Goal: Transaction & Acquisition: Subscribe to service/newsletter

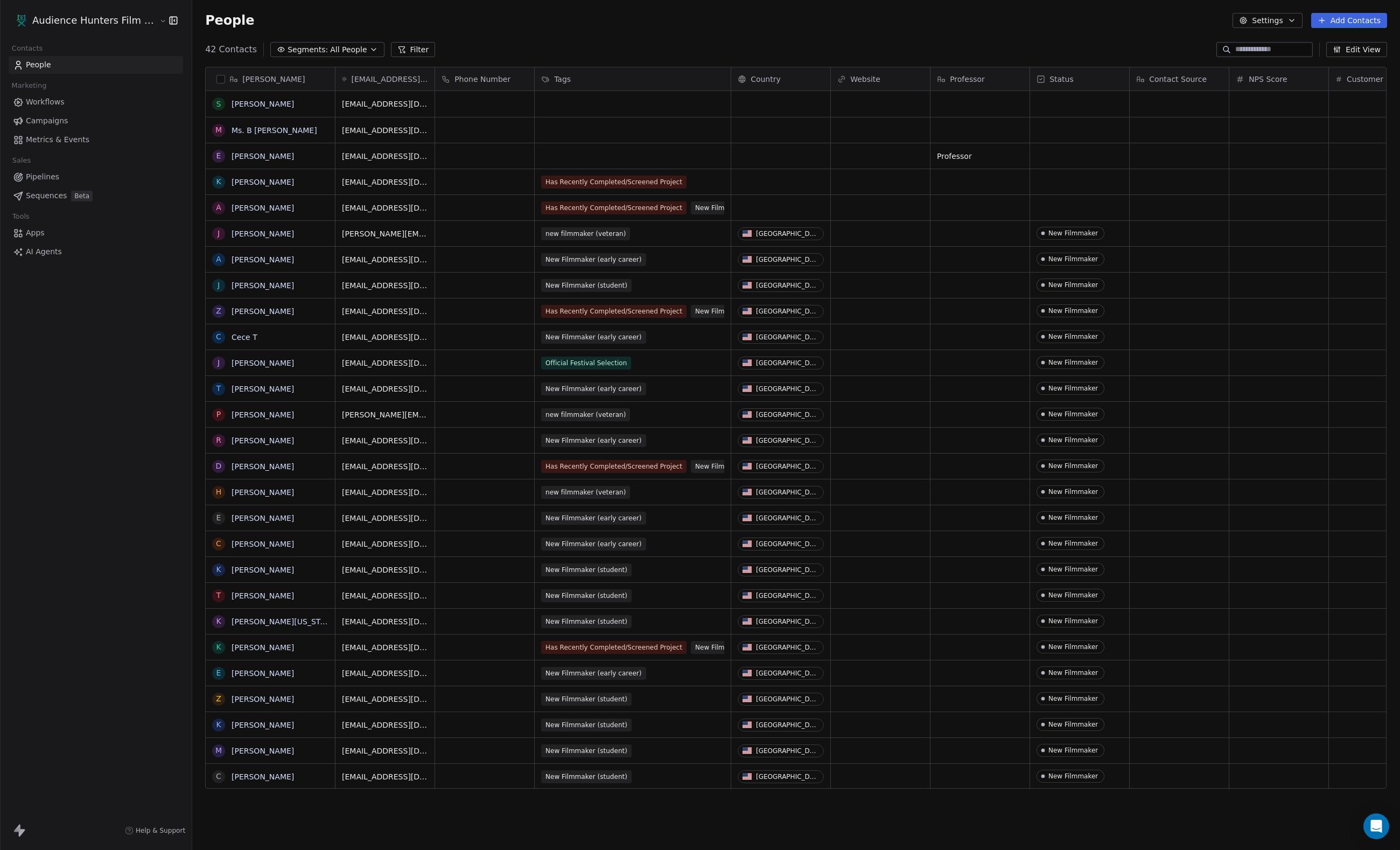
click at [84, 91] on div "Marketing" at bounding box center [95, 86] width 174 height 15
click at [83, 111] on link "Workflows" at bounding box center [95, 103] width 174 height 18
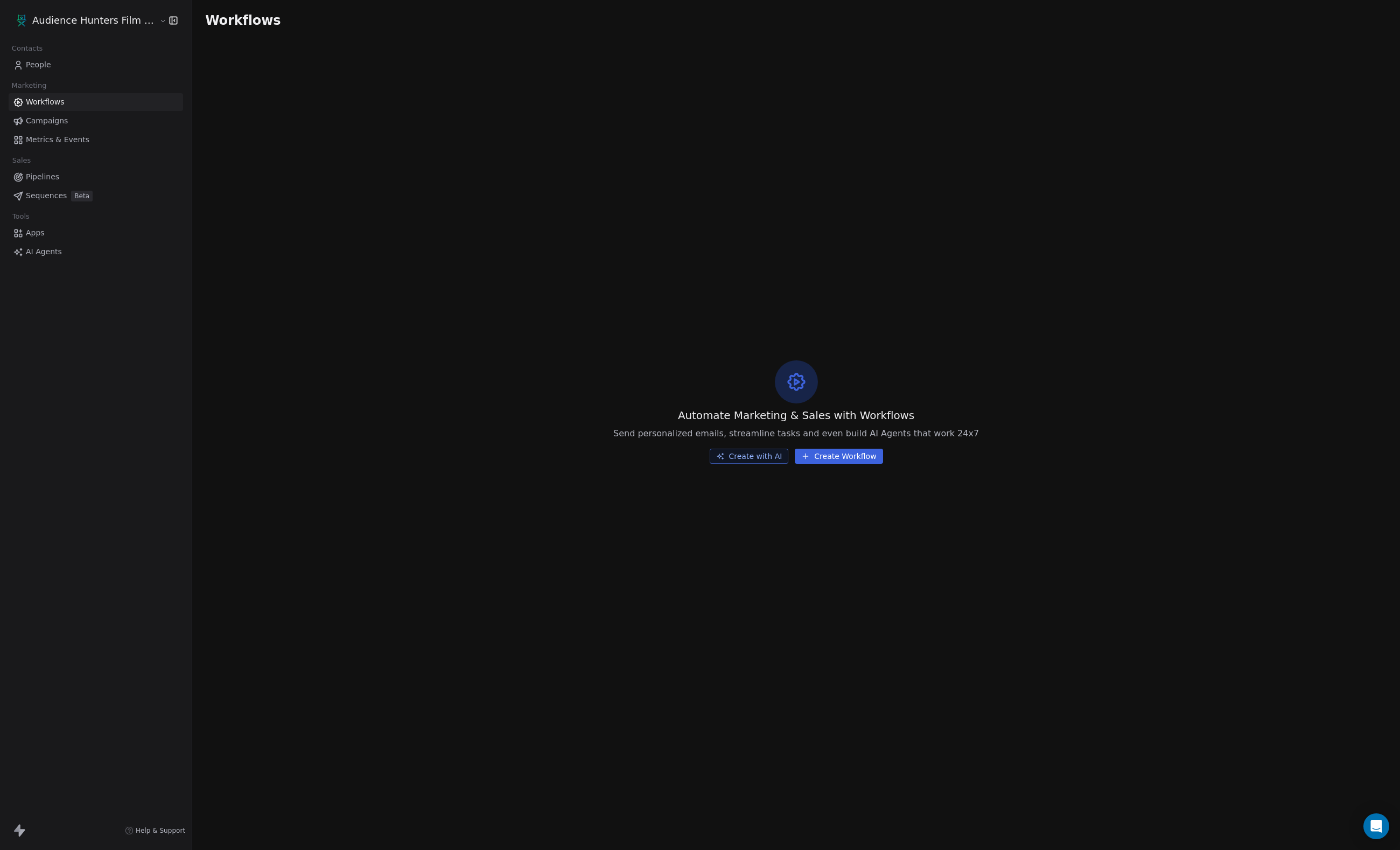
click at [83, 67] on link "People" at bounding box center [95, 65] width 174 height 18
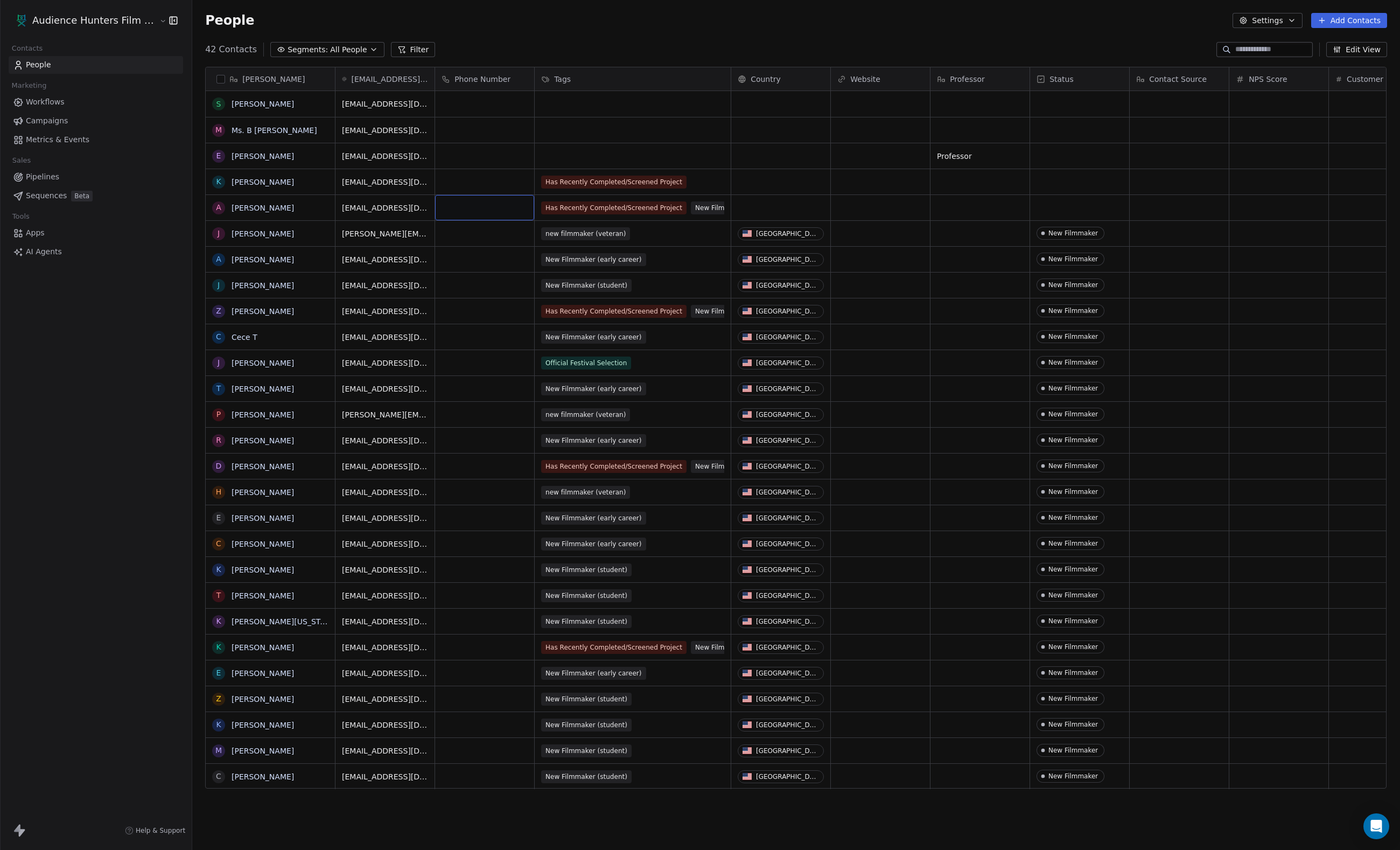
click at [60, 108] on span "Workflows" at bounding box center [45, 102] width 38 height 11
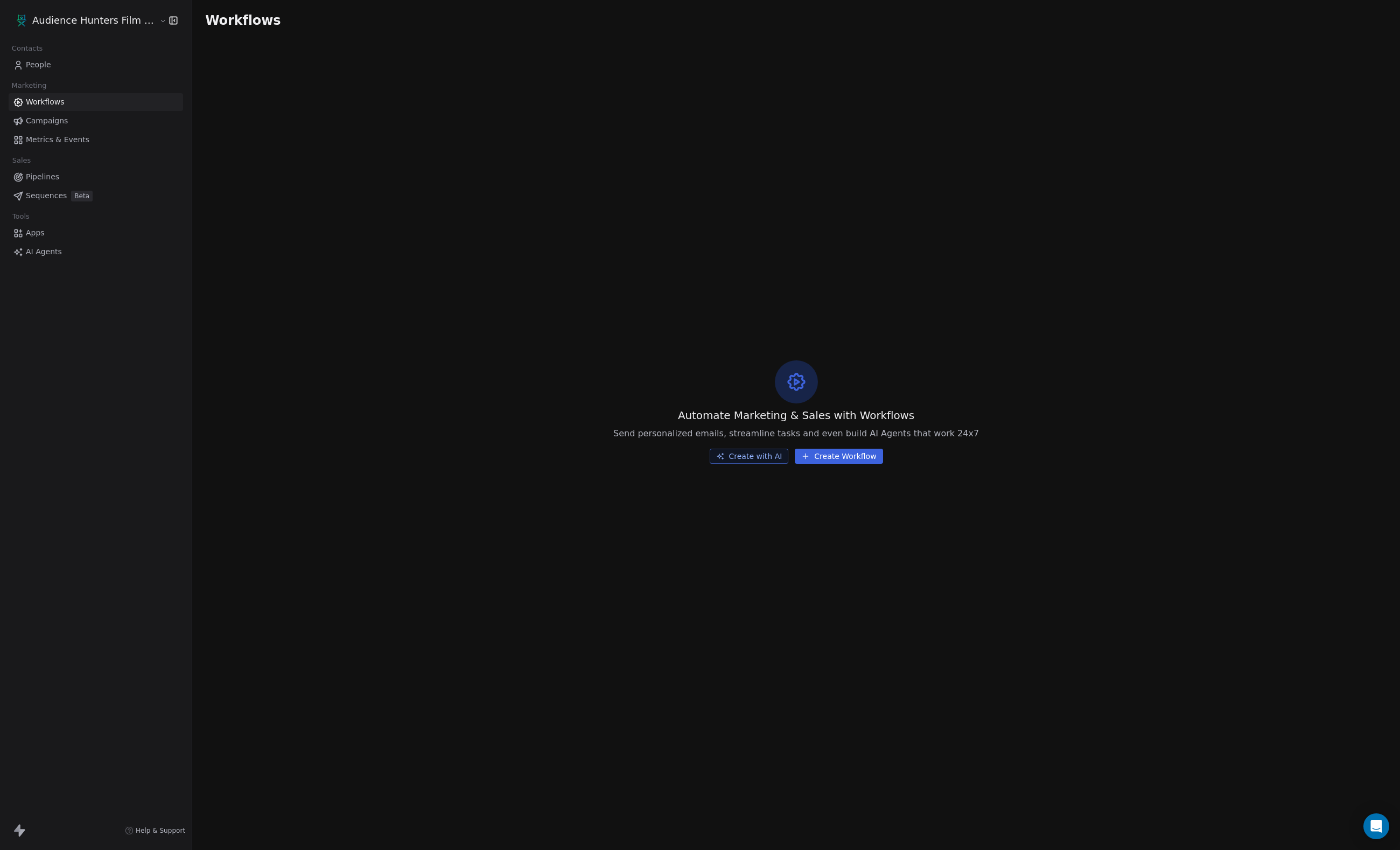
click at [67, 68] on link "People" at bounding box center [95, 65] width 174 height 18
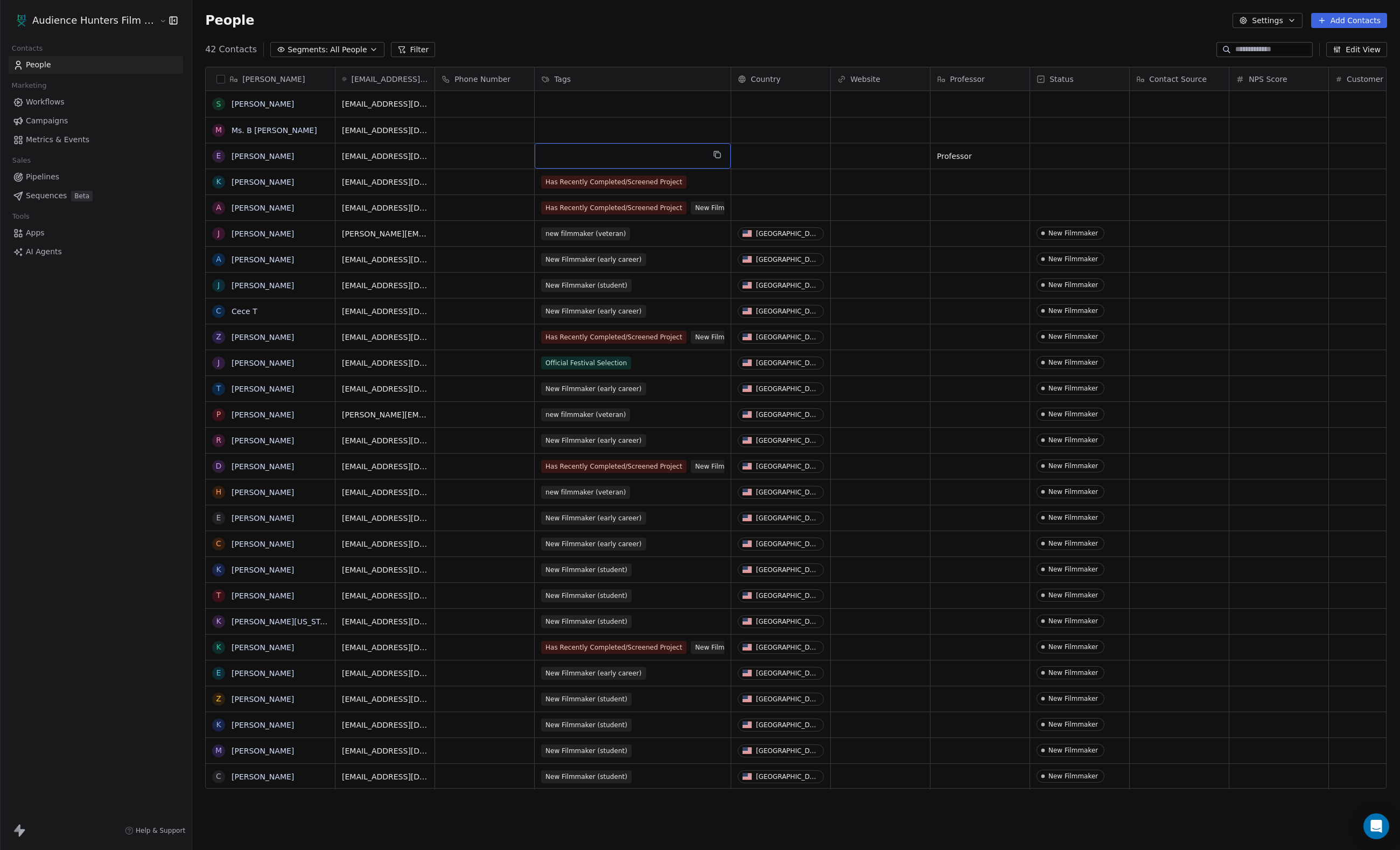
click at [609, 146] on div "grid" at bounding box center [633, 156] width 196 height 26
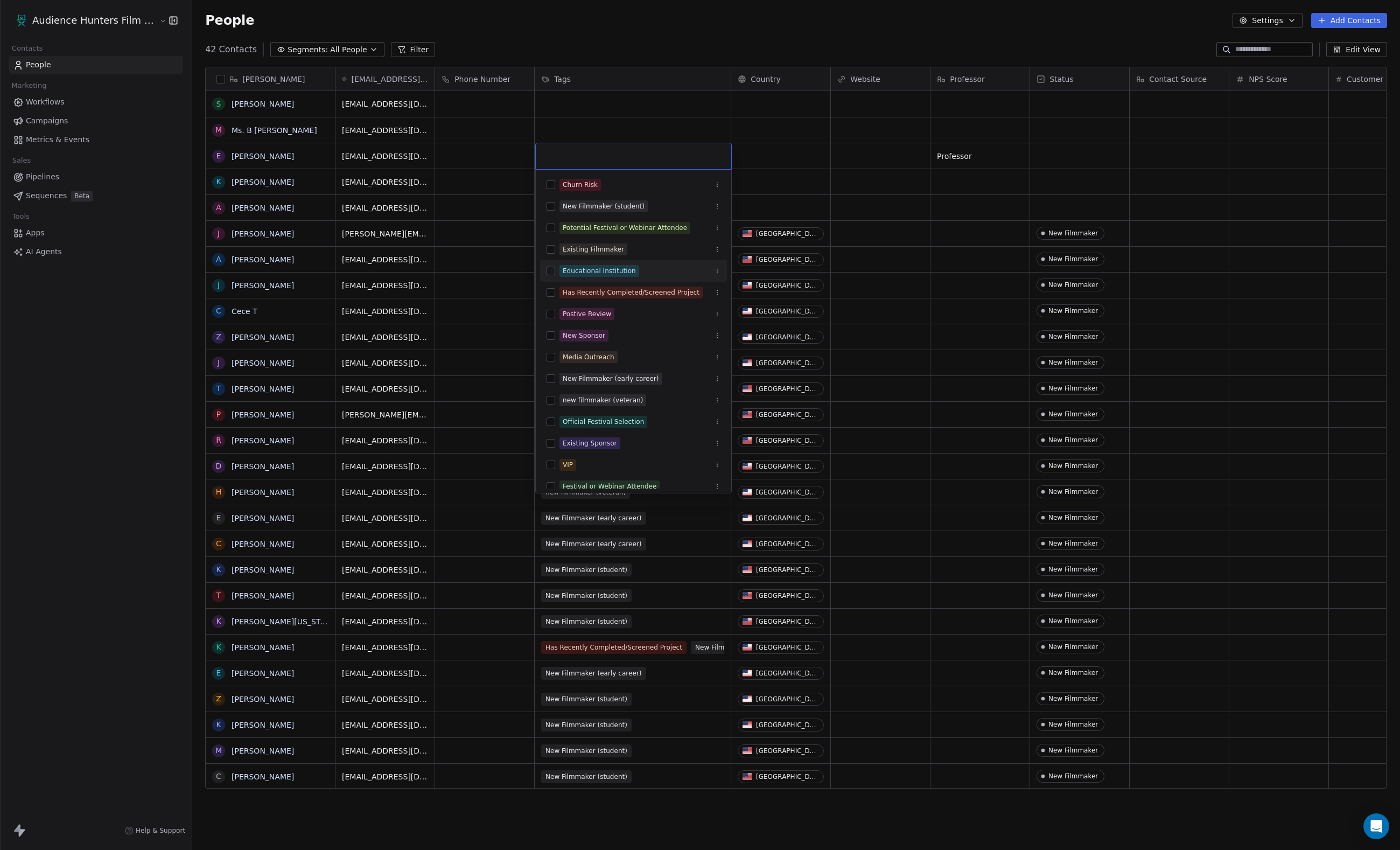
click at [616, 276] on div "Educational Institution" at bounding box center [599, 271] width 73 height 10
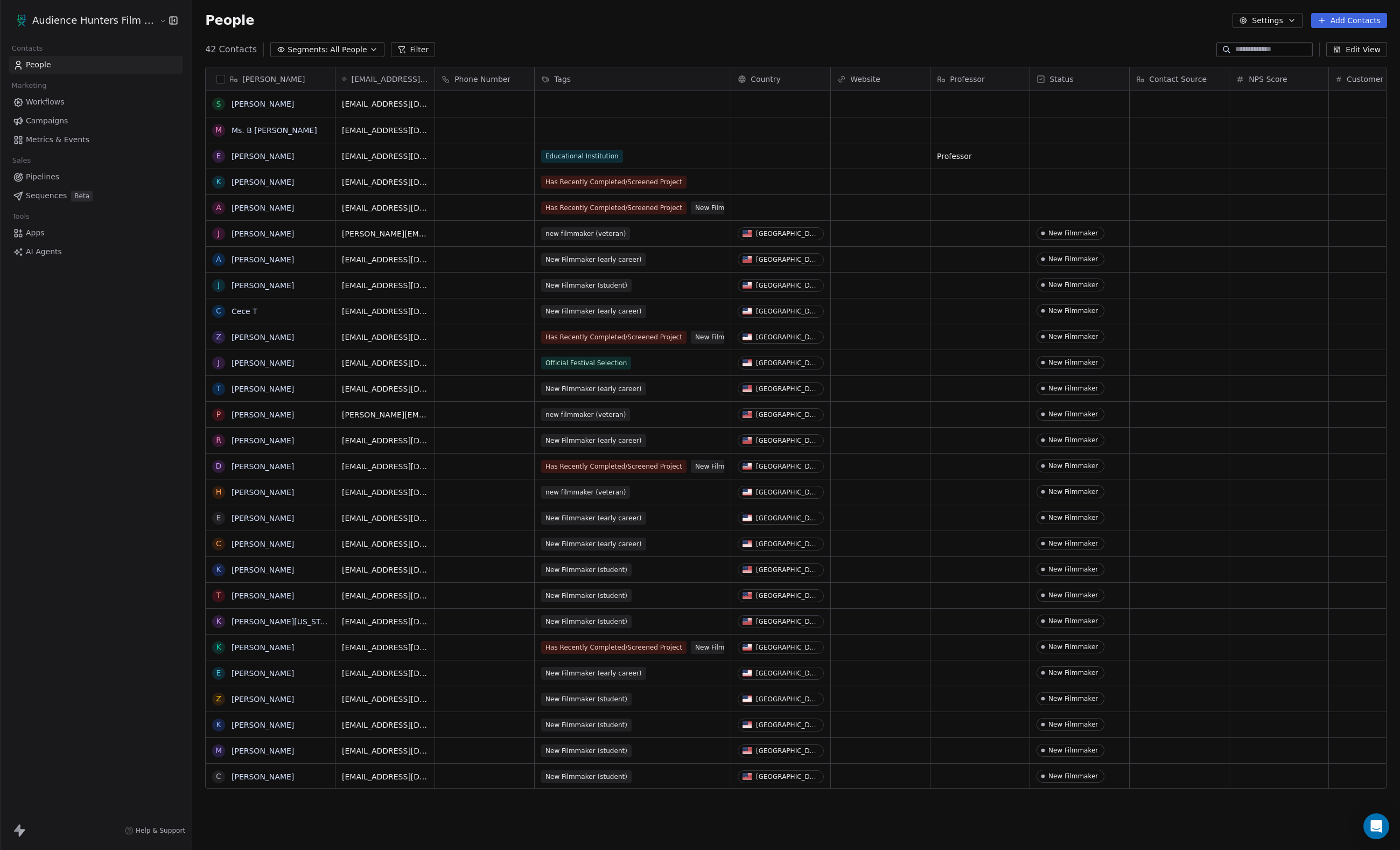
click at [614, 130] on html "Audience Hunters Film Festival Contacts People Marketing Workflows Campaigns Me…" at bounding box center [700, 425] width 1400 height 850
click at [614, 130] on div "grid" at bounding box center [633, 130] width 196 height 26
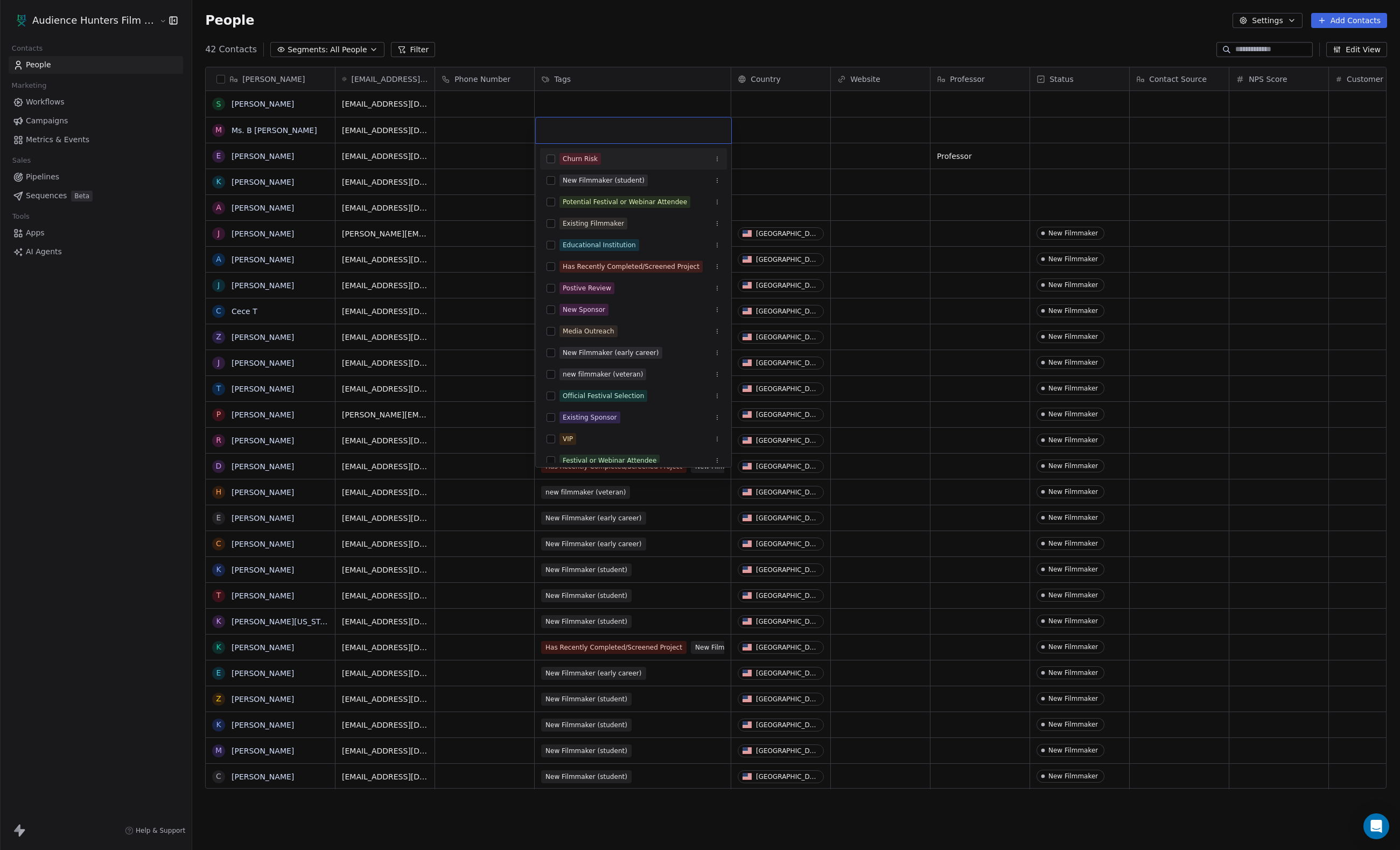
click at [614, 130] on input "text" at bounding box center [634, 130] width 183 height 12
click at [599, 239] on span "Educational Institution" at bounding box center [600, 245] width 80 height 12
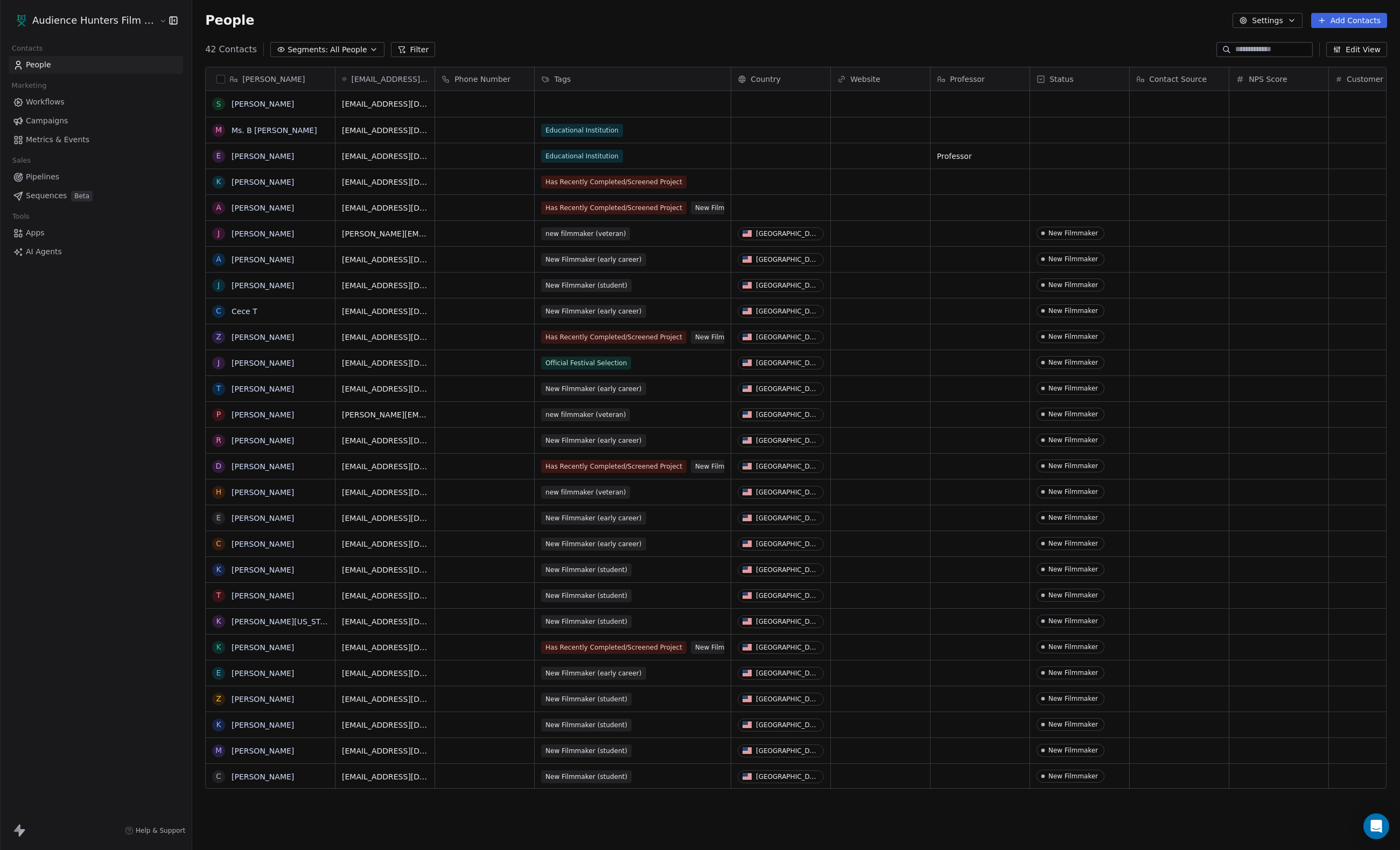
click at [600, 105] on html "Audience Hunters Film Festival Contacts People Marketing Workflows Campaigns Me…" at bounding box center [700, 425] width 1400 height 850
click at [600, 105] on div "grid" at bounding box center [633, 104] width 196 height 26
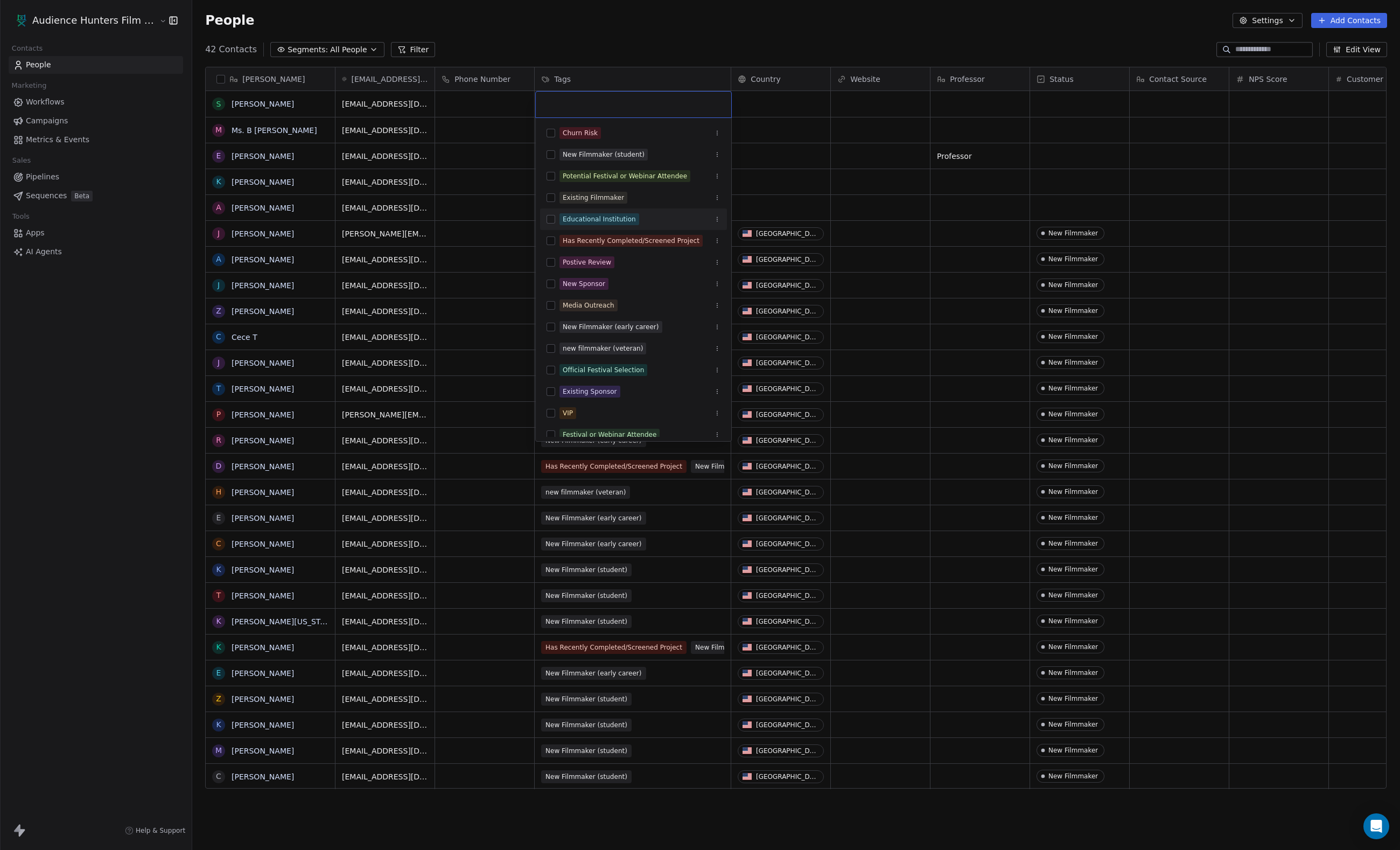
click at [576, 213] on span "Educational Institution" at bounding box center [600, 219] width 80 height 12
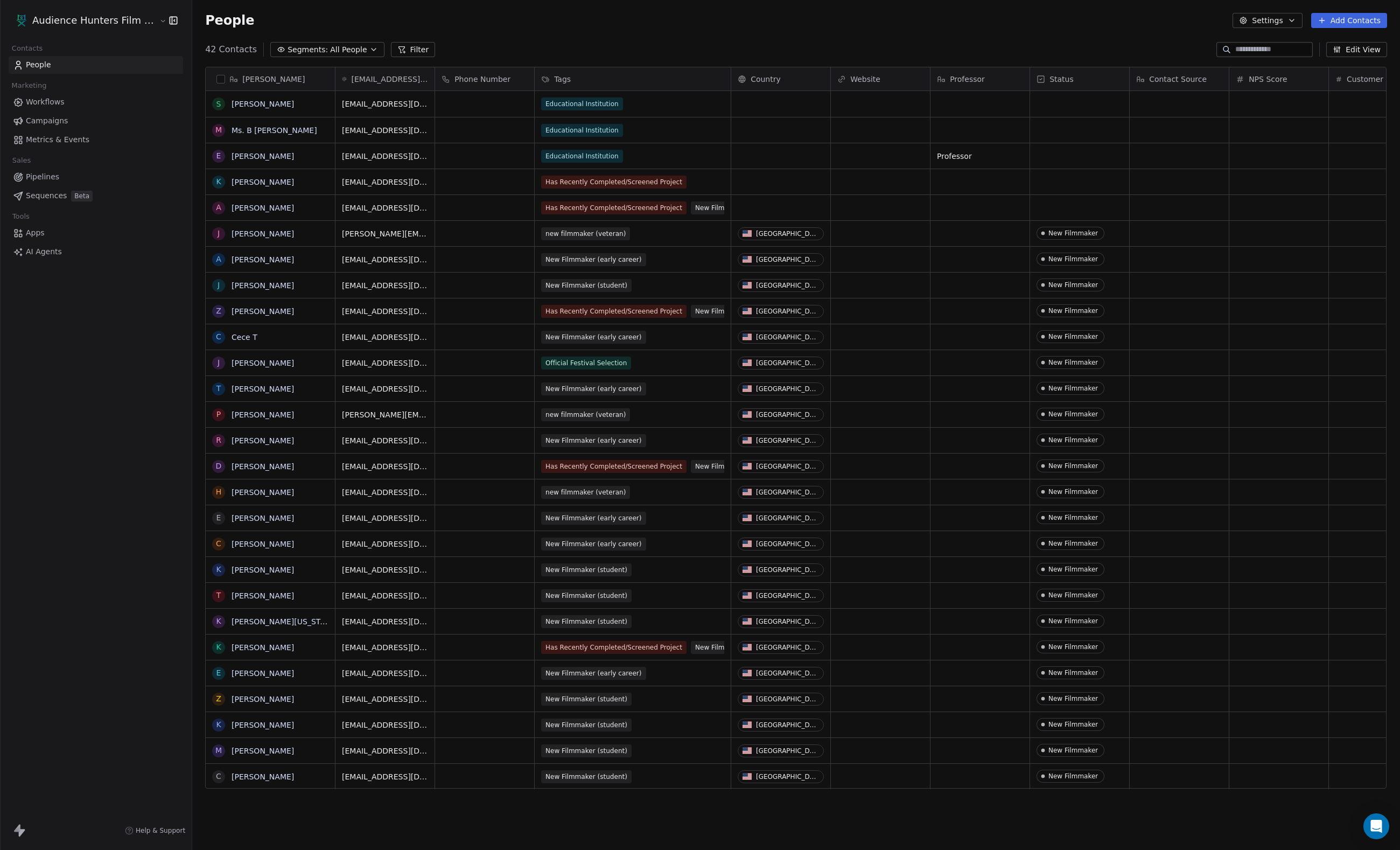
click at [594, 50] on html "Audience Hunters Film Festival Contacts People Marketing Workflows Campaigns Me…" at bounding box center [700, 425] width 1400 height 850
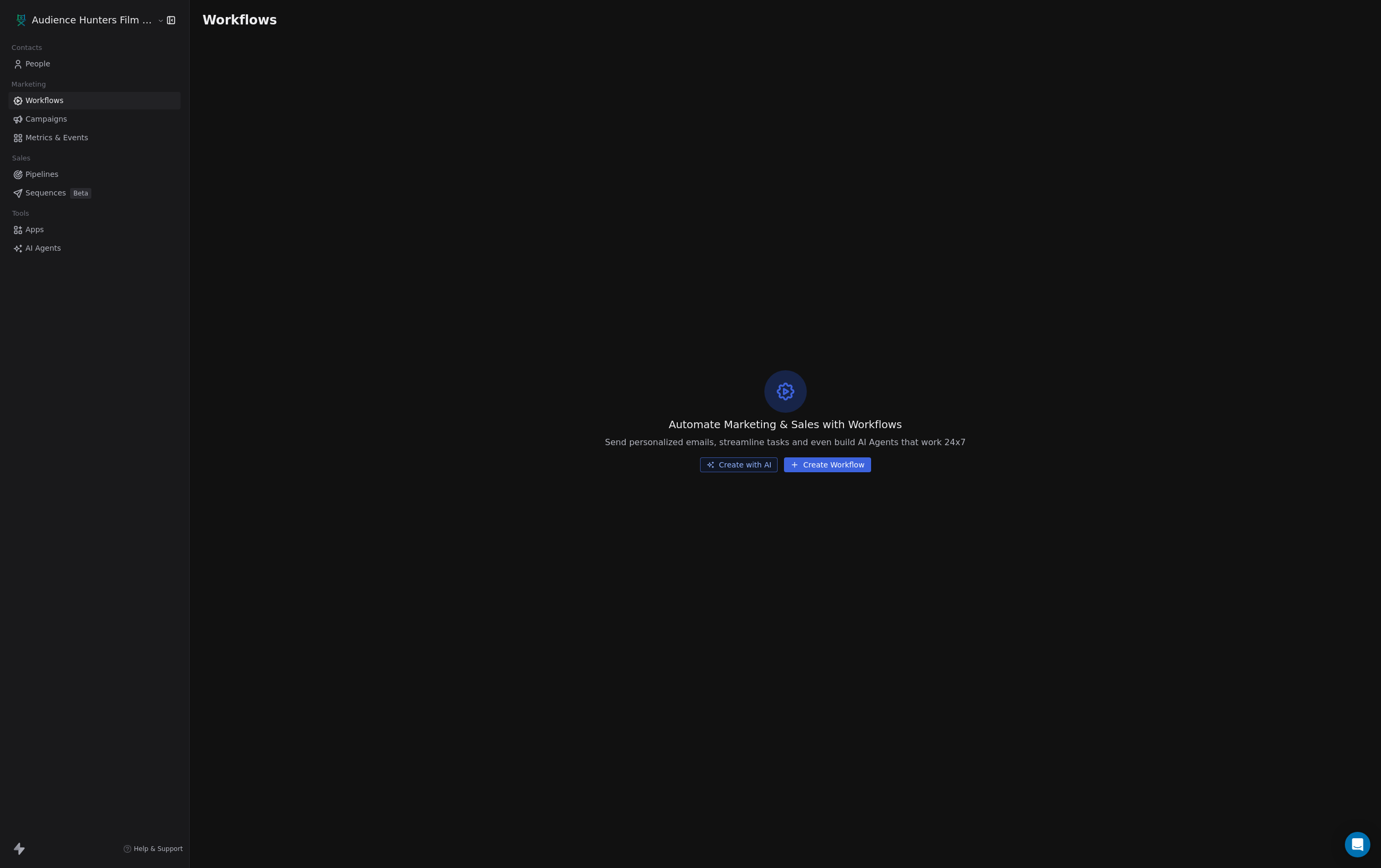
click at [67, 120] on span "Campaigns" at bounding box center [46, 119] width 42 height 11
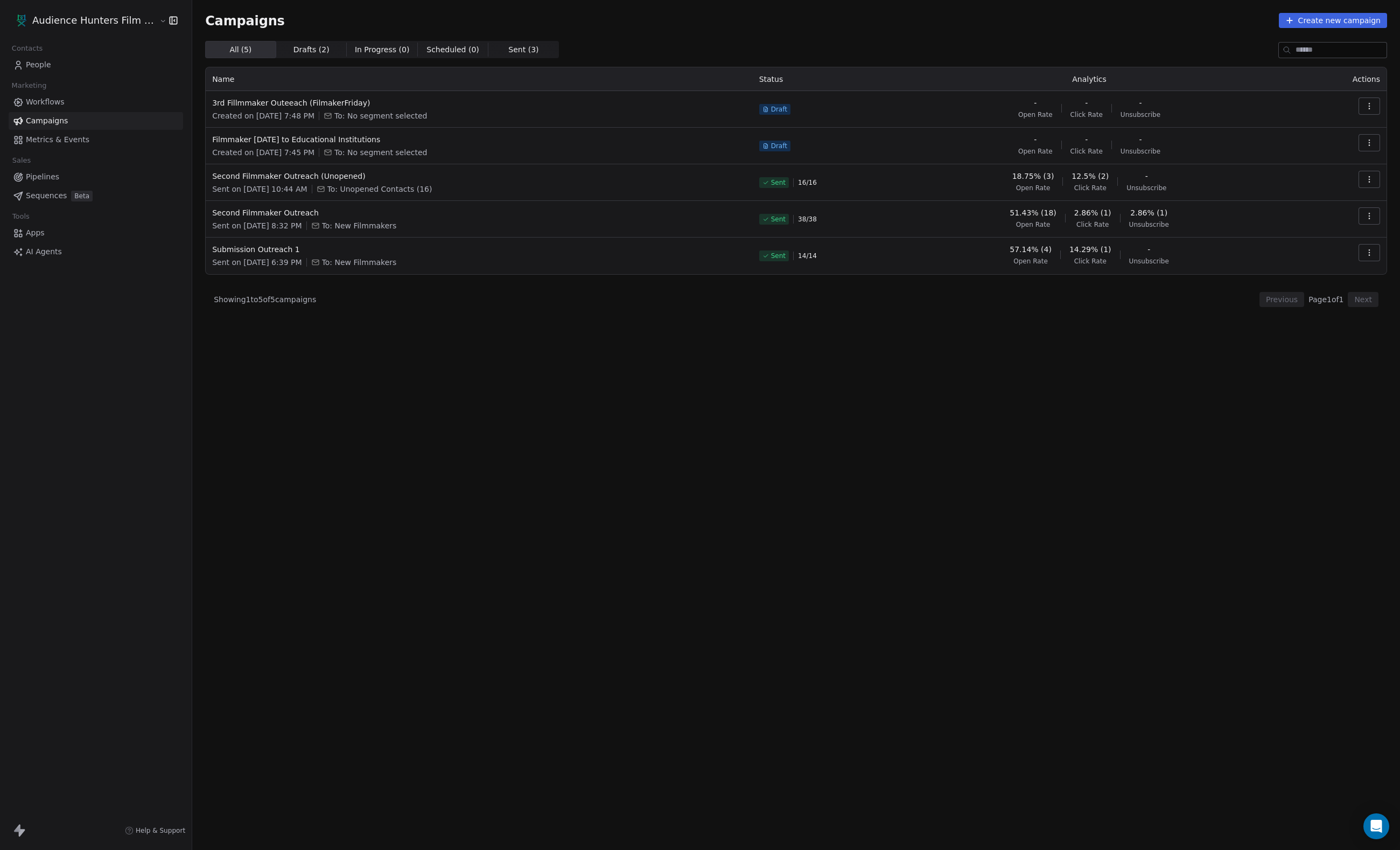
click at [1368, 109] on icon "button" at bounding box center [1369, 106] width 8 height 8
click at [791, 108] on html "Audience Hunters Film Festival Contacts People Marketing Workflows Campaigns Me…" at bounding box center [700, 425] width 1400 height 850
click at [411, 106] on span "3rd Fillmmaker Outeeach (FilmakerFriday)" at bounding box center [479, 103] width 534 height 11
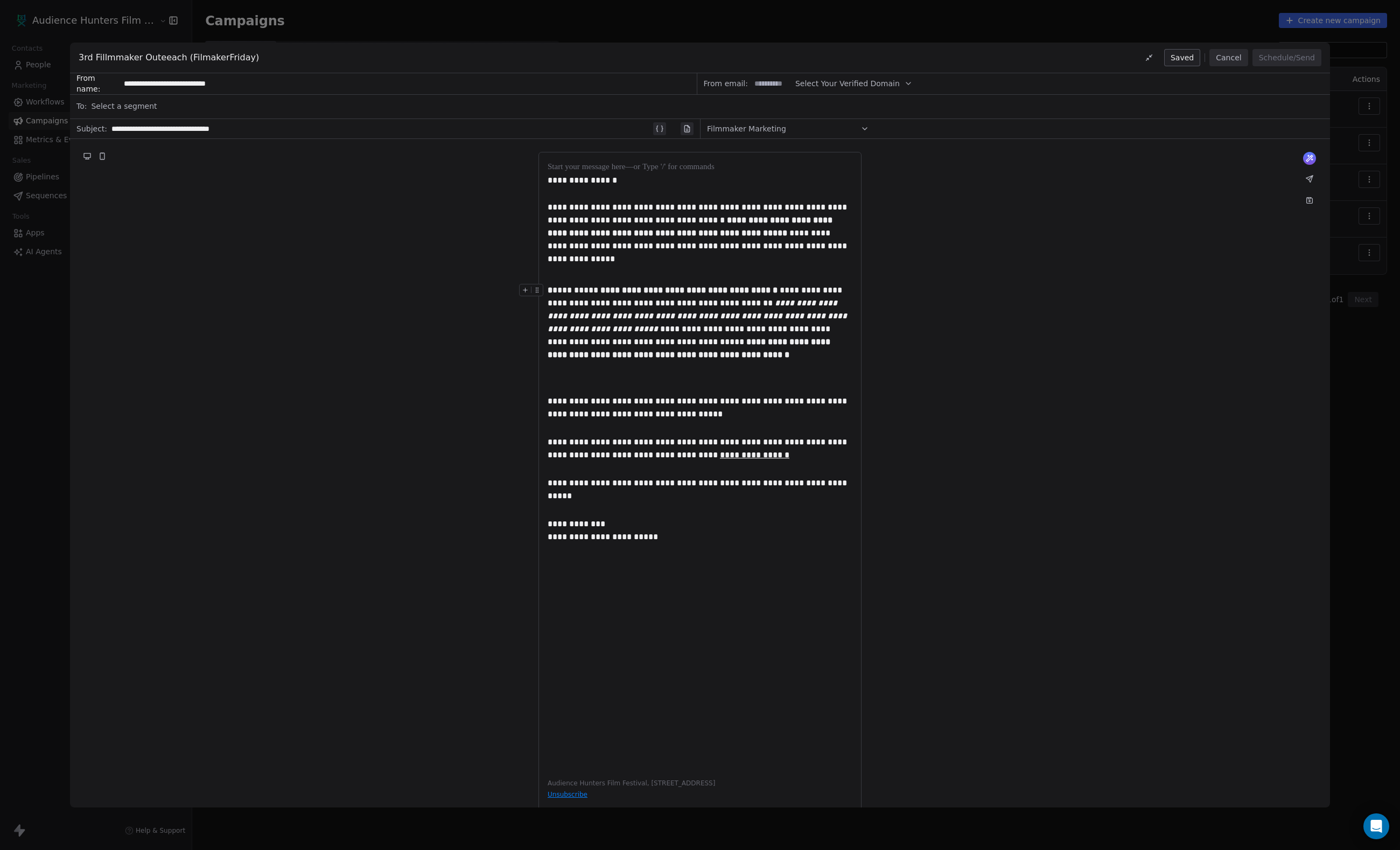
click at [157, 106] on span "Select a segment" at bounding box center [124, 106] width 66 height 11
type input "***"
click at [146, 259] on div "**********" at bounding box center [700, 484] width 1260 height 691
click at [26, 272] on div "**********" at bounding box center [700, 425] width 1400 height 850
click at [1215, 57] on button "Cancel" at bounding box center [1229, 57] width 38 height 17
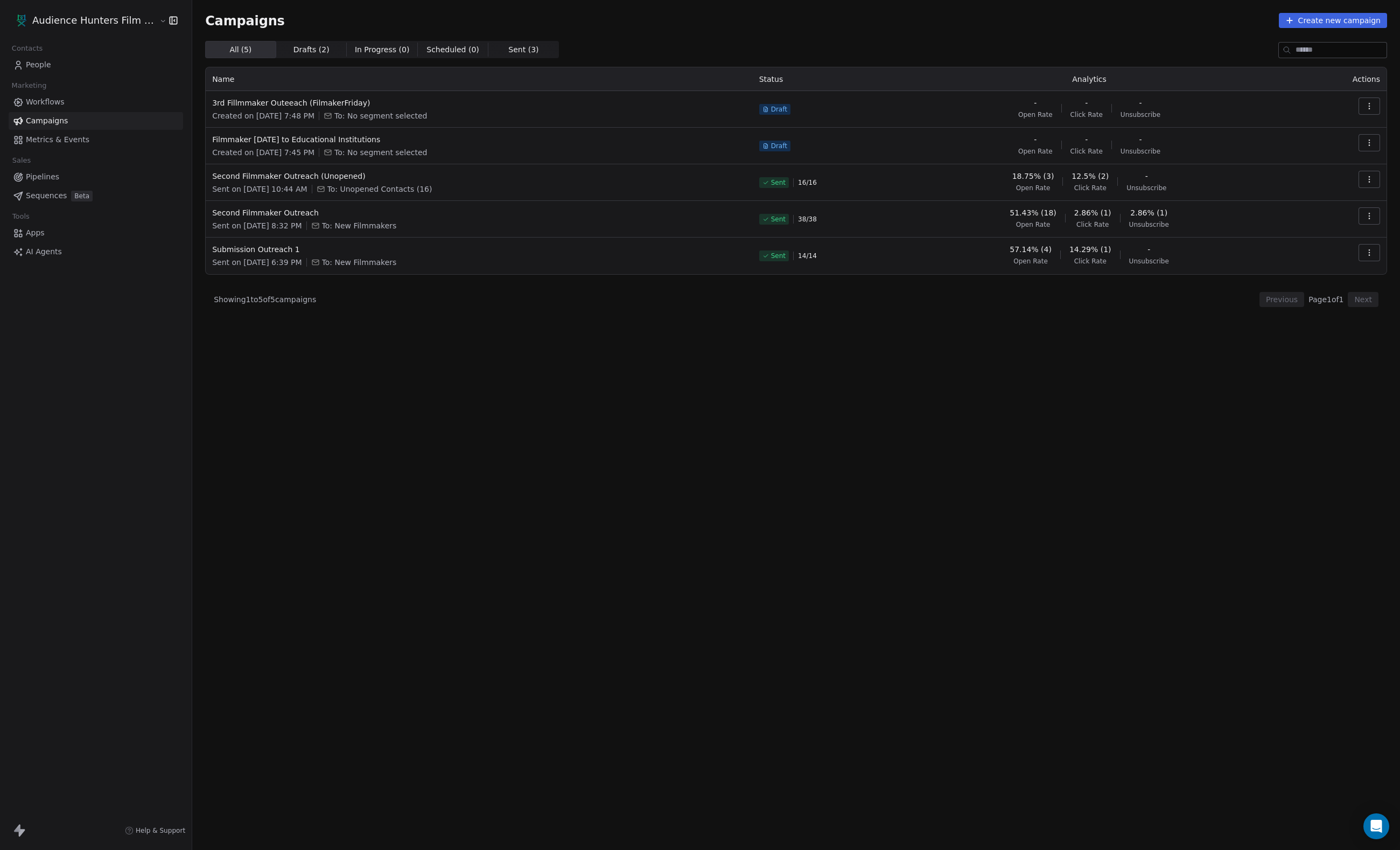
click at [78, 103] on link "Workflows" at bounding box center [95, 103] width 174 height 18
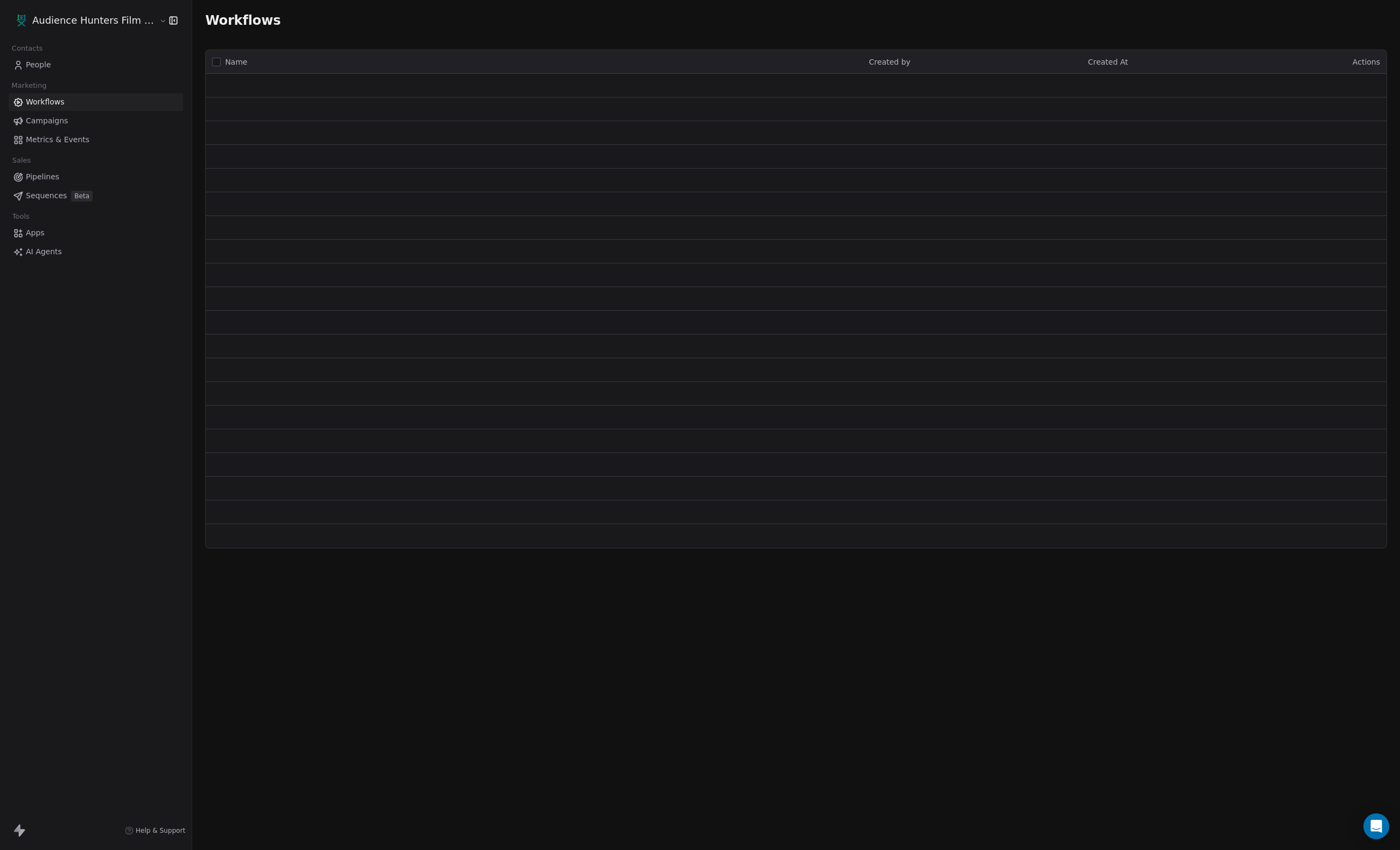
click at [70, 60] on link "People" at bounding box center [95, 65] width 174 height 18
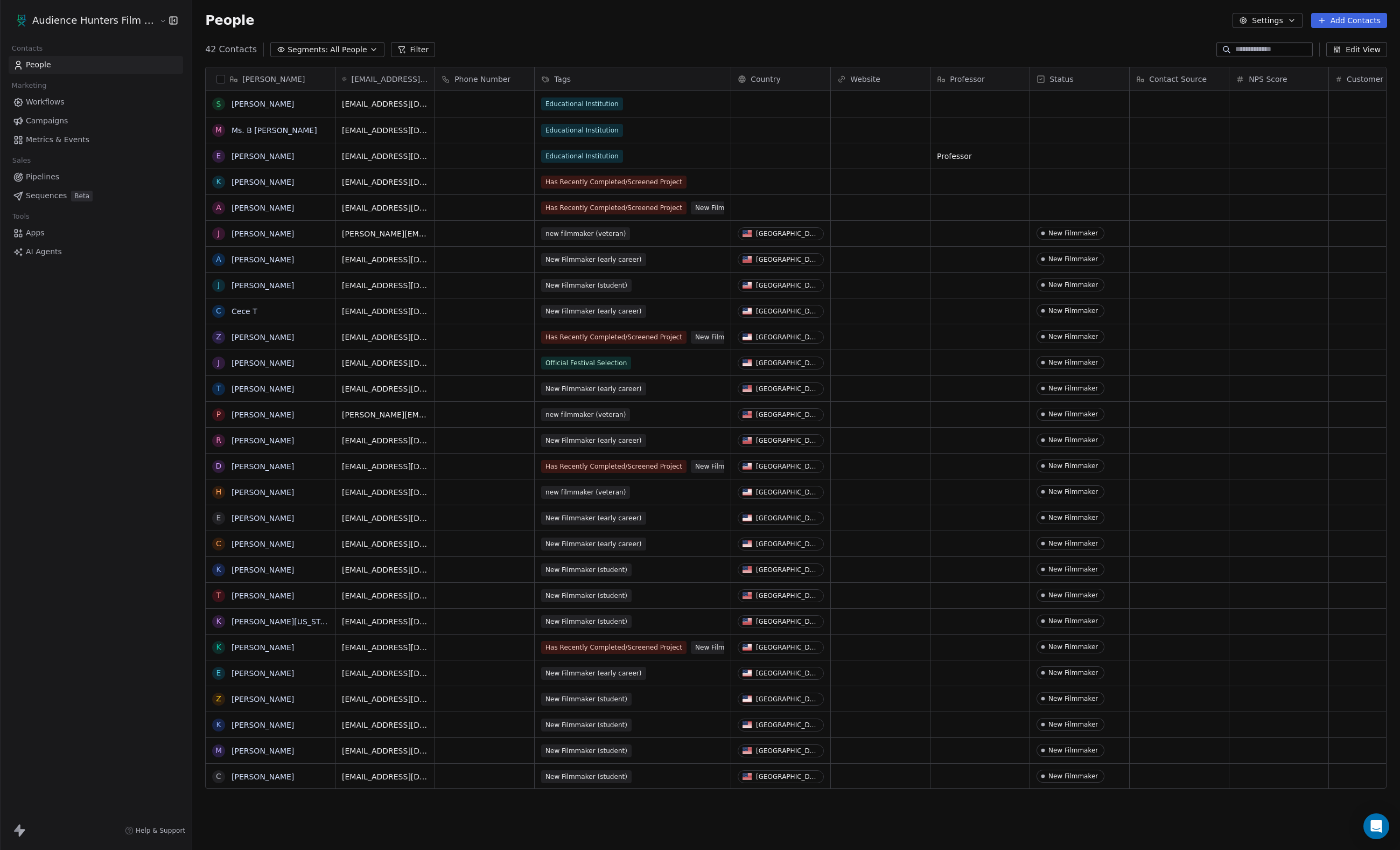
scroll to position [748, 1208]
click at [48, 124] on span "Campaigns" at bounding box center [47, 121] width 42 height 11
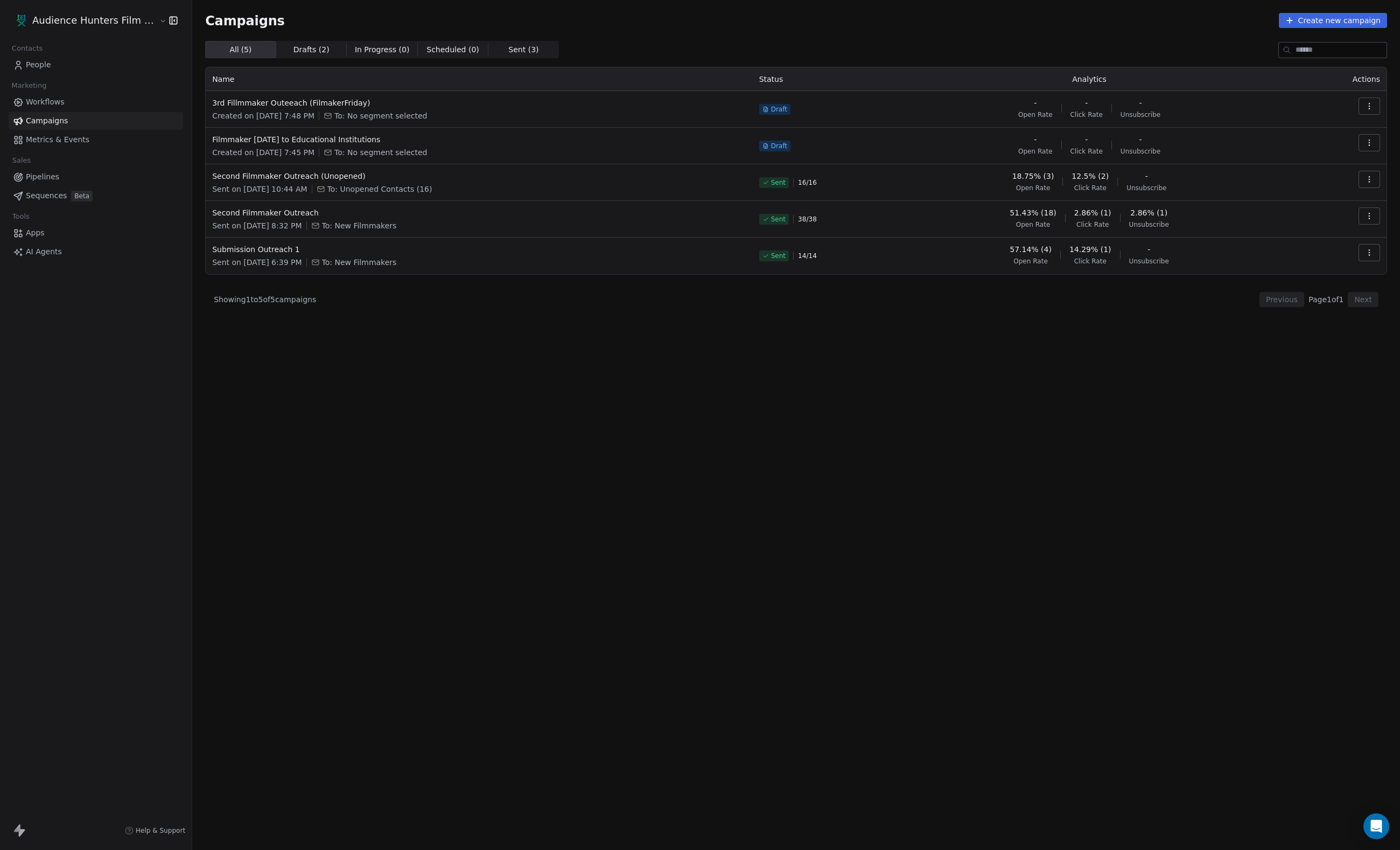
click at [337, 41] on span "Drafts ( 2 ) Drafts ( 2 )" at bounding box center [312, 49] width 71 height 17
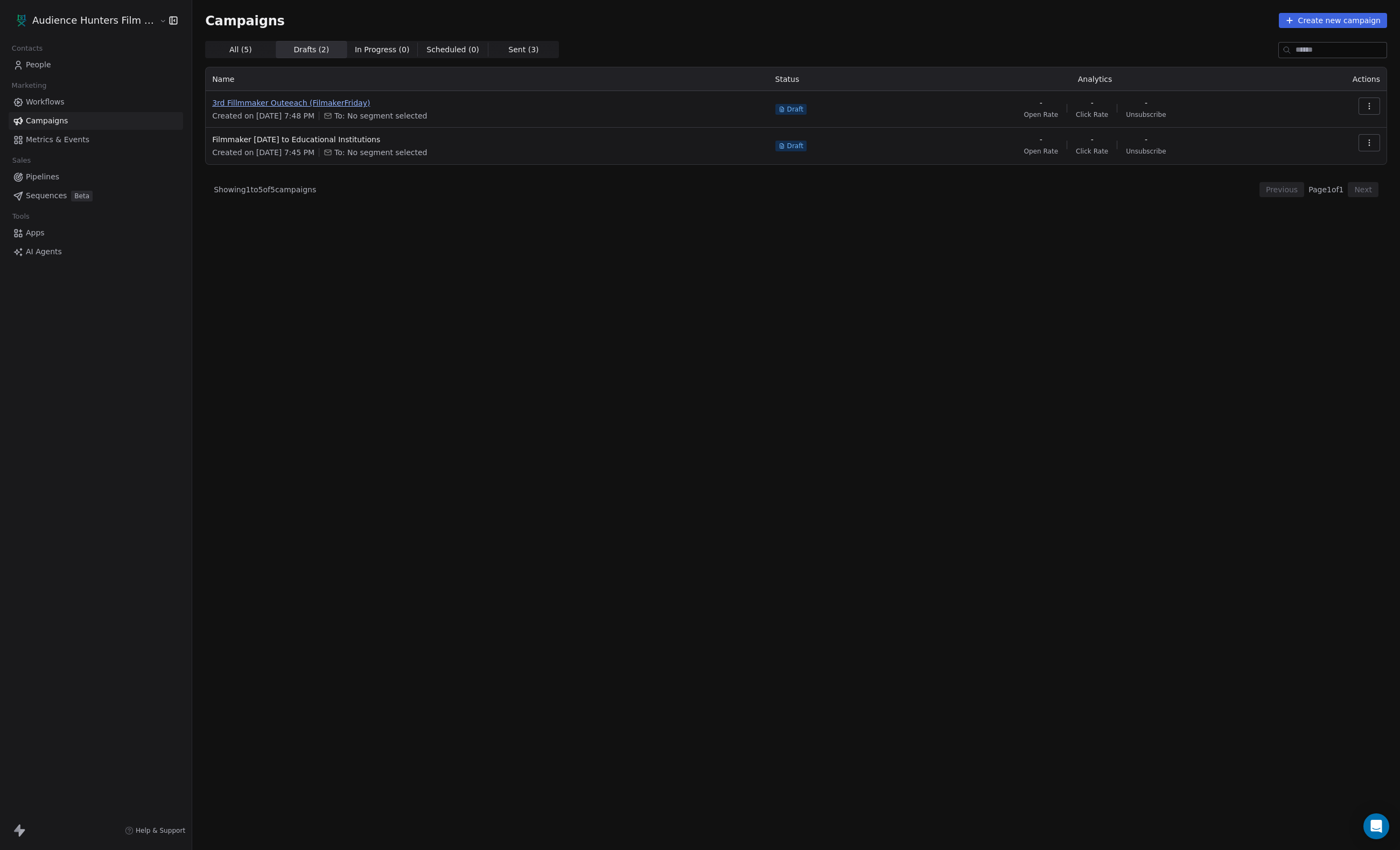
click at [334, 106] on span "3rd Fillmmaker Outeeach (FilmakerFriday)" at bounding box center [487, 103] width 550 height 11
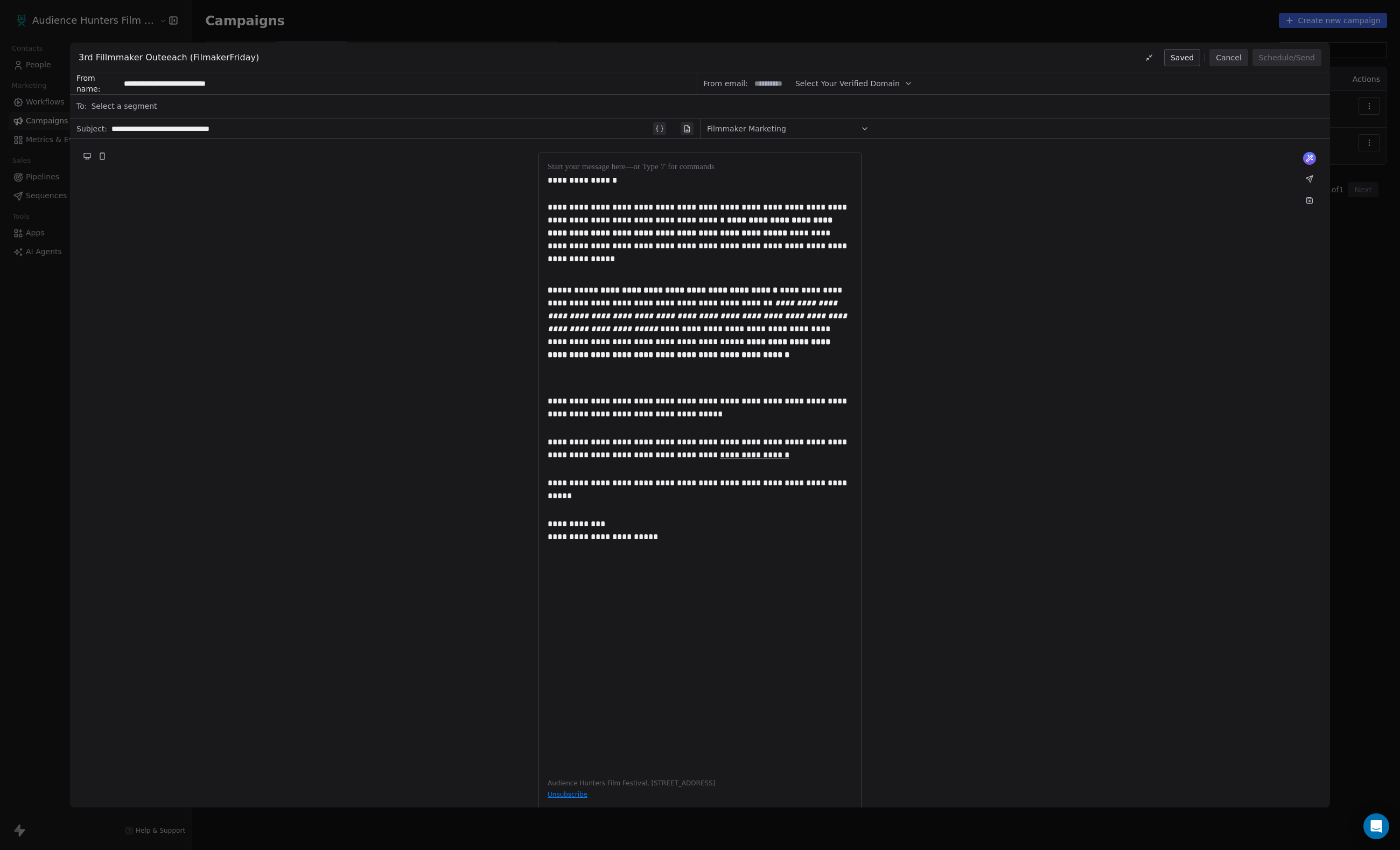
click at [308, 105] on div "Select a segment" at bounding box center [708, 106] width 1233 height 23
click at [164, 227] on span "New Filmmakers" at bounding box center [133, 228] width 62 height 11
click at [312, 187] on div "**********" at bounding box center [700, 484] width 1260 height 691
click at [229, 106] on div "New Filmmakers" at bounding box center [708, 106] width 1233 height 23
type input "*"
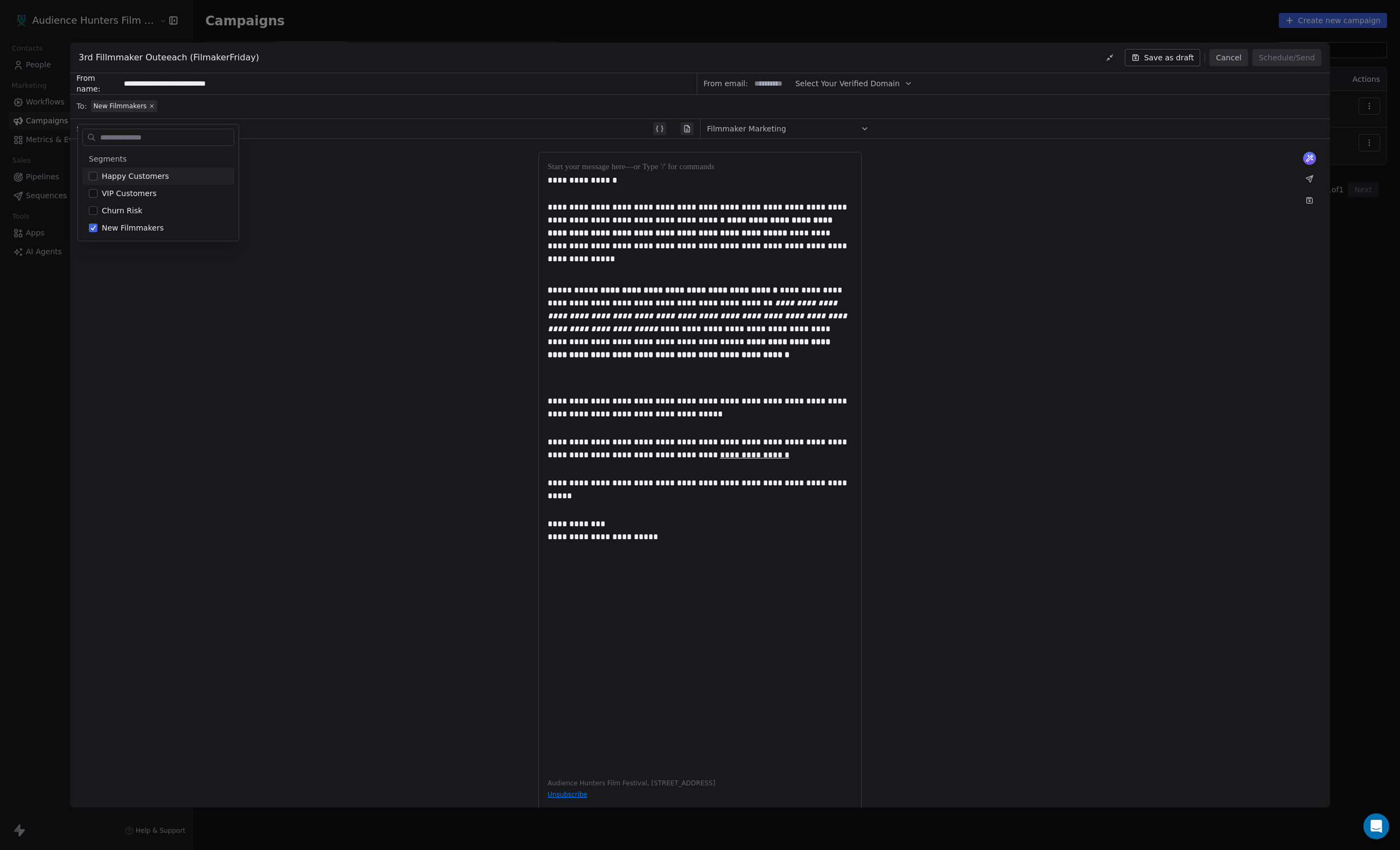
click at [270, 202] on div "**********" at bounding box center [700, 484] width 1260 height 691
click at [204, 133] on div "**********" at bounding box center [381, 128] width 539 height 13
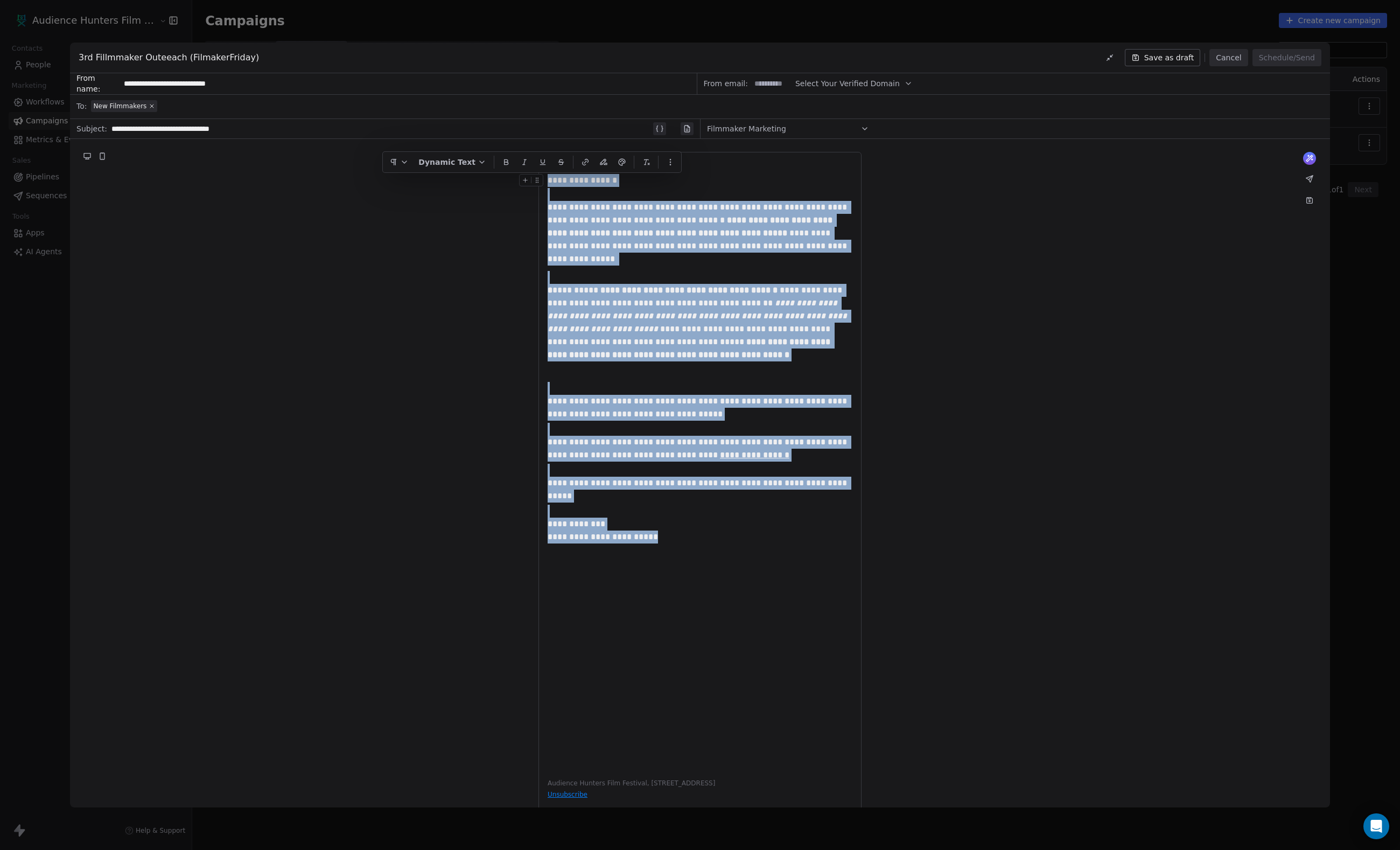
drag, startPoint x: 697, startPoint y: 548, endPoint x: 551, endPoint y: 176, distance: 399.6
copy div "**********"
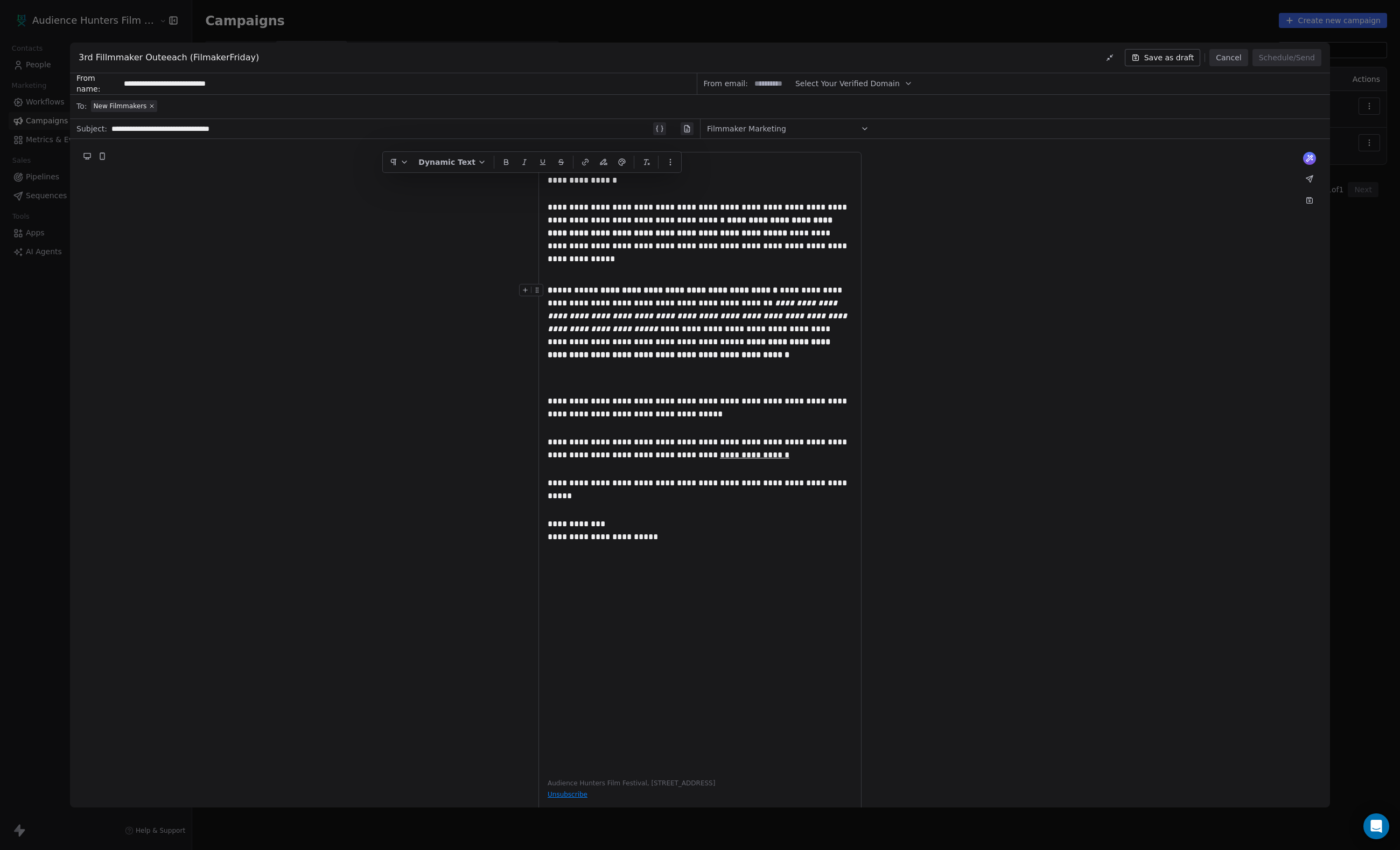
click at [919, 372] on div "**********" at bounding box center [700, 484] width 1260 height 691
click at [1210, 58] on button "Cancel" at bounding box center [1229, 57] width 38 height 17
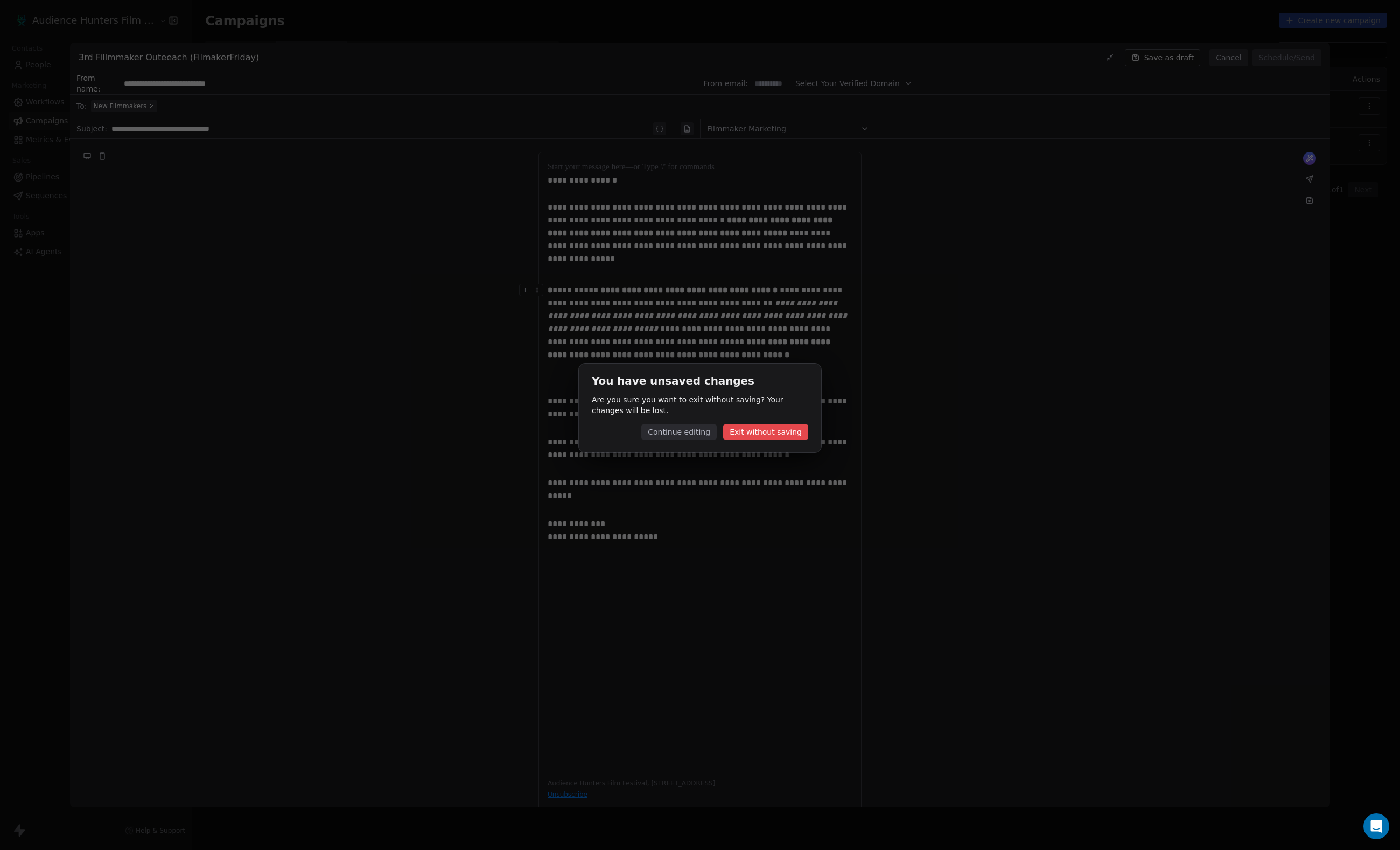
click at [748, 430] on button "Exit without saving" at bounding box center [766, 432] width 85 height 15
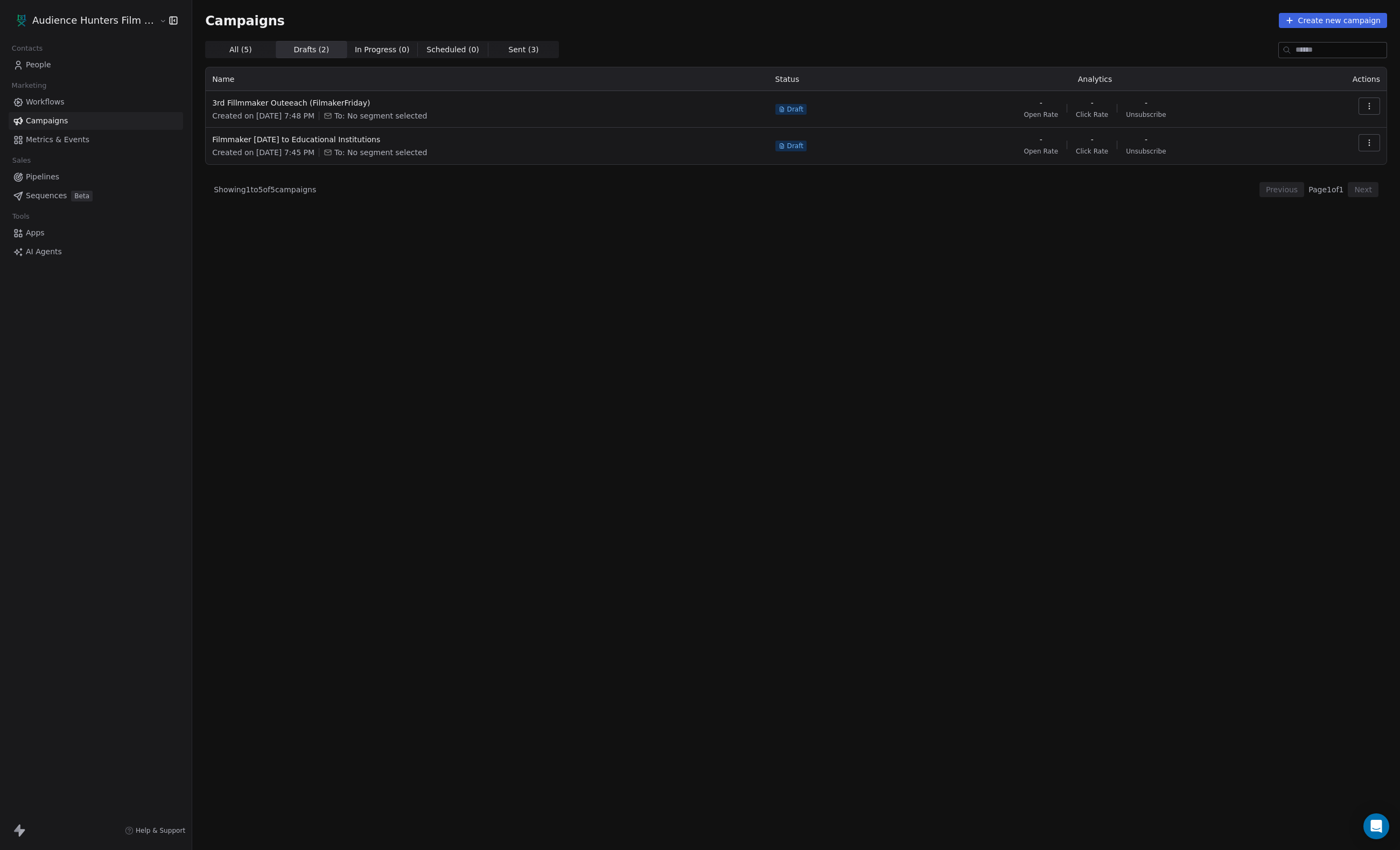
click at [1282, 28] on div "Campaigns Create new campaign All ( 5 ) All ( 5 ) Drafts ( 2 ) Drafts ( 2 ) In …" at bounding box center [796, 384] width 1182 height 742
click at [1282, 23] on button "Create new campaign" at bounding box center [1334, 20] width 109 height 15
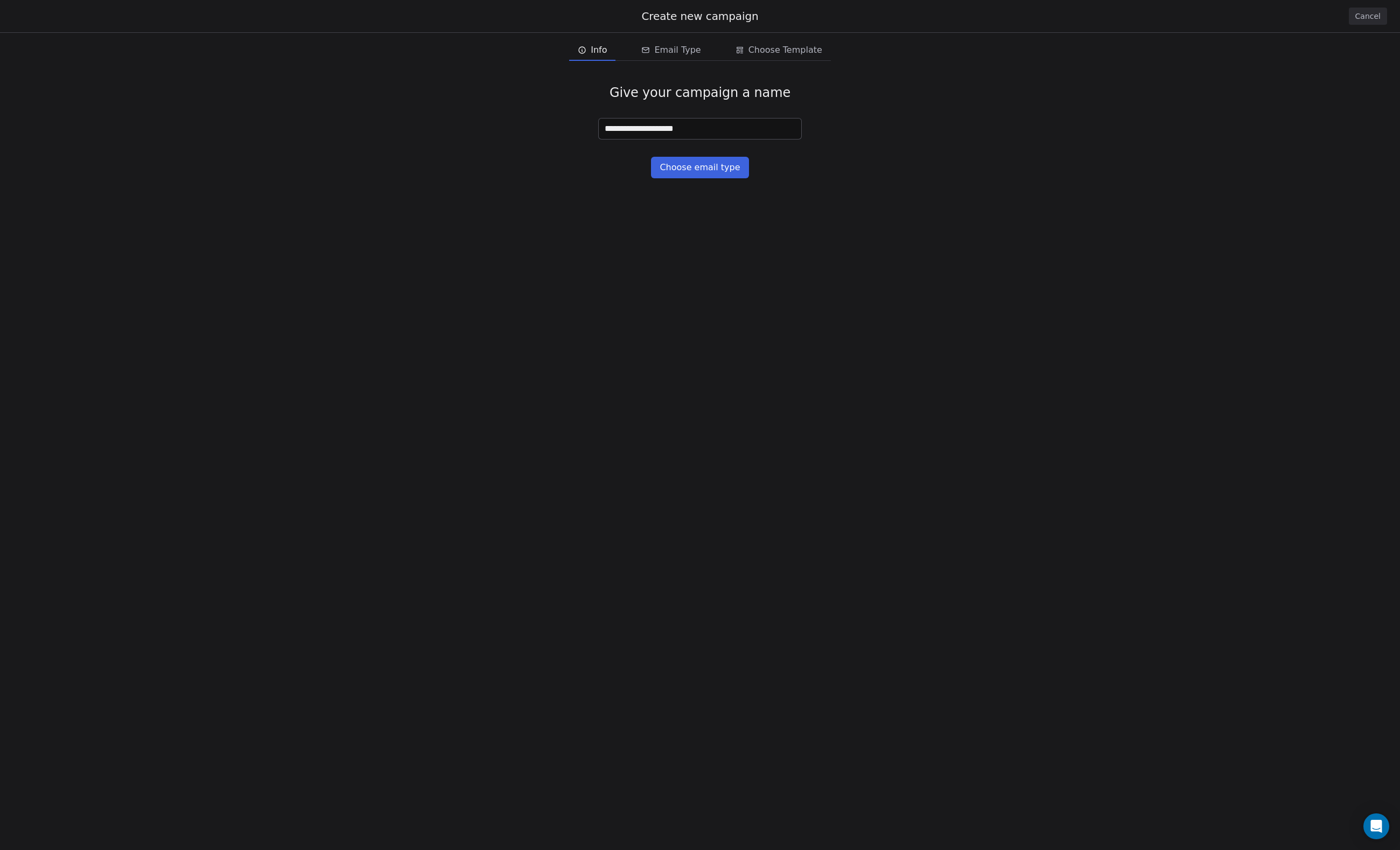
type input "**********"
click at [700, 167] on button "Choose email type" at bounding box center [699, 167] width 97 height 22
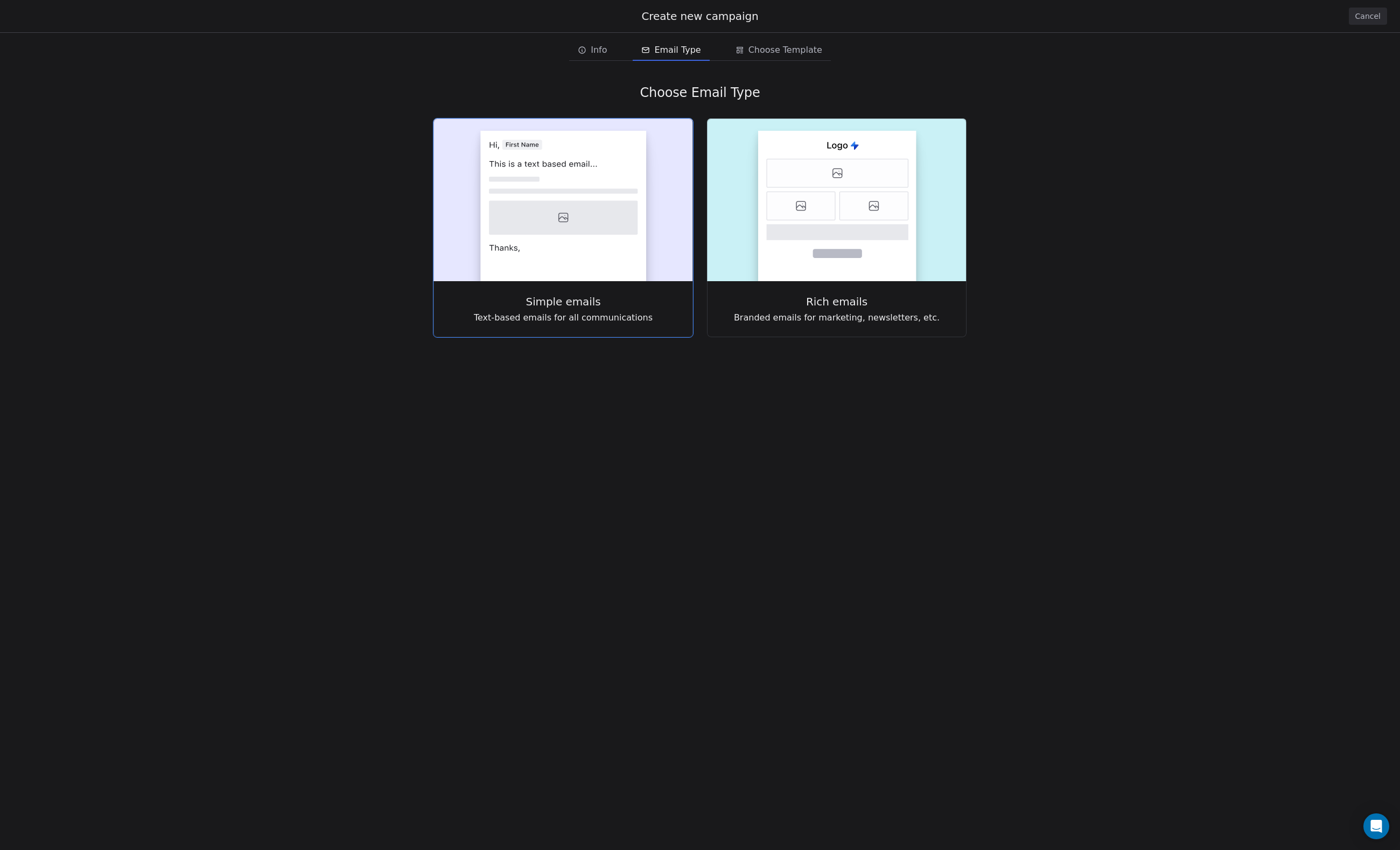
click at [611, 242] on rect at bounding box center [563, 205] width 166 height 150
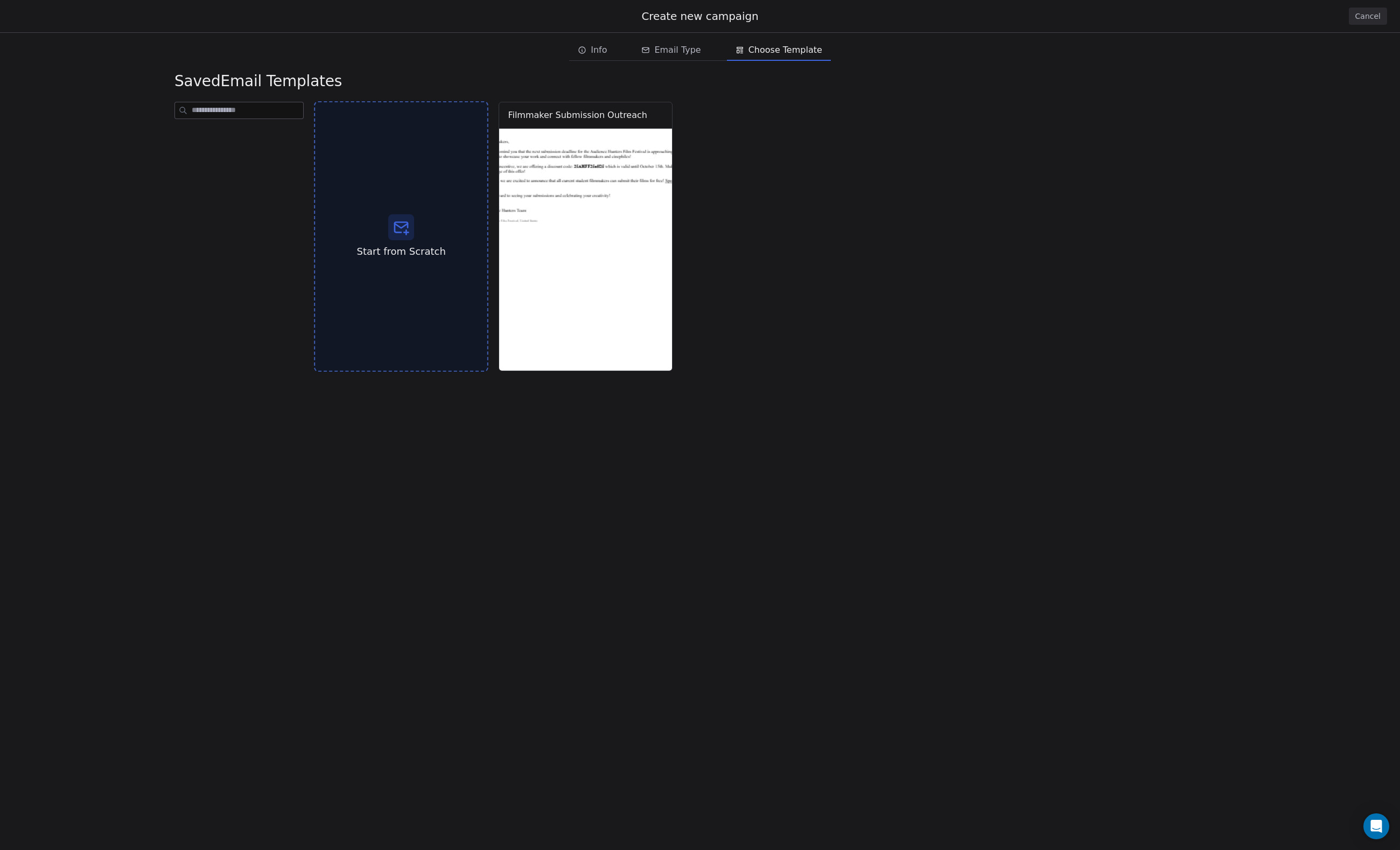
click at [404, 228] on icon at bounding box center [401, 226] width 13 height 5
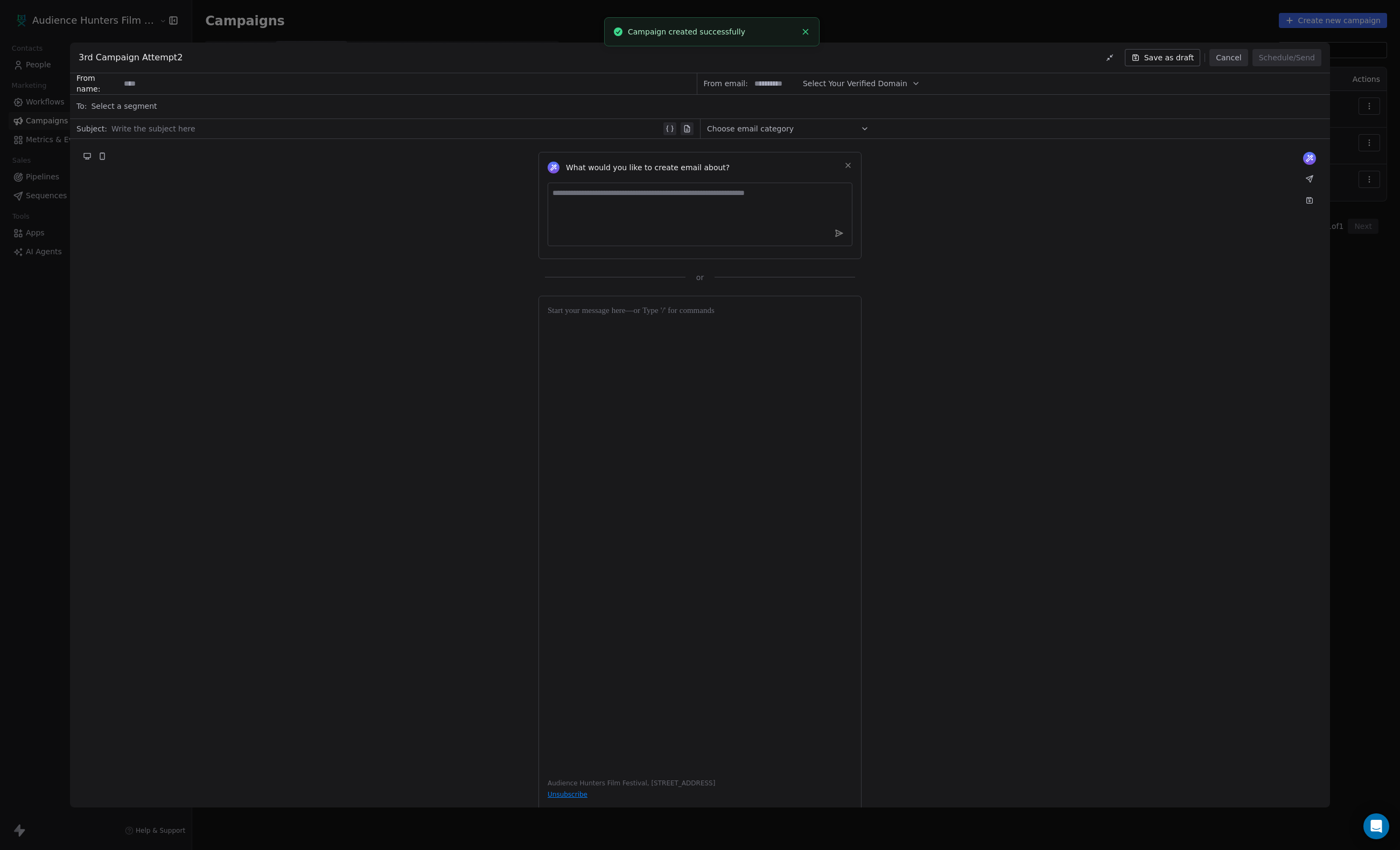
click at [231, 121] on div "Write the subject here" at bounding box center [394, 128] width 565 height 17
click at [189, 101] on div "Select a segment" at bounding box center [708, 106] width 1233 height 23
click at [451, 250] on div "What would you like to create email about? or" at bounding box center [700, 210] width 1260 height 144
click at [1213, 61] on button "Cancel" at bounding box center [1229, 57] width 38 height 17
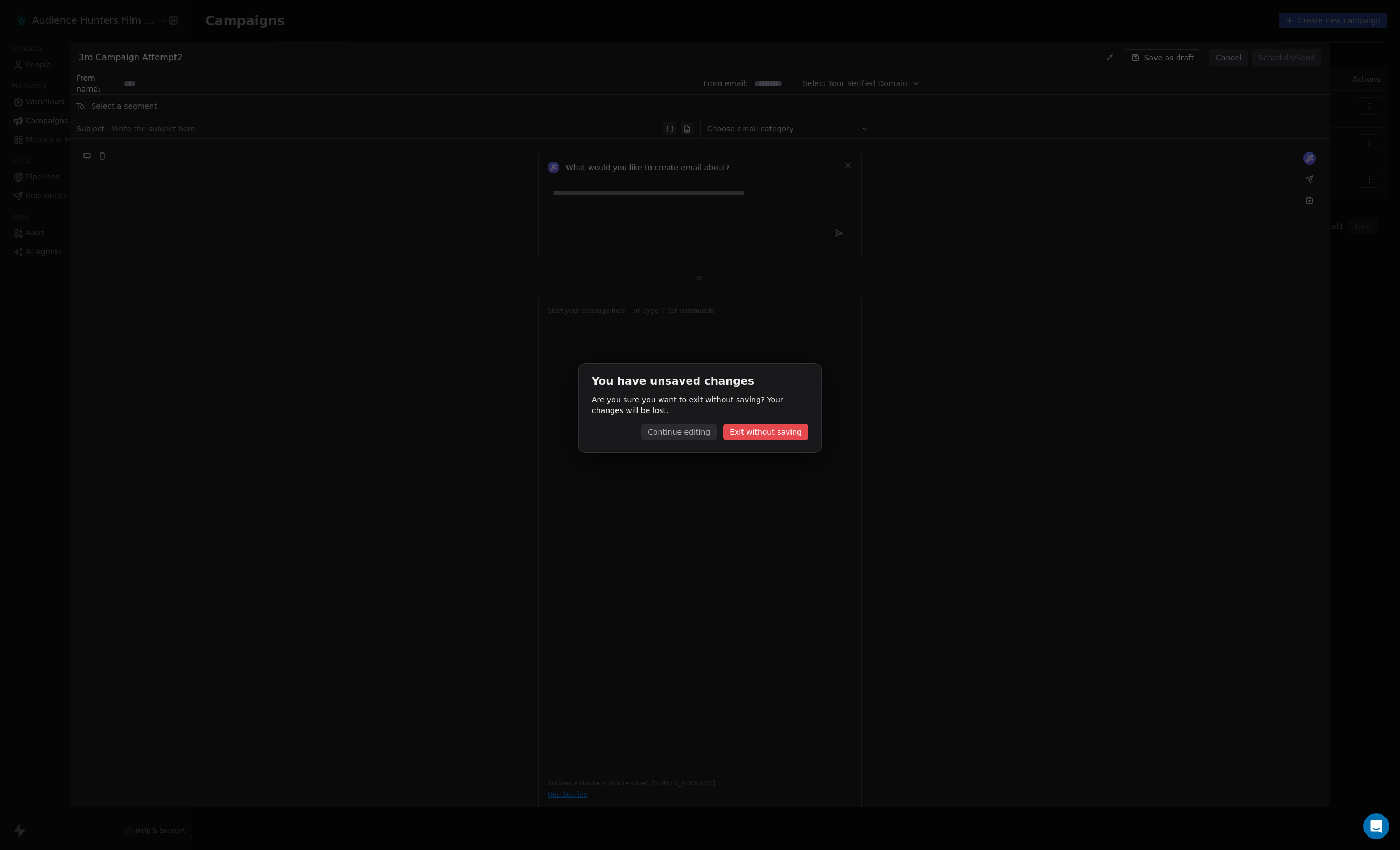
click at [770, 428] on button "Exit without saving" at bounding box center [766, 432] width 85 height 15
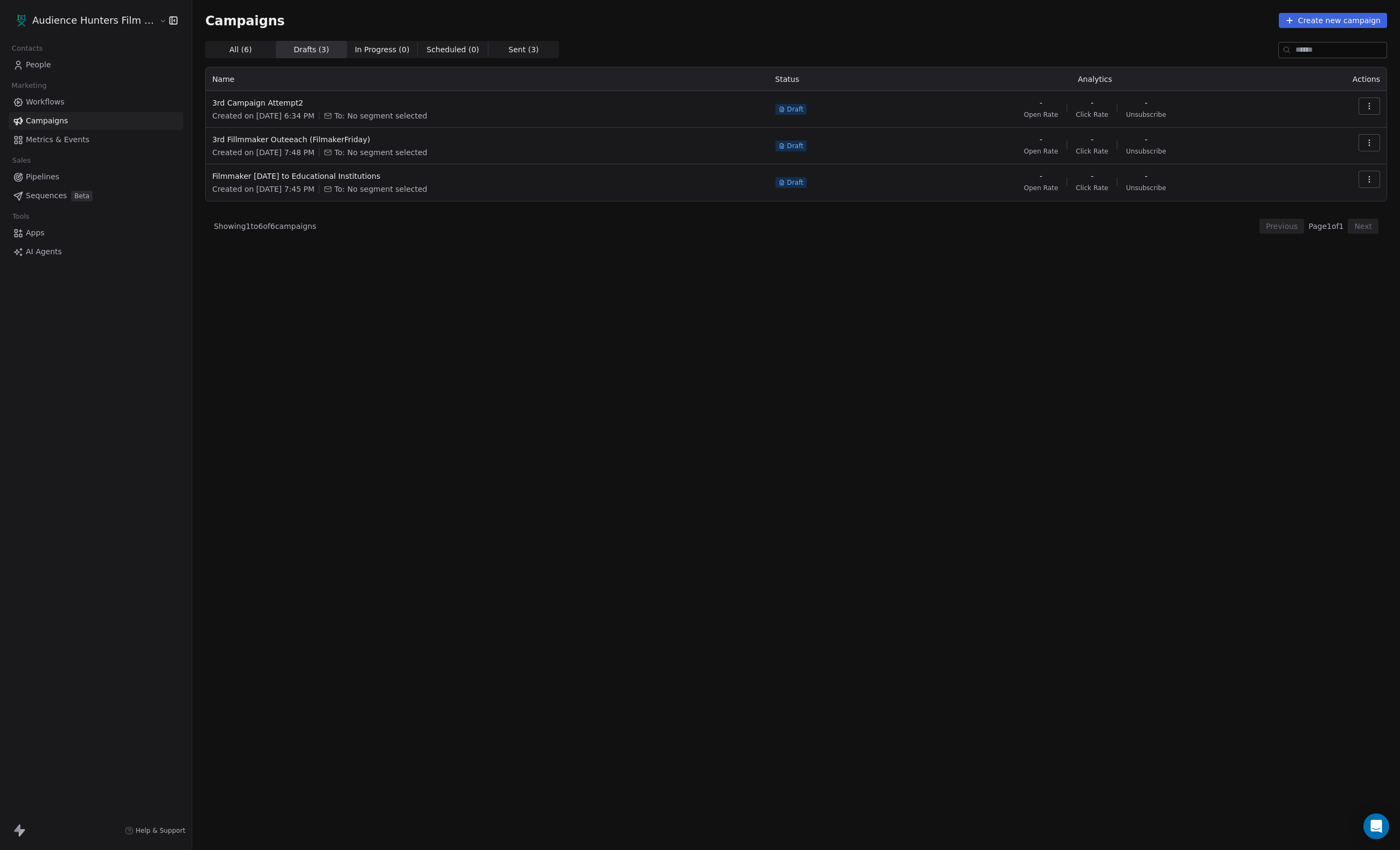
click at [1371, 112] on button "button" at bounding box center [1369, 106] width 22 height 17
click at [1303, 178] on span "Delete" at bounding box center [1297, 182] width 29 height 13
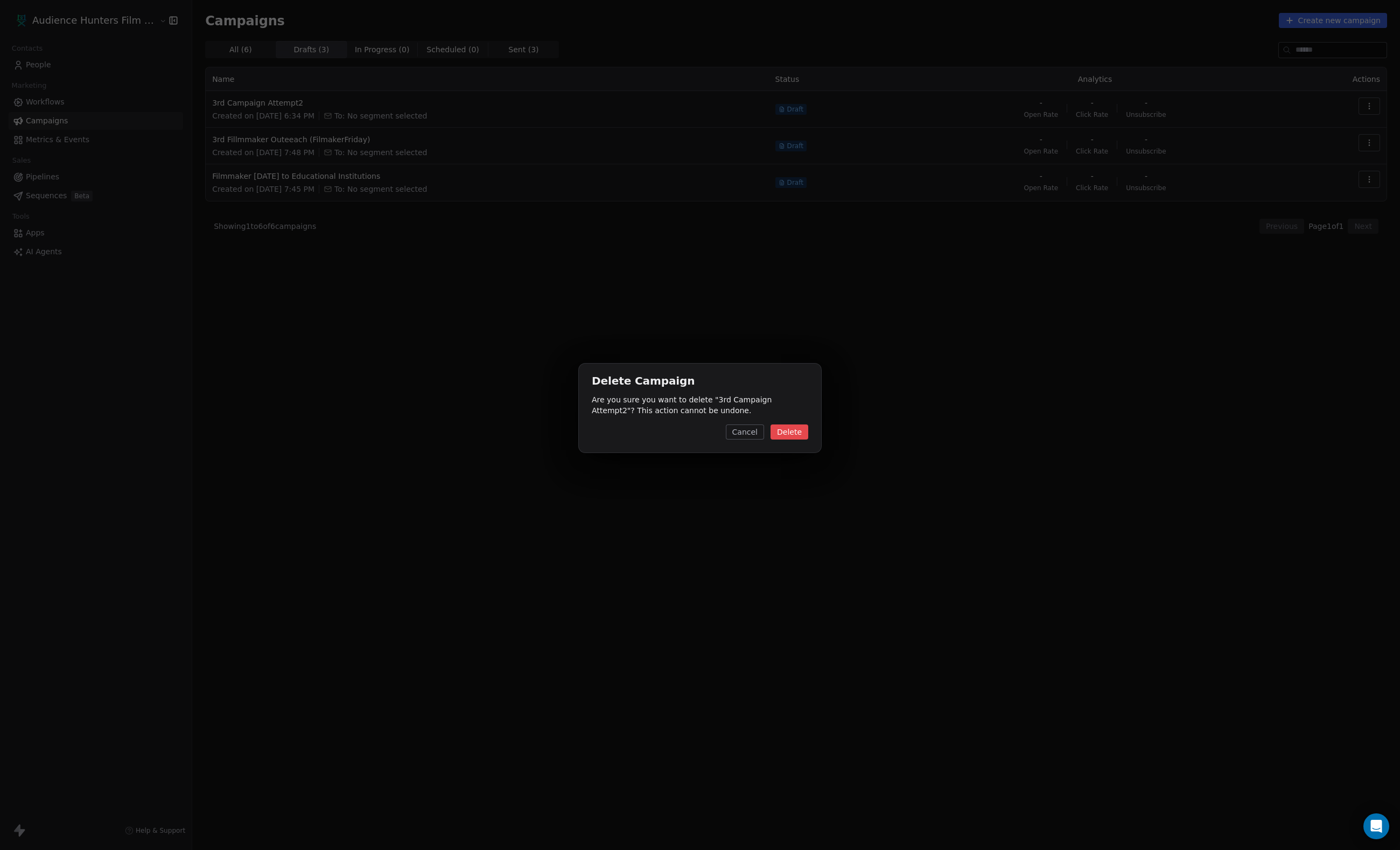
click at [800, 440] on button "Delete" at bounding box center [790, 432] width 38 height 15
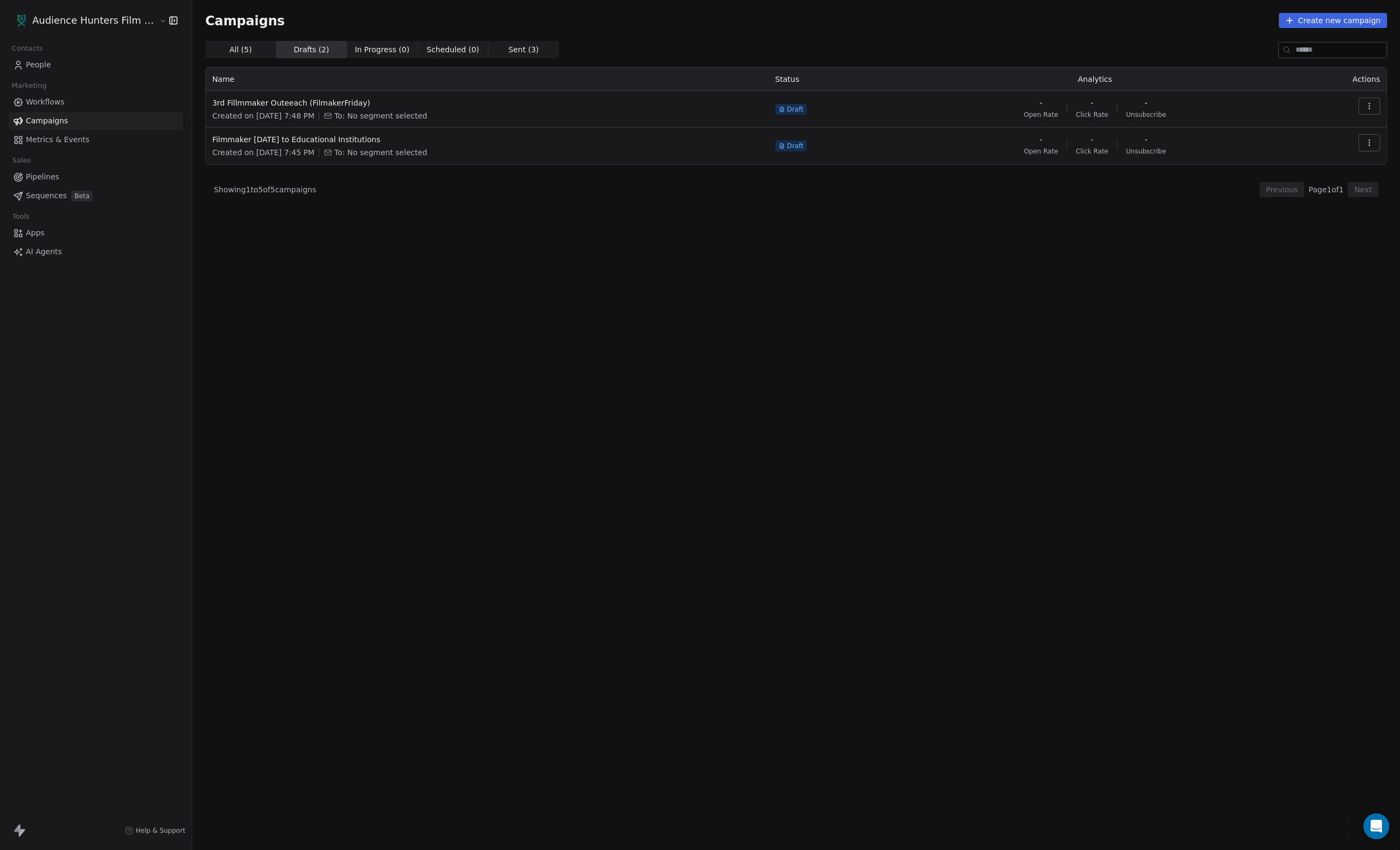
click at [65, 108] on span "Workflows" at bounding box center [45, 102] width 38 height 11
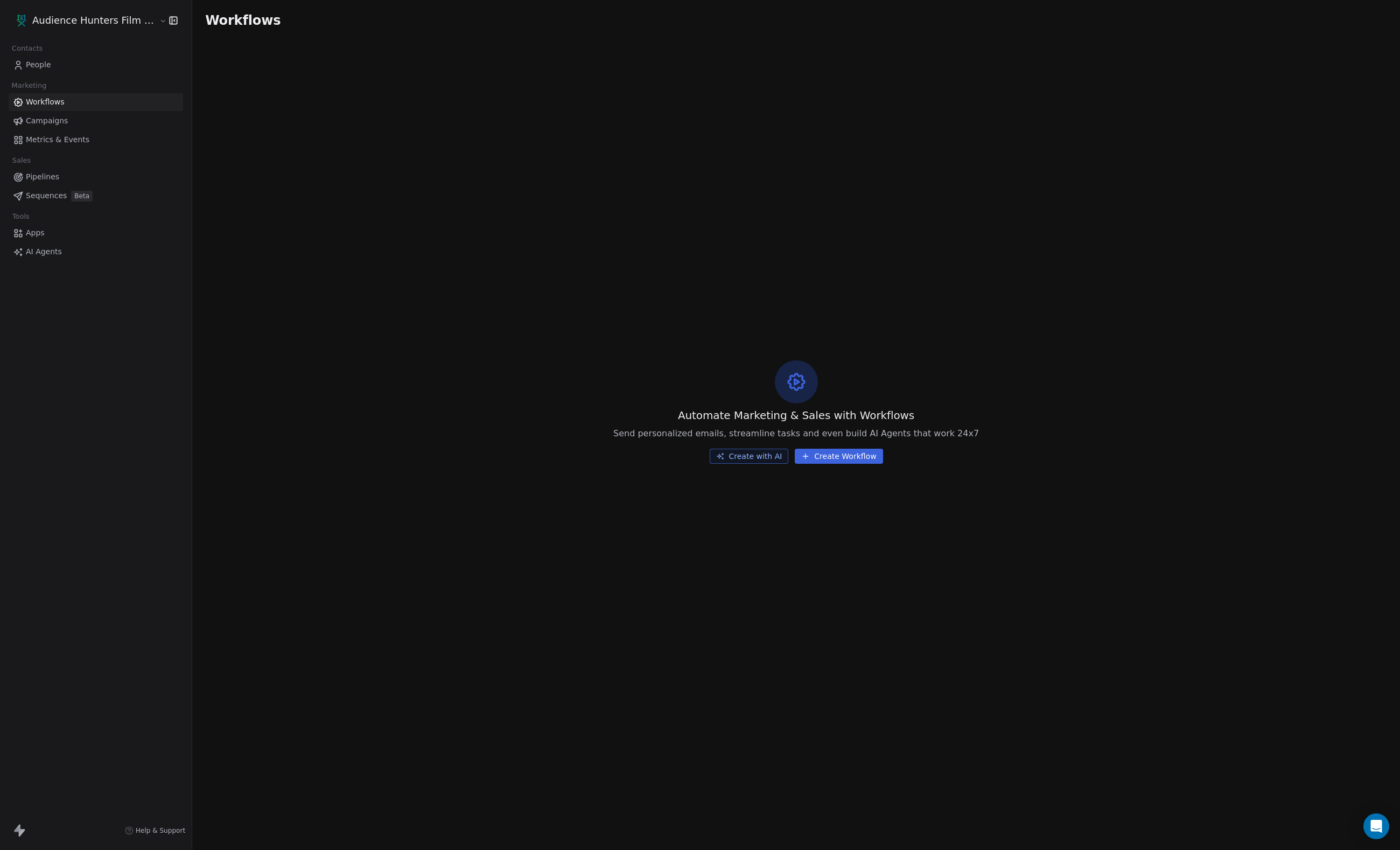
click at [63, 72] on link "People" at bounding box center [95, 65] width 174 height 18
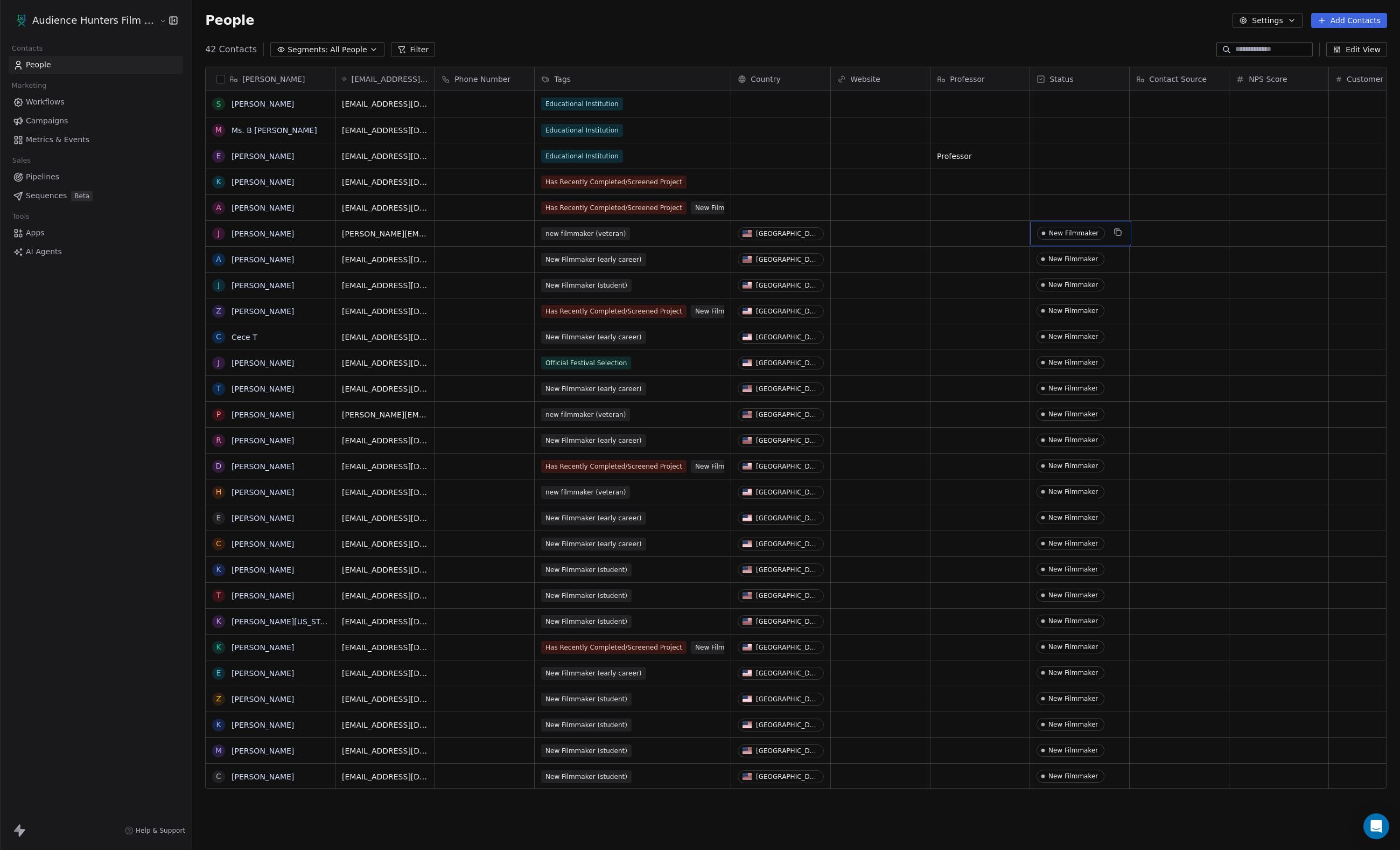
click at [1085, 238] on span "New Filmmaker" at bounding box center [1071, 233] width 68 height 13
click at [1219, 382] on html "Audience Hunters Film Festival Contacts People Marketing Workflows Campaigns Me…" at bounding box center [700, 425] width 1400 height 850
click at [1067, 78] on span "Status" at bounding box center [1062, 79] width 24 height 11
click at [1070, 100] on span "Manage property" at bounding box center [1084, 102] width 65 height 11
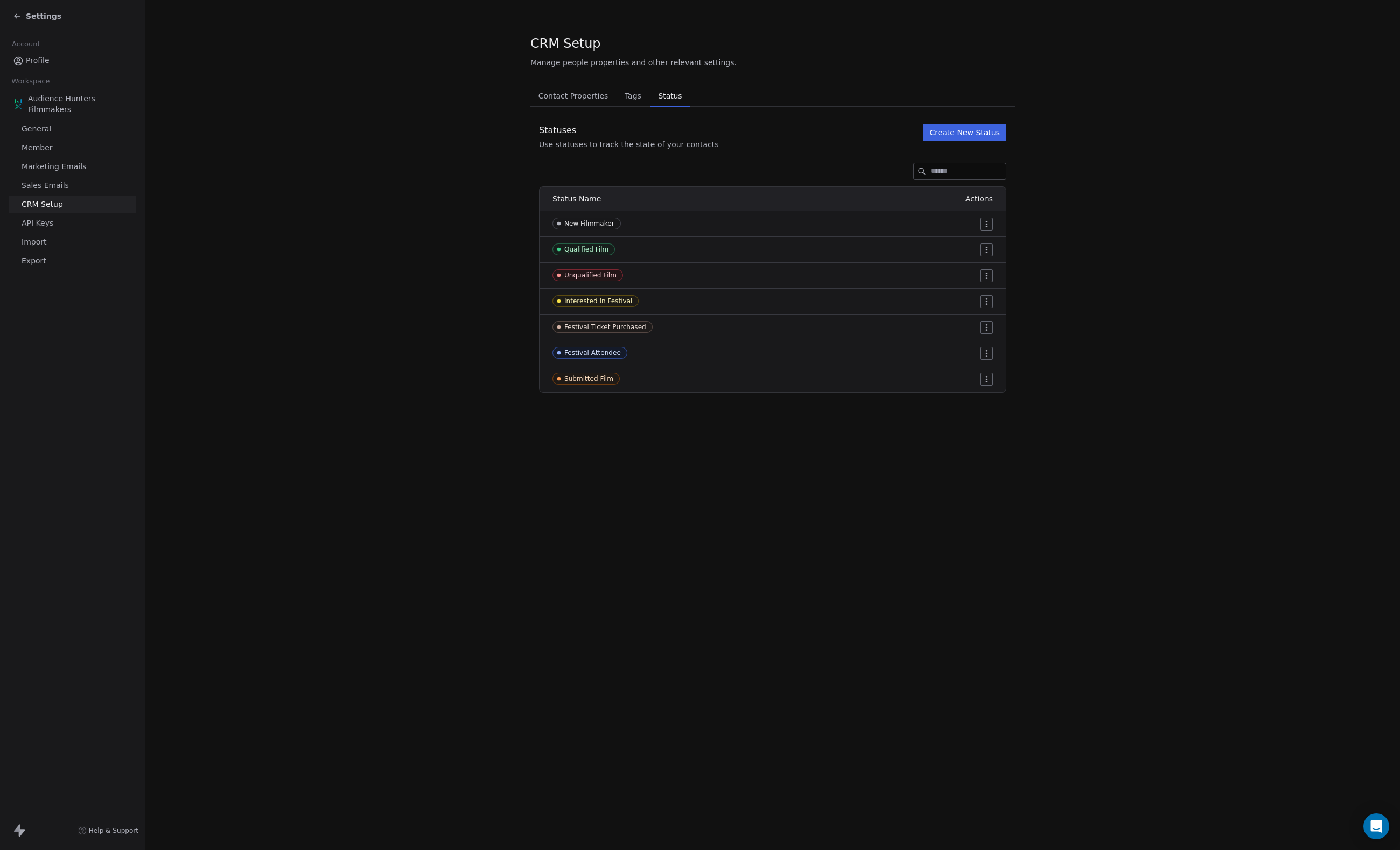
click at [646, 96] on span "Tags" at bounding box center [633, 96] width 26 height 15
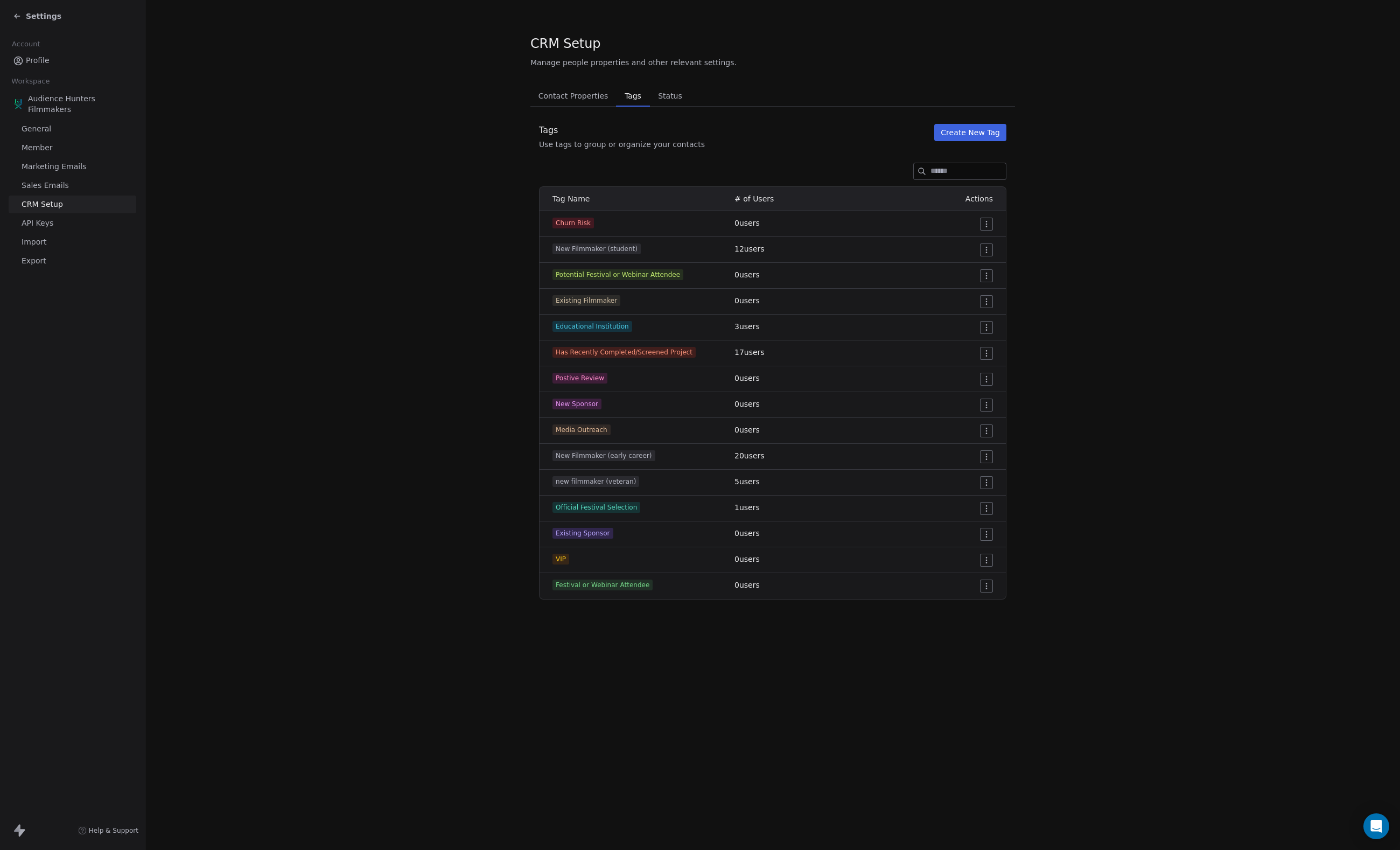
click at [63, 133] on link "General" at bounding box center [72, 129] width 127 height 18
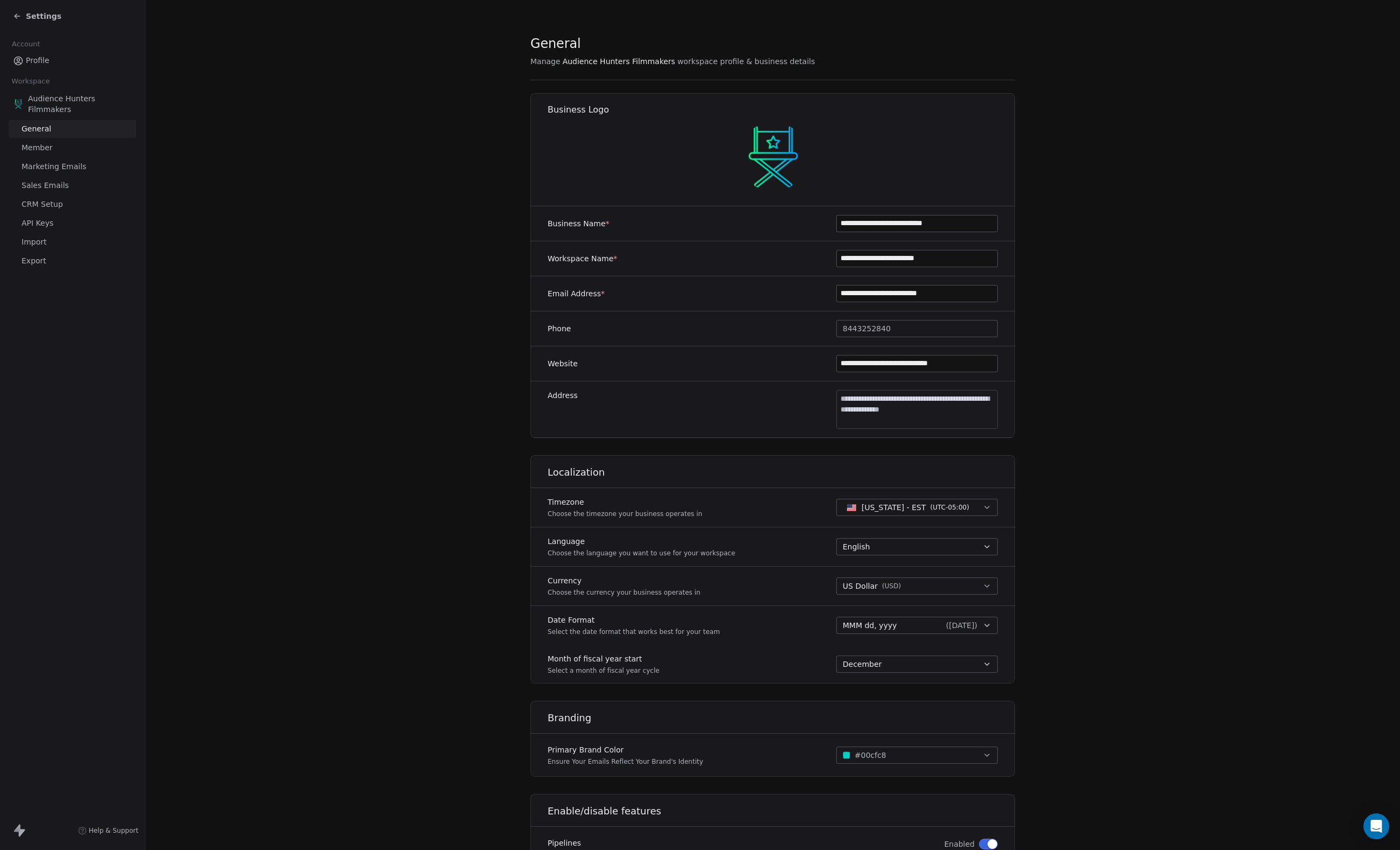
click at [18, 5] on div "Settings" at bounding box center [72, 16] width 145 height 32
click at [22, 14] on div "Settings" at bounding box center [37, 16] width 48 height 11
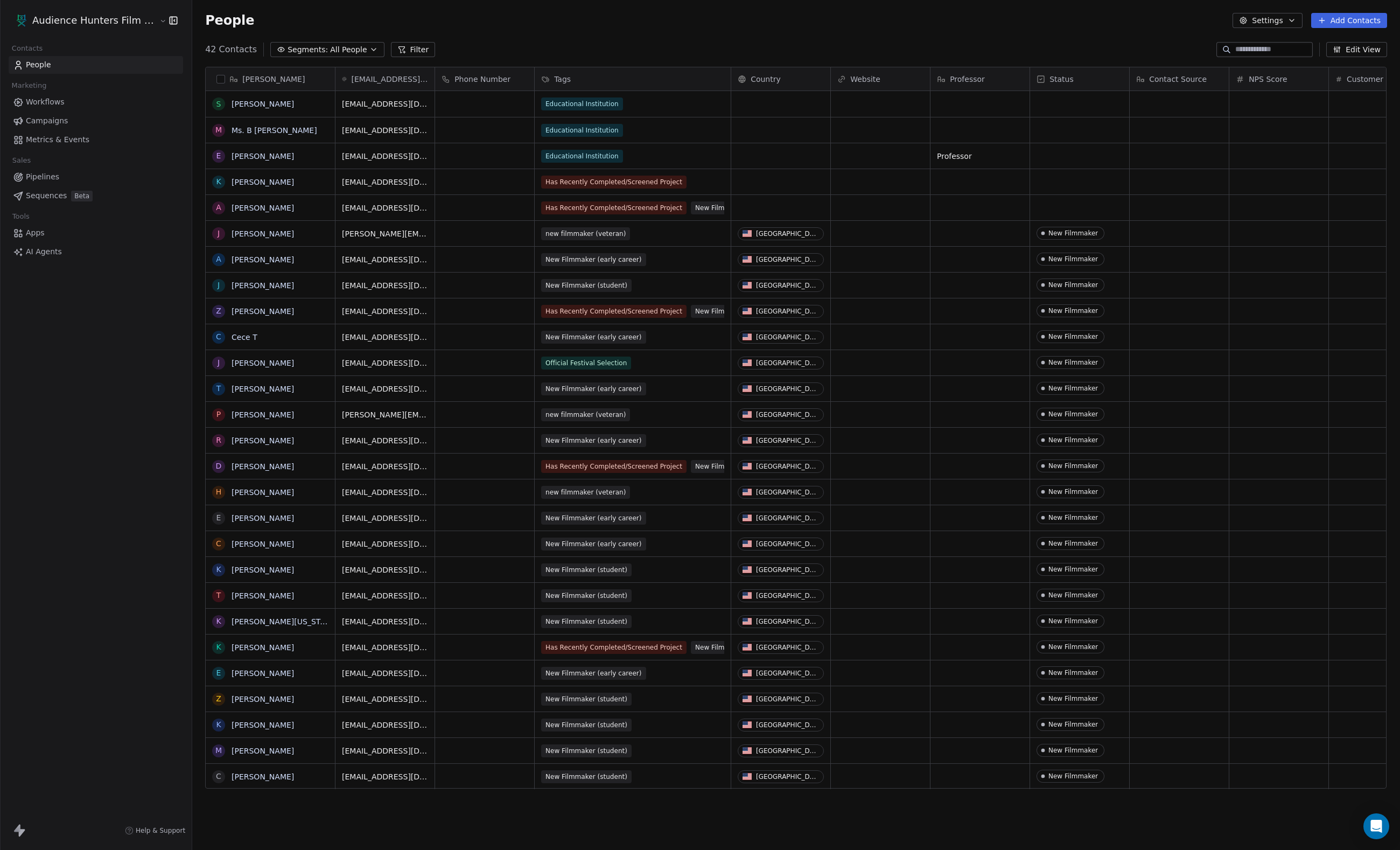
scroll to position [748, 1208]
click at [68, 127] on span "Campaigns" at bounding box center [47, 121] width 42 height 11
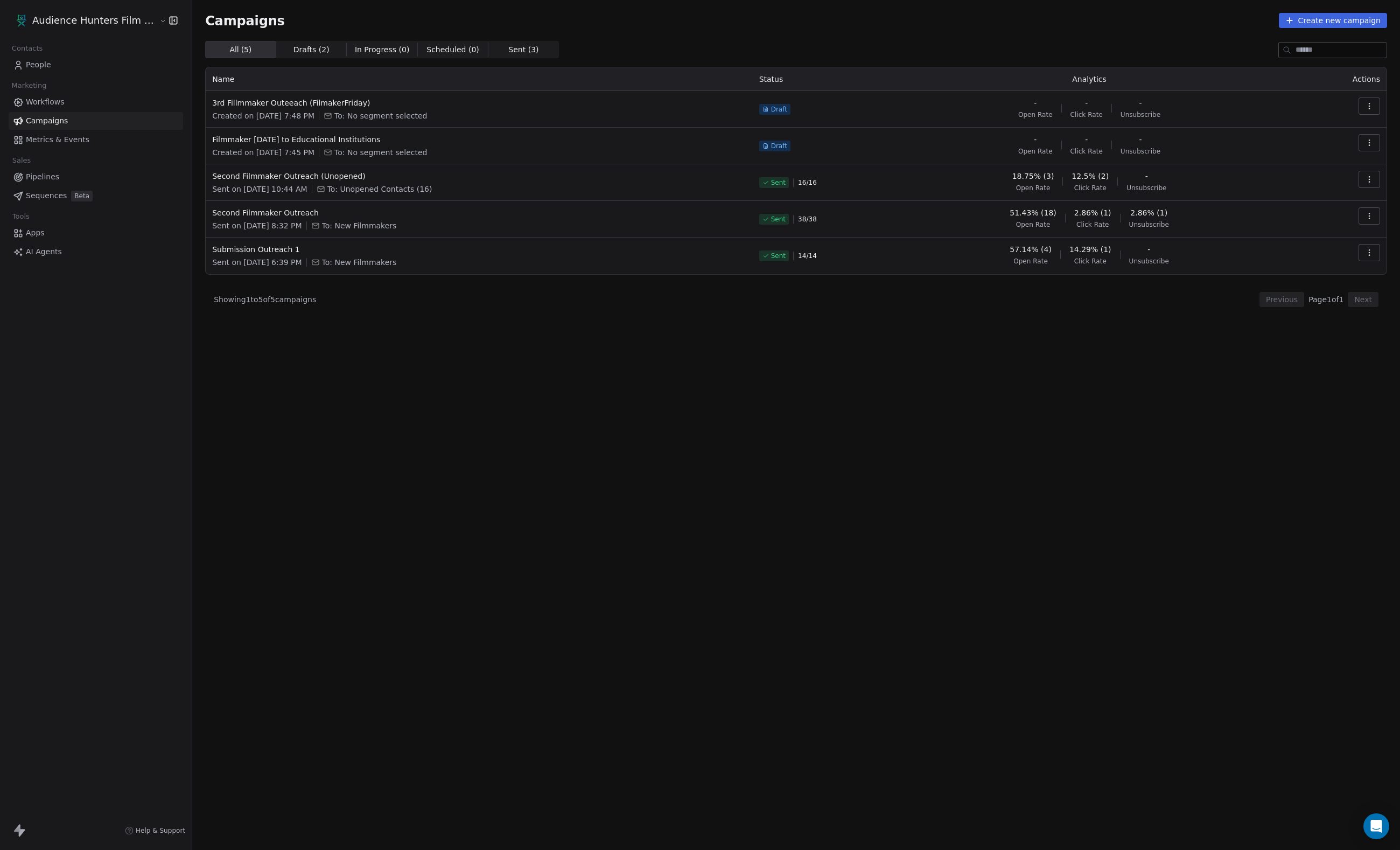
click at [327, 52] on span "Drafts ( 2 )" at bounding box center [312, 50] width 36 height 11
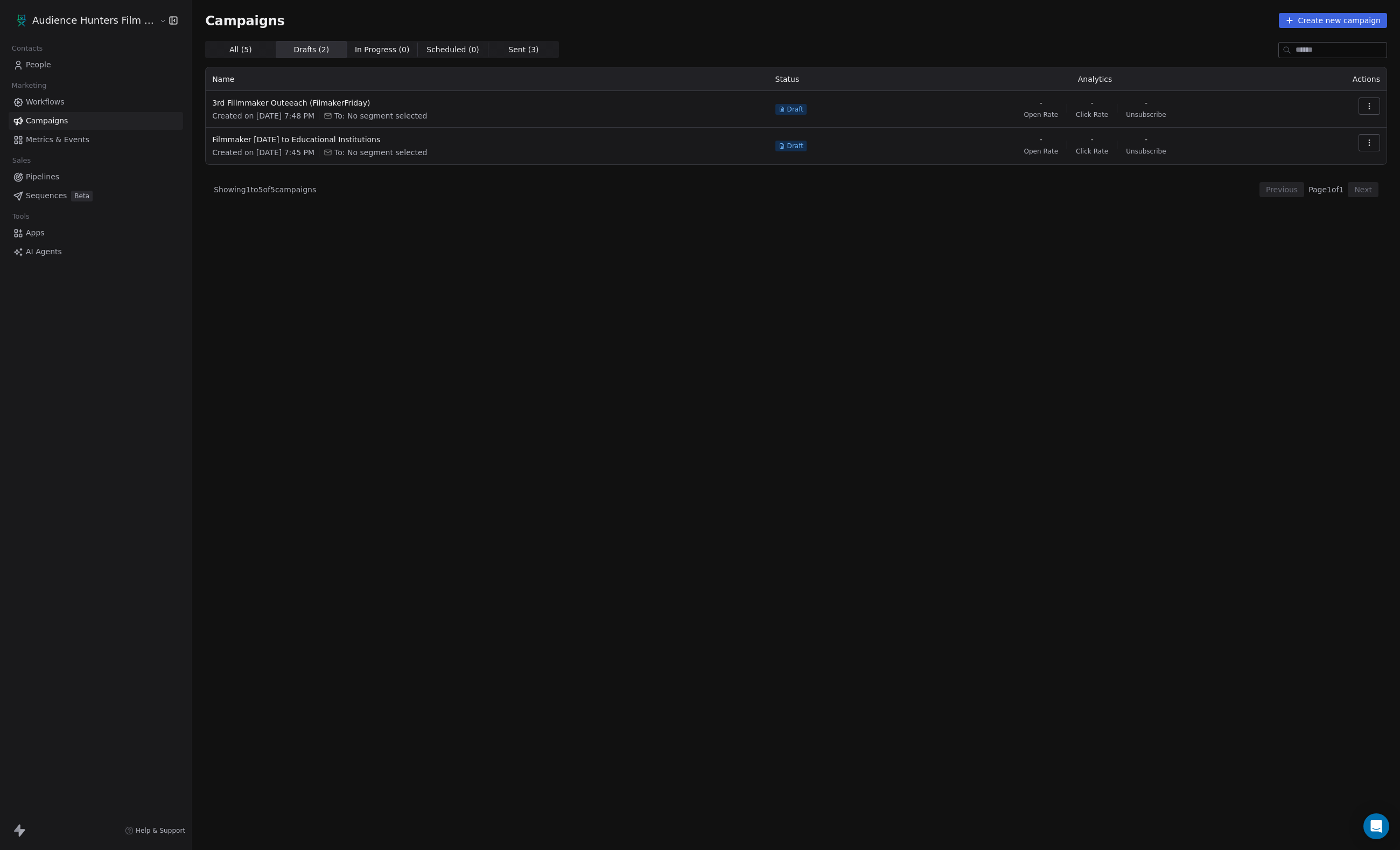
click at [1366, 108] on icon "button" at bounding box center [1369, 106] width 8 height 8
click at [1319, 134] on div "Edit" at bounding box center [1321, 130] width 109 height 17
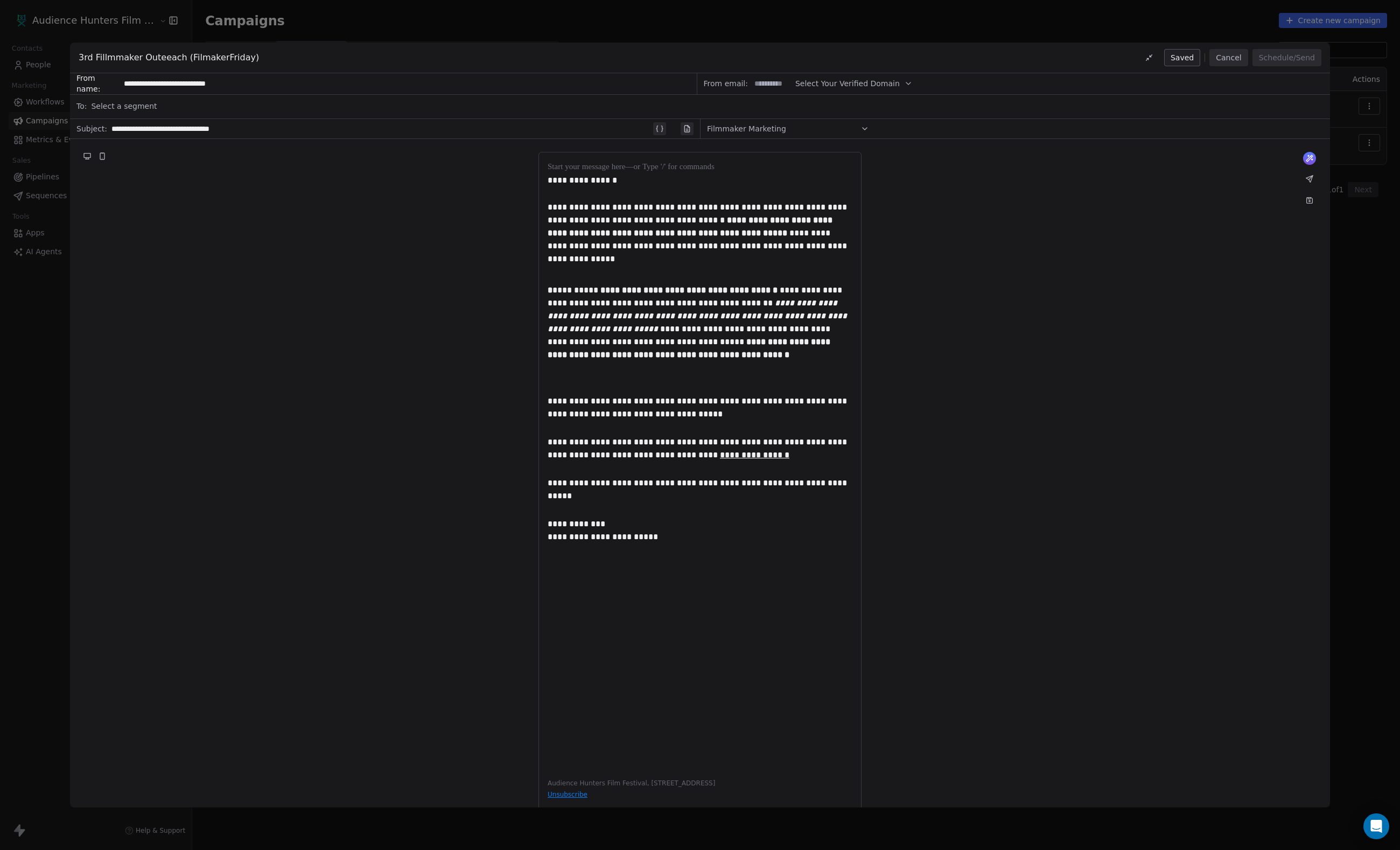
click at [240, 112] on div "Select a segment" at bounding box center [708, 106] width 1233 height 23
click at [247, 285] on div "**********" at bounding box center [700, 484] width 1260 height 691
click at [143, 106] on span "Select a segment" at bounding box center [124, 106] width 66 height 11
click at [87, 108] on span "To:" at bounding box center [81, 106] width 11 height 11
click at [52, 336] on div "**********" at bounding box center [700, 425] width 1400 height 850
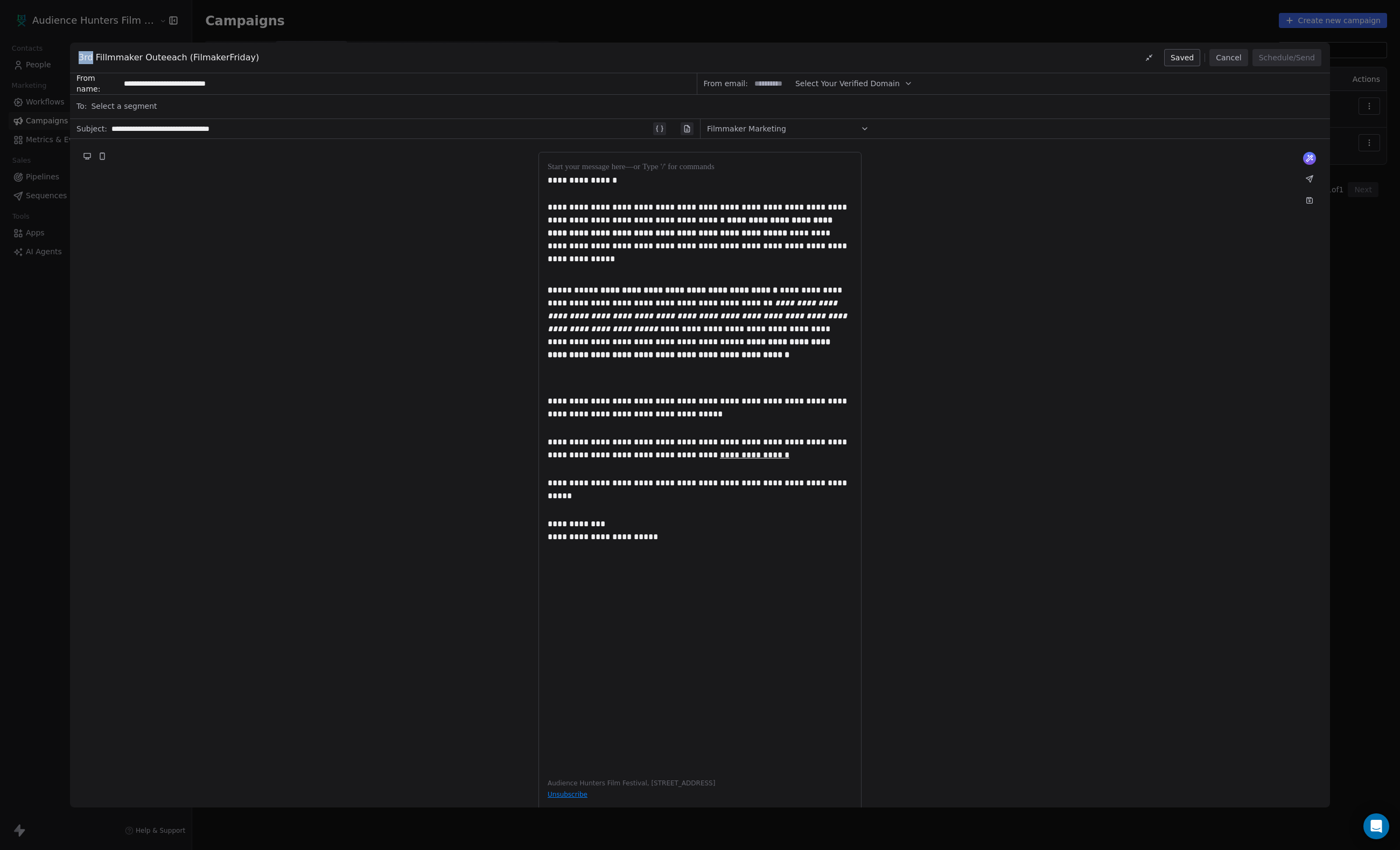
click at [52, 336] on div "**********" at bounding box center [700, 425] width 1400 height 850
click at [1214, 50] on button "Cancel" at bounding box center [1229, 57] width 38 height 17
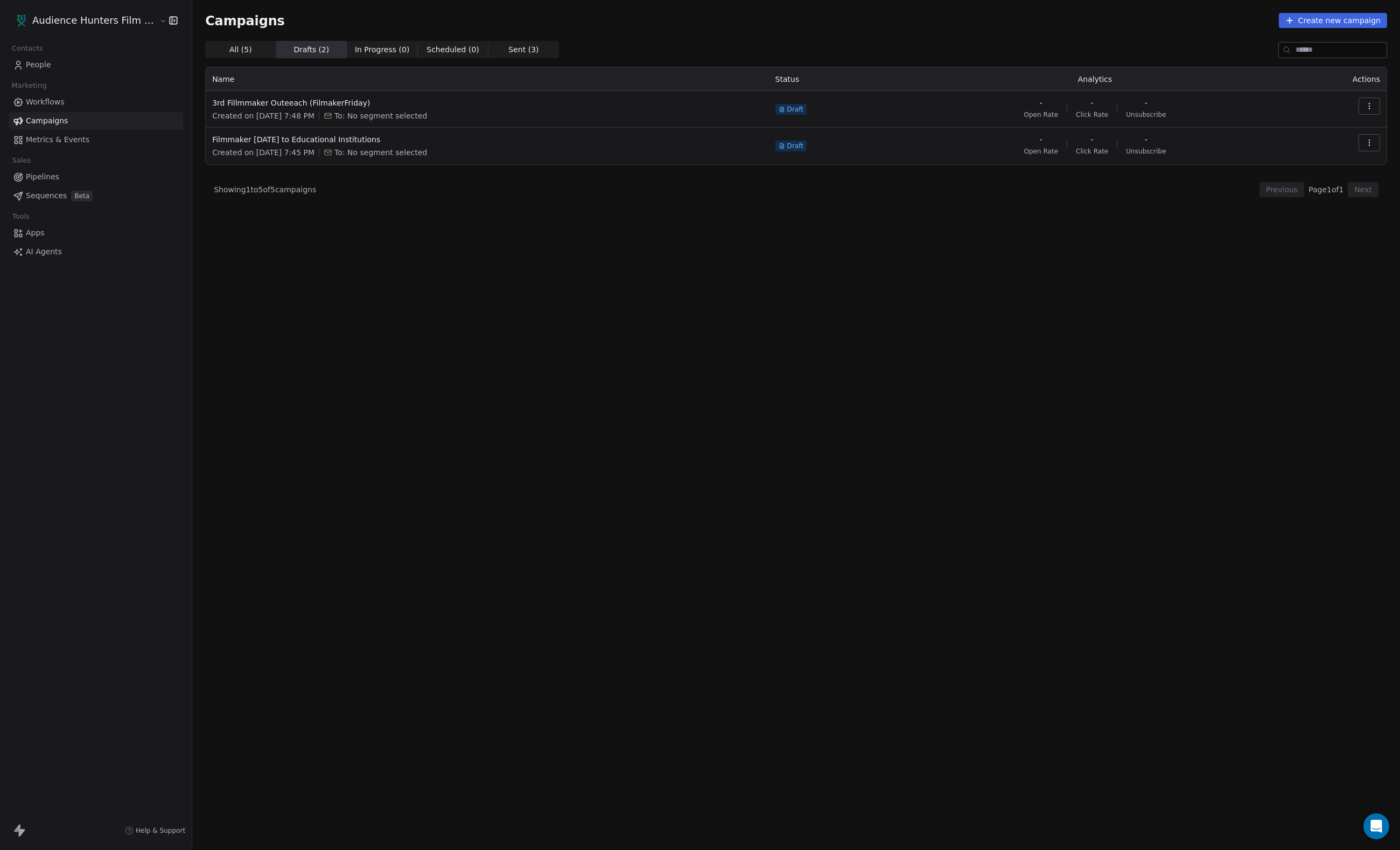
click at [65, 103] on span "Workflows" at bounding box center [45, 102] width 38 height 11
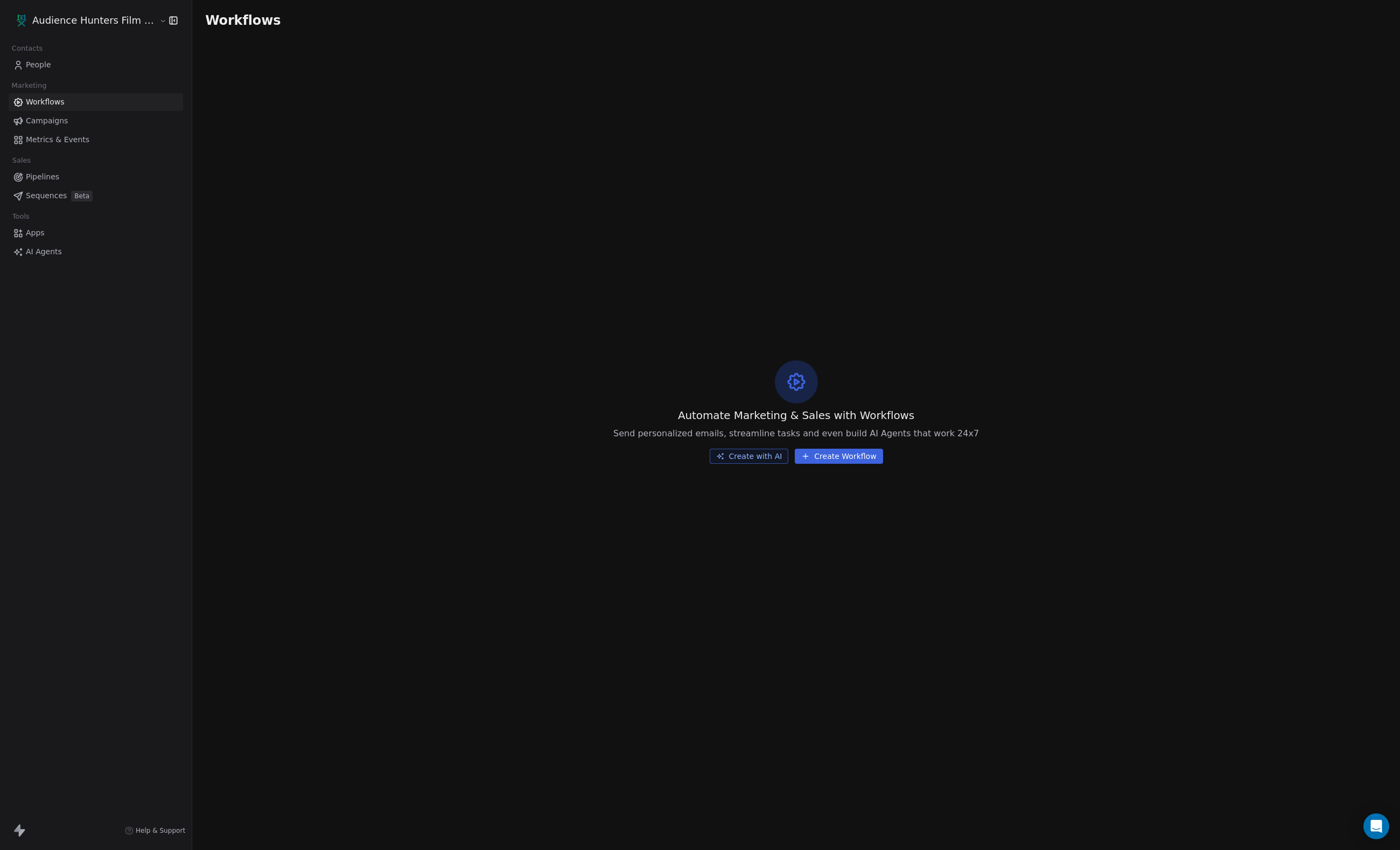
click at [71, 111] on link "Workflows" at bounding box center [95, 103] width 174 height 18
click at [68, 123] on span "Campaigns" at bounding box center [47, 121] width 42 height 11
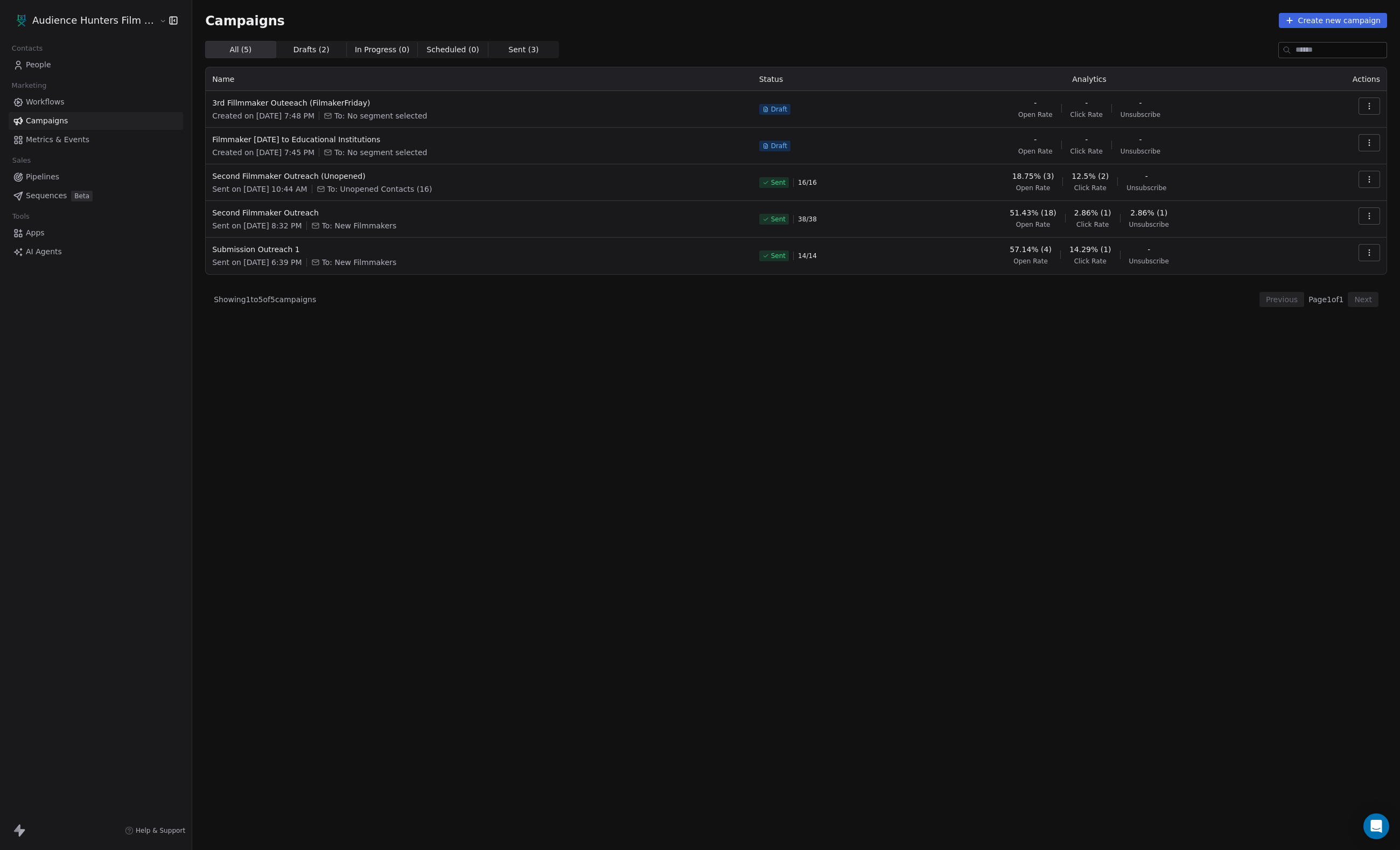
click at [72, 72] on link "People" at bounding box center [95, 65] width 174 height 18
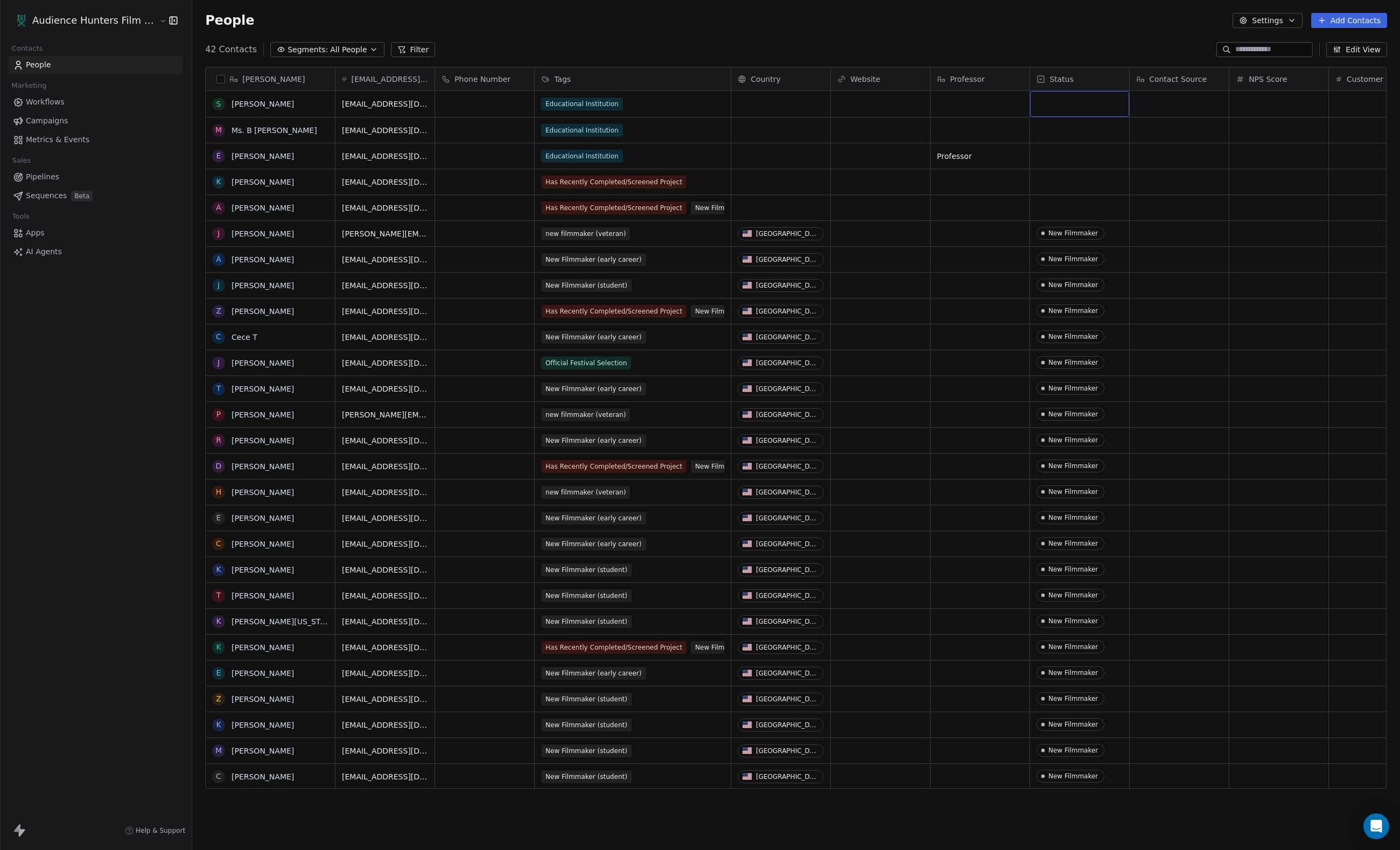
click at [1067, 101] on div "grid" at bounding box center [1079, 104] width 99 height 26
click at [1236, 23] on html "Audience Hunters Film Festival Contacts People Marketing Workflows Campaigns Me…" at bounding box center [700, 425] width 1400 height 850
click at [1234, 20] on button "Settings" at bounding box center [1267, 20] width 69 height 15
click at [1251, 48] on span "Contact Properties" at bounding box center [1267, 44] width 70 height 11
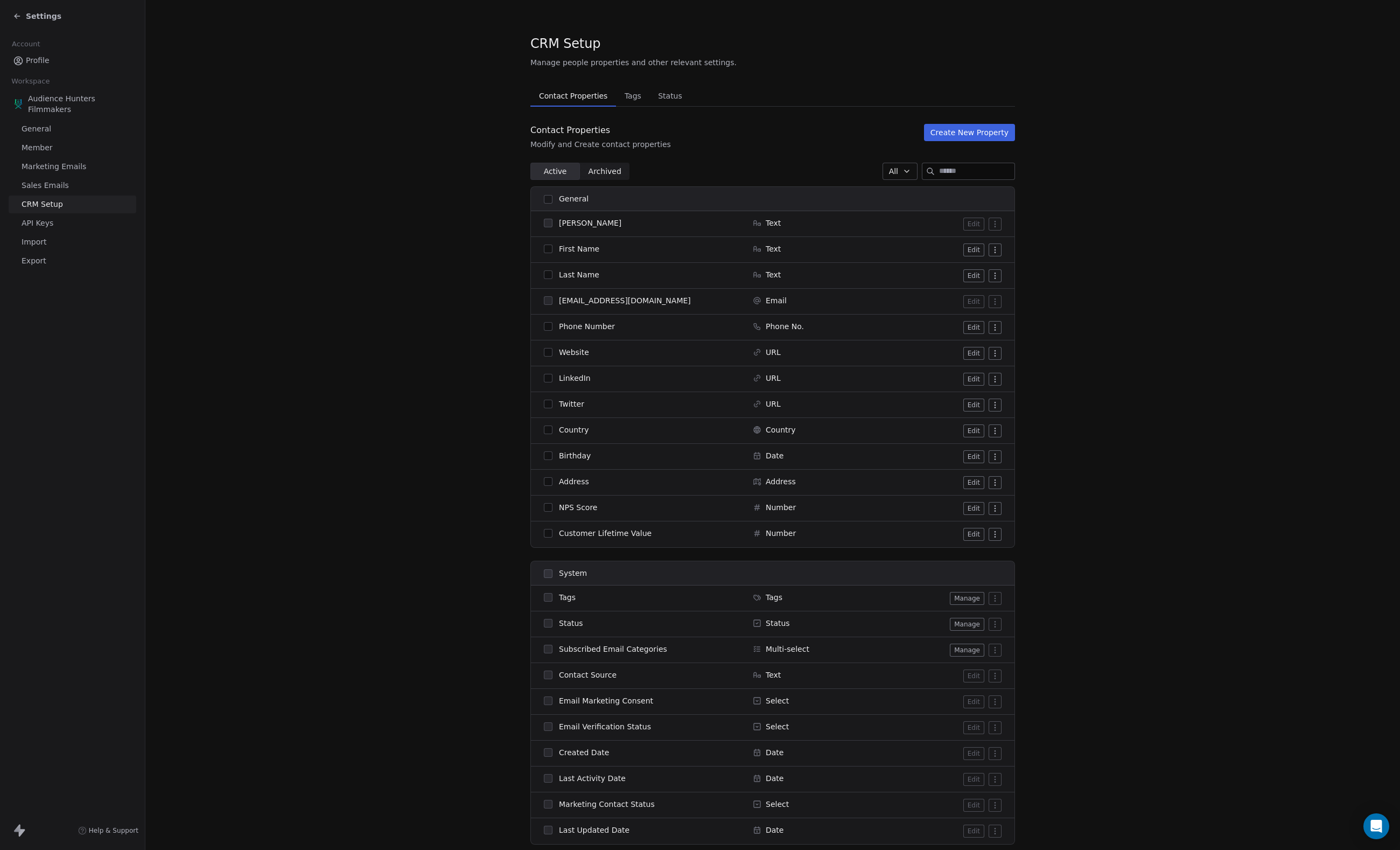
click at [646, 95] on span "Tags" at bounding box center [633, 96] width 26 height 15
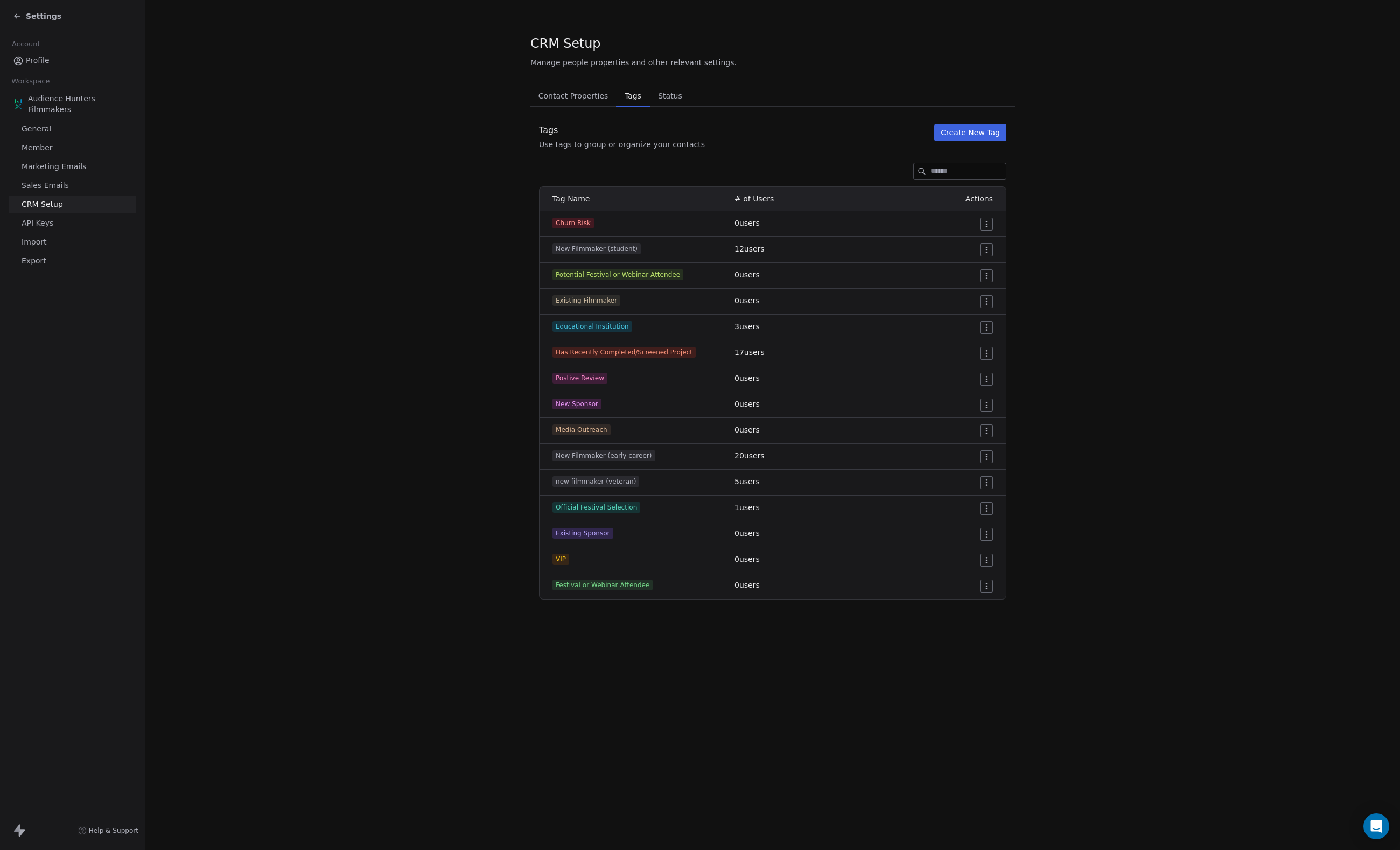
click at [686, 91] on span "Status" at bounding box center [671, 96] width 33 height 15
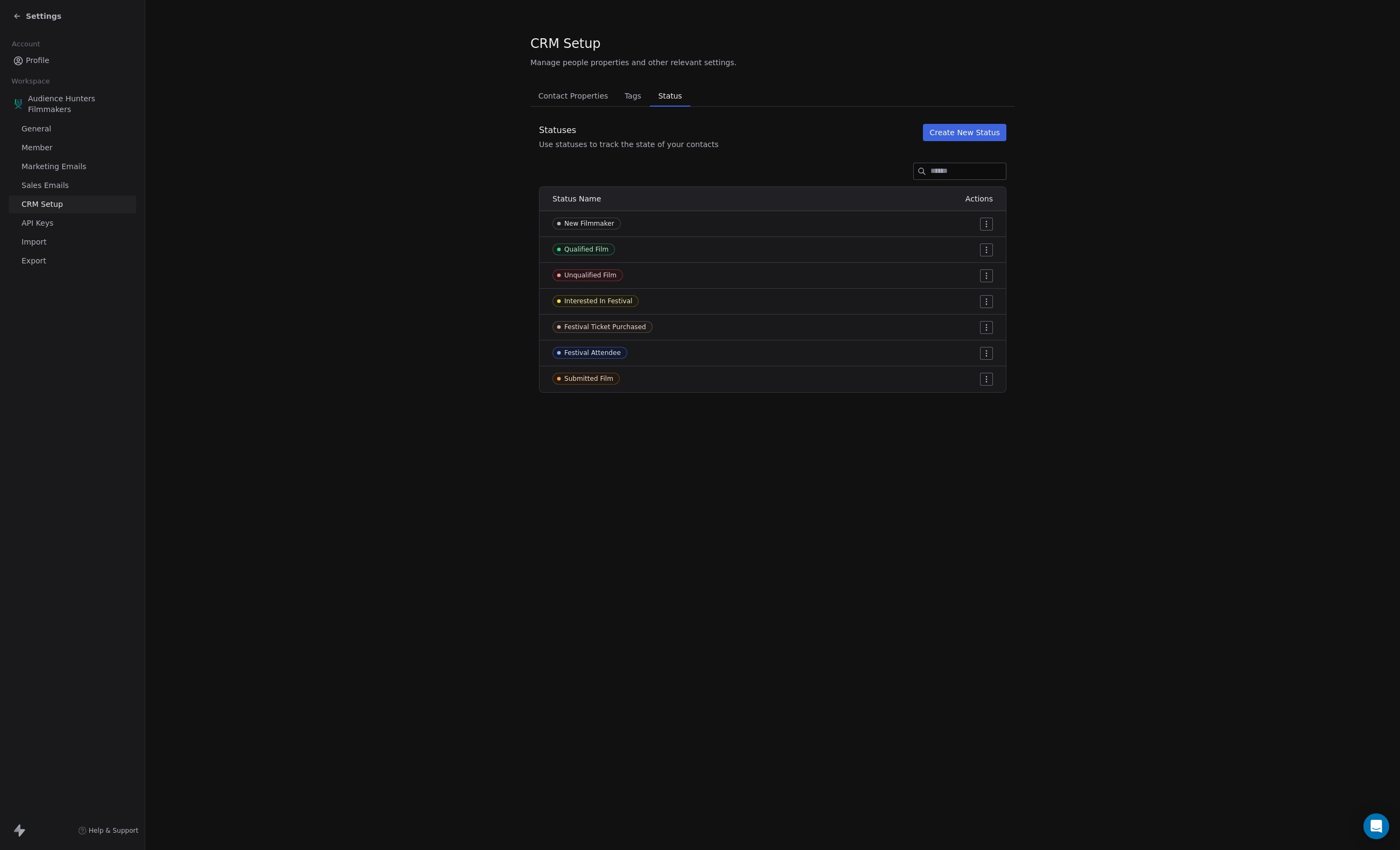
click at [646, 96] on span "Tags" at bounding box center [633, 96] width 26 height 15
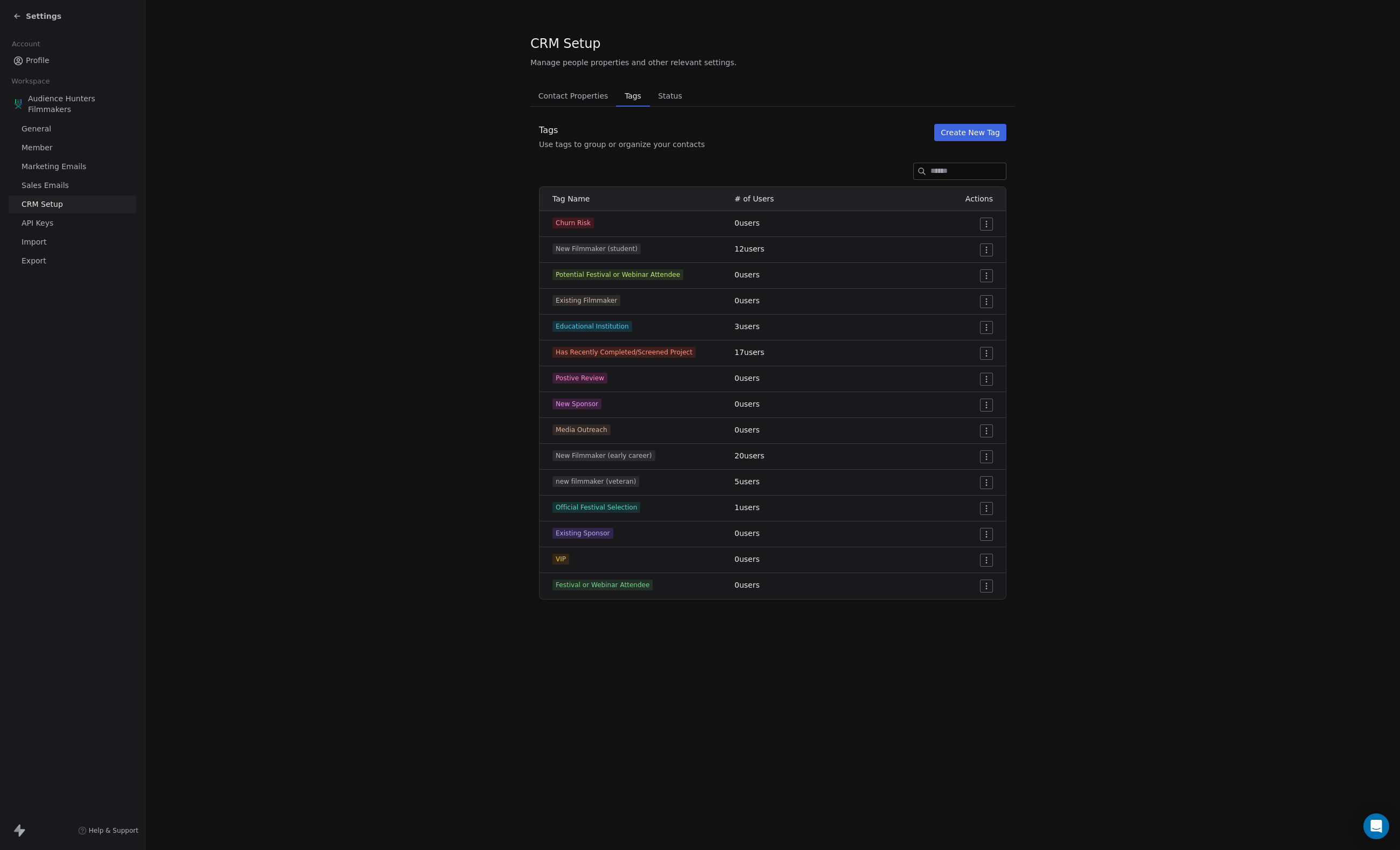
click at [686, 94] on span "Status" at bounding box center [671, 96] width 33 height 15
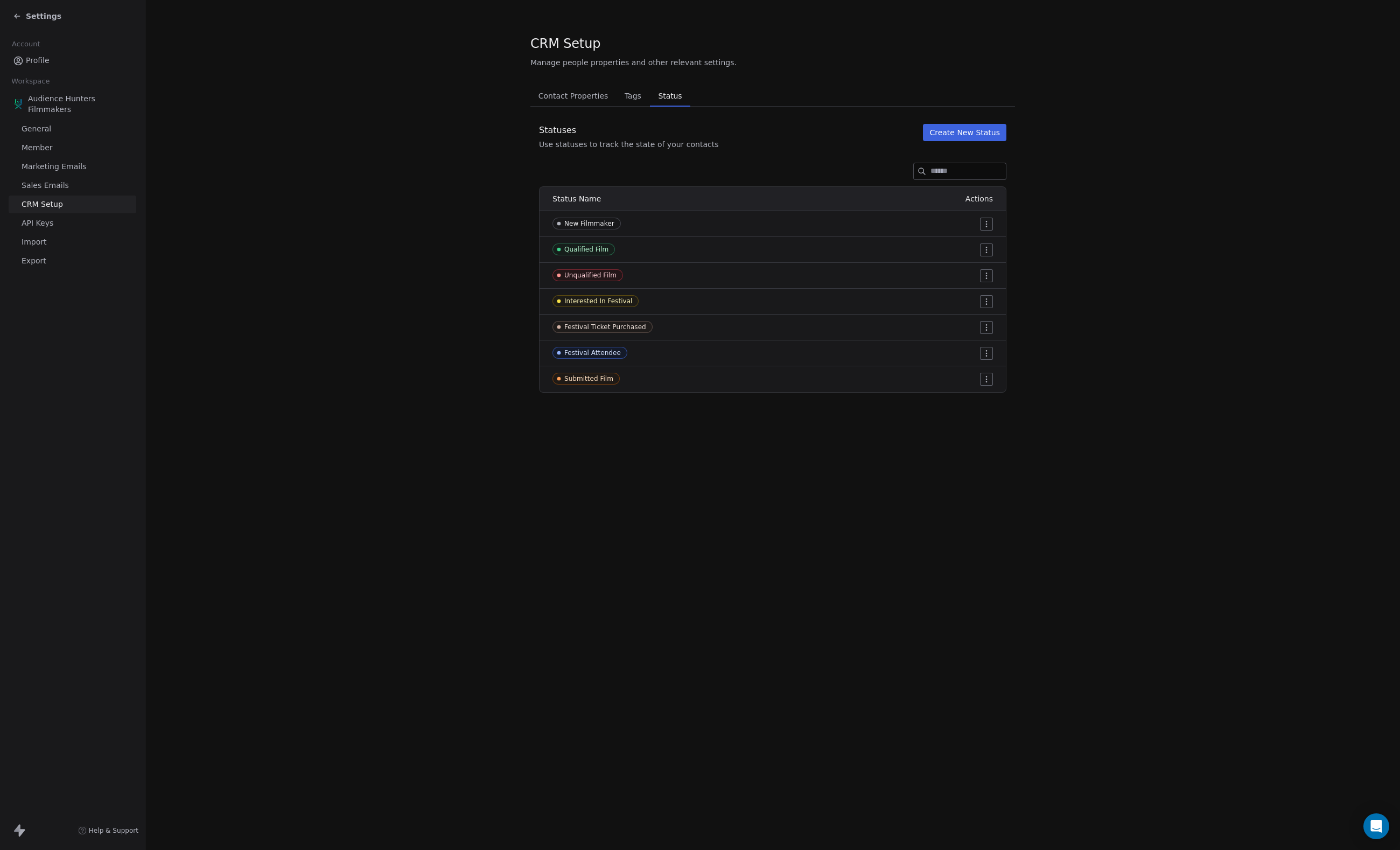
click at [997, 229] on html "Settings Account Profile Workspace Audience Hunters Filmmakers General Member M…" at bounding box center [700, 425] width 1400 height 850
click at [974, 246] on span "Edit" at bounding box center [969, 250] width 14 height 11
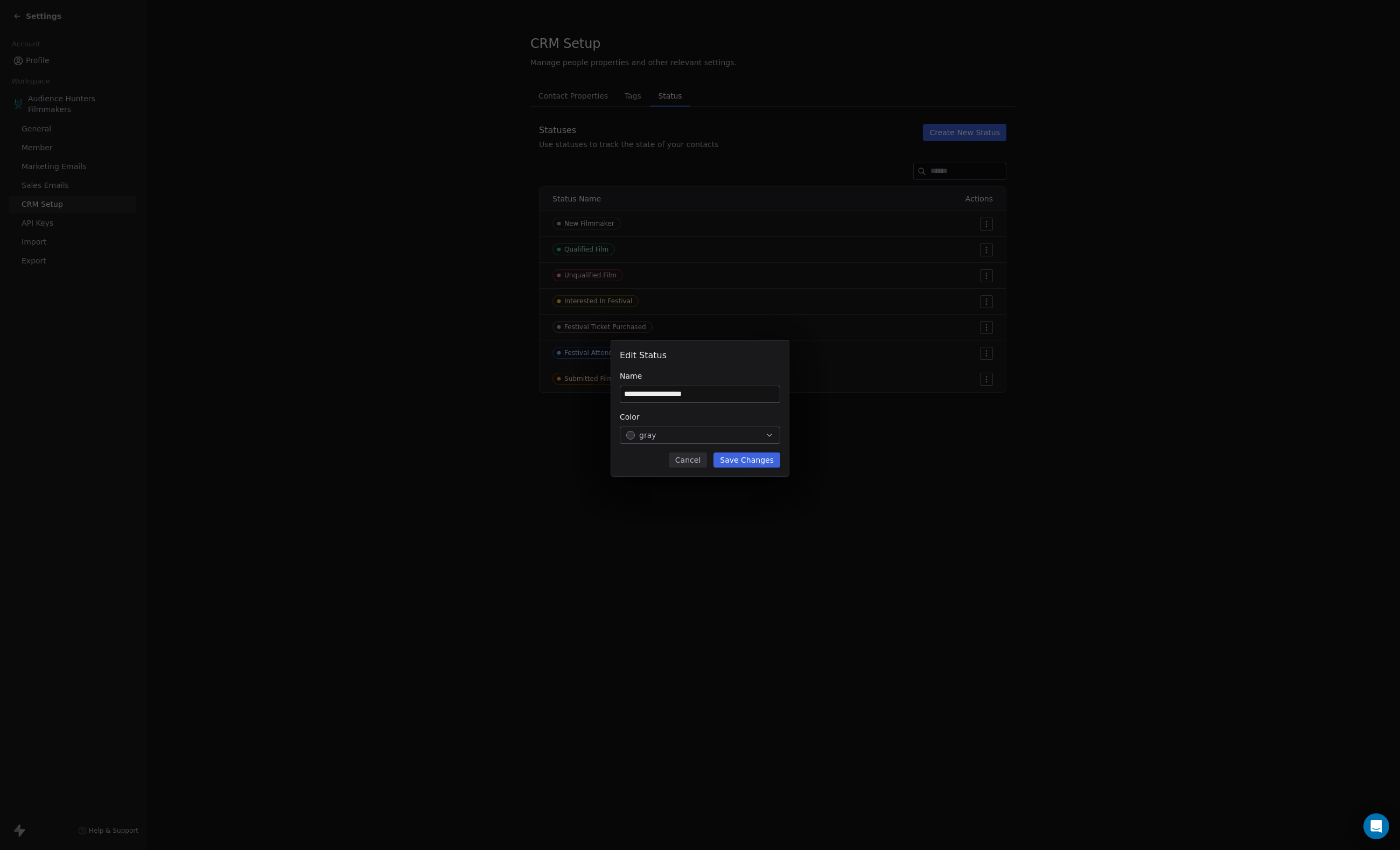
type input "**********"
click at [758, 464] on button "Save Changes" at bounding box center [747, 460] width 67 height 15
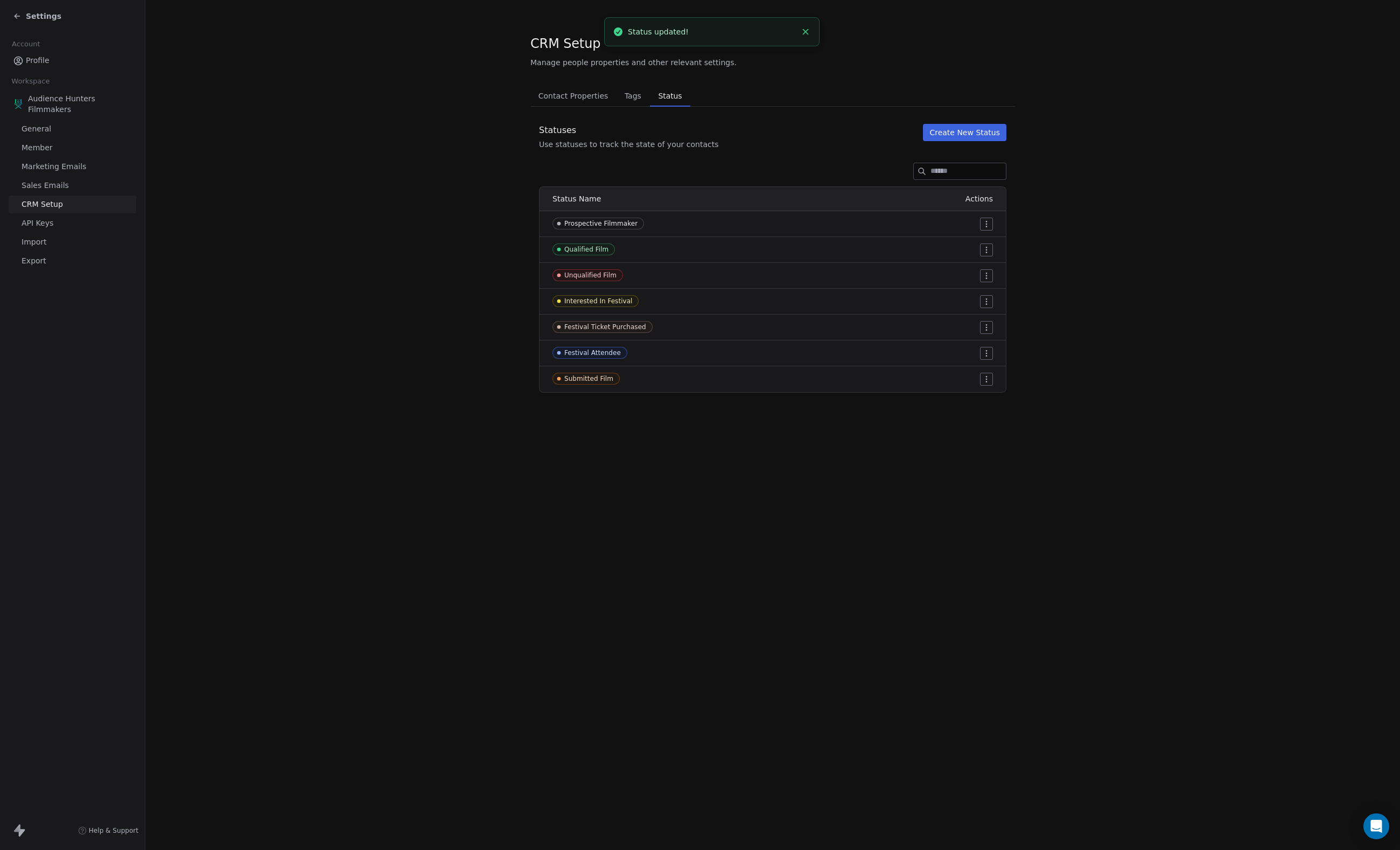
click at [978, 133] on button "Create New Status" at bounding box center [965, 132] width 84 height 17
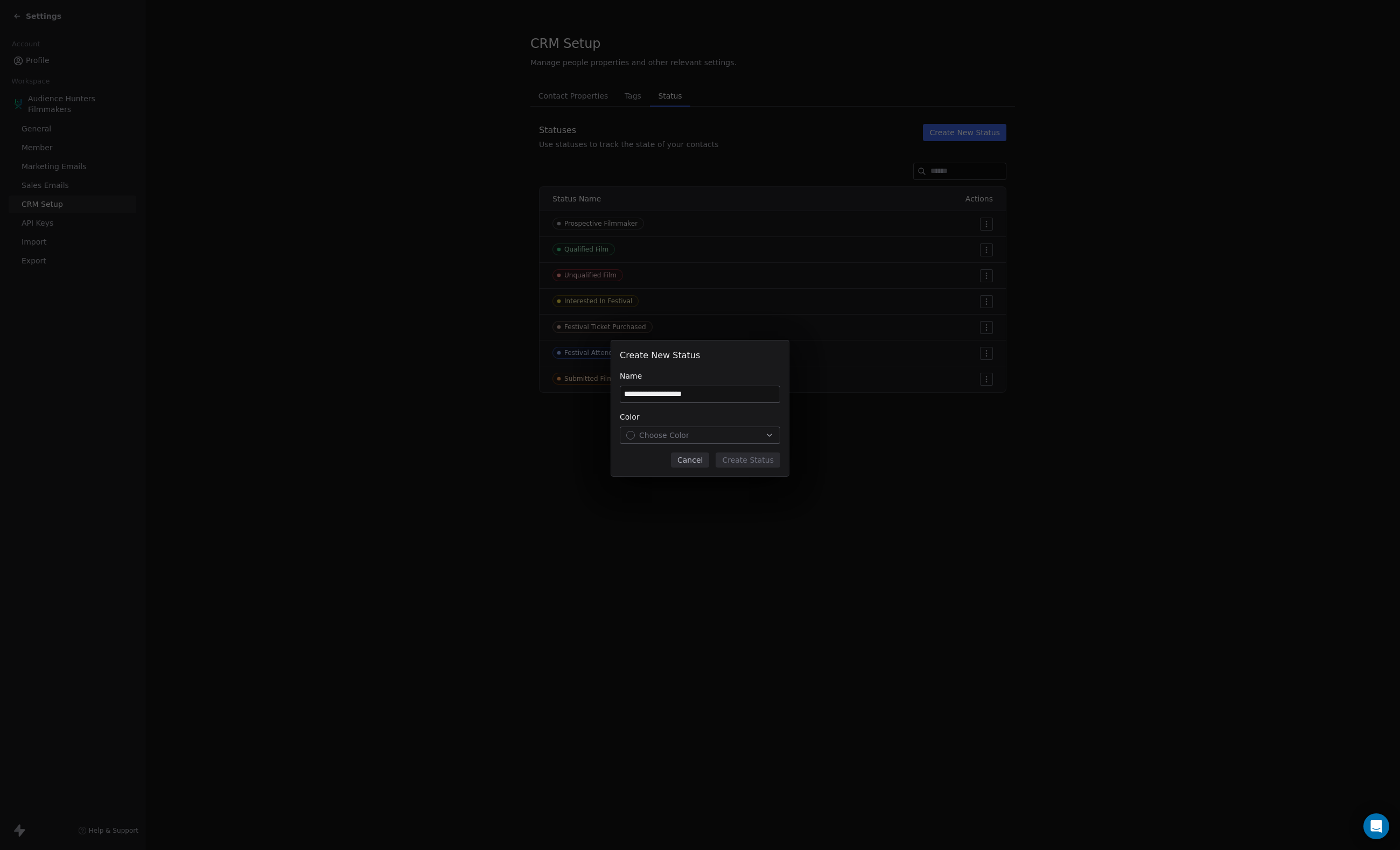
type input "**********"
click at [725, 437] on div "Choose Color" at bounding box center [700, 435] width 148 height 11
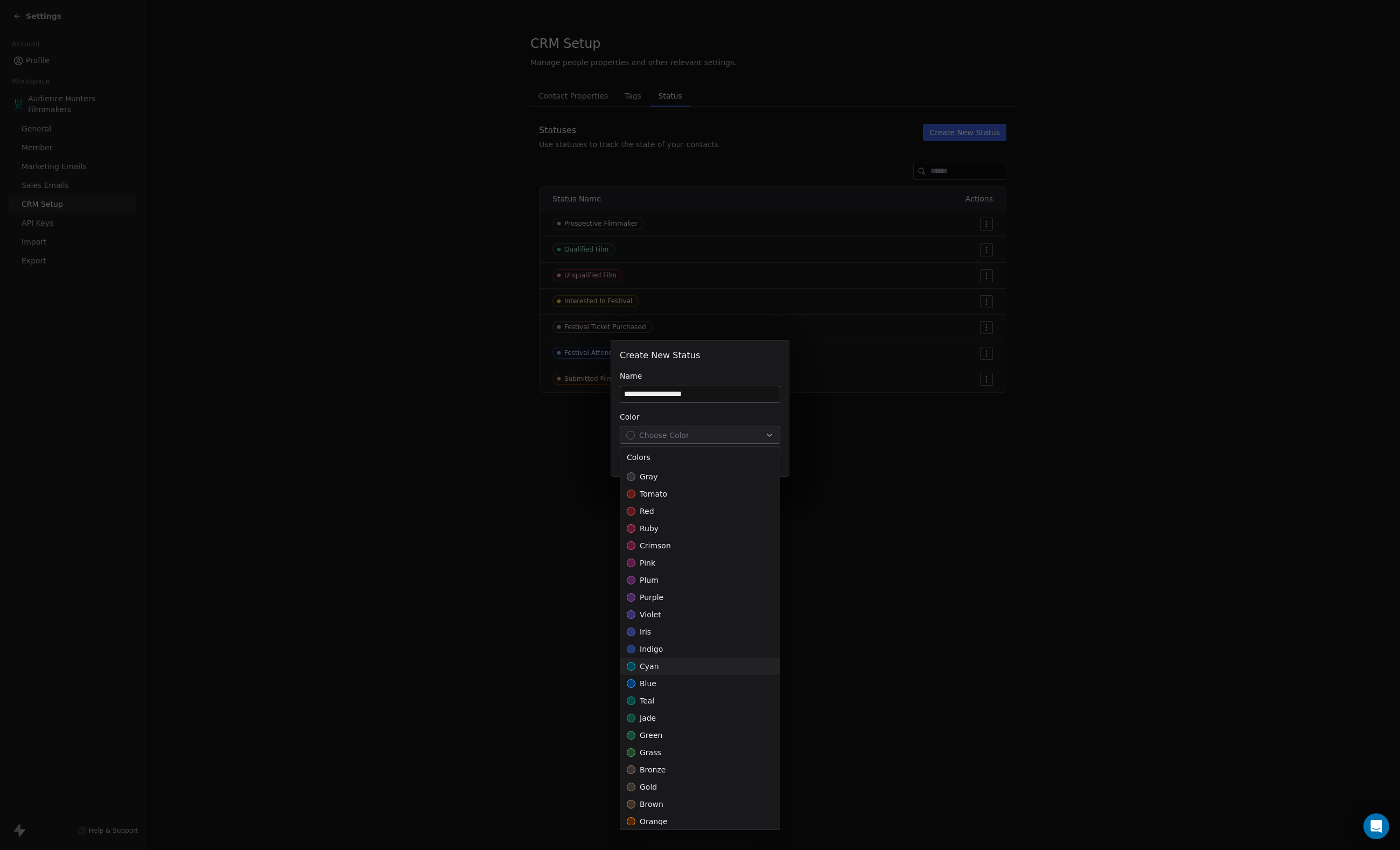
click at [652, 665] on span "cyan" at bounding box center [649, 666] width 20 height 11
click at [763, 377] on div "**********" at bounding box center [700, 425] width 1400 height 204
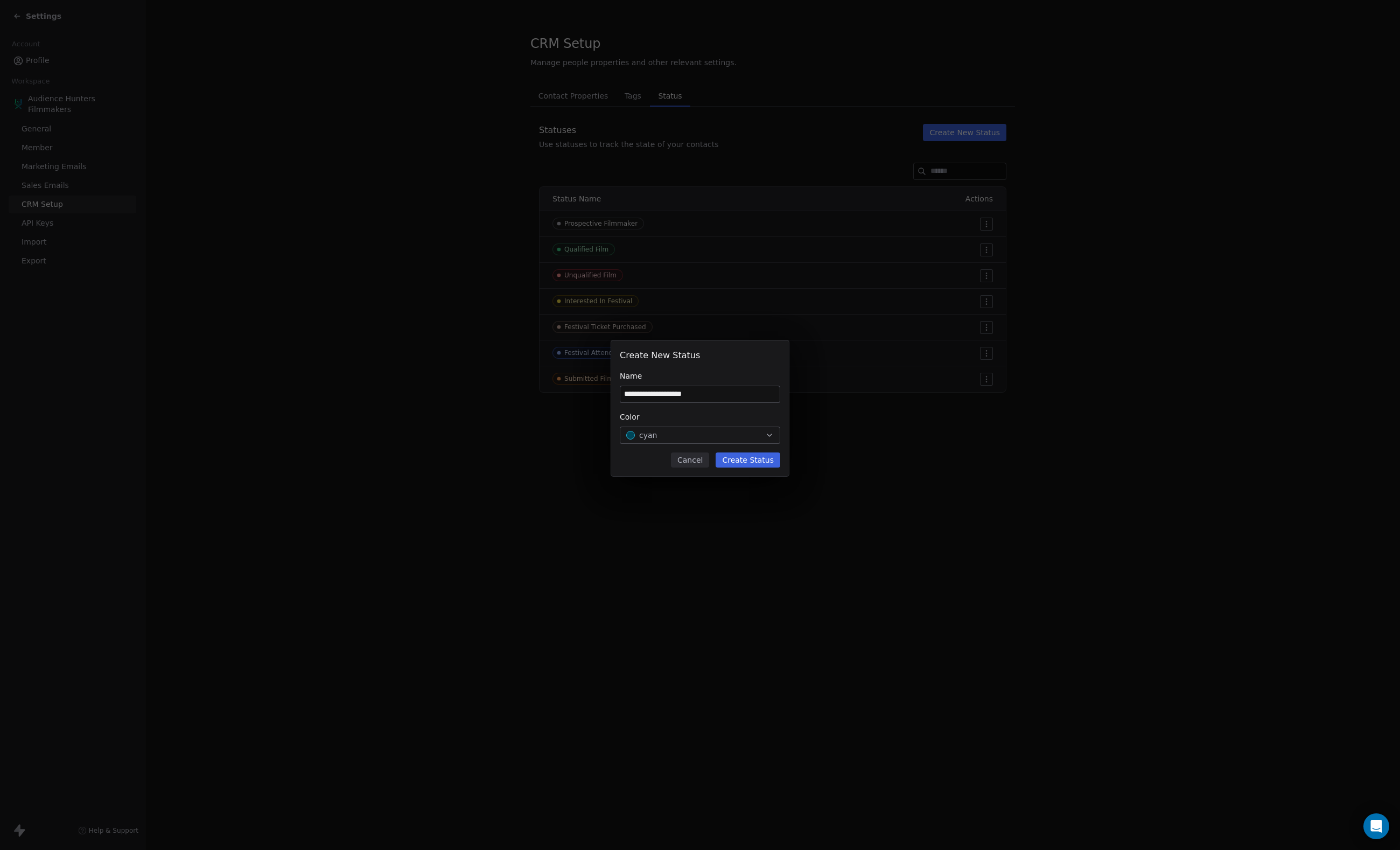
click at [754, 459] on button "Create Status" at bounding box center [748, 460] width 65 height 15
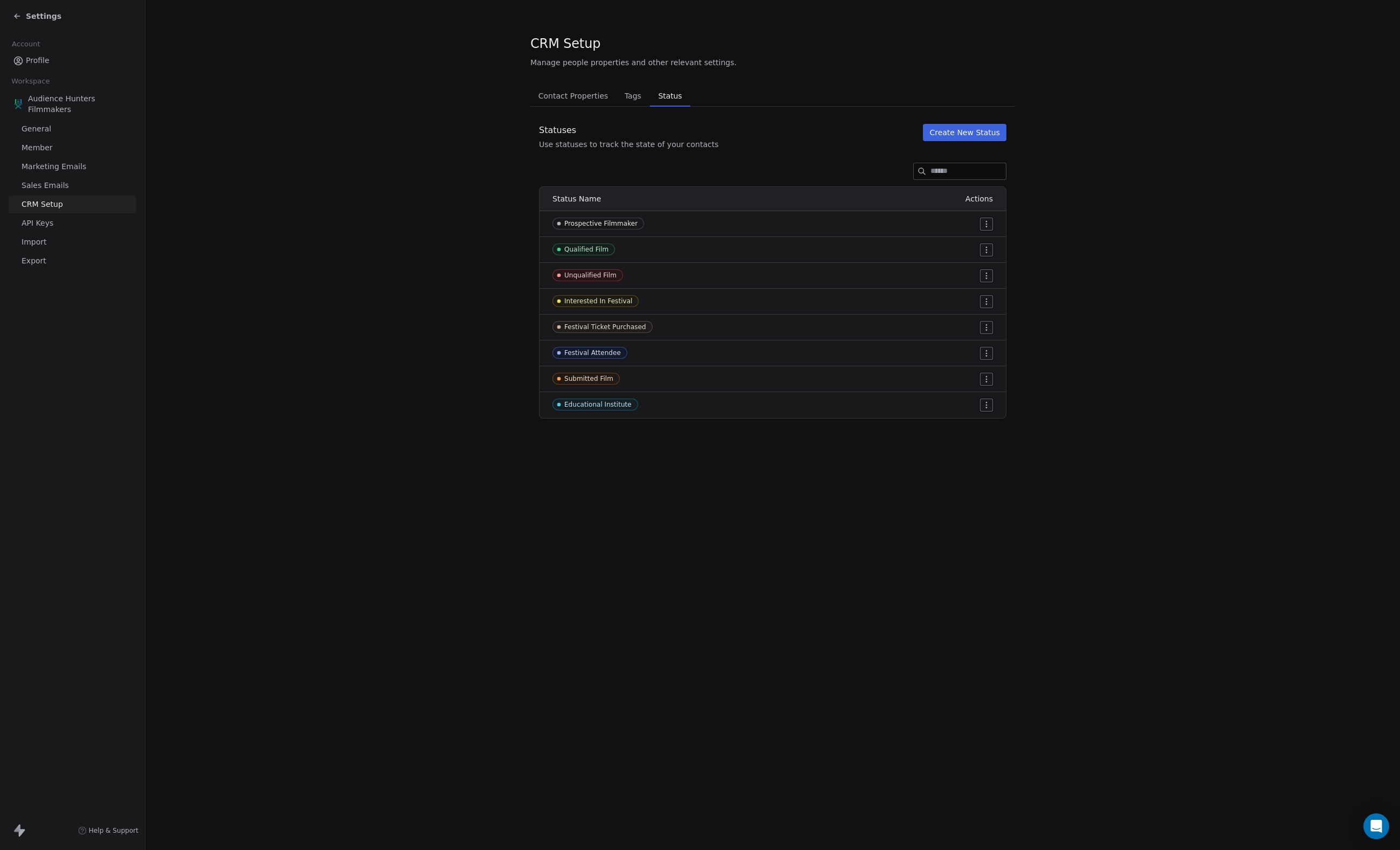
click at [30, 22] on div "Settings" at bounding box center [74, 16] width 123 height 15
click at [23, 14] on div "Settings" at bounding box center [37, 16] width 48 height 11
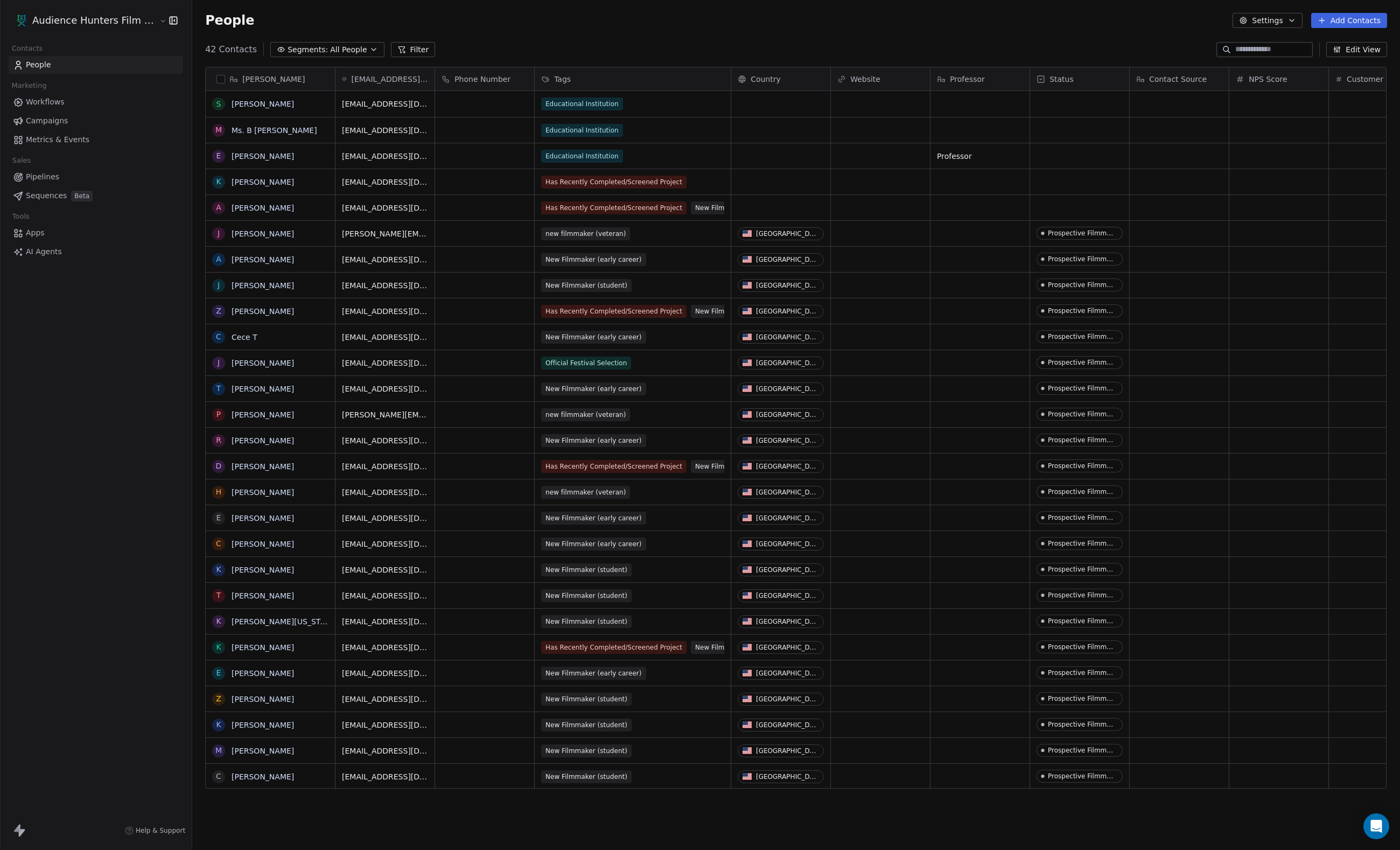
scroll to position [748, 1208]
click at [1088, 105] on div "grid" at bounding box center [1079, 104] width 99 height 26
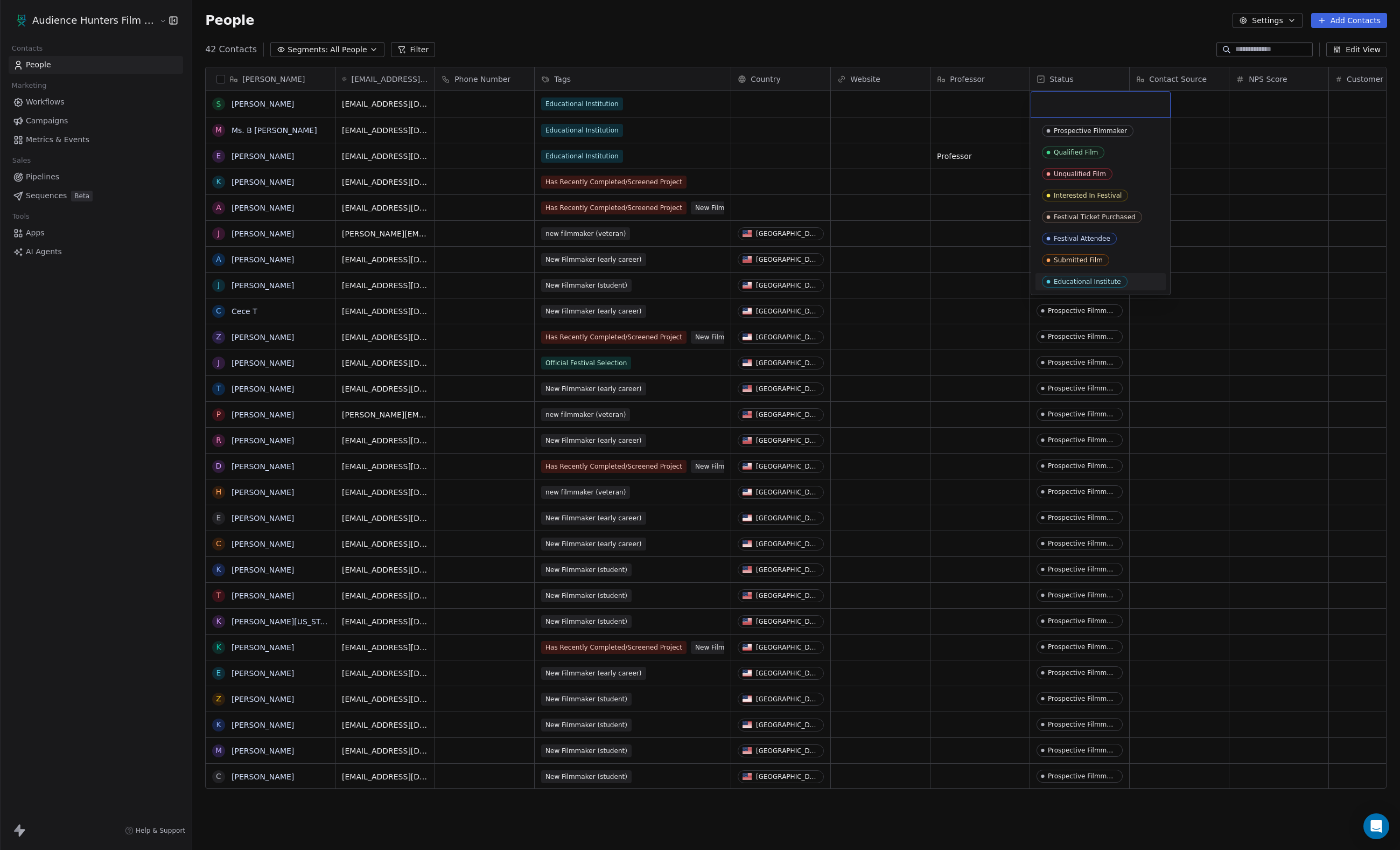
click at [1090, 284] on div "Educational Institute" at bounding box center [1087, 281] width 67 height 8
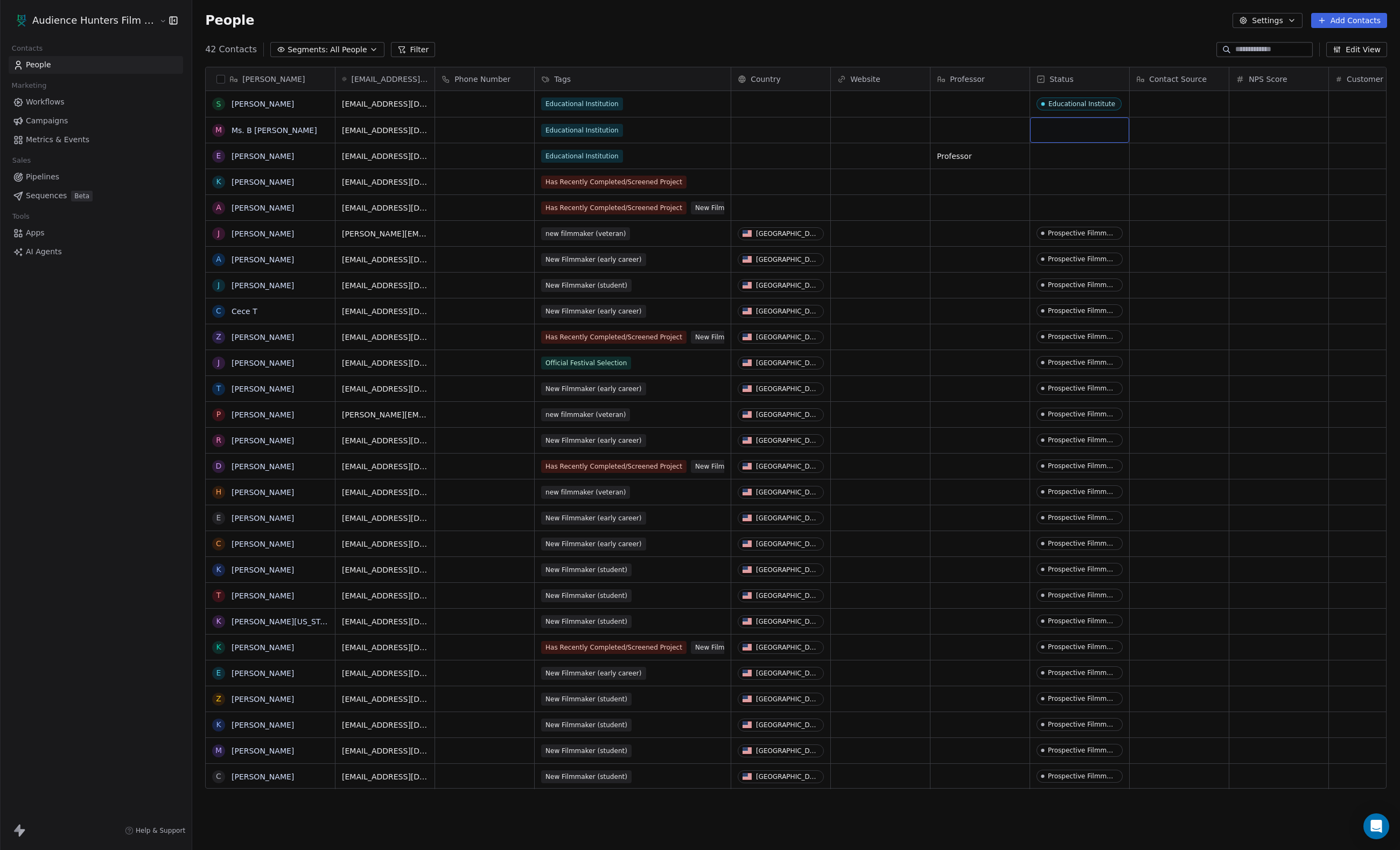
click at [1062, 130] on div "grid" at bounding box center [1079, 130] width 99 height 26
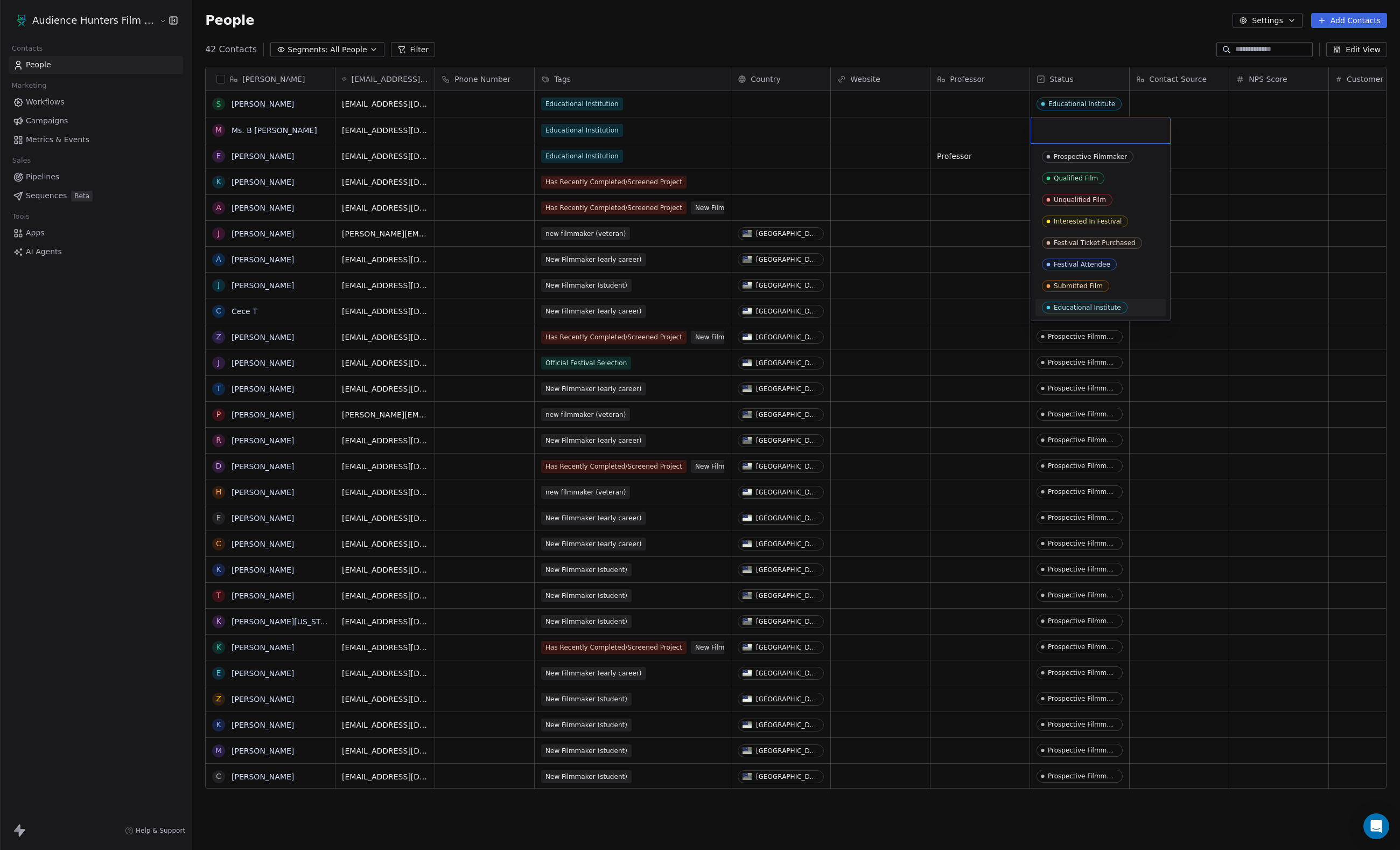
click at [1070, 302] on div "Educational Institute" at bounding box center [1101, 307] width 130 height 17
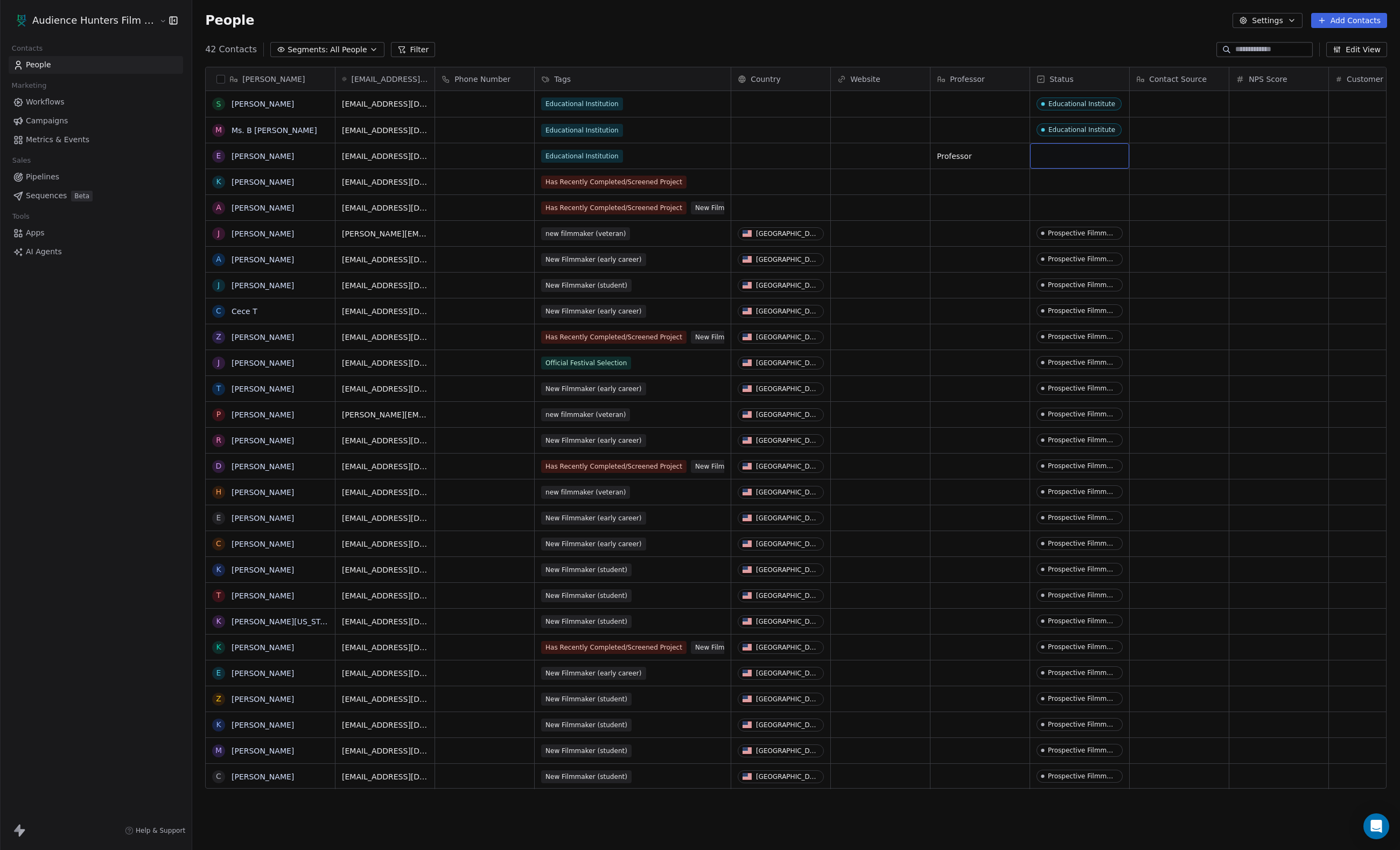
click at [1067, 157] on div "grid" at bounding box center [1079, 156] width 99 height 26
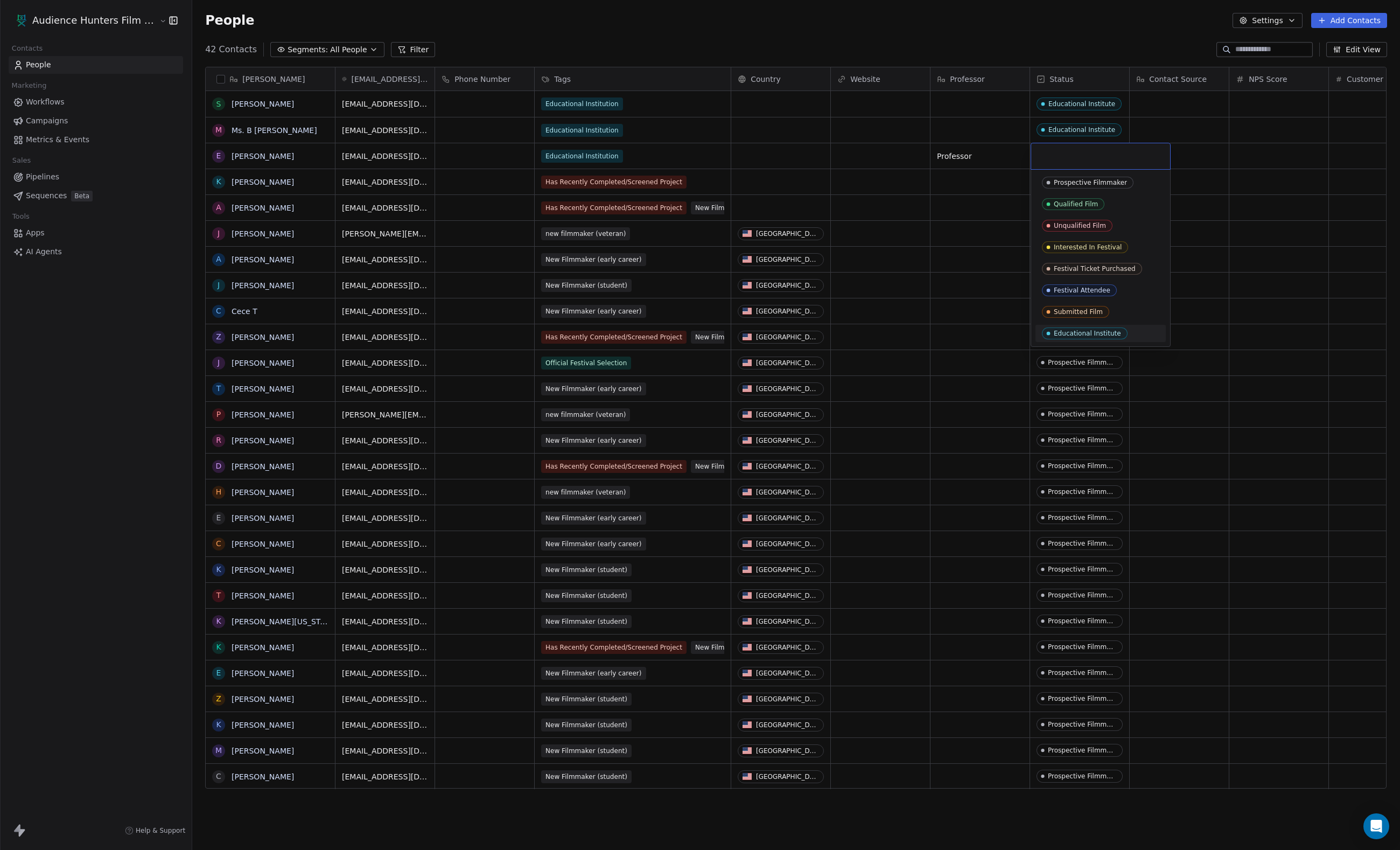
click at [1067, 330] on span "Educational Institute" at bounding box center [1085, 333] width 86 height 12
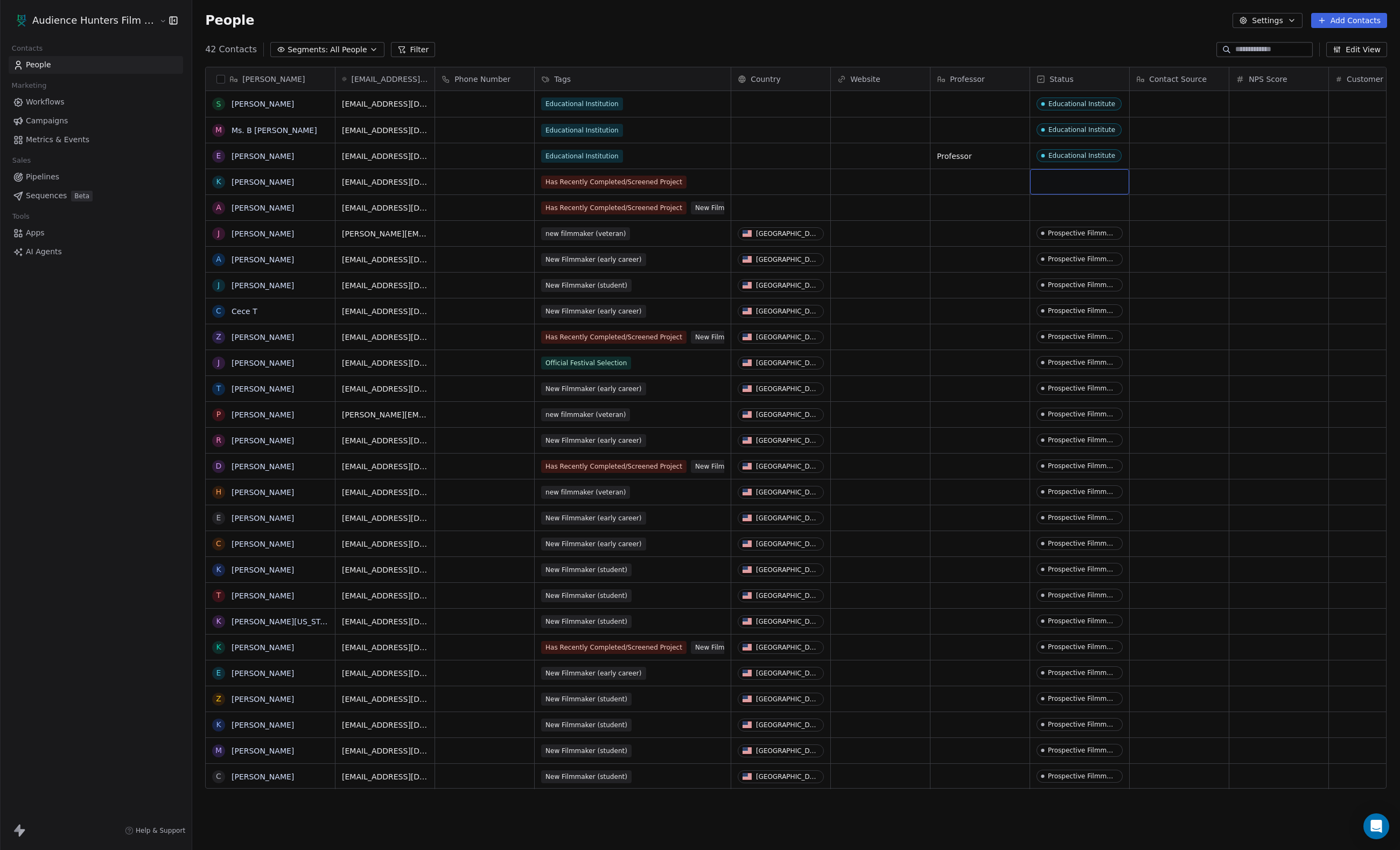
click at [1054, 182] on div "grid" at bounding box center [1079, 182] width 99 height 26
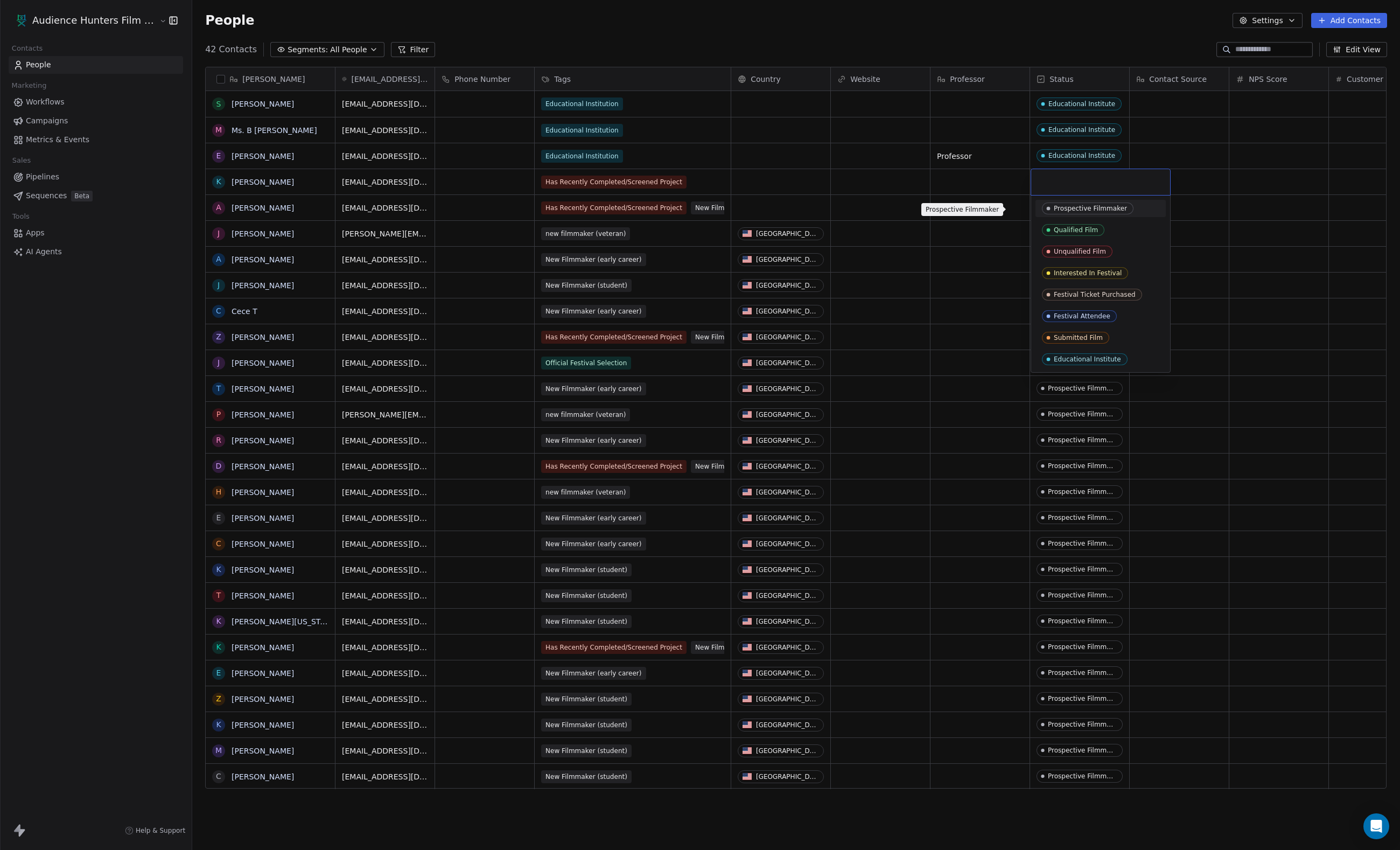
click at [956, 209] on p "Prospective Filmmaker" at bounding box center [962, 209] width 73 height 8
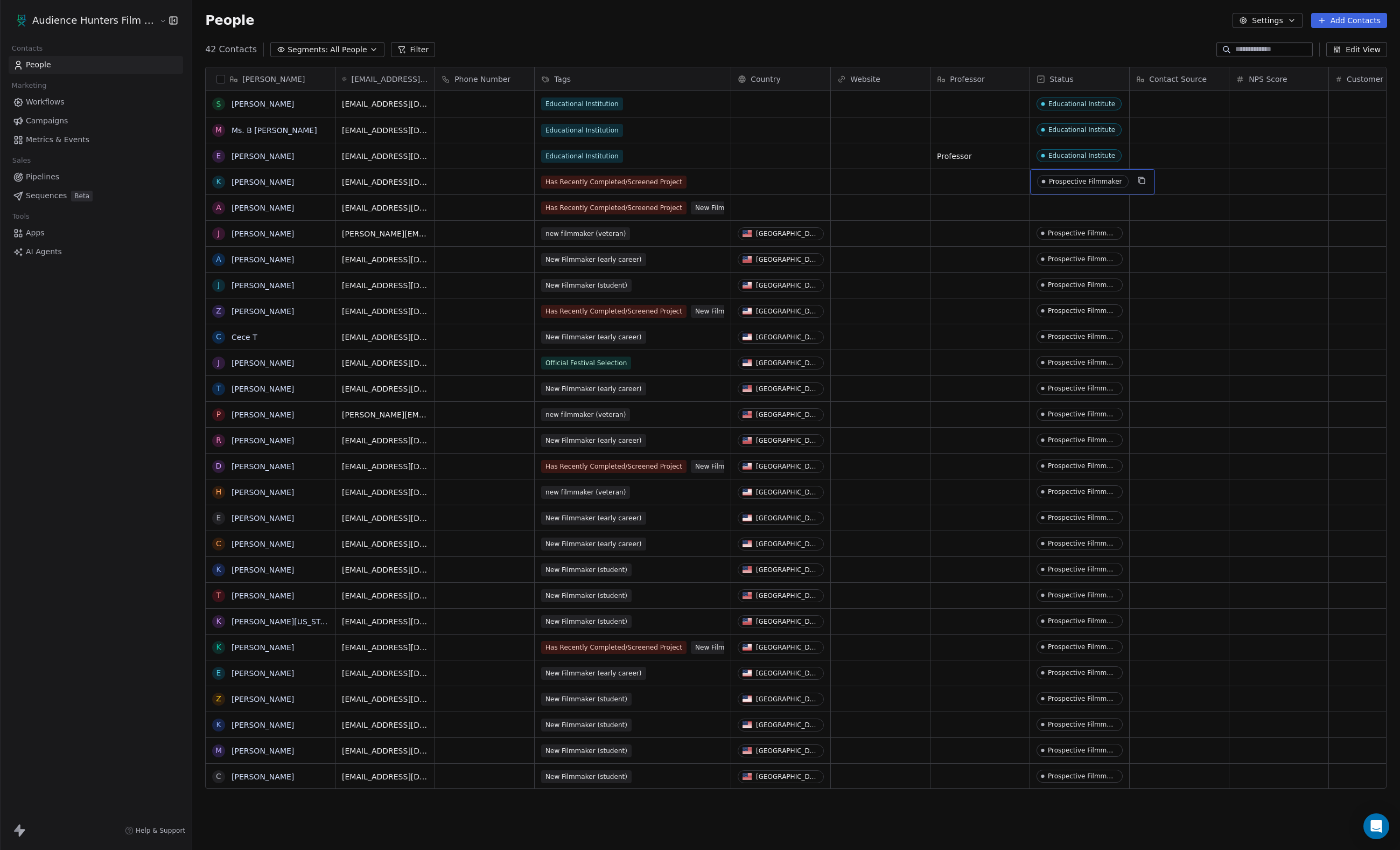
click at [1113, 184] on div "Prospective Filmmaker" at bounding box center [1085, 182] width 73 height 8
click at [1090, 292] on span "Interested In Festival" at bounding box center [1085, 286] width 86 height 12
click at [1084, 186] on span "Interested In Festival" at bounding box center [1080, 181] width 86 height 13
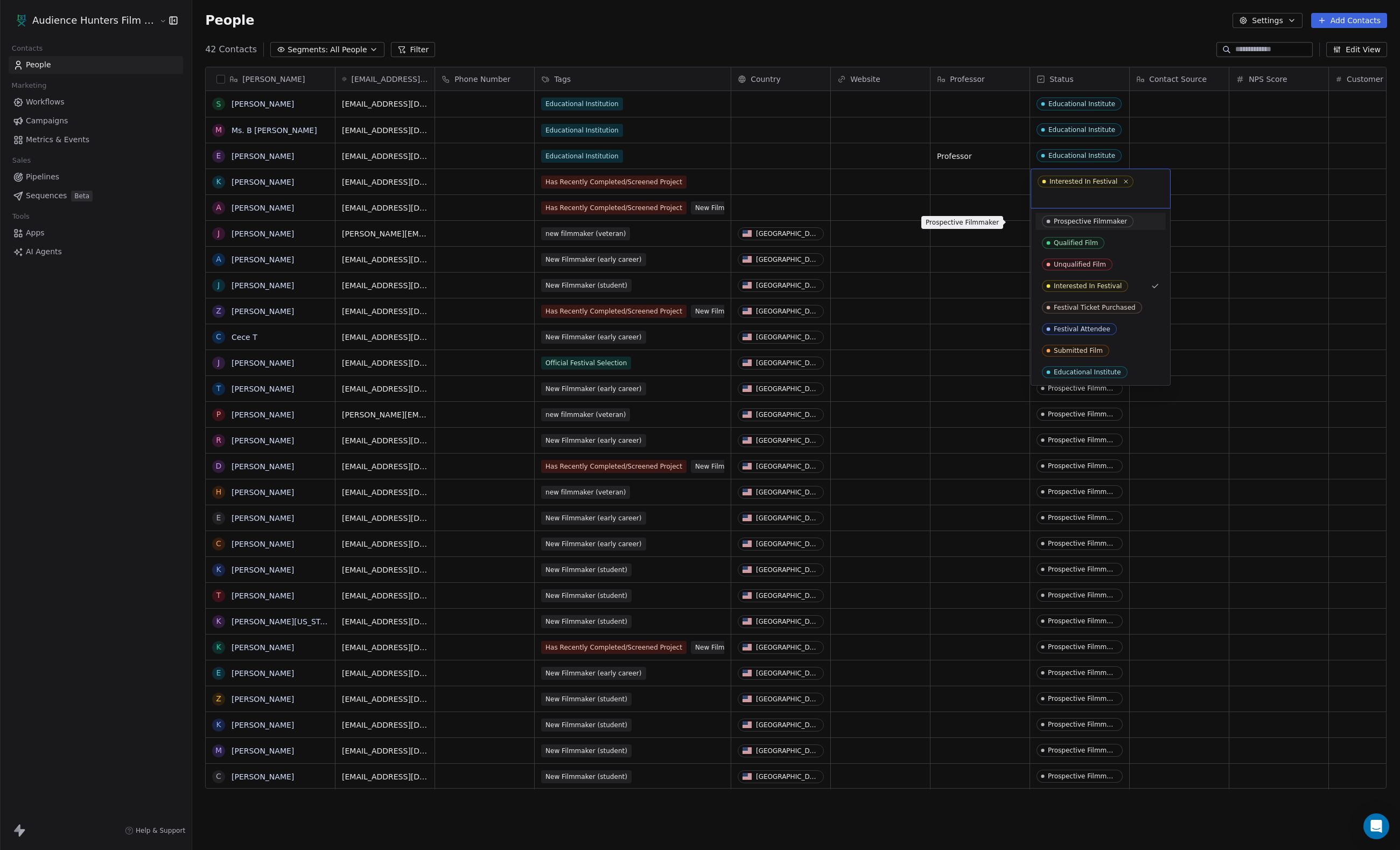
click at [1090, 227] on span "Prospective Filmmaker" at bounding box center [1088, 222] width 91 height 12
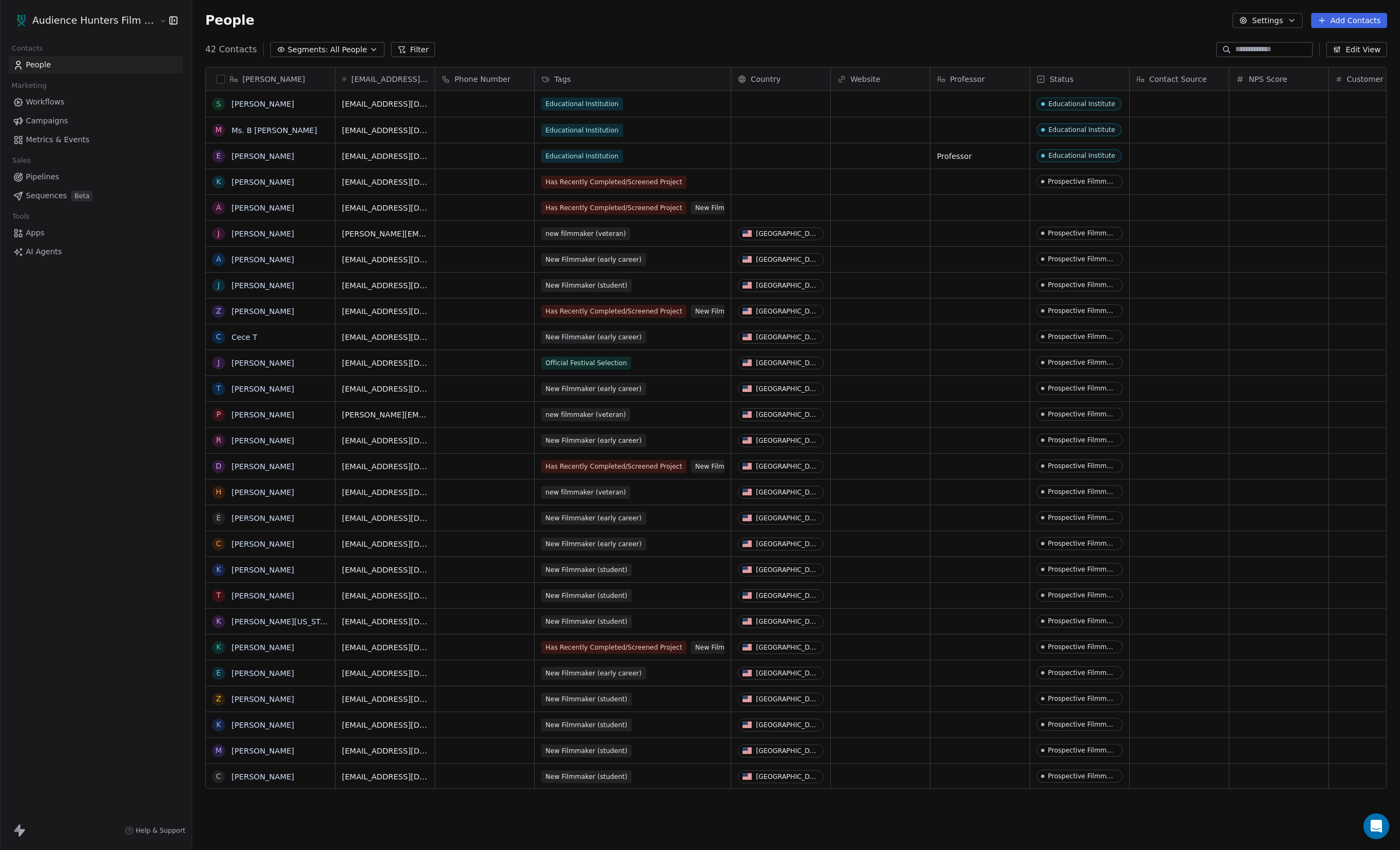
click at [1248, 30] on div "People Settings Add Contacts" at bounding box center [796, 20] width 1208 height 41
click at [1257, 25] on button "Settings" at bounding box center [1267, 20] width 69 height 15
click at [1249, 65] on span "Tags" at bounding box center [1241, 61] width 17 height 11
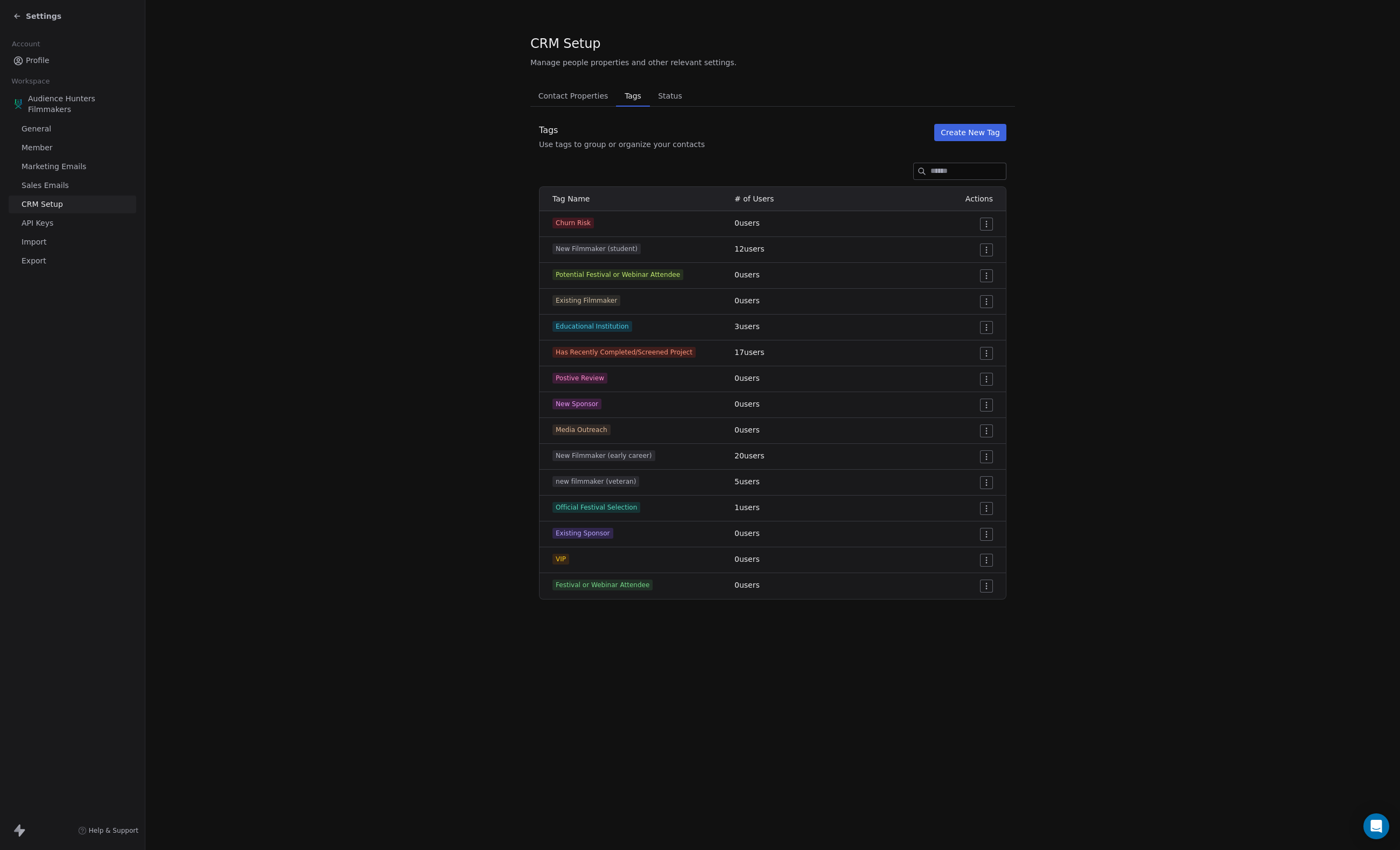
click at [686, 100] on span "Status" at bounding box center [671, 96] width 33 height 15
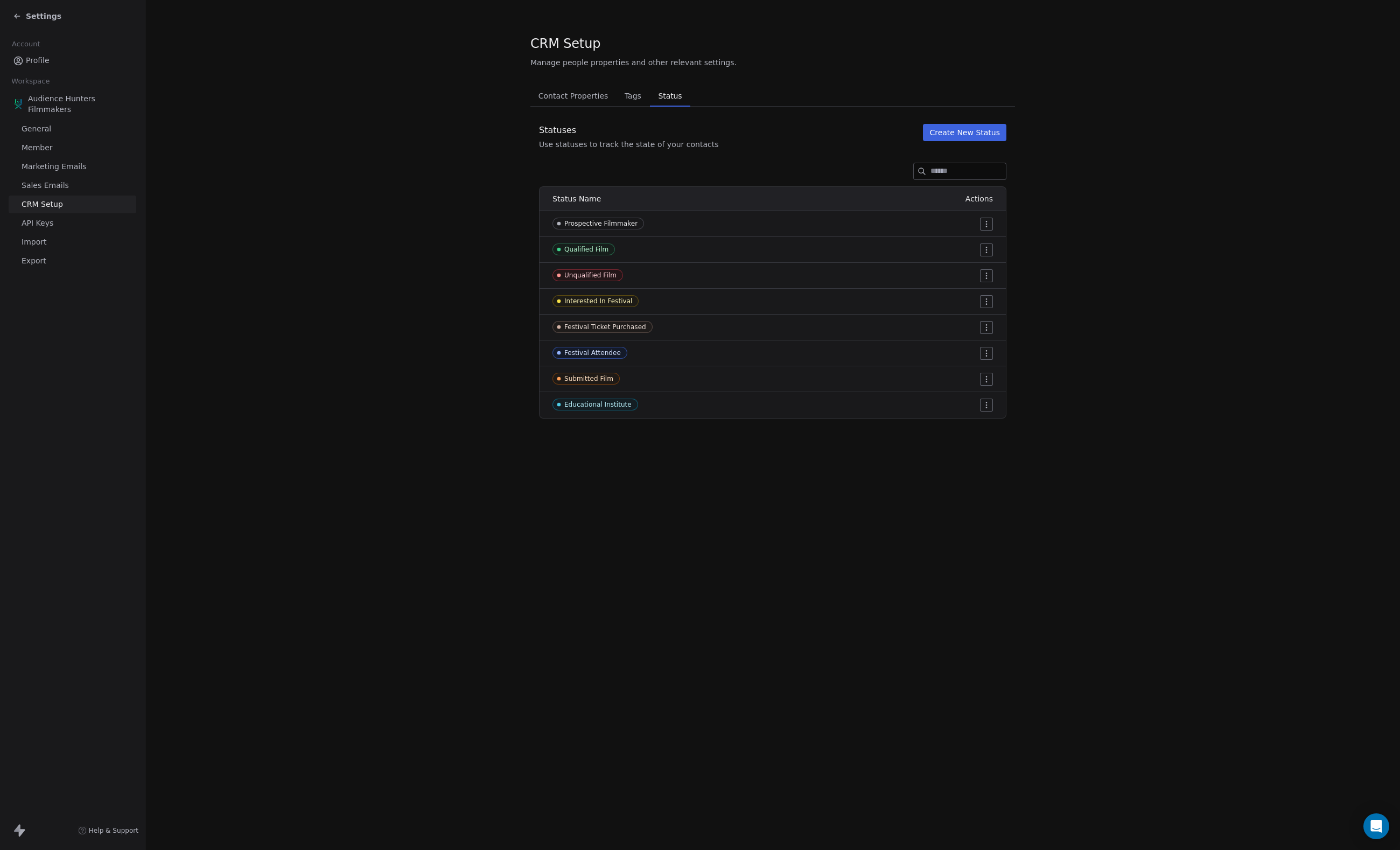
click at [964, 136] on button "Create New Status" at bounding box center [965, 132] width 84 height 17
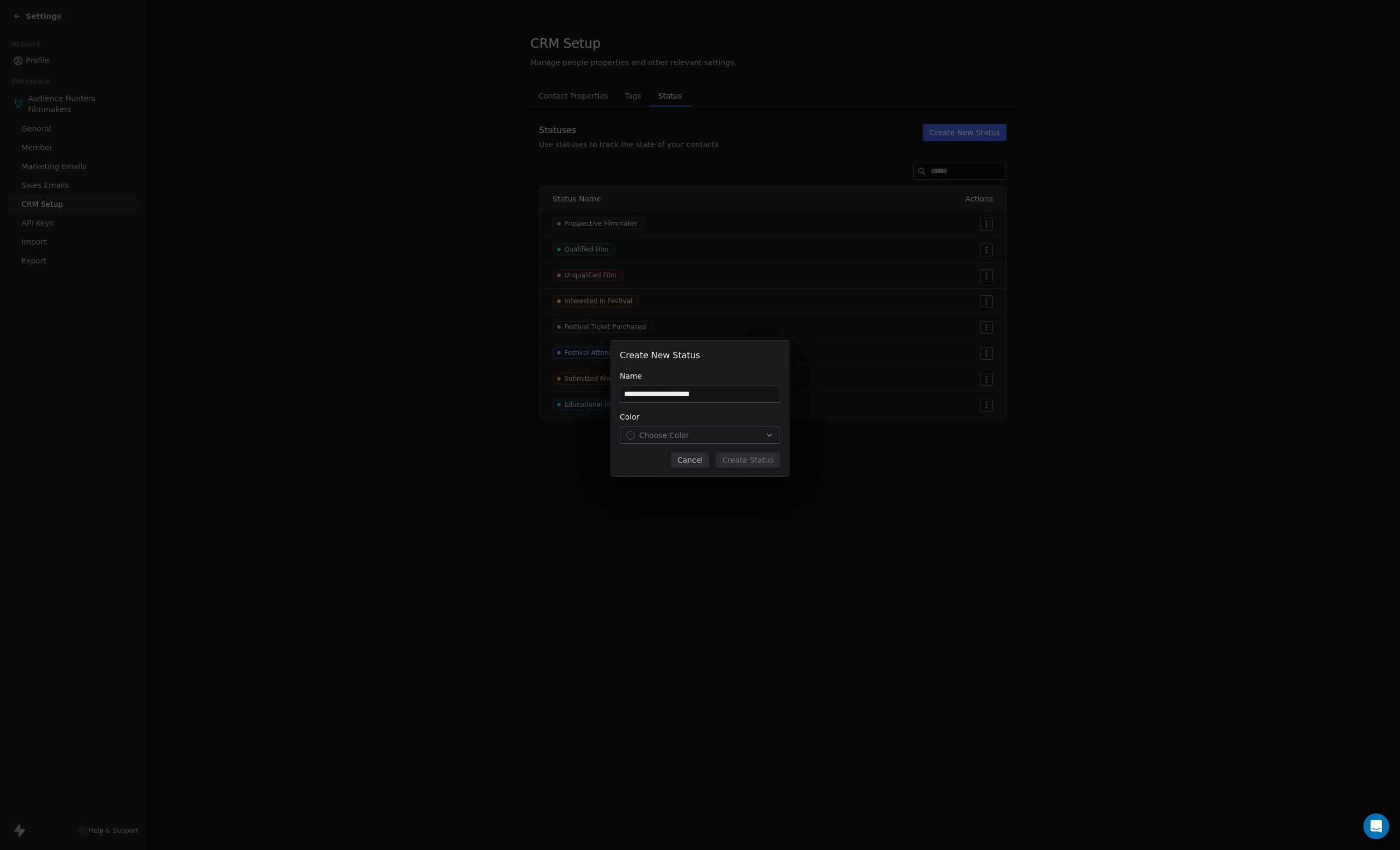
type input "**********"
click at [732, 431] on div "Choose Color" at bounding box center [700, 435] width 148 height 11
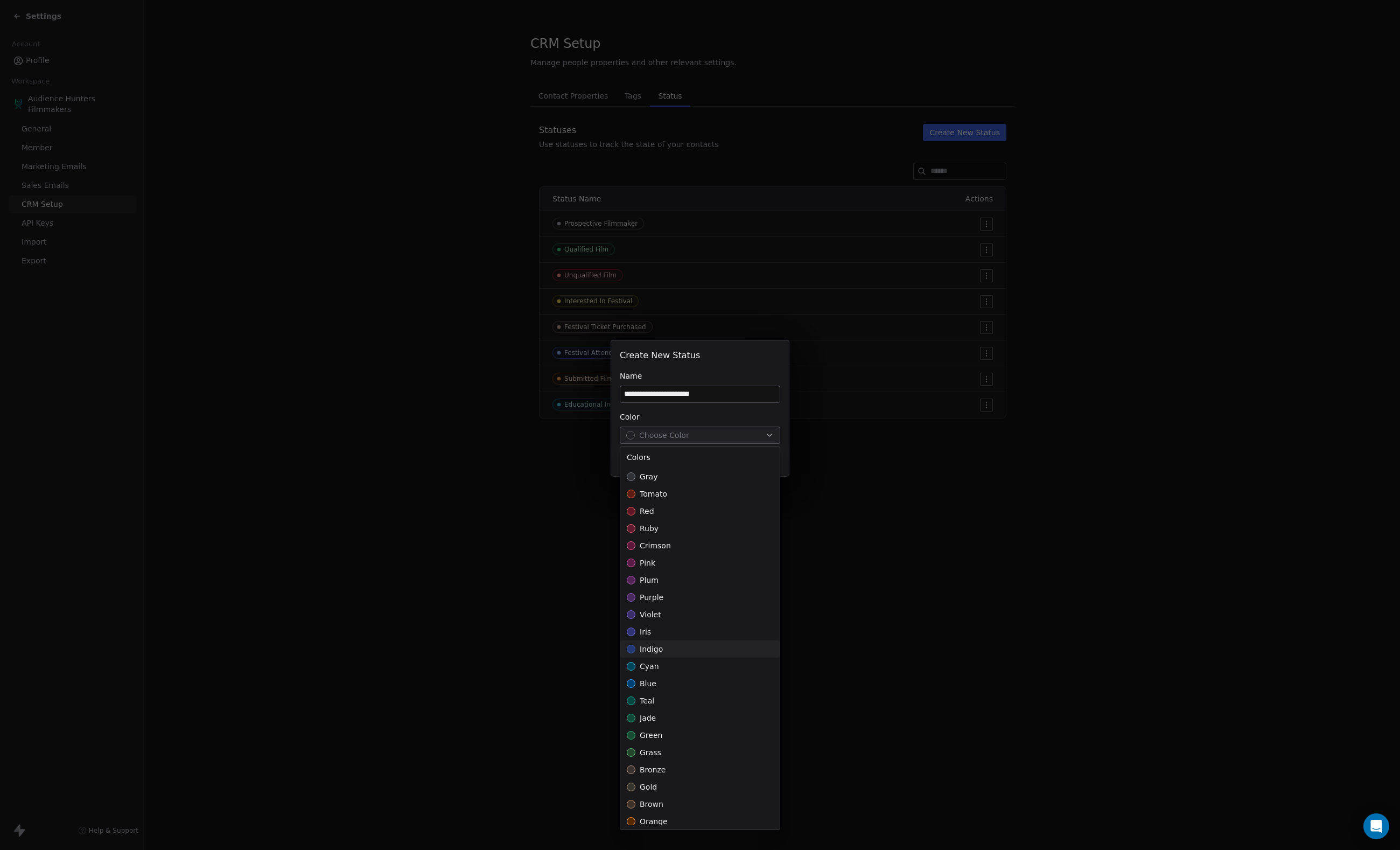
click at [657, 642] on div "indigo" at bounding box center [699, 649] width 159 height 17
click at [921, 453] on div "**********" at bounding box center [700, 425] width 1400 height 204
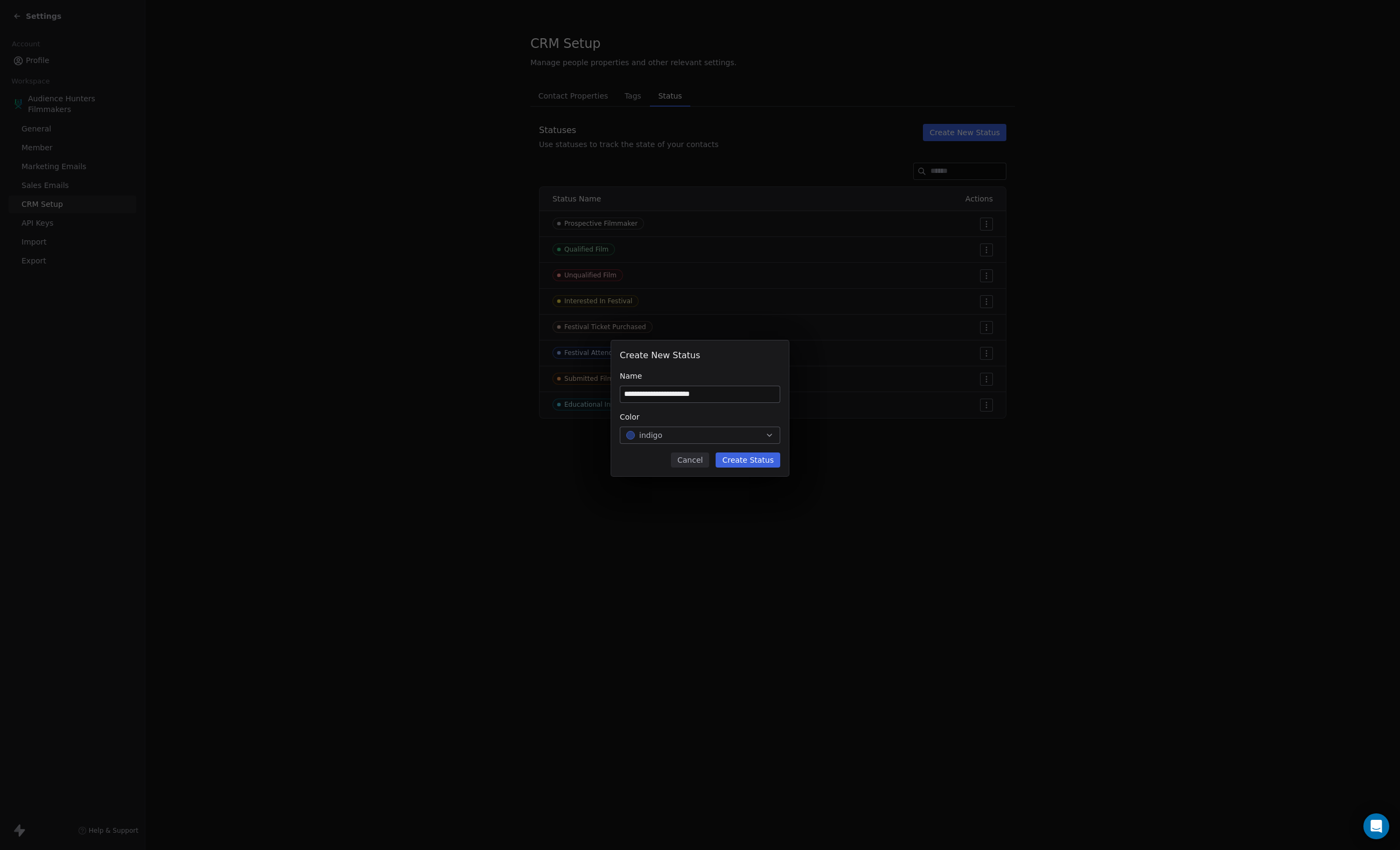
click at [775, 461] on button "Create Status" at bounding box center [748, 460] width 65 height 15
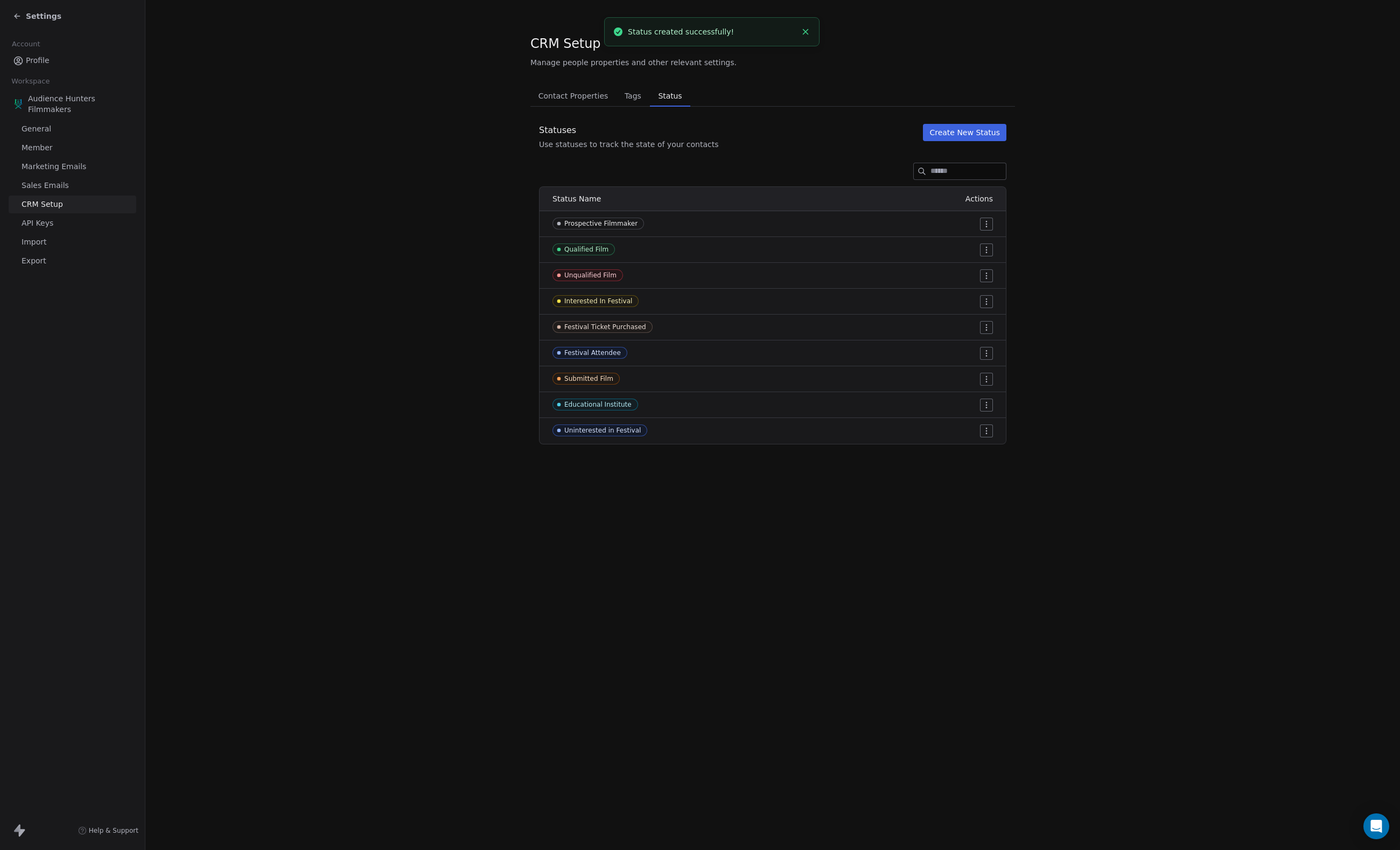
click at [50, 60] on span "Profile" at bounding box center [37, 60] width 23 height 11
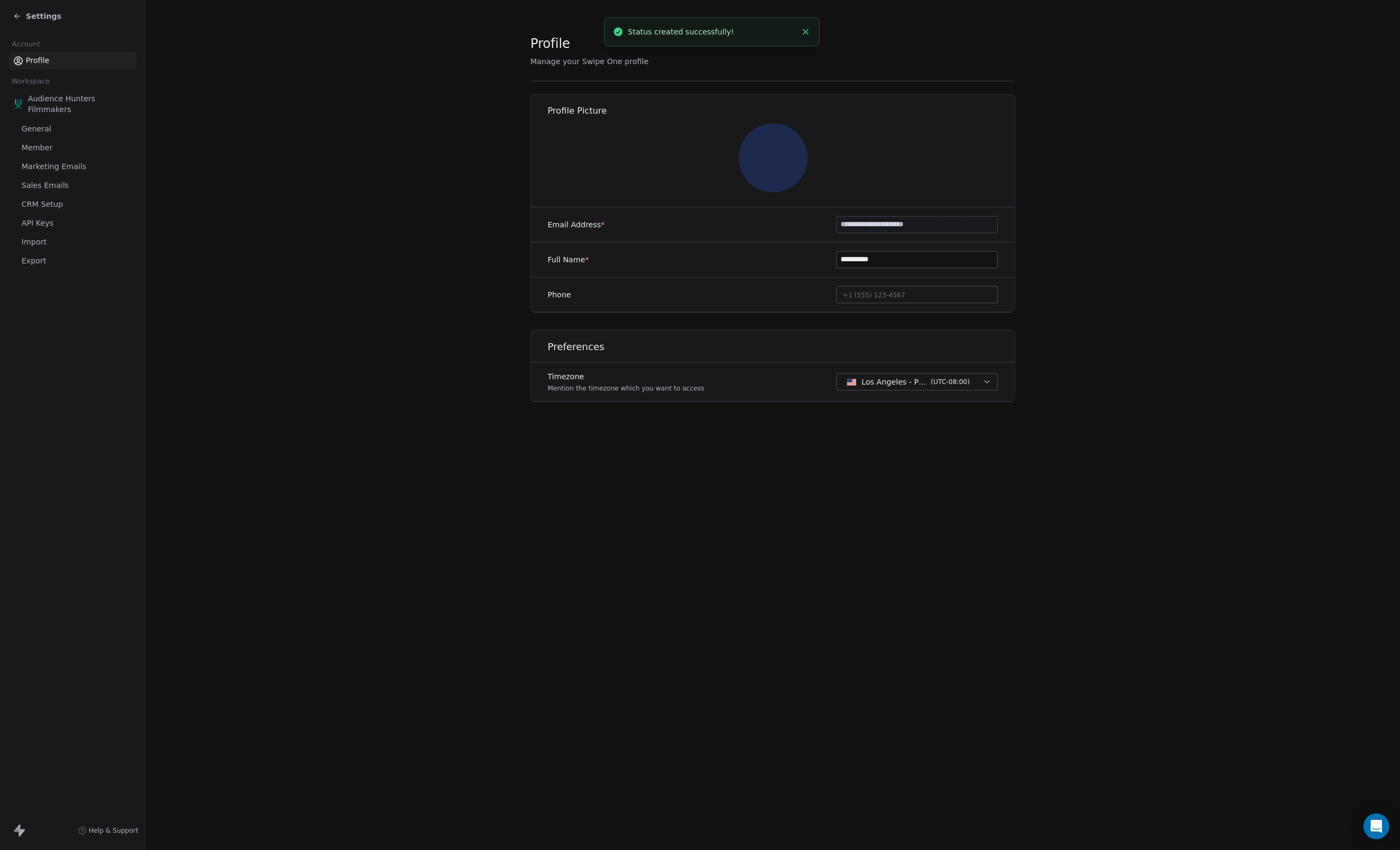
click at [31, 14] on span "Settings" at bounding box center [43, 16] width 35 height 11
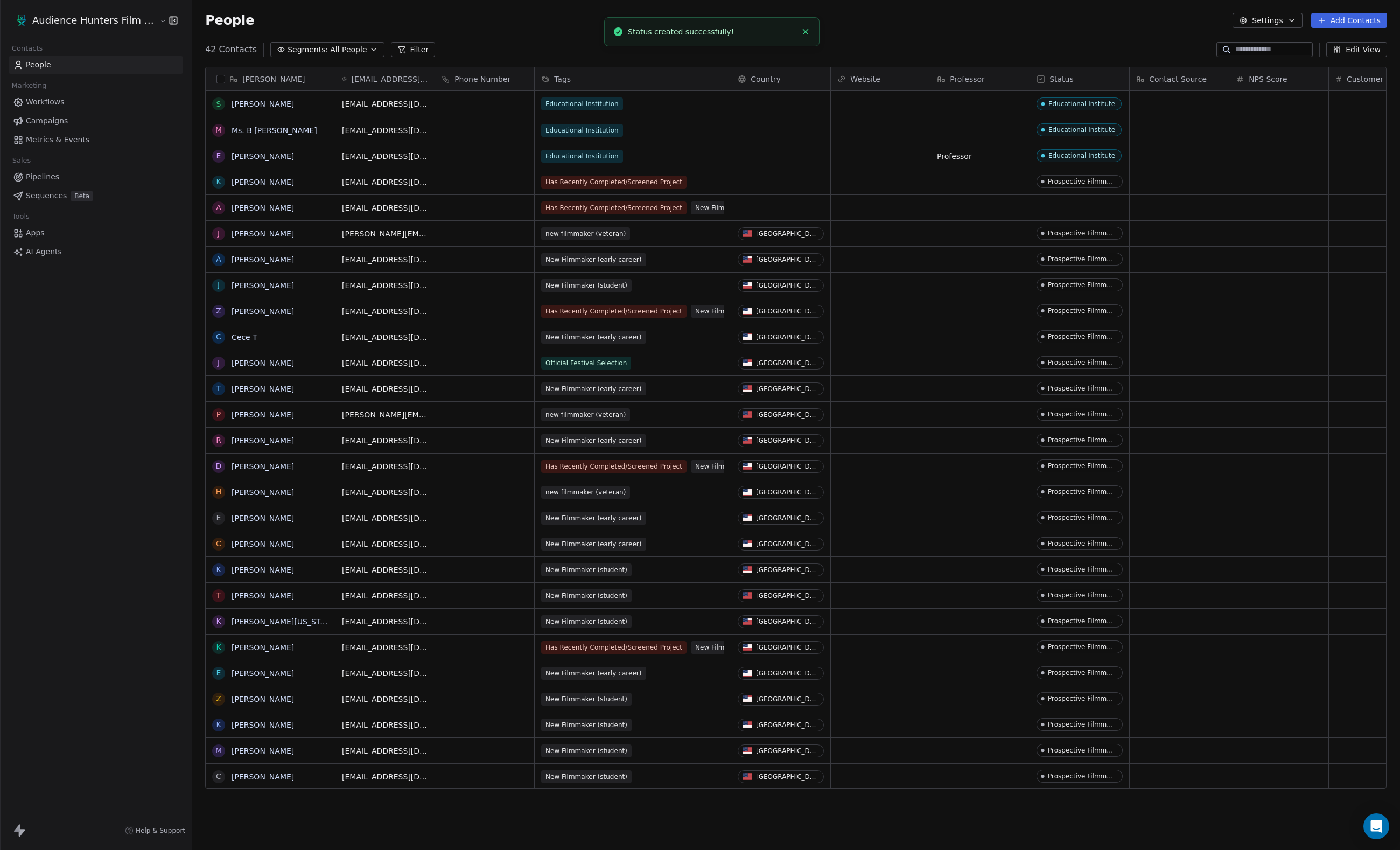
scroll to position [748, 1208]
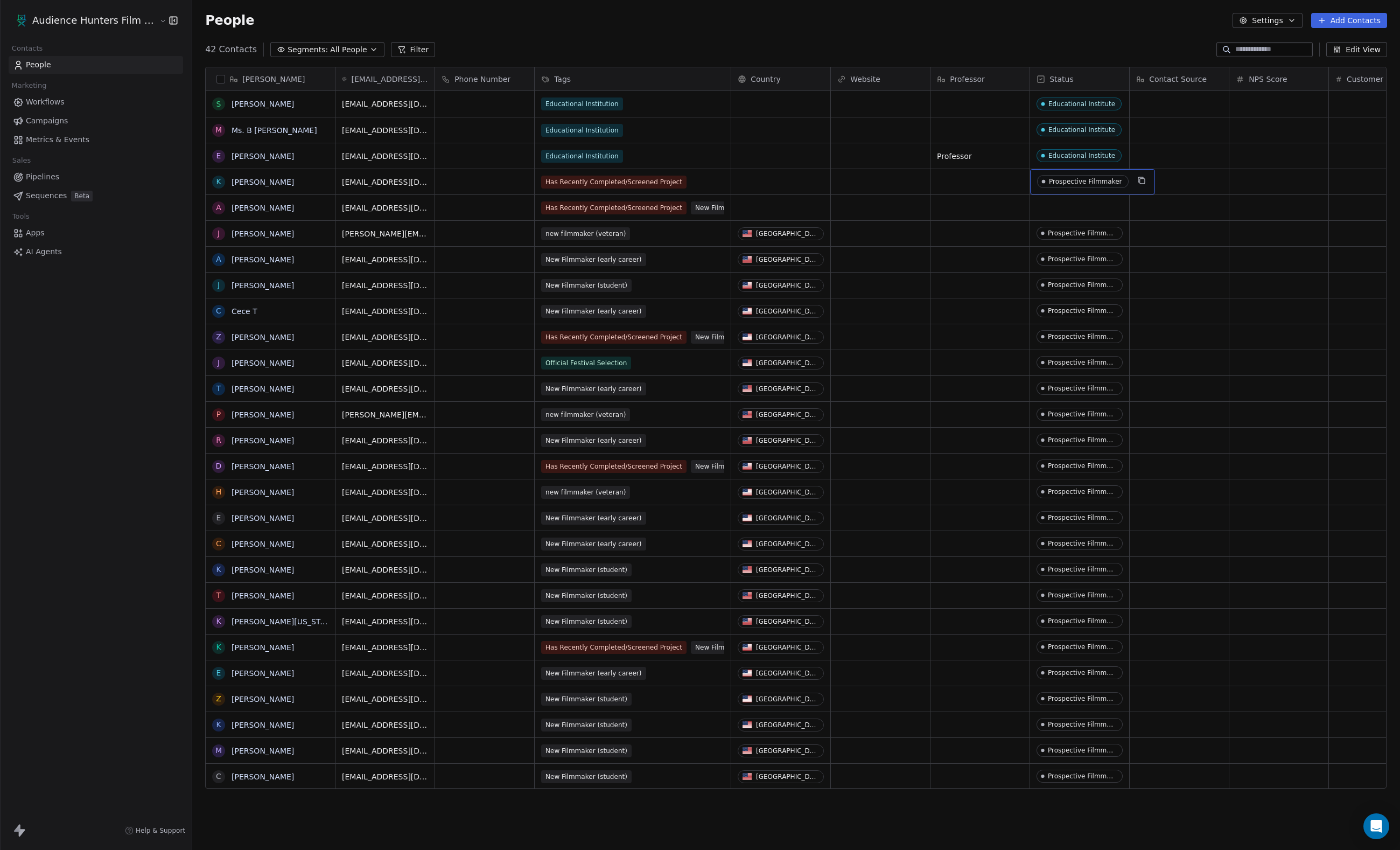
click at [1082, 186] on span "Prospective Filmmaker" at bounding box center [1082, 181] width 91 height 13
click at [1239, 246] on html "Audience Hunters Film Festival Contacts People Marketing Workflows Campaigns Me…" at bounding box center [700, 425] width 1400 height 850
click at [1088, 216] on div "grid" at bounding box center [1079, 207] width 99 height 26
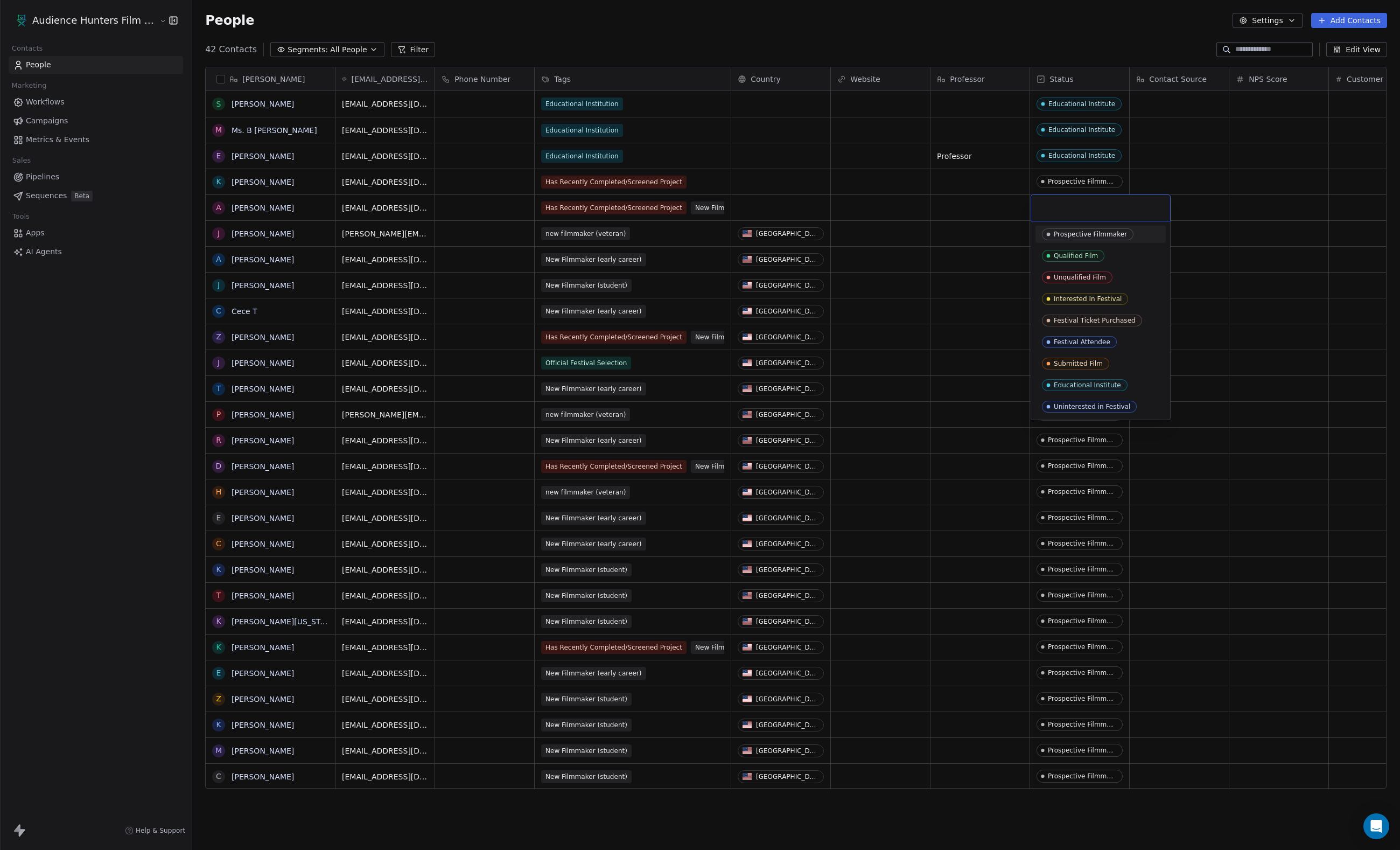
click at [1085, 241] on div "Prospective Filmmaker" at bounding box center [1101, 234] width 130 height 17
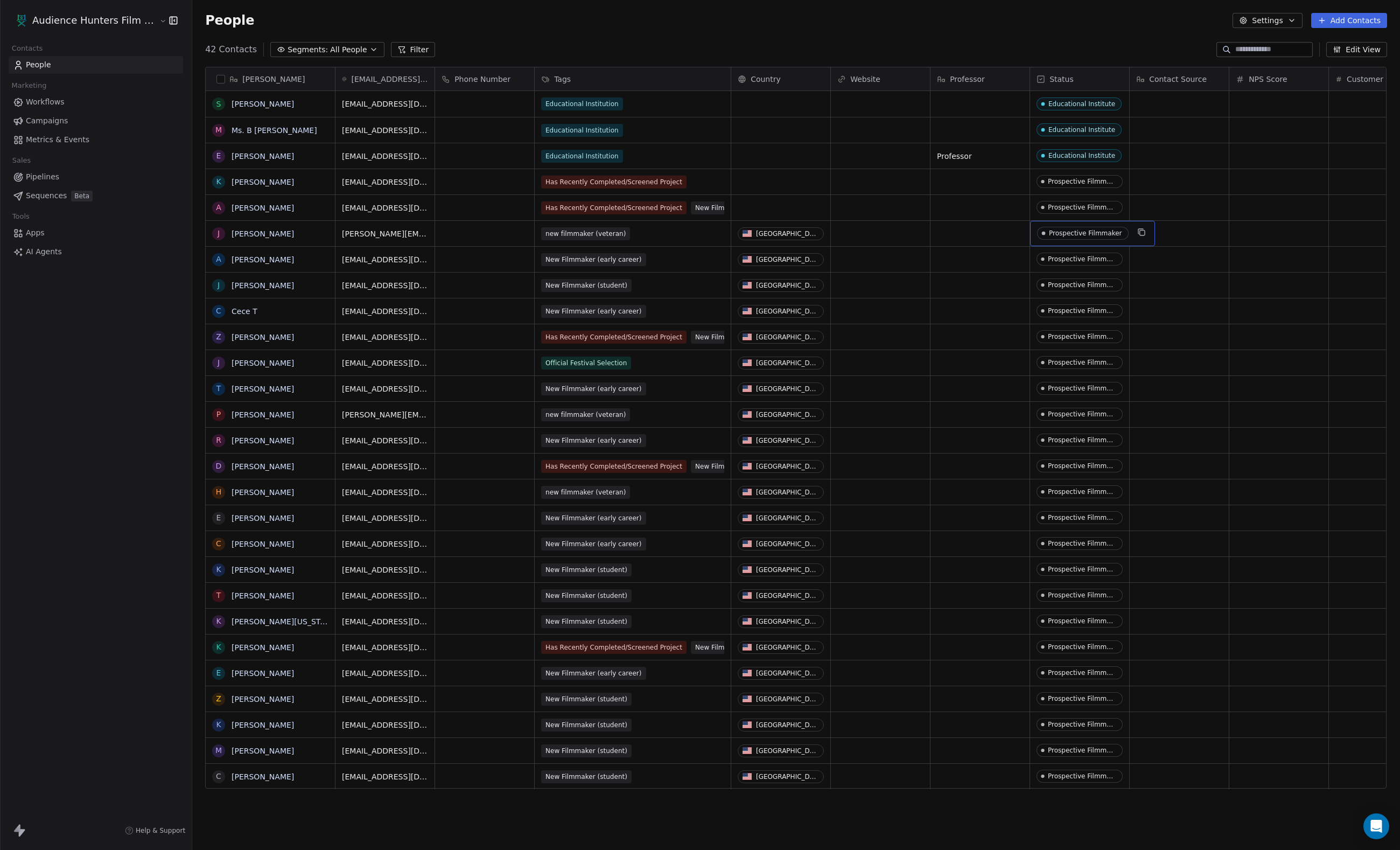
click at [1064, 229] on span "Prospective Filmmaker" at bounding box center [1082, 233] width 91 height 13
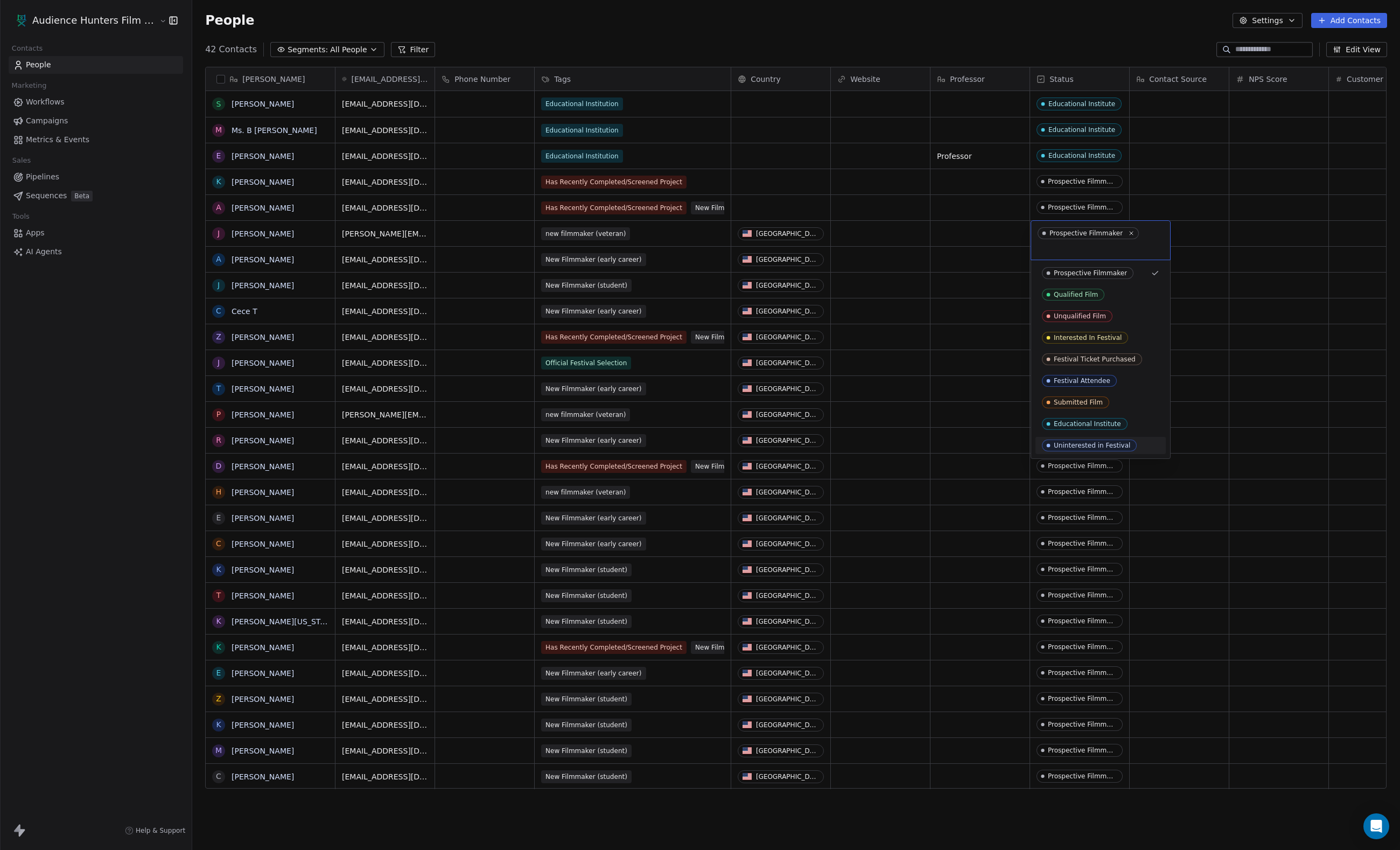
click at [1076, 440] on div "Uninterested in Festival" at bounding box center [1101, 445] width 130 height 17
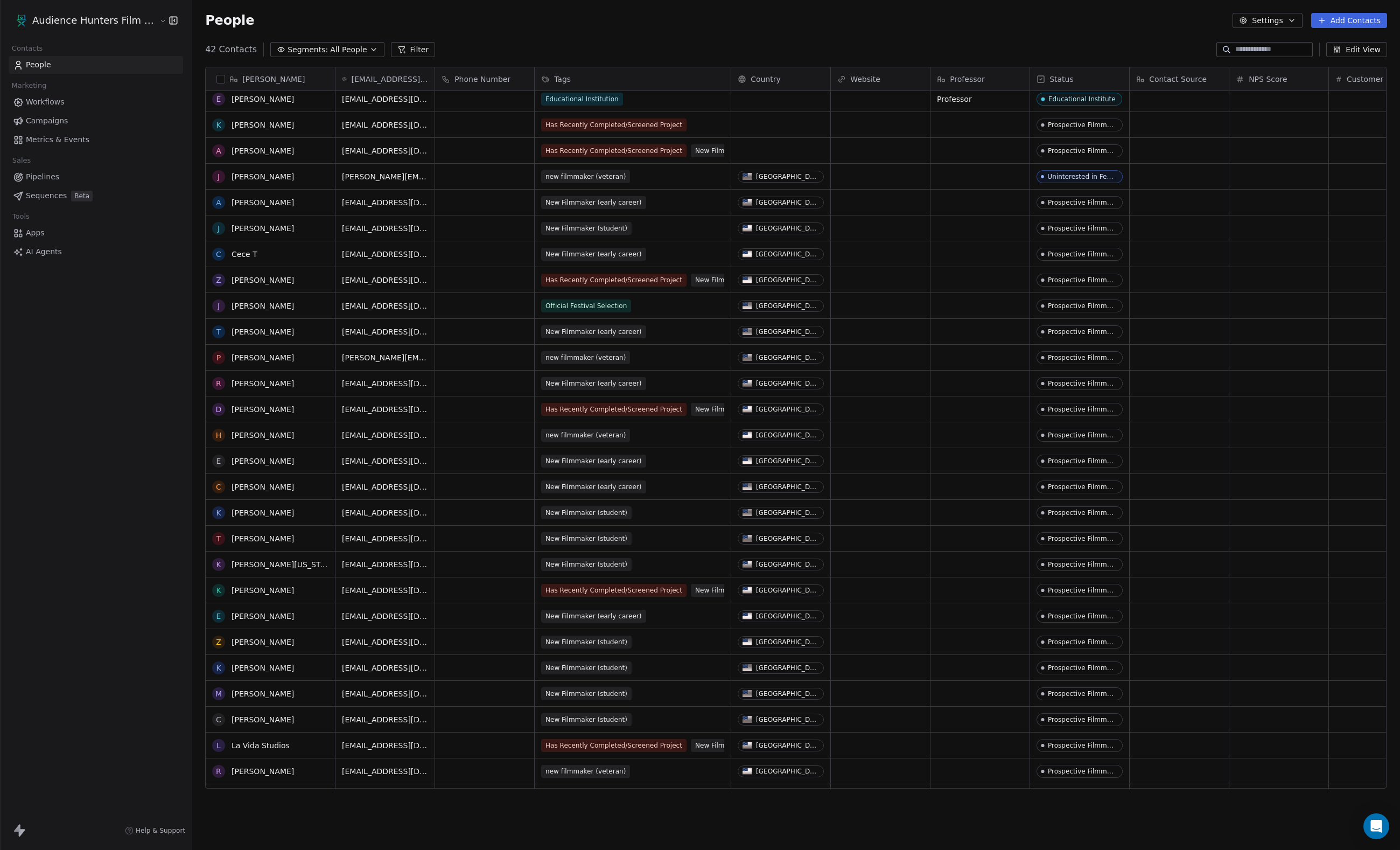
scroll to position [60, 0]
click at [1067, 306] on div "Prospective Filmmaker" at bounding box center [1085, 303] width 73 height 8
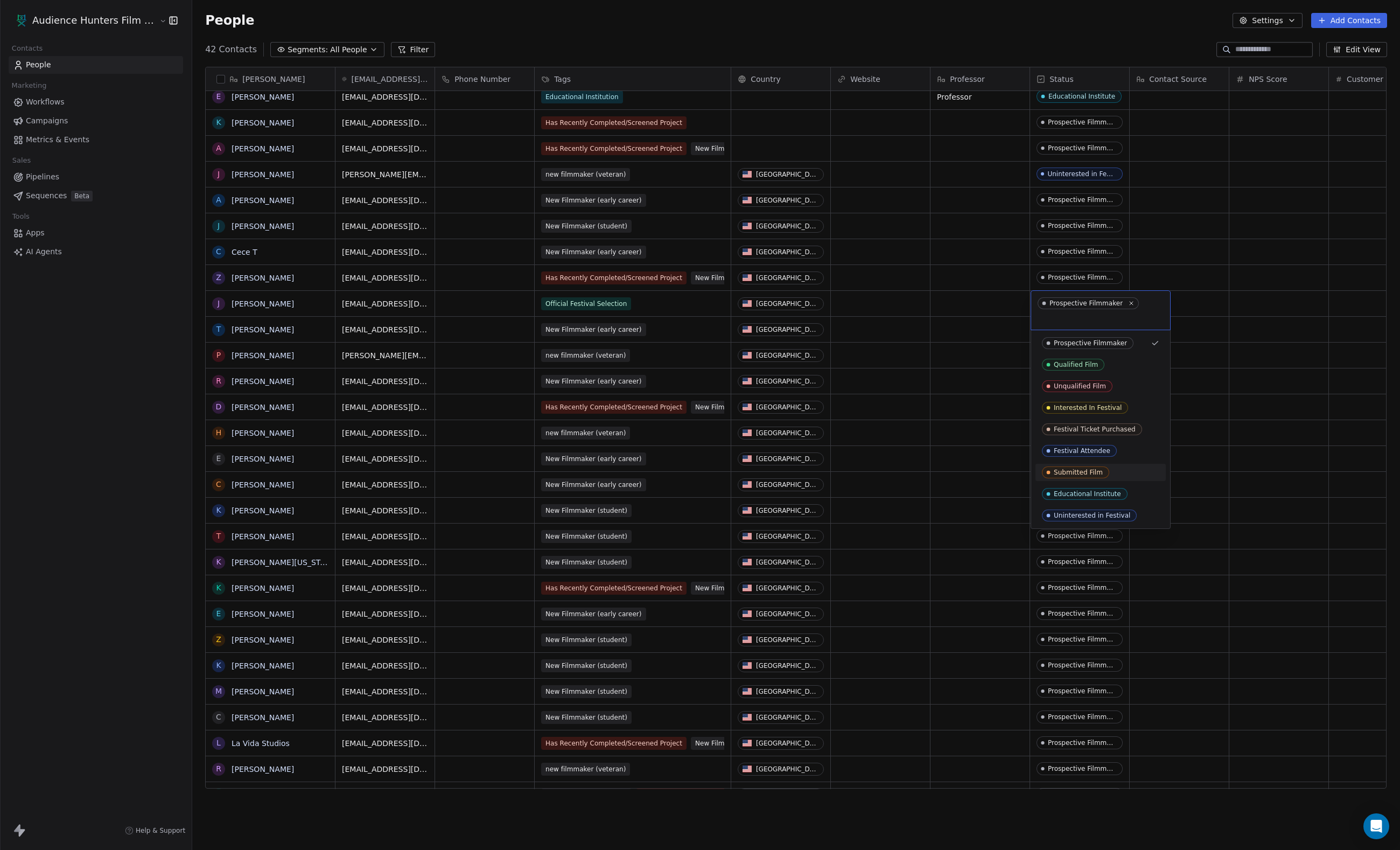
click at [1082, 476] on div "Submitted Film" at bounding box center [1078, 472] width 49 height 8
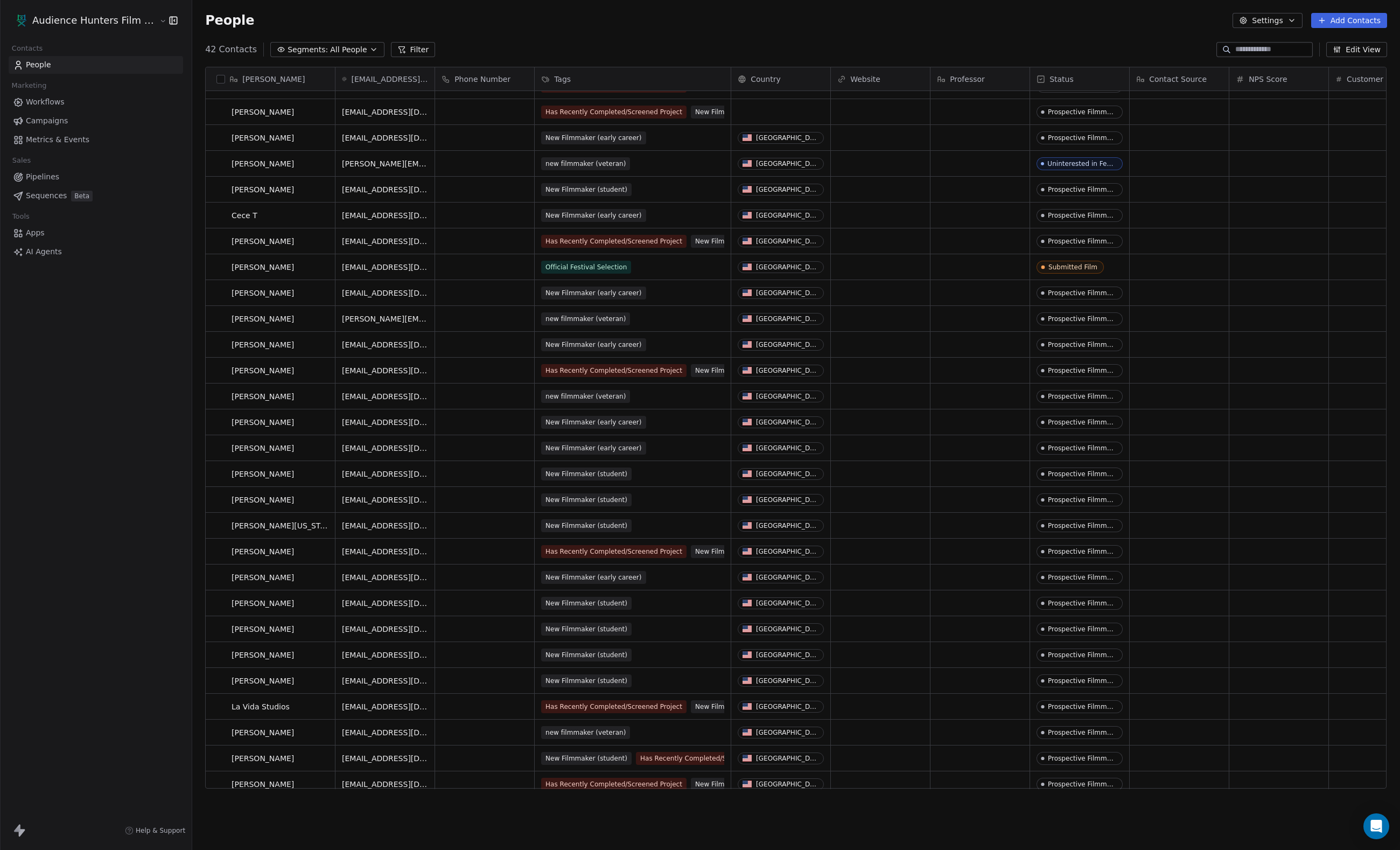
scroll to position [97, 0]
click at [1050, 632] on span "Prospective Filmmaker" at bounding box center [1082, 627] width 91 height 13
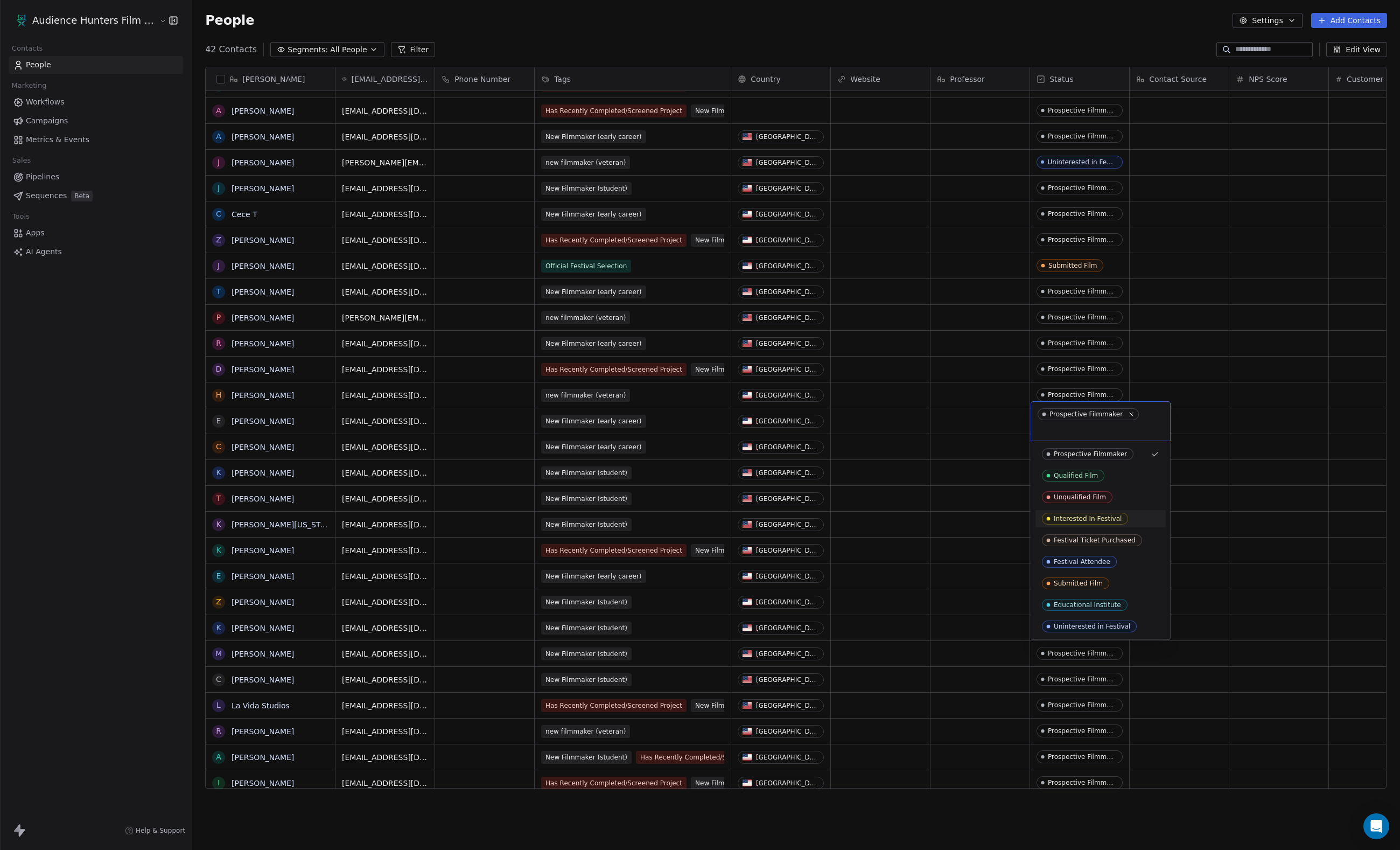
click at [1074, 520] on div "Interested In Festival" at bounding box center [1088, 519] width 68 height 8
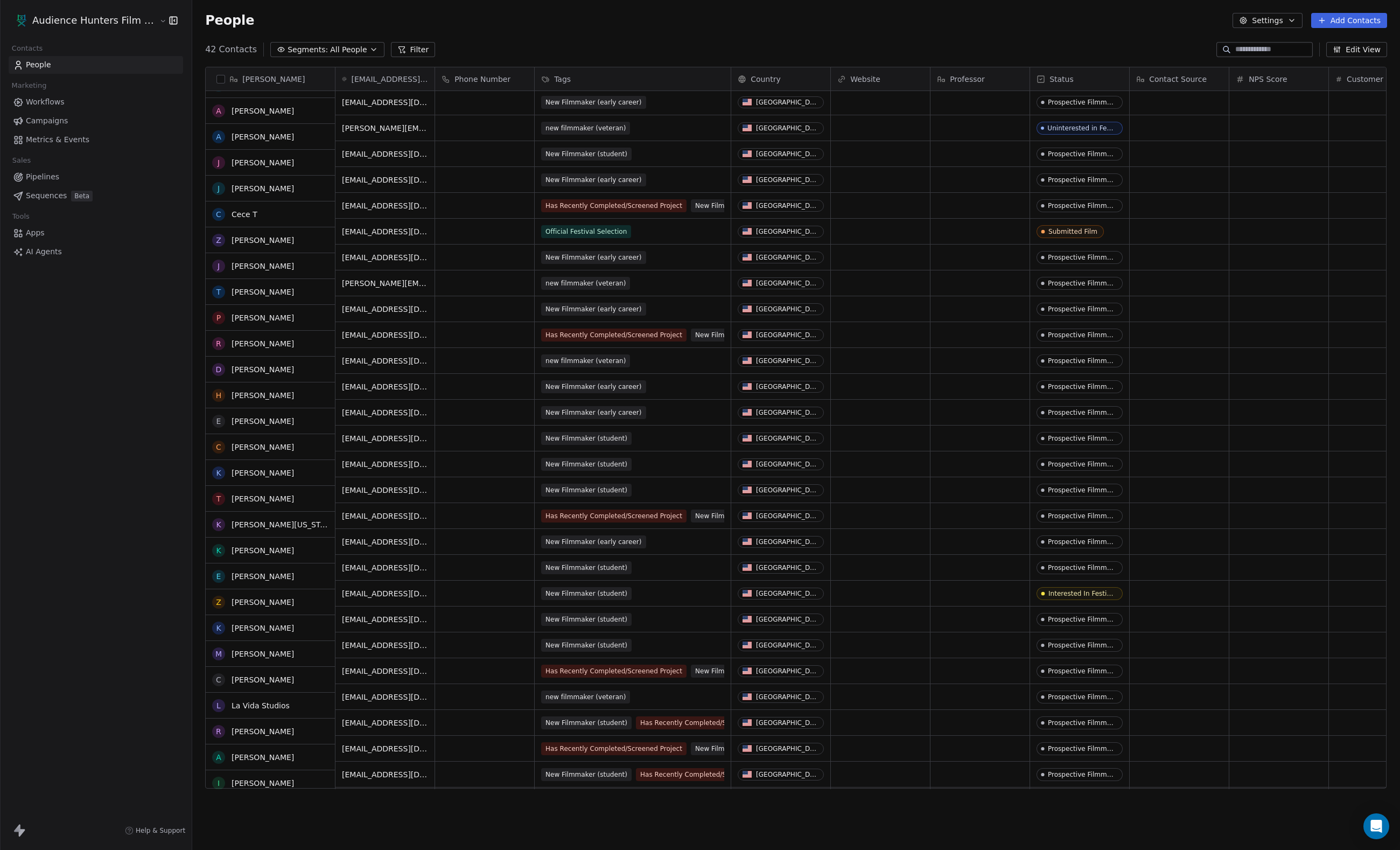
scroll to position [155, 0]
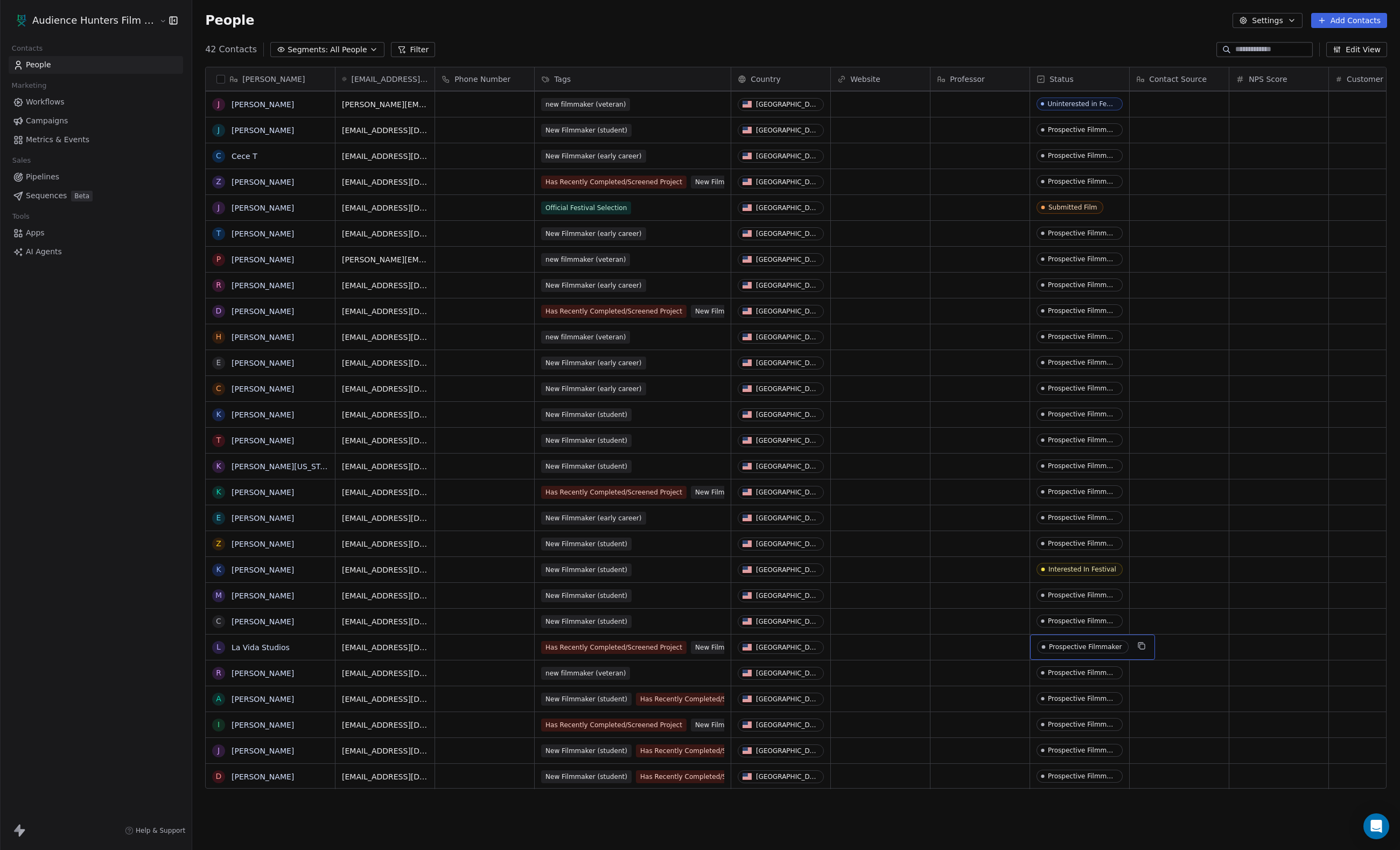
click at [1070, 649] on div "Prospective Filmmaker" at bounding box center [1085, 646] width 73 height 8
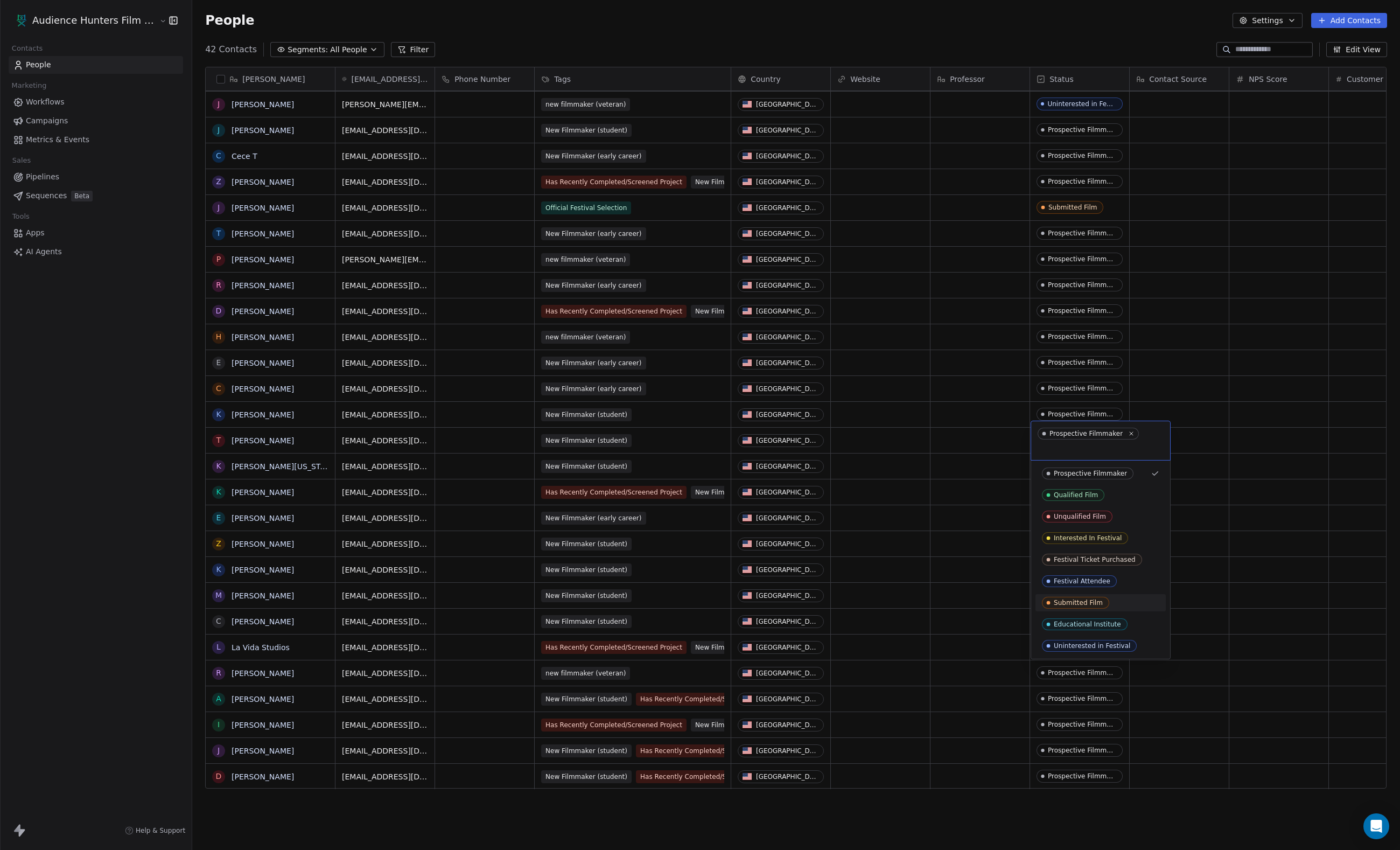
click at [1070, 606] on div "Submitted Film" at bounding box center [1078, 603] width 49 height 8
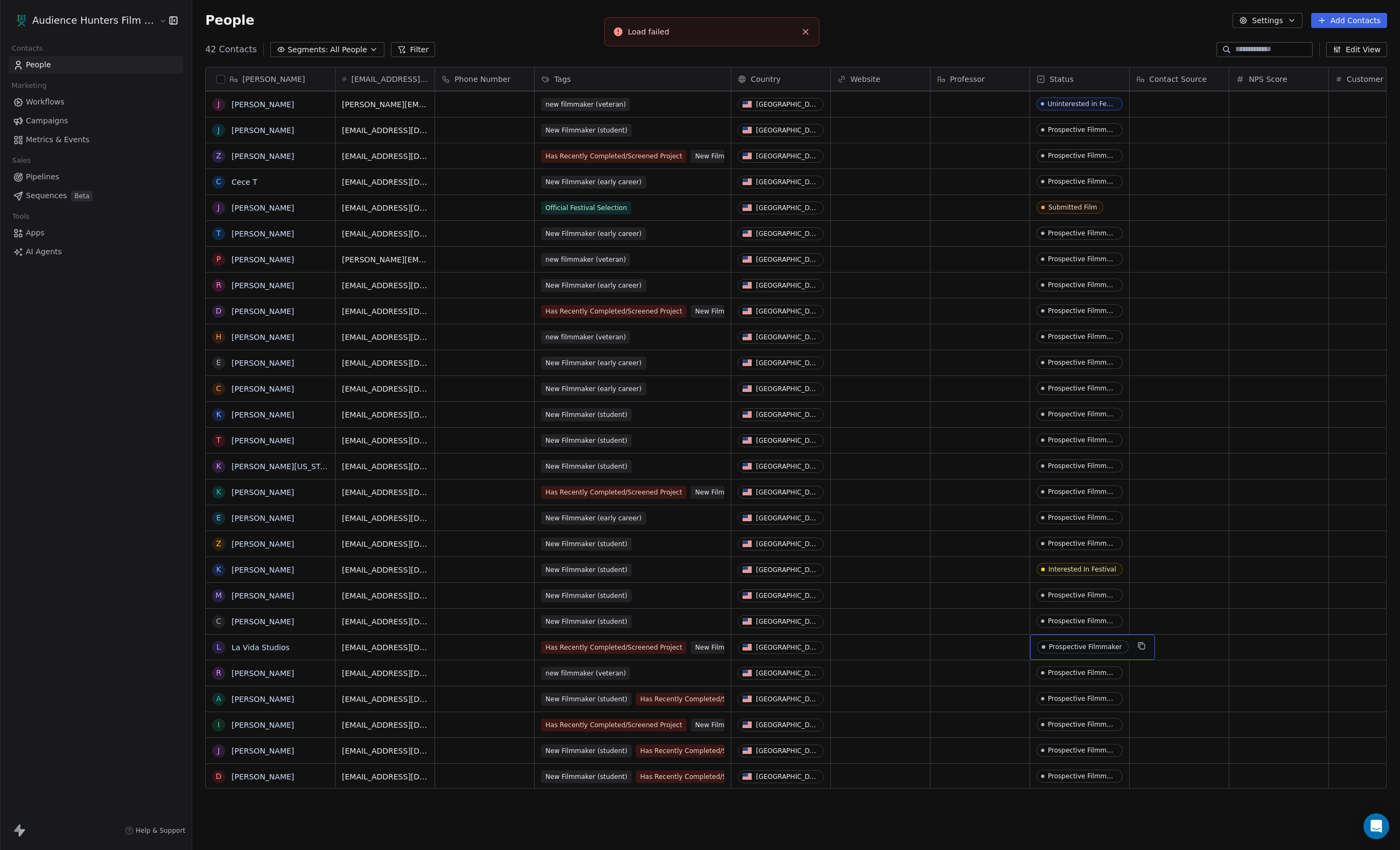
click at [1057, 650] on div "Prospective Filmmaker" at bounding box center [1085, 646] width 73 height 8
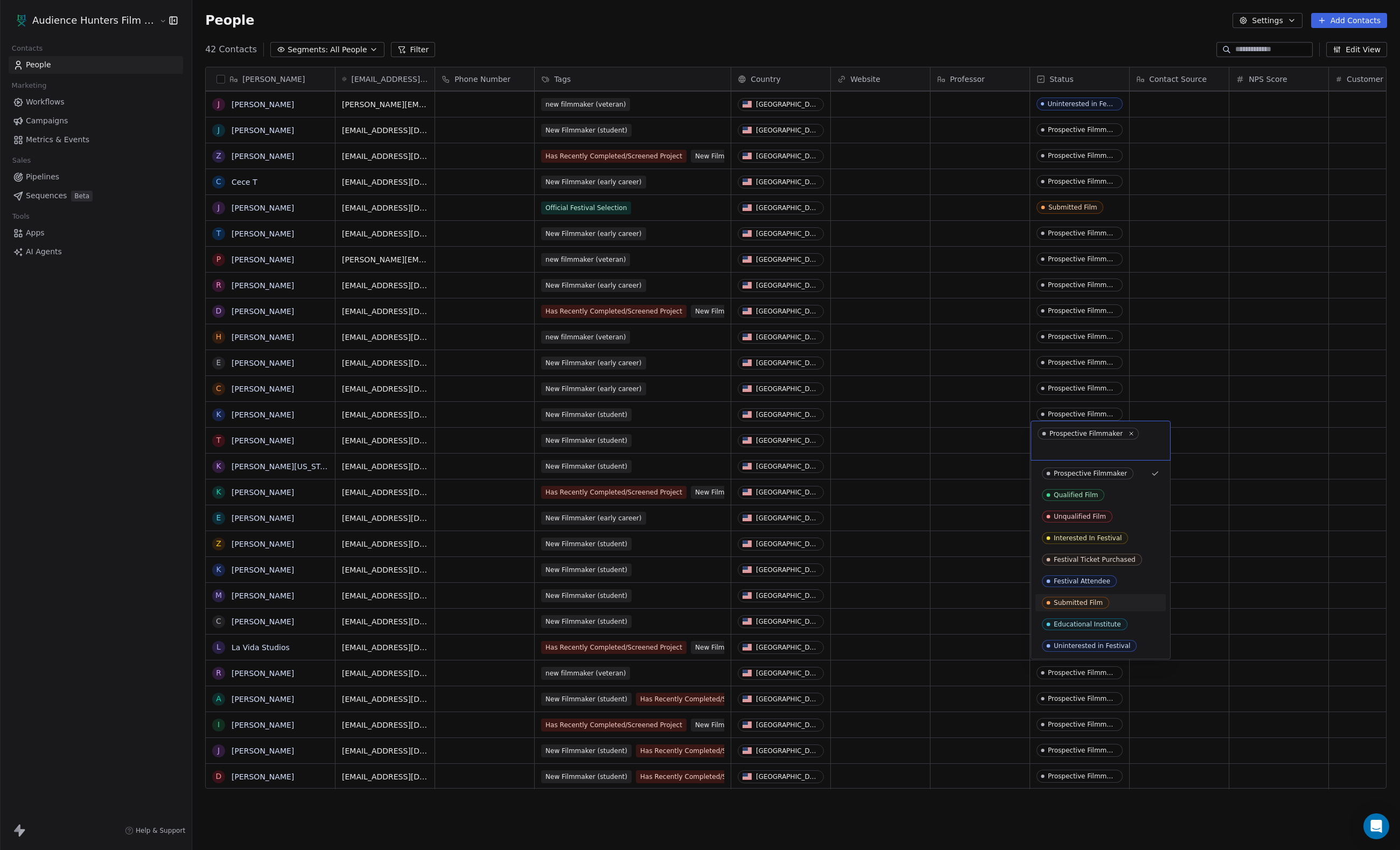
click at [1075, 604] on div "Submitted Film" at bounding box center [1078, 603] width 49 height 8
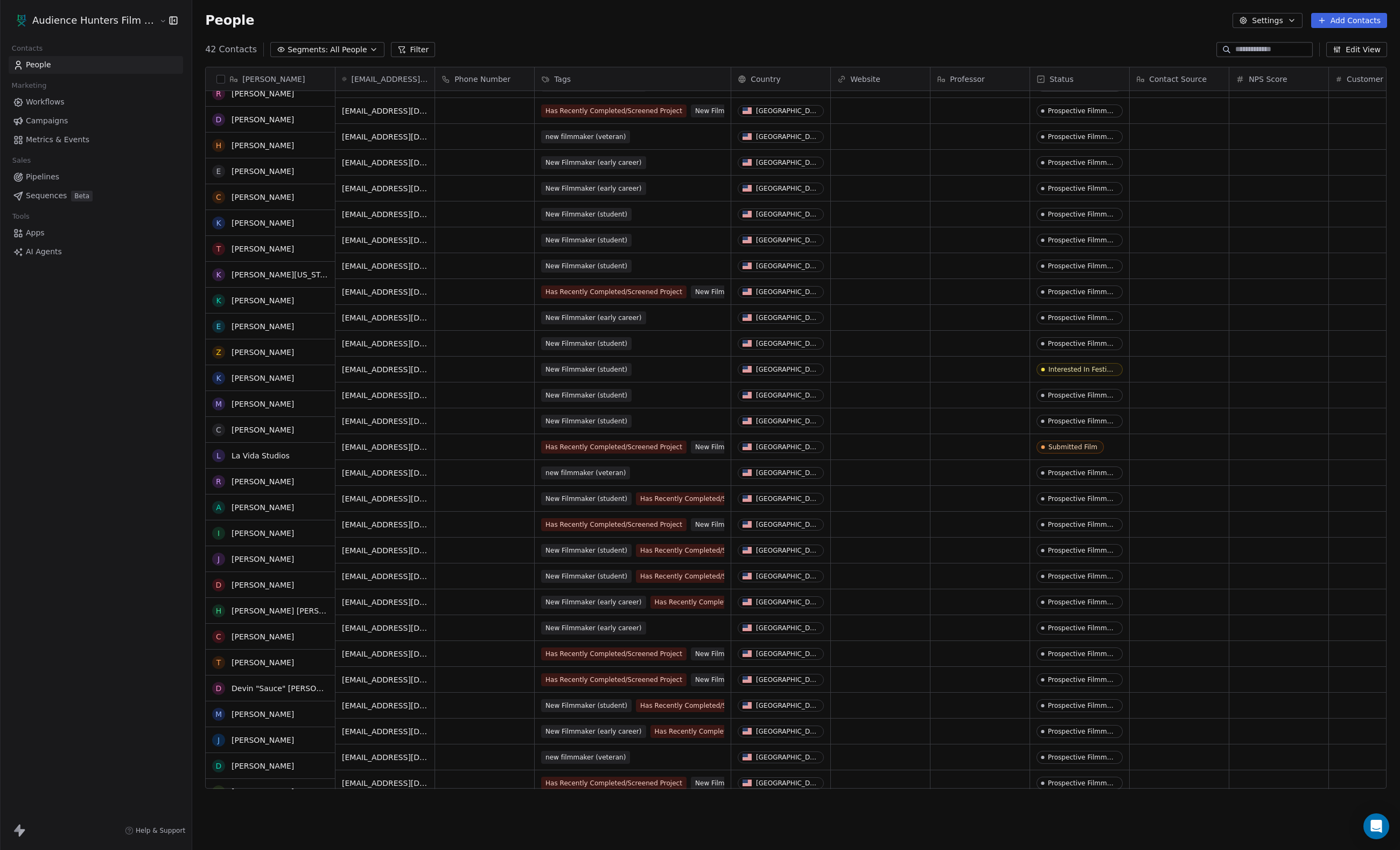
scroll to position [355, 0]
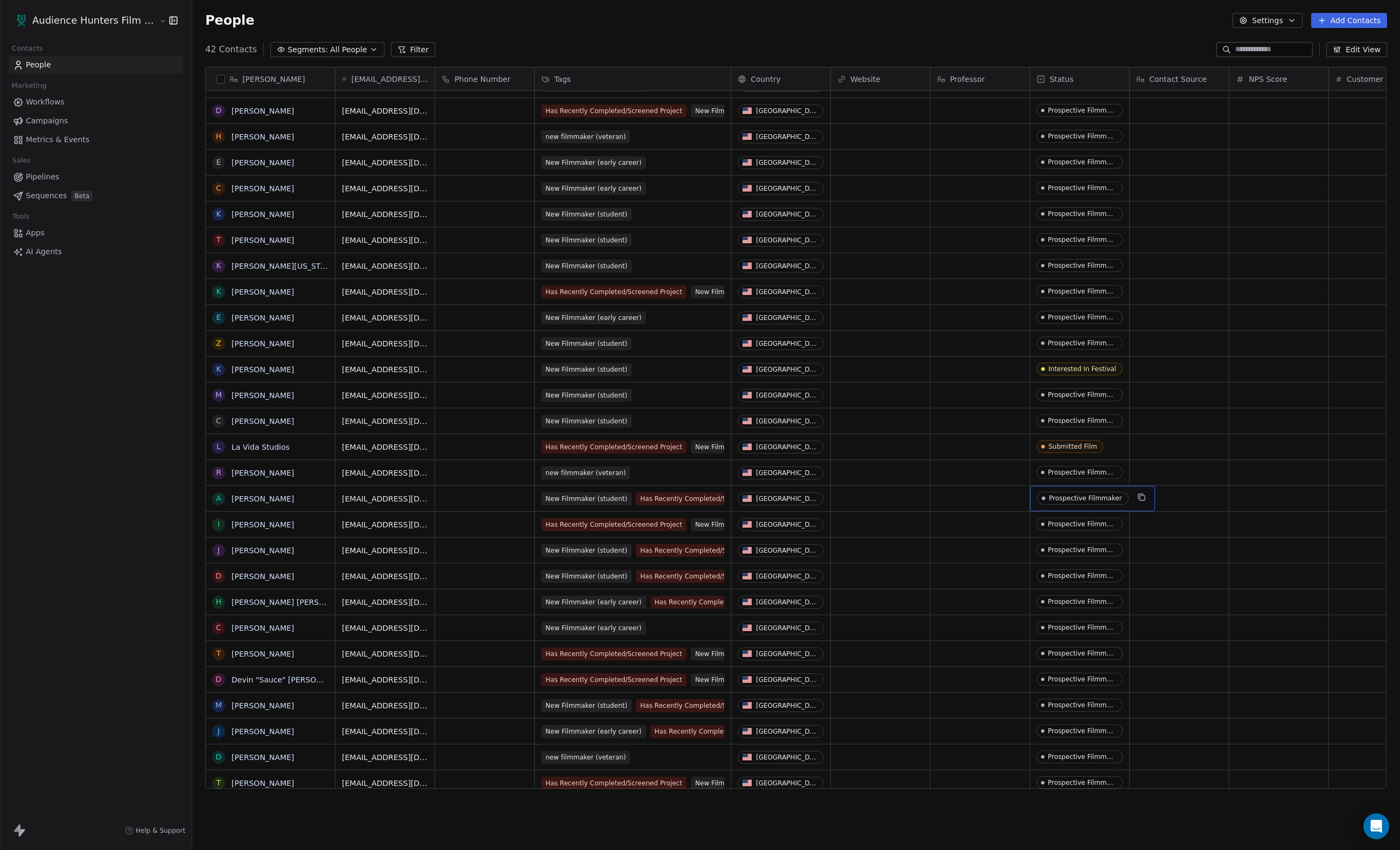
click at [1057, 499] on div "Prospective Filmmaker" at bounding box center [1085, 498] width 73 height 8
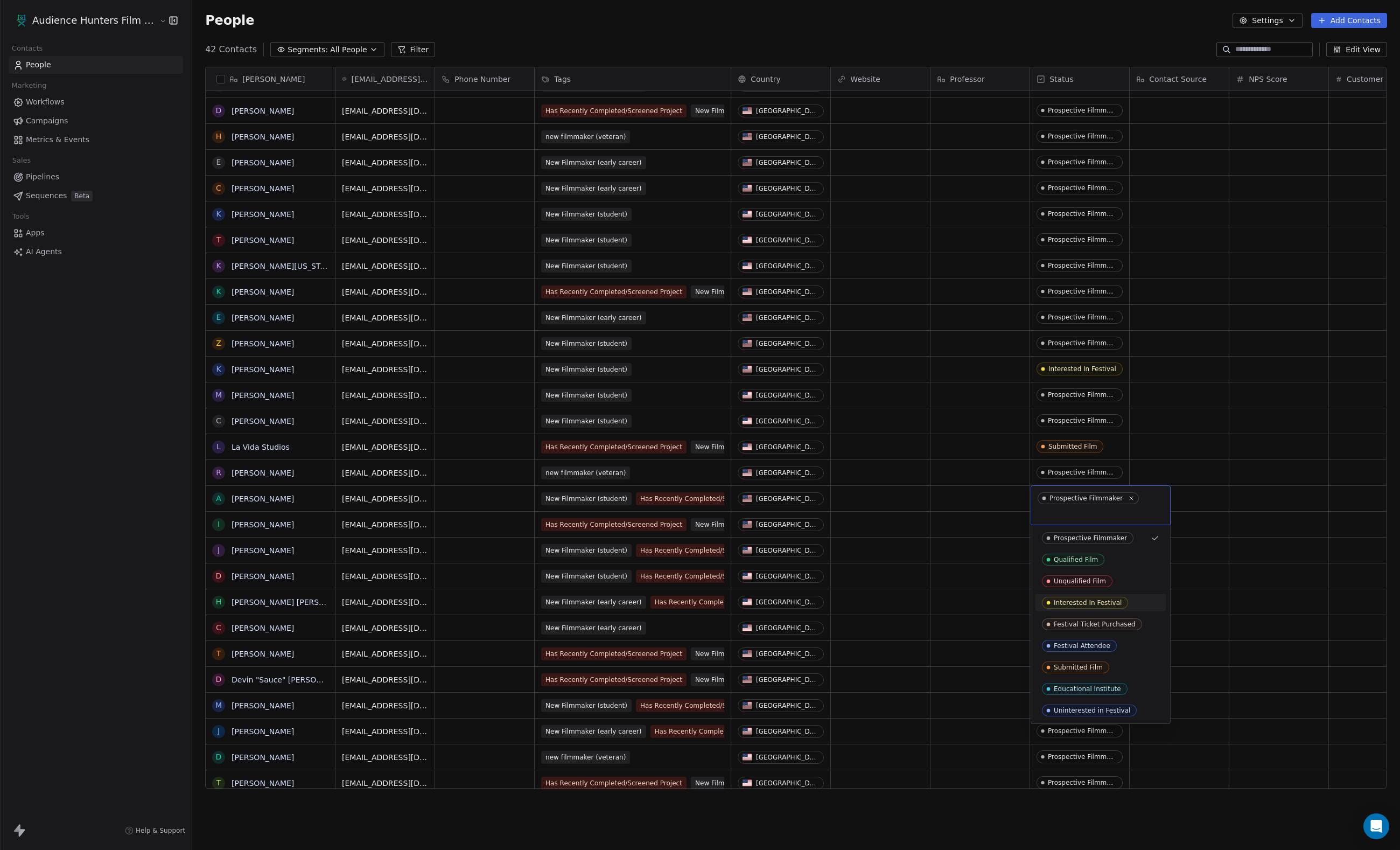
click at [1072, 604] on div "Interested In Festival" at bounding box center [1088, 603] width 68 height 8
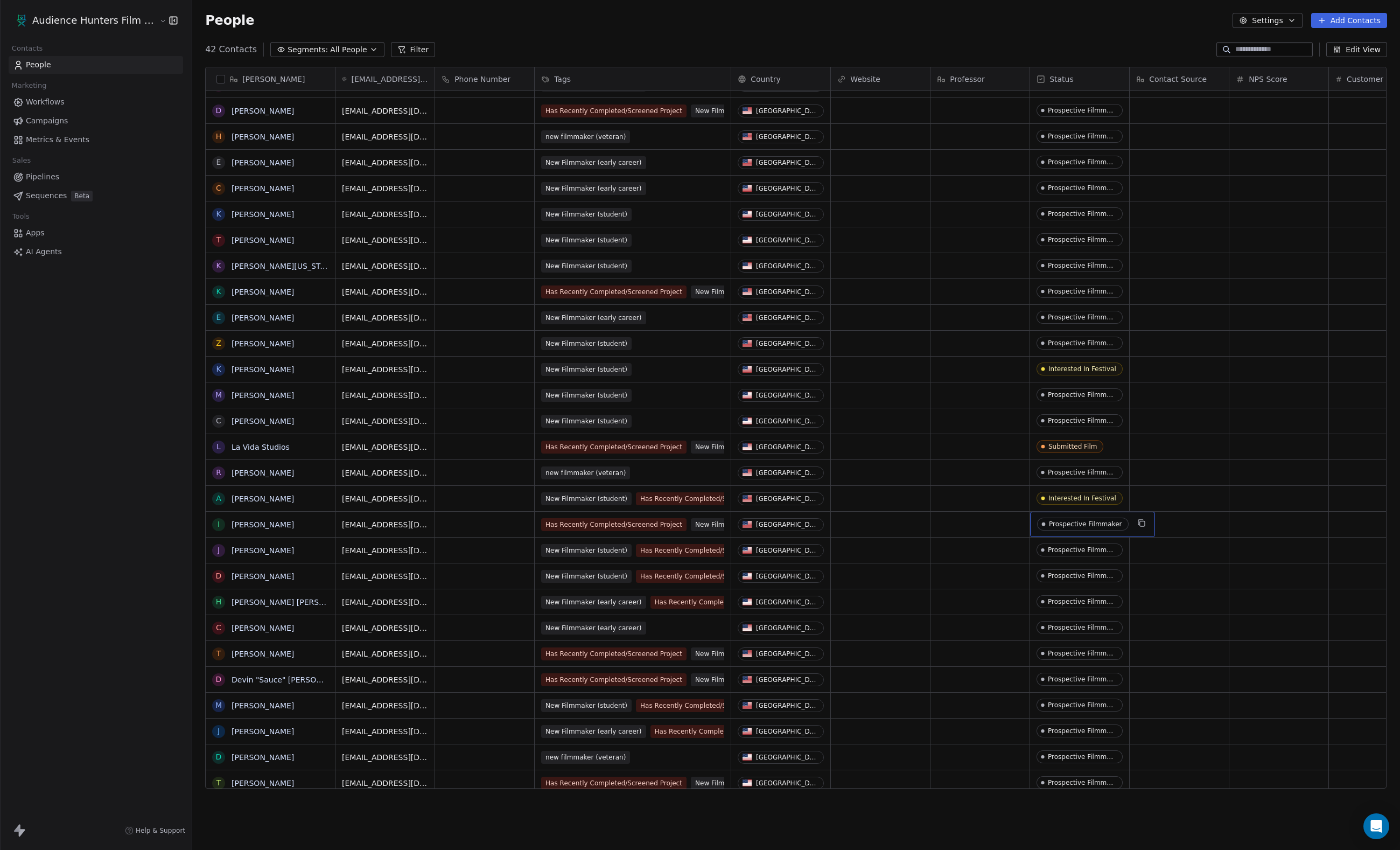
click at [1047, 528] on icon "grid" at bounding box center [1043, 523] width 8 height 8
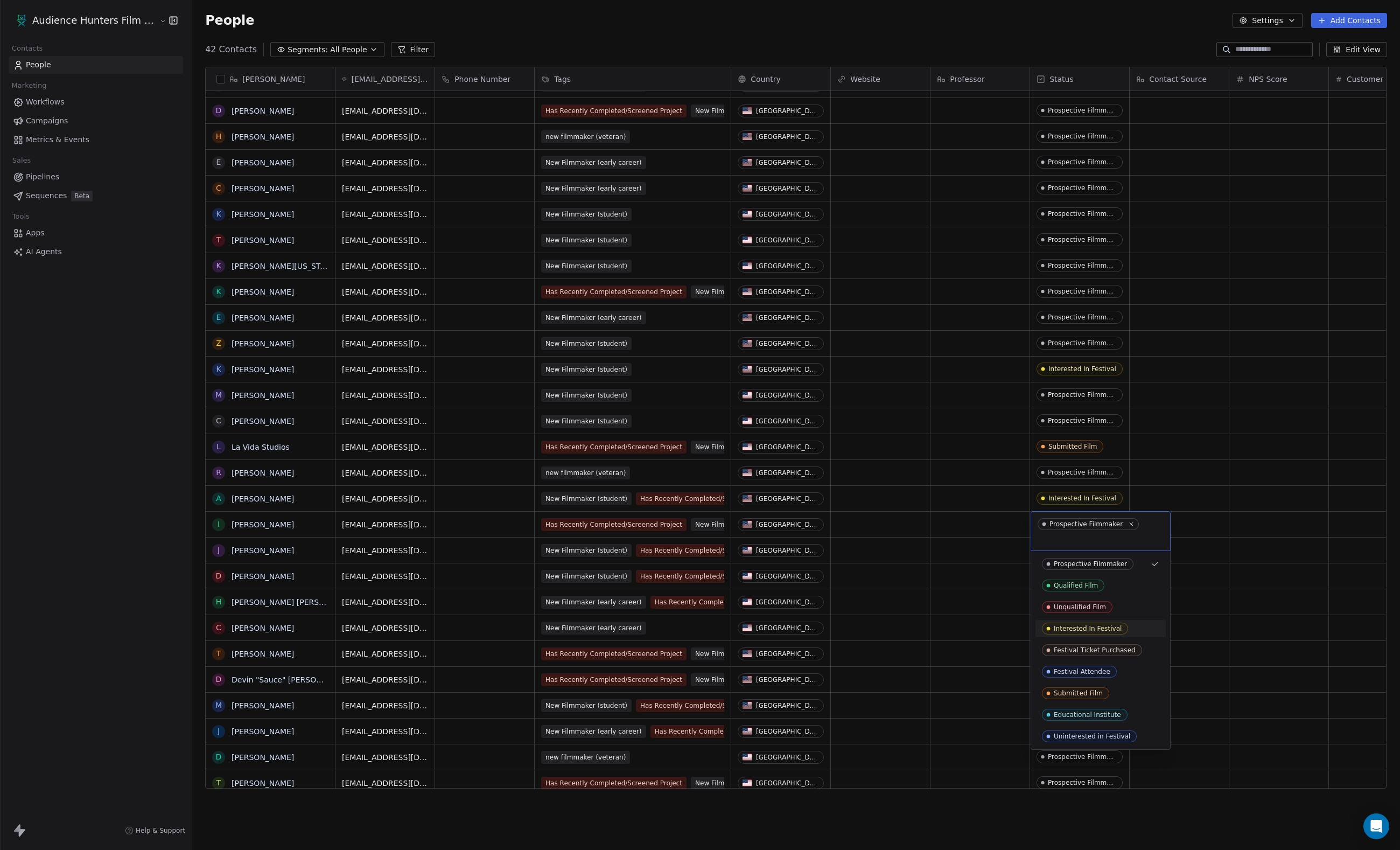
click at [1078, 632] on div "Interested In Festival" at bounding box center [1088, 628] width 68 height 8
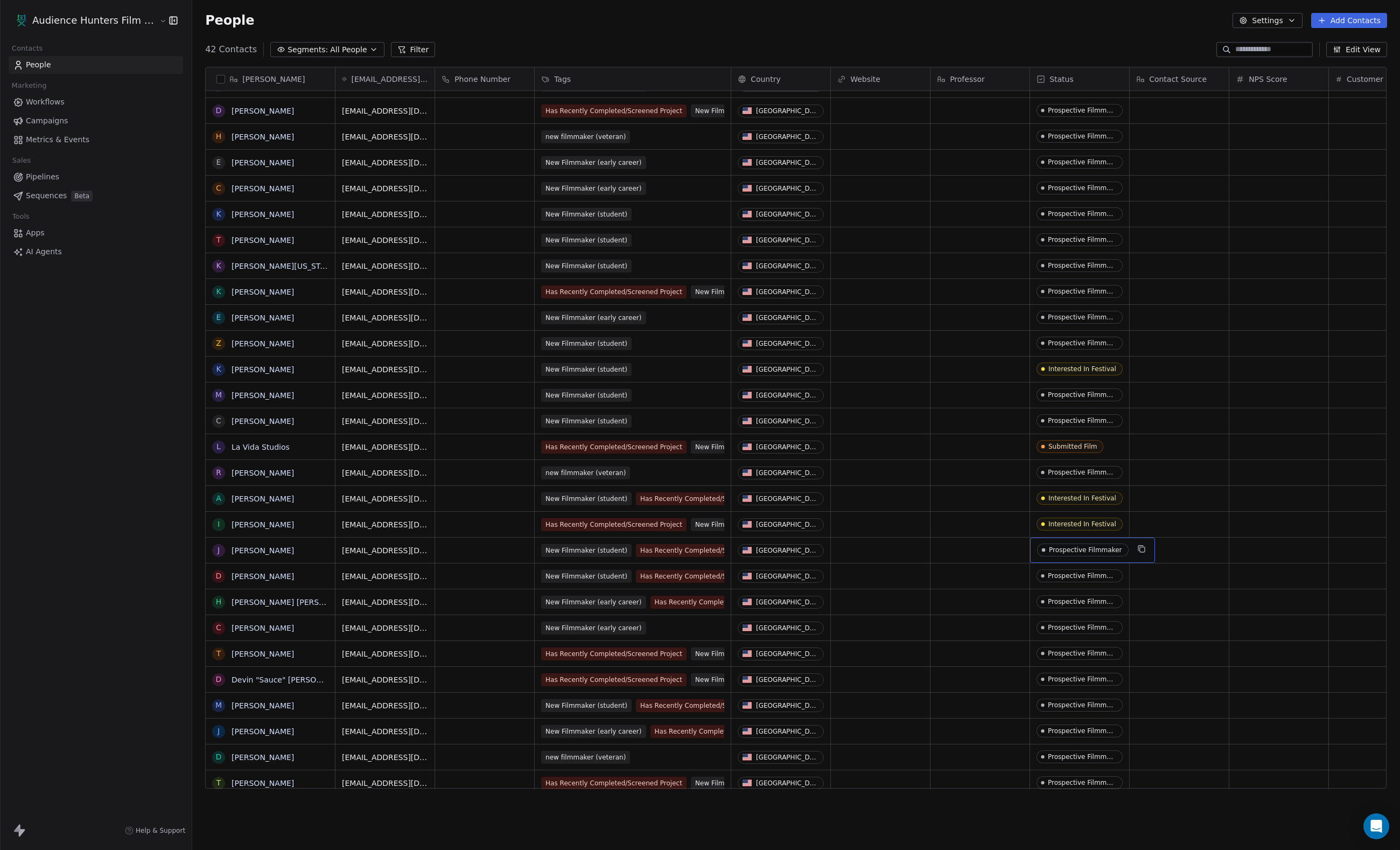
click at [1058, 554] on span "Prospective Filmmaker" at bounding box center [1082, 549] width 91 height 13
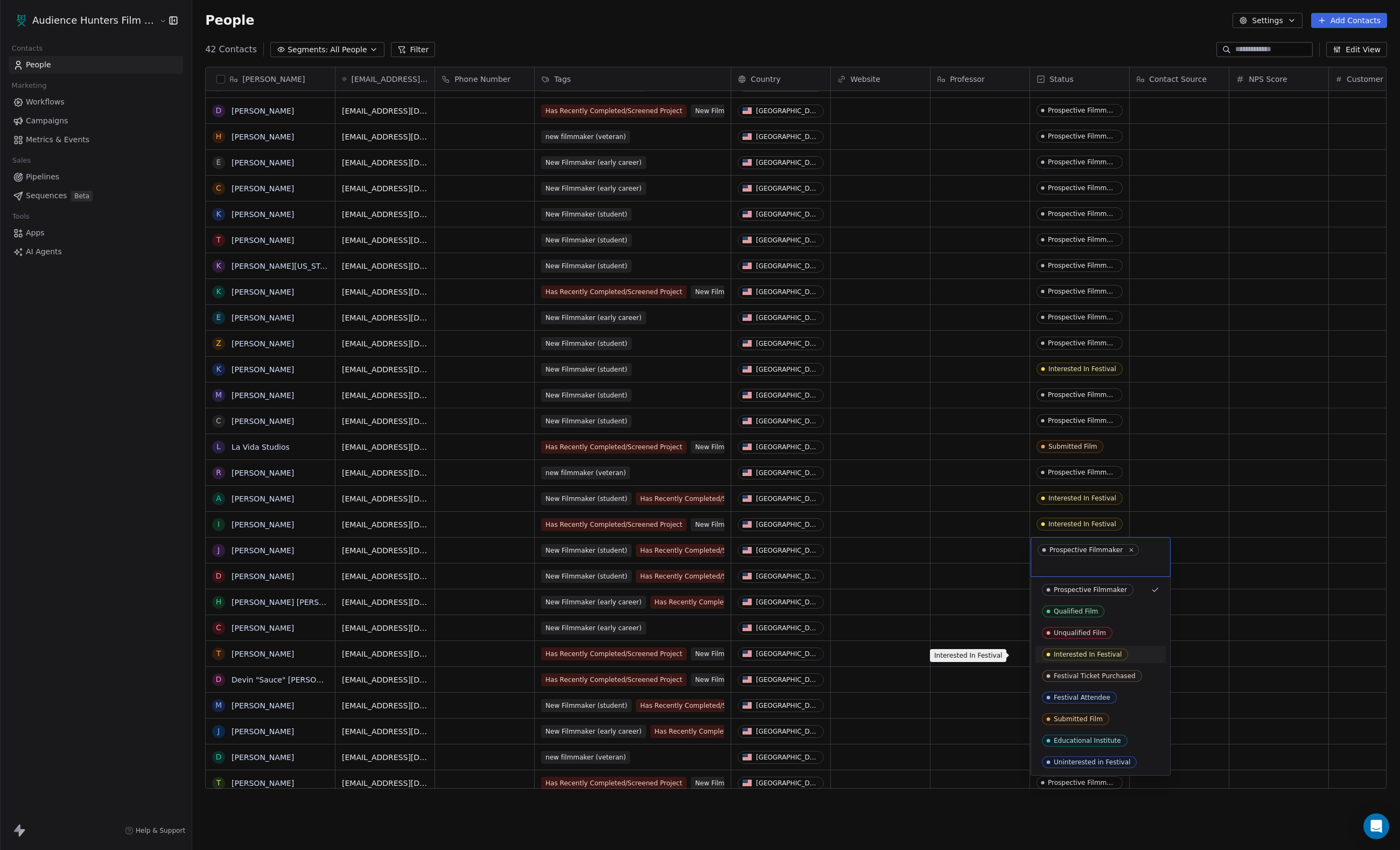
click at [1075, 652] on div "Interested In Festival" at bounding box center [1088, 654] width 68 height 8
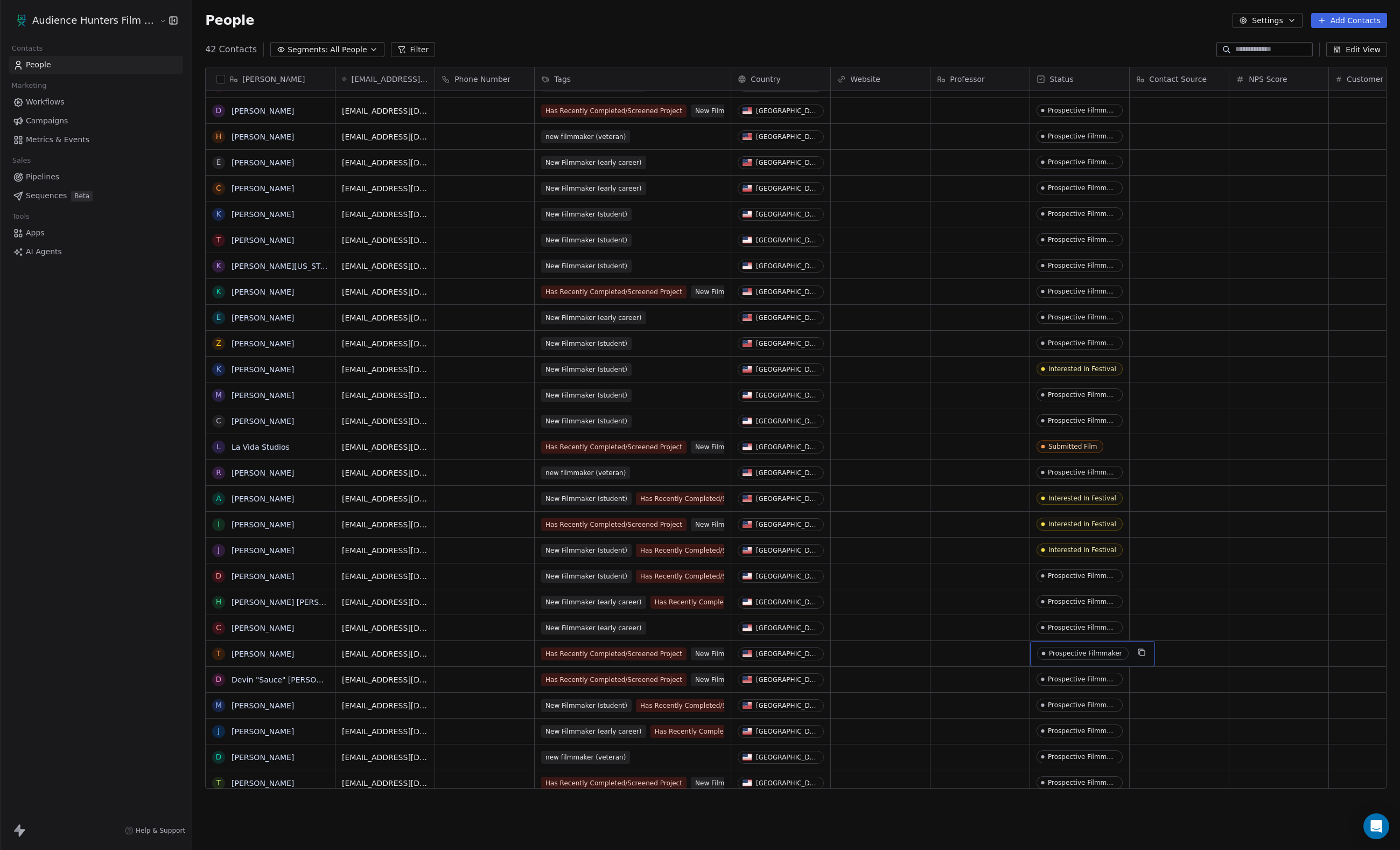
click at [1065, 656] on div "Prospective Filmmaker" at bounding box center [1085, 653] width 73 height 8
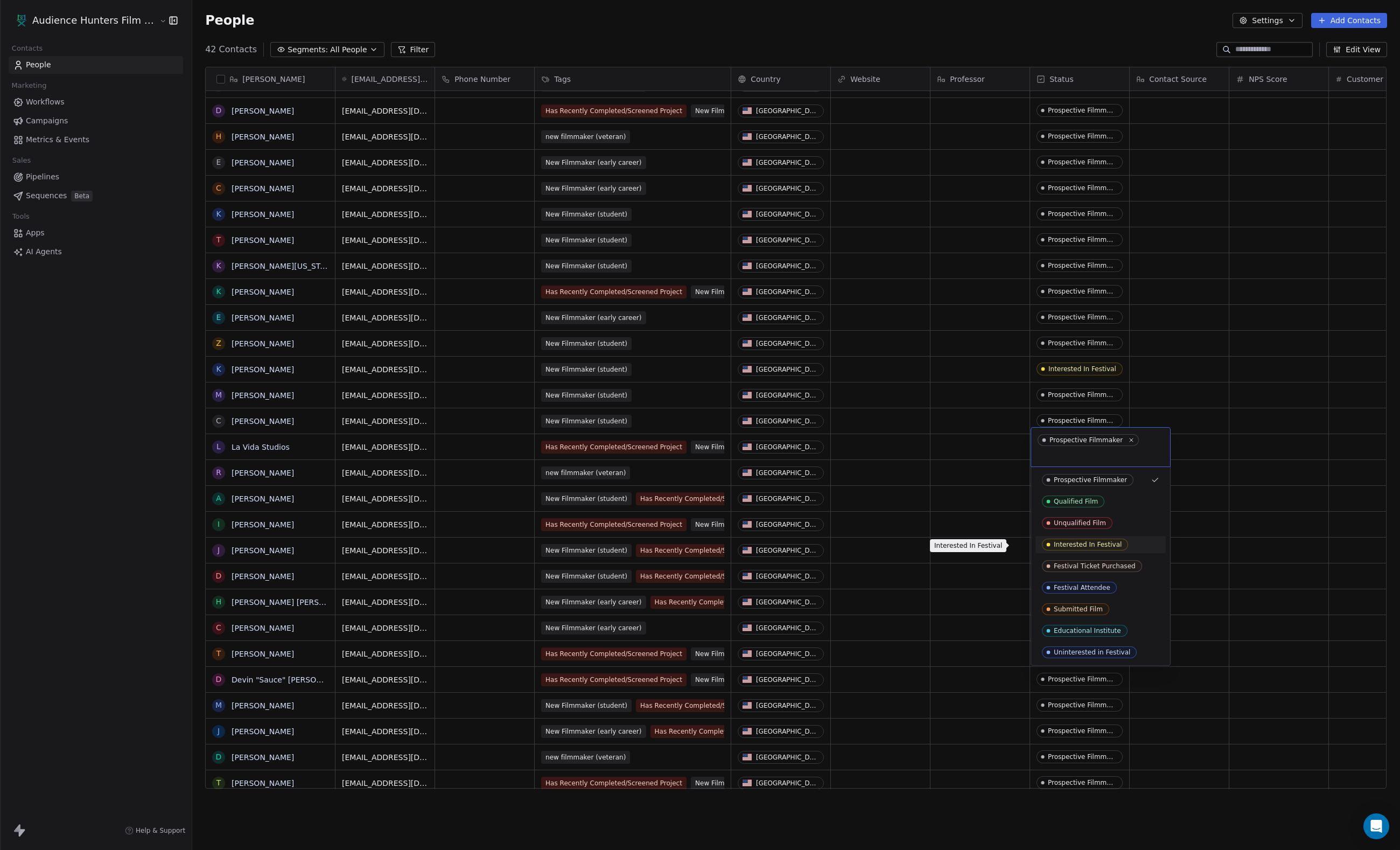
click at [1085, 548] on div "Interested In Festival" at bounding box center [1088, 545] width 68 height 8
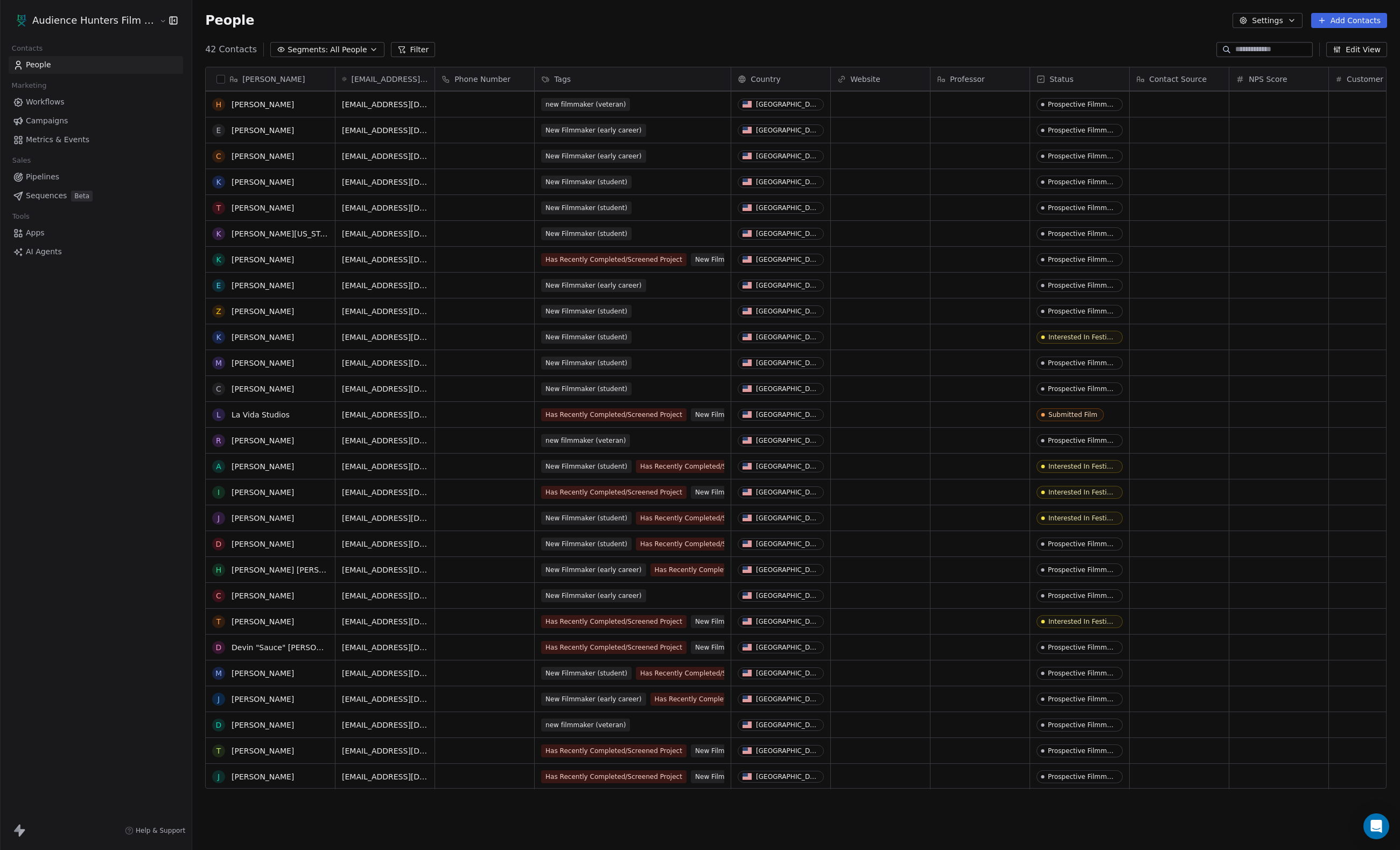
scroll to position [388, 0]
click at [1075, 698] on div "Prospective Filmmaker" at bounding box center [1085, 698] width 73 height 8
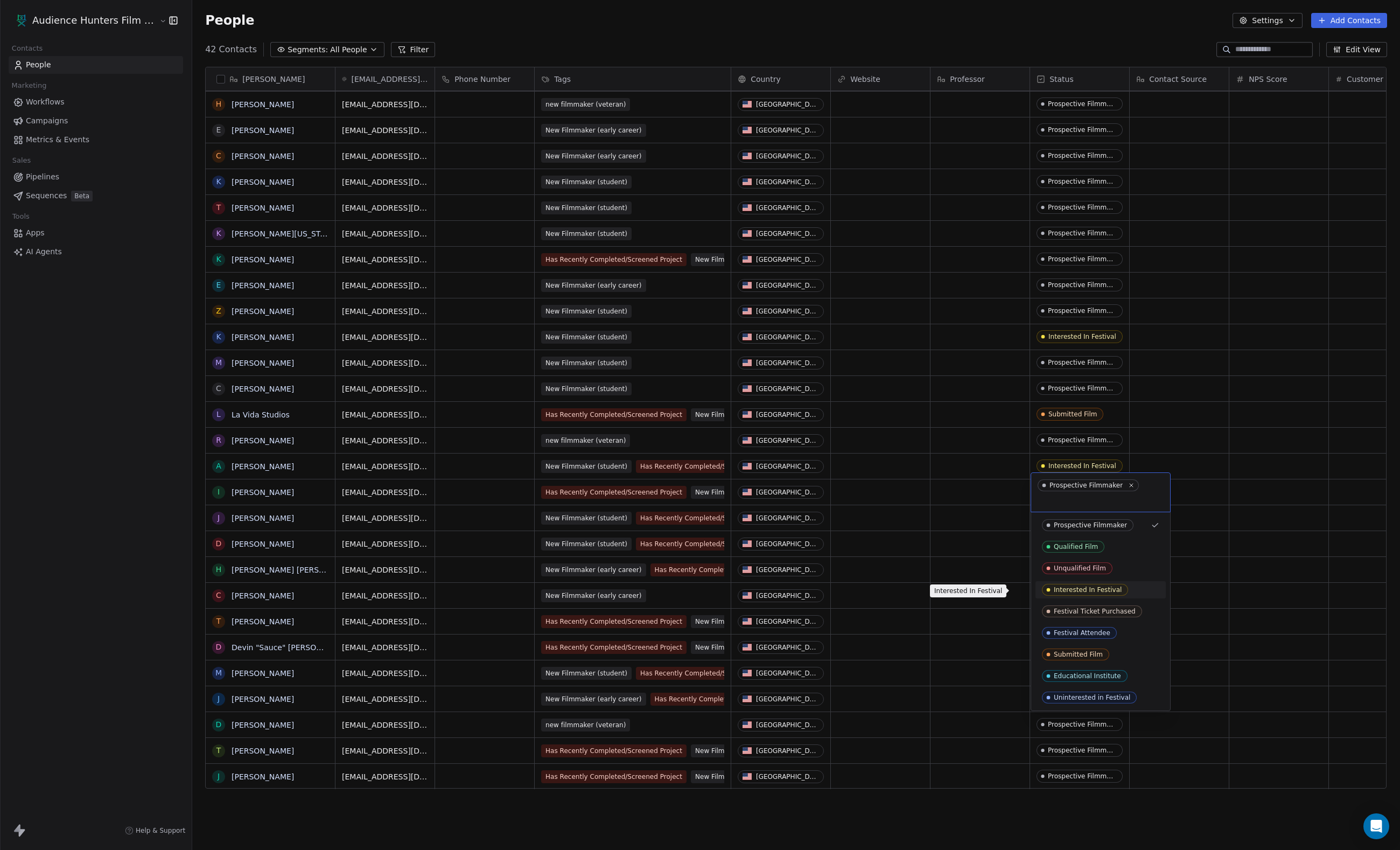
click at [1095, 596] on span "Interested In Festival" at bounding box center [1085, 590] width 86 height 12
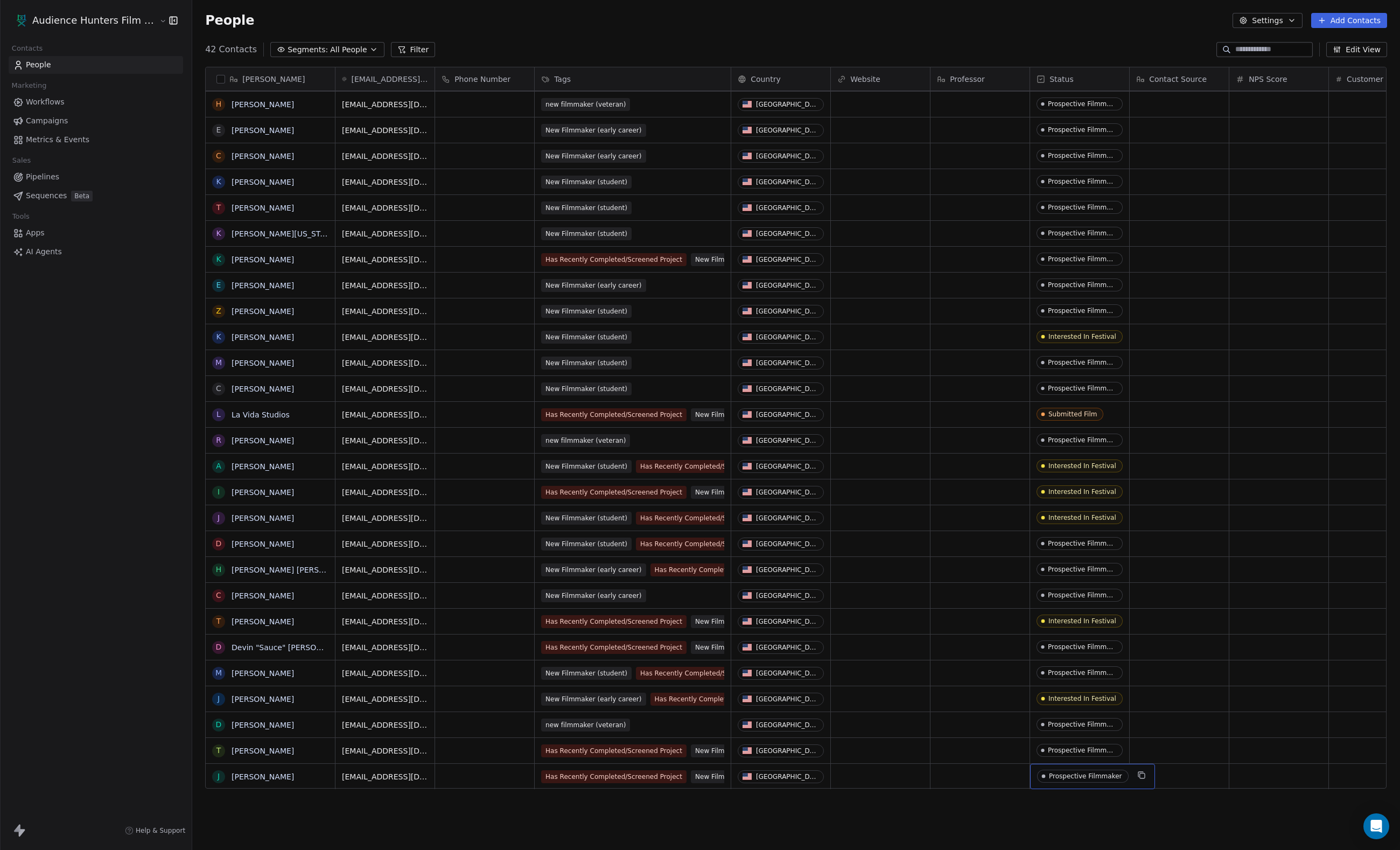
click at [1073, 772] on span "Prospective Filmmaker" at bounding box center [1082, 775] width 91 height 13
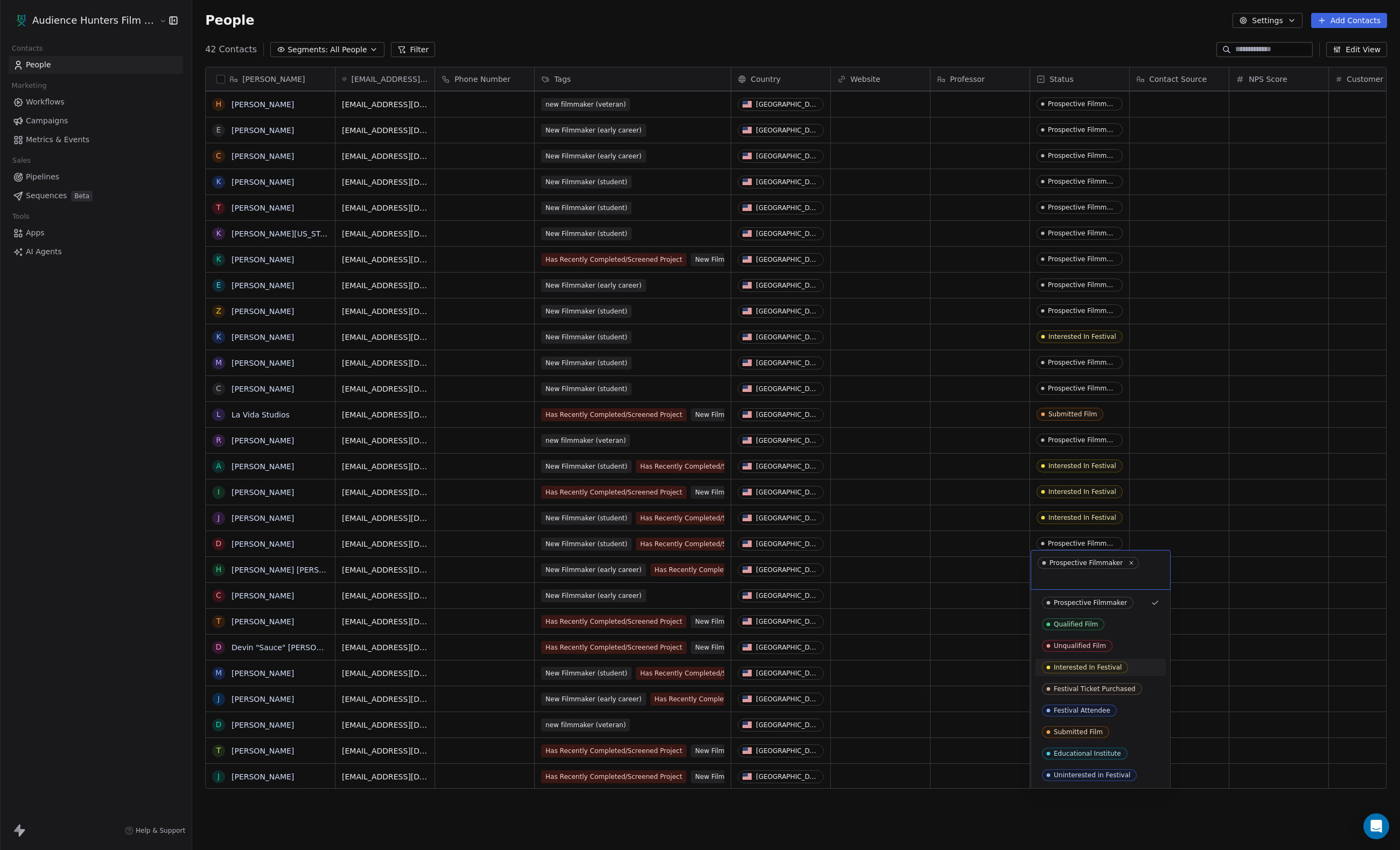
click at [1082, 672] on span "Interested In Festival" at bounding box center [1085, 667] width 86 height 12
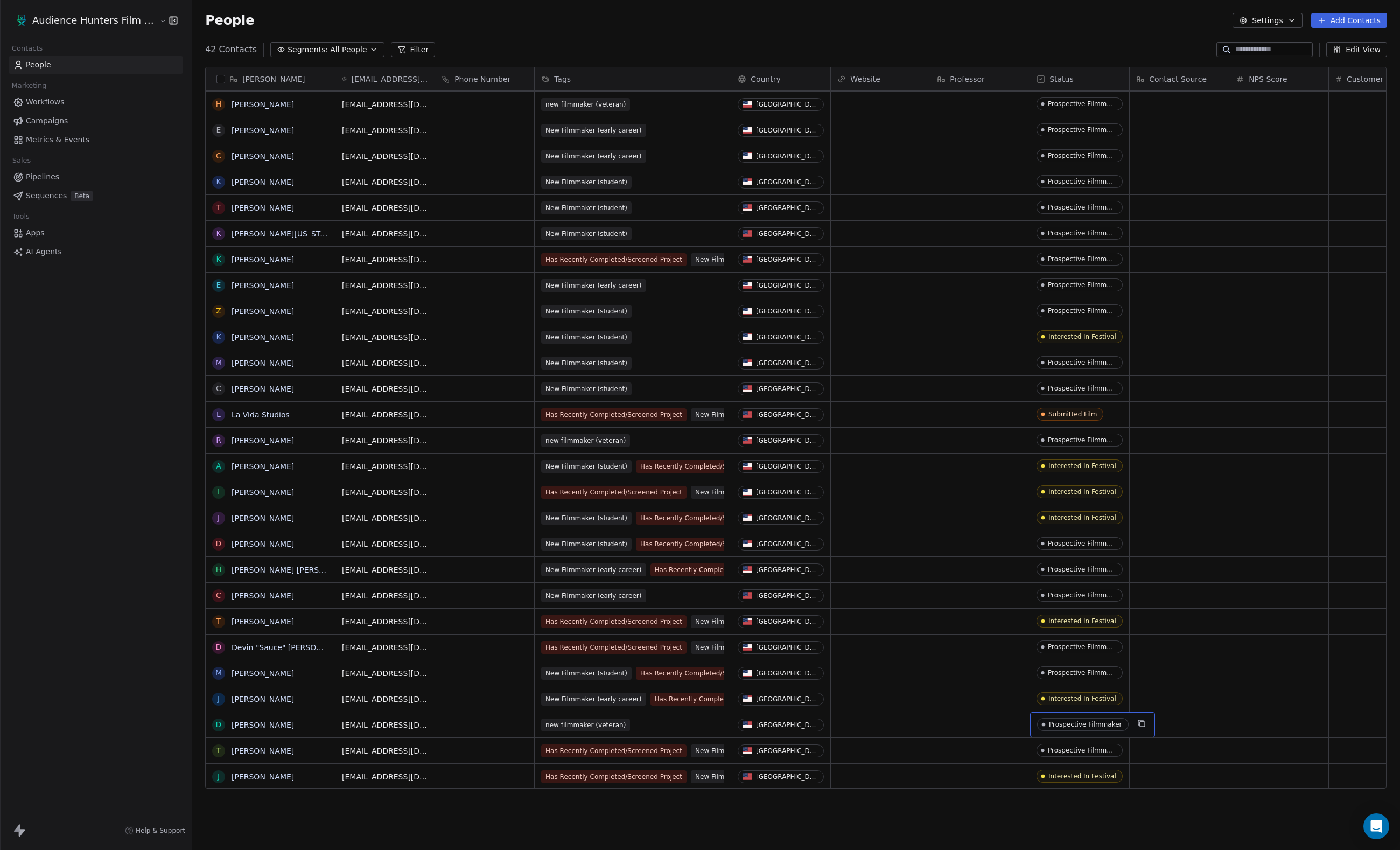
click at [1074, 727] on div "Prospective Filmmaker" at bounding box center [1085, 724] width 73 height 8
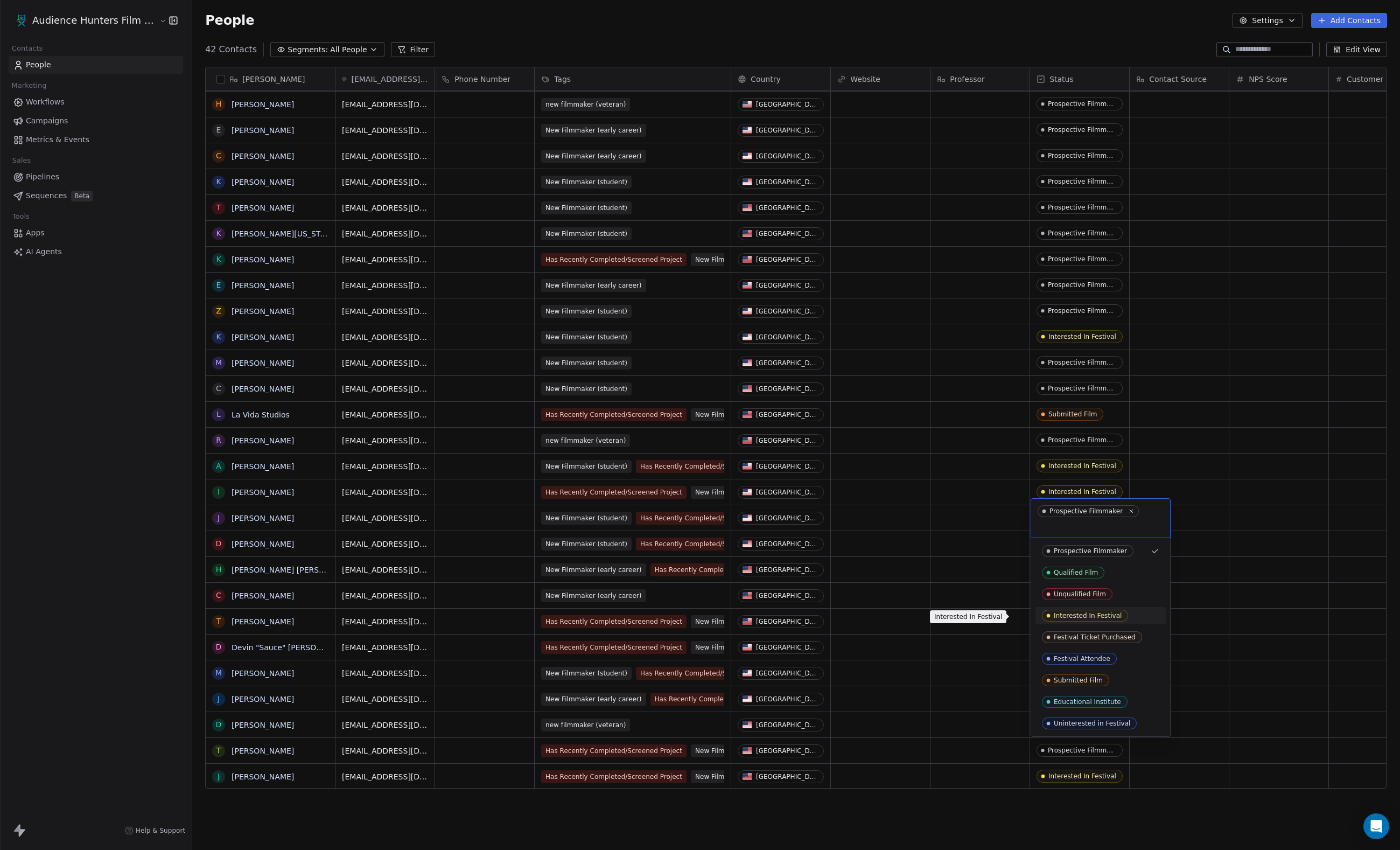
click at [1090, 615] on div "Interested In Festival" at bounding box center [1088, 615] width 68 height 8
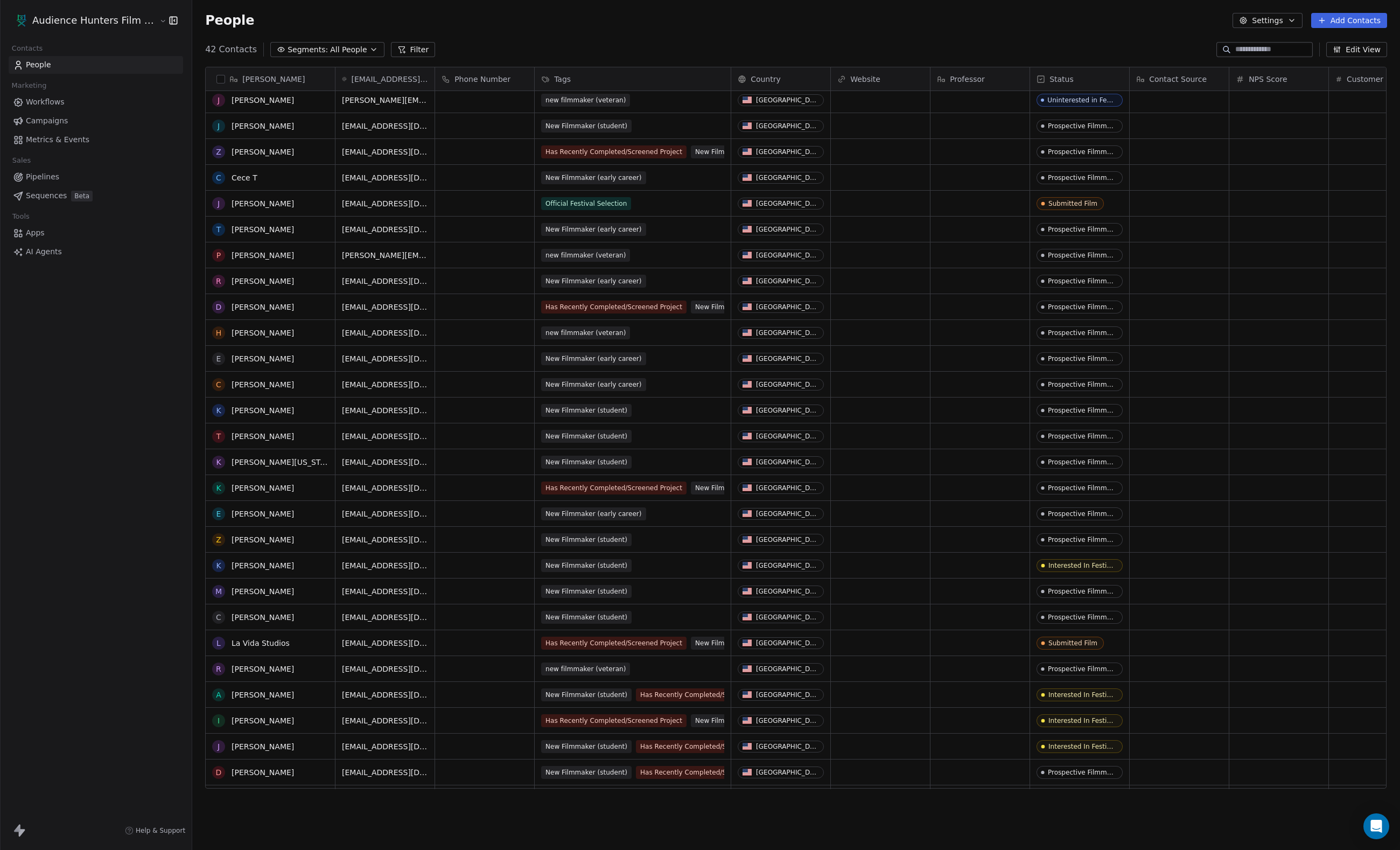
scroll to position [174, 0]
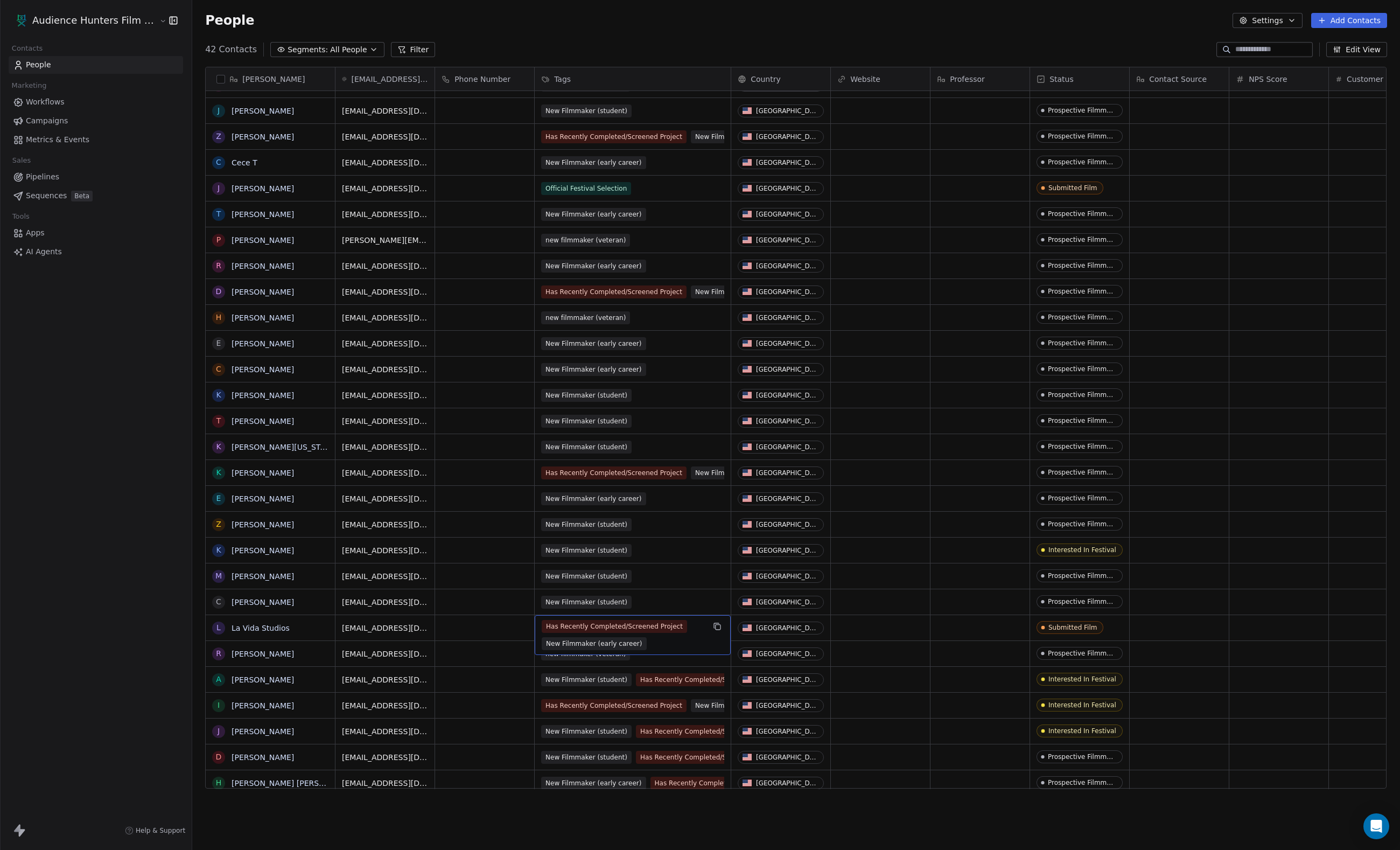
click at [598, 631] on span "Has Recently Completed/Screened Project" at bounding box center [614, 626] width 146 height 13
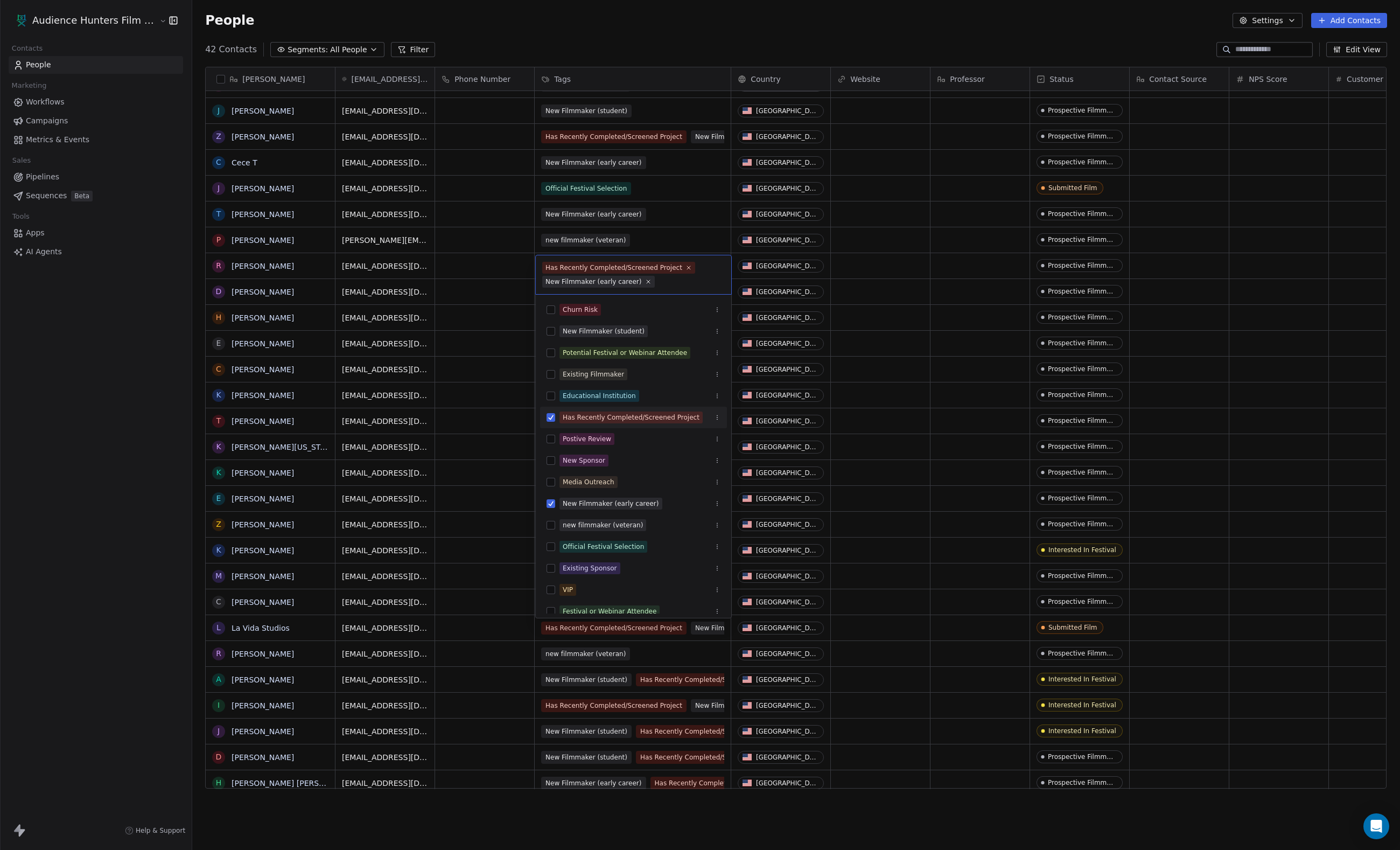
click at [557, 426] on div "Has Recently Completed/Screened Project" at bounding box center [634, 417] width 187 height 17
click at [553, 513] on button "Suggestions" at bounding box center [551, 508] width 8 height 8
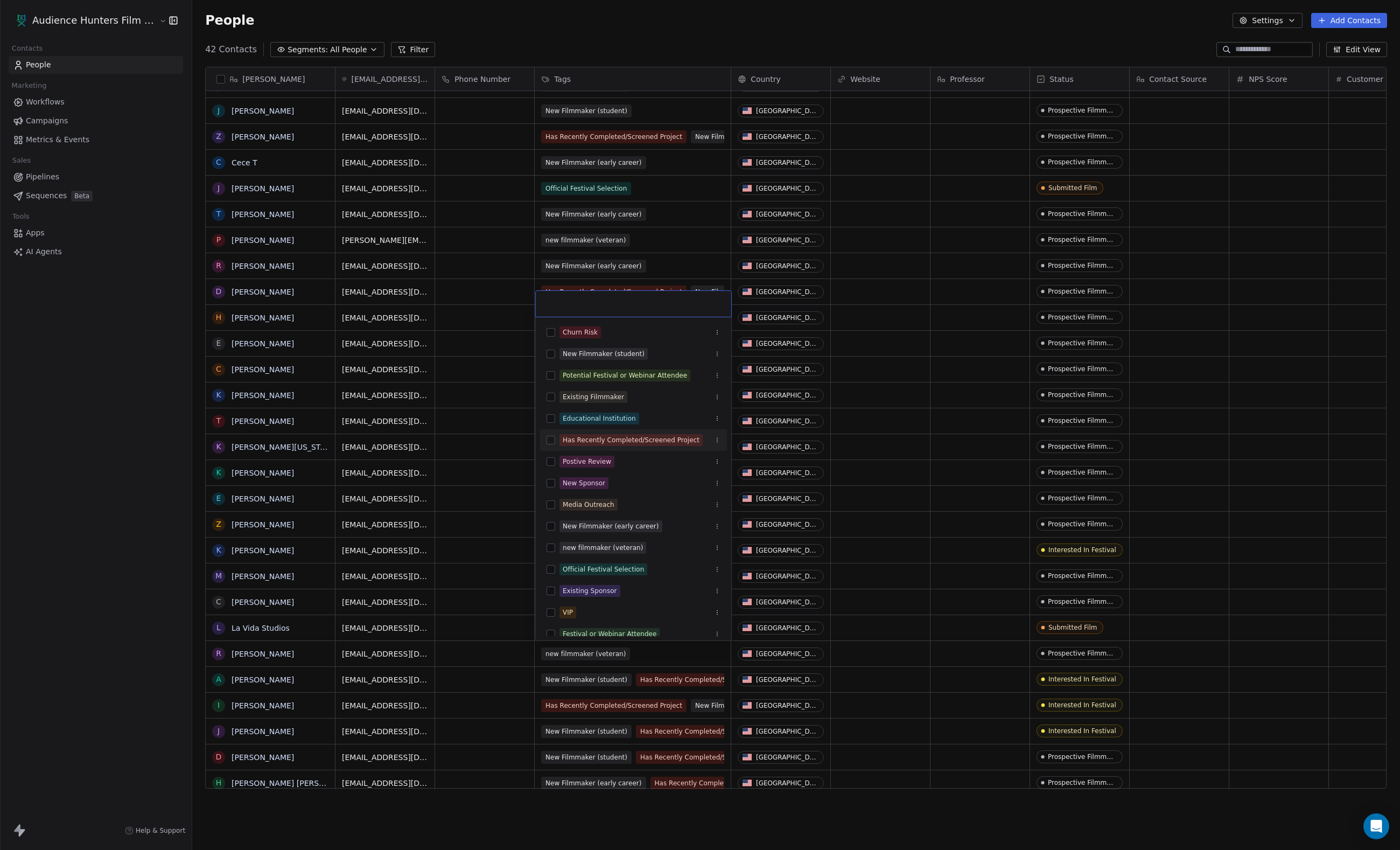
click at [558, 443] on div "Has Recently Completed/Screened Project" at bounding box center [634, 440] width 187 height 17
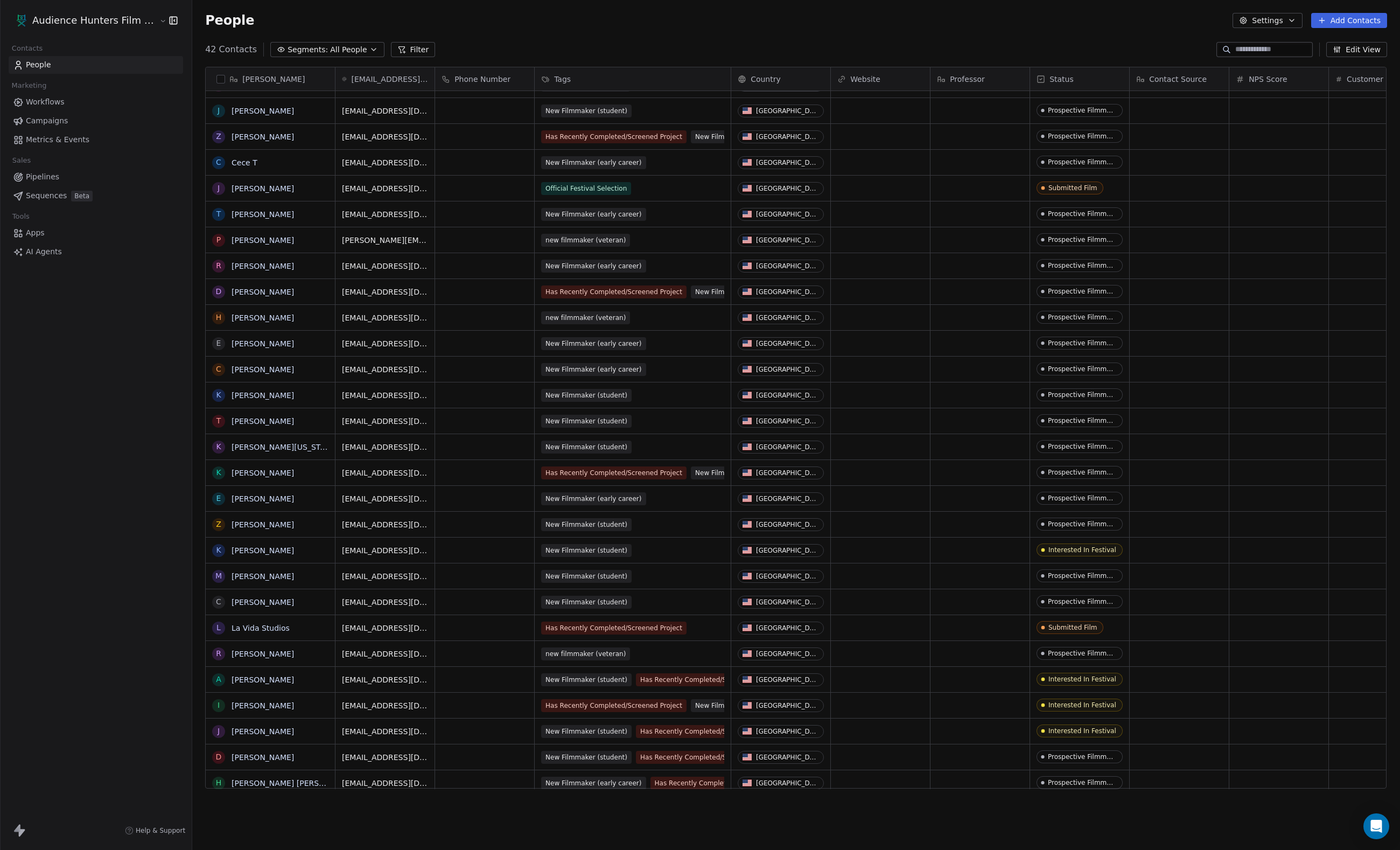
click at [866, 493] on html "Audience Hunters Film Festival Contacts People Marketing Workflows Campaigns Me…" at bounding box center [700, 425] width 1400 height 850
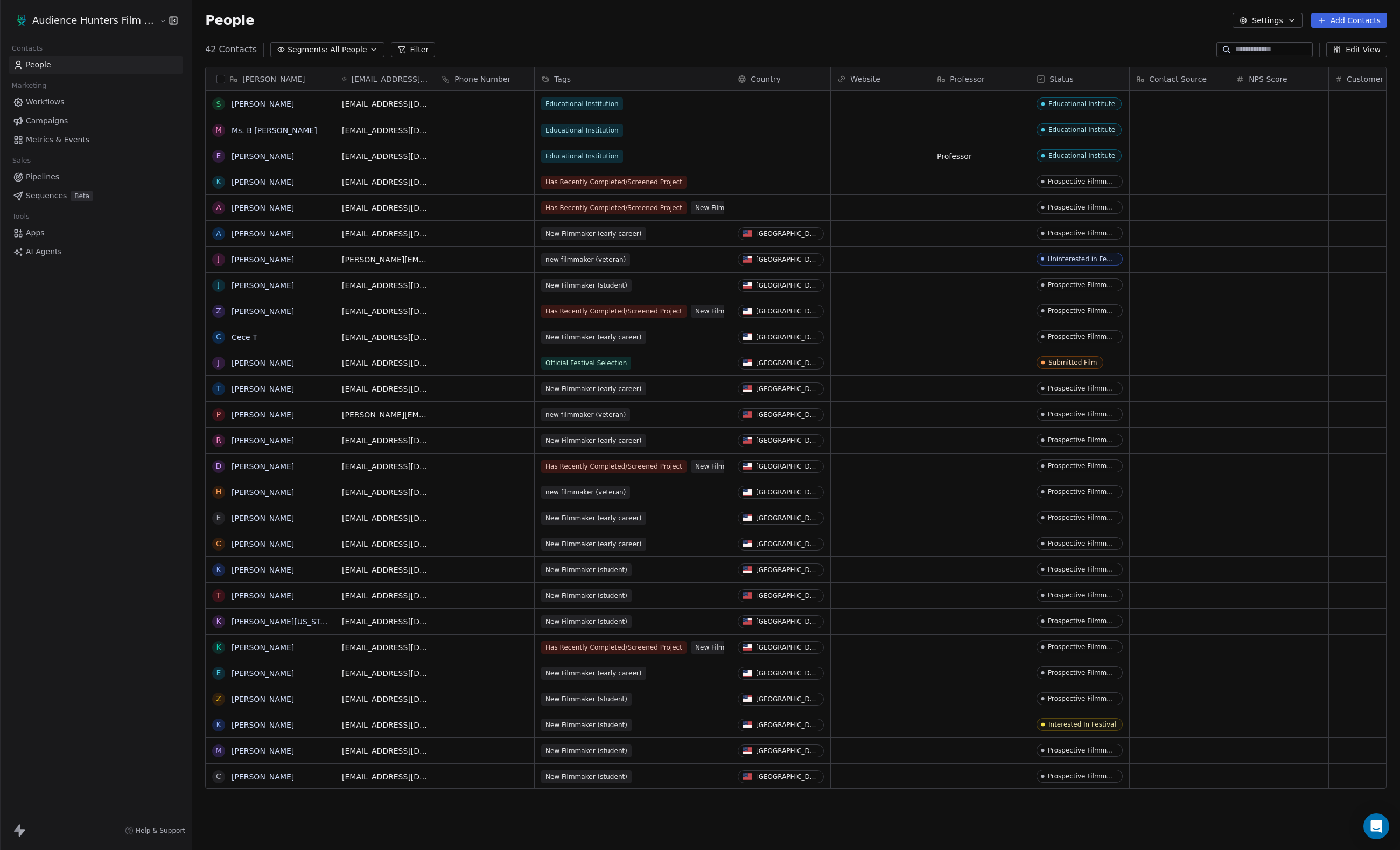
click at [68, 124] on span "Campaigns" at bounding box center [47, 121] width 42 height 11
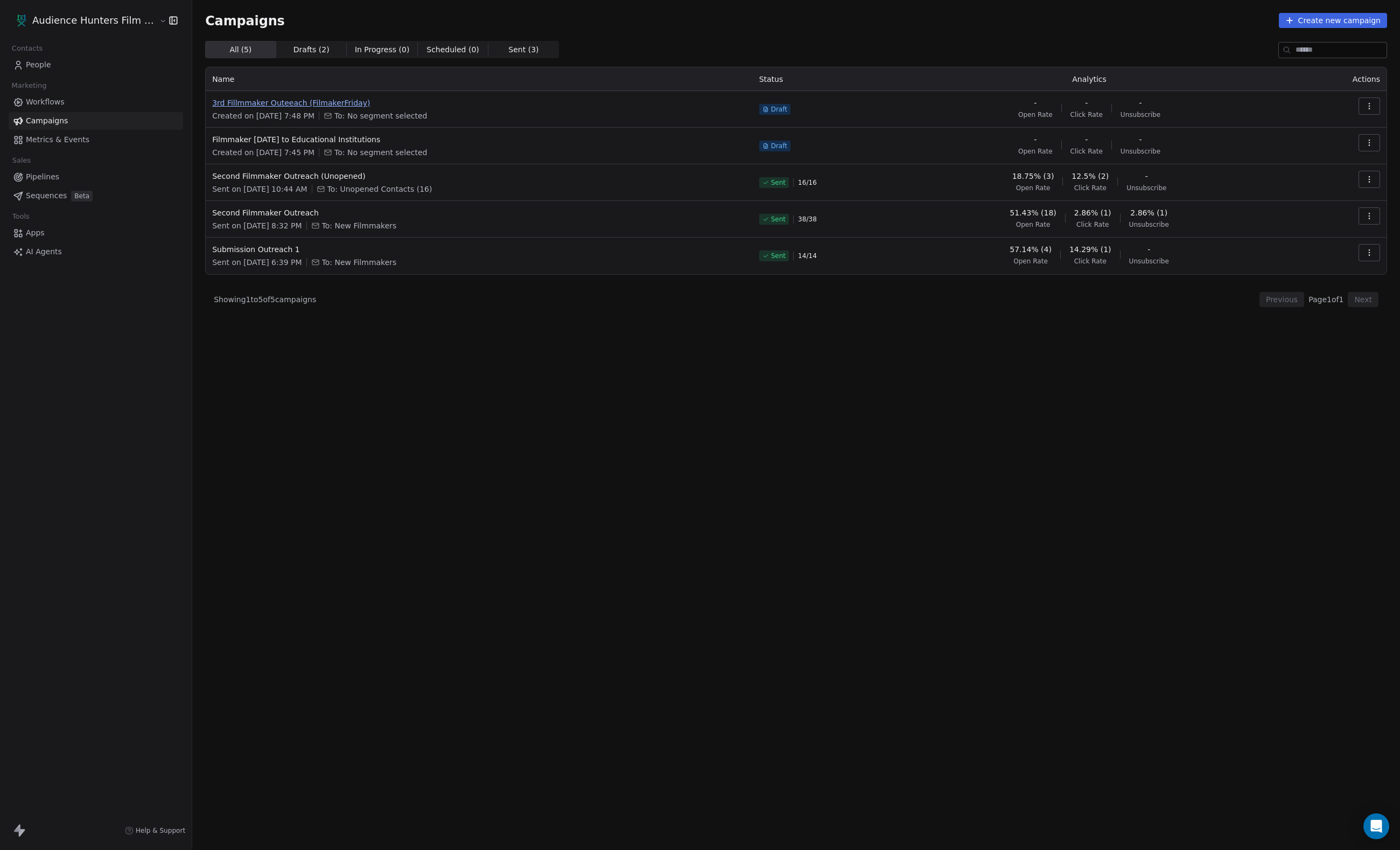
click at [398, 106] on span "3rd Fillmmaker Outeeach (FilmakerFriday)" at bounding box center [479, 103] width 534 height 11
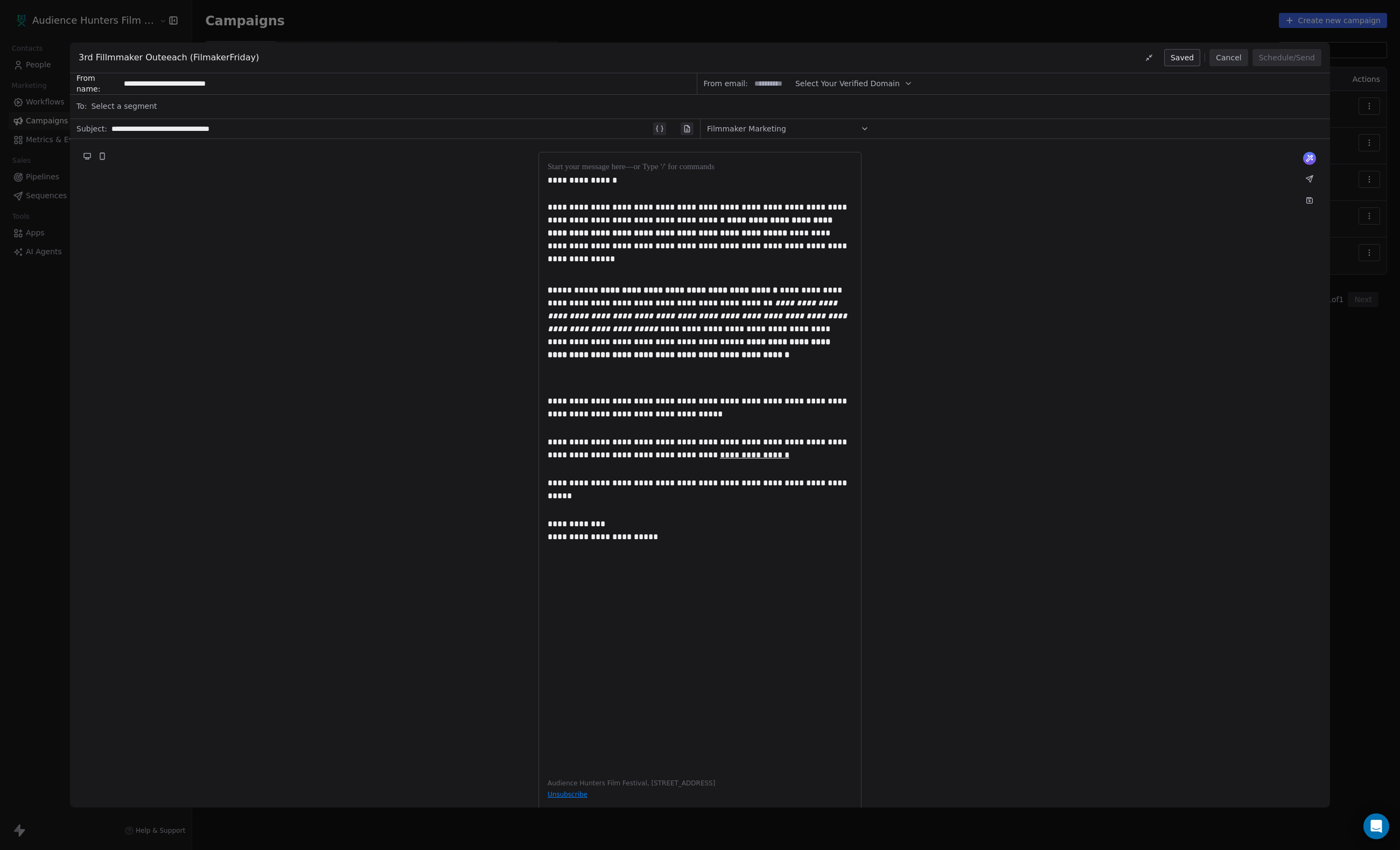
click at [221, 99] on div "Select a segment" at bounding box center [708, 106] width 1233 height 23
type input "*"
click at [352, 239] on div "**********" at bounding box center [700, 484] width 1260 height 691
click at [157, 108] on span "Select a segment" at bounding box center [124, 106] width 66 height 11
click at [305, 219] on div "**********" at bounding box center [700, 484] width 1260 height 691
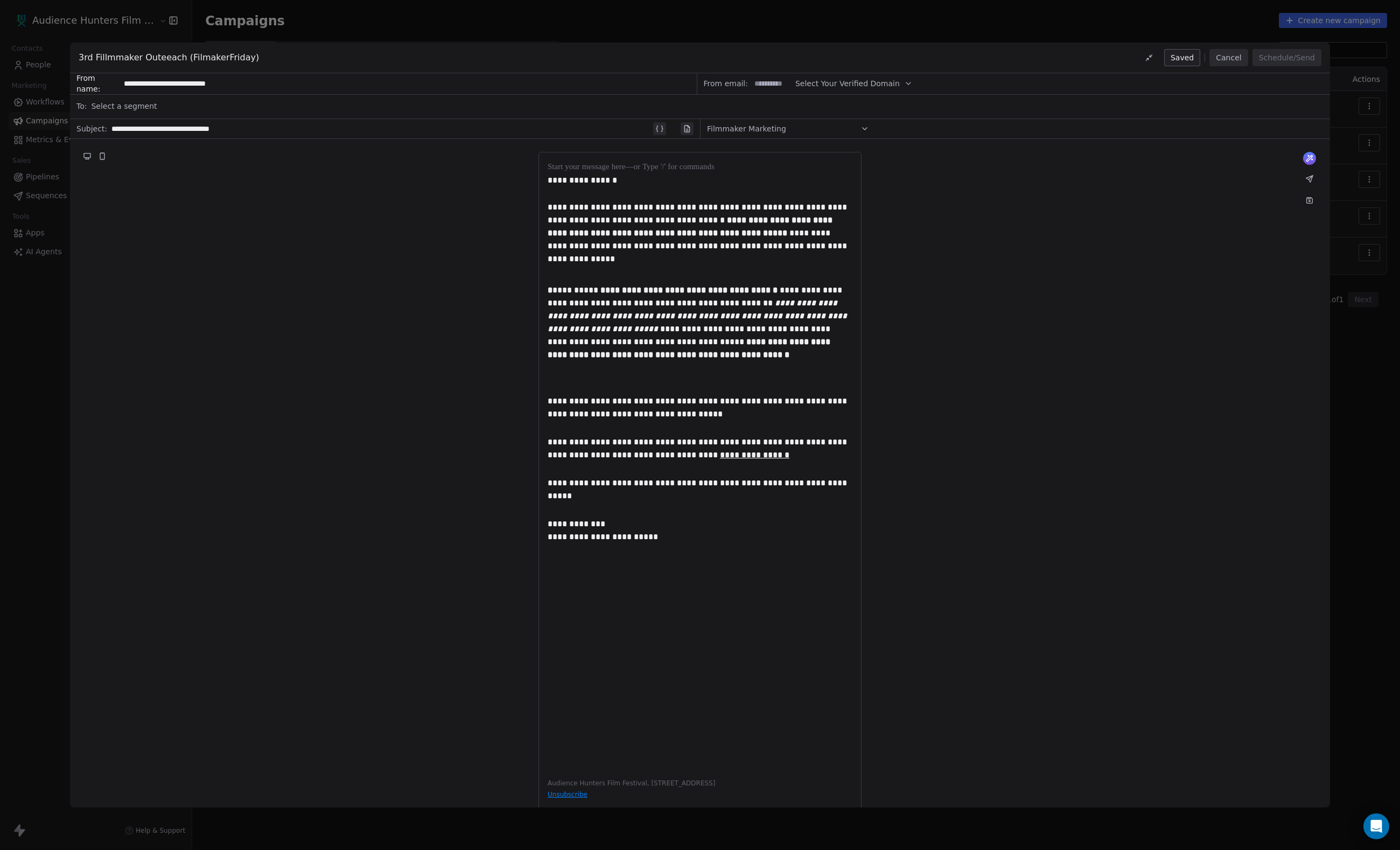
click at [1145, 57] on icon at bounding box center [1149, 57] width 8 height 8
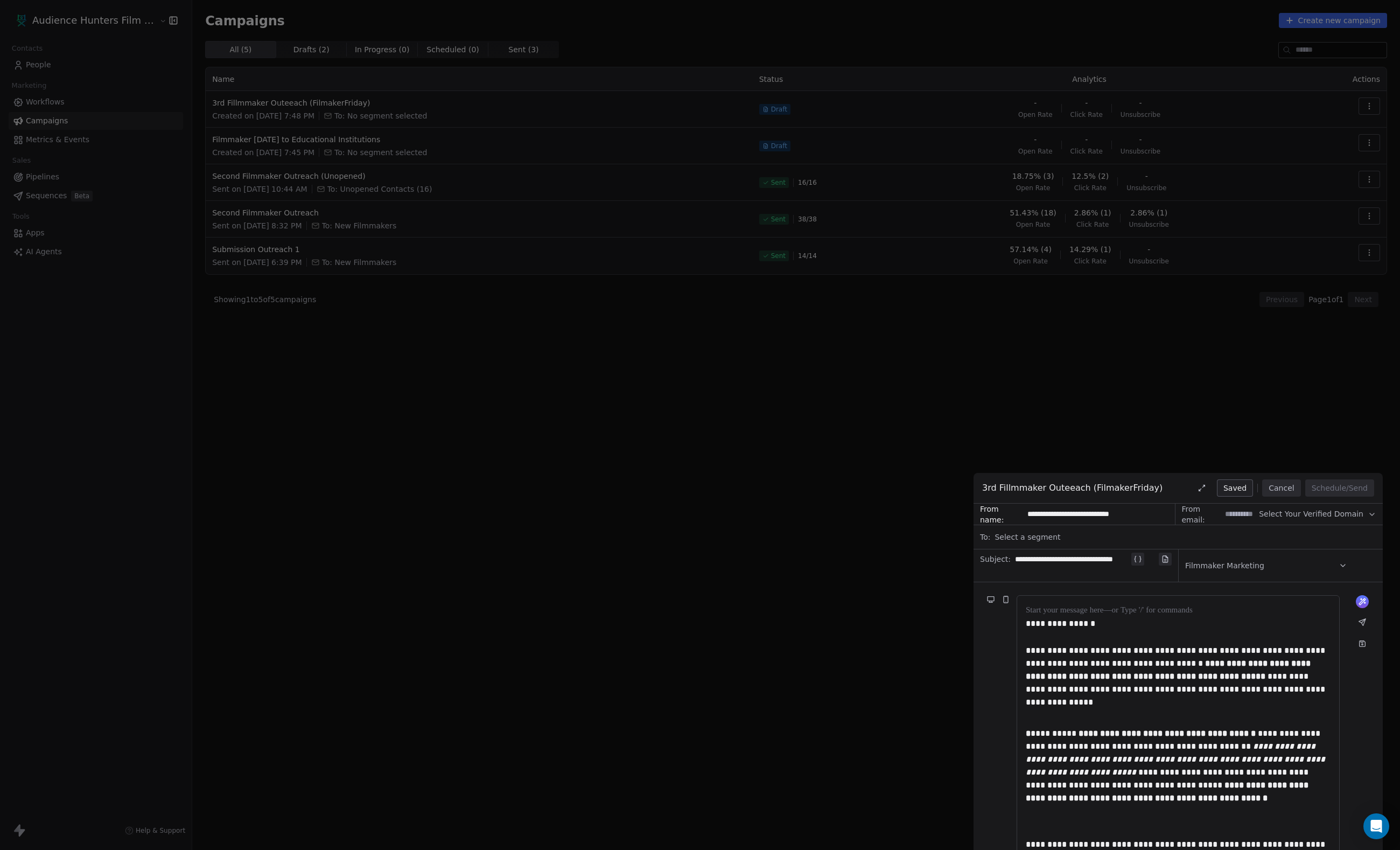
click at [1202, 487] on icon at bounding box center [1203, 486] width 2 height 2
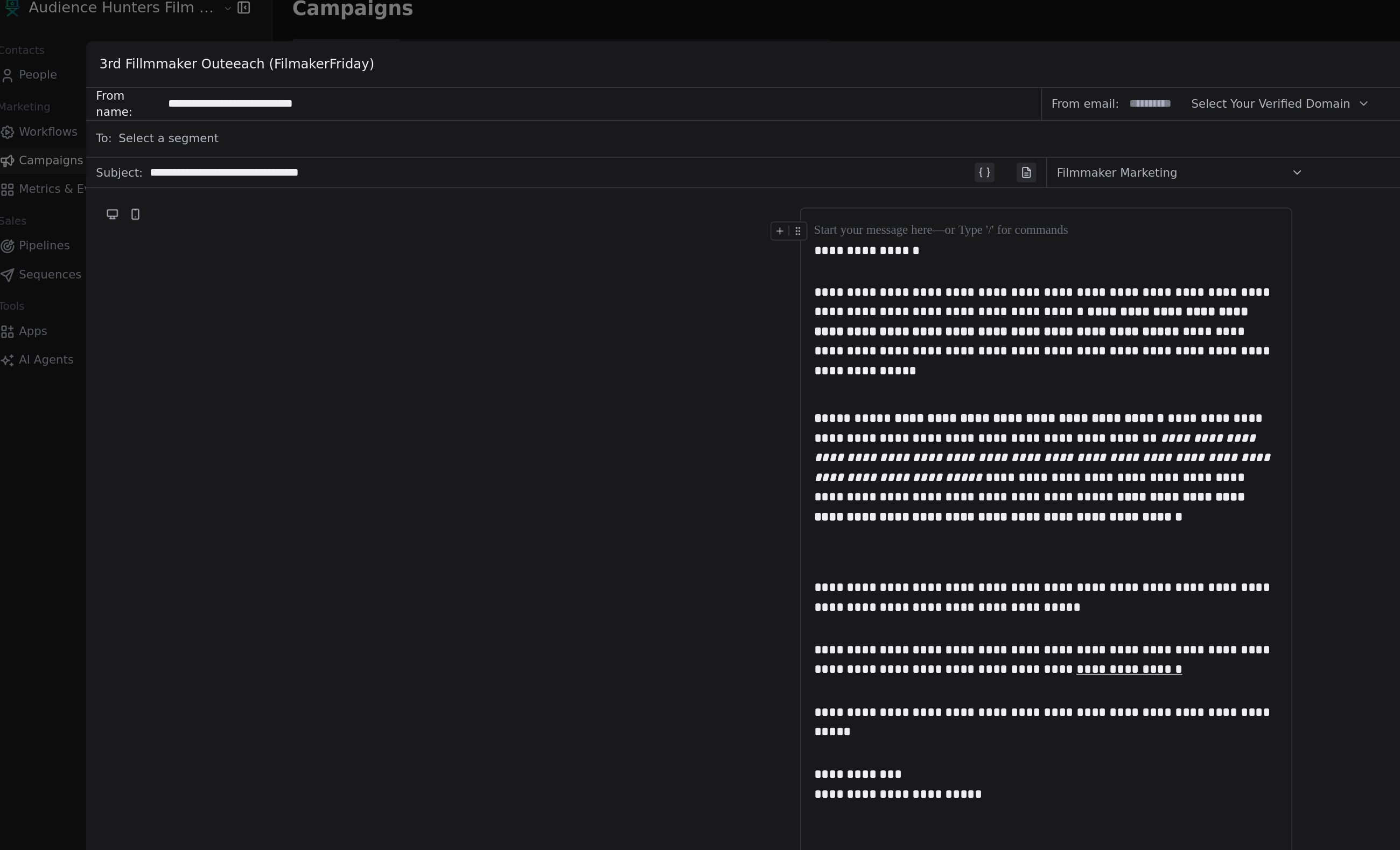
click at [818, 120] on div "Filmmaker Marketing" at bounding box center [788, 128] width 162 height 17
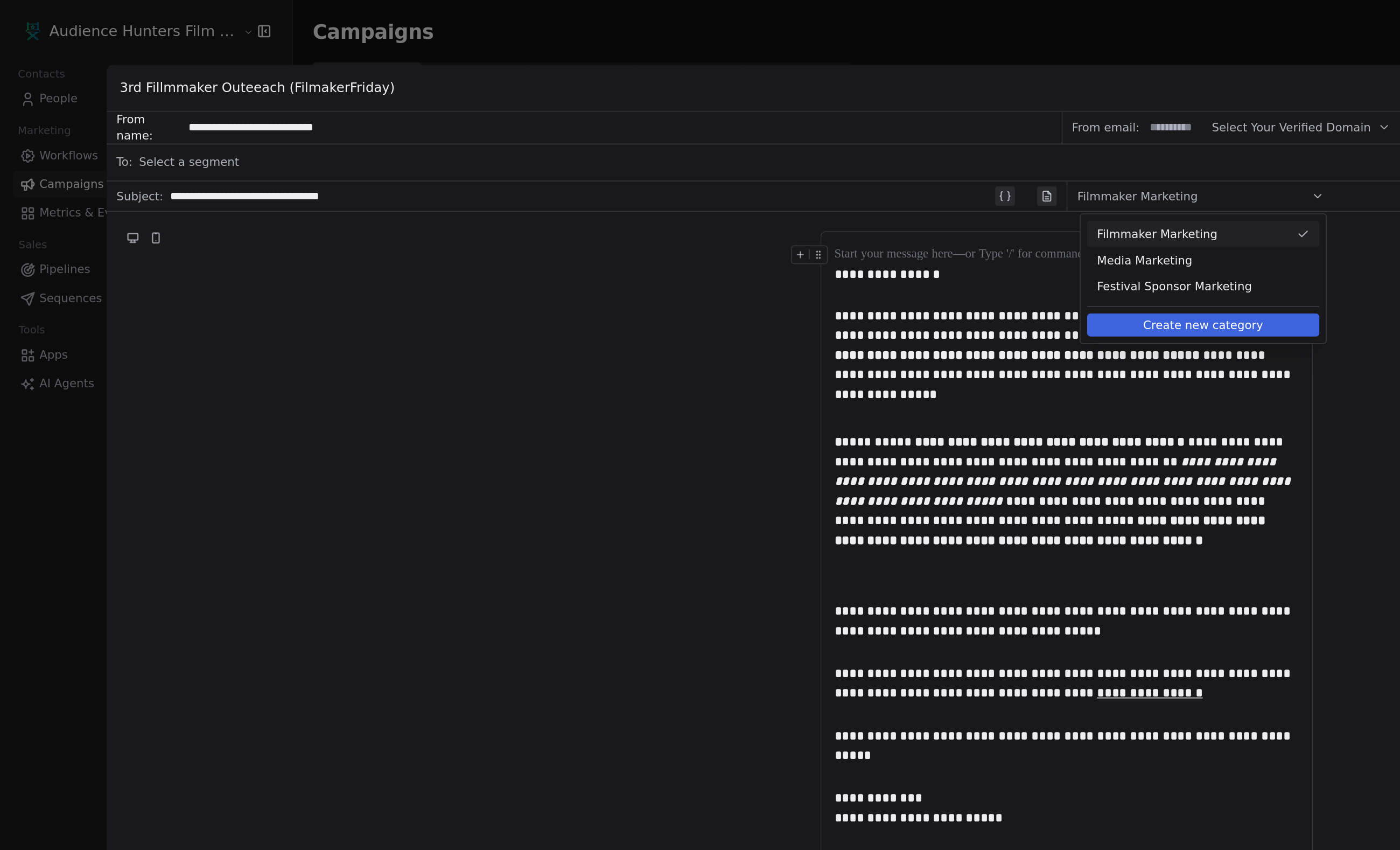
click at [763, 155] on span "Filmmaker Marketing" at bounding box center [784, 153] width 127 height 11
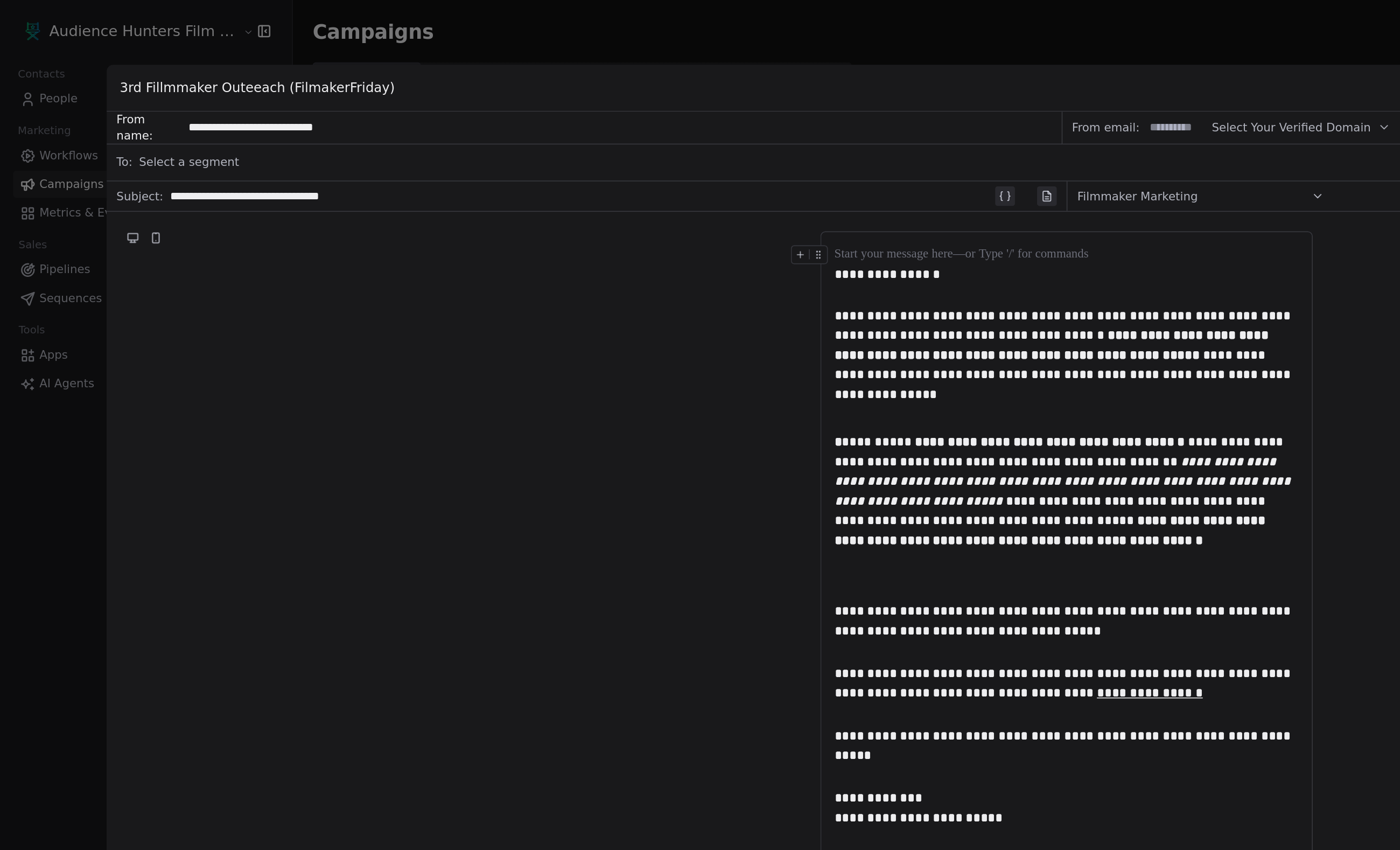
click at [302, 100] on div "Select a segment" at bounding box center [708, 106] width 1233 height 23
click at [195, 103] on div "Select a segment" at bounding box center [708, 106] width 1233 height 23
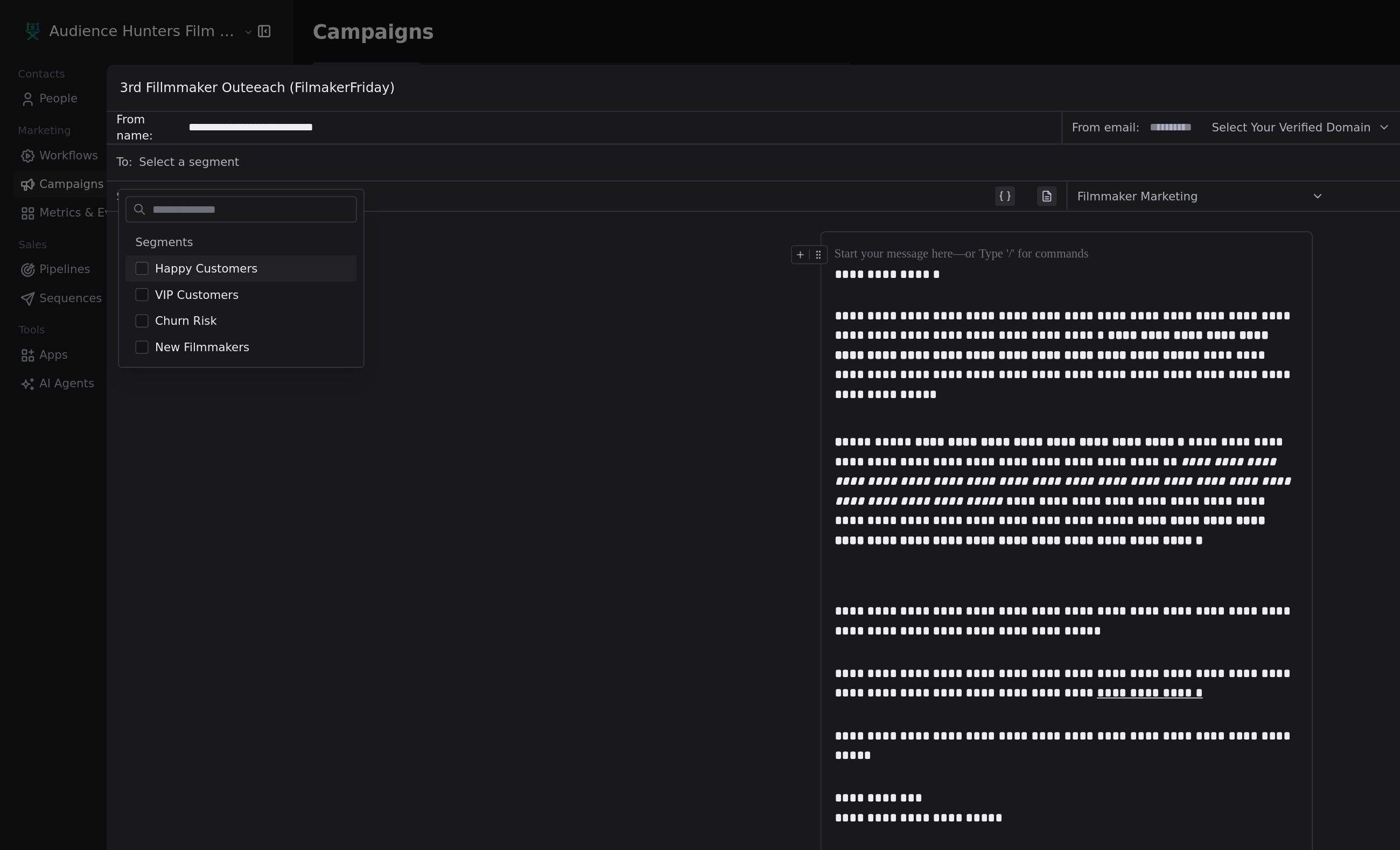
click at [309, 160] on div "**********" at bounding box center [700, 484] width 1260 height 691
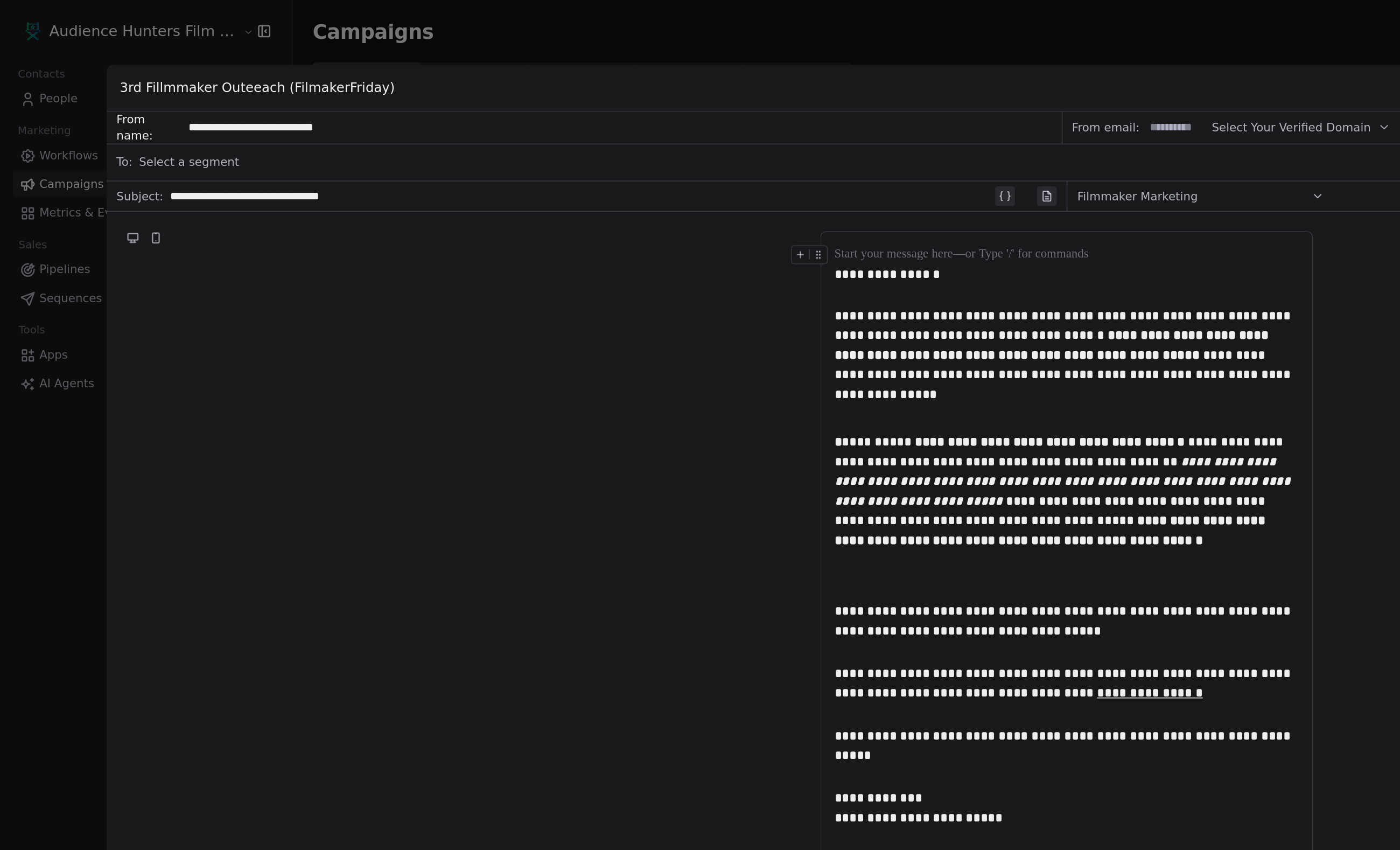
click at [786, 80] on input at bounding box center [772, 84] width 42 height 20
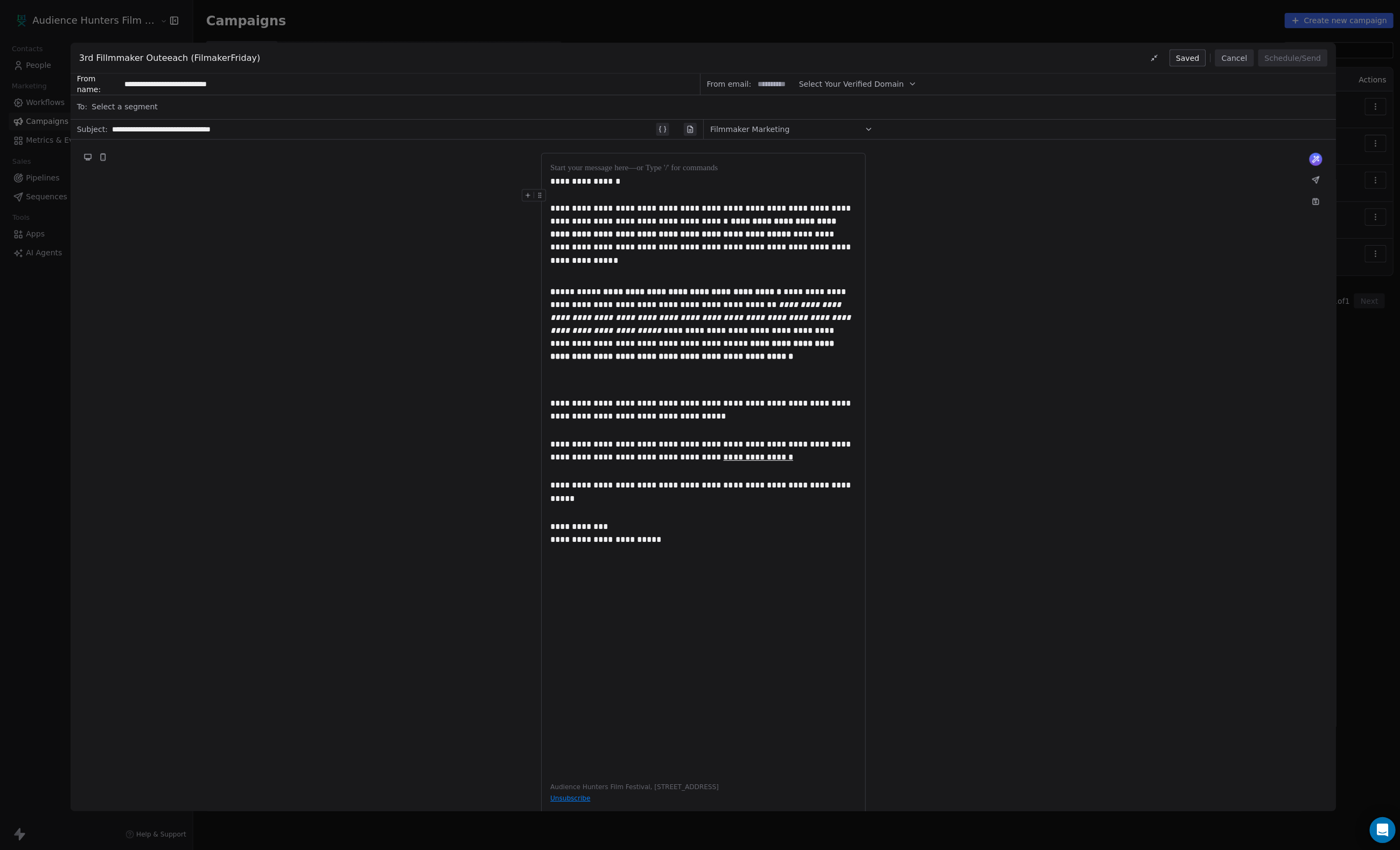
click at [17, 318] on div "**********" at bounding box center [700, 425] width 1400 height 850
click at [41, 316] on div "**********" at bounding box center [700, 425] width 1400 height 850
click at [1211, 64] on button "Cancel" at bounding box center [1229, 57] width 38 height 17
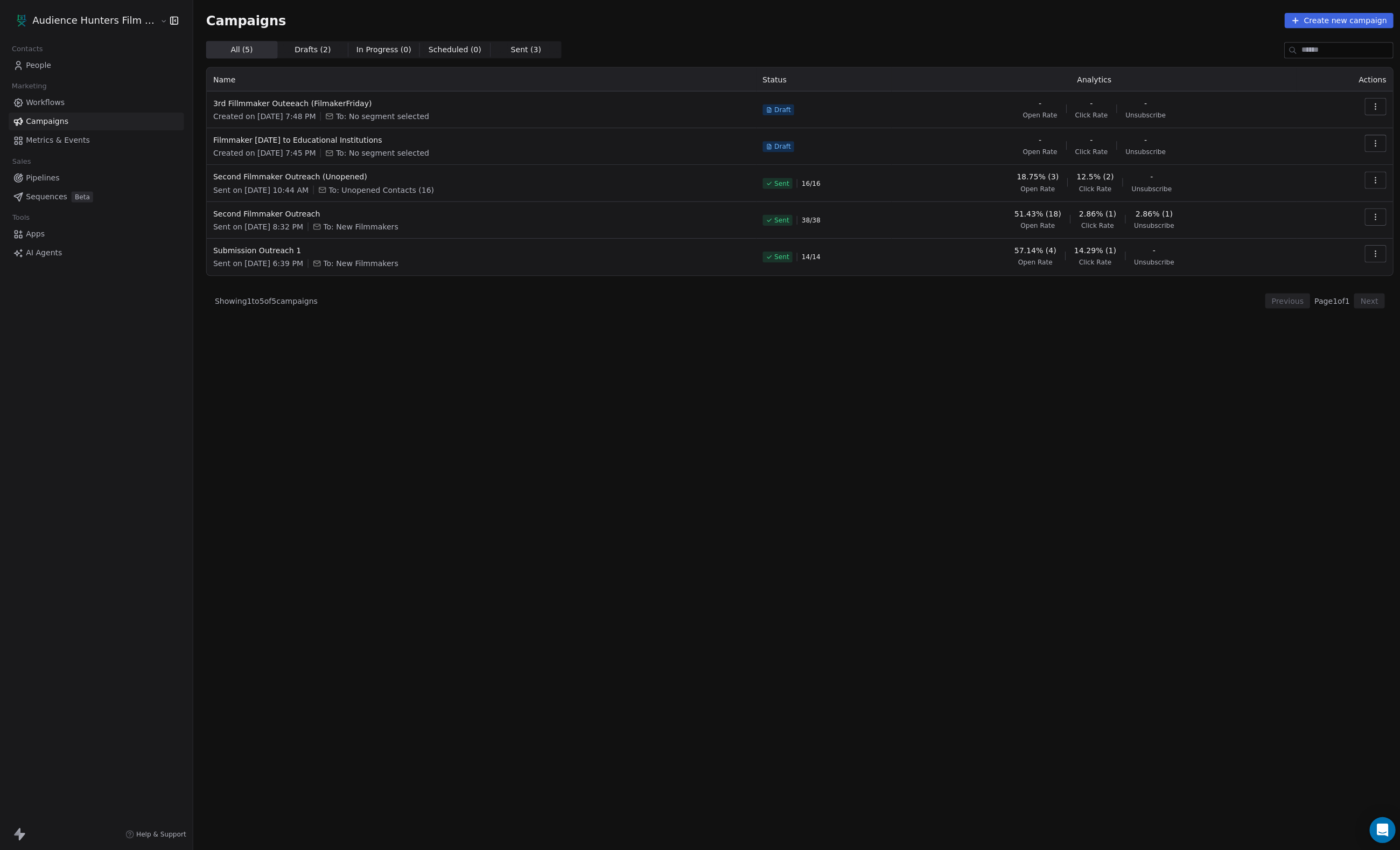
click at [603, 59] on div "All ( 5 ) All ( 5 ) Drafts ( 2 ) Drafts ( 2 ) In Progress ( 0 ) In Progress ( 0…" at bounding box center [796, 397] width 1182 height 714
click at [539, 56] on span "Sent ( 3 )" at bounding box center [523, 50] width 30 height 11
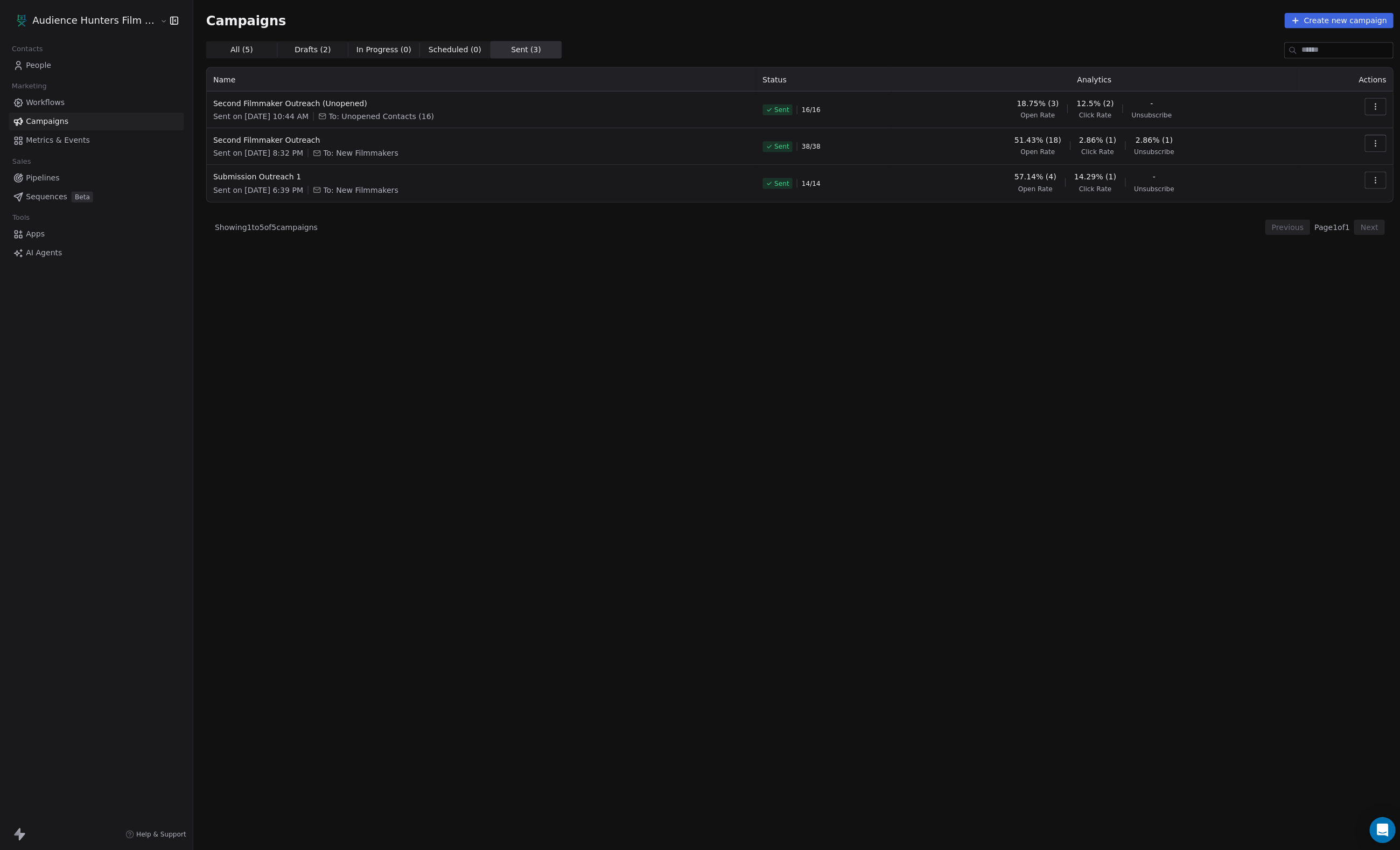
click at [1319, 23] on button "Create new campaign" at bounding box center [1334, 20] width 109 height 15
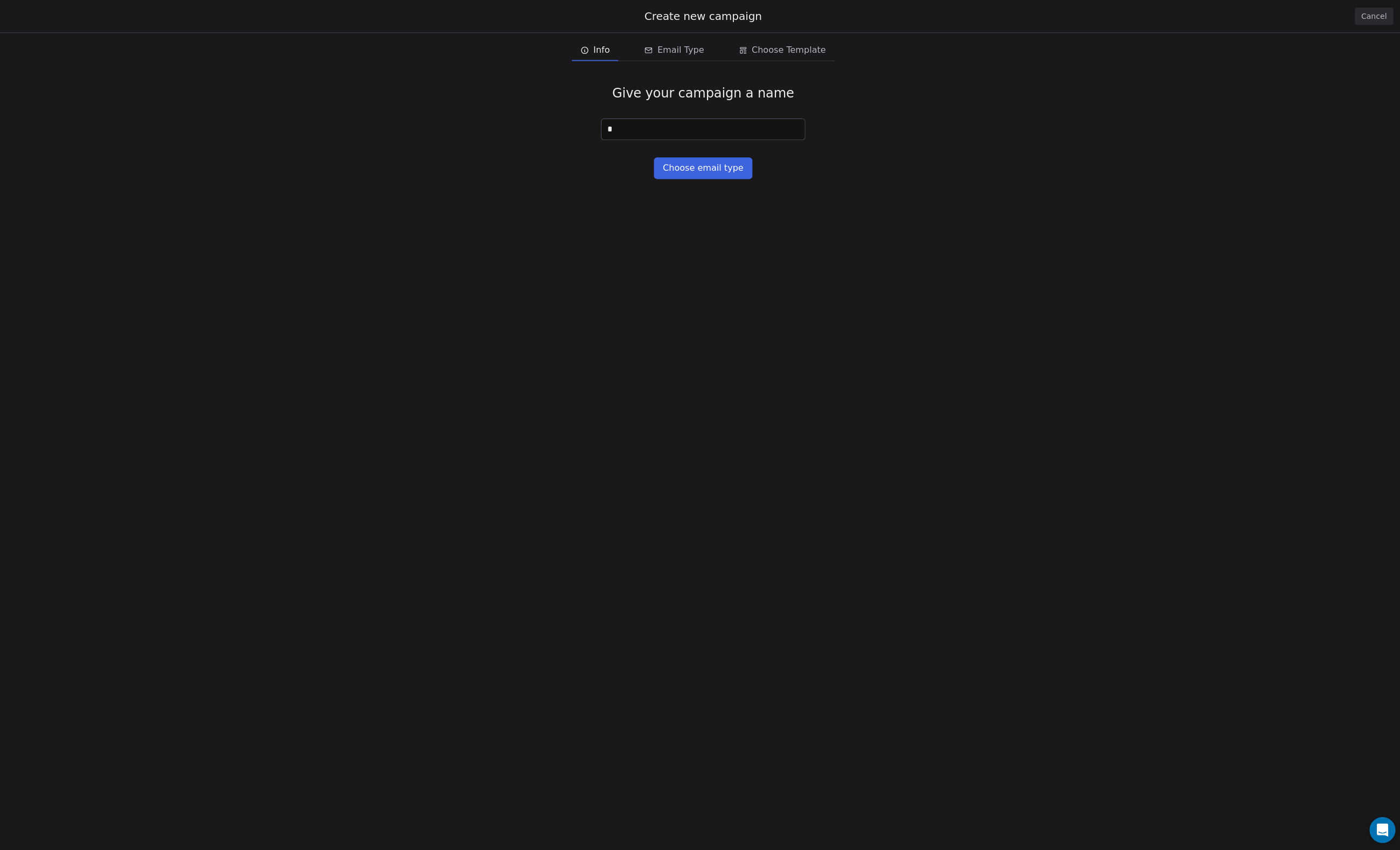
type input "*"
click at [669, 152] on div "Give your campaign a name * Choose email type" at bounding box center [700, 131] width 1400 height 128
click at [677, 167] on button "Choose email type" at bounding box center [699, 167] width 97 height 22
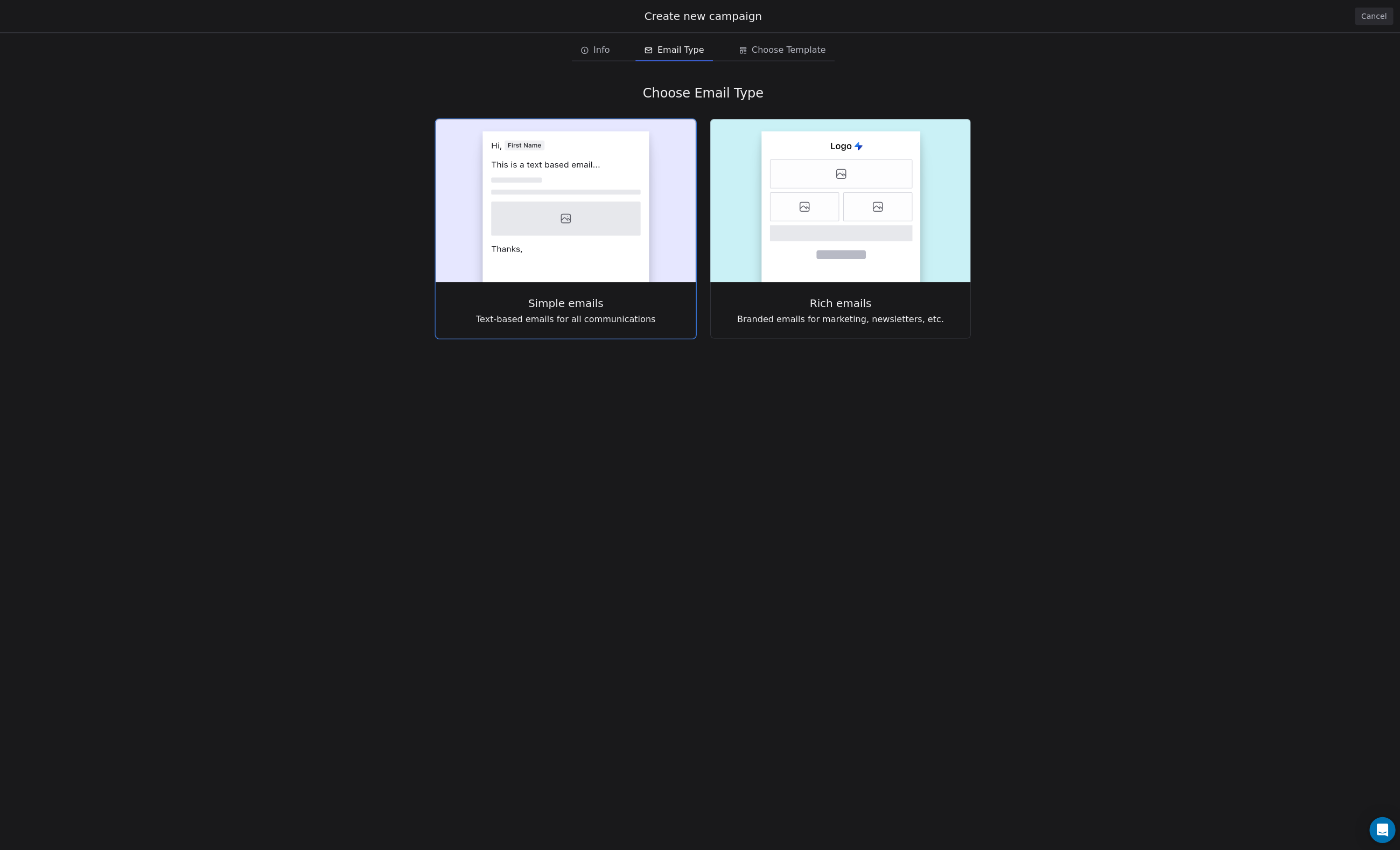
click at [603, 291] on div "Simple emails Text-based emails for all communications" at bounding box center [563, 309] width 259 height 56
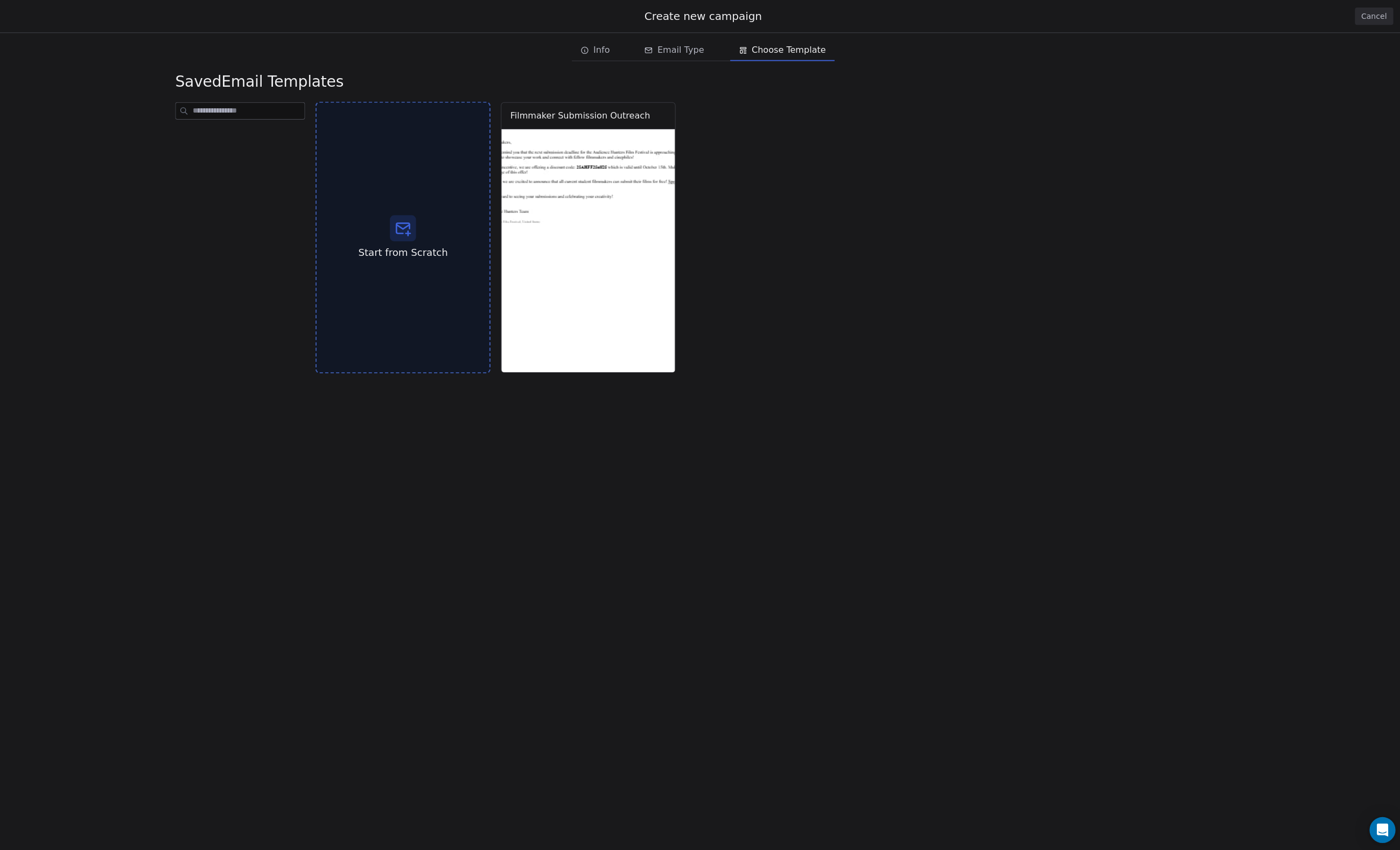
click at [393, 236] on icon at bounding box center [401, 227] width 17 height 17
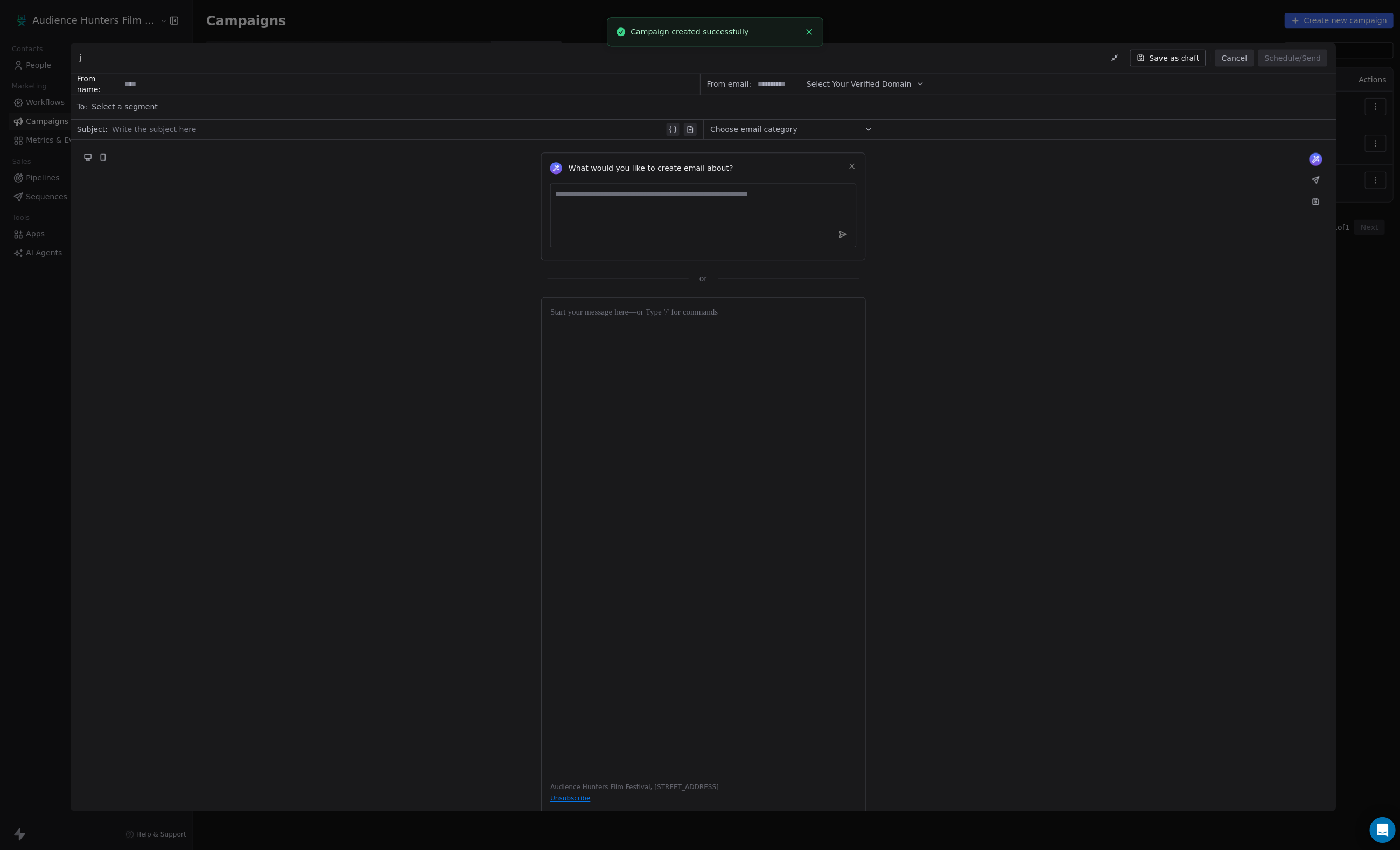
click at [259, 126] on div at bounding box center [386, 128] width 550 height 13
click at [253, 103] on div "Select a segment" at bounding box center [708, 106] width 1233 height 23
click at [69, 79] on div "j Save as draft Cancel Schedule/Send From name: From email: Select Your Verifie…" at bounding box center [700, 425] width 1400 height 850
click at [69, 80] on div "j Save as draft Cancel Schedule/Send From name: From email: Select Your Verifie…" at bounding box center [700, 425] width 1400 height 850
click at [1210, 54] on button "Cancel" at bounding box center [1229, 57] width 38 height 17
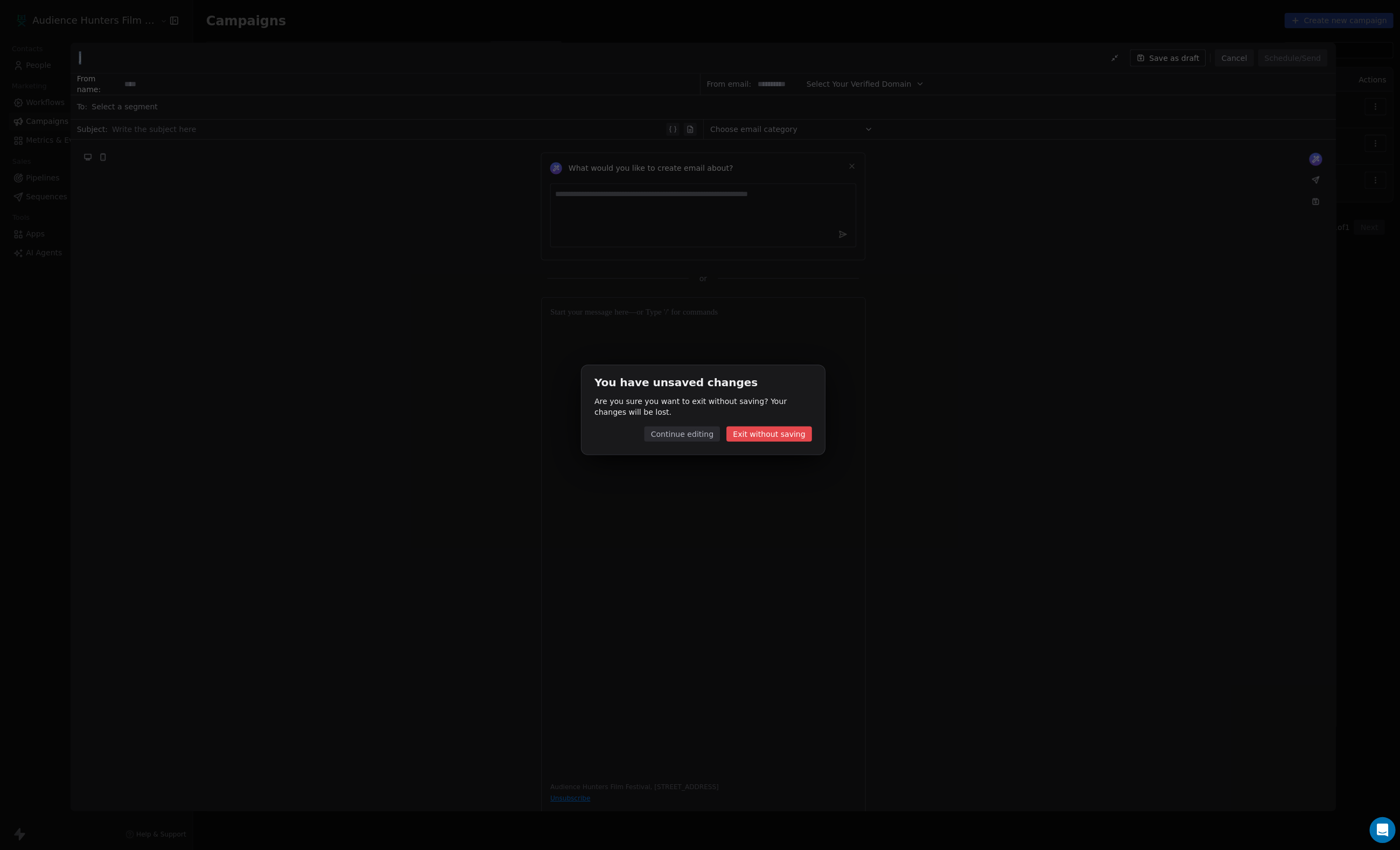
click at [790, 425] on button "Exit without saving" at bounding box center [766, 432] width 85 height 15
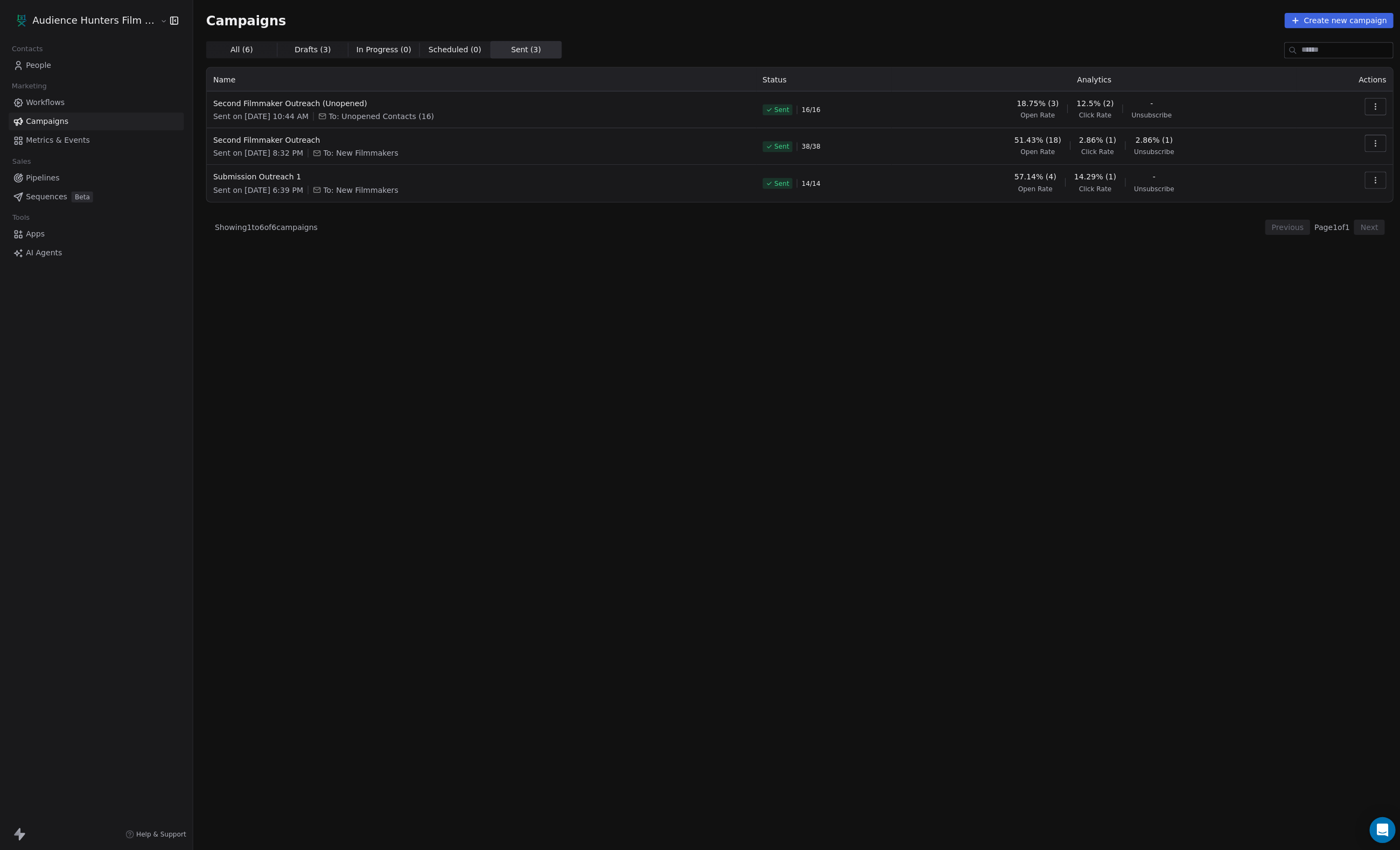
click at [65, 103] on span "Workflows" at bounding box center [45, 102] width 38 height 11
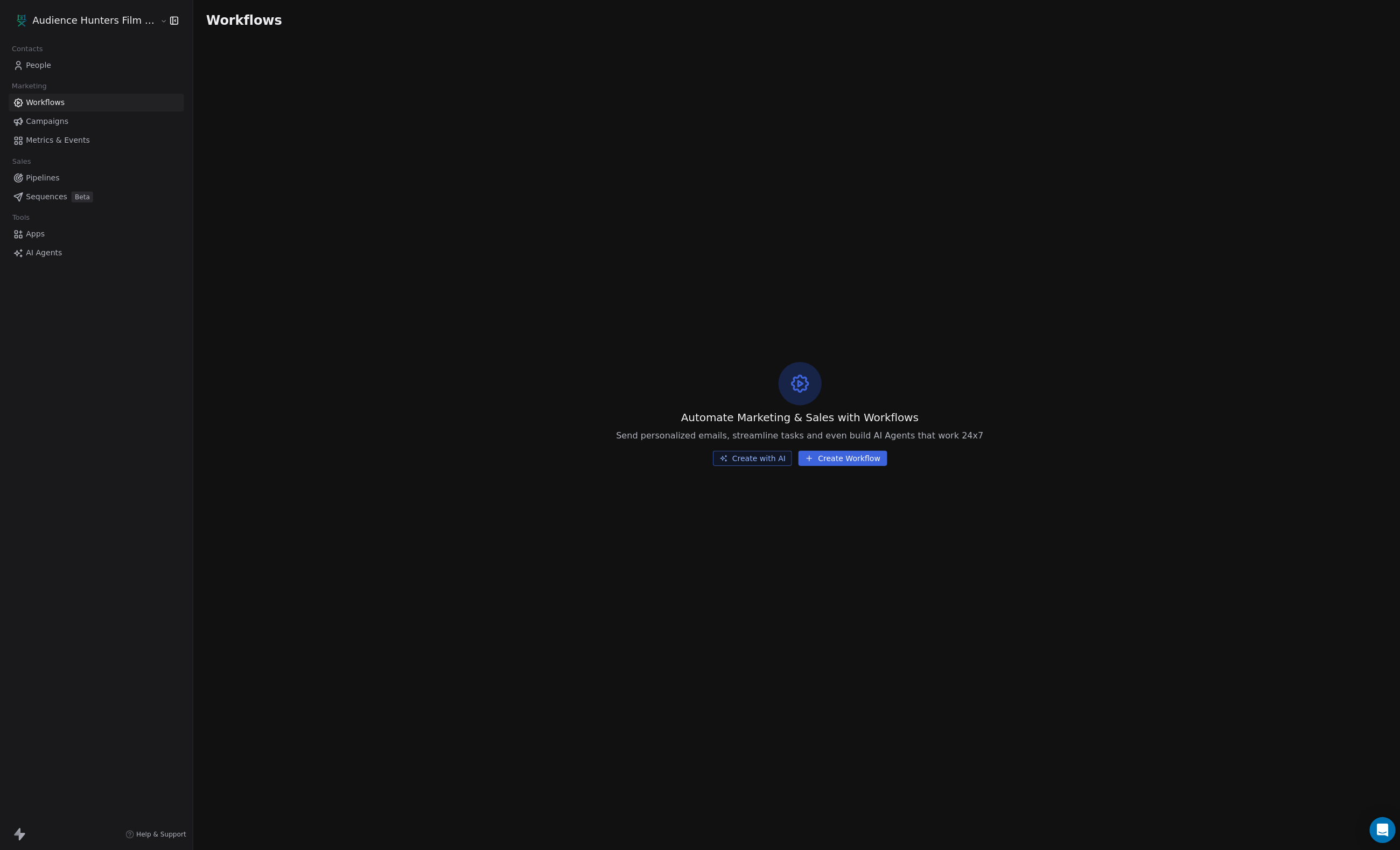
click at [68, 127] on span "Campaigns" at bounding box center [47, 121] width 42 height 11
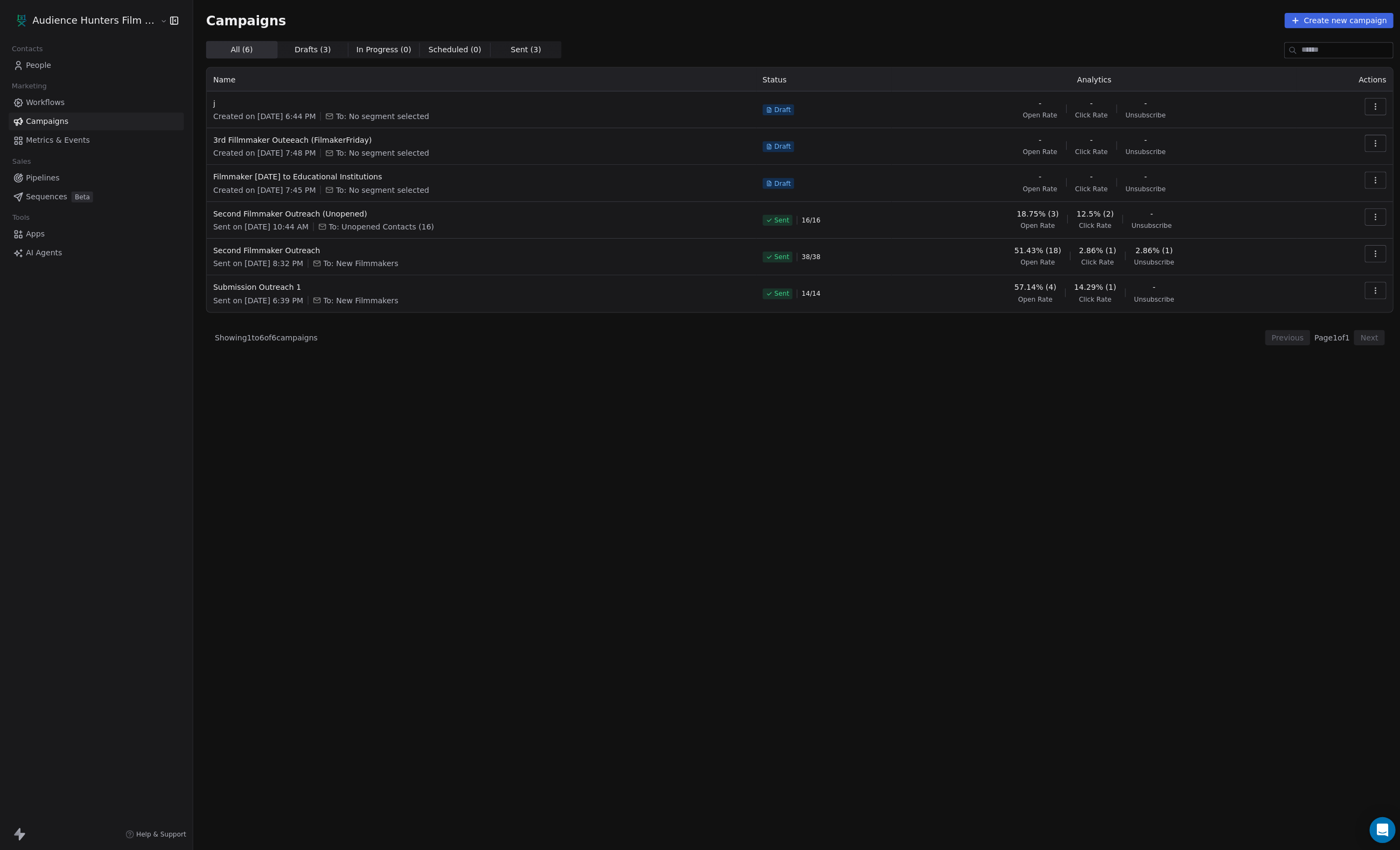
click at [65, 108] on span "Workflows" at bounding box center [45, 102] width 38 height 11
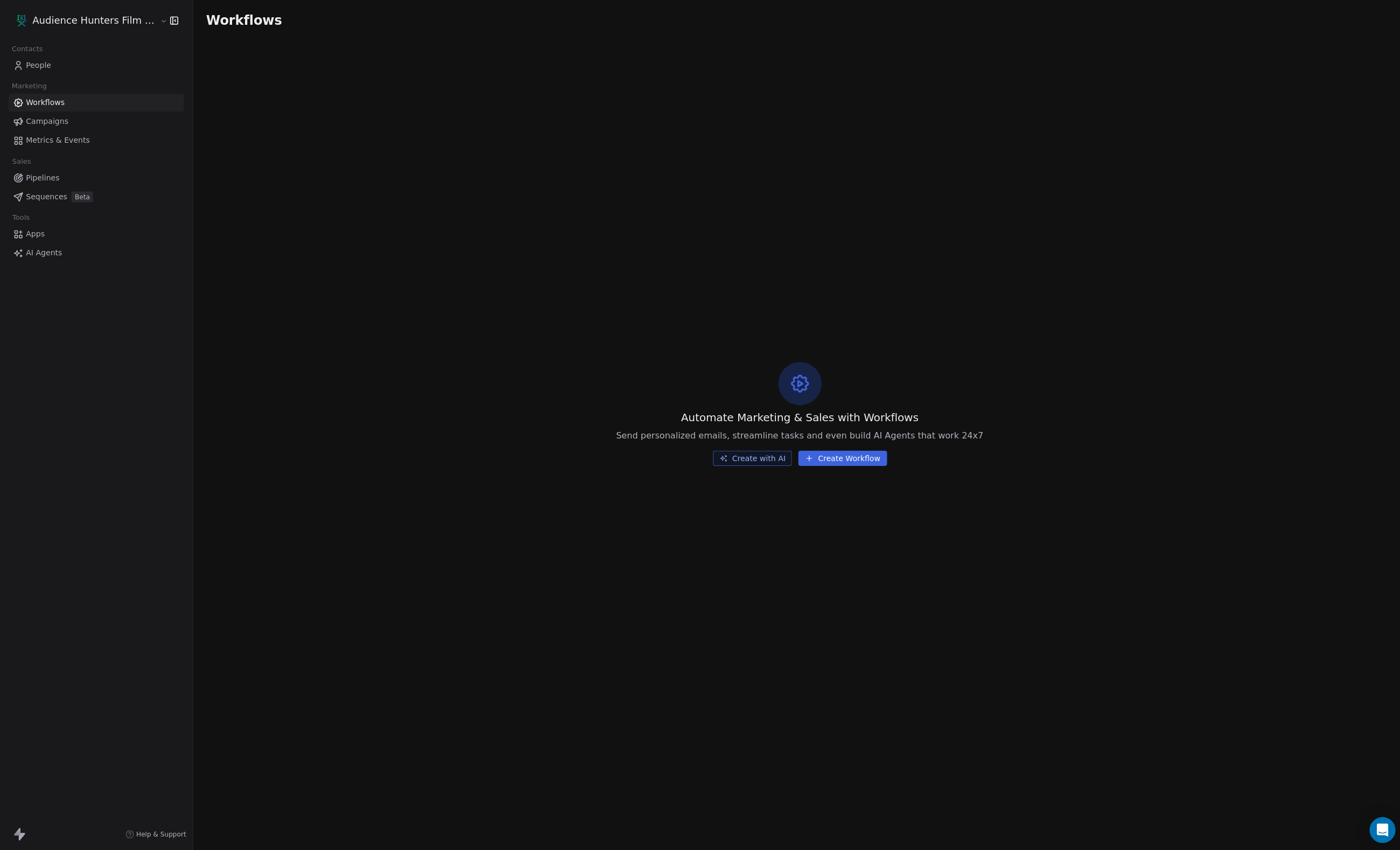
click at [68, 127] on span "Campaigns" at bounding box center [47, 121] width 42 height 11
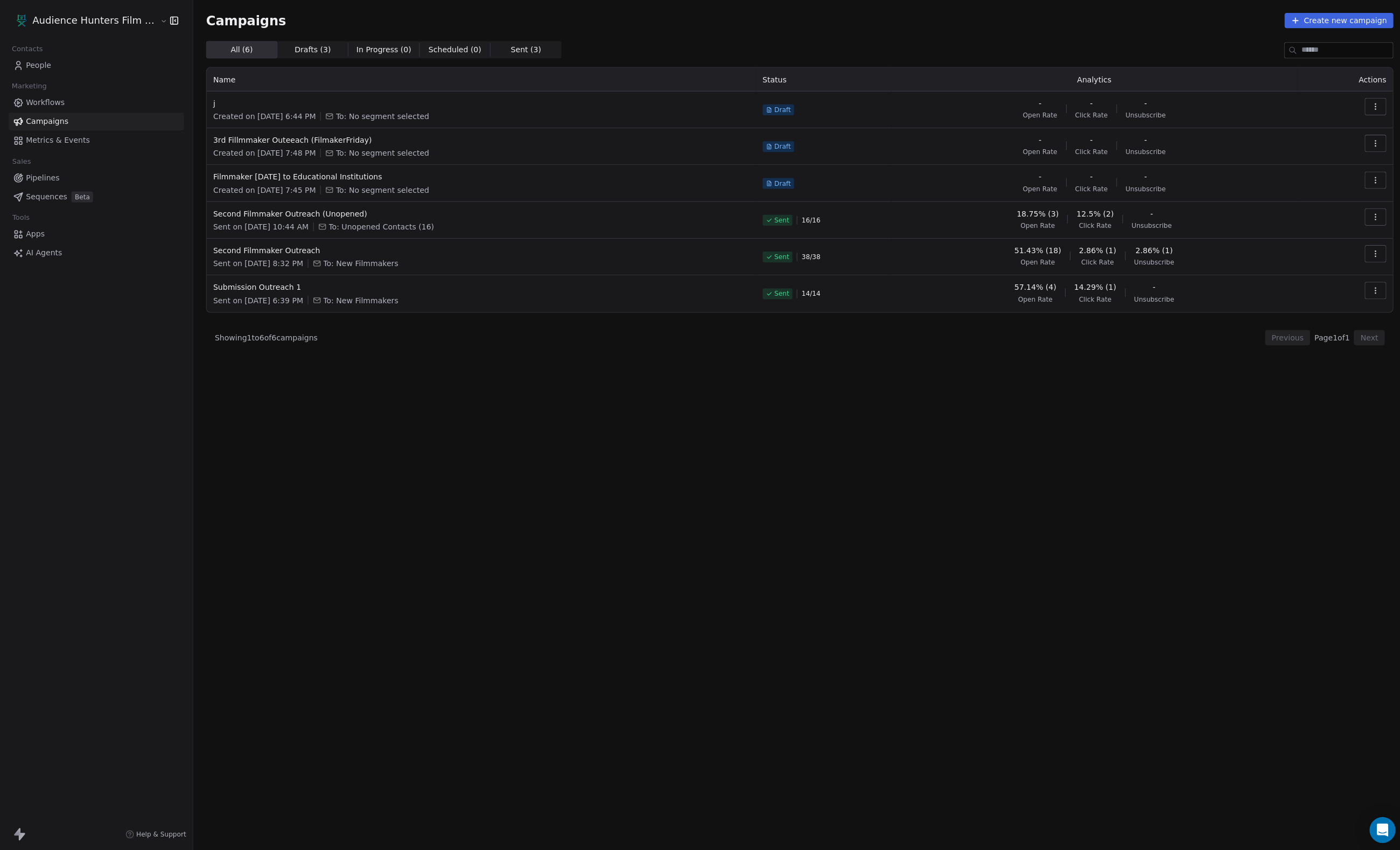
click at [1372, 107] on icon "button" at bounding box center [1369, 106] width 8 height 8
click at [1305, 180] on span "Delete" at bounding box center [1297, 182] width 29 height 13
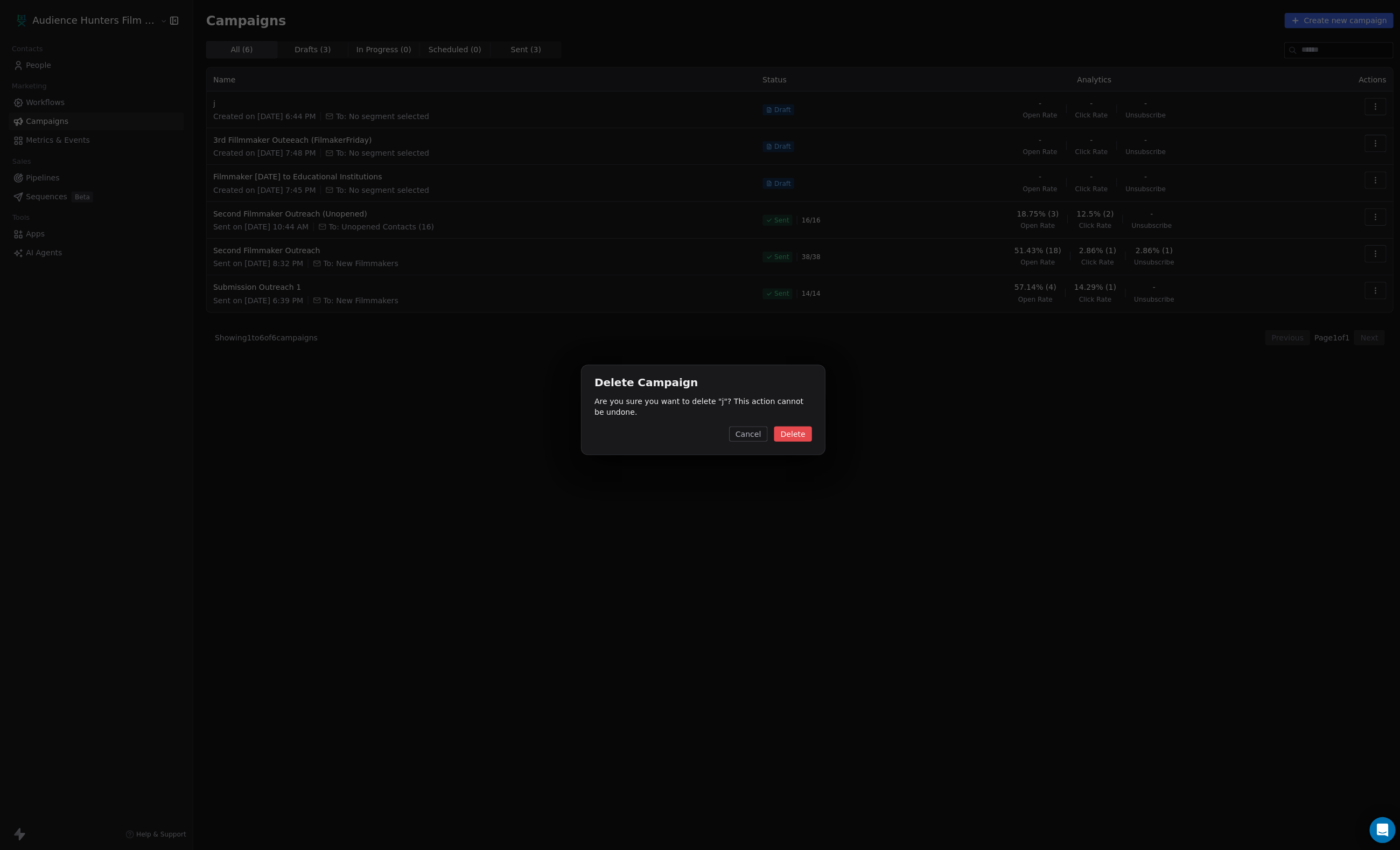
click at [799, 432] on button "Delete" at bounding box center [790, 432] width 38 height 15
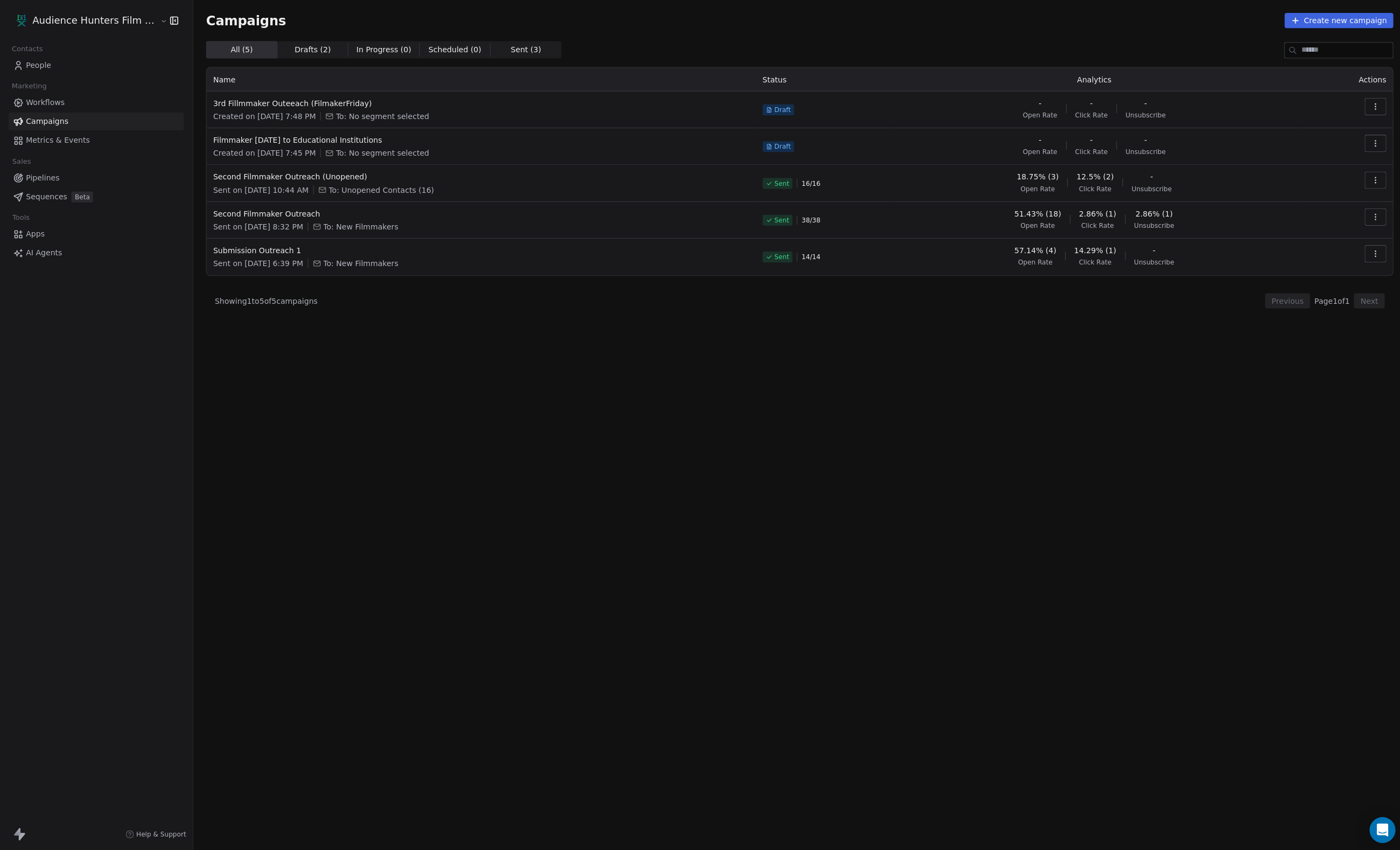
click at [1370, 146] on icon "button" at bounding box center [1369, 142] width 8 height 8
click at [971, 431] on html "Audience Hunters Film Festival Contacts People Marketing Workflows Campaigns Me…" at bounding box center [700, 425] width 1400 height 850
click at [65, 103] on span "Workflows" at bounding box center [45, 102] width 38 height 11
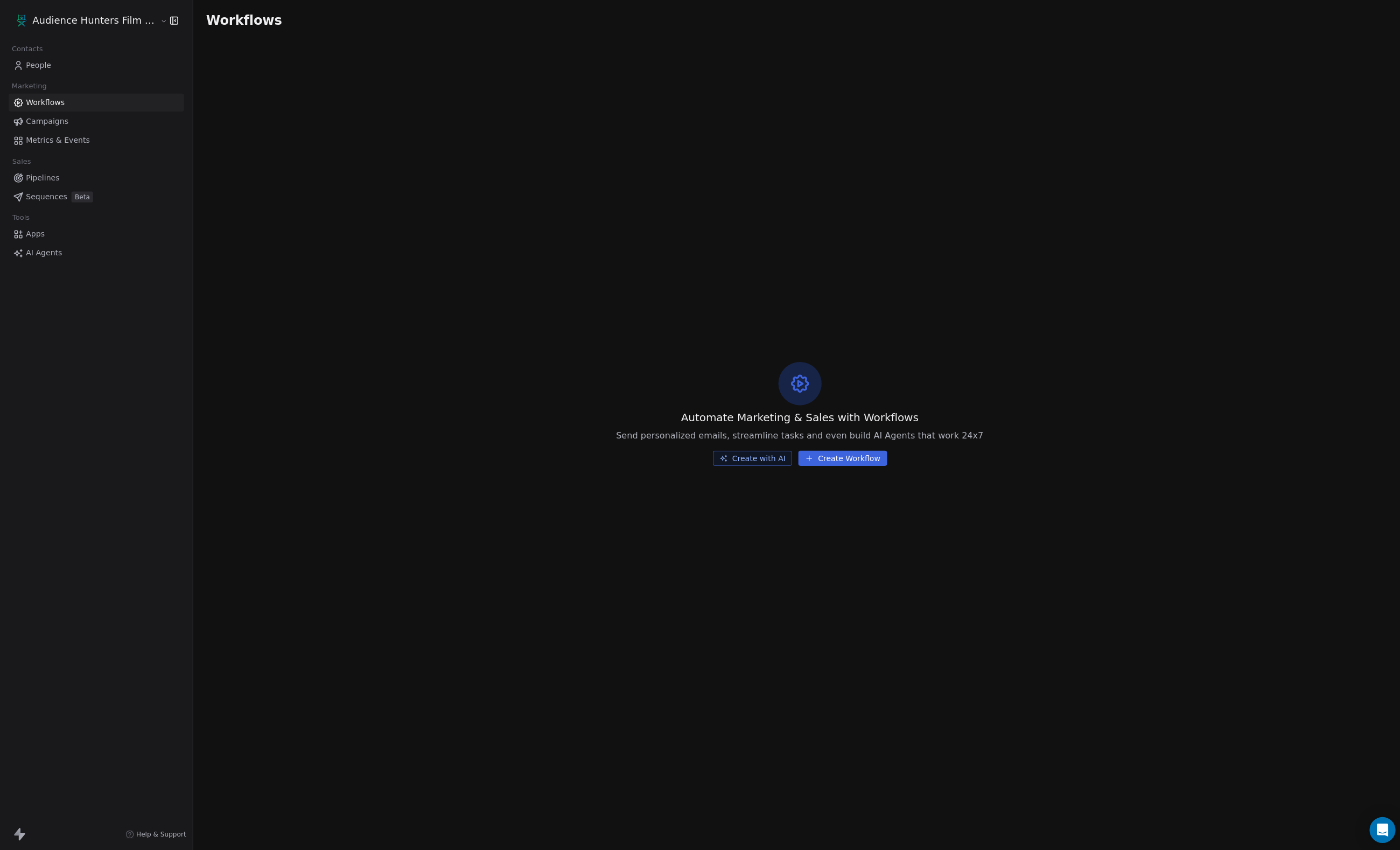
click at [67, 125] on span "Campaigns" at bounding box center [47, 121] width 42 height 11
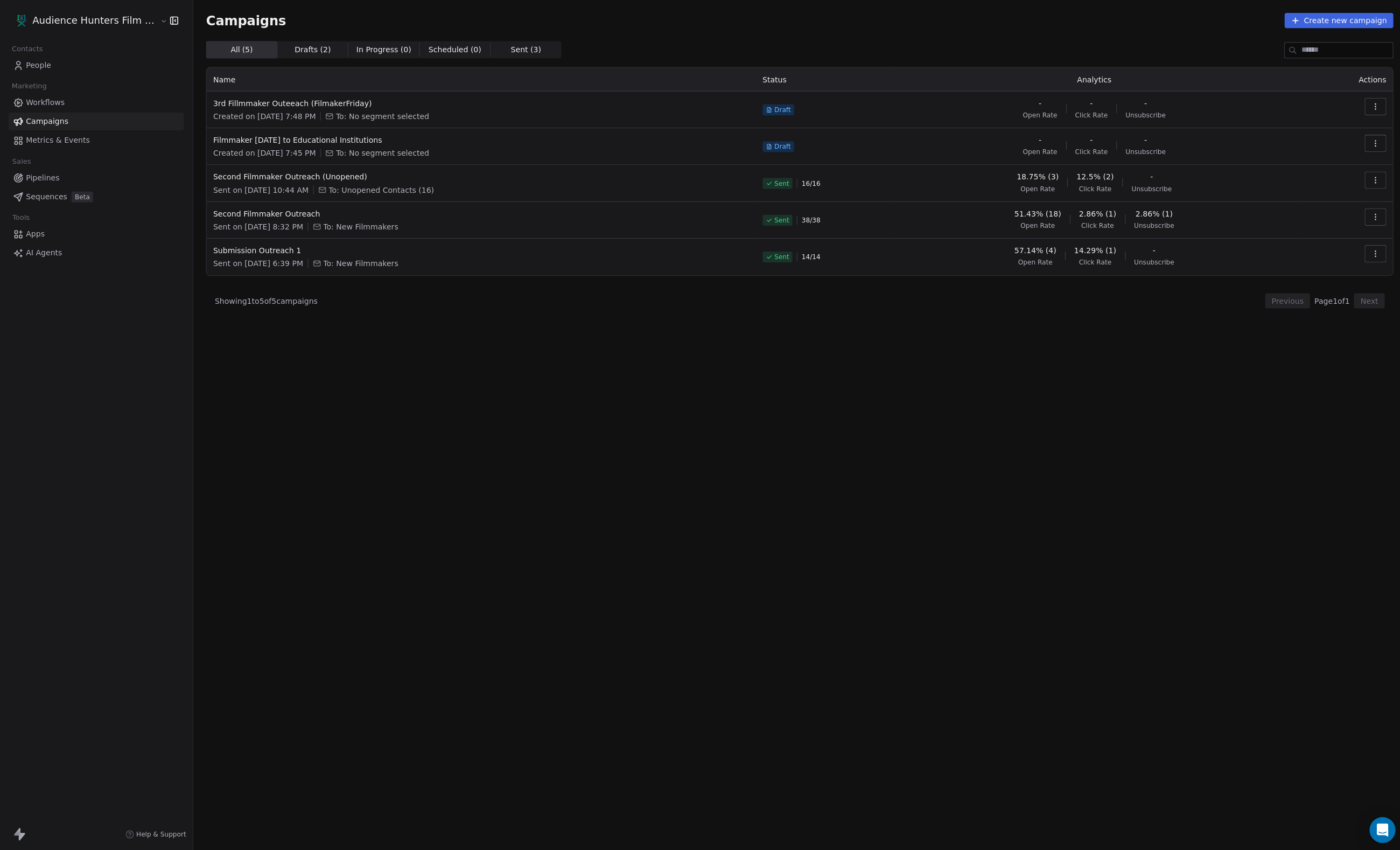
click at [539, 50] on span "Sent ( 3 )" at bounding box center [523, 50] width 30 height 11
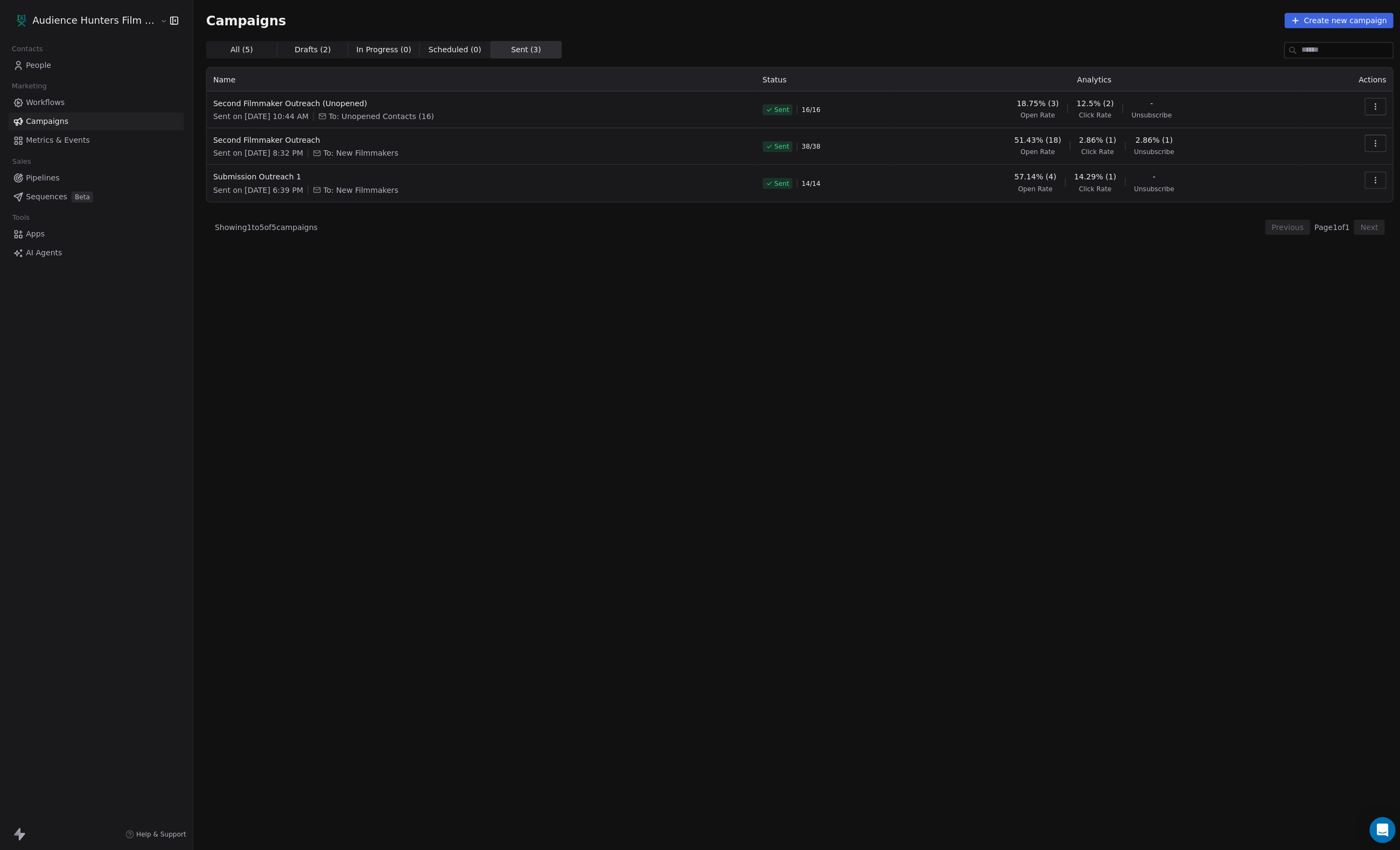
click at [330, 54] on span "Drafts ( 2 )" at bounding box center [312, 50] width 36 height 11
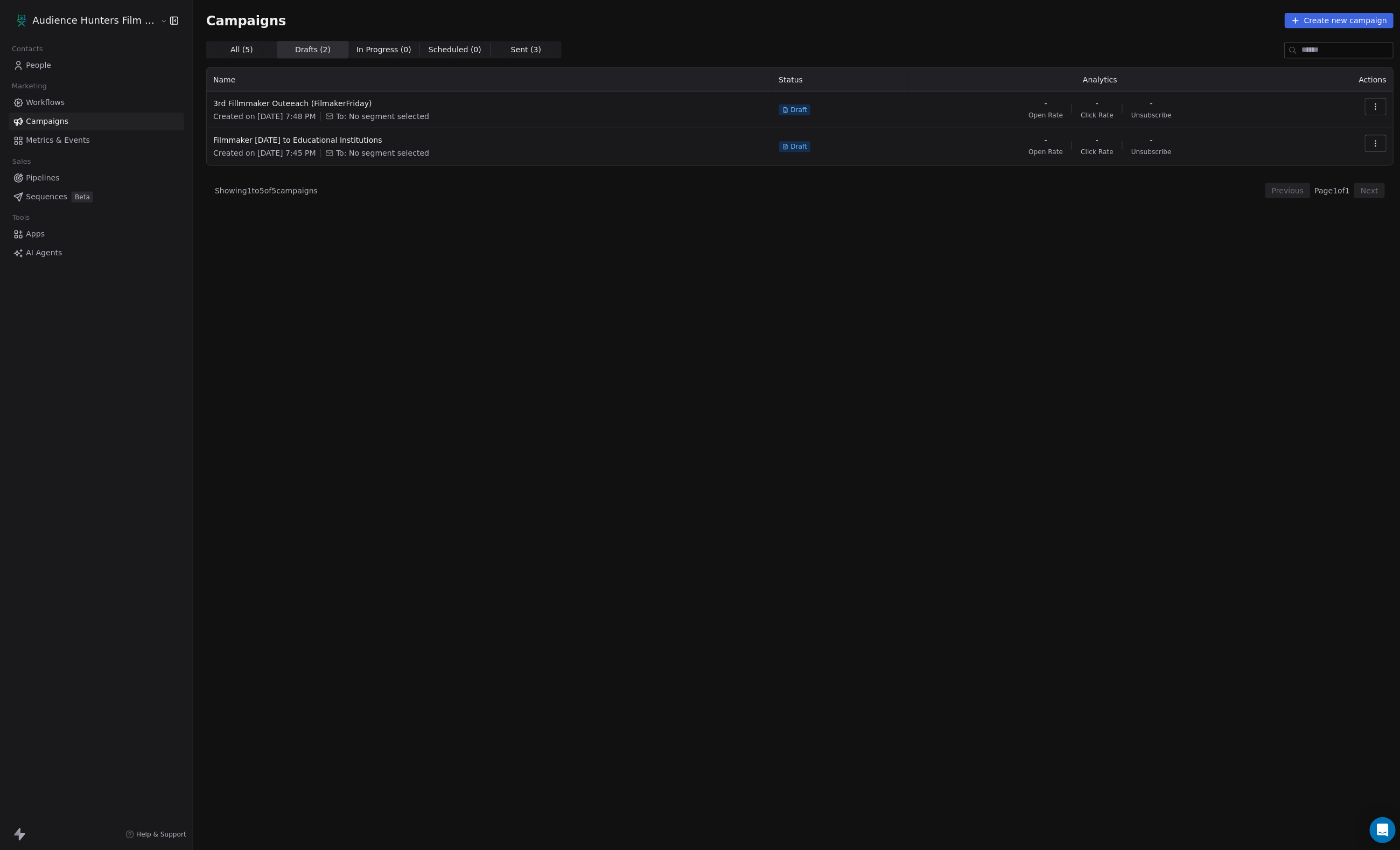
click at [51, 65] on span "People" at bounding box center [38, 65] width 26 height 11
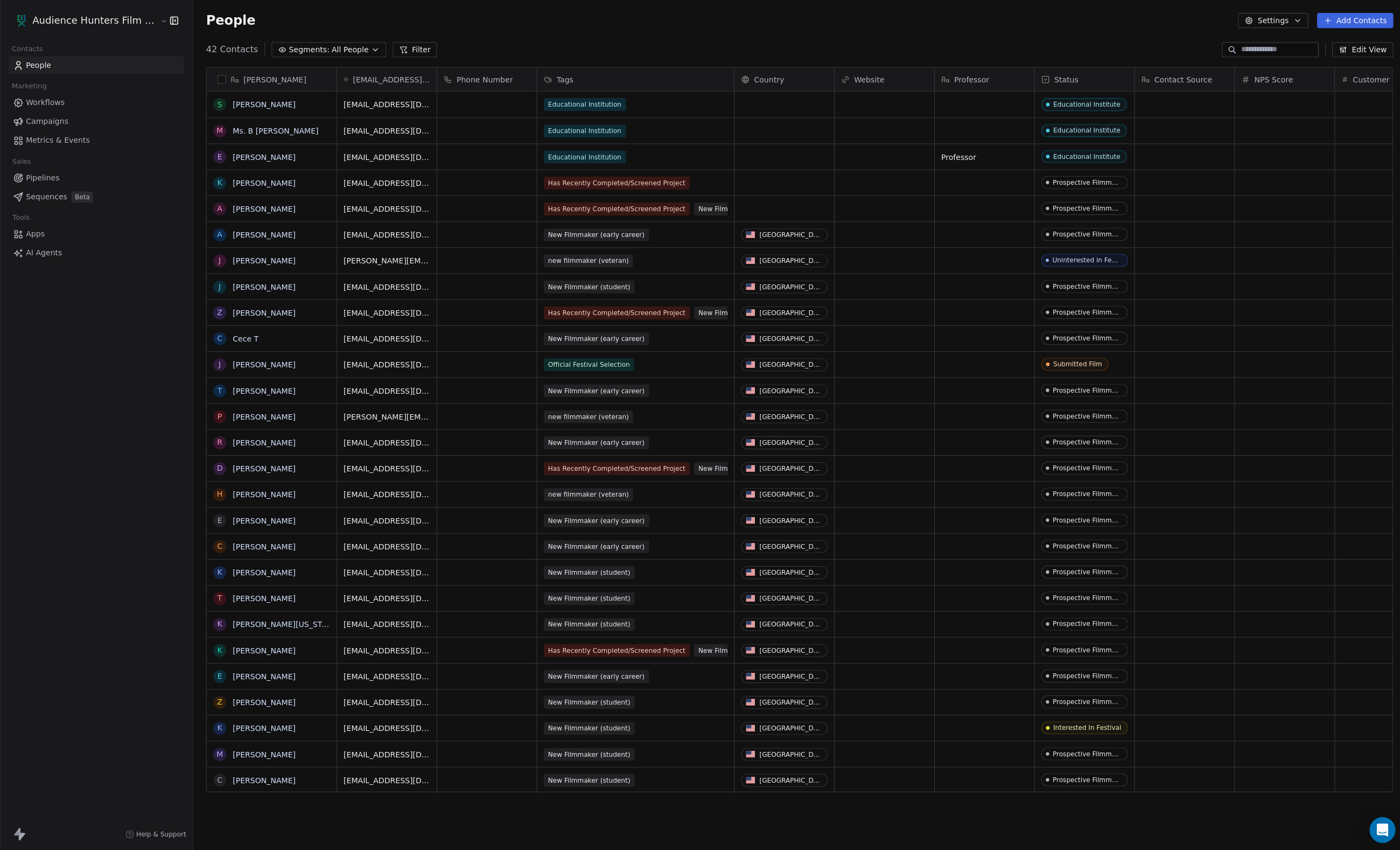
scroll to position [748, 1208]
click at [378, 48] on icon "button" at bounding box center [373, 49] width 8 height 8
click at [392, 161] on div "New Filmmakers" at bounding box center [338, 163] width 109 height 17
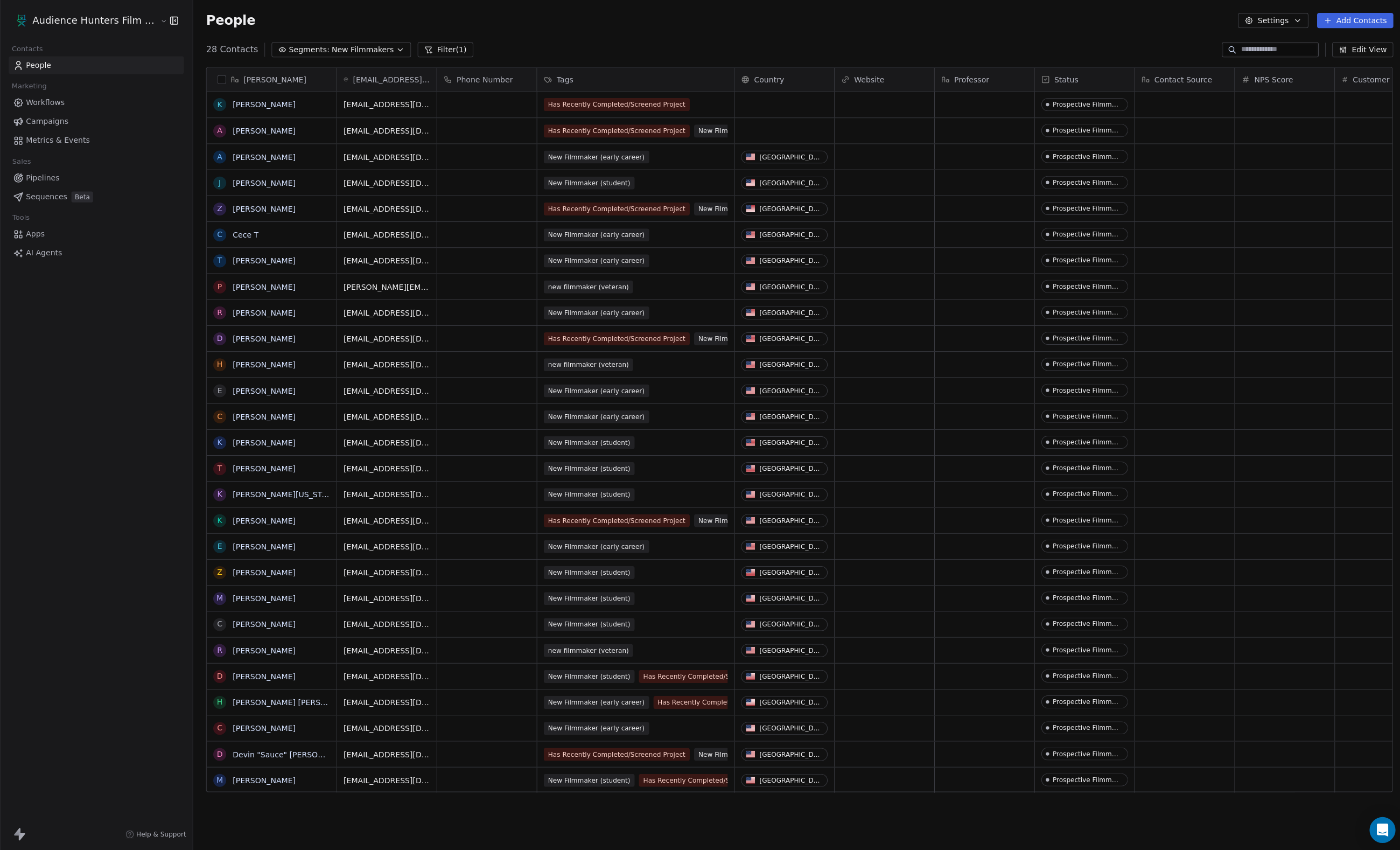
scroll to position [0, 0]
click at [392, 50] on span "New Filmmakers" at bounding box center [361, 50] width 62 height 11
click at [364, 92] on div "All People" at bounding box center [338, 94] width 109 height 17
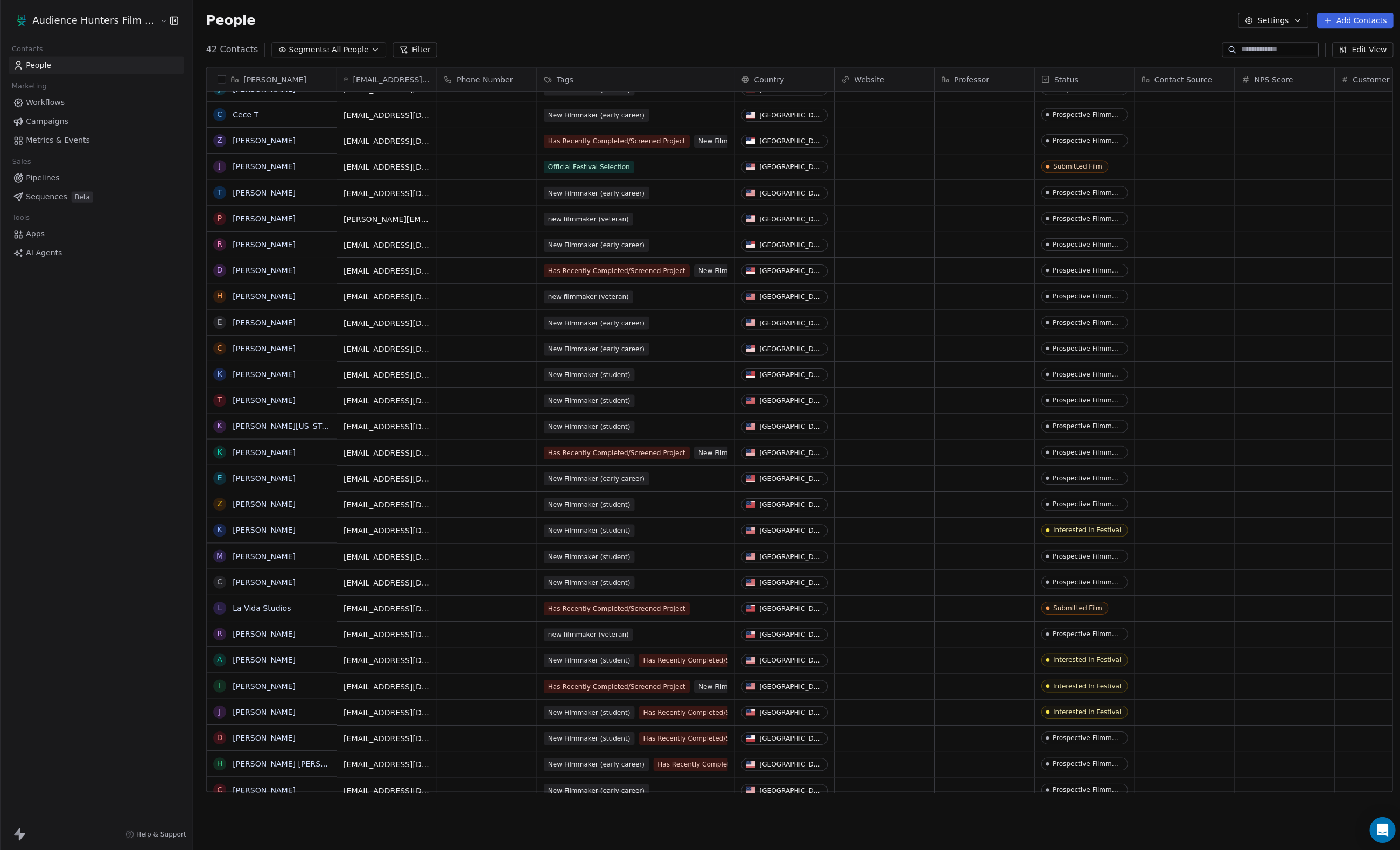
click at [245, 52] on span "42 Contacts" at bounding box center [231, 49] width 52 height 13
click at [318, 52] on span "Segments:" at bounding box center [308, 50] width 41 height 11
click at [377, 159] on div "New Filmmakers" at bounding box center [338, 163] width 109 height 17
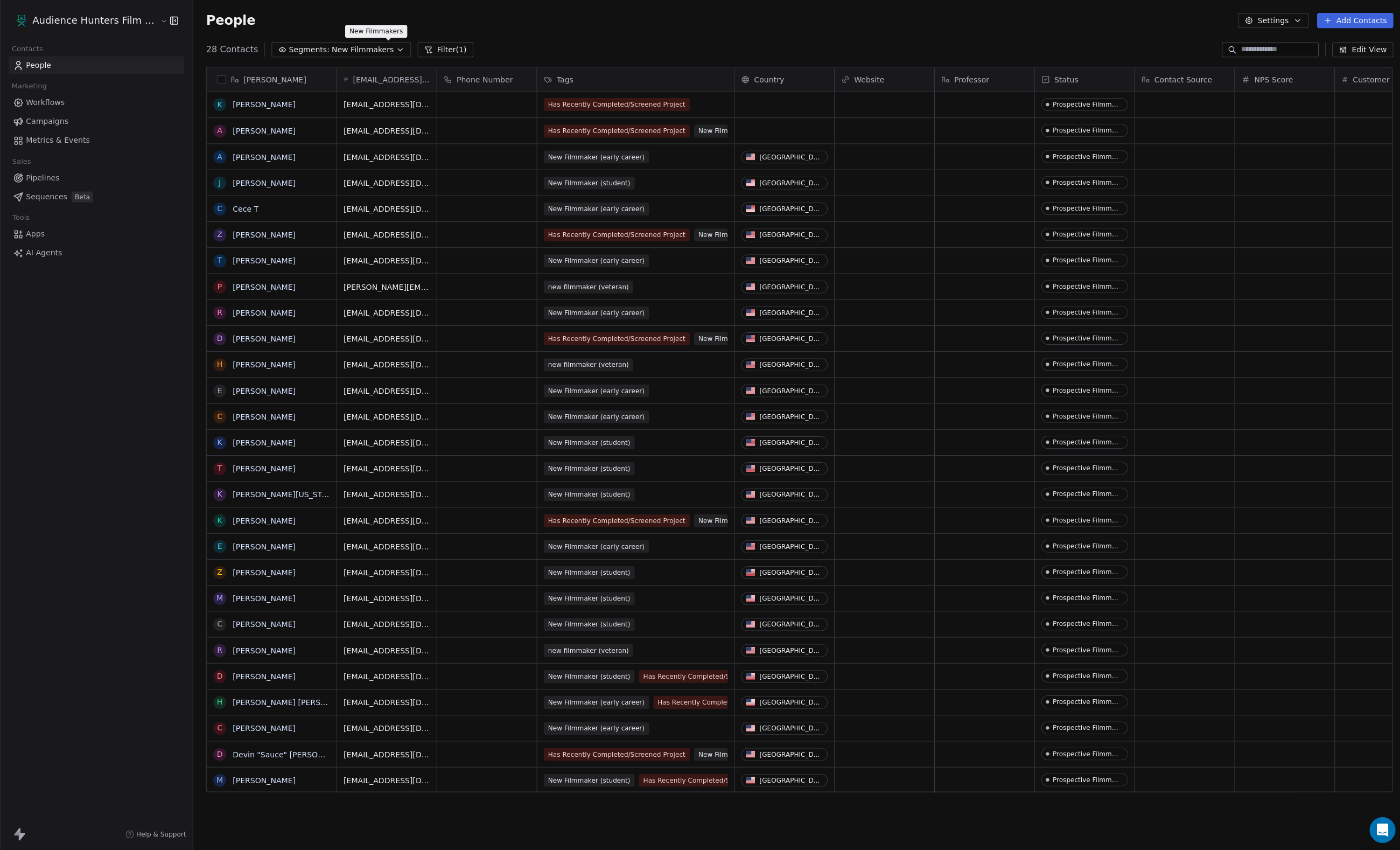
click at [357, 56] on span "New Filmmakers" at bounding box center [361, 50] width 62 height 11
click at [330, 140] on span "Churn Risk" at bounding box center [310, 146] width 41 height 11
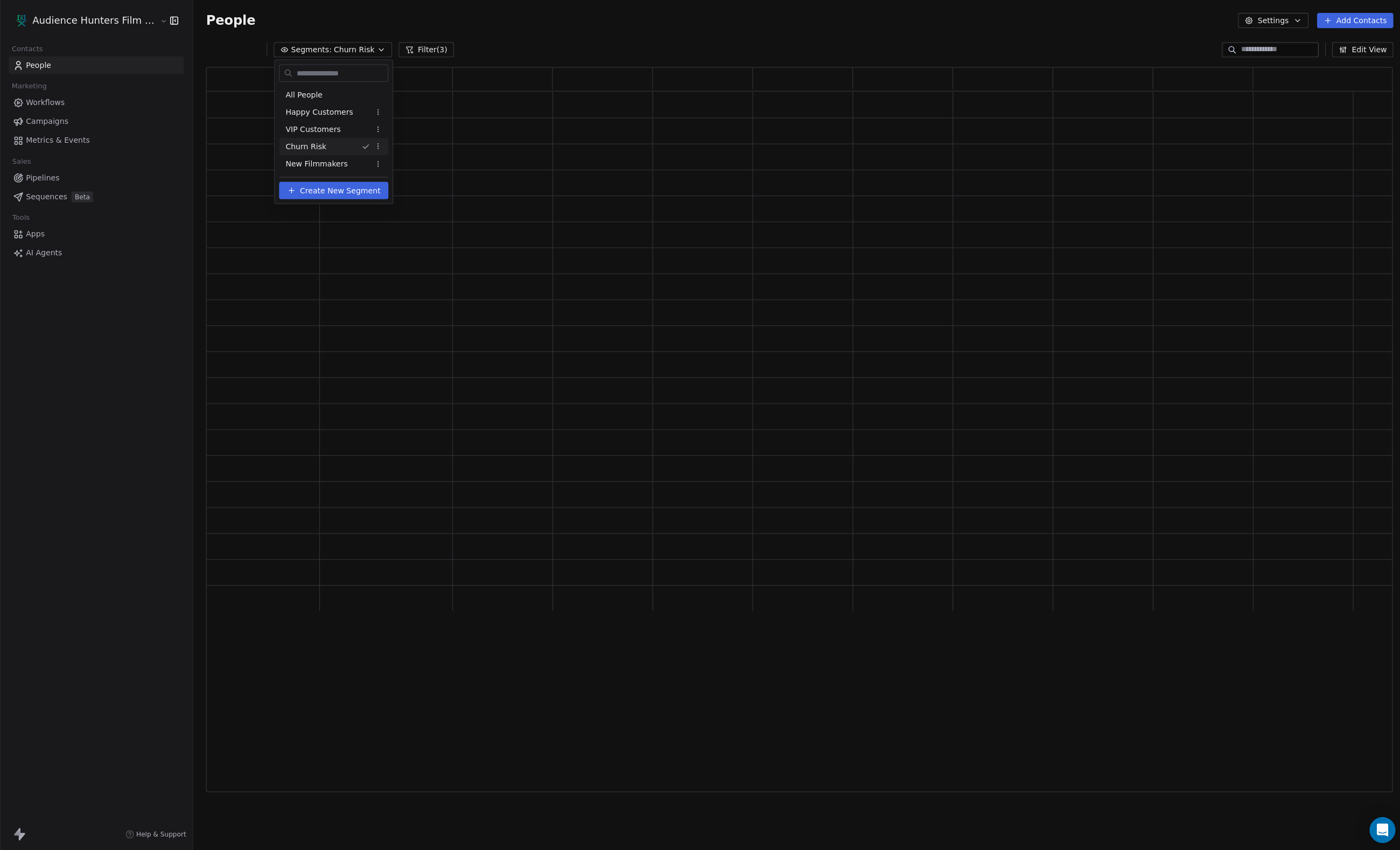
scroll to position [1, 1]
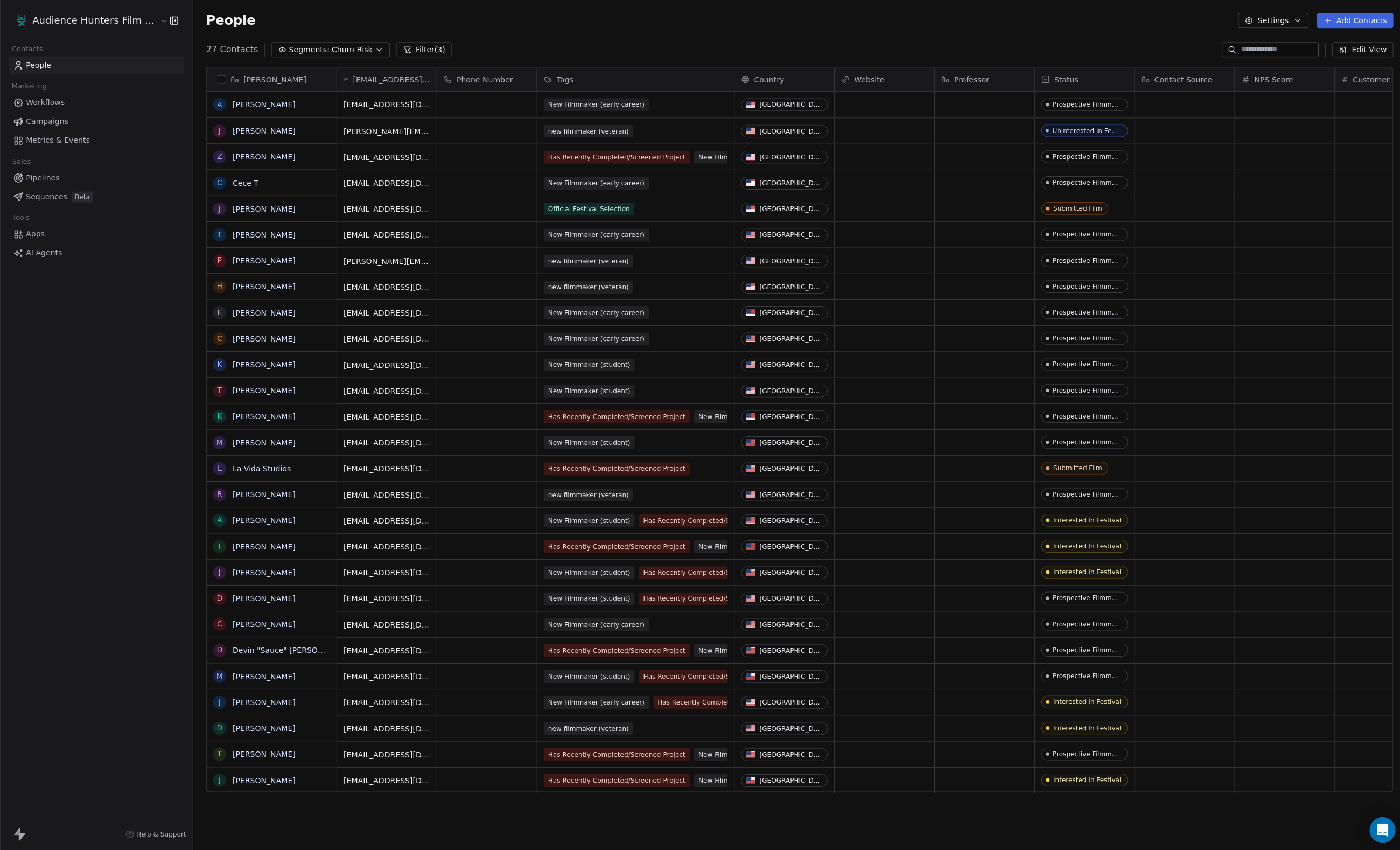
click at [370, 54] on span "Churn Risk" at bounding box center [351, 50] width 41 height 11
click at [344, 127] on span "VIP Customers" at bounding box center [316, 128] width 55 height 11
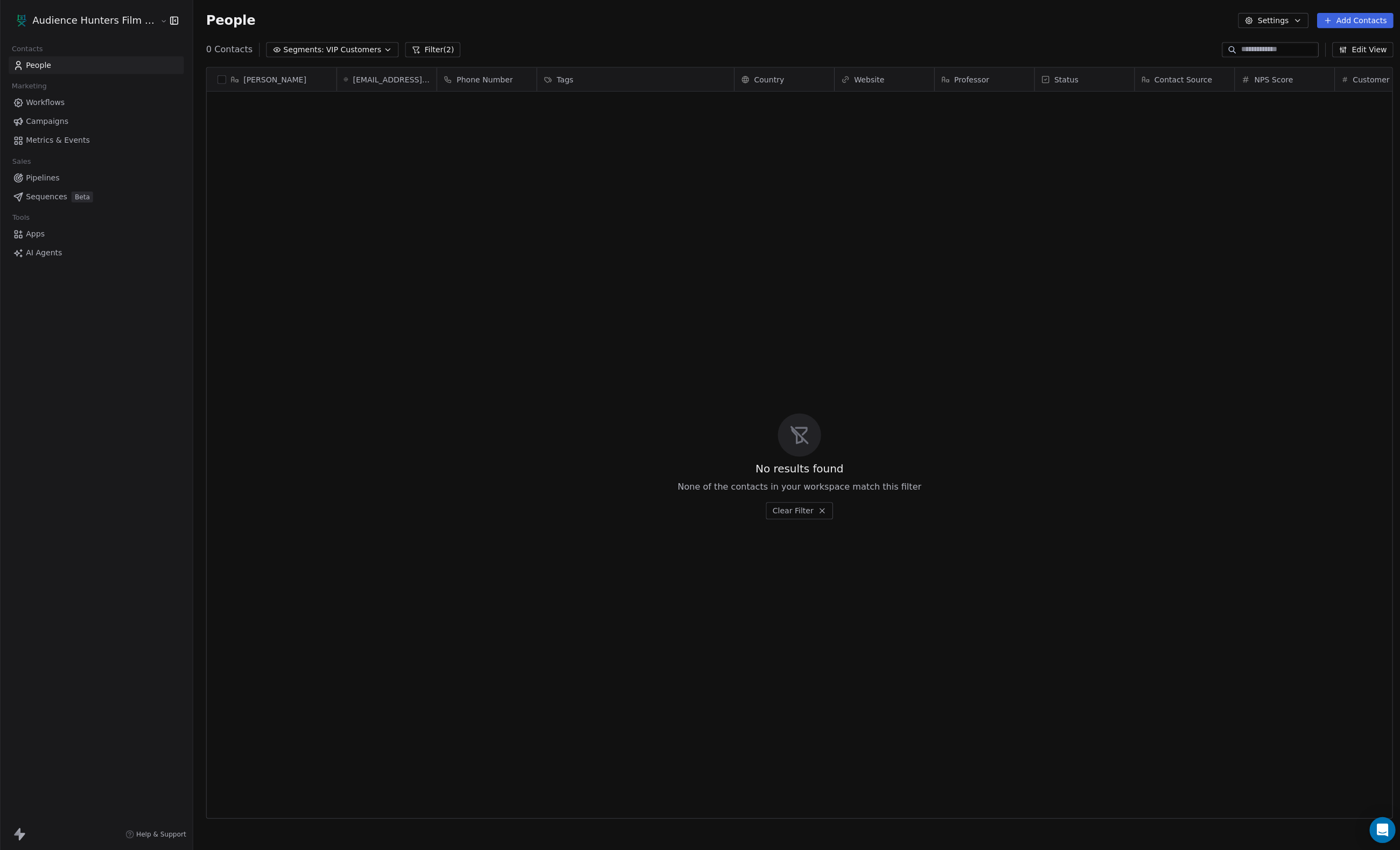
click at [362, 51] on span "VIP Customers" at bounding box center [352, 50] width 55 height 11
click at [353, 104] on div "Happy Customers" at bounding box center [331, 111] width 109 height 17
click at [368, 50] on span "Happy Customers" at bounding box center [358, 50] width 67 height 11
click at [351, 94] on div "All People" at bounding box center [331, 94] width 109 height 17
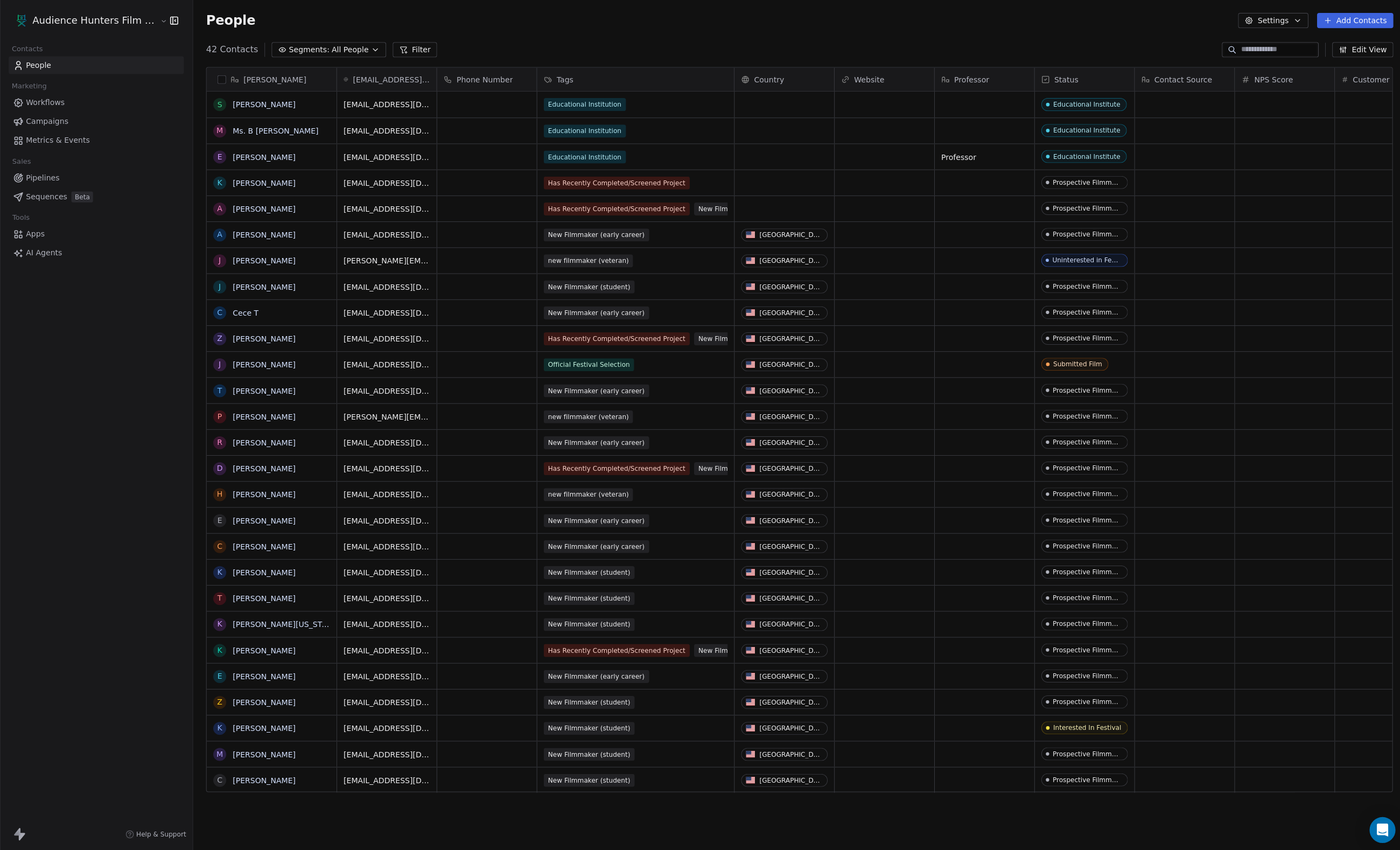
click at [367, 54] on span "All People" at bounding box center [348, 50] width 37 height 11
click at [400, 163] on html "Audience Hunters Film Festival Contacts People Marketing Workflows Campaigns Me…" at bounding box center [700, 425] width 1400 height 850
click at [547, 50] on html "Audience Hunters Film Festival Contacts People Marketing Workflows Campaigns Me…" at bounding box center [700, 425] width 1400 height 850
click at [481, 31] on html "Audience Hunters Film Festival Contacts People Marketing Workflows Campaigns Me…" at bounding box center [700, 425] width 1400 height 850
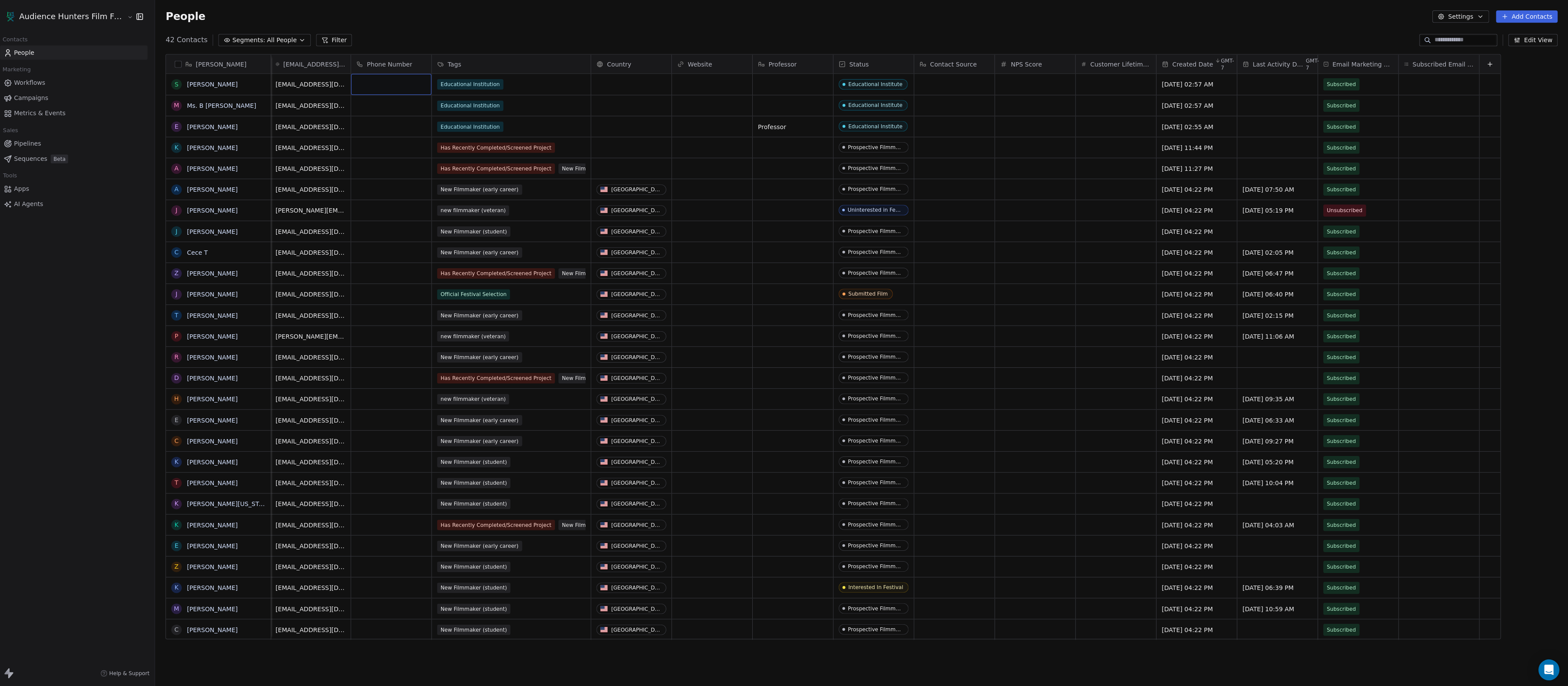
click at [1130, 68] on button at bounding box center [1490, 63] width 10 height 10
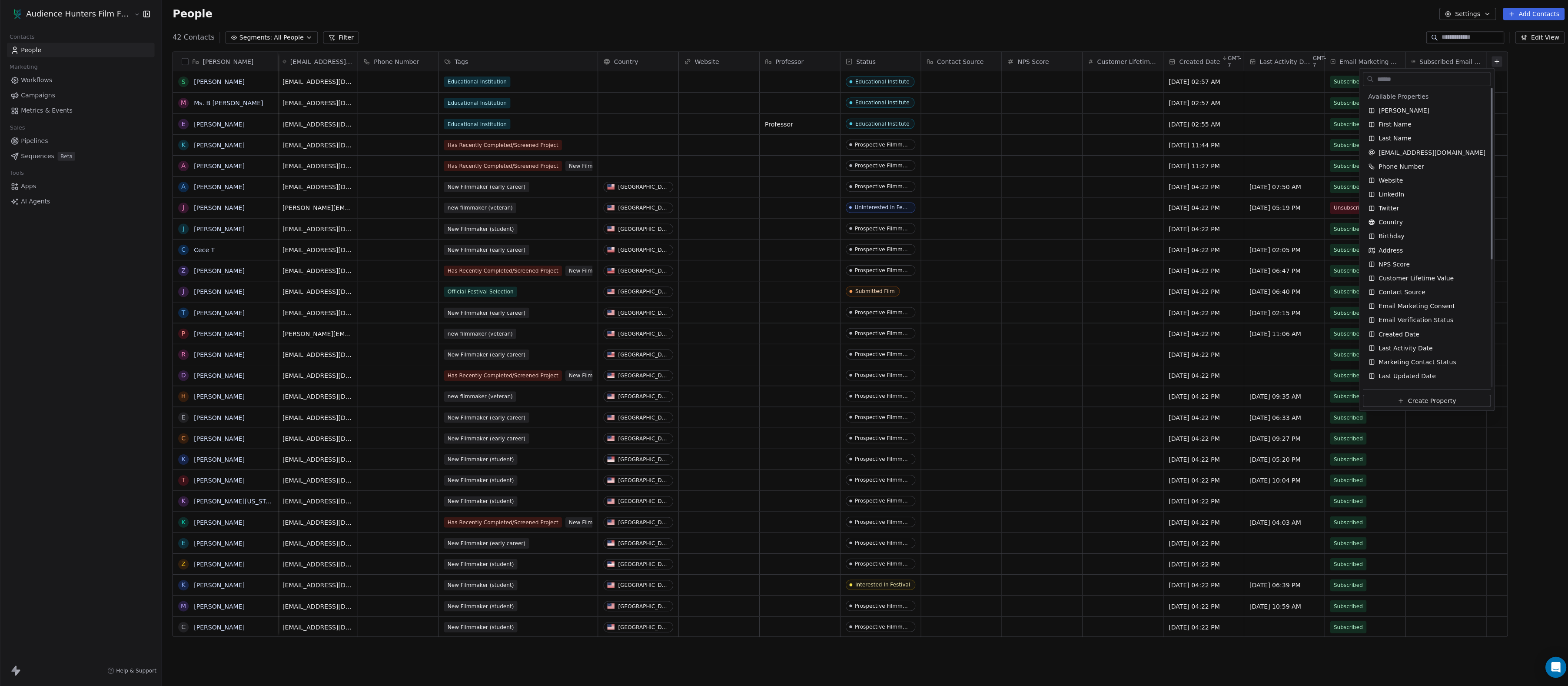
scroll to position [0, 0]
click at [1130, 391] on div "Create Property" at bounding box center [1420, 400] width 135 height 21
click at [1130, 401] on span "Create Property" at bounding box center [1426, 402] width 48 height 9
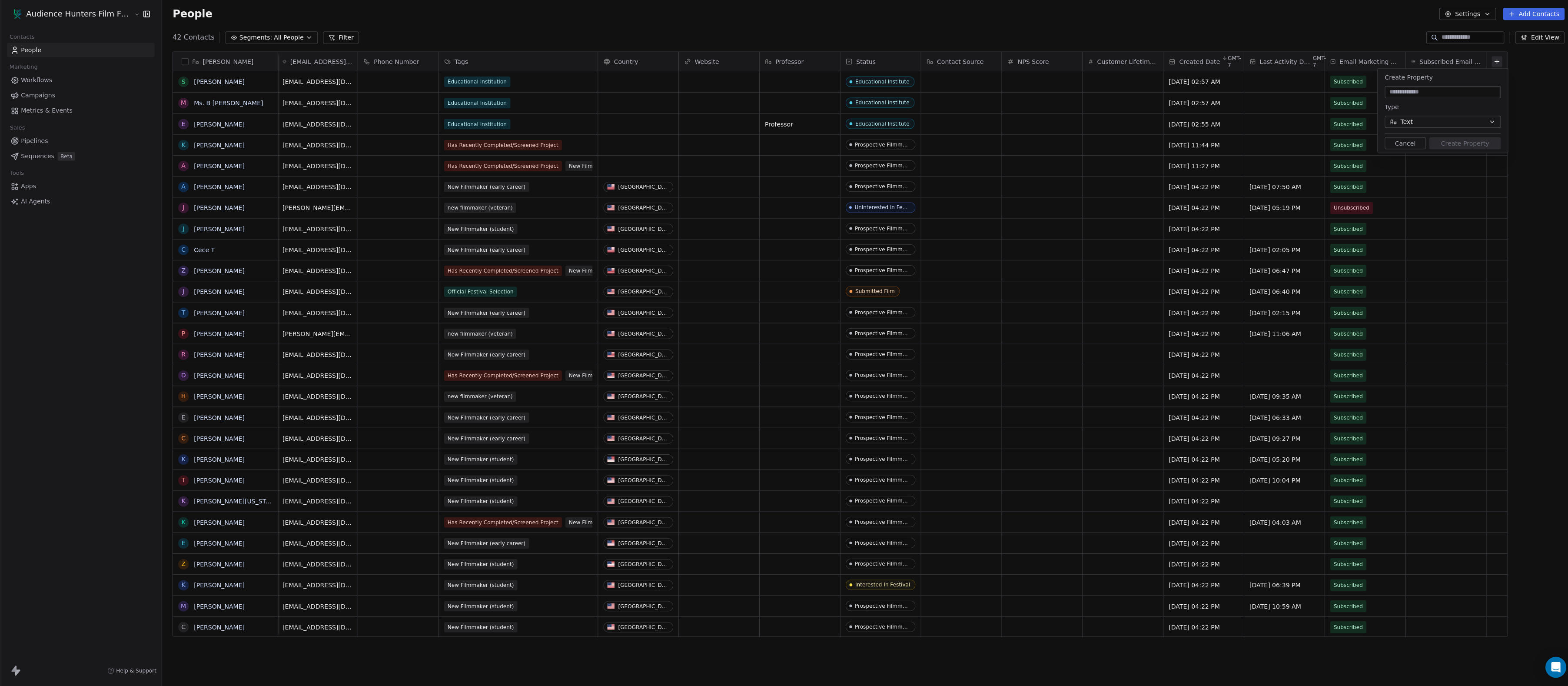
click at [1130, 141] on button "Cancel" at bounding box center [1399, 145] width 41 height 12
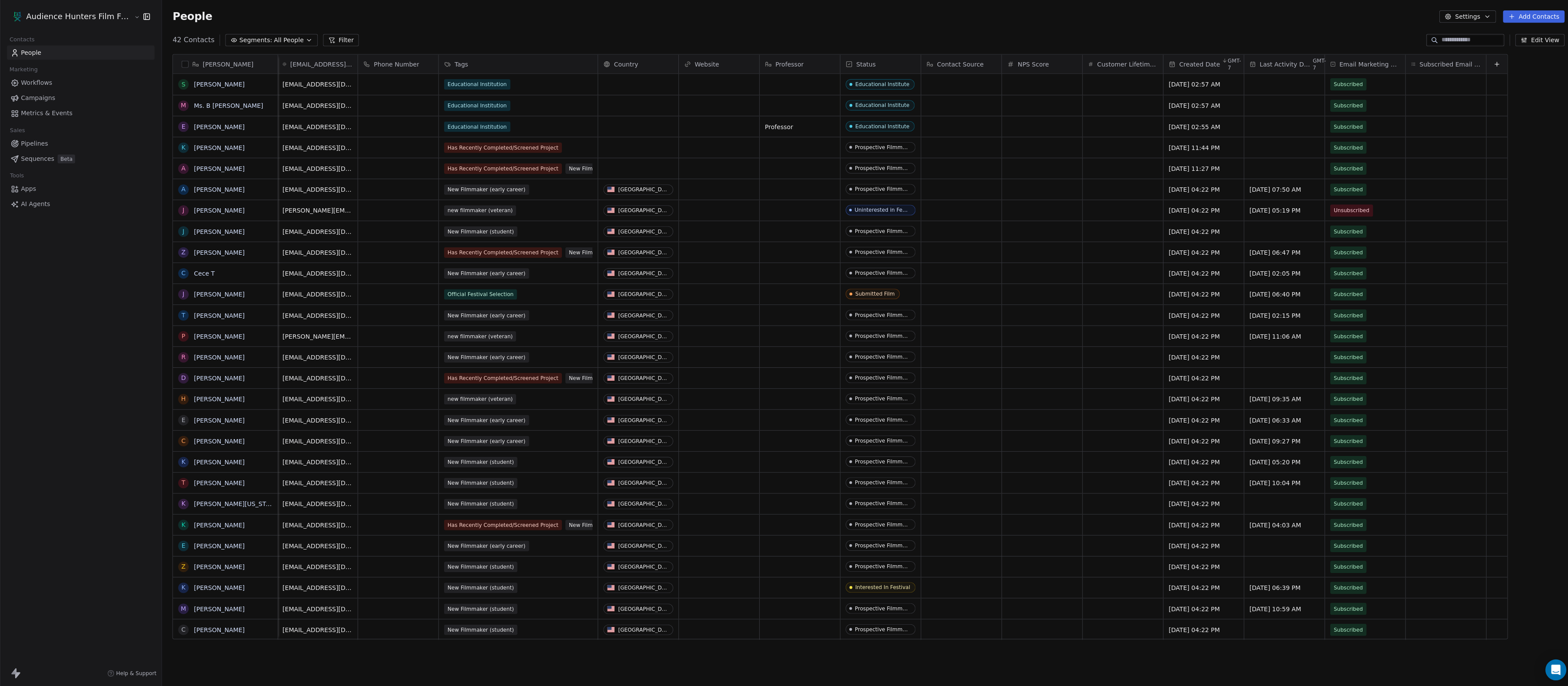
click at [334, 47] on div "[PERSON_NAME] S [PERSON_NAME] M Ms. B [PERSON_NAME] E [PERSON_NAME] K [PERSON_N…" at bounding box center [864, 349] width 1407 height 604
click at [311, 42] on icon "button" at bounding box center [307, 40] width 7 height 7
click at [332, 42] on html "Audience Hunters Film Festival Contacts People Marketing Workflows Campaigns Me…" at bounding box center [784, 343] width 1568 height 686
click at [311, 42] on icon "button" at bounding box center [307, 40] width 7 height 7
click at [331, 130] on html "Audience Hunters Film Festival Contacts People Marketing Workflows Campaigns Me…" at bounding box center [784, 343] width 1568 height 686
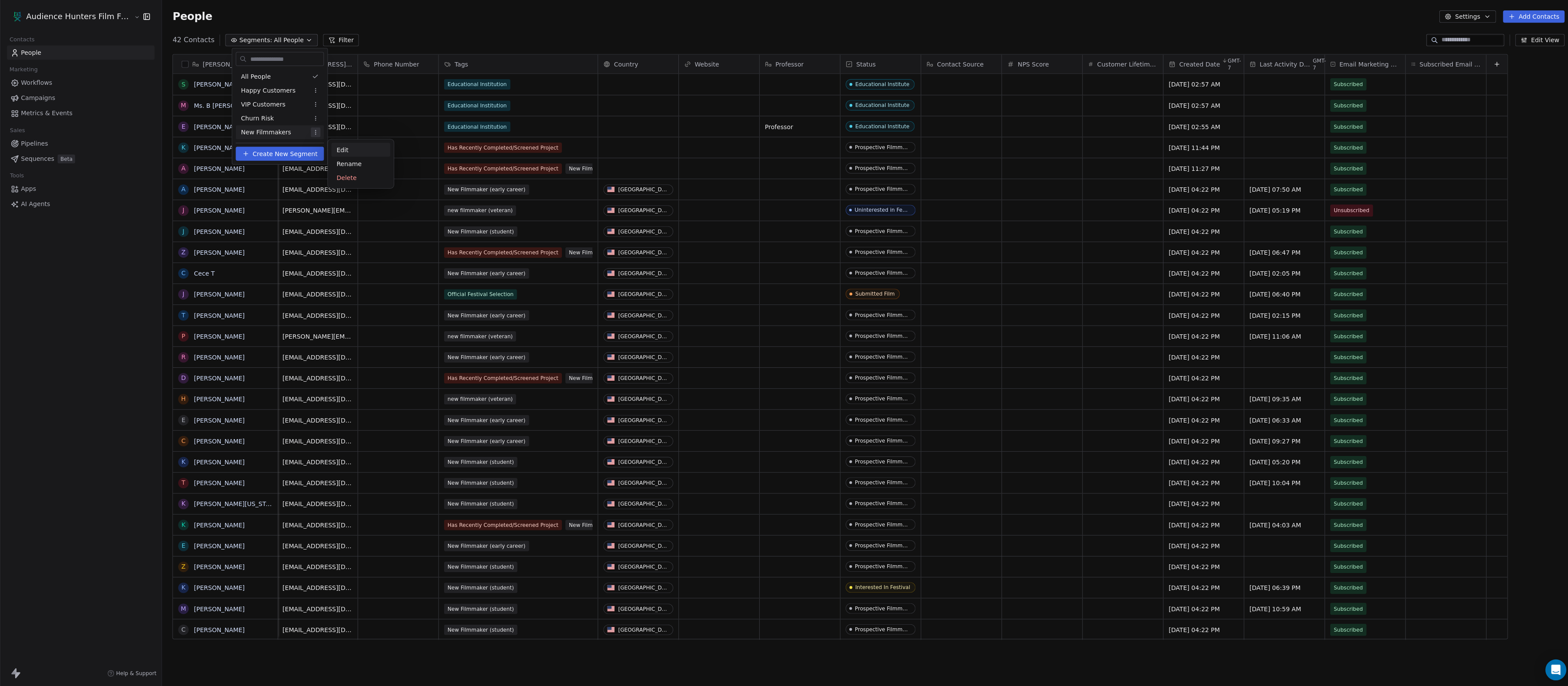
click at [343, 148] on div "Edit" at bounding box center [359, 149] width 58 height 14
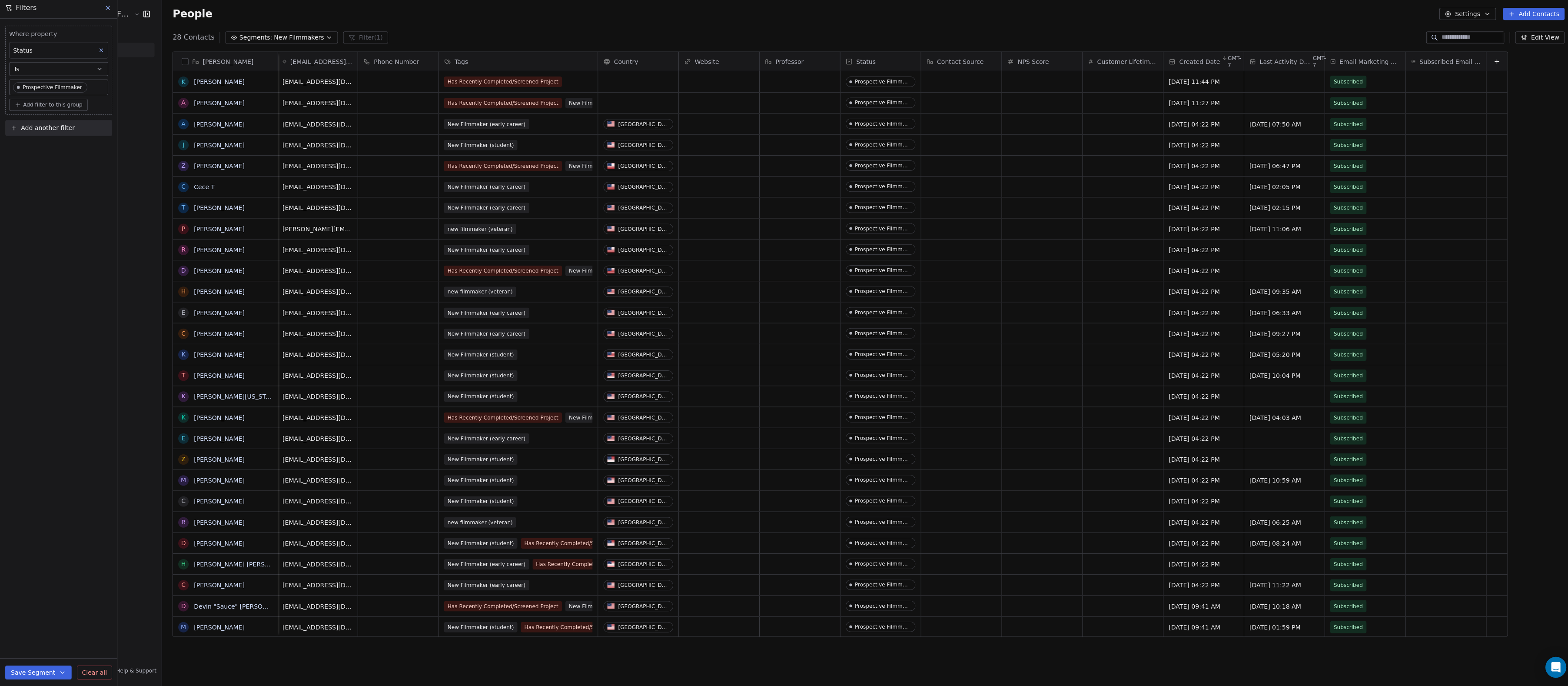
click at [58, 54] on div "Status" at bounding box center [58, 52] width 99 height 16
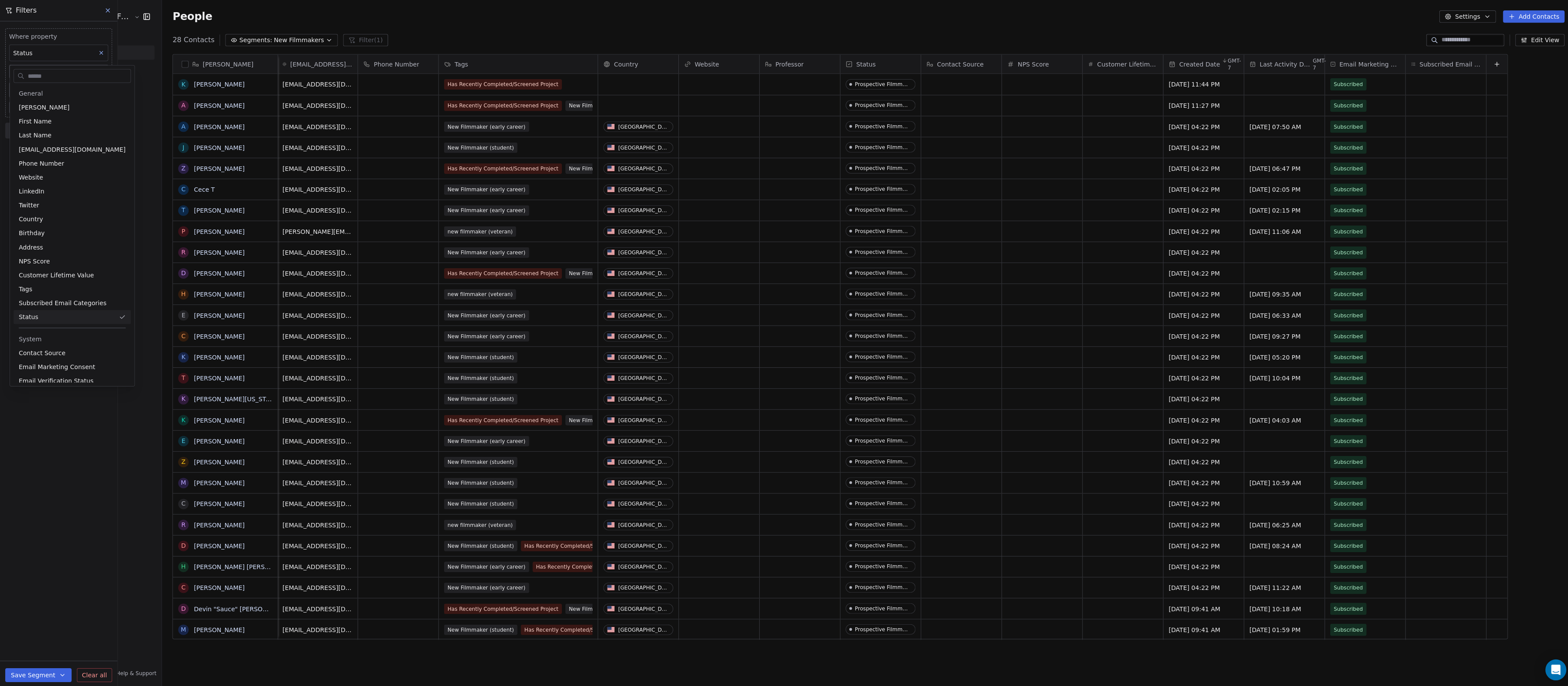
click at [58, 47] on html "Audience Hunters Film Festival Contacts People Marketing Workflows Campaigns Me…" at bounding box center [784, 343] width 1568 height 686
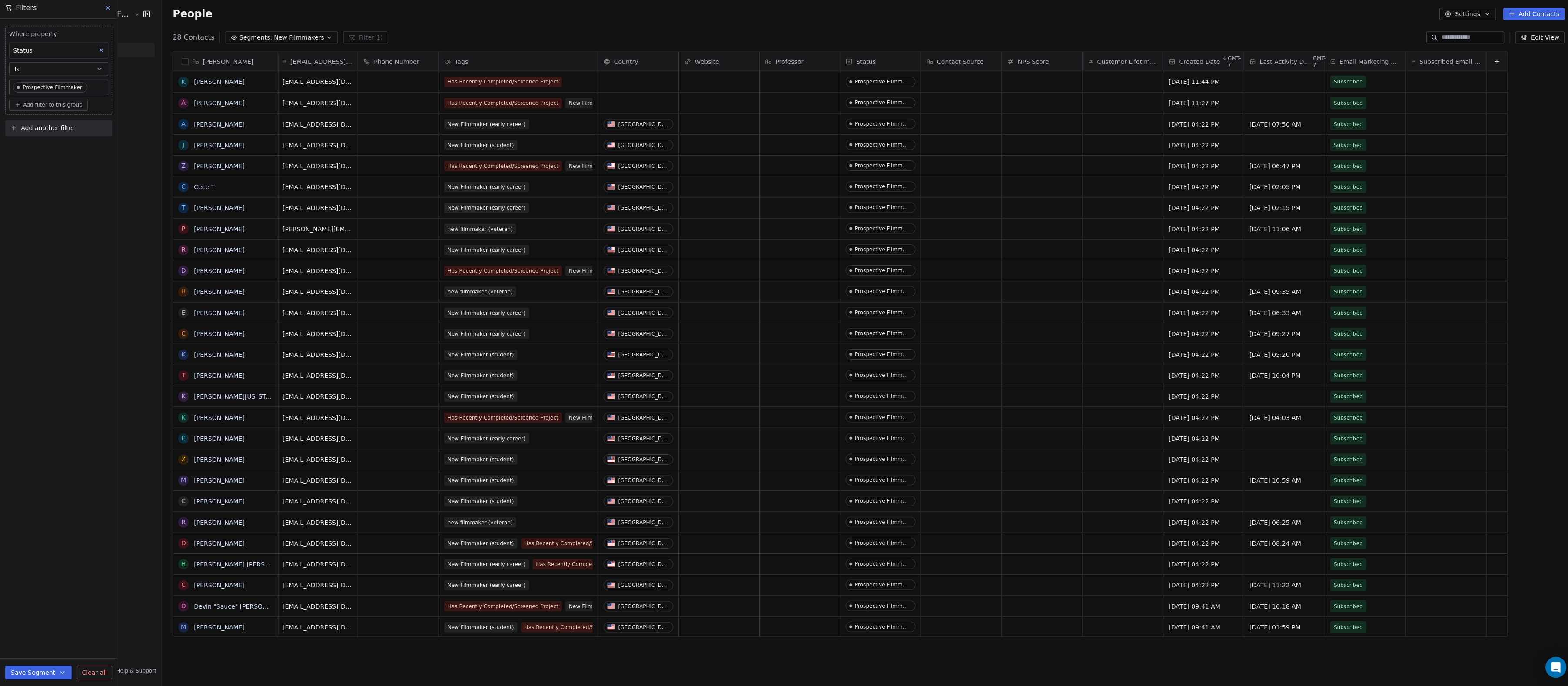
click at [331, 38] on icon "button" at bounding box center [327, 40] width 7 height 7
click at [334, 131] on html "Audience Hunters Film Festival Contacts People Marketing Workflows Campaigns Me…" at bounding box center [784, 343] width 1568 height 686
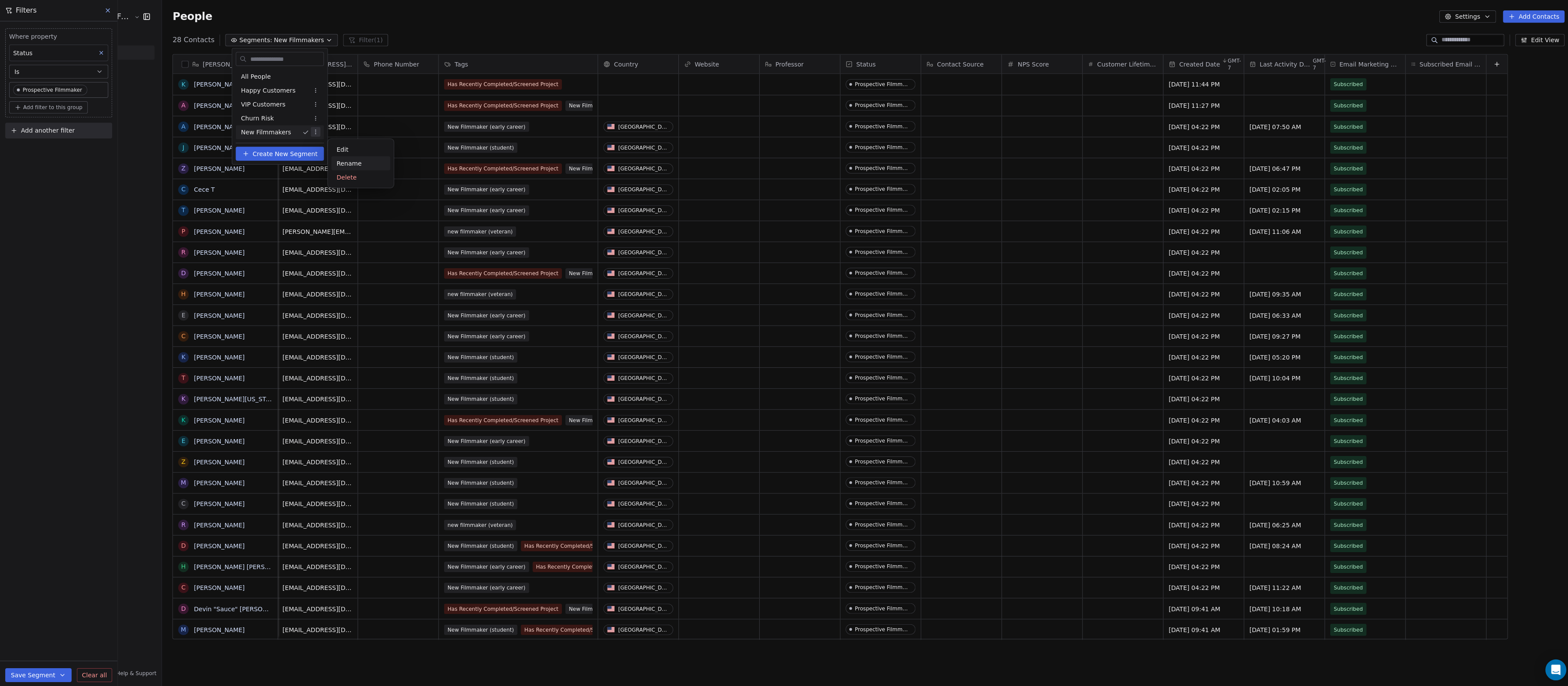
click at [341, 161] on div "Rename" at bounding box center [359, 163] width 58 height 14
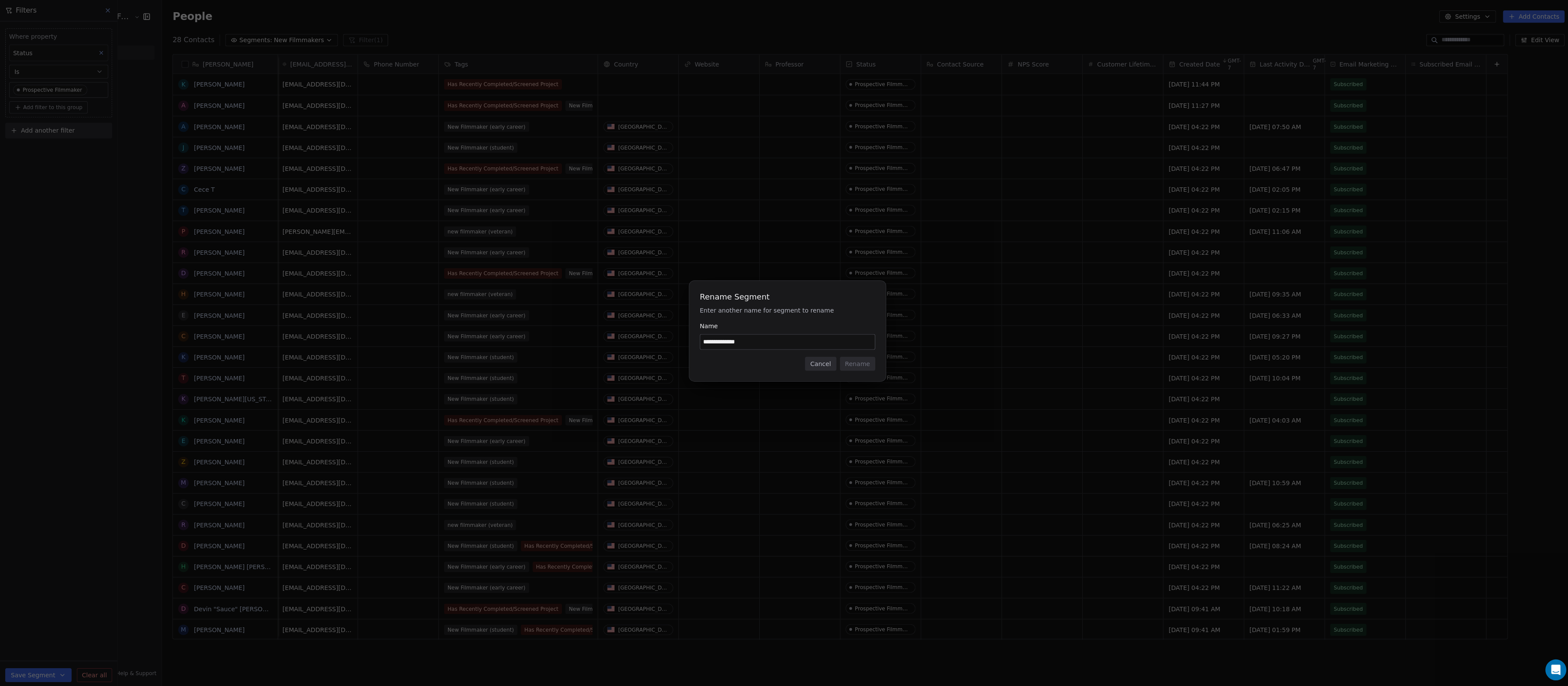
click at [709, 343] on input "**********" at bounding box center [784, 340] width 174 height 15
type input "**********"
click at [858, 361] on button "Rename" at bounding box center [854, 362] width 35 height 14
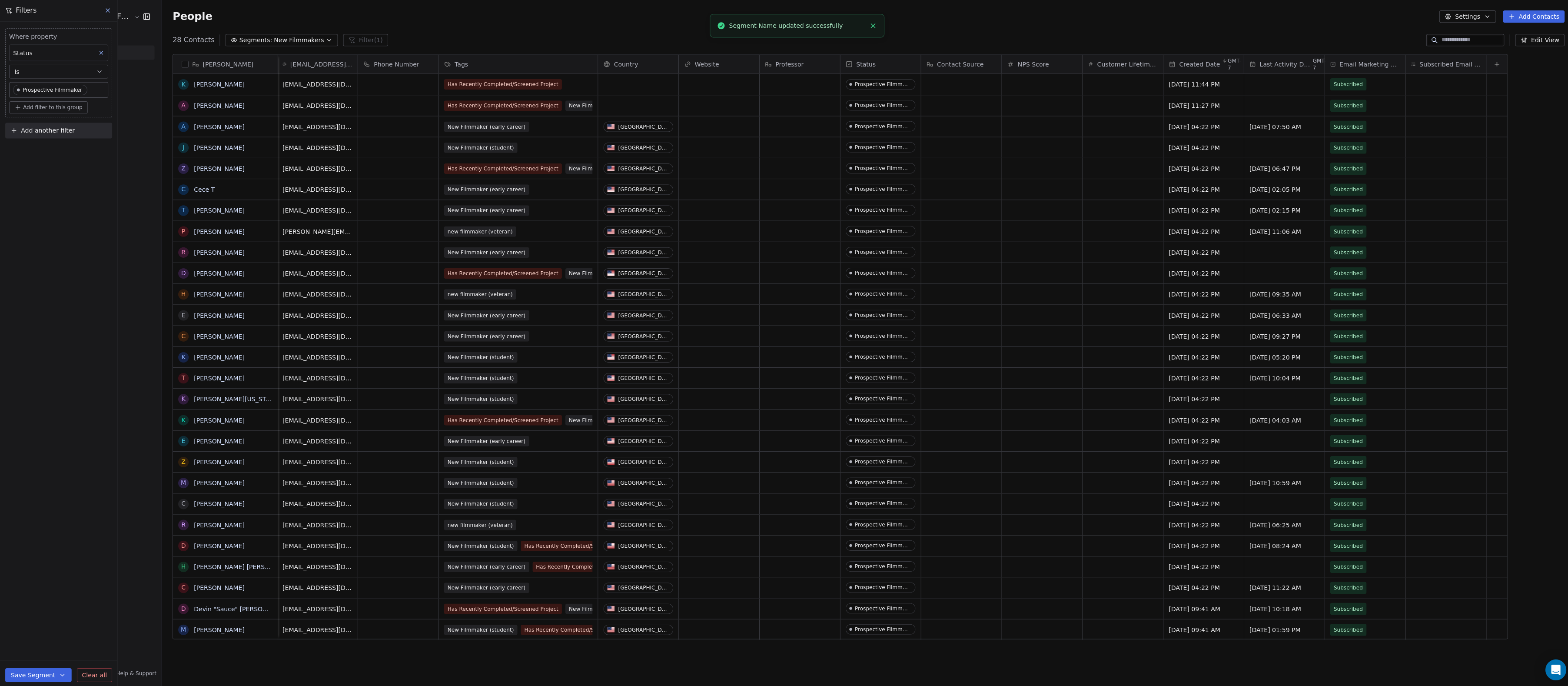
click at [323, 43] on span "New Filmmakers" at bounding box center [298, 40] width 50 height 9
click at [317, 152] on span "Create New Segment" at bounding box center [287, 153] width 65 height 9
click at [337, 44] on button "Segments: New Filmmakers" at bounding box center [280, 40] width 112 height 12
click at [283, 154] on span "Create New Segment" at bounding box center [287, 153] width 65 height 9
click at [331, 43] on icon "button" at bounding box center [327, 40] width 7 height 7
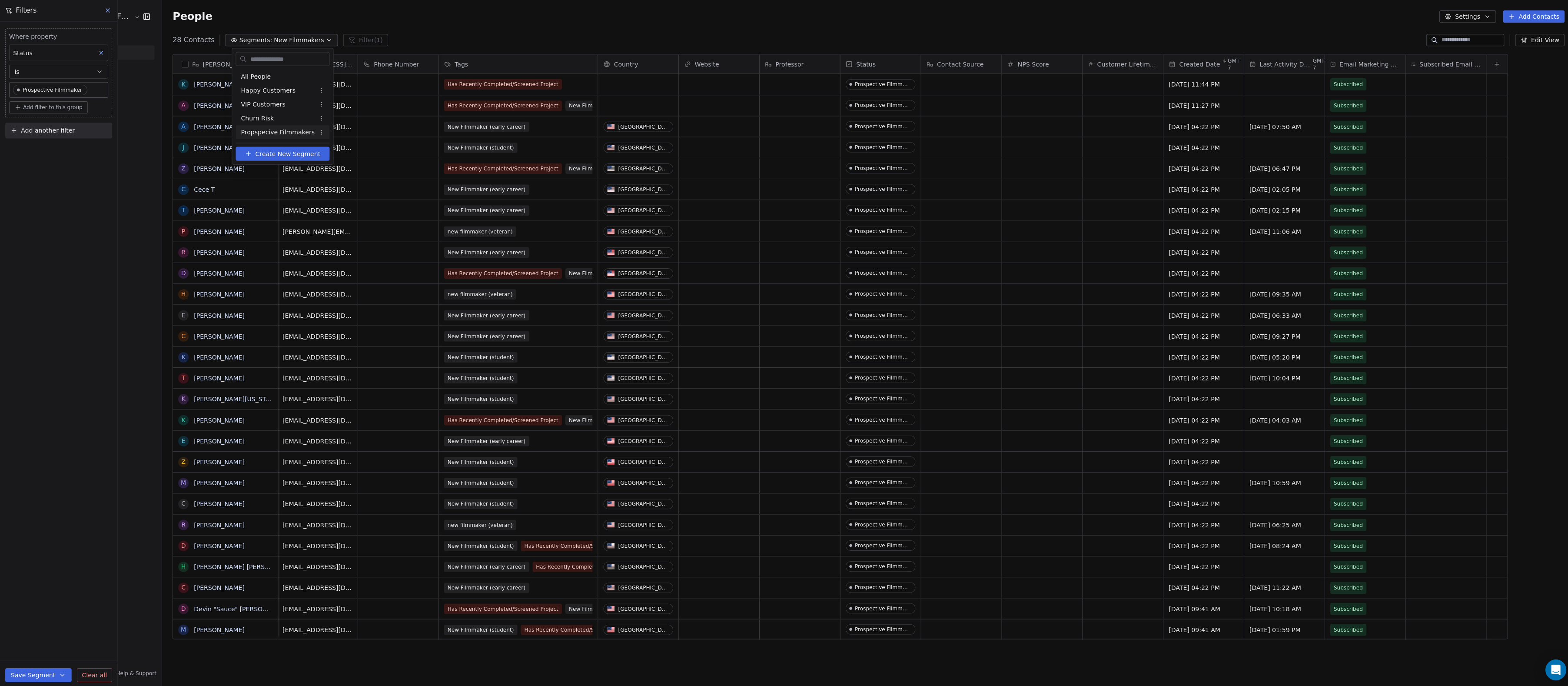
click at [313, 153] on span "Create New Segment" at bounding box center [287, 153] width 65 height 9
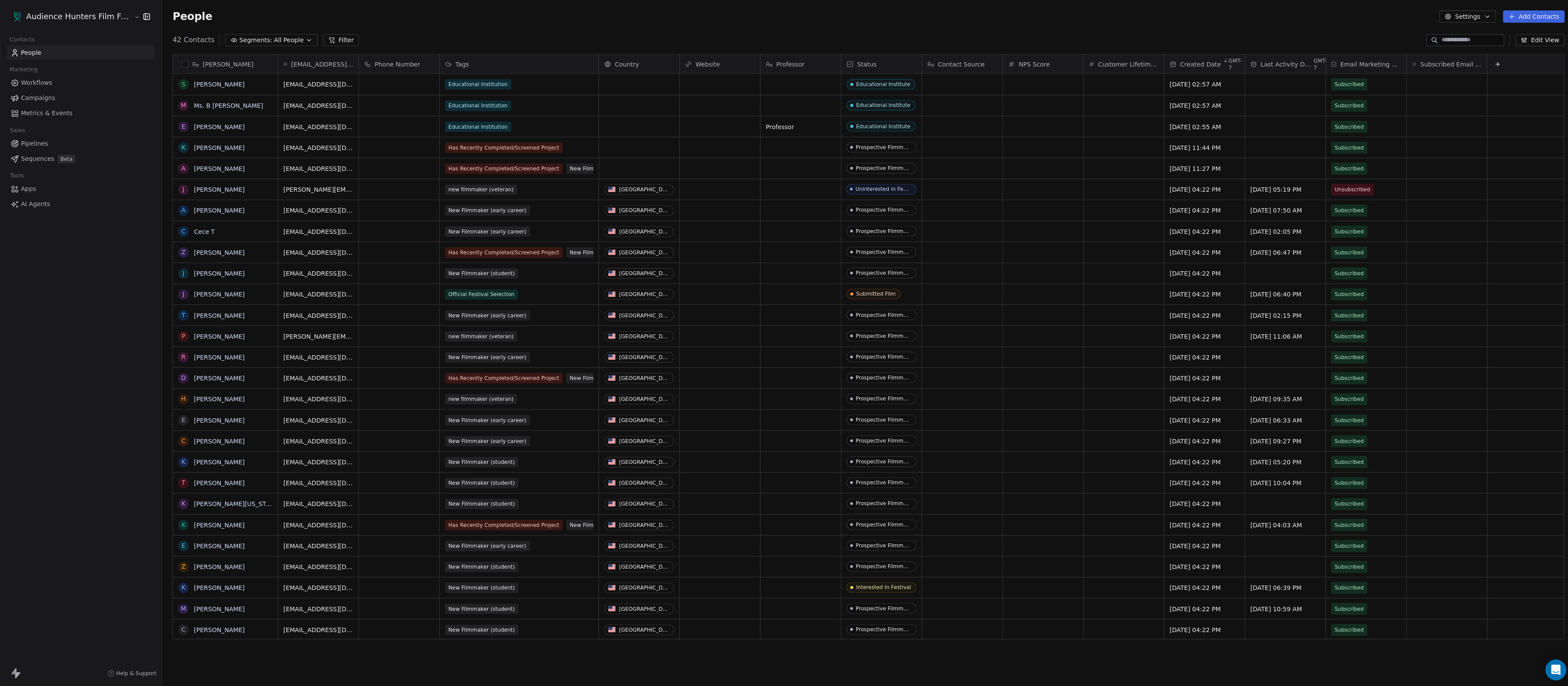
scroll to position [604, 1406]
click at [271, 39] on span "Segments:" at bounding box center [254, 40] width 33 height 9
click at [329, 130] on html "Audience Hunters Film Festival Contacts People Marketing Workflows Campaigns Me…" at bounding box center [784, 343] width 1568 height 686
click at [275, 159] on html "Audience Hunters Film Festival Contacts People Marketing Workflows Campaigns Me…" at bounding box center [784, 343] width 1568 height 686
click at [279, 156] on span "Create New Segment" at bounding box center [287, 153] width 65 height 9
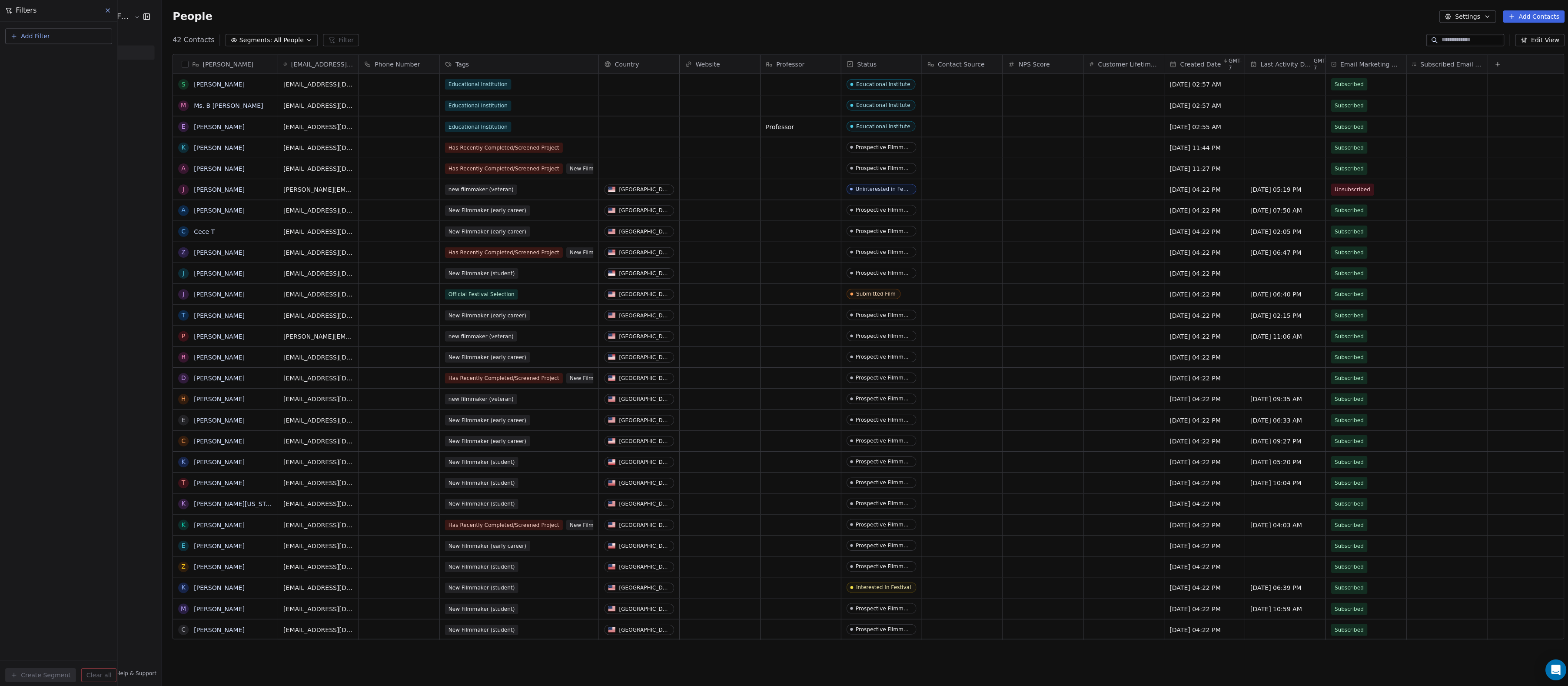
click at [78, 35] on button "Add Filter" at bounding box center [58, 36] width 107 height 16
click at [71, 60] on span "Contact properties" at bounding box center [43, 57] width 57 height 9
click at [30, 290] on div "Status" at bounding box center [68, 296] width 117 height 14
click at [61, 202] on div "Where property Status Is Select Status Add filter to this group Add another fil…" at bounding box center [58, 354] width 117 height 665
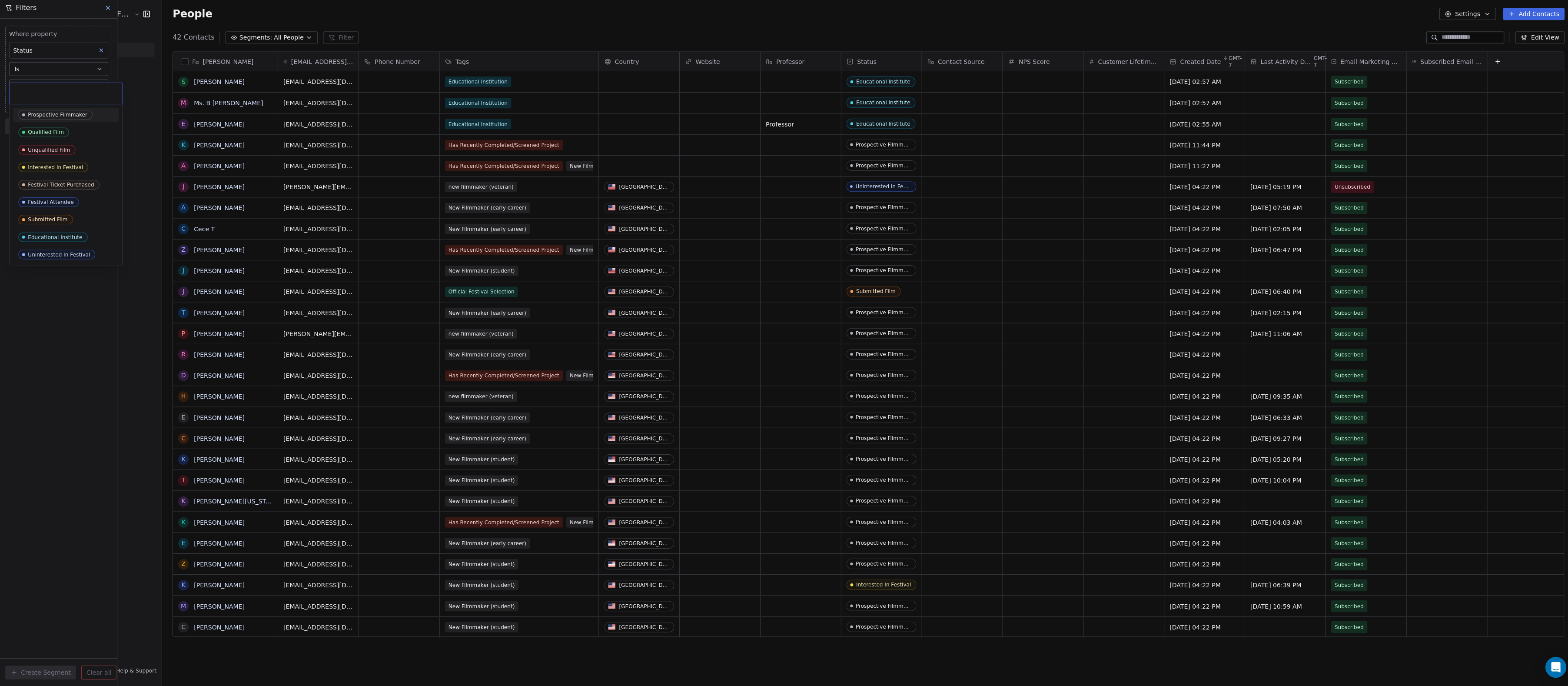
click at [70, 91] on body "Audience Hunters Film Festival Contacts People Marketing Workflows Campaigns Me…" at bounding box center [784, 343] width 1568 height 686
click at [62, 253] on span "Uninterested in Festival" at bounding box center [57, 256] width 77 height 10
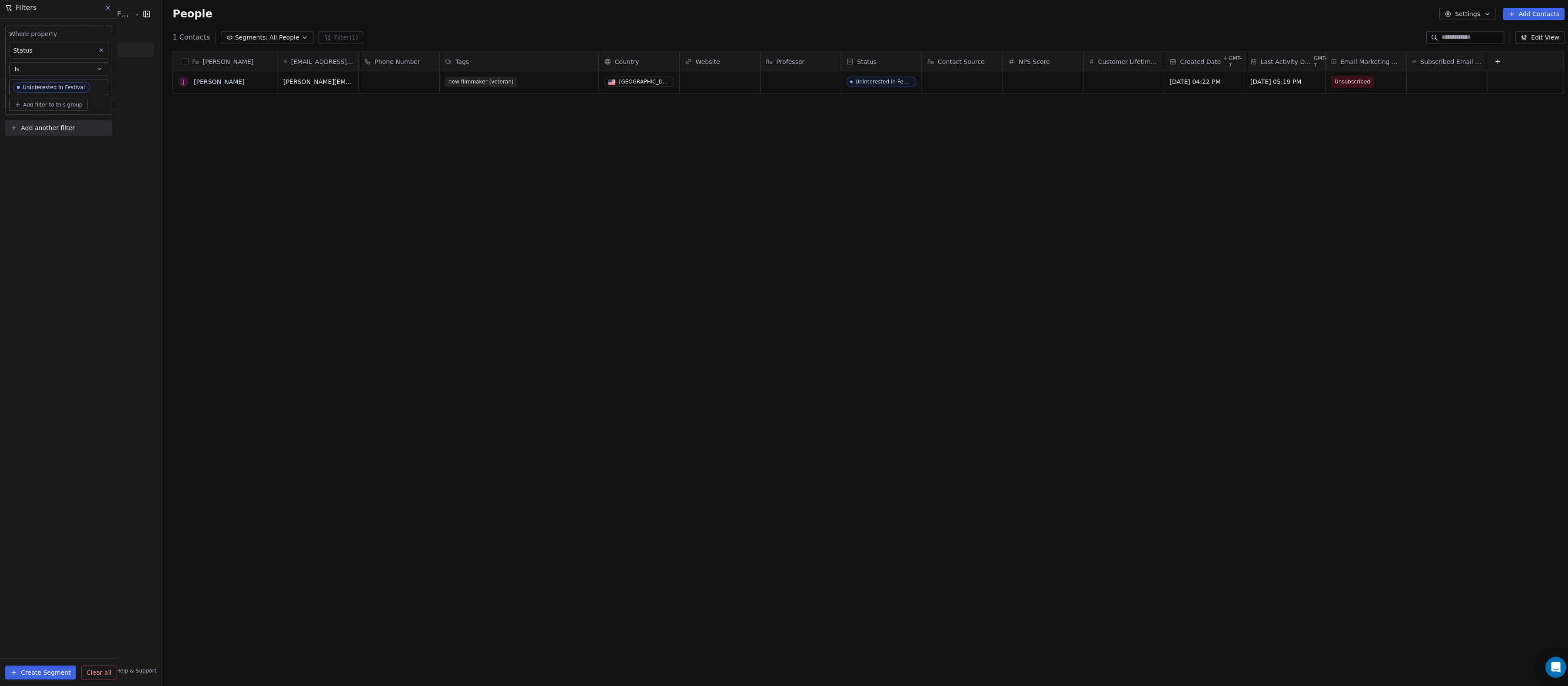
click at [41, 665] on button "Create Segment" at bounding box center [41, 671] width 71 height 14
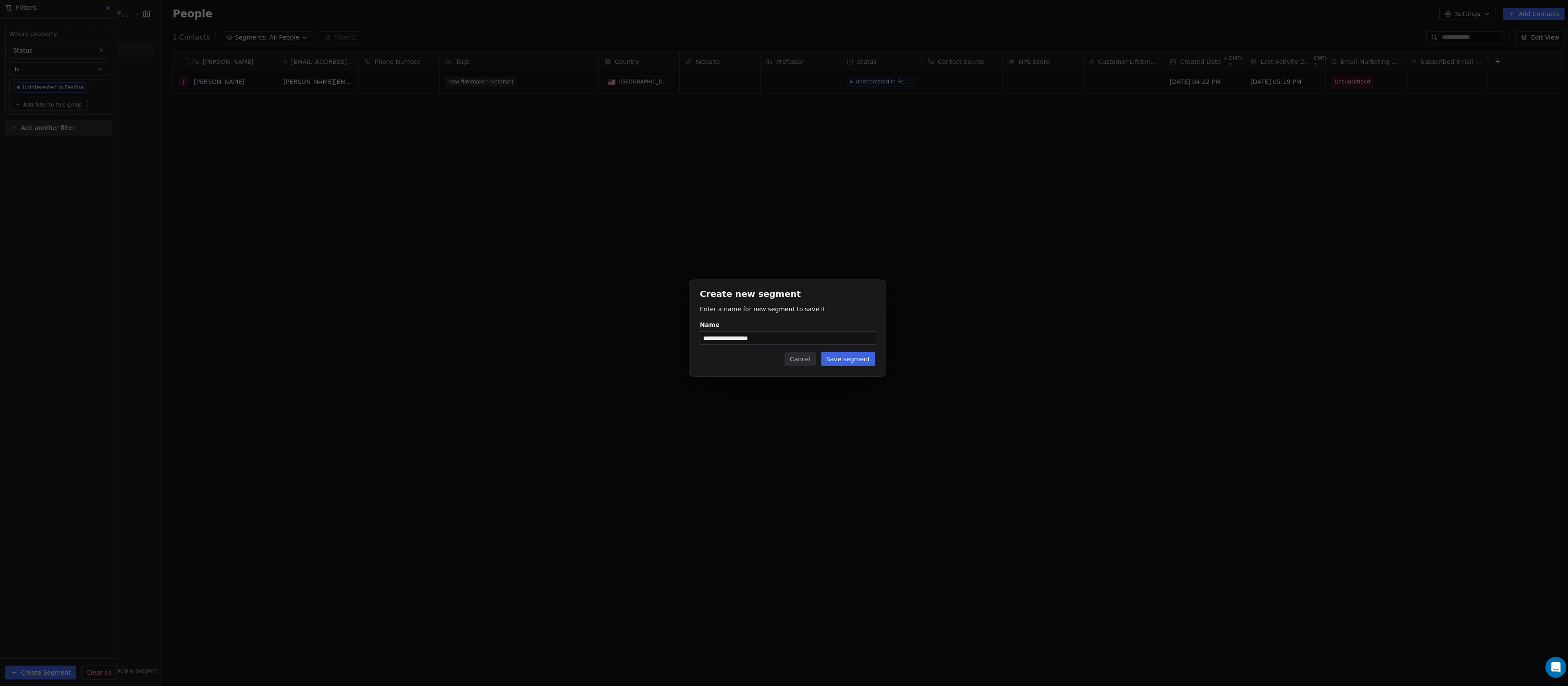
type input "**********"
click at [869, 353] on button "Save segment" at bounding box center [844, 360] width 54 height 14
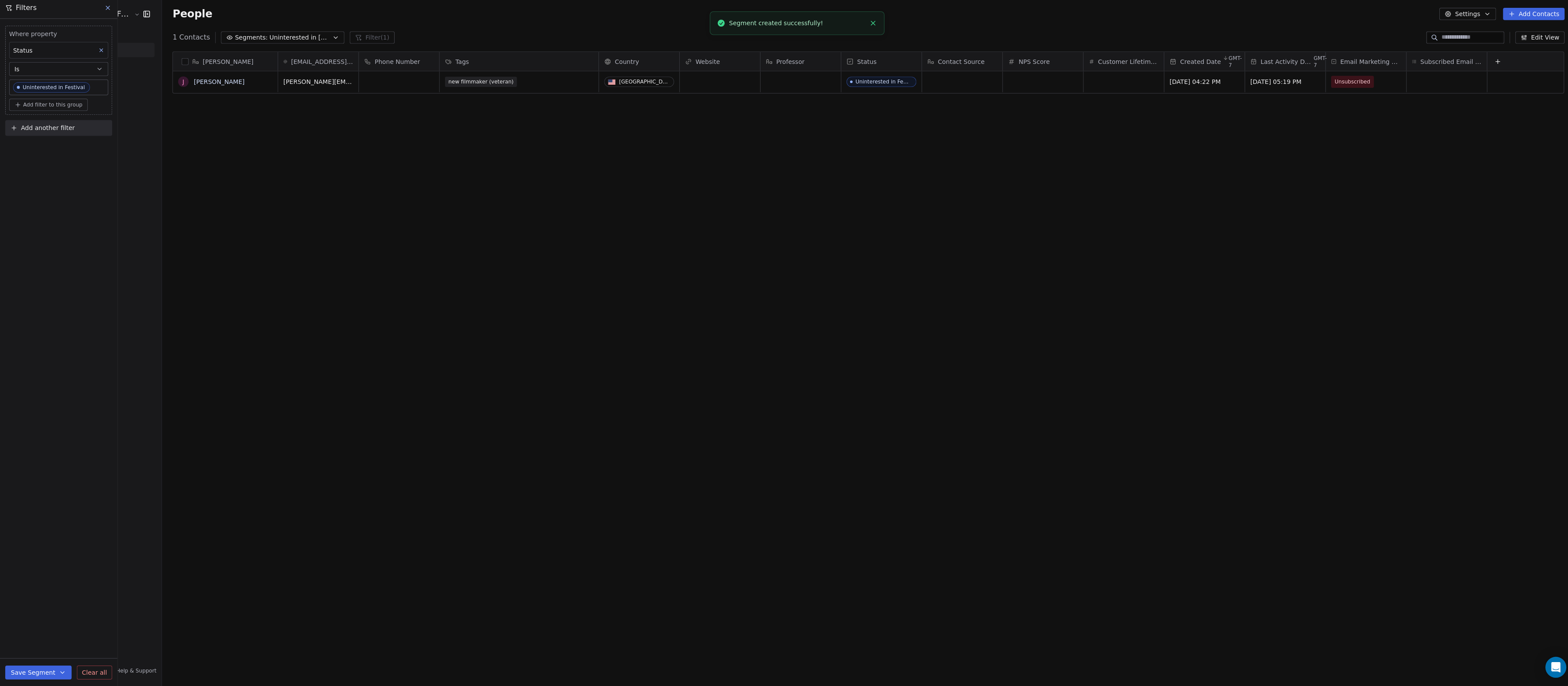
click at [106, 12] on button at bounding box center [107, 10] width 13 height 12
click at [62, 49] on link "People" at bounding box center [80, 52] width 147 height 15
click at [41, 87] on span "Workflows" at bounding box center [36, 82] width 31 height 9
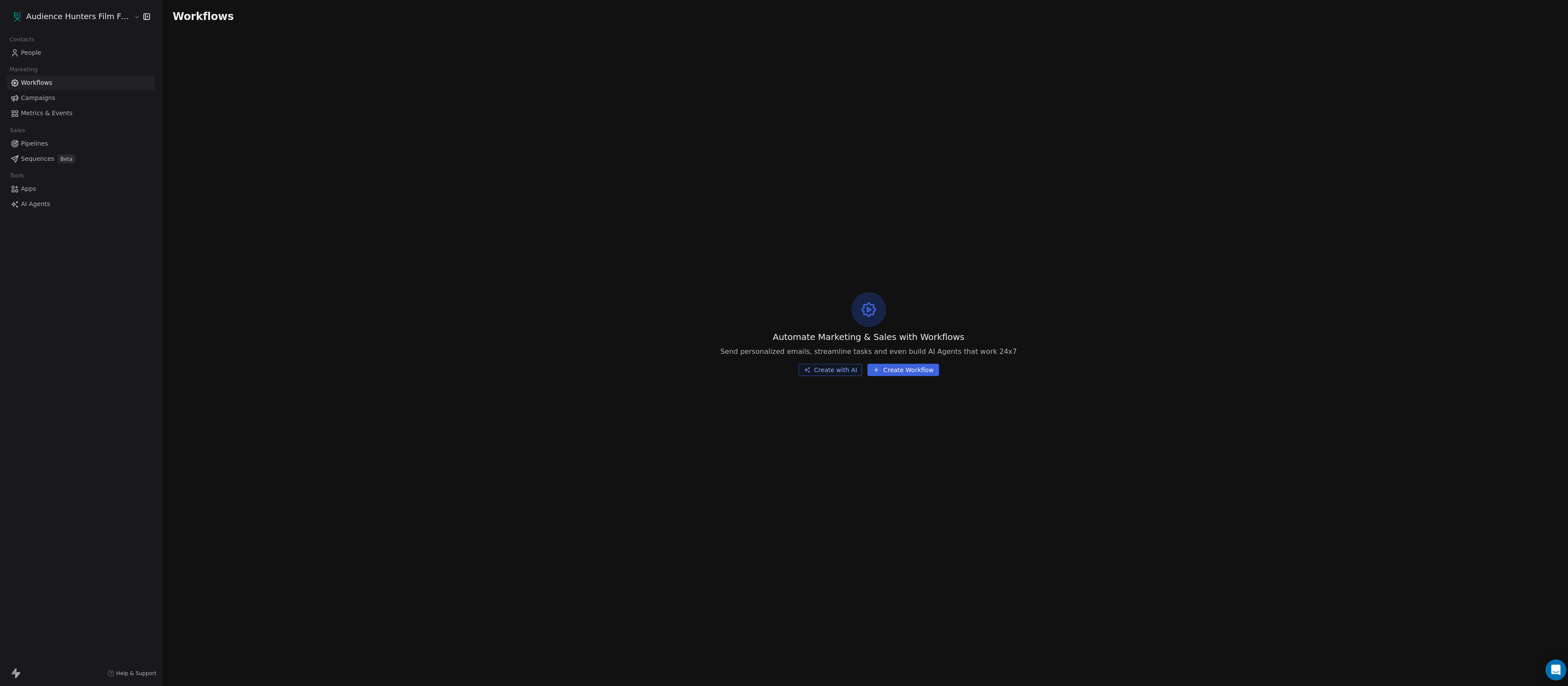
click at [52, 50] on link "People" at bounding box center [80, 52] width 147 height 15
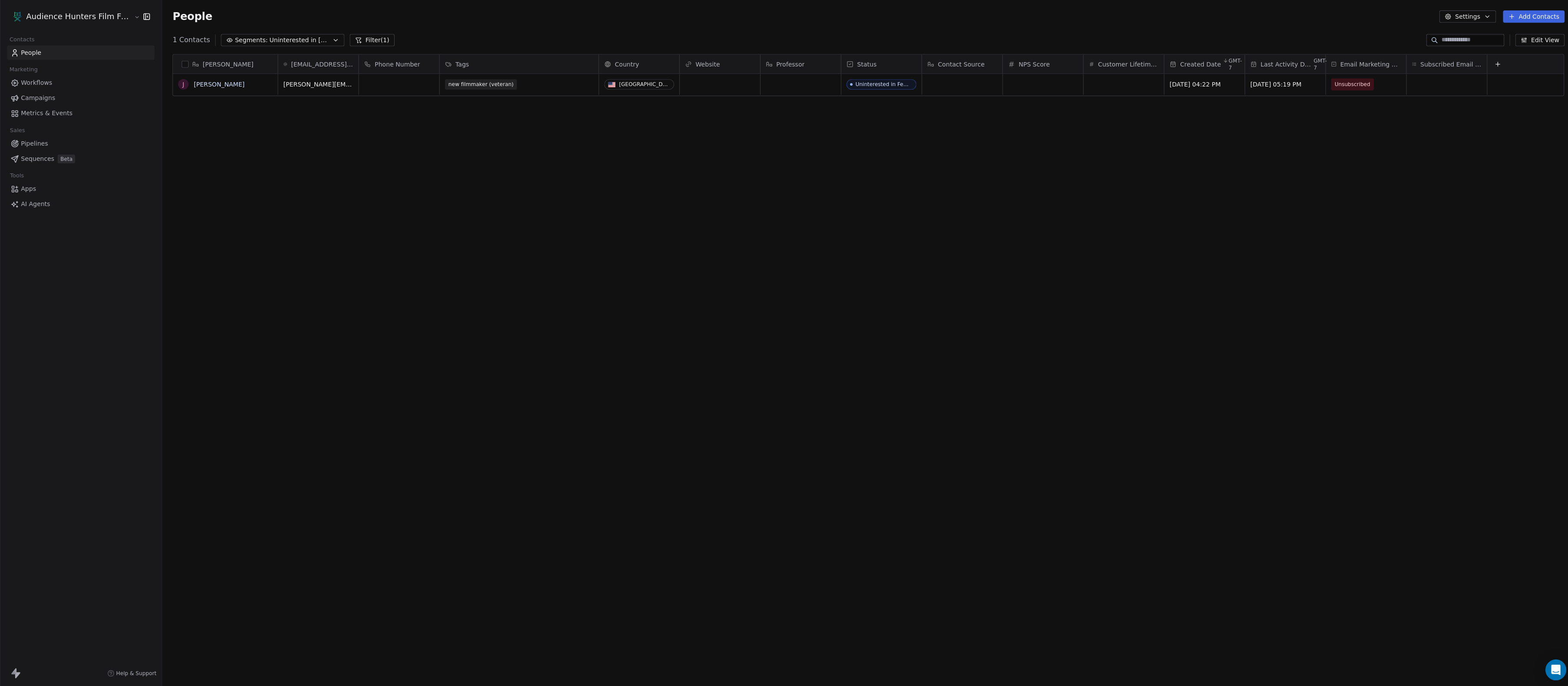
scroll to position [604, 1406]
click at [303, 38] on span "Uninterested in 2025" at bounding box center [299, 40] width 61 height 9
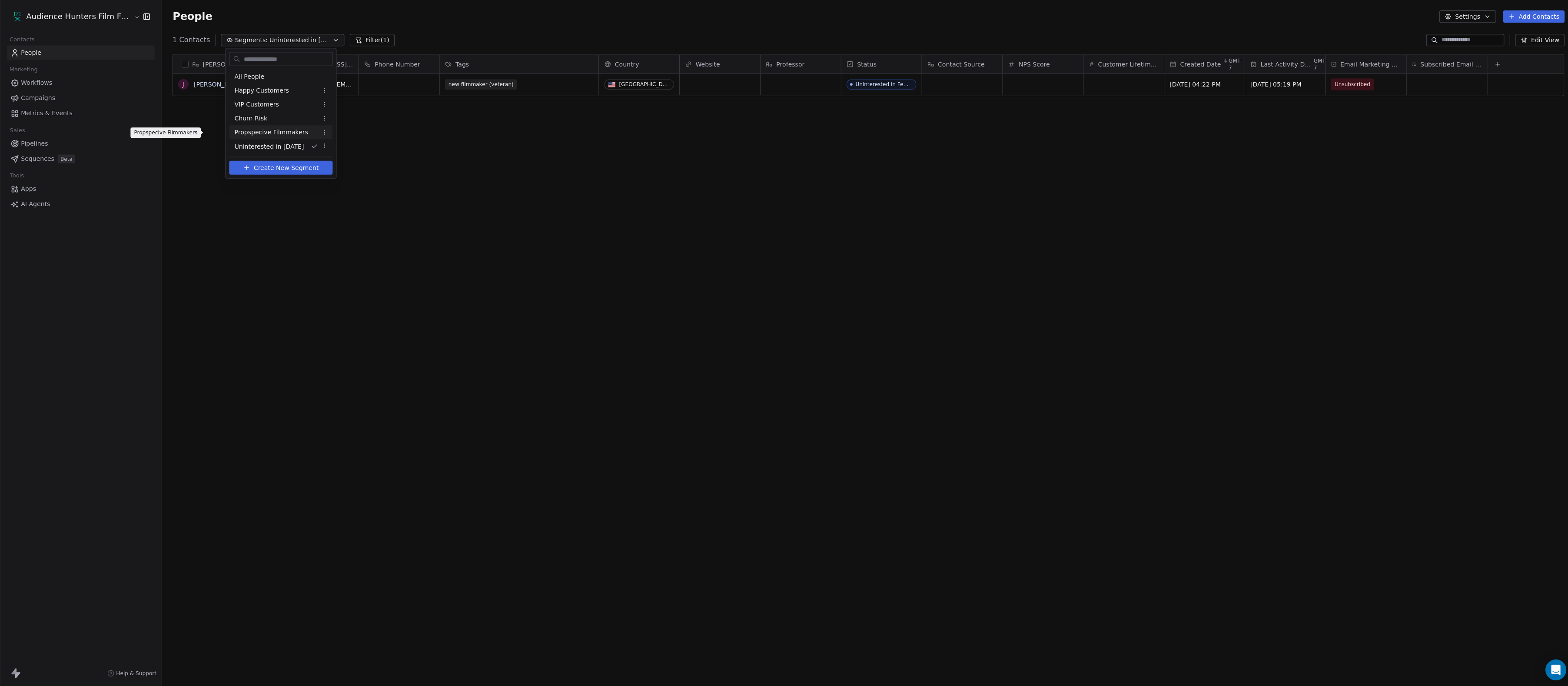
click at [287, 135] on span "Propspecive Filmmakers" at bounding box center [270, 131] width 74 height 9
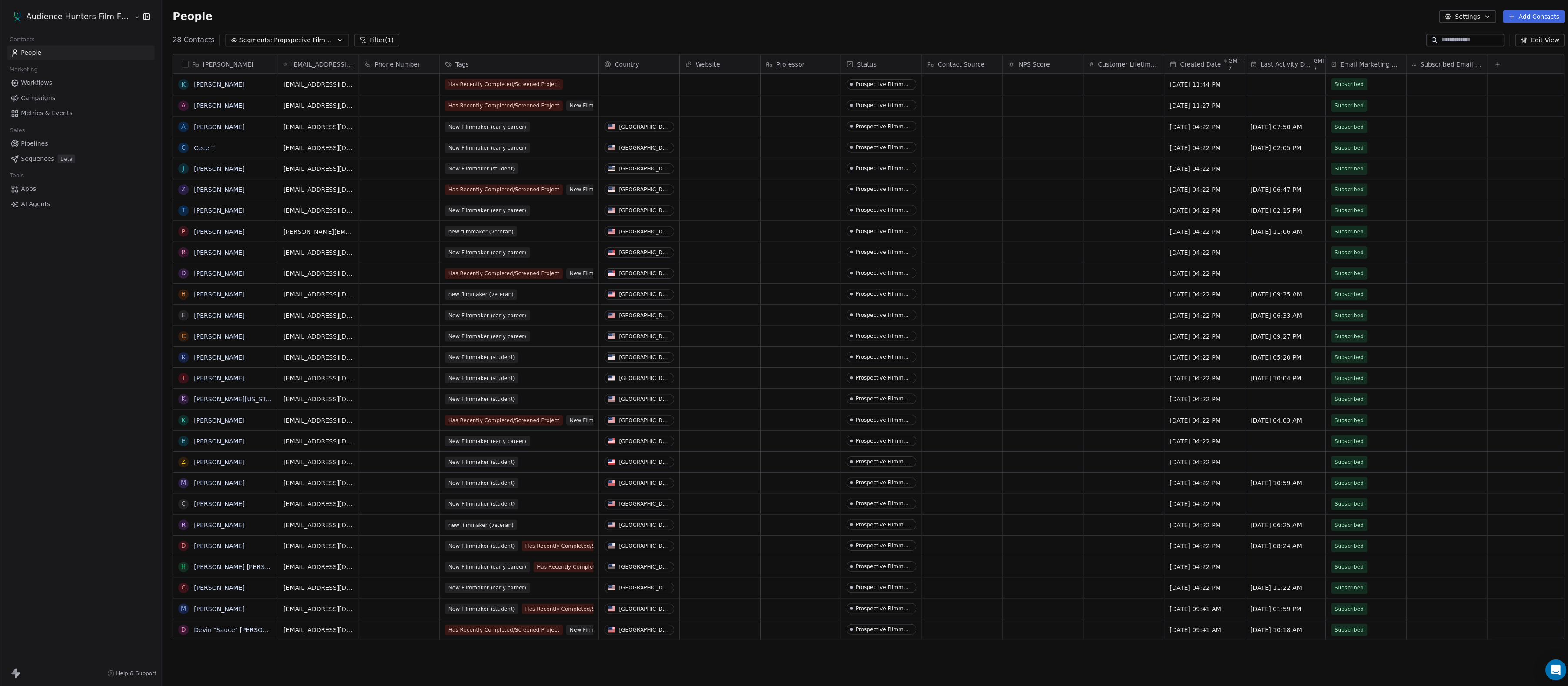
click at [334, 36] on span "Propspecive Filmmakers" at bounding box center [303, 40] width 61 height 9
click at [327, 133] on html "Audience Hunters Film Festival Contacts People Marketing Workflows Campaigns Me…" at bounding box center [784, 343] width 1568 height 686
click at [344, 150] on div "Edit" at bounding box center [359, 149] width 58 height 14
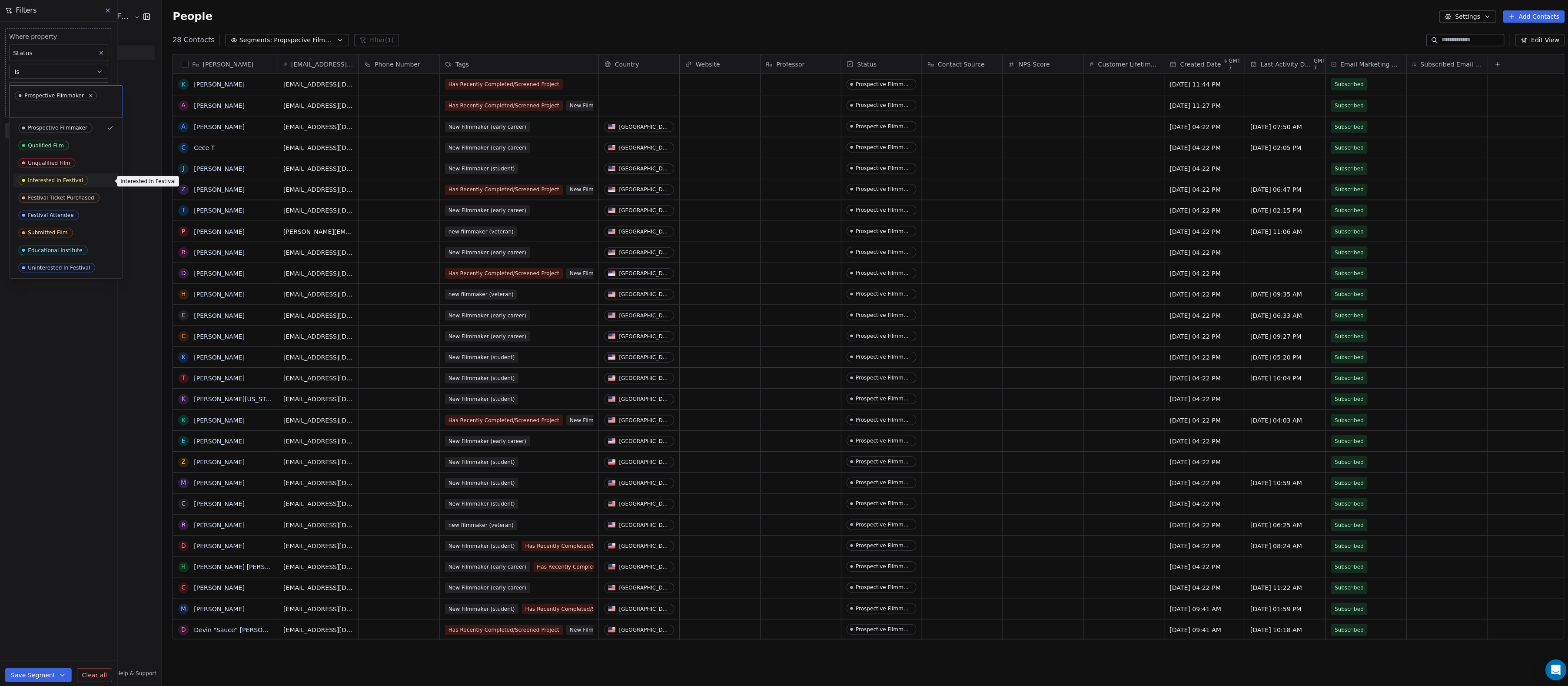
click at [76, 179] on div "Interested In Festival" at bounding box center [55, 180] width 55 height 6
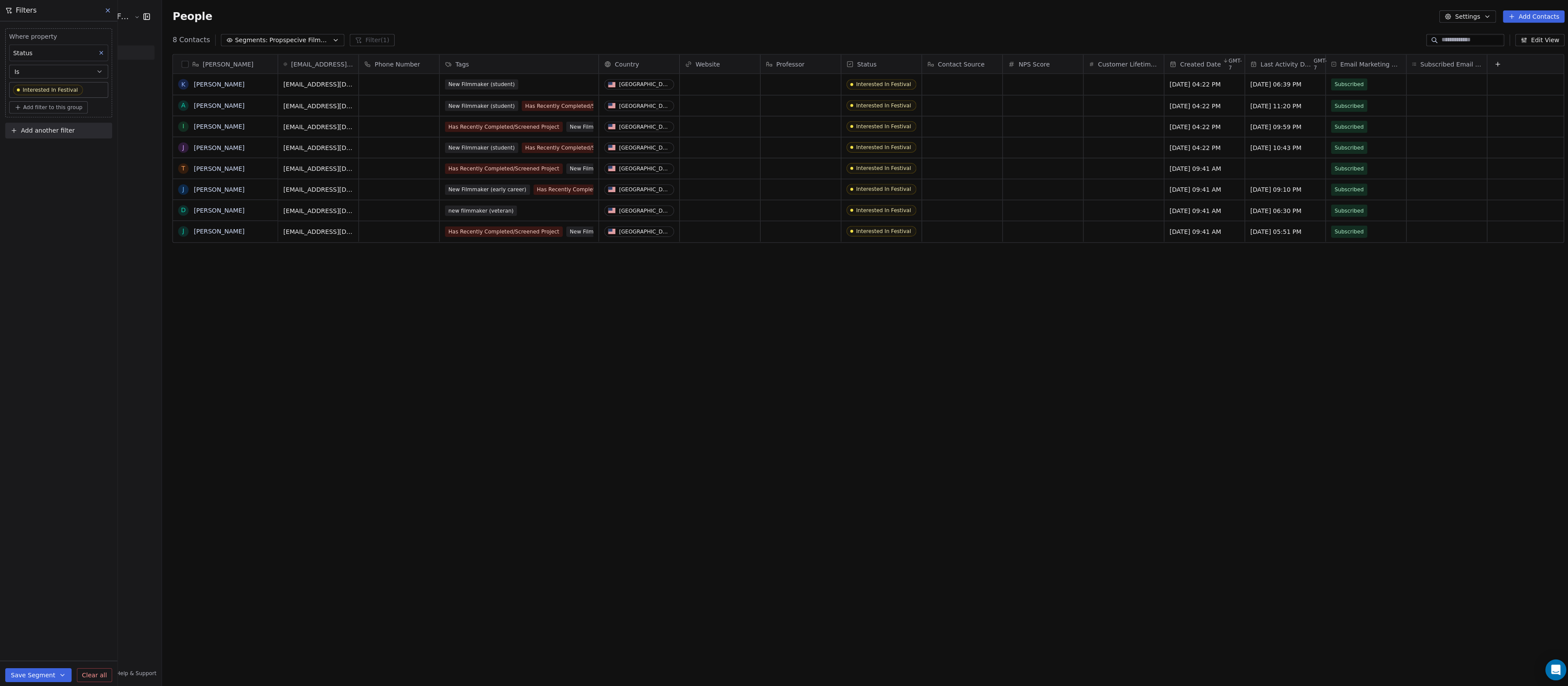
scroll to position [604, 1406]
click at [79, 128] on div "Prospective Filmmaker" at bounding box center [57, 127] width 59 height 6
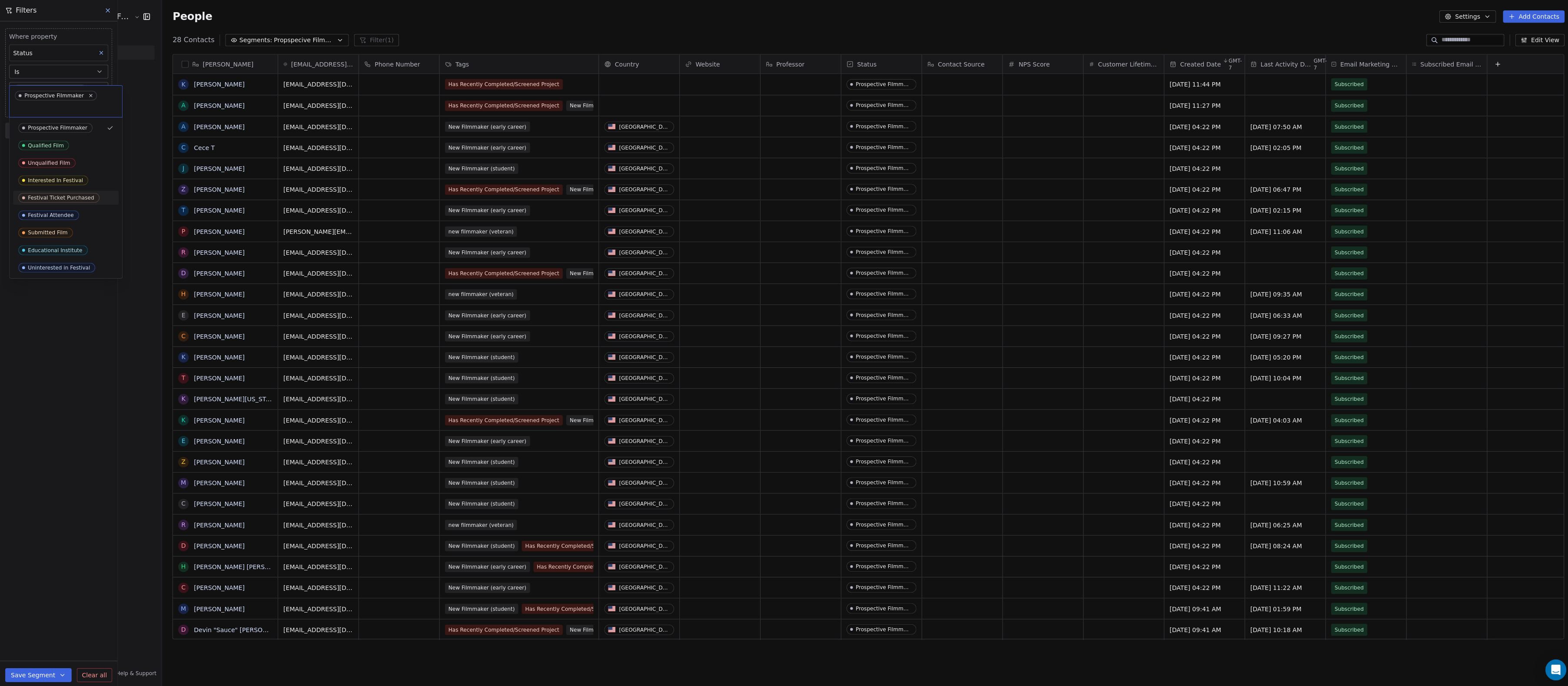
click at [48, 339] on html "Audience Hunters Film Festival Contacts People Marketing Workflows Campaigns Me…" at bounding box center [784, 343] width 1568 height 686
click at [72, 110] on span "Add filter to this group" at bounding box center [52, 107] width 59 height 7
click at [62, 210] on html "Audience Hunters Film Festival Contacts People Marketing Workflows Campaigns Me…" at bounding box center [784, 343] width 1568 height 686
click at [63, 133] on span "Add another filter" at bounding box center [47, 130] width 54 height 9
click at [64, 154] on span "Contact properties" at bounding box center [43, 154] width 57 height 9
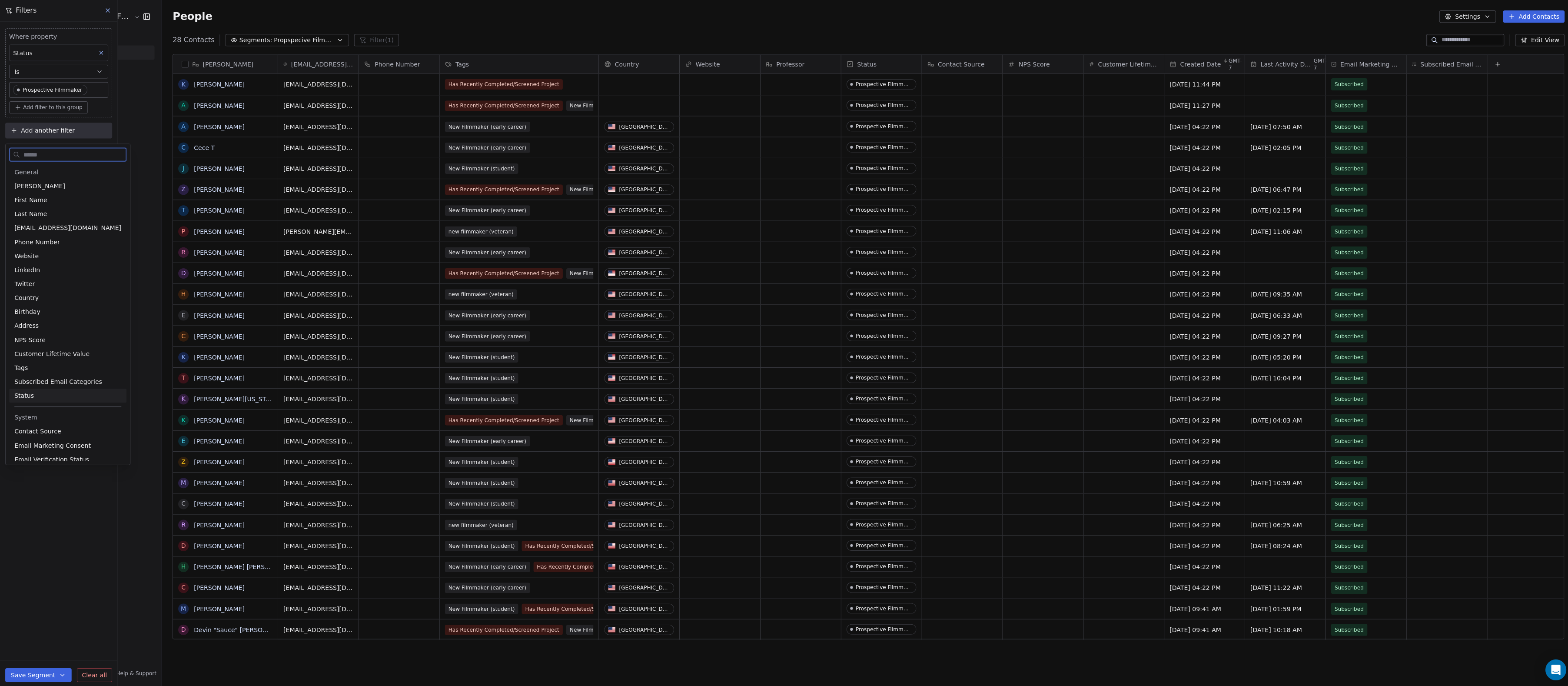
click at [26, 397] on span "Status" at bounding box center [24, 394] width 19 height 9
click at [54, 349] on div "Where property Status Is Prospective Filmmaker Add filter to this group and Whe…" at bounding box center [58, 354] width 117 height 665
click at [64, 215] on body "Audience Hunters Film Festival Contacts People Marketing Workflows Campaigns Me…" at bounding box center [784, 343] width 1568 height 686
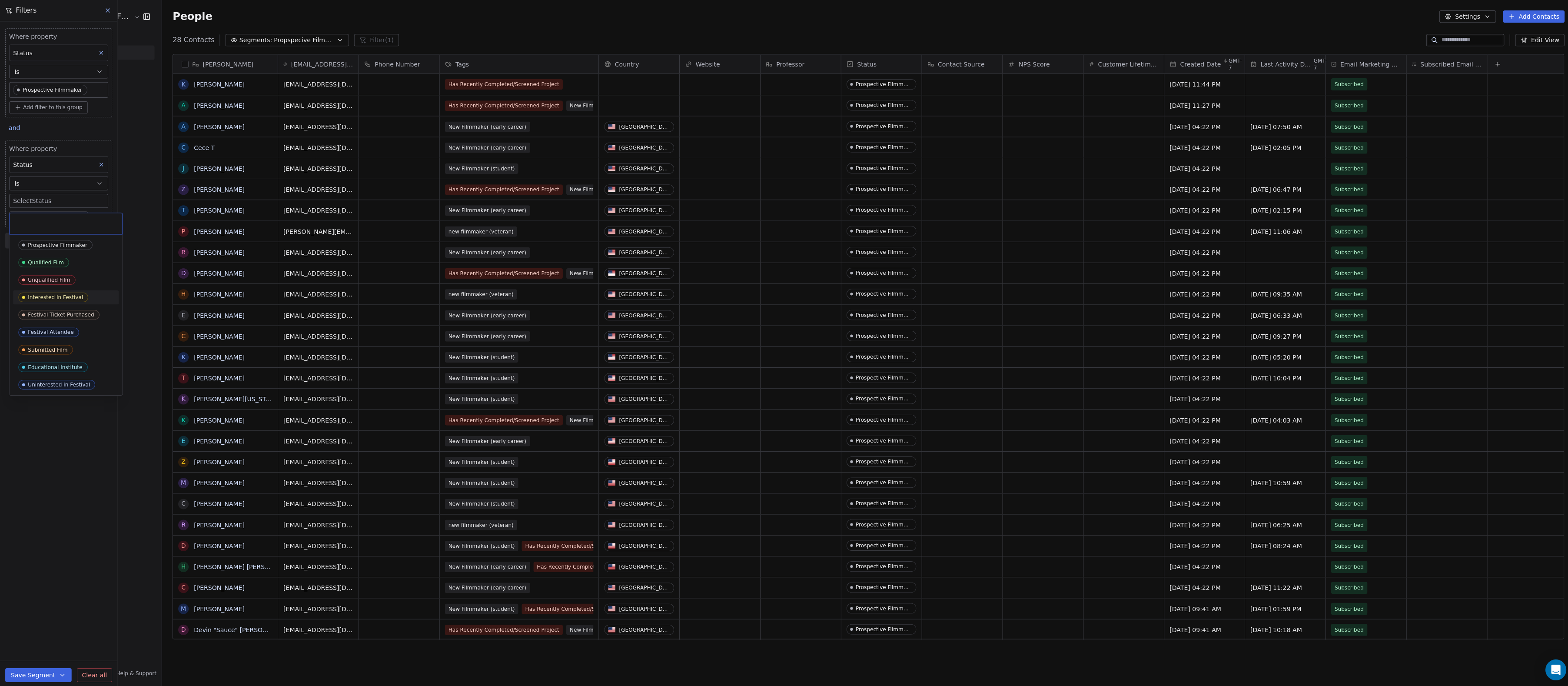
click at [63, 293] on span "Interested In Festival" at bounding box center [53, 296] width 69 height 10
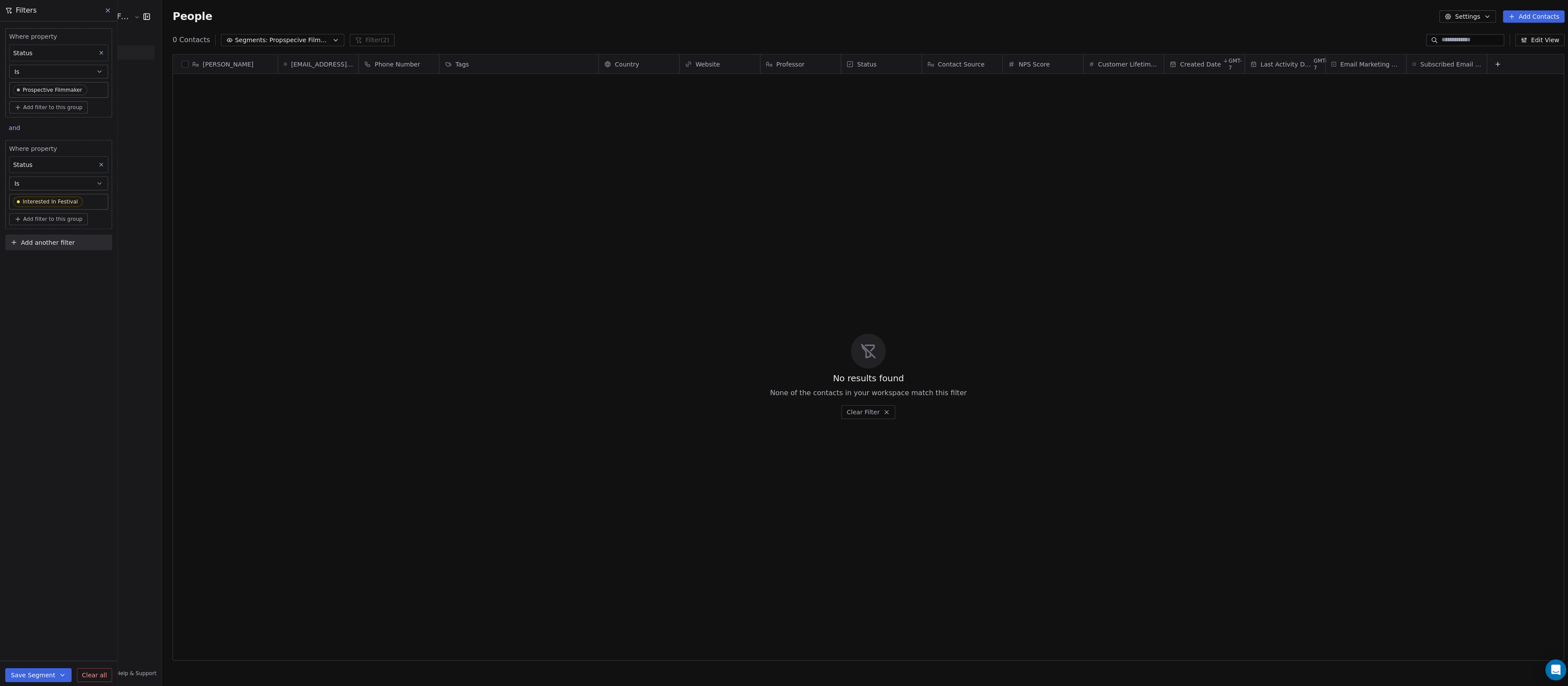
click at [79, 172] on div "Status" at bounding box center [58, 164] width 99 height 16
click at [79, 144] on html "Audience Hunters Film Festival Contacts People Marketing Workflows Campaigns Me…" at bounding box center [784, 343] width 1568 height 686
click at [71, 189] on button "Is" at bounding box center [58, 182] width 99 height 14
click at [60, 281] on div "Has any value" at bounding box center [58, 277] width 89 height 14
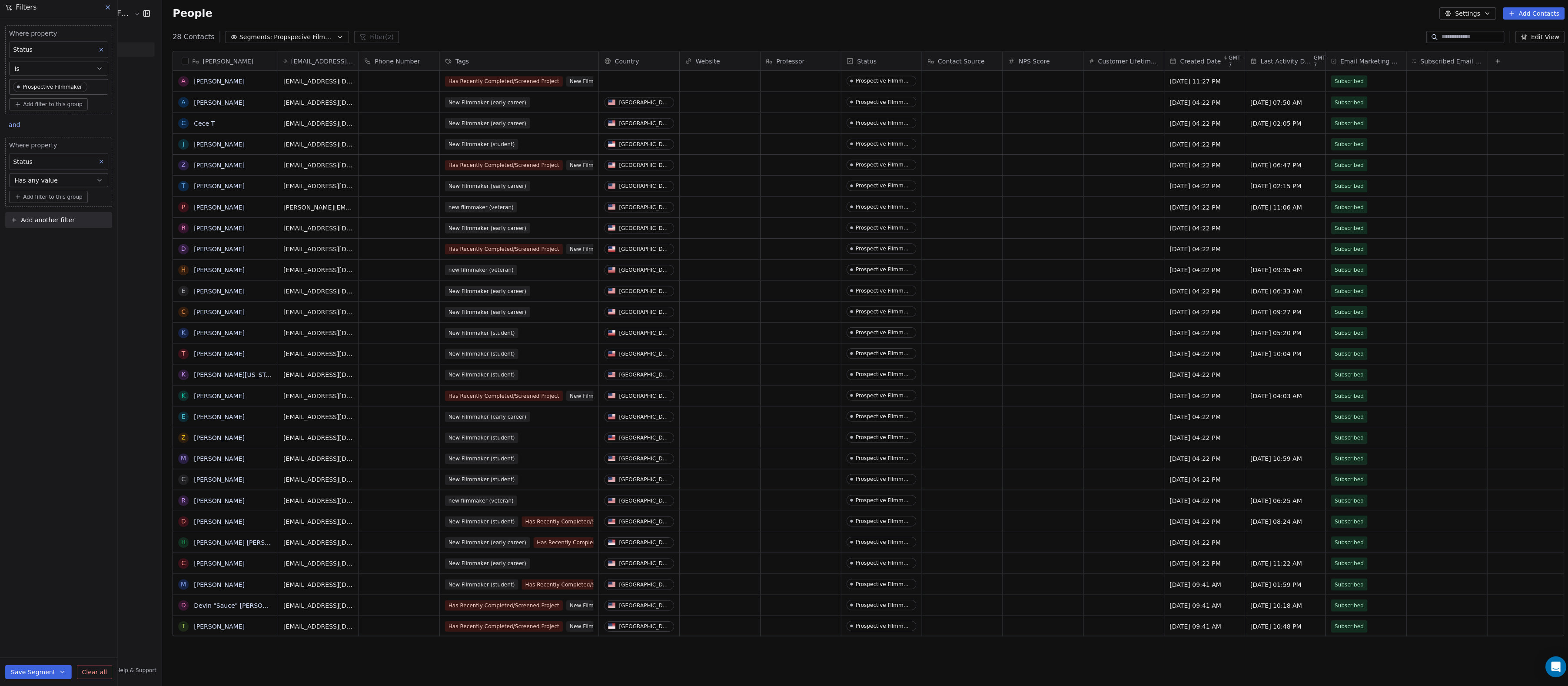
scroll to position [0, 0]
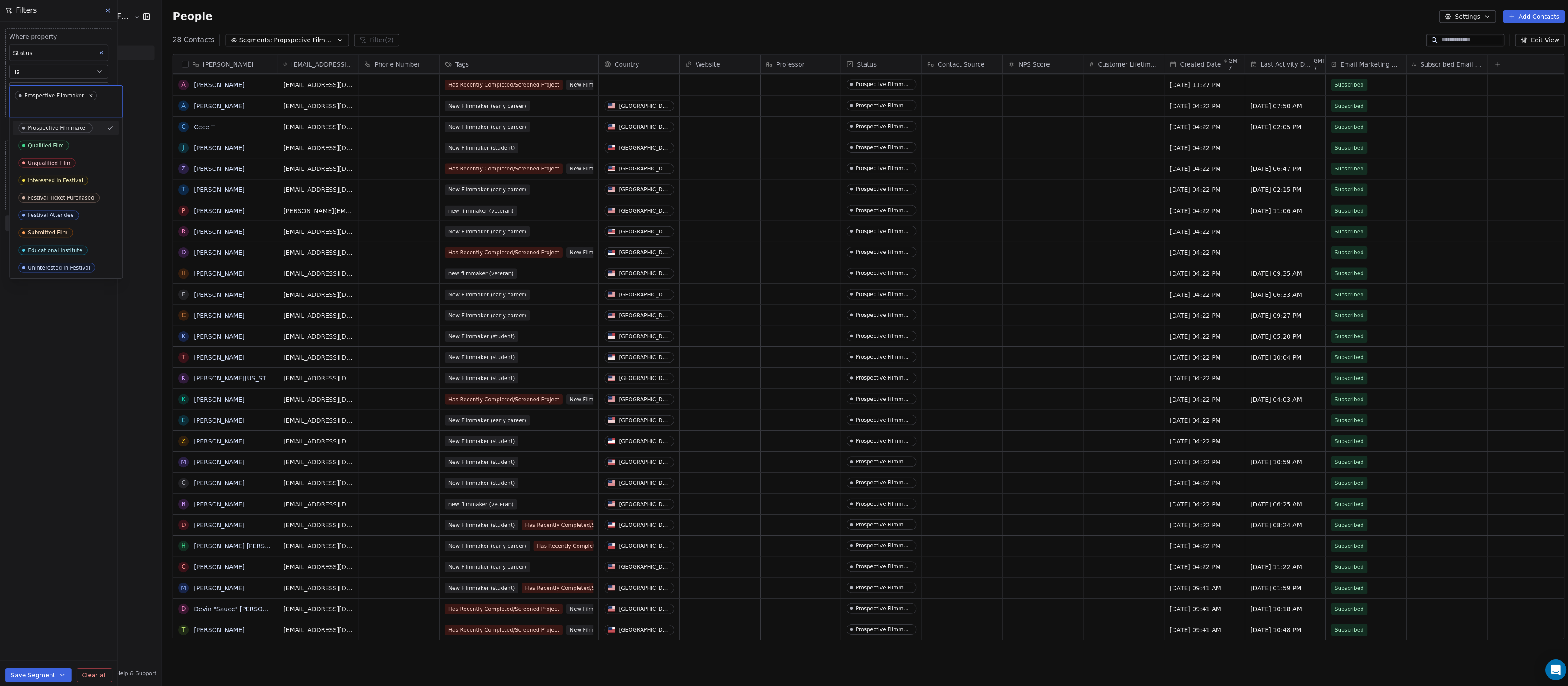
click at [66, 75] on html "Audience Hunters Film Festival Contacts People Marketing Workflows Campaigns Me…" at bounding box center [784, 343] width 1568 height 686
click at [62, 75] on button "Is" at bounding box center [58, 71] width 99 height 14
click at [66, 150] on div "Has any value" at bounding box center [58, 150] width 89 height 14
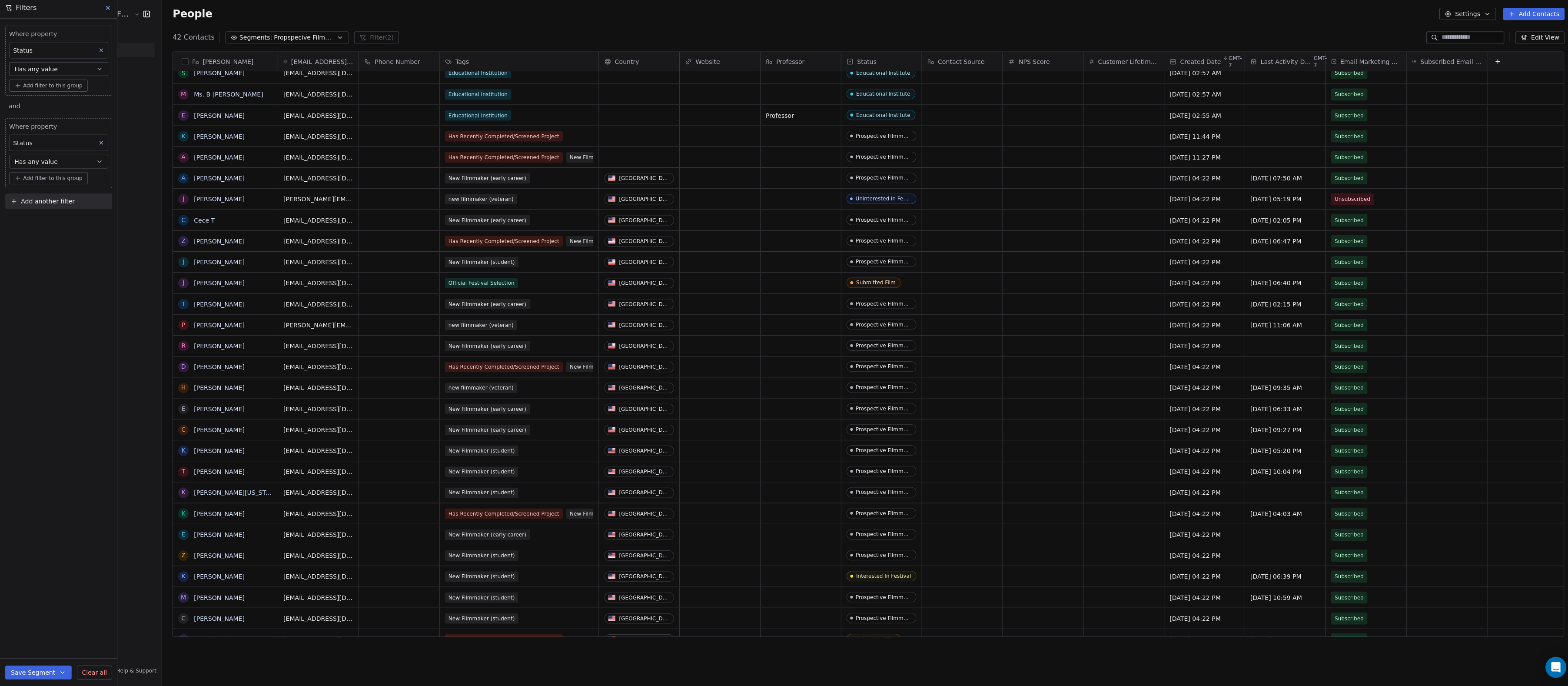
click at [65, 54] on div "Status" at bounding box center [58, 52] width 99 height 16
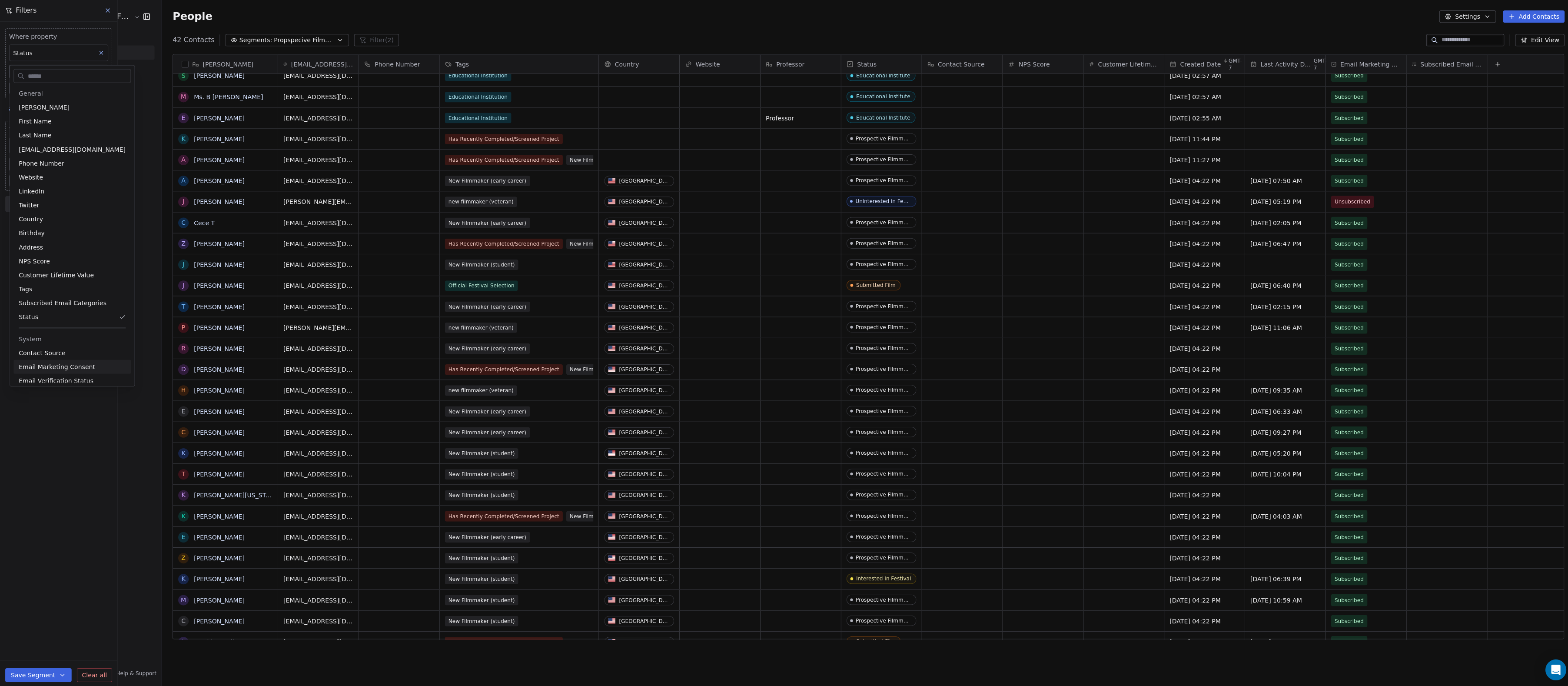
click at [65, 499] on html "Audience Hunters Film Festival Contacts People Marketing Workflows Campaigns Me…" at bounding box center [784, 343] width 1568 height 686
click at [49, 71] on span "Has any value" at bounding box center [36, 71] width 43 height 9
click at [46, 248] on div "Where property Status Has any value Add filter to this group and Where property…" at bounding box center [58, 354] width 117 height 665
click at [105, 10] on icon at bounding box center [107, 10] width 7 height 7
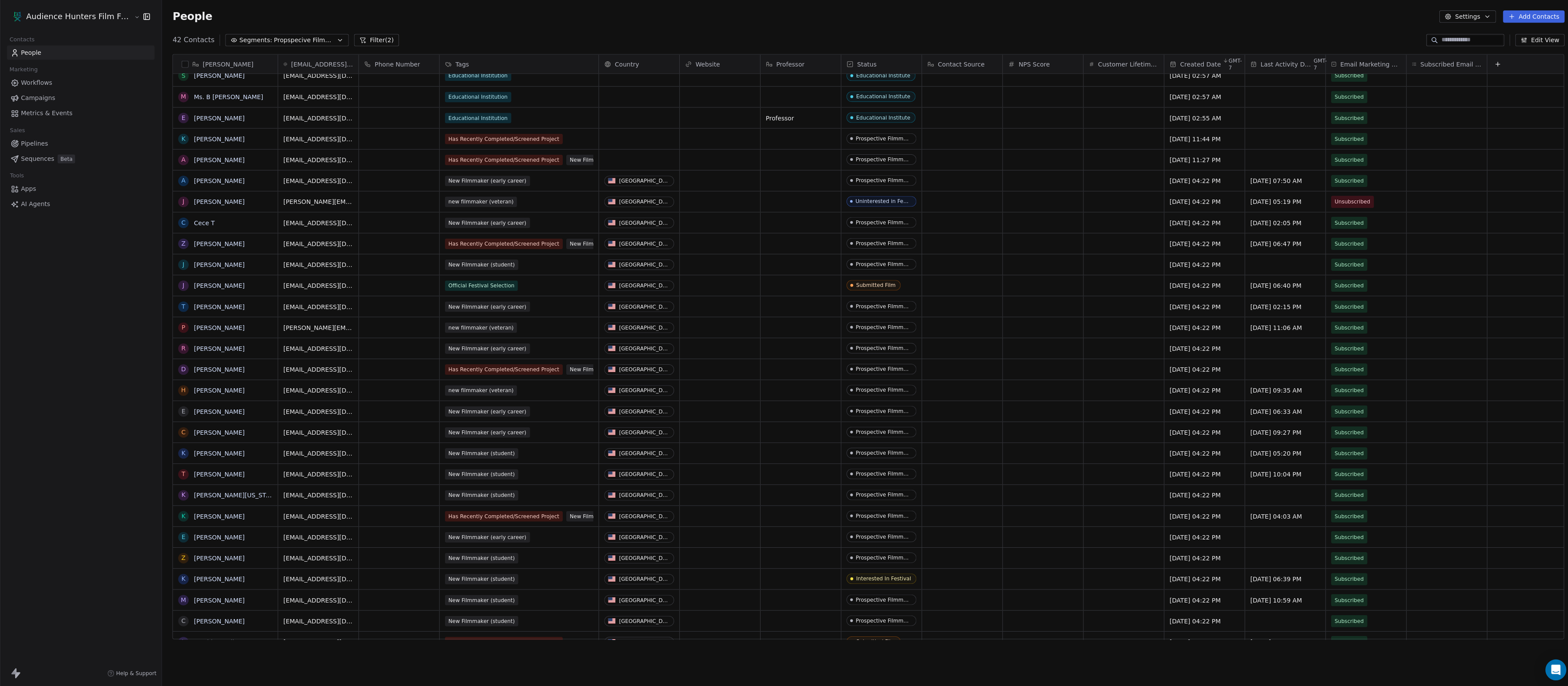
click at [50, 85] on span "Workflows" at bounding box center [36, 82] width 31 height 9
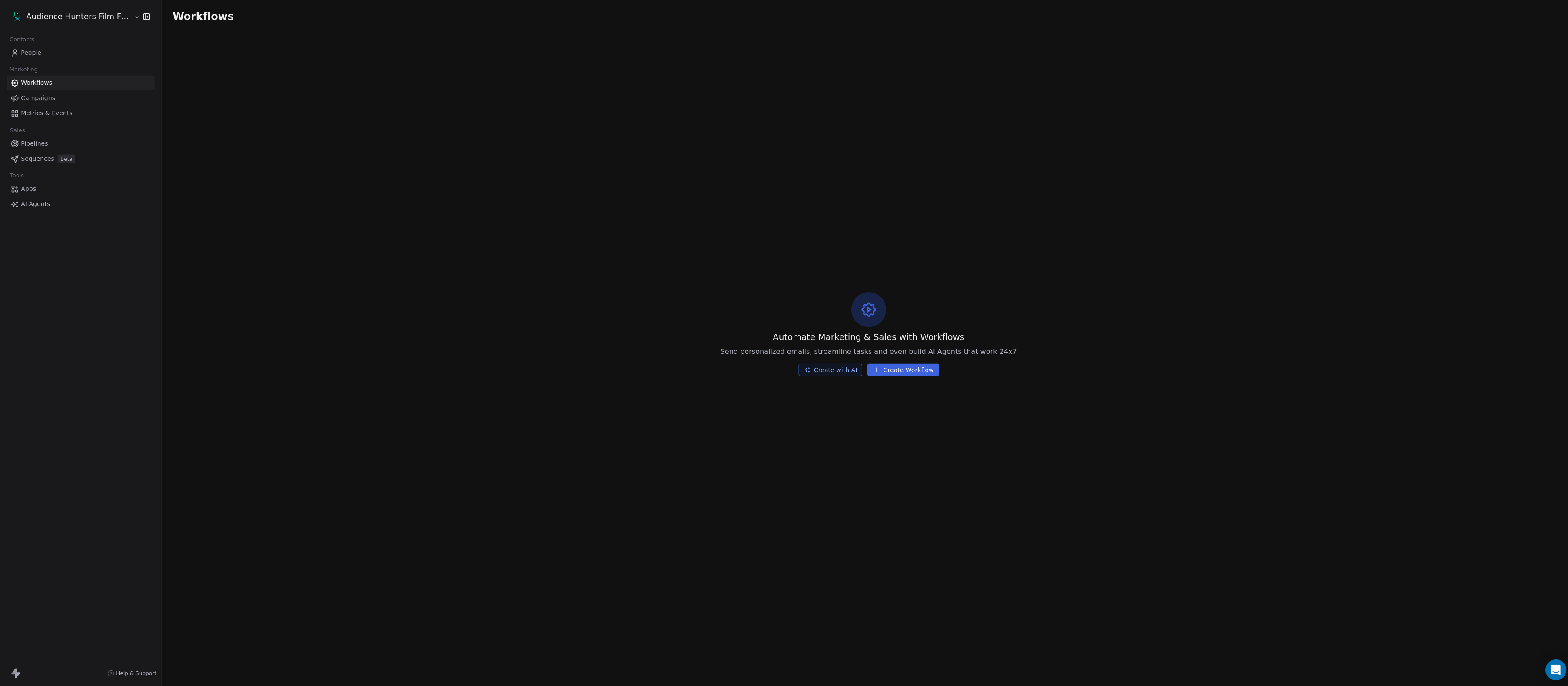
click at [60, 51] on link "People" at bounding box center [80, 52] width 147 height 15
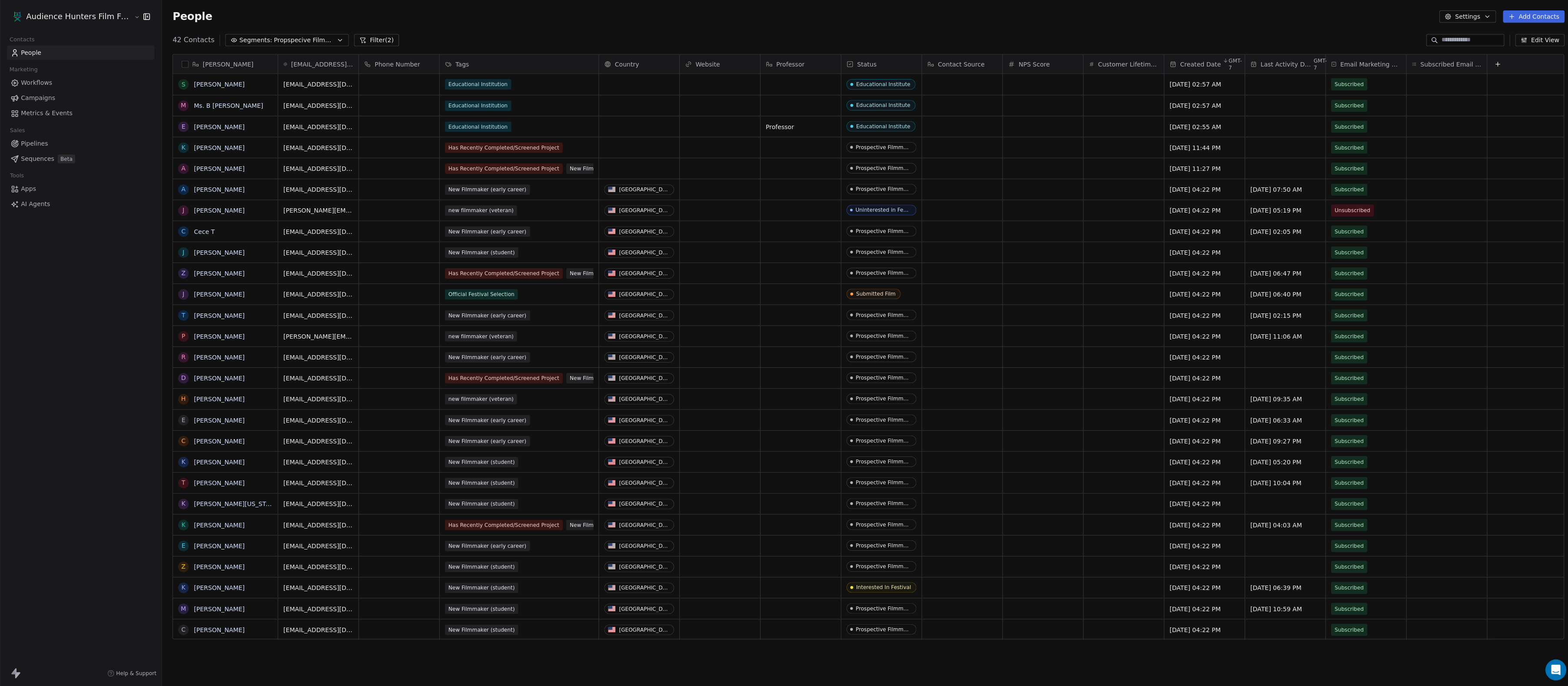
click at [313, 41] on span "Propspecive Filmmakers" at bounding box center [303, 40] width 61 height 9
click at [283, 161] on button "Create New Segment" at bounding box center [287, 167] width 105 height 14
click at [57, 74] on span "Has any value" at bounding box center [36, 71] width 43 height 9
click at [55, 98] on div "Is" at bounding box center [58, 94] width 89 height 14
click at [54, 93] on body "Audience Hunters Film Festival Contacts People Marketing Workflows Campaigns Me…" at bounding box center [784, 343] width 1568 height 686
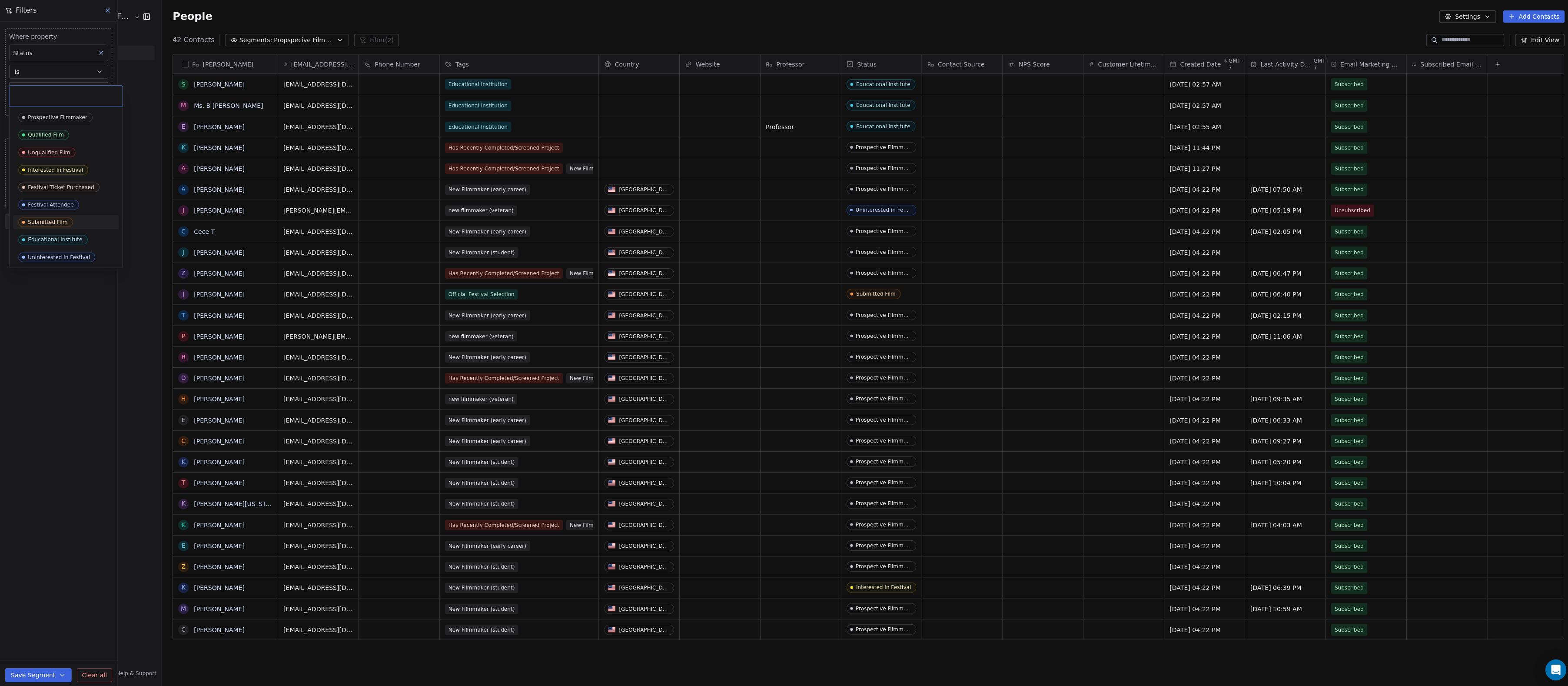
click at [62, 220] on div "Submitted Film" at bounding box center [47, 221] width 40 height 6
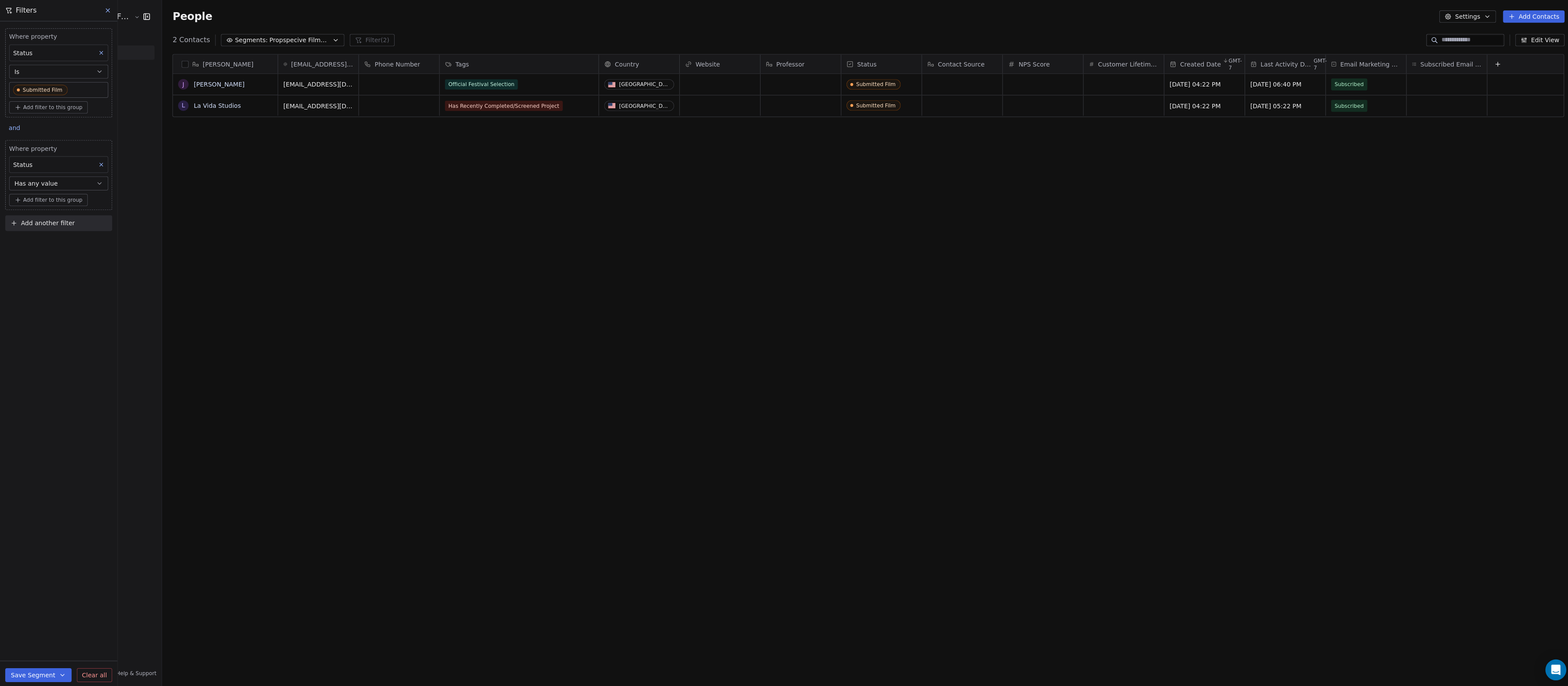
scroll to position [604, 1406]
click at [49, 674] on button "Save Segment" at bounding box center [38, 671] width 66 height 14
click at [66, 633] on span "Create new segment" at bounding box center [57, 631] width 63 height 9
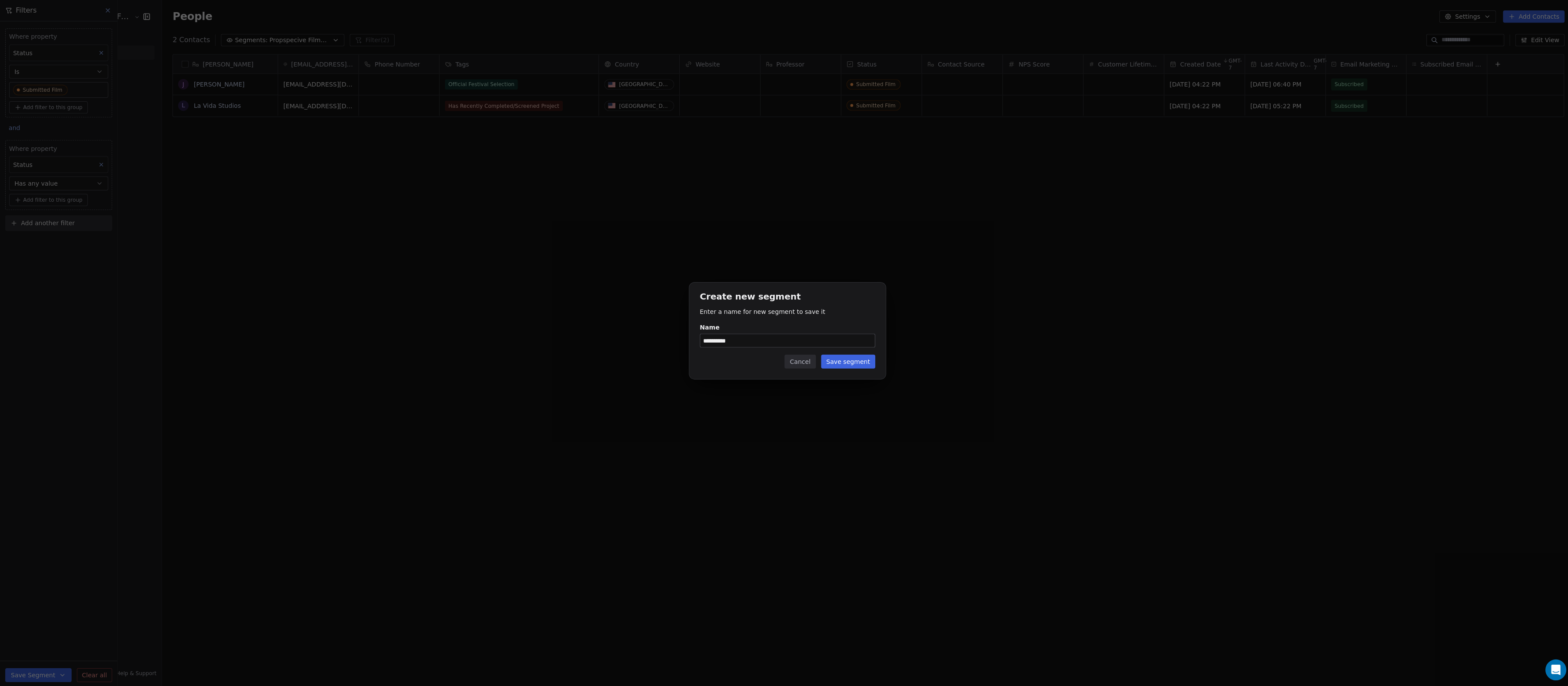
type input "**********"
click at [823, 362] on button "Save segment" at bounding box center [844, 360] width 54 height 14
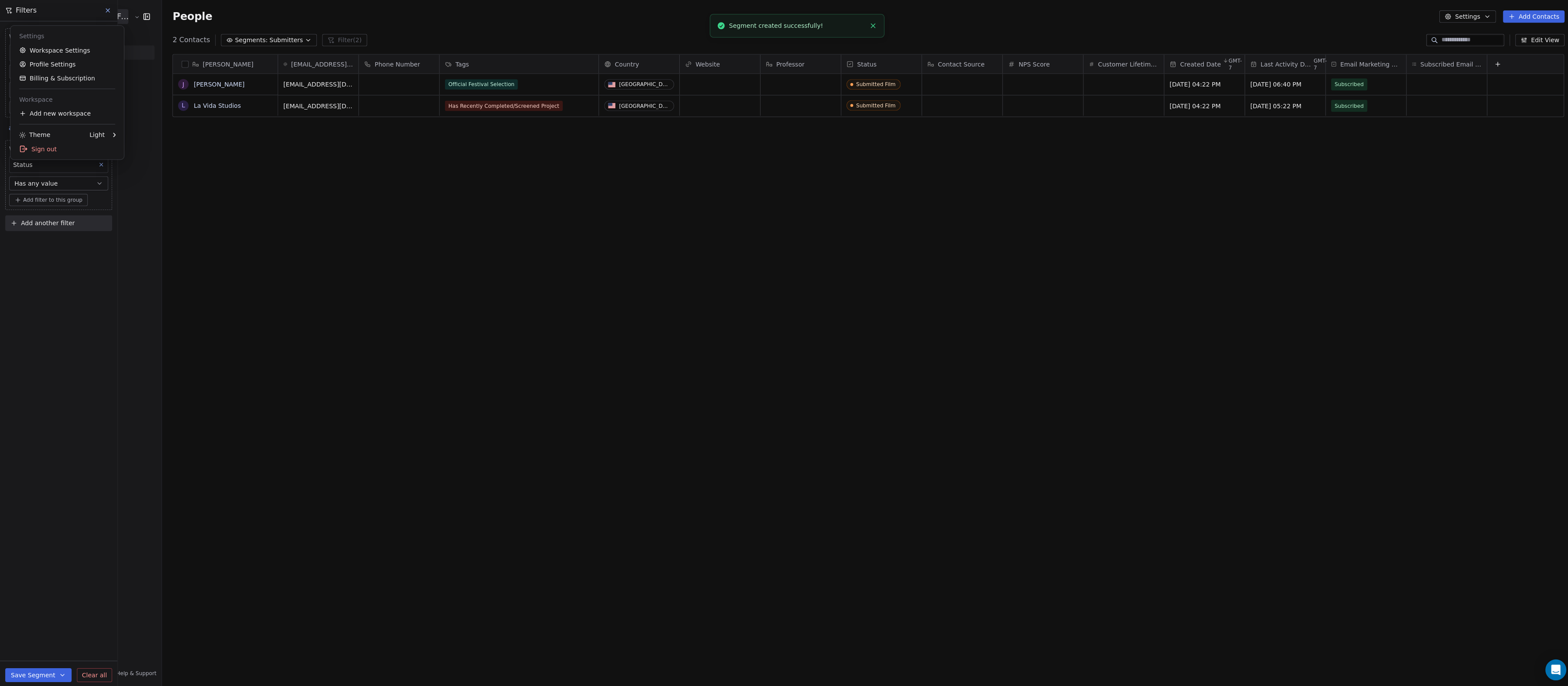
click at [117, 9] on html "Audience Hunters Film Festival Contacts People Marketing Workflows Campaigns Me…" at bounding box center [784, 343] width 1568 height 686
click at [108, 9] on html "Audience Hunters Film Festival Contacts People Marketing Workflows Campaigns Me…" at bounding box center [784, 343] width 1568 height 686
click at [108, 9] on icon at bounding box center [107, 10] width 7 height 7
click at [49, 86] on span "Workflows" at bounding box center [36, 82] width 31 height 9
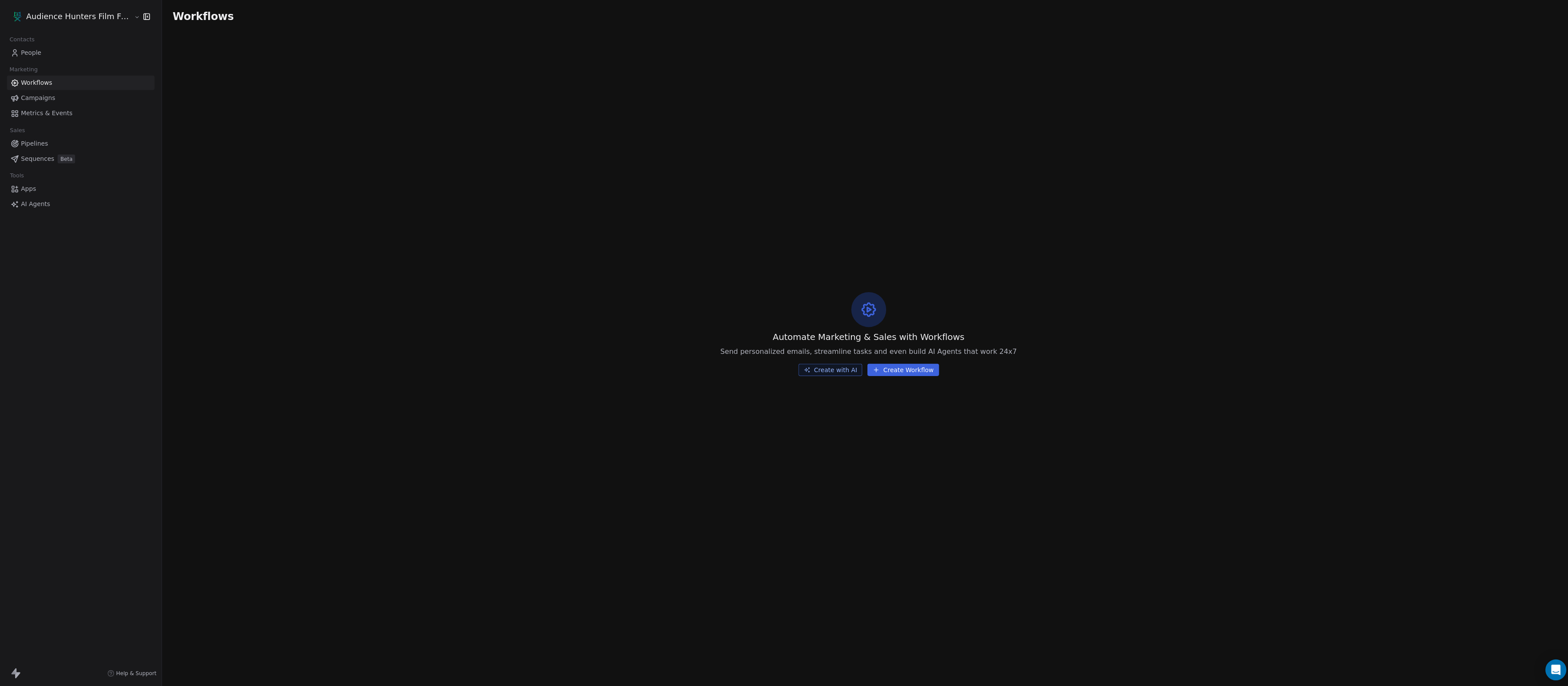
click at [60, 48] on link "People" at bounding box center [80, 52] width 147 height 15
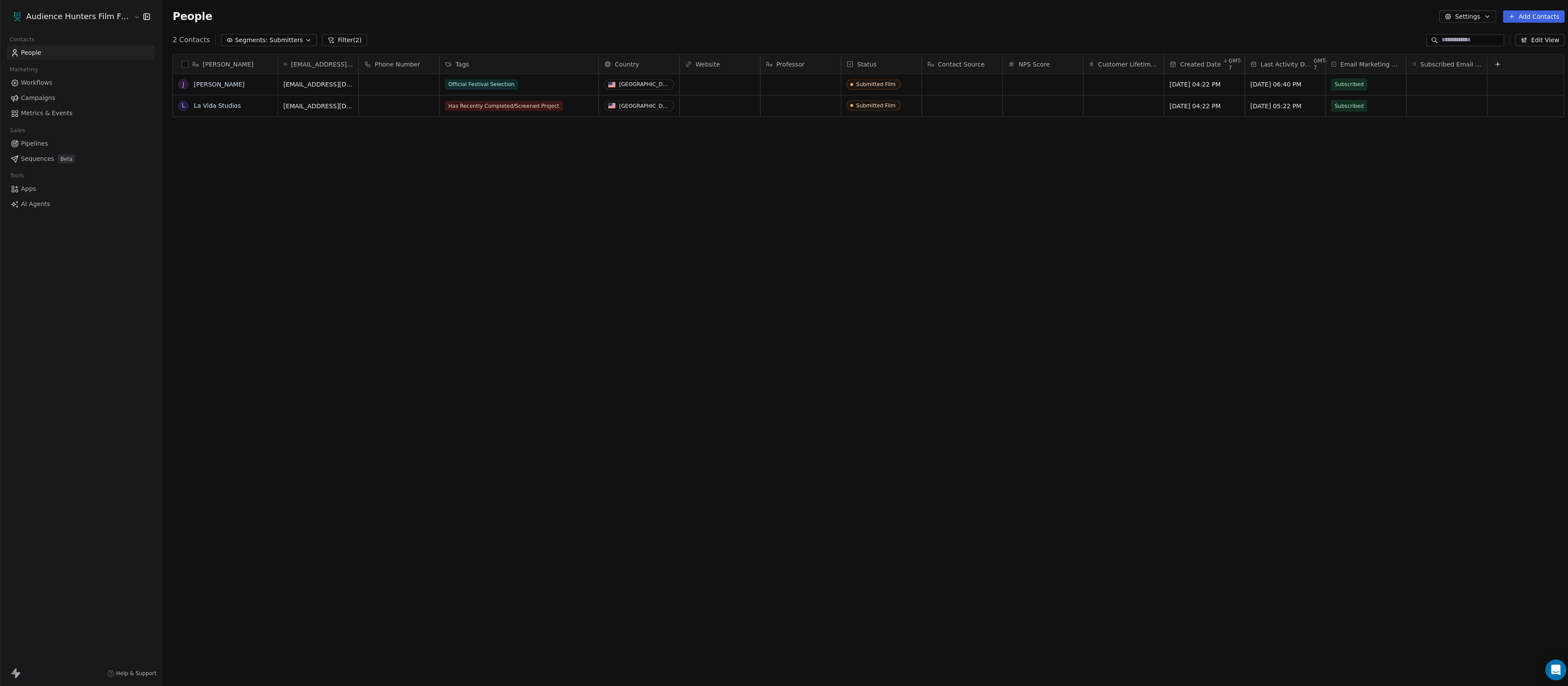
scroll to position [604, 1406]
click at [291, 33] on div "People Settings Add Contacts" at bounding box center [864, 16] width 1407 height 33
click at [295, 36] on span "Submitters" at bounding box center [285, 40] width 33 height 9
click at [276, 74] on div "All People" at bounding box center [276, 76] width 94 height 14
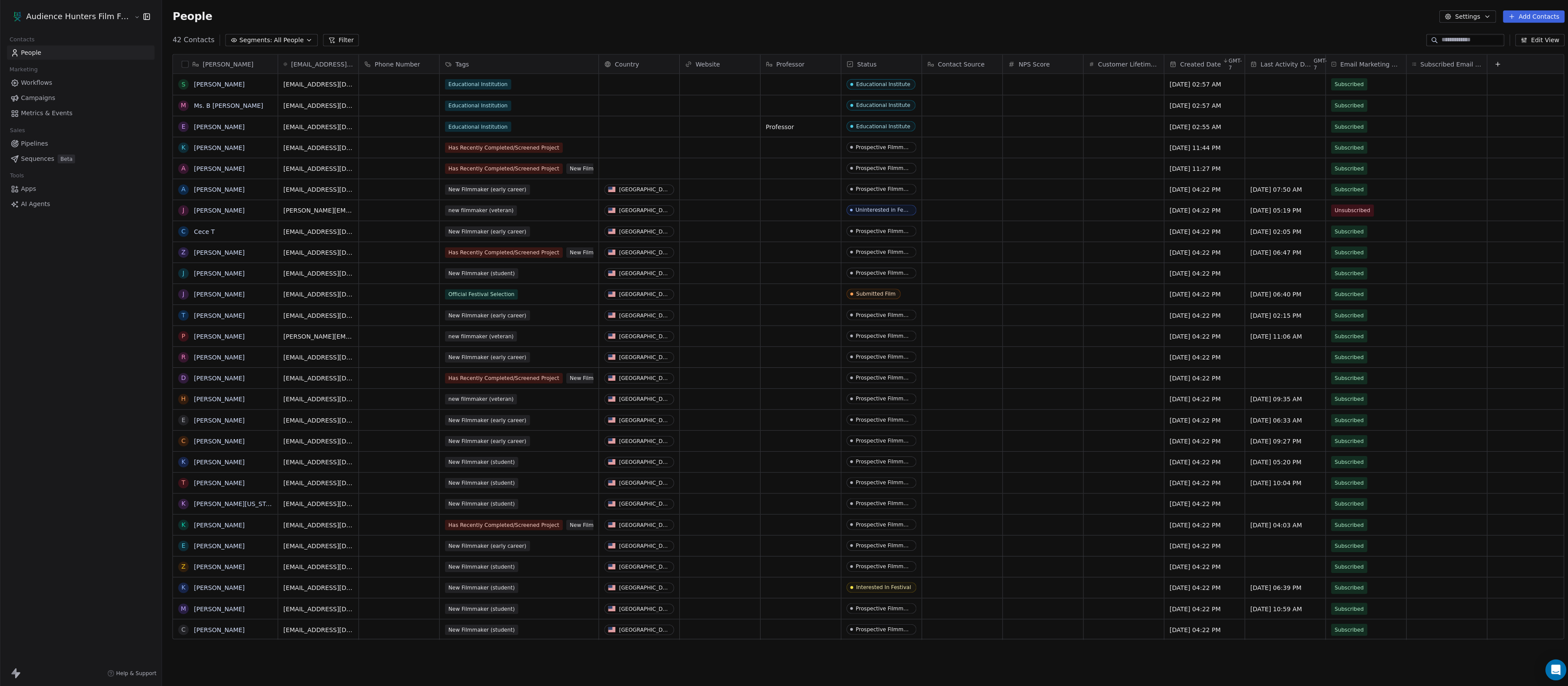
click at [293, 44] on span "All People" at bounding box center [287, 40] width 30 height 9
click at [284, 132] on span "Propspecive Filmmakers" at bounding box center [276, 131] width 74 height 9
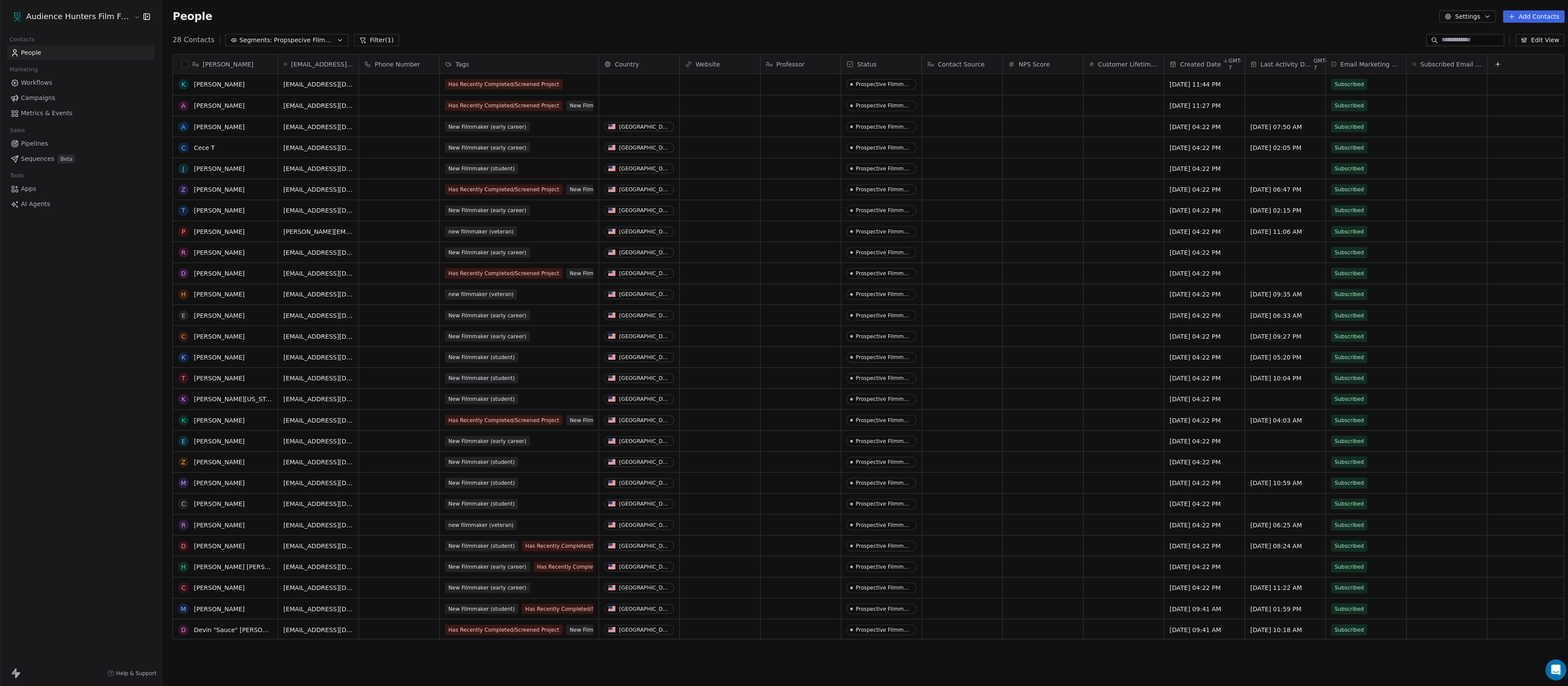
scroll to position [0, 0]
click at [271, 43] on span "Segments:" at bounding box center [254, 40] width 33 height 9
click at [332, 132] on html "Audience Hunters Film Festival Contacts People Marketing Workflows Campaigns Me…" at bounding box center [784, 343] width 1568 height 686
click at [341, 150] on div "Edit" at bounding box center [359, 149] width 58 height 14
click at [66, 51] on div "Status" at bounding box center [58, 52] width 99 height 16
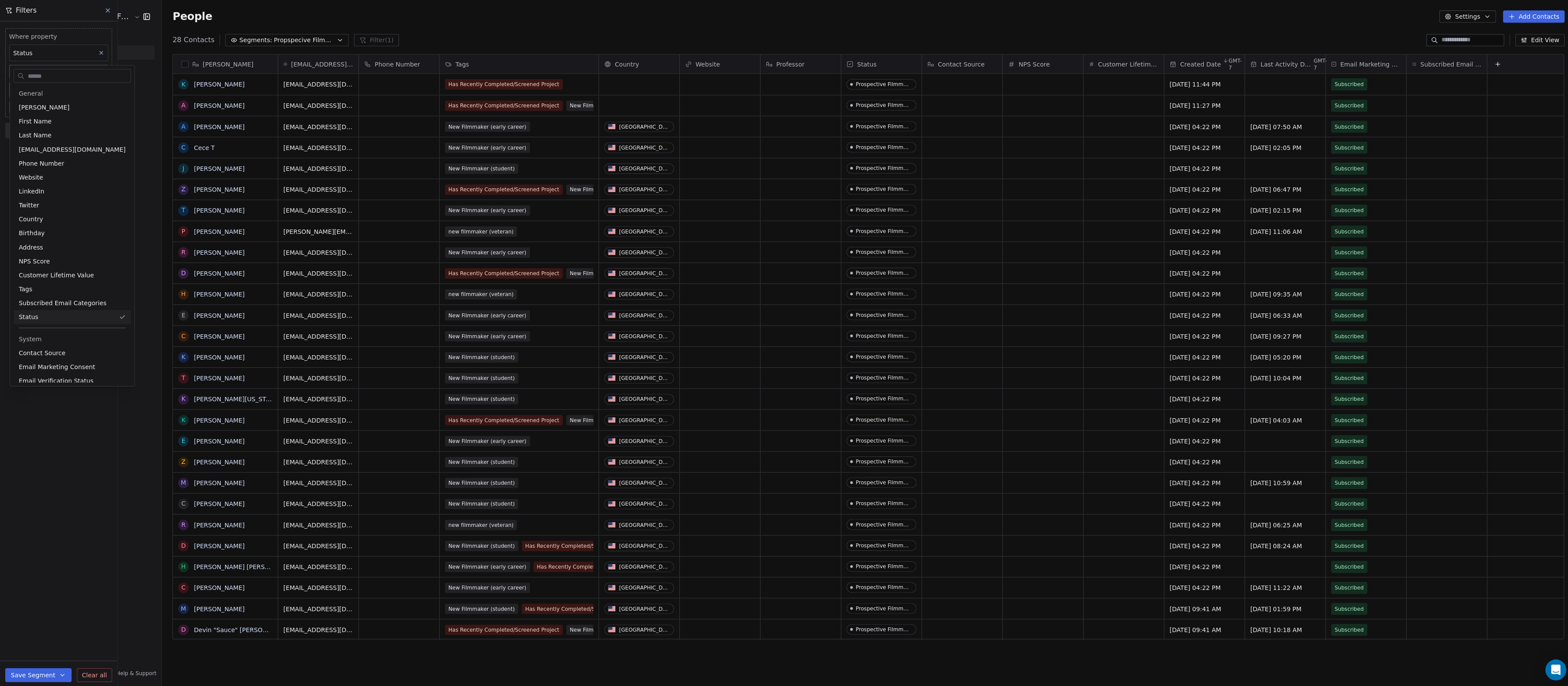
click at [52, 42] on html "Audience Hunters Film Festival Contacts People Marketing Workflows Campaigns Me…" at bounding box center [784, 343] width 1568 height 686
click at [42, 76] on button "Is" at bounding box center [58, 71] width 99 height 14
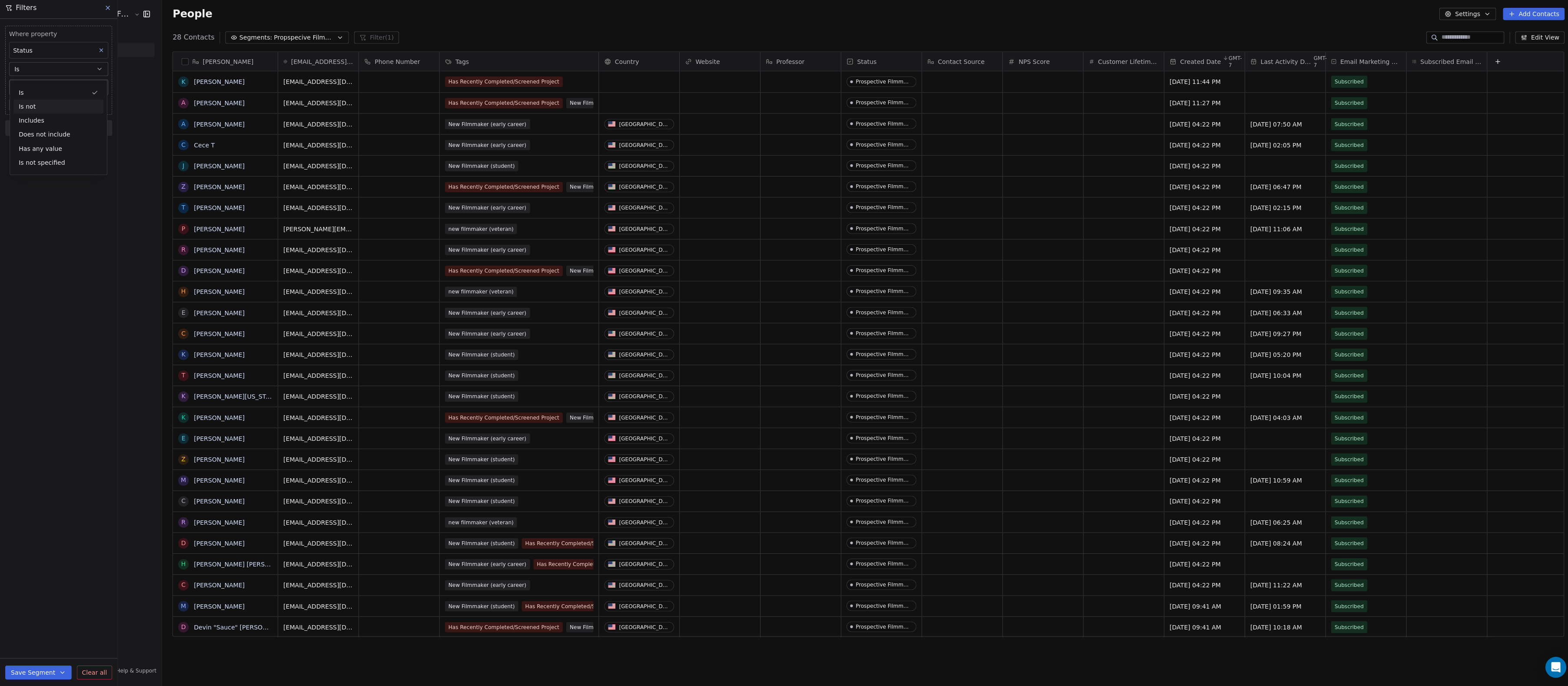
click at [47, 111] on div "Is not" at bounding box center [58, 108] width 89 height 14
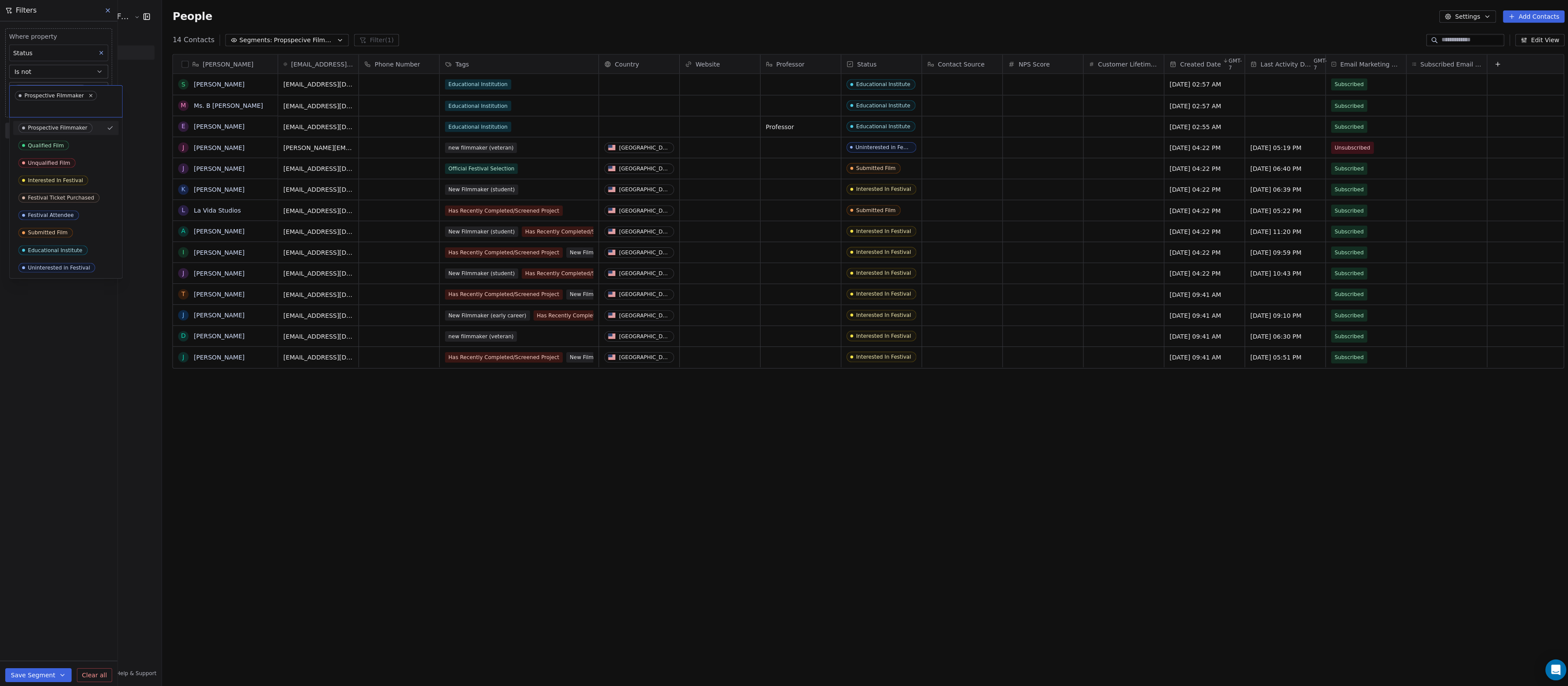
scroll to position [604, 1406]
click at [72, 253] on span "Educational Institute" at bounding box center [53, 249] width 69 height 10
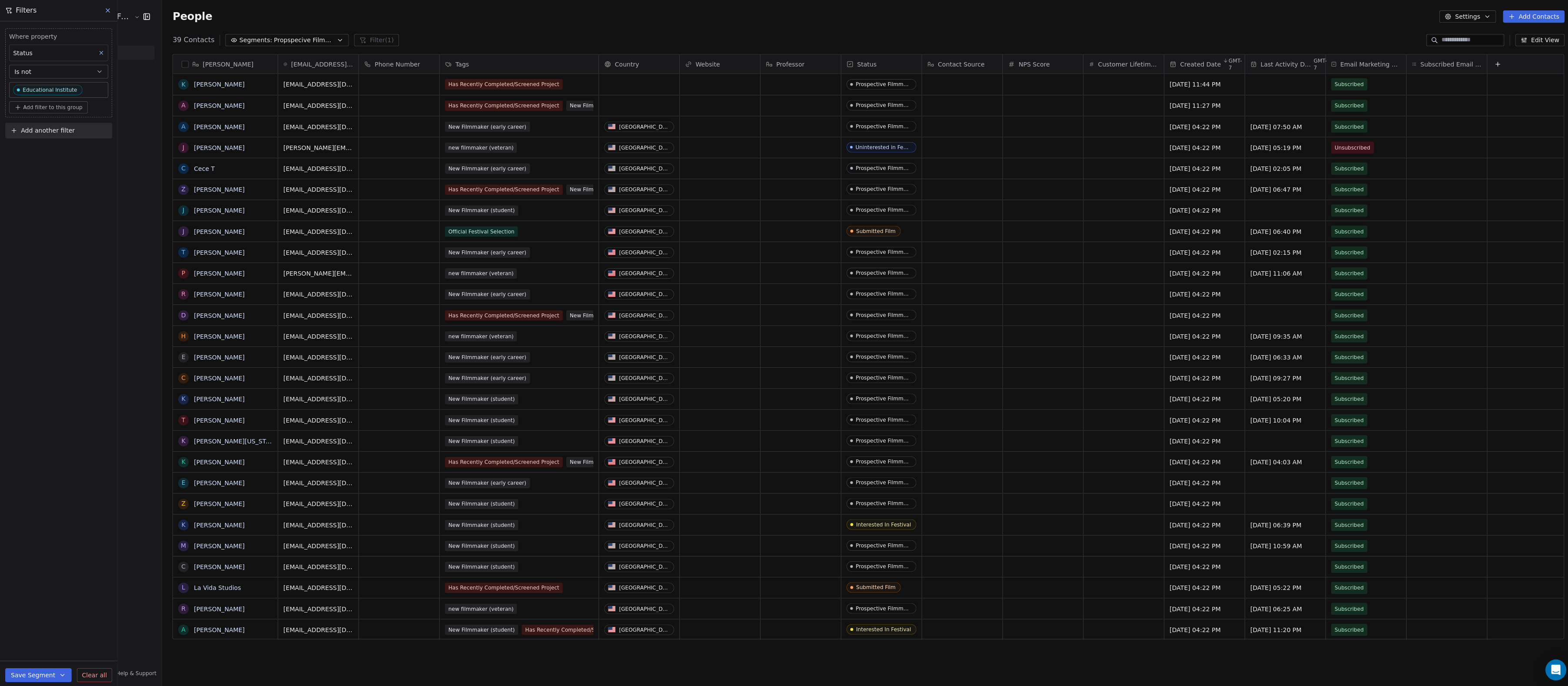
scroll to position [1, 1]
click at [72, 138] on button "Add another filter" at bounding box center [58, 130] width 107 height 16
click at [66, 156] on span "Contact properties" at bounding box center [43, 154] width 57 height 9
click at [32, 393] on span "Status" at bounding box center [24, 394] width 19 height 9
click at [52, 238] on div "Is not" at bounding box center [58, 236] width 89 height 14
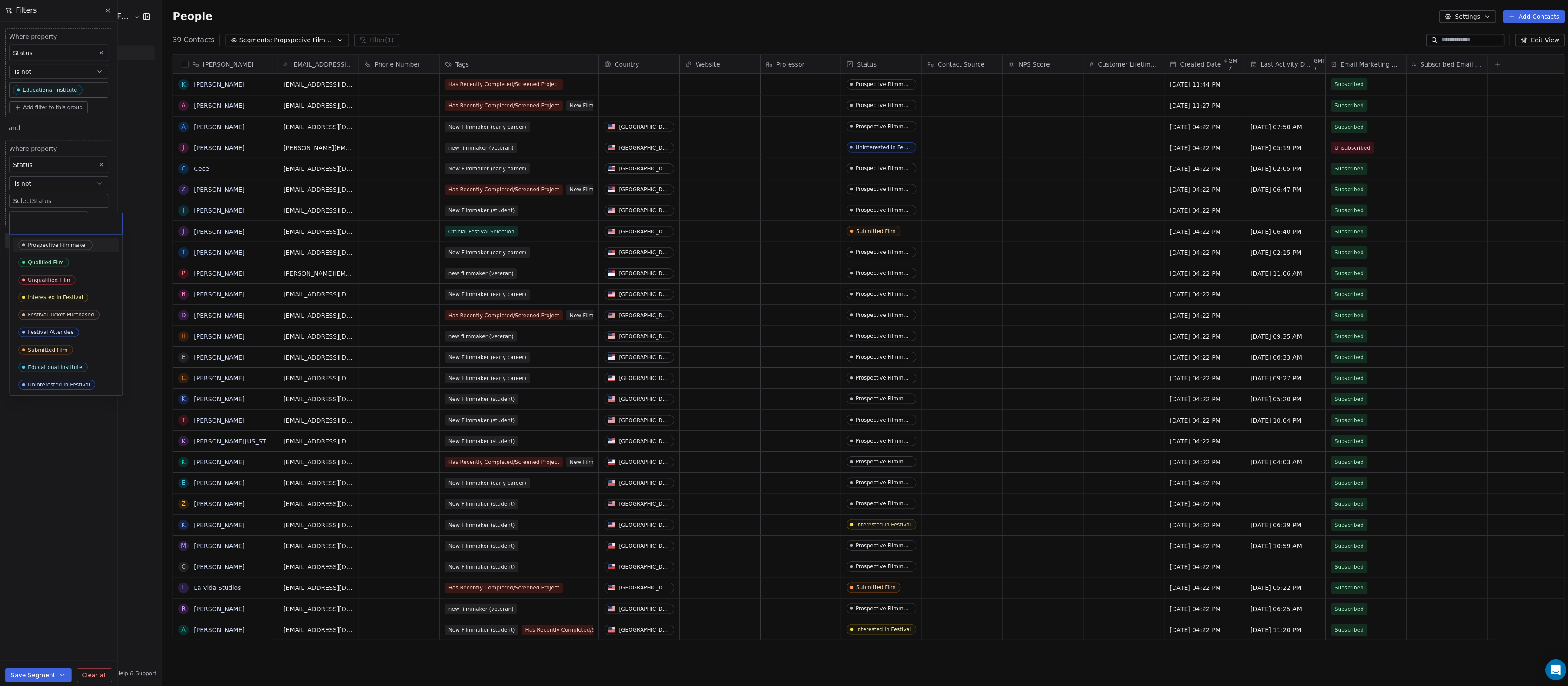
click at [54, 219] on body "Audience Hunters Film Festival Contacts People Marketing Workflows Campaigns Me…" at bounding box center [784, 343] width 1568 height 686
click at [55, 347] on div "Submitted Film" at bounding box center [47, 348] width 40 height 6
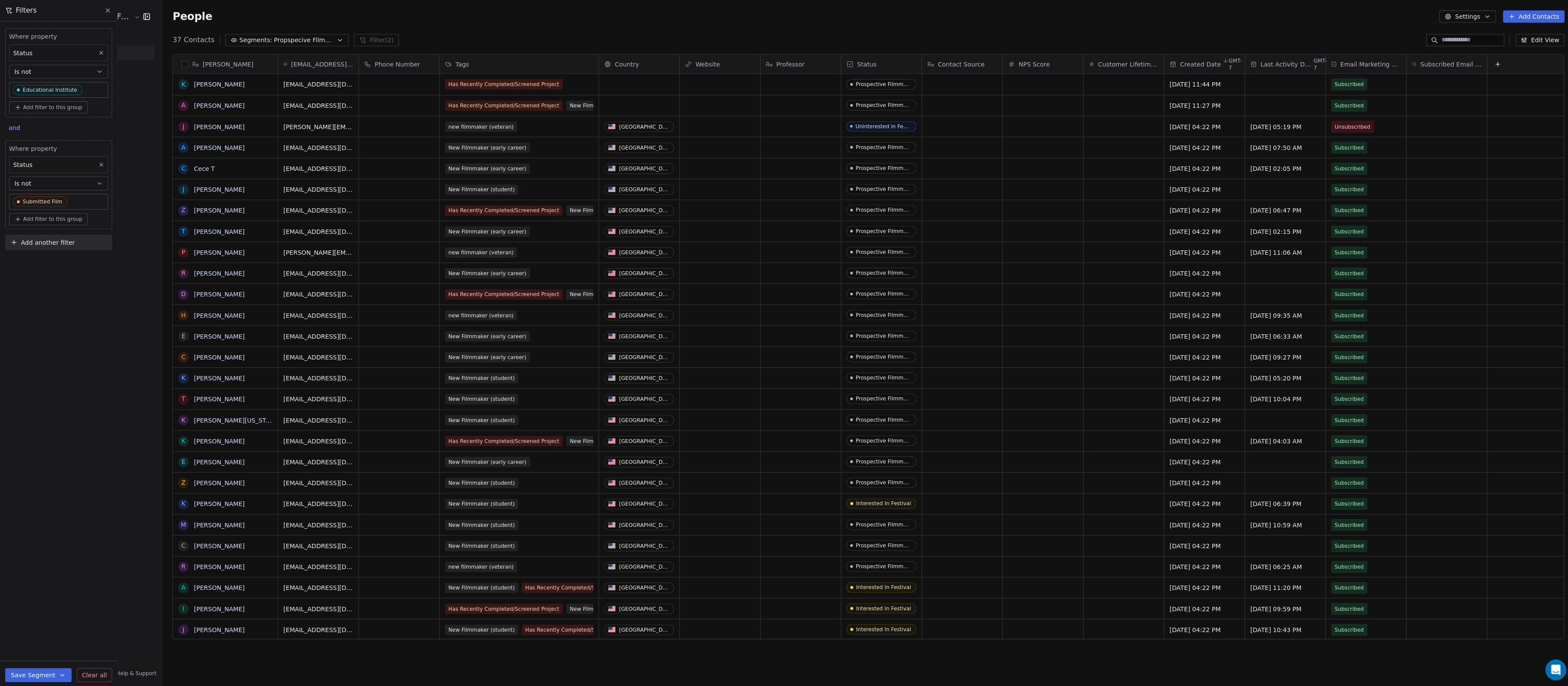
click at [61, 249] on button "Add another filter" at bounding box center [58, 241] width 107 height 16
click at [61, 284] on span "Contact properties" at bounding box center [43, 281] width 57 height 9
click at [43, 517] on div "Status" at bounding box center [68, 520] width 107 height 9
click at [66, 391] on div "Does not include" at bounding box center [58, 390] width 89 height 14
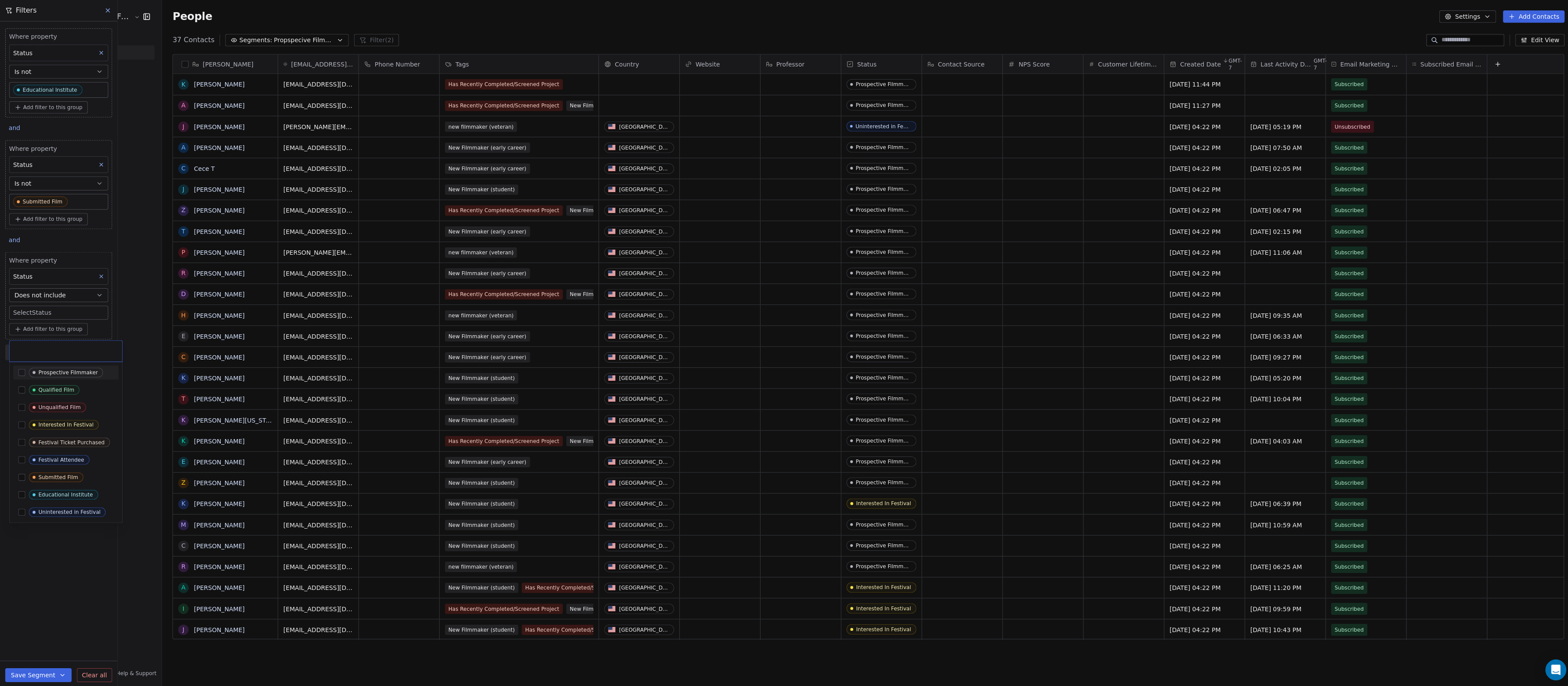
click at [68, 344] on body "Audience Hunters Film Festival Contacts People Marketing Workflows Campaigns Me…" at bounding box center [784, 343] width 1568 height 686
click at [25, 506] on button "Suggestions" at bounding box center [21, 509] width 7 height 7
click at [22, 481] on div "Submitted Film" at bounding box center [65, 485] width 105 height 14
click at [21, 489] on button "Suggestions" at bounding box center [21, 485] width 7 height 7
click at [96, 349] on icon at bounding box center [93, 348] width 5 height 5
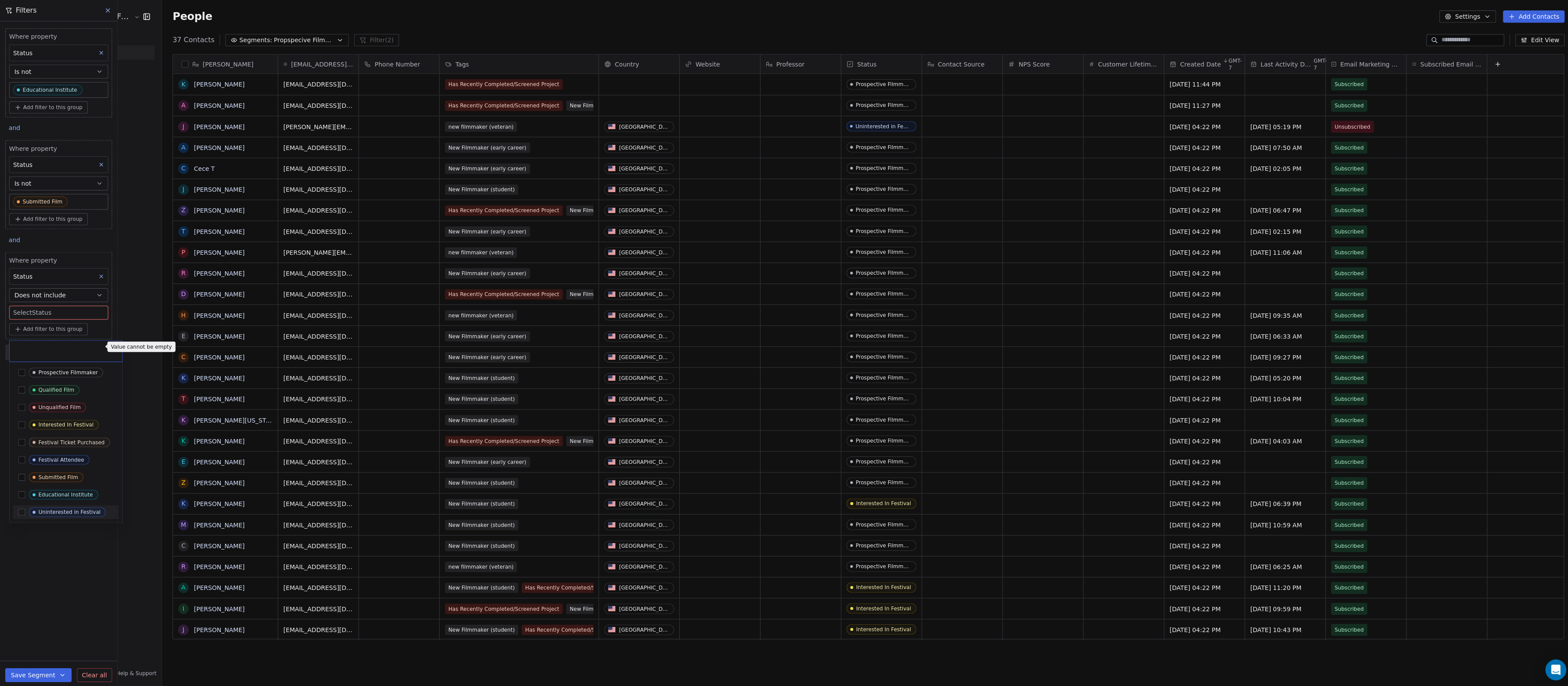
click at [63, 531] on html "Audience Hunters Film Festival Contacts People Marketing Workflows Campaigns Me…" at bounding box center [784, 343] width 1568 height 686
click at [63, 531] on div "Where property Status Is not Educational Institute Add filter to this group and…" at bounding box center [58, 354] width 117 height 665
click at [99, 264] on span "Where property" at bounding box center [58, 259] width 99 height 9
click at [98, 278] on icon at bounding box center [101, 275] width 6 height 6
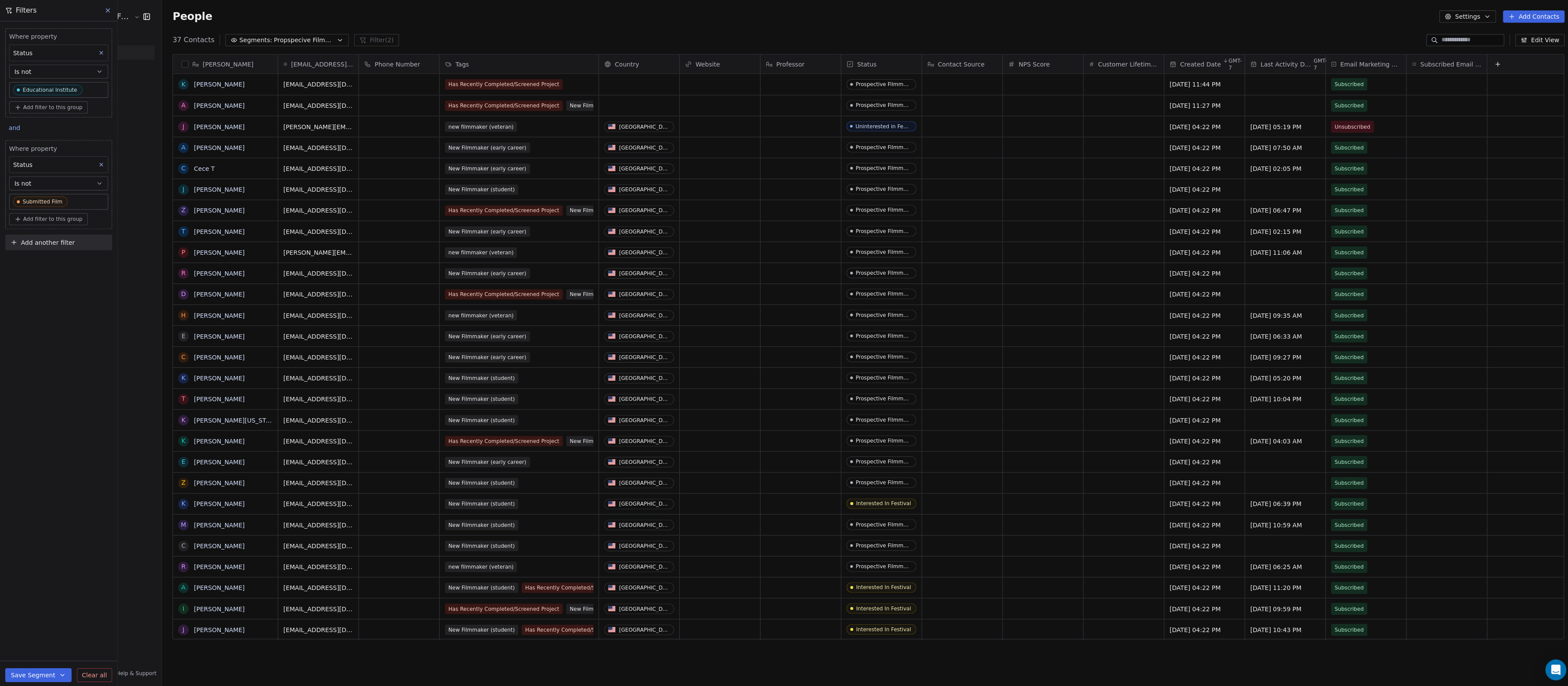
click at [100, 166] on icon at bounding box center [100, 164] width 3 height 3
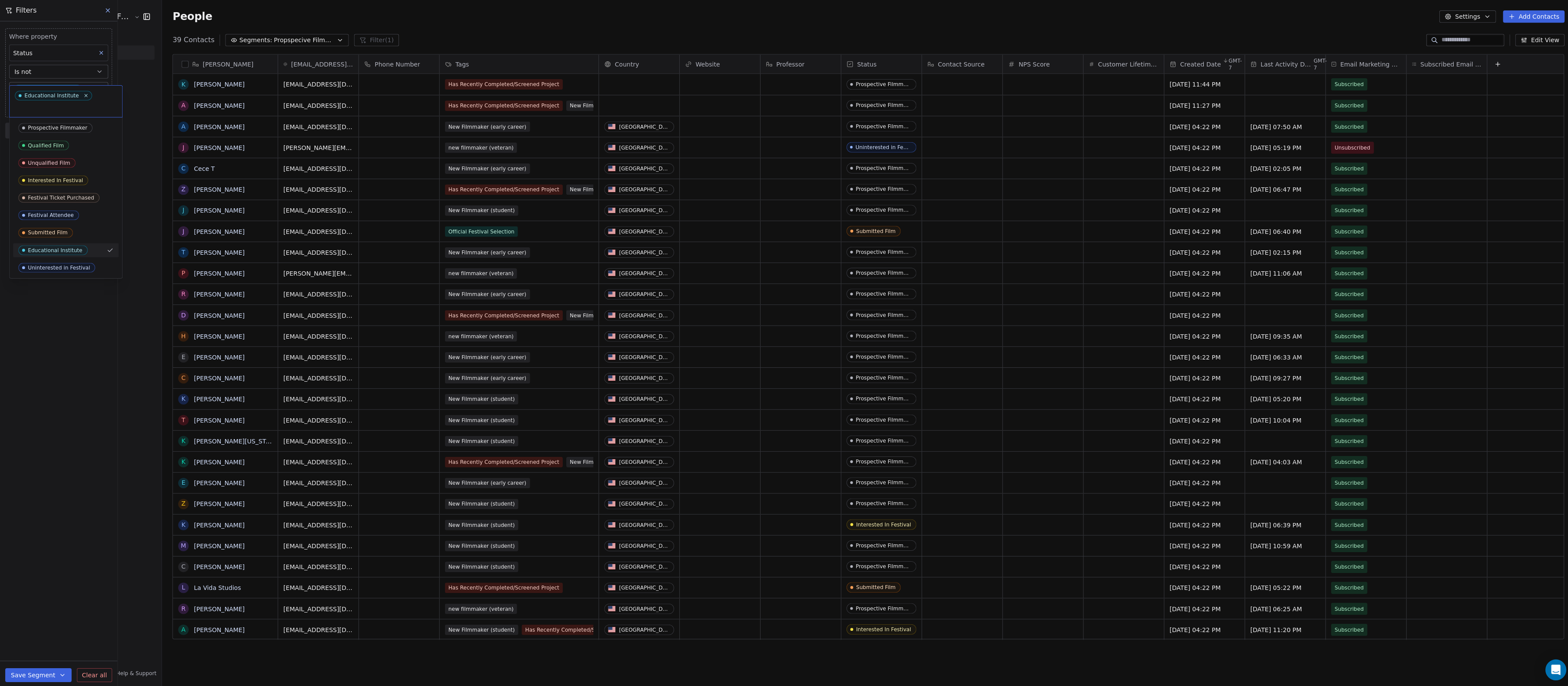
click at [85, 85] on body "Audience Hunters Film Festival Contacts People Marketing Workflows Campaigns Me…" at bounding box center [784, 343] width 1568 height 686
click at [60, 214] on div "Festival Attendee" at bounding box center [51, 214] width 46 height 6
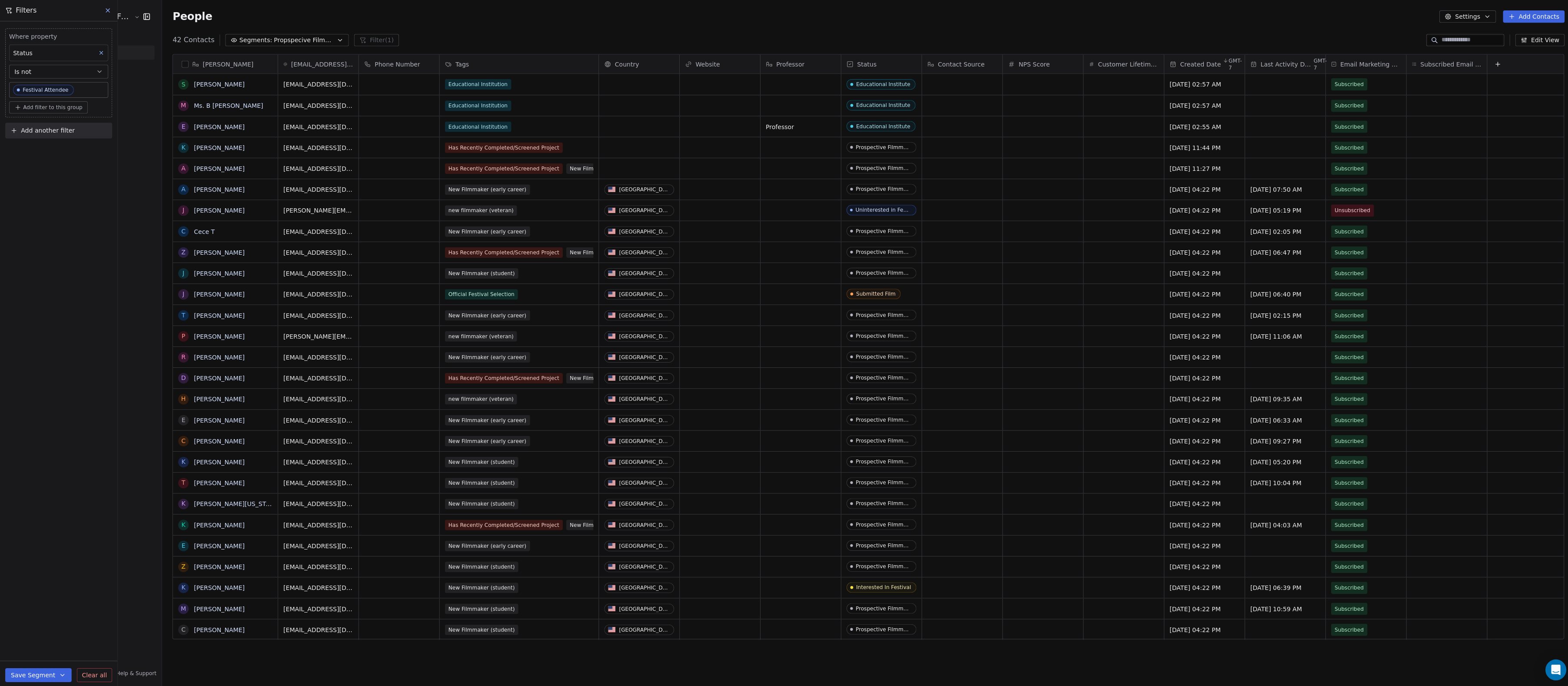
scroll to position [604, 1406]
click at [17, 176] on div "Interested In Festival" at bounding box center [65, 169] width 105 height 14
click at [75, 108] on span "Add filter to this group" at bounding box center [52, 107] width 59 height 7
click at [70, 126] on span "Contact properties" at bounding box center [47, 128] width 57 height 9
click at [68, 481] on html "Audience Hunters Film Festival Contacts People Marketing Workflows Campaigns Me…" at bounding box center [784, 343] width 1568 height 686
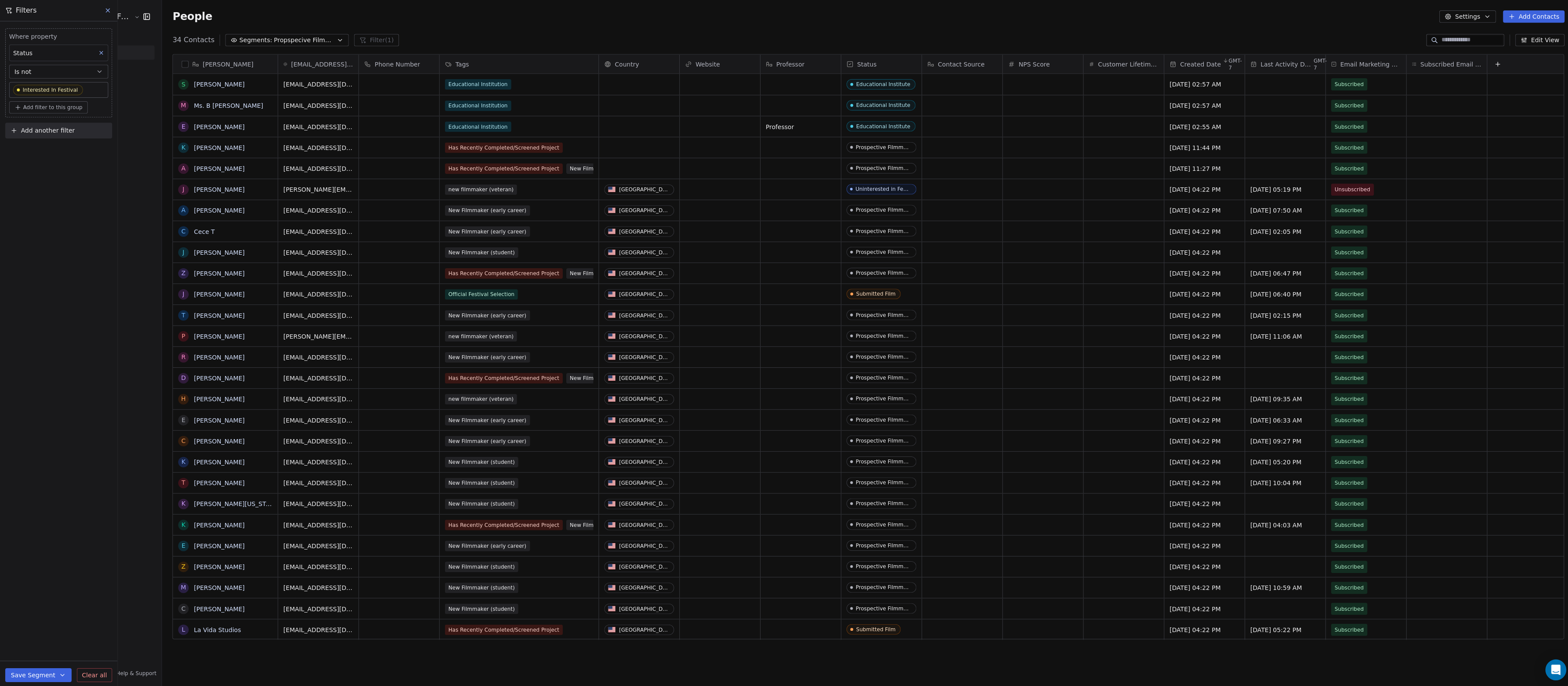
click at [100, 52] on icon at bounding box center [101, 52] width 6 height 6
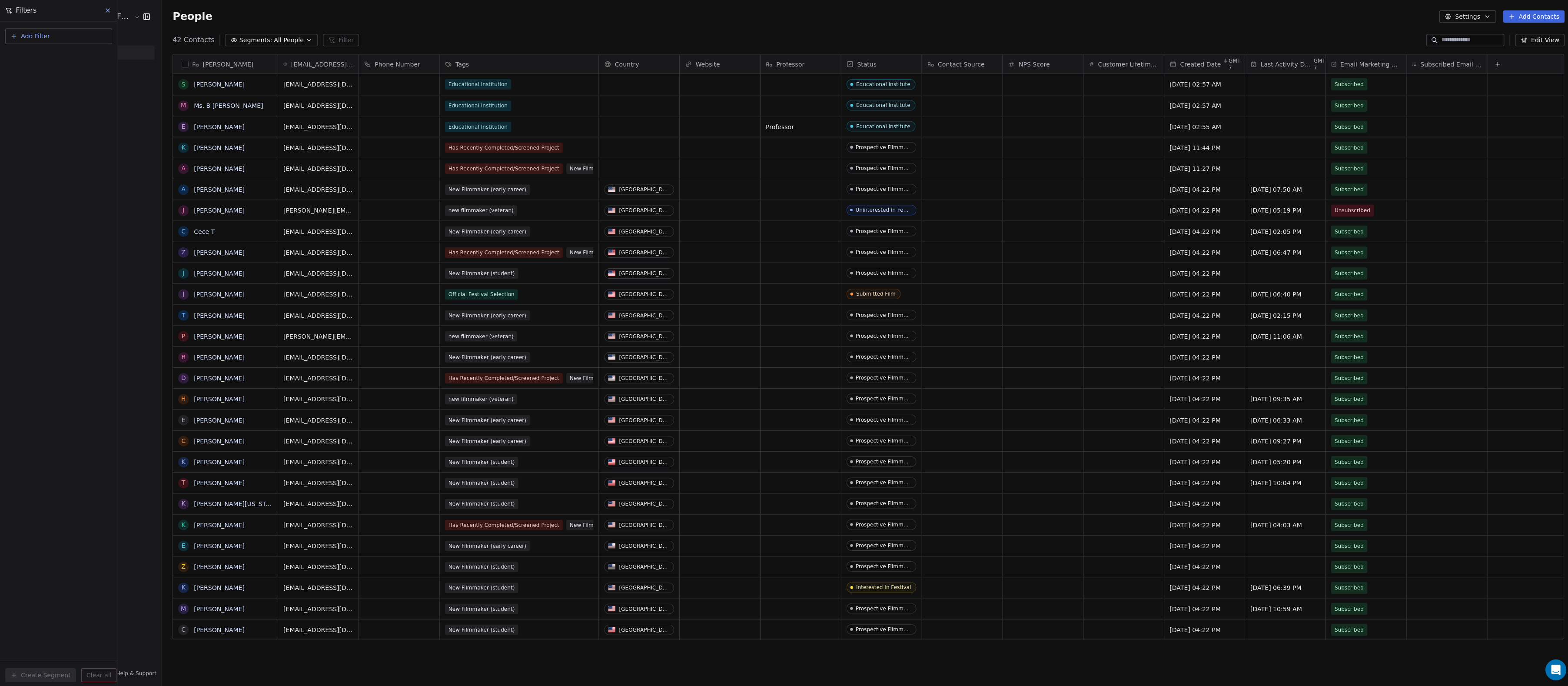
click at [71, 32] on button "Add Filter" at bounding box center [58, 36] width 107 height 16
click at [70, 58] on span "Contact properties" at bounding box center [43, 57] width 57 height 9
click at [34, 298] on span "Status" at bounding box center [24, 296] width 19 height 9
click at [58, 112] on div "Is not" at bounding box center [58, 108] width 89 height 14
click at [55, 93] on body "Audience Hunters Film Festival Contacts People Marketing Workflows Campaigns Me…" at bounding box center [784, 343] width 1568 height 686
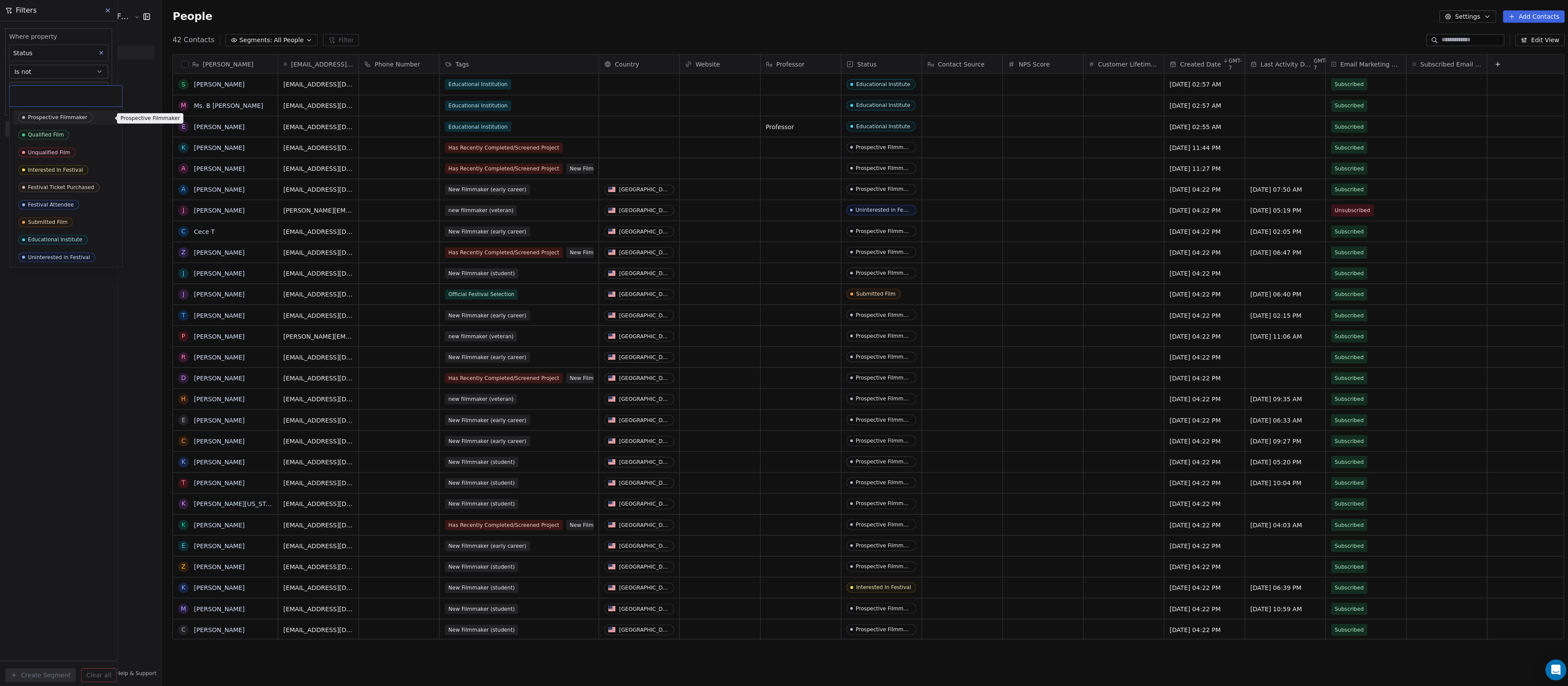
click at [21, 116] on icon "Suggestions" at bounding box center [23, 116] width 7 height 7
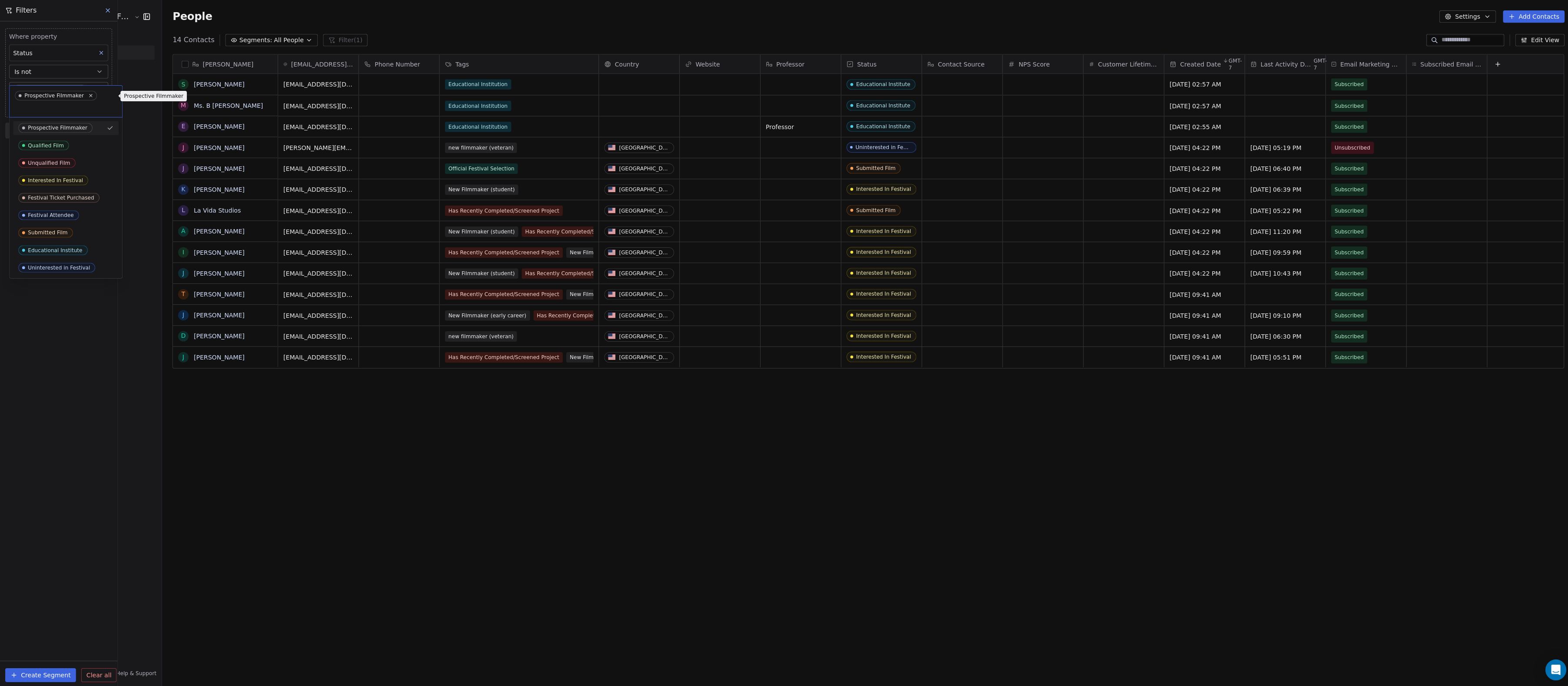
click at [97, 96] on span "Prospective Filmmaker" at bounding box center [55, 96] width 82 height 10
click at [94, 97] on icon at bounding box center [90, 94] width 5 height 5
click at [19, 168] on span "Interested In Festival" at bounding box center [53, 169] width 69 height 10
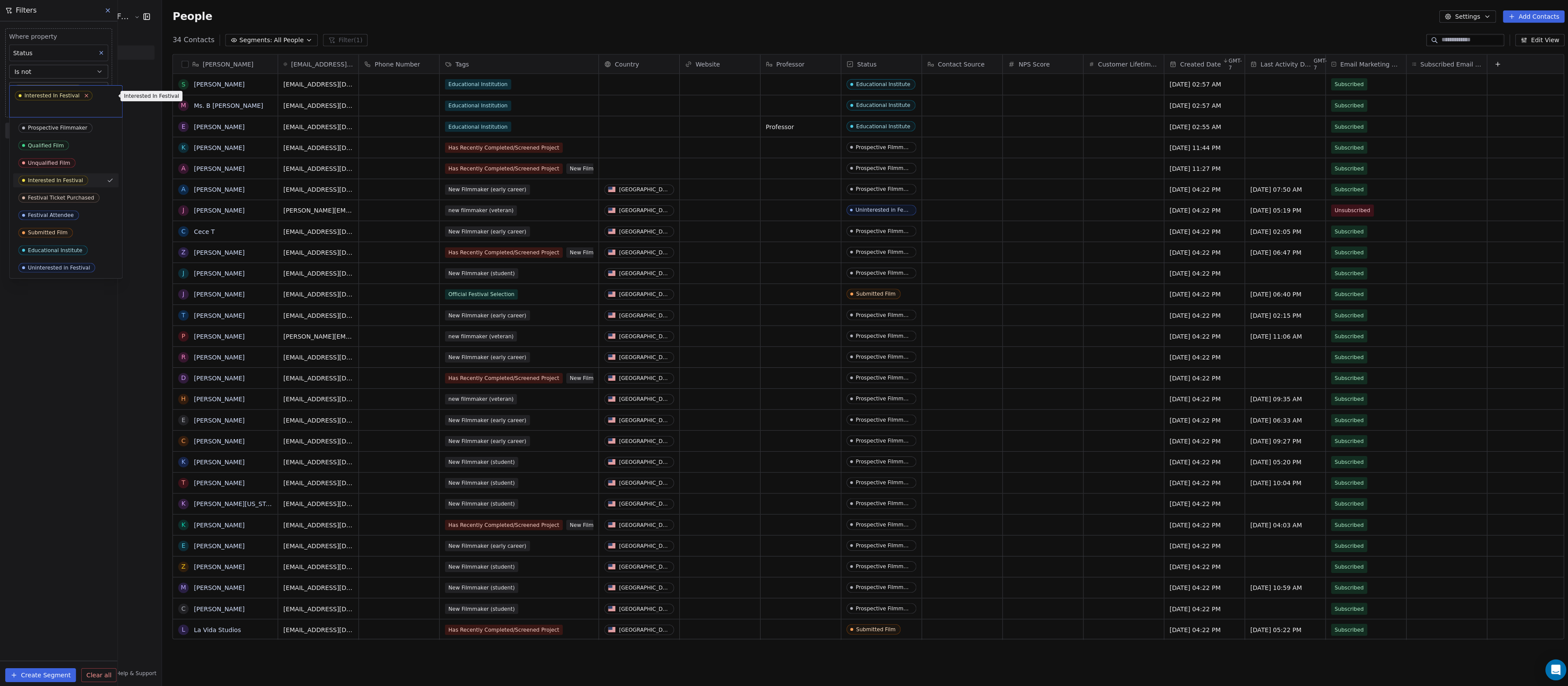
click at [88, 96] on icon at bounding box center [86, 95] width 3 height 3
click at [25, 240] on icon "Suggestions" at bounding box center [23, 239] width 3 height 3
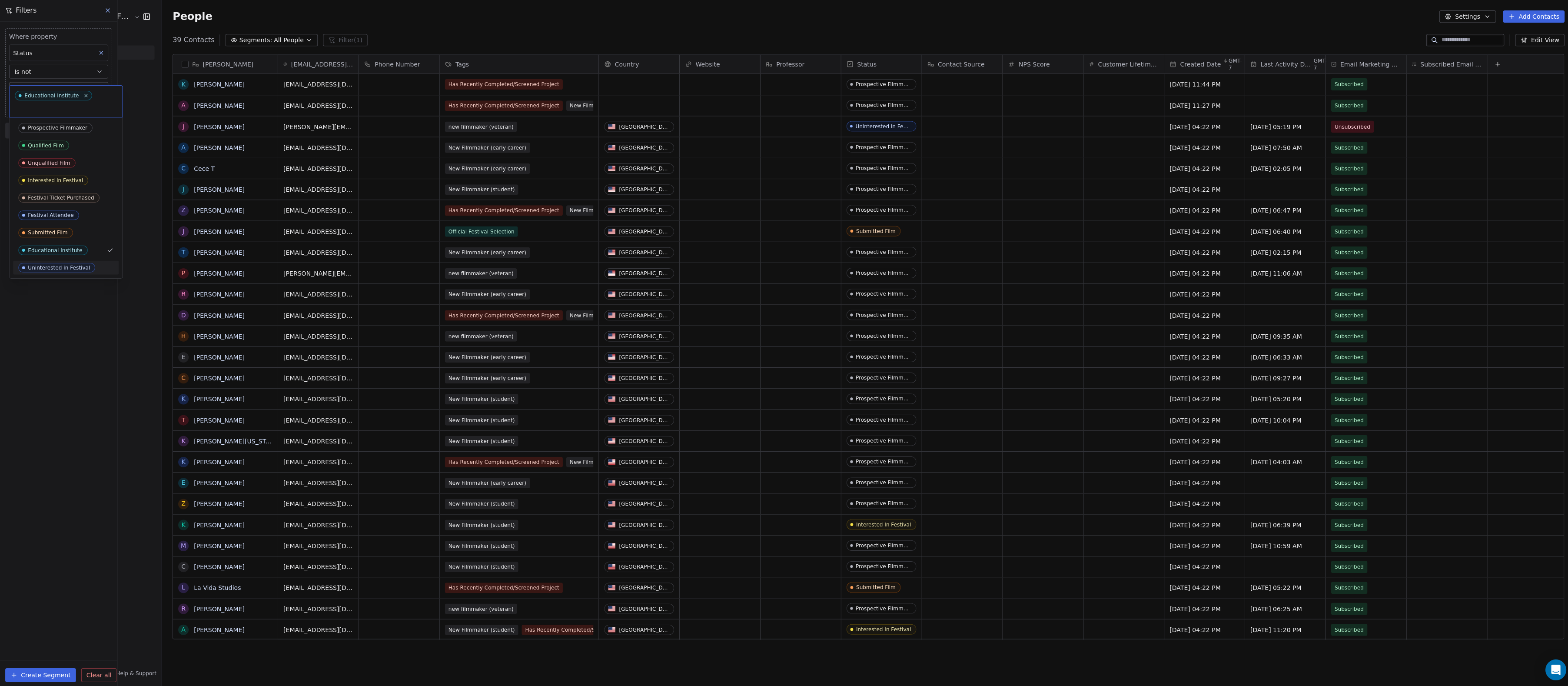
click at [37, 262] on div "Uninterested in Festival" at bounding box center [65, 266] width 105 height 14
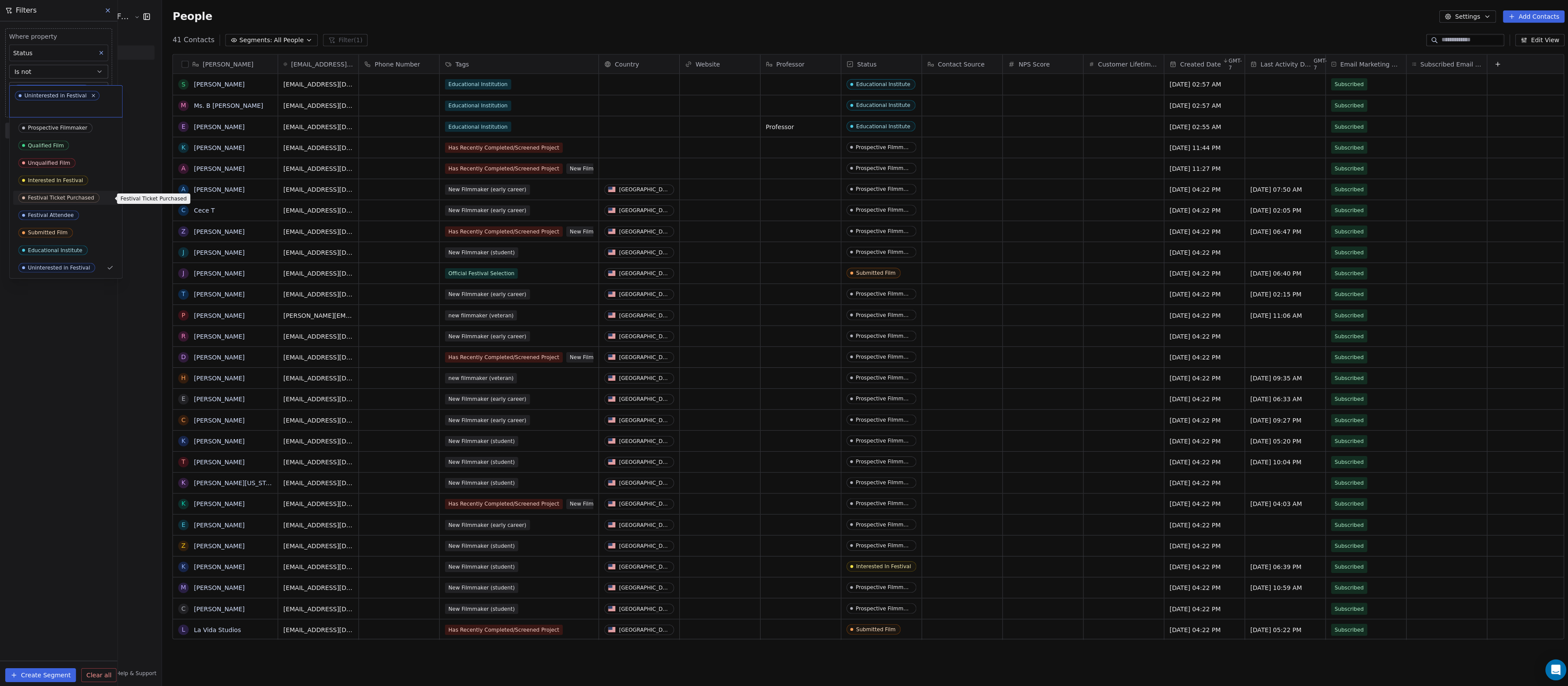
click at [18, 198] on div "Festival Ticket Purchased" at bounding box center [65, 197] width 105 height 14
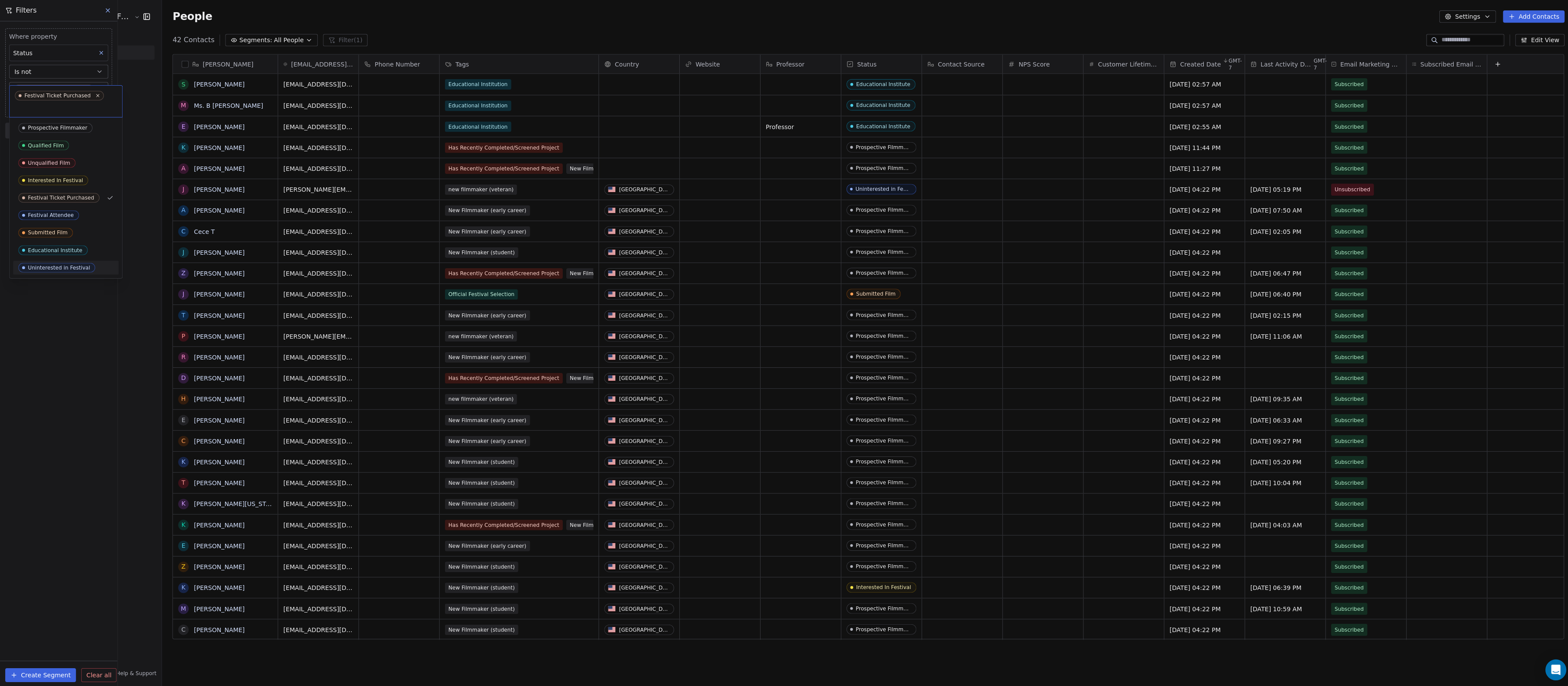
click at [46, 345] on html "Audience Hunters Film Festival Contacts People Marketing Workflows Campaigns Me…" at bounding box center [784, 343] width 1568 height 686
click at [85, 97] on body "Audience Hunters Film Festival Contacts People Marketing Workflows Campaigns Me…" at bounding box center [784, 343] width 1568 height 686
click at [52, 249] on div "Educational Institute" at bounding box center [55, 249] width 54 height 6
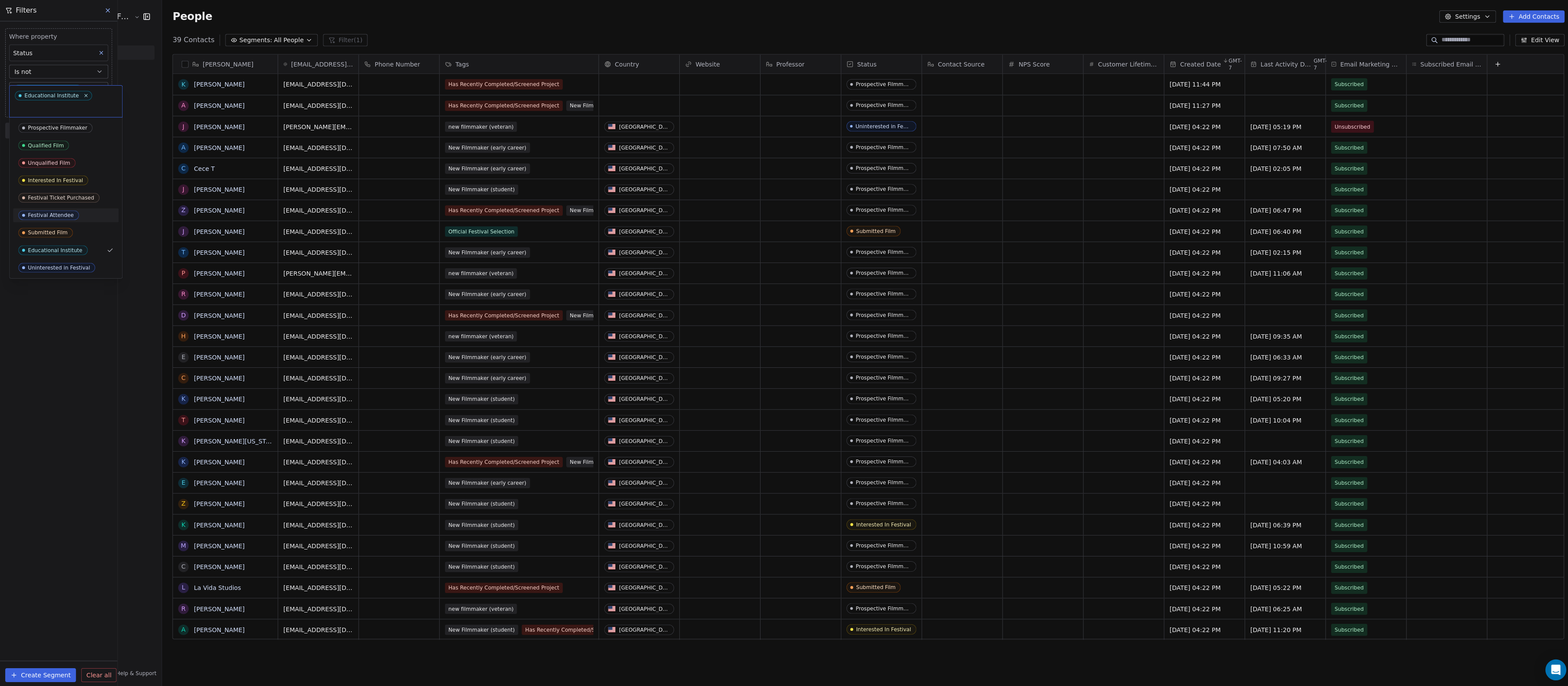
click at [17, 214] on div "Festival Attendee" at bounding box center [65, 214] width 105 height 14
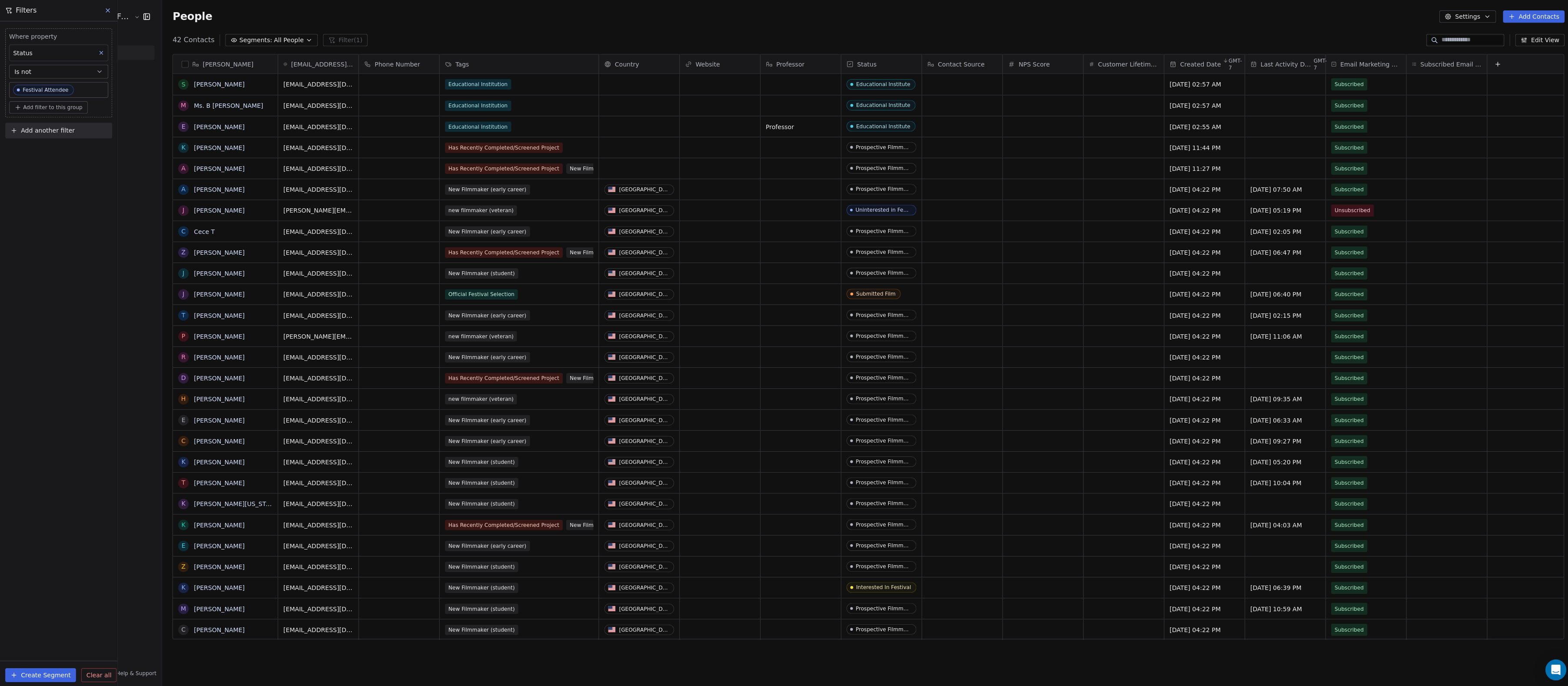
click at [61, 131] on span "Add another filter" at bounding box center [47, 130] width 54 height 9
click at [61, 155] on span "Contact properties" at bounding box center [43, 154] width 57 height 9
click at [32, 394] on span "Status" at bounding box center [24, 394] width 19 height 9
click at [63, 262] on div "Does not include" at bounding box center [58, 263] width 89 height 14
click at [80, 217] on body "Audience Hunters Film Festival Contacts People Marketing Workflows Campaigns Me…" at bounding box center [784, 343] width 1568 height 686
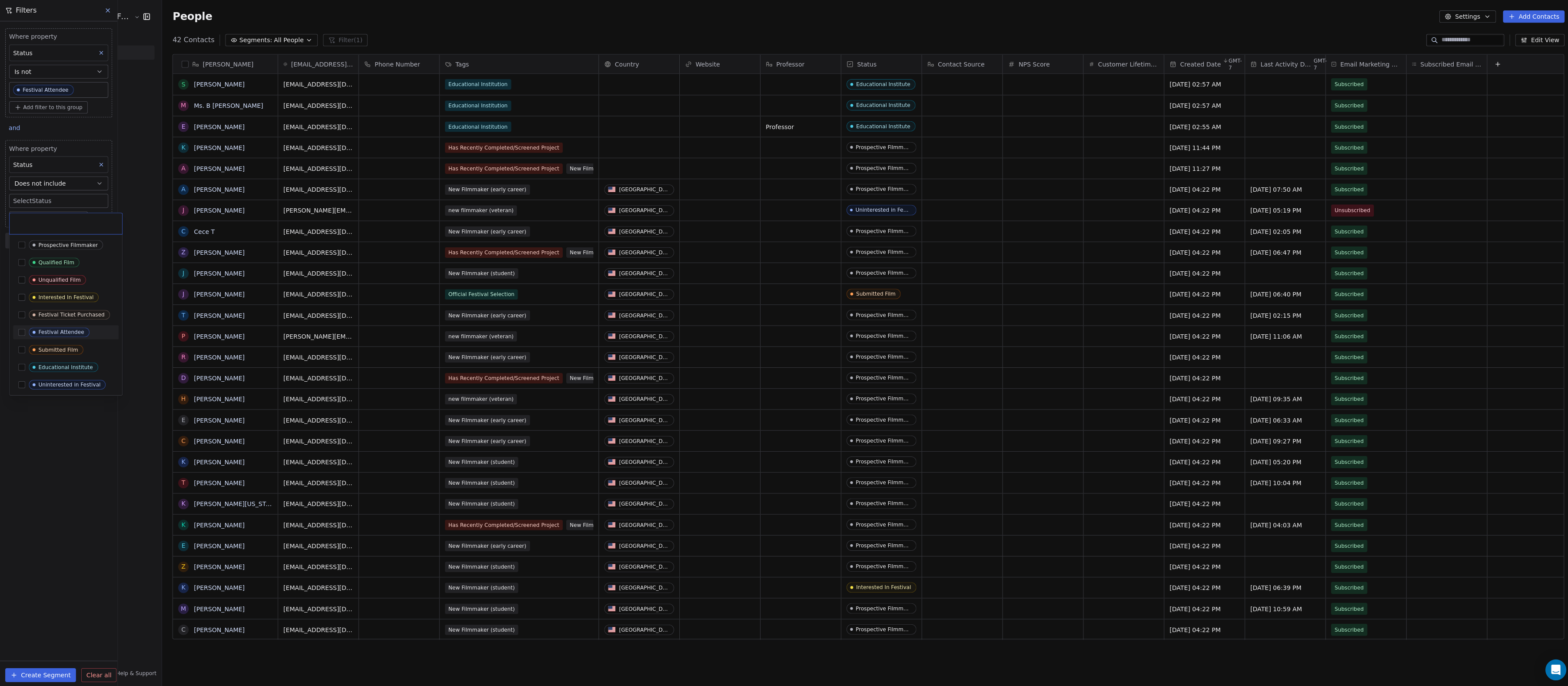
click at [21, 327] on button "Suggestions" at bounding box center [21, 331] width 7 height 7
click at [19, 352] on button "Suggestions" at bounding box center [21, 348] width 7 height 7
click at [19, 383] on div "Educational Institute" at bounding box center [65, 376] width 105 height 14
click at [21, 414] on button "Suggestions" at bounding box center [21, 416] width 7 height 7
click at [21, 358] on button "Suggestions" at bounding box center [21, 357] width 7 height 7
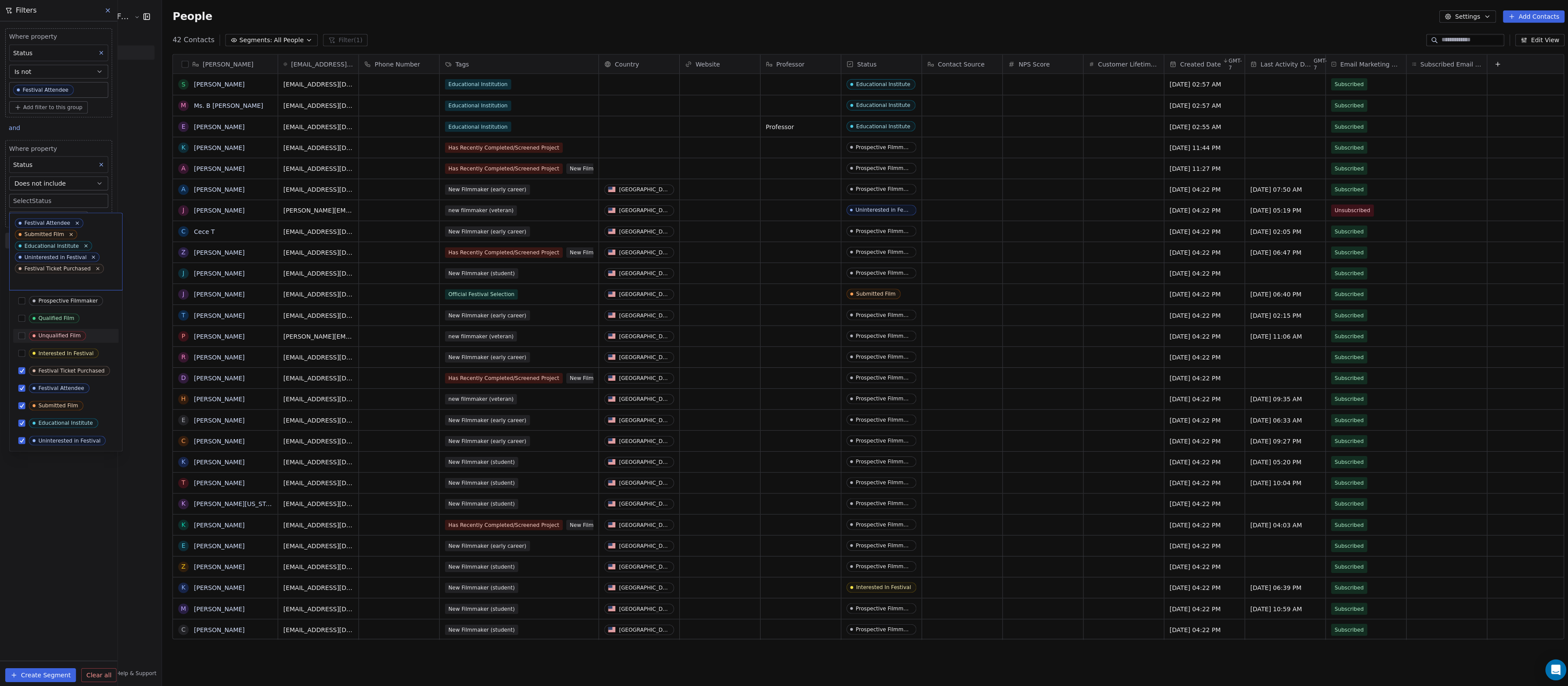
click at [21, 335] on button "Suggestions" at bounding box center [21, 334] width 7 height 7
click at [21, 320] on button "Suggestions" at bounding box center [21, 317] width 7 height 7
click at [46, 528] on html "Audience Hunters Film Festival Contacts People Marketing Workflows Campaigns Me…" at bounding box center [784, 343] width 1568 height 686
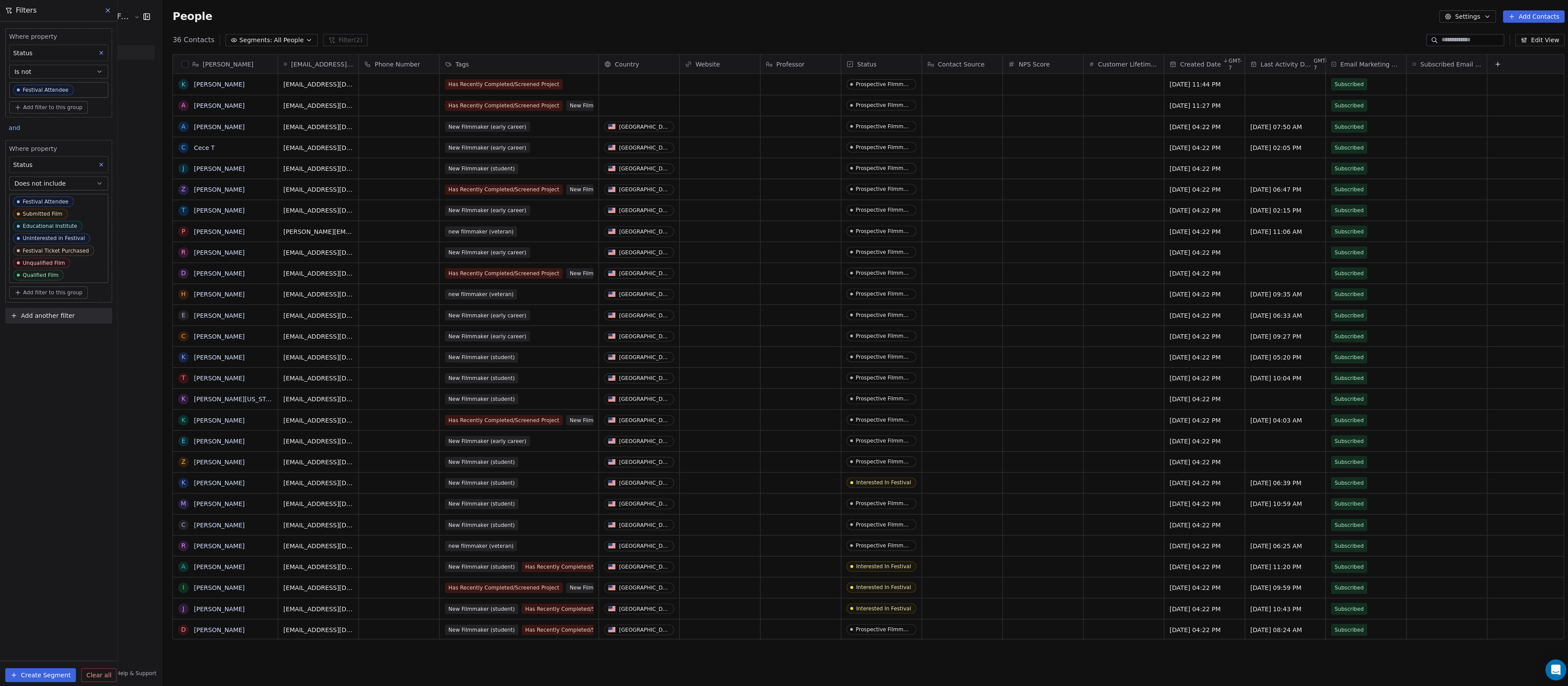
scroll to position [604, 1406]
click at [102, 54] on icon at bounding box center [101, 52] width 6 height 6
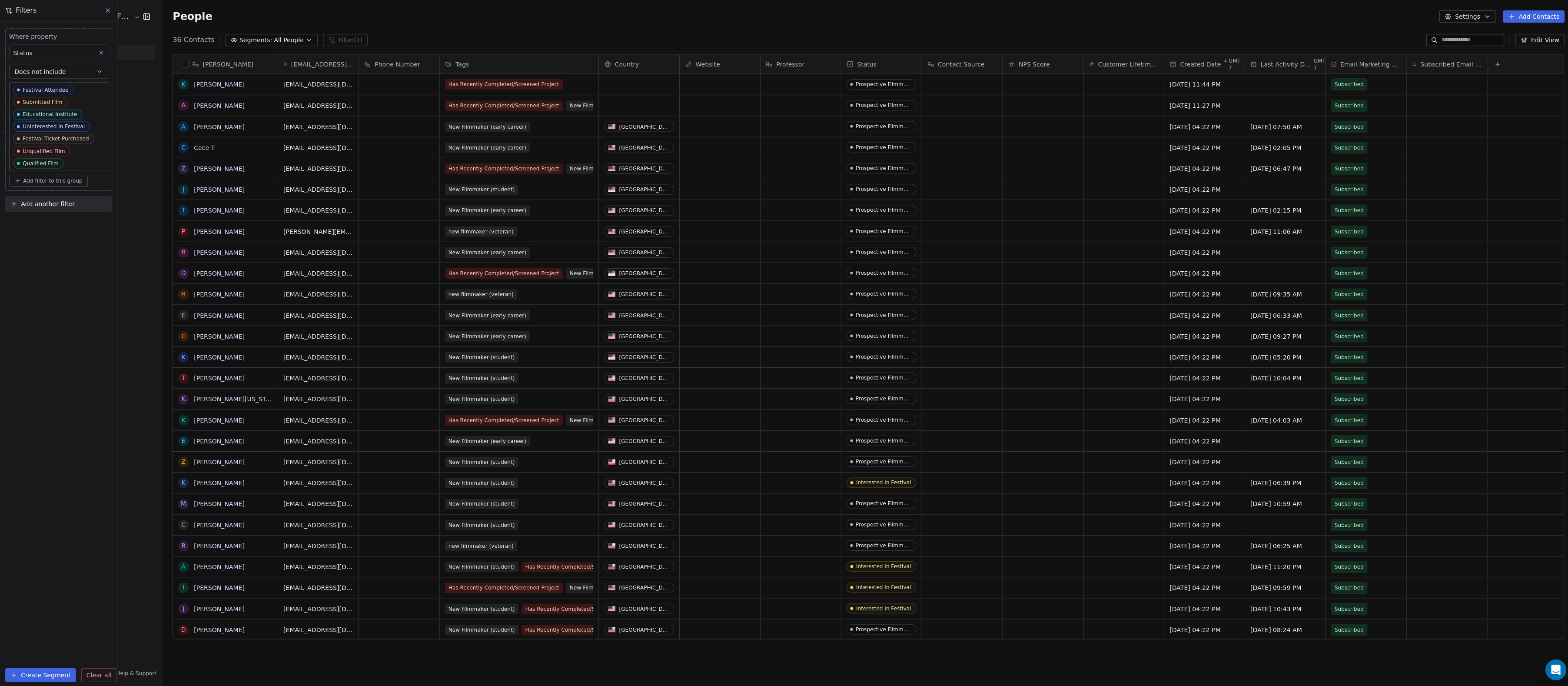
click at [21, 673] on button "Create Segment" at bounding box center [41, 671] width 71 height 14
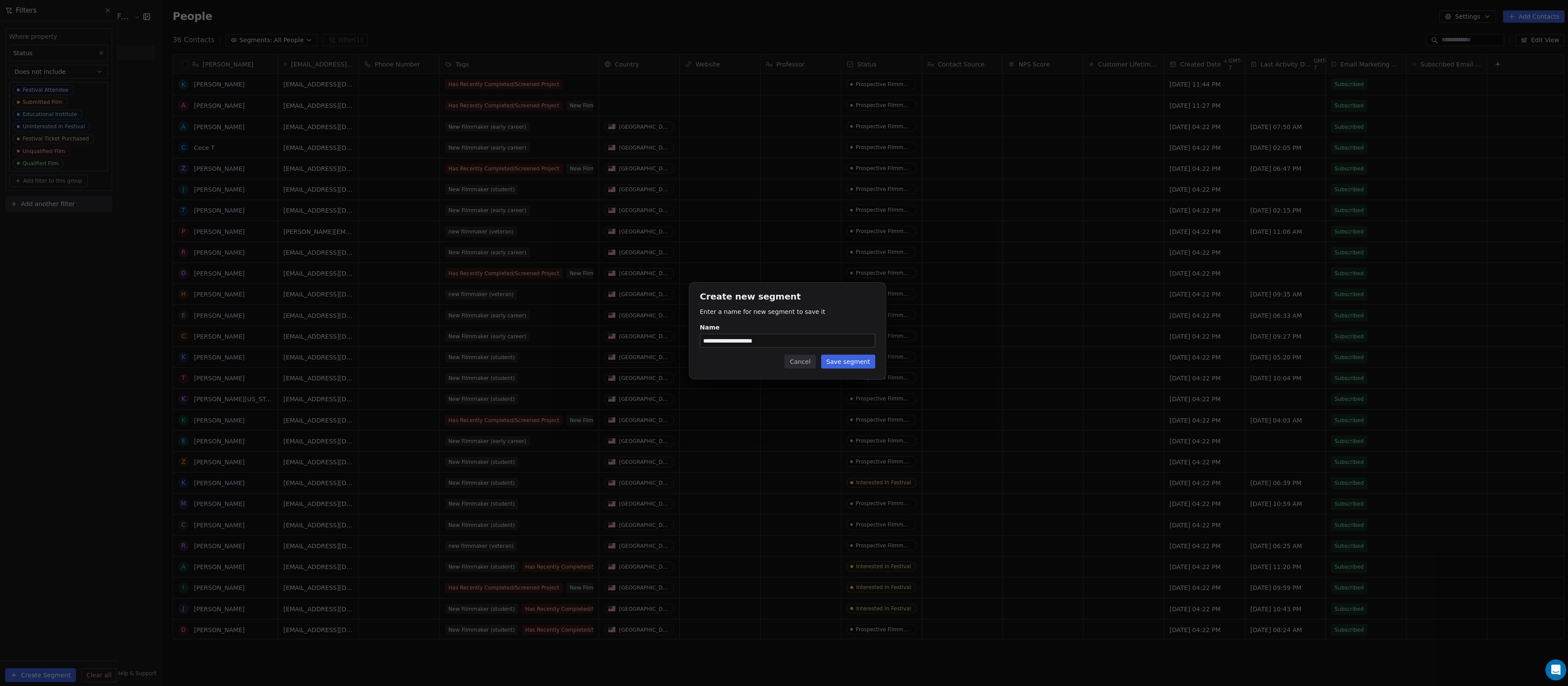
type input "**********"
click at [821, 360] on button "Save segment" at bounding box center [844, 360] width 54 height 14
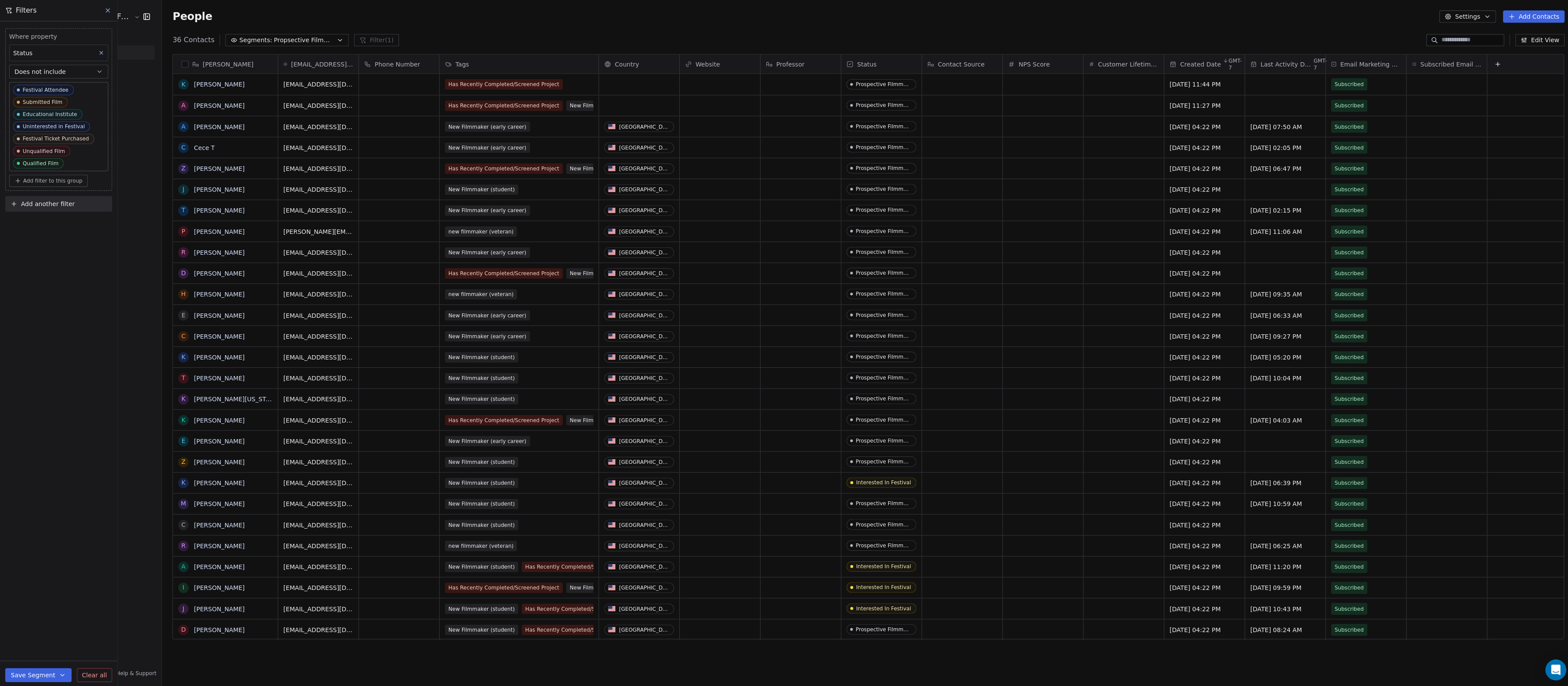
click at [149, 18] on icon "button" at bounding box center [146, 16] width 5 height 5
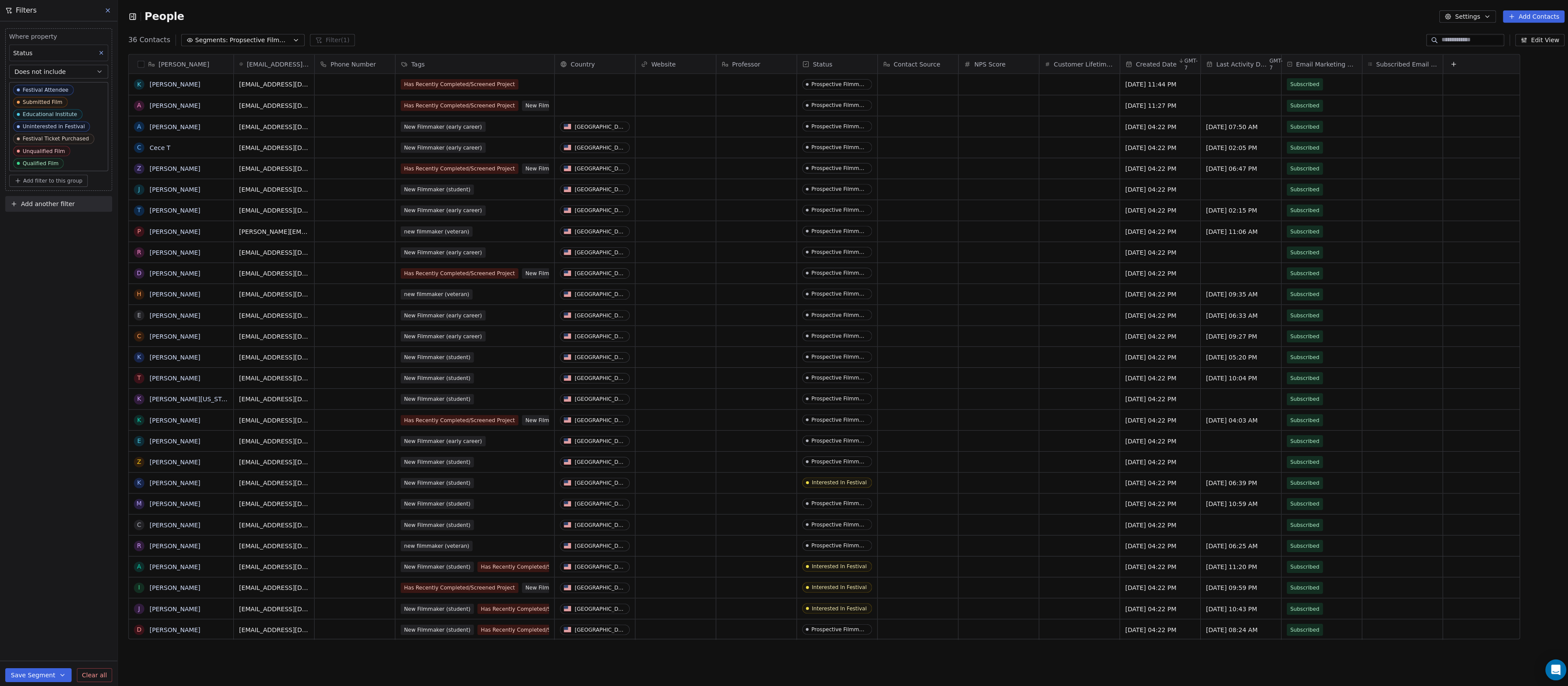
click at [133, 15] on icon "button" at bounding box center [133, 16] width 0 height 5
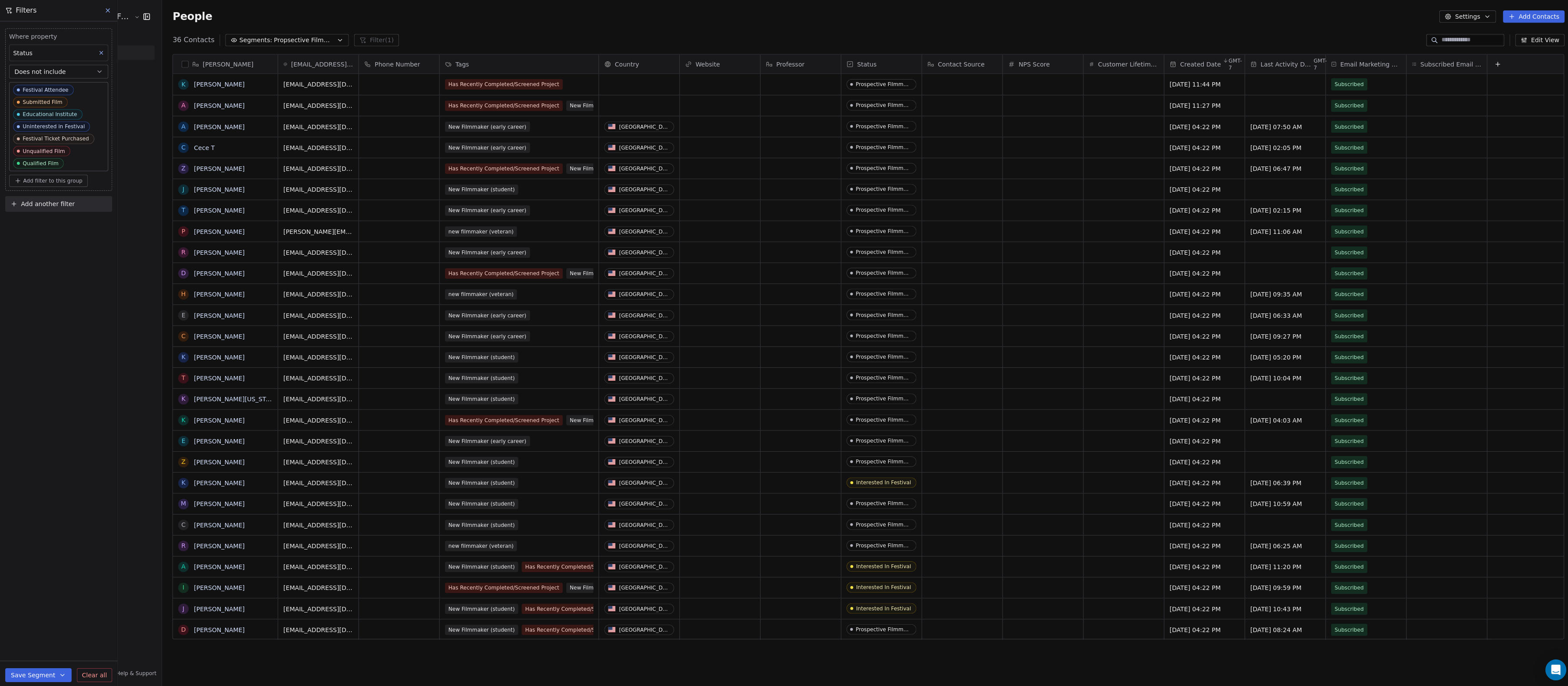
scroll to position [604, 1406]
click at [107, 11] on icon at bounding box center [107, 10] width 4 height 4
click at [60, 48] on link "People" at bounding box center [80, 52] width 147 height 15
click at [284, 46] on div "36 Contacts Segments: Propsective Filmmakers Filter (1) Edit View" at bounding box center [864, 40] width 1407 height 14
click at [287, 43] on button "Segments: Propsective Filmmakers" at bounding box center [285, 40] width 123 height 12
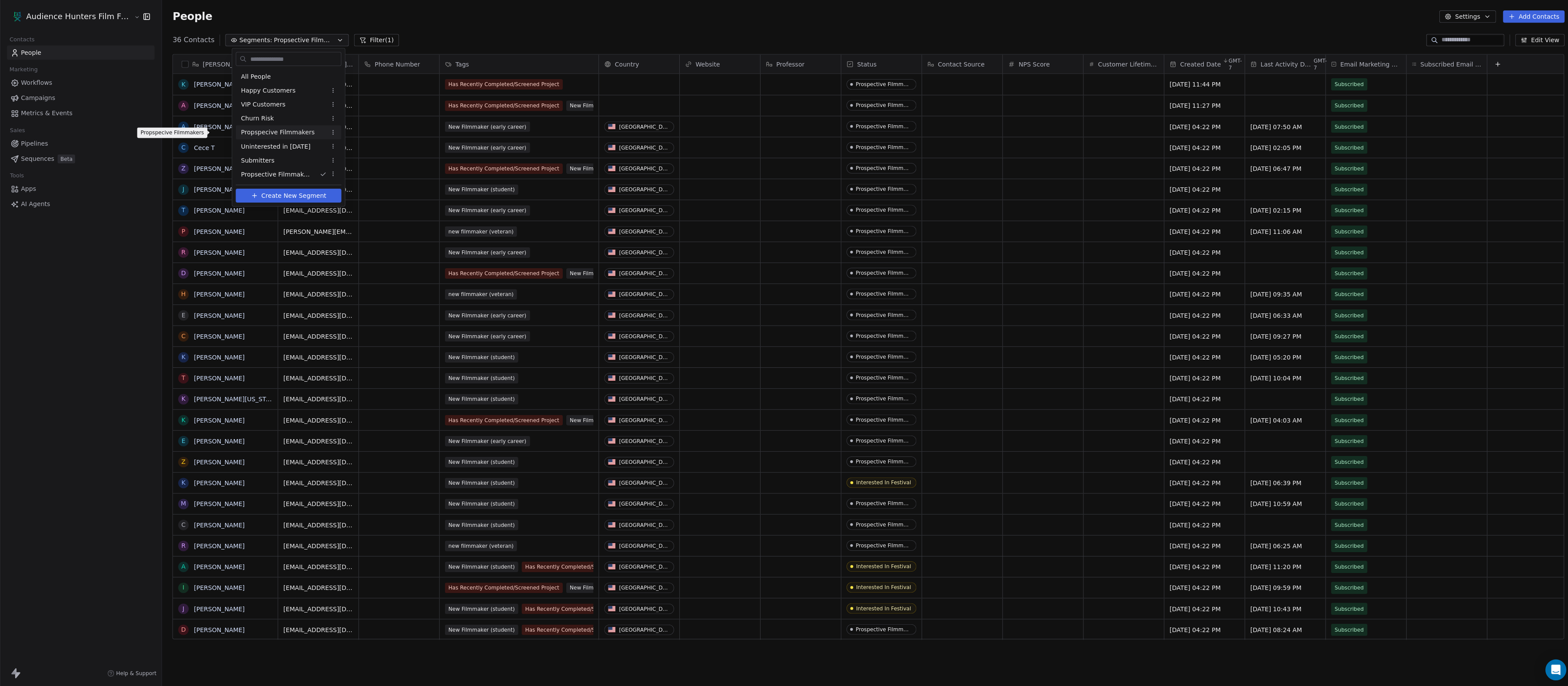
click at [281, 131] on span "Propspecive Filmmakers" at bounding box center [276, 131] width 74 height 9
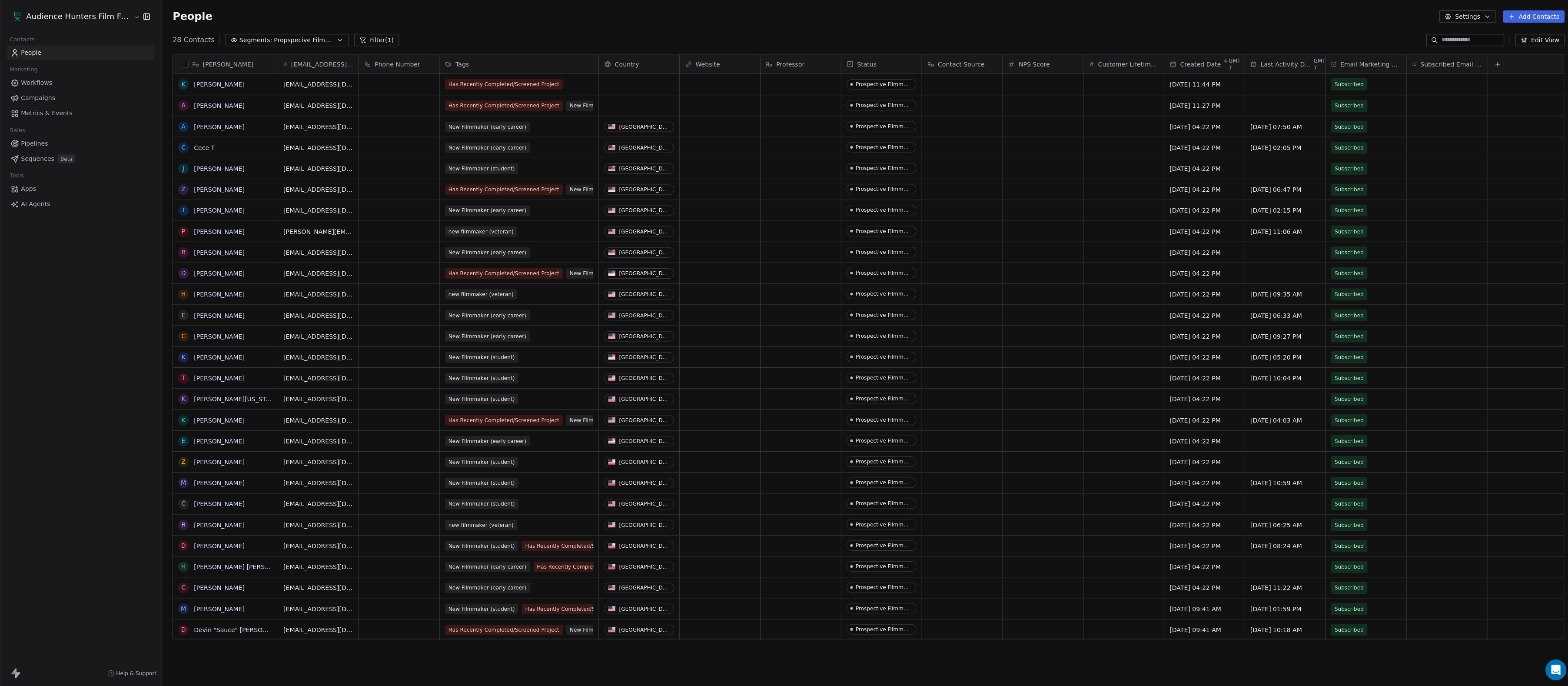
click at [324, 44] on span "Propspecive Filmmakers" at bounding box center [303, 40] width 61 height 9
click at [301, 174] on span "Propsective Filmmakers" at bounding box center [276, 173] width 72 height 9
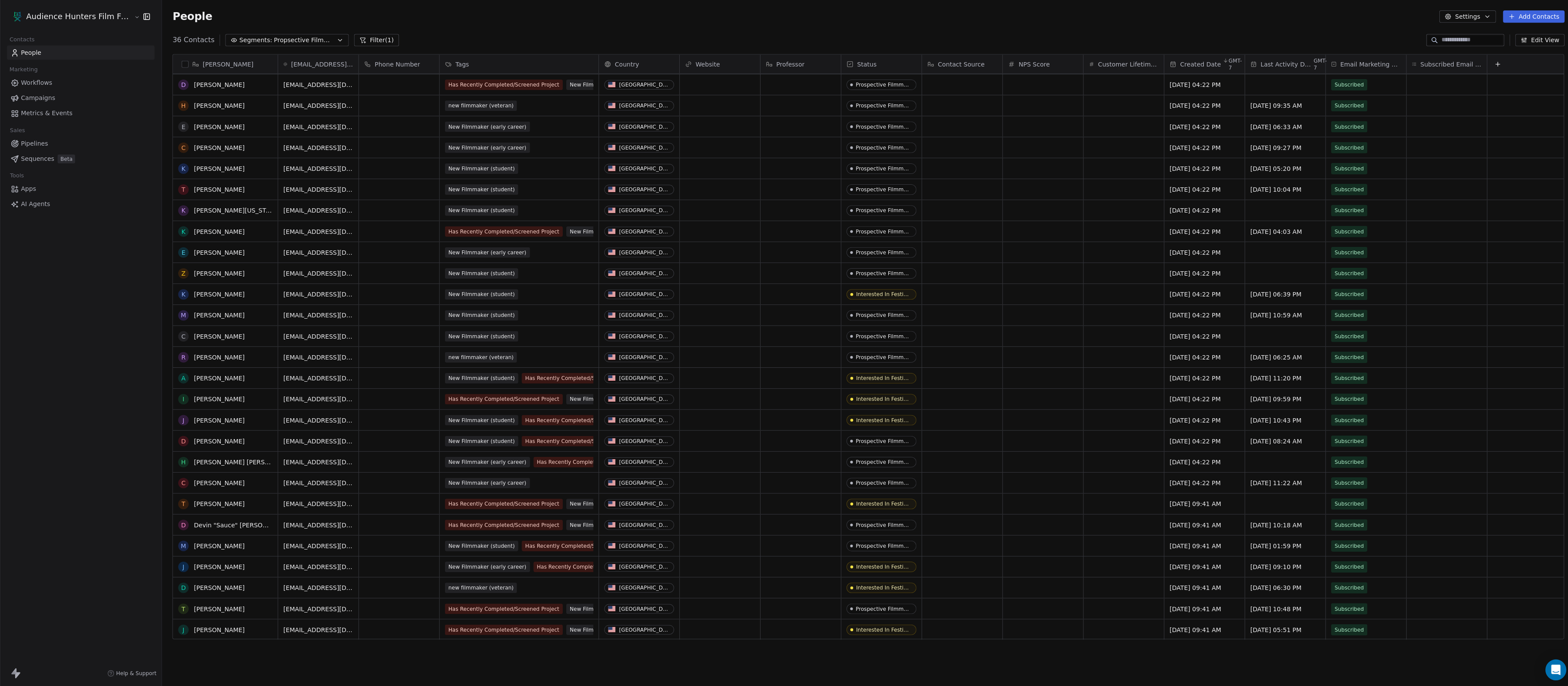
scroll to position [0, 0]
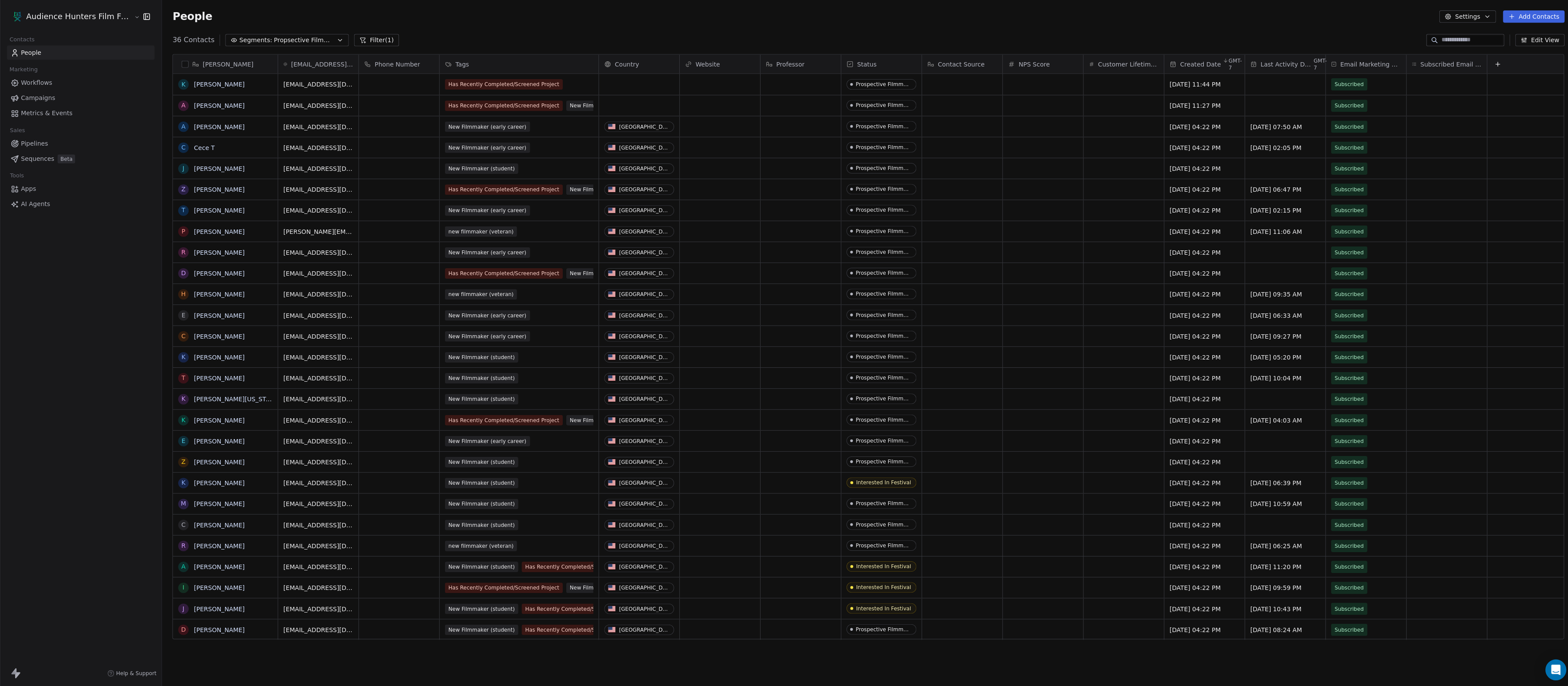
click at [334, 40] on span "Propsective Filmmakers" at bounding box center [303, 40] width 61 height 9
click at [295, 135] on span "Propspecive Filmmakers" at bounding box center [276, 131] width 74 height 9
click at [329, 36] on span "Propspecive Filmmakers" at bounding box center [303, 40] width 61 height 9
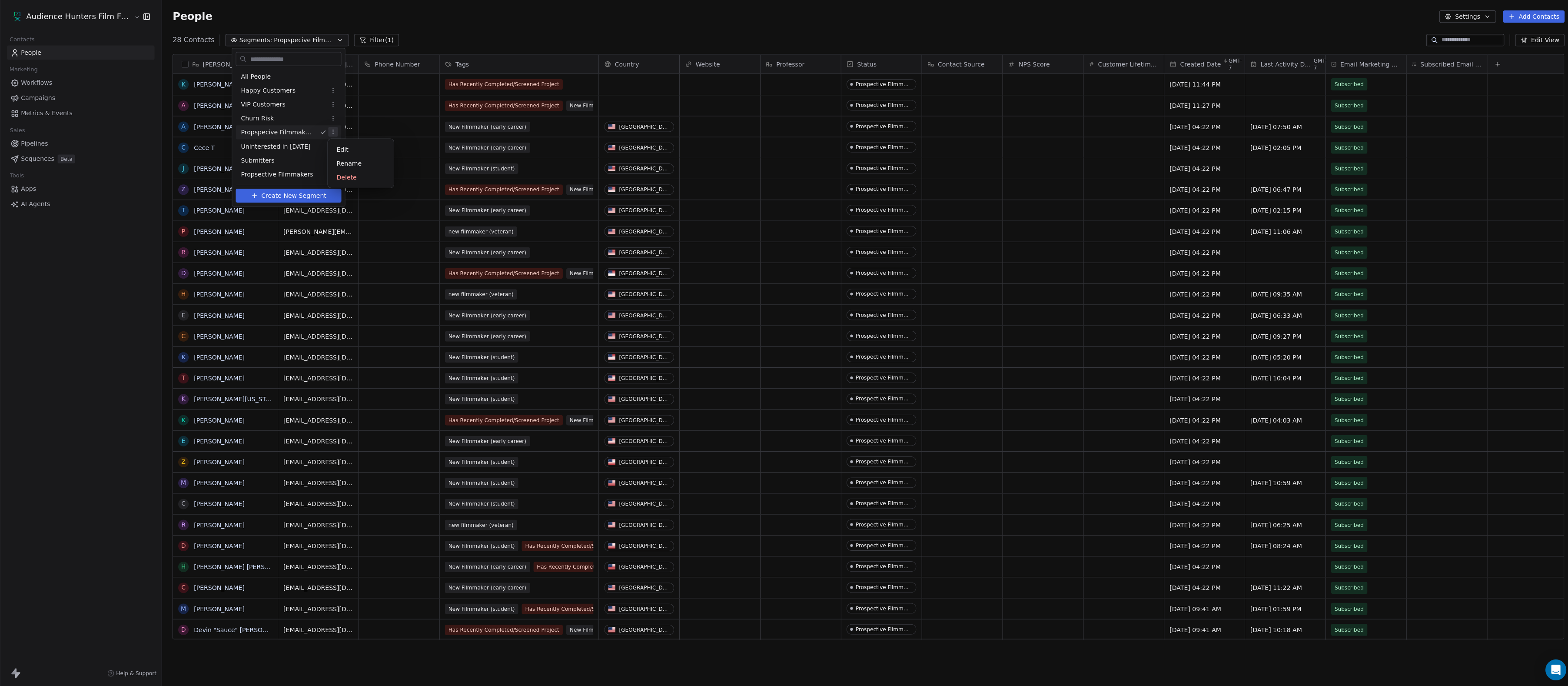
click at [331, 128] on html "Audience Hunters Film Festival Contacts People Marketing Workflows Campaigns Me…" at bounding box center [784, 343] width 1568 height 686
click at [349, 177] on div "Delete" at bounding box center [359, 176] width 58 height 14
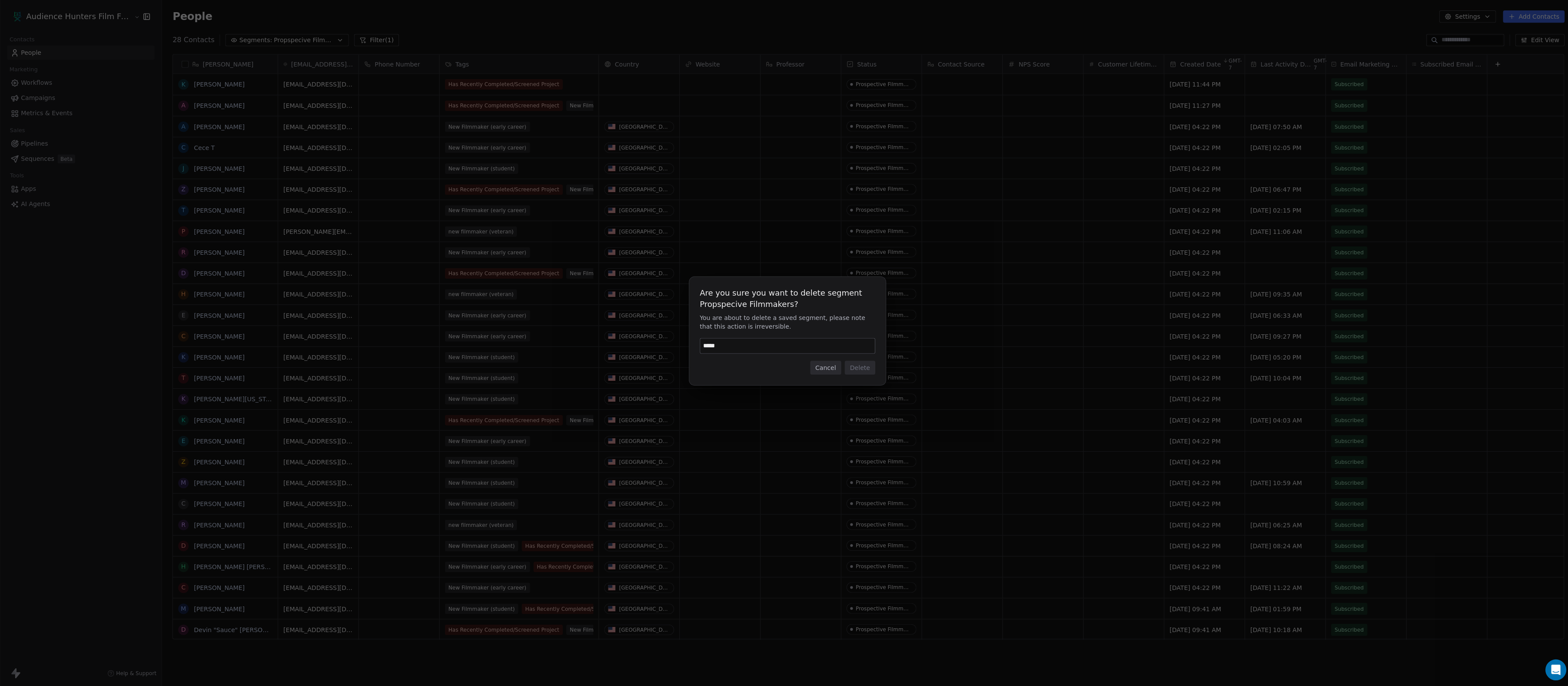
type input "******"
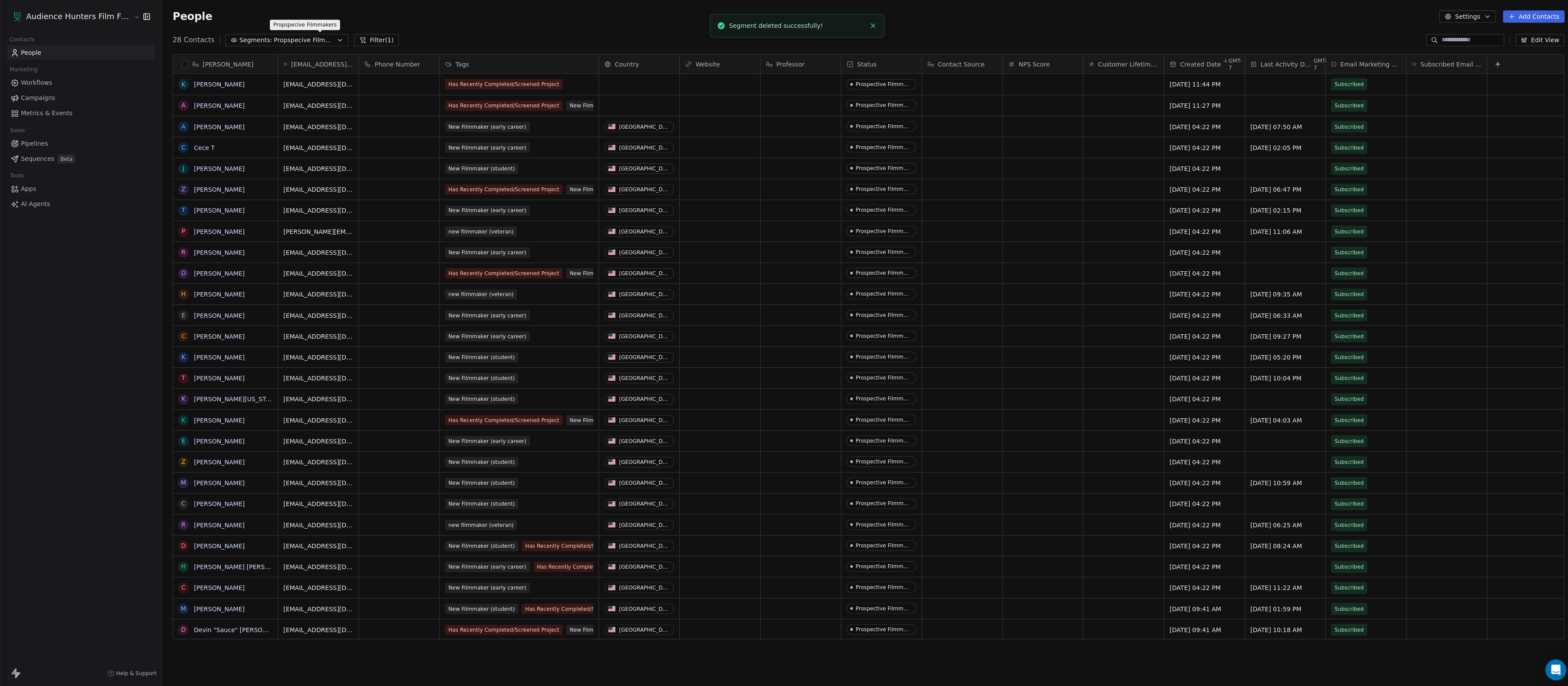
click at [331, 38] on span "Propspecive Filmmakers" at bounding box center [303, 40] width 61 height 9
click at [295, 184] on span "Create New Segment" at bounding box center [285, 181] width 65 height 9
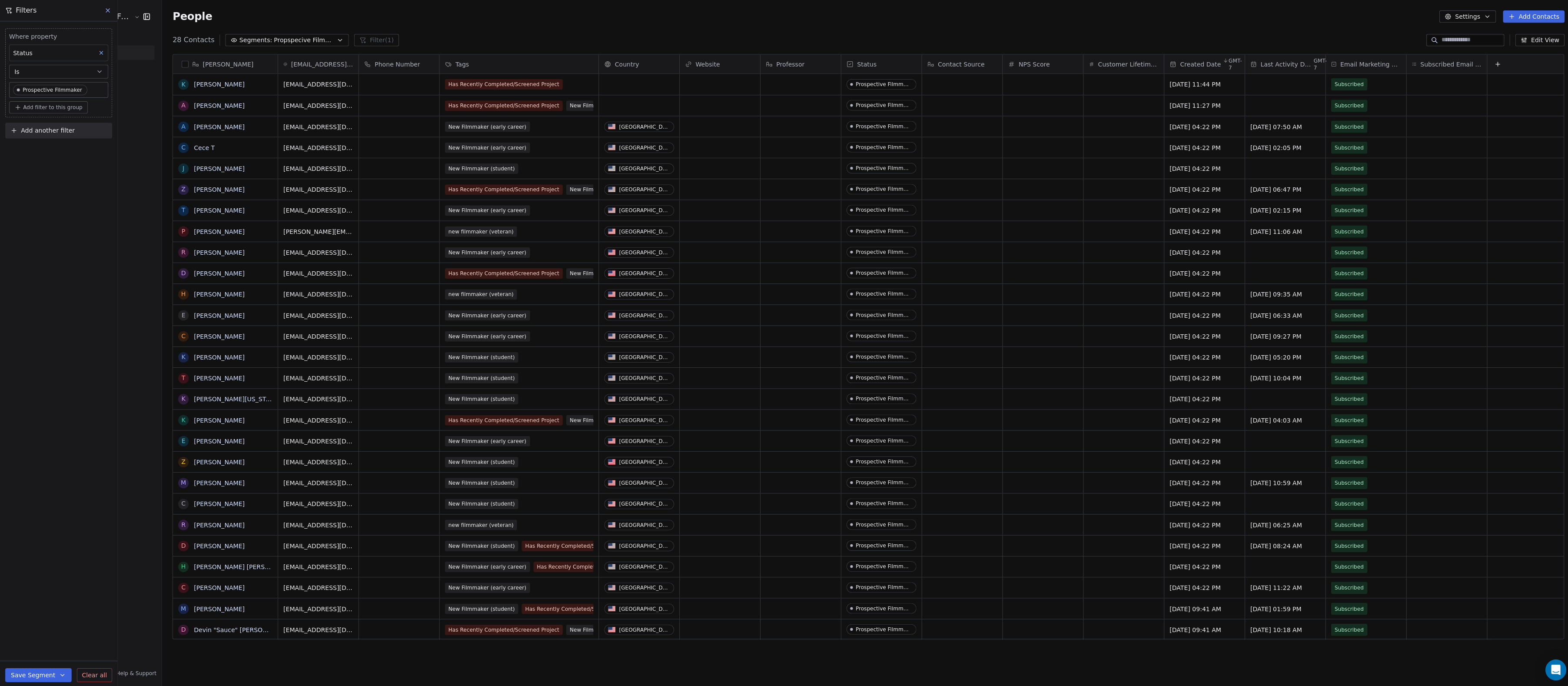
click at [69, 58] on div "Status" at bounding box center [58, 52] width 99 height 16
click at [63, 453] on html "Audience Hunters Film Festival Contacts People Marketing Workflows Campaigns Me…" at bounding box center [784, 343] width 1568 height 686
click at [94, 97] on icon at bounding box center [90, 94] width 5 height 5
click at [70, 241] on div "Educational Institute" at bounding box center [55, 239] width 54 height 6
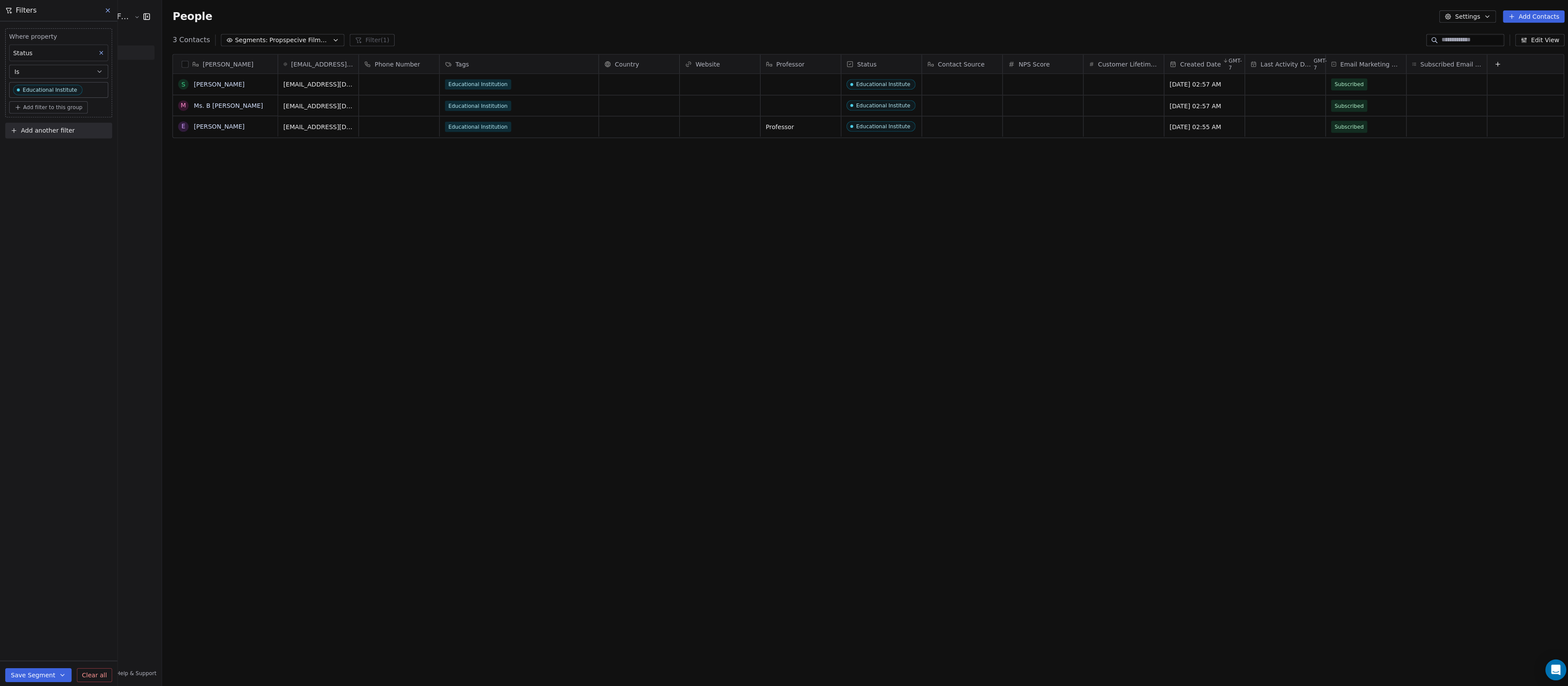
scroll to position [604, 1406]
click at [45, 671] on button "Save Segment" at bounding box center [38, 671] width 66 height 14
click at [49, 635] on span "Create new segment" at bounding box center [57, 631] width 63 height 9
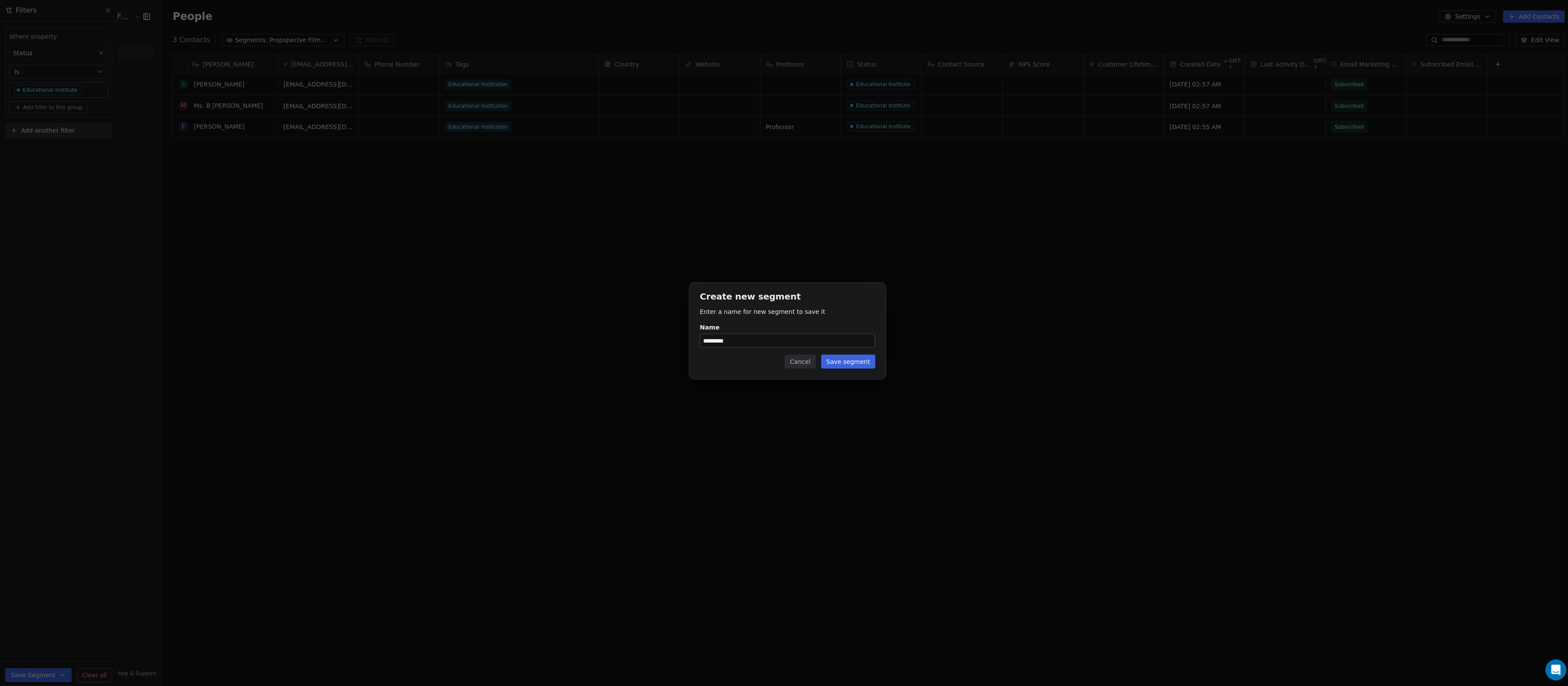
type input "*********"
click at [844, 362] on button "Save segment" at bounding box center [844, 360] width 54 height 14
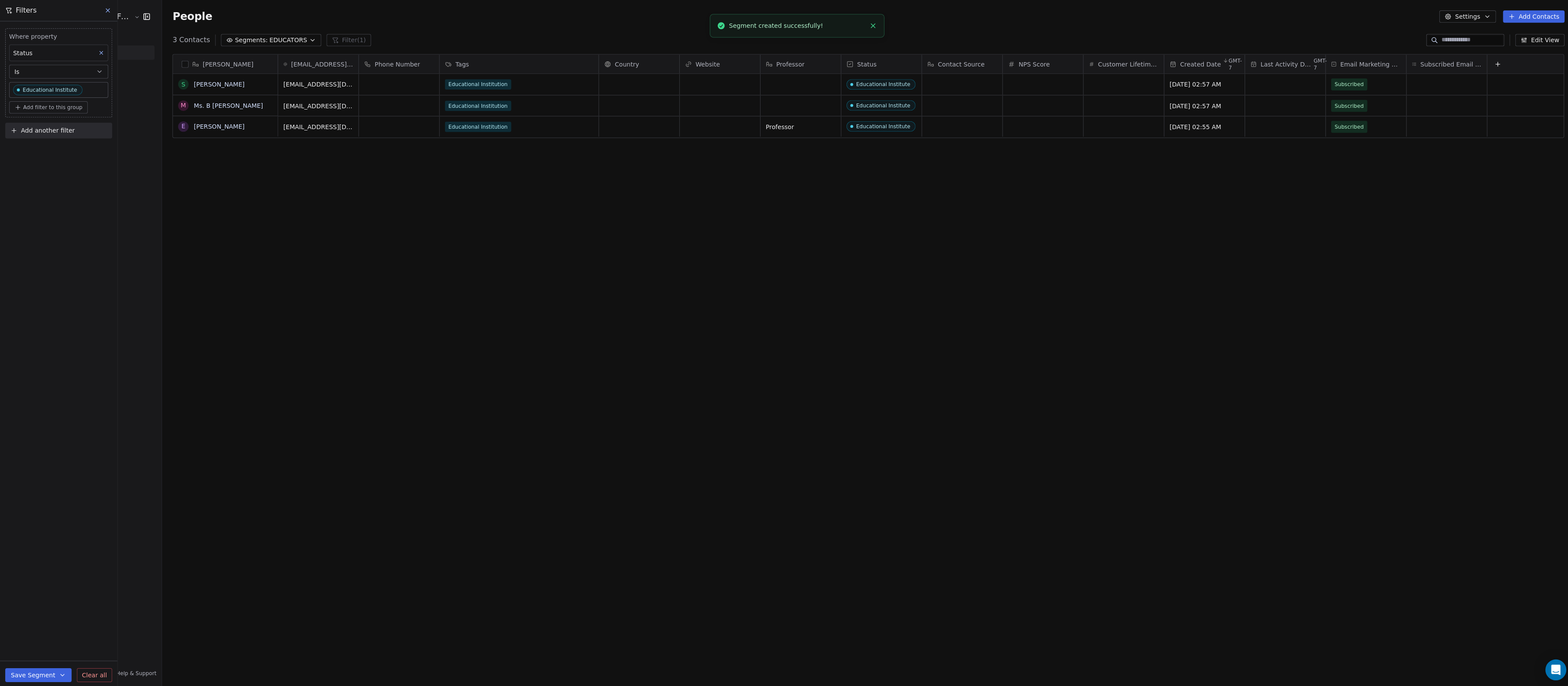
click at [145, 13] on icon "button" at bounding box center [146, 16] width 9 height 9
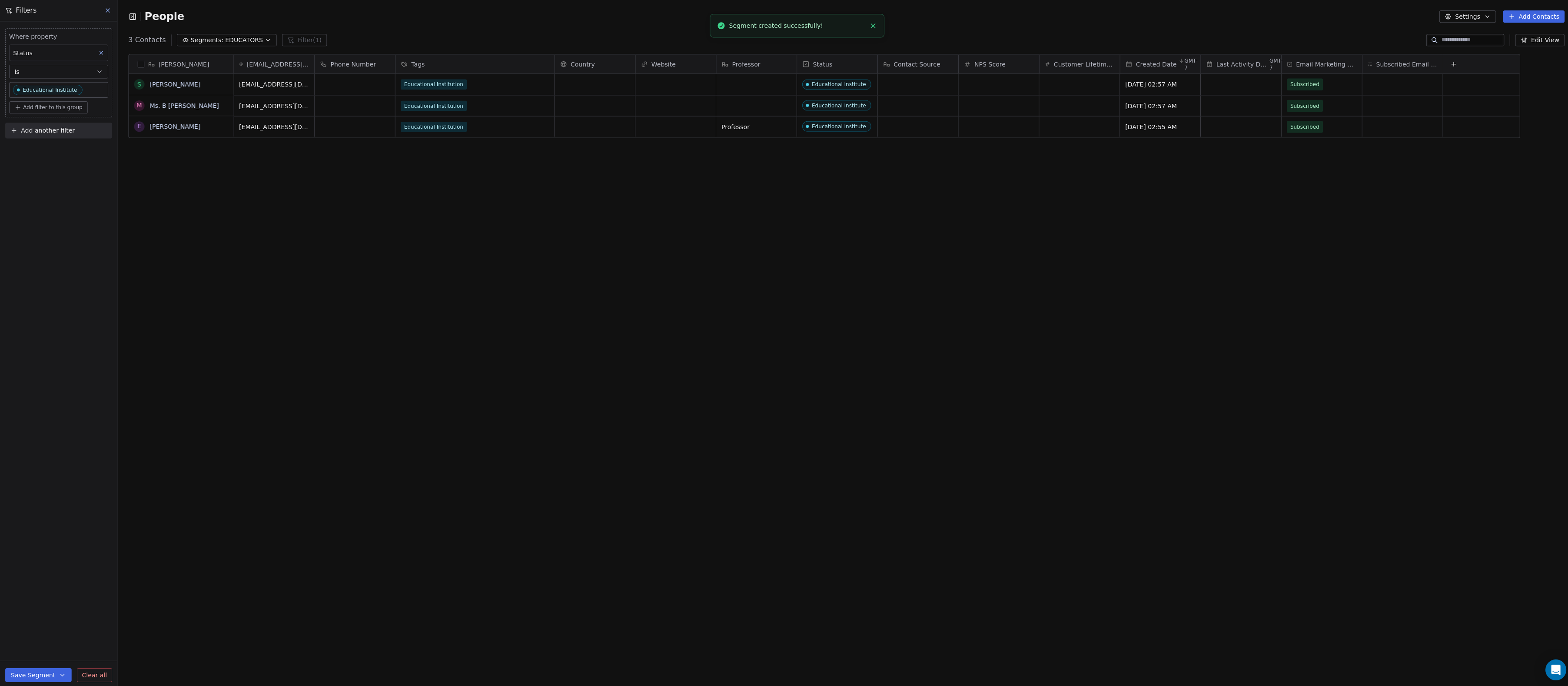
click at [111, 10] on button at bounding box center [107, 10] width 13 height 12
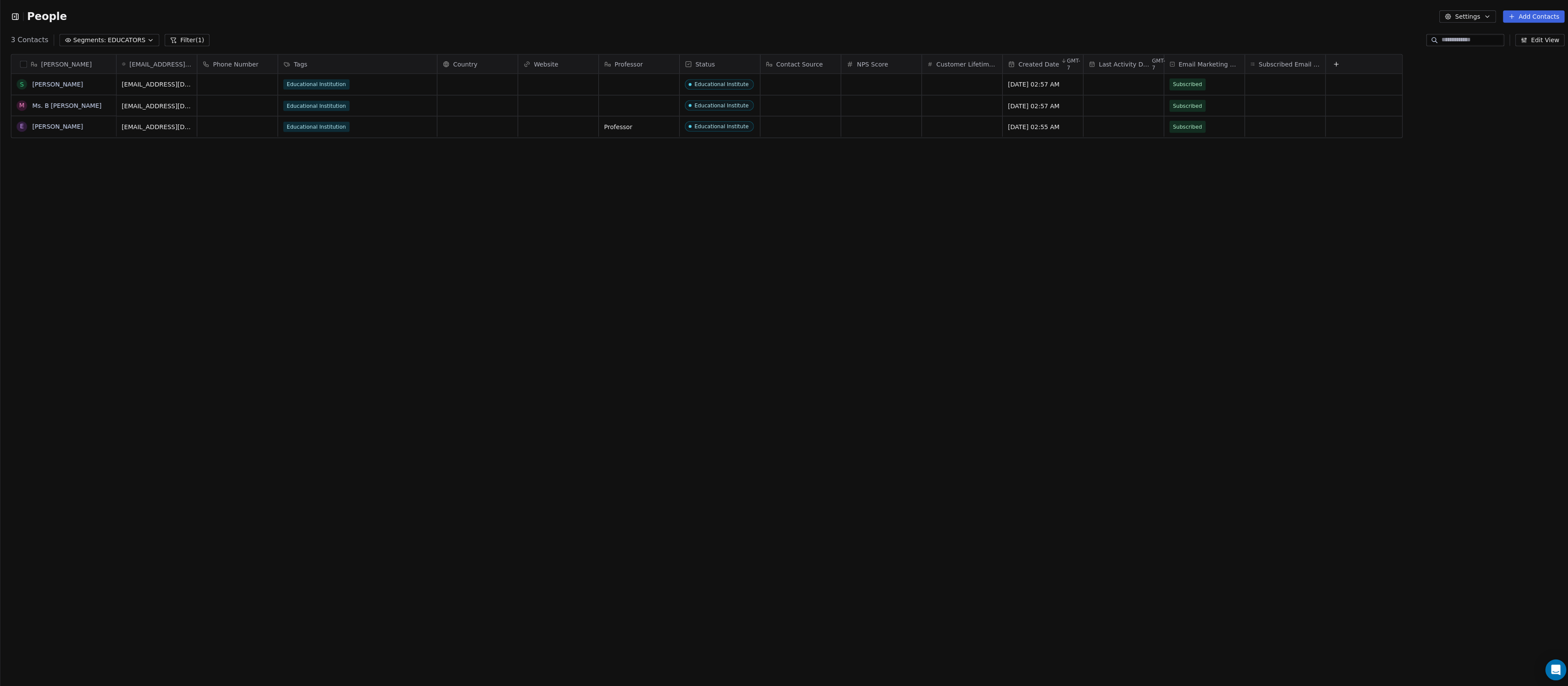
click at [16, 15] on icon "button" at bounding box center [15, 16] width 9 height 9
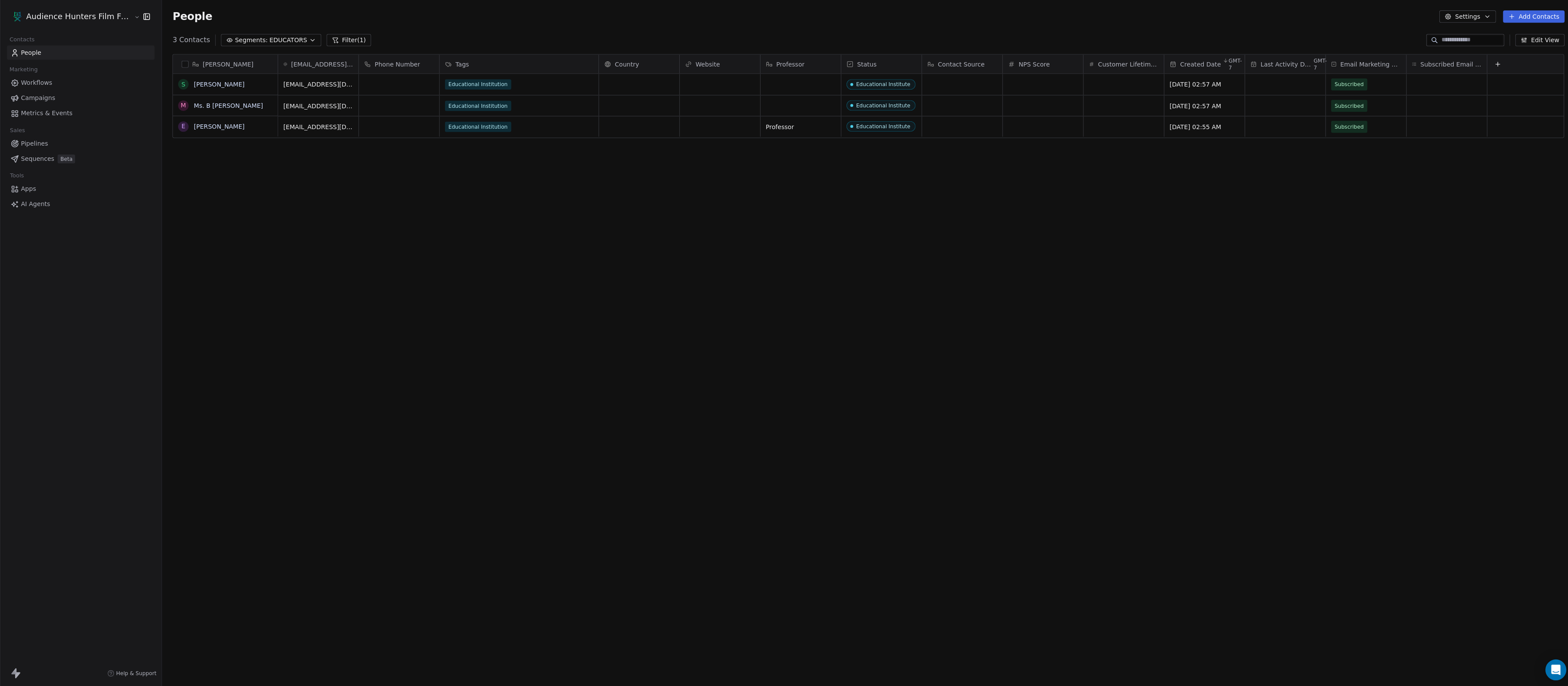
scroll to position [604, 1406]
click at [52, 87] on span "Workflows" at bounding box center [36, 82] width 31 height 9
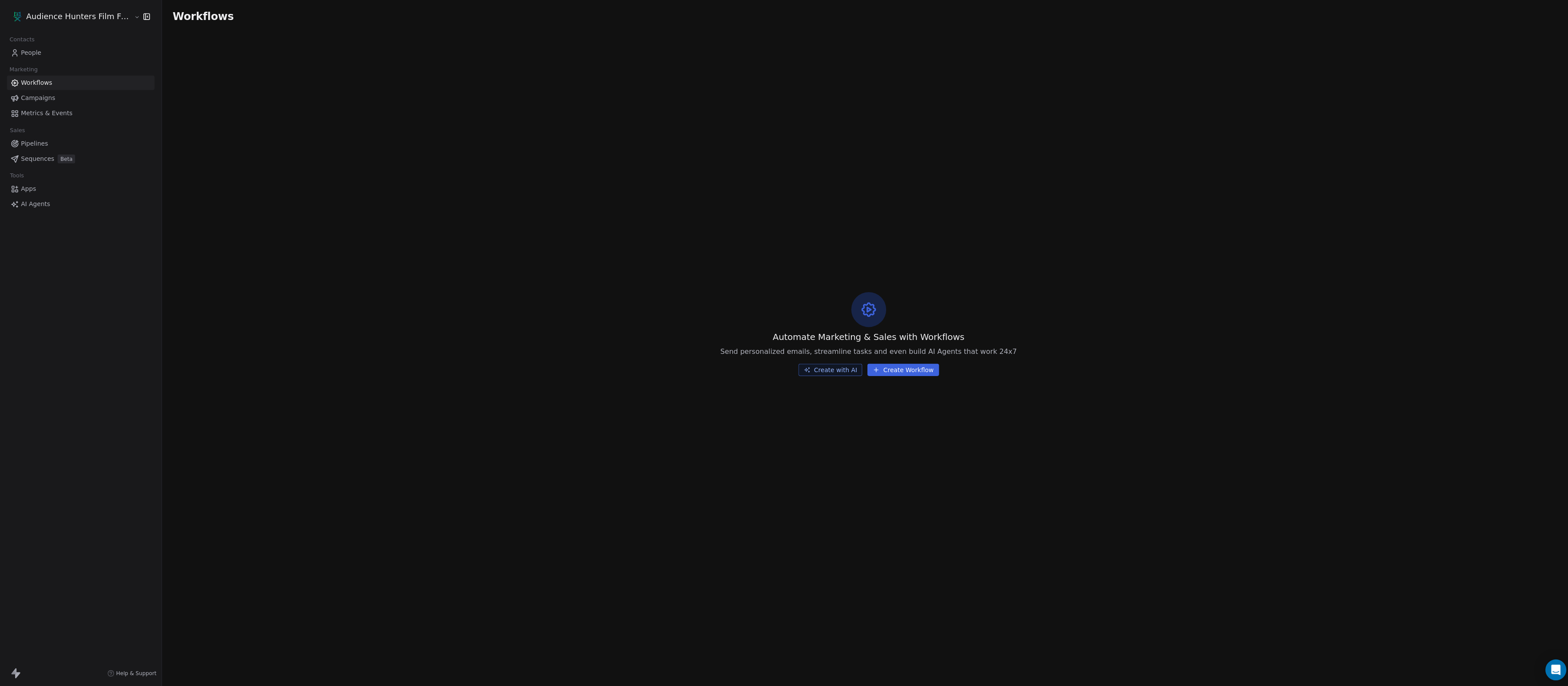
click at [60, 52] on link "People" at bounding box center [80, 52] width 147 height 15
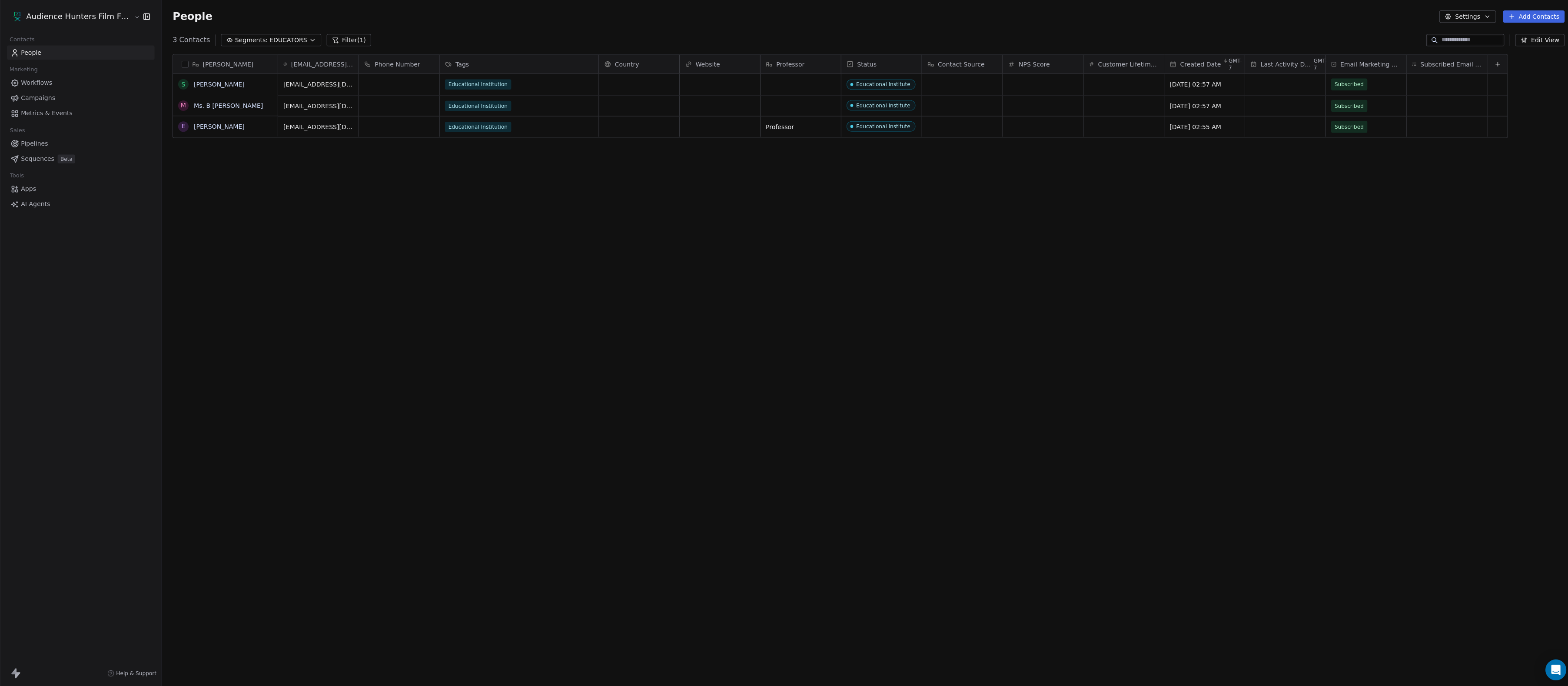
scroll to position [604, 1406]
click at [306, 40] on span "EDUCATORS" at bounding box center [287, 40] width 37 height 9
click at [51, 106] on html "Audience Hunters Film Festival Contacts People Marketing Workflows Campaigns Me…" at bounding box center [784, 343] width 1568 height 686
click at [51, 102] on span "Campaigns" at bounding box center [38, 97] width 34 height 9
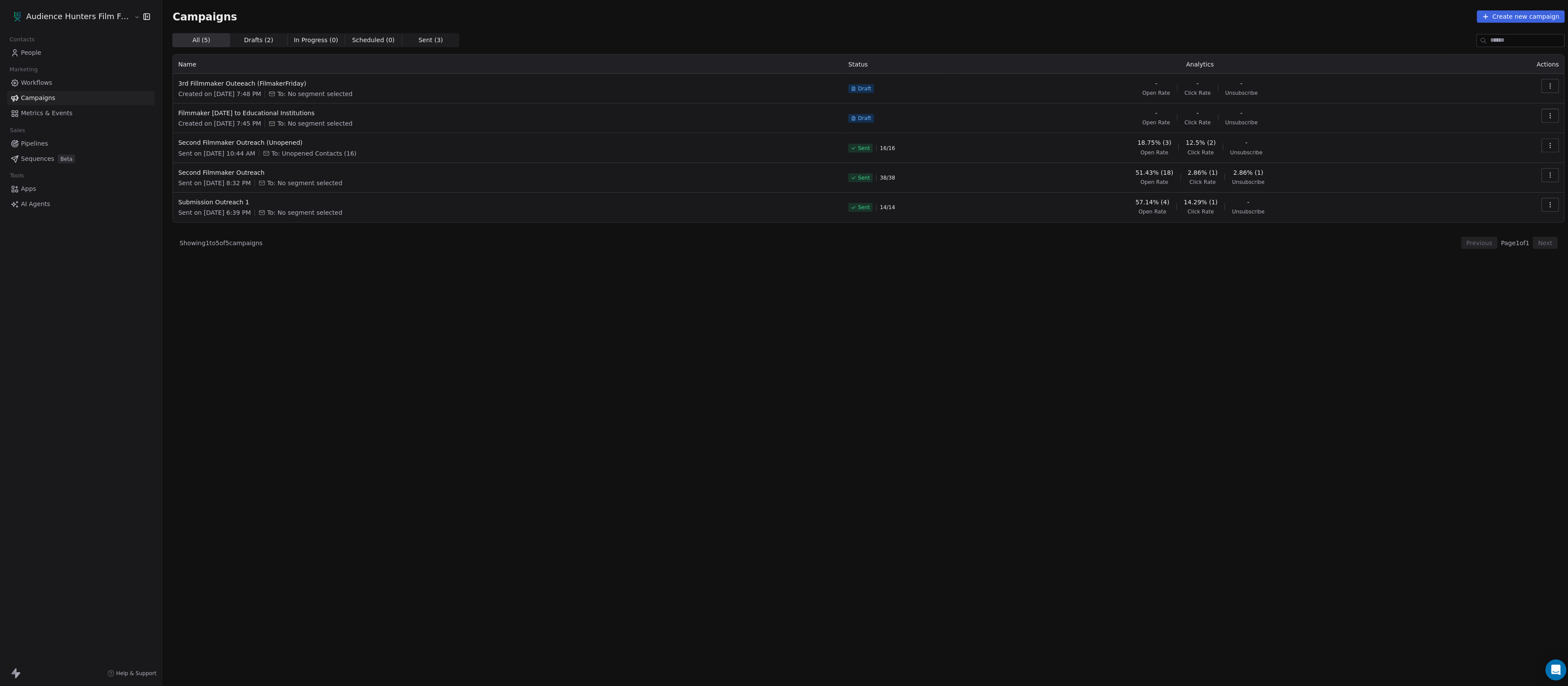
click at [1547, 86] on button "button" at bounding box center [1543, 85] width 18 height 14
click at [1487, 105] on span "Edit" at bounding box center [1480, 105] width 13 height 10
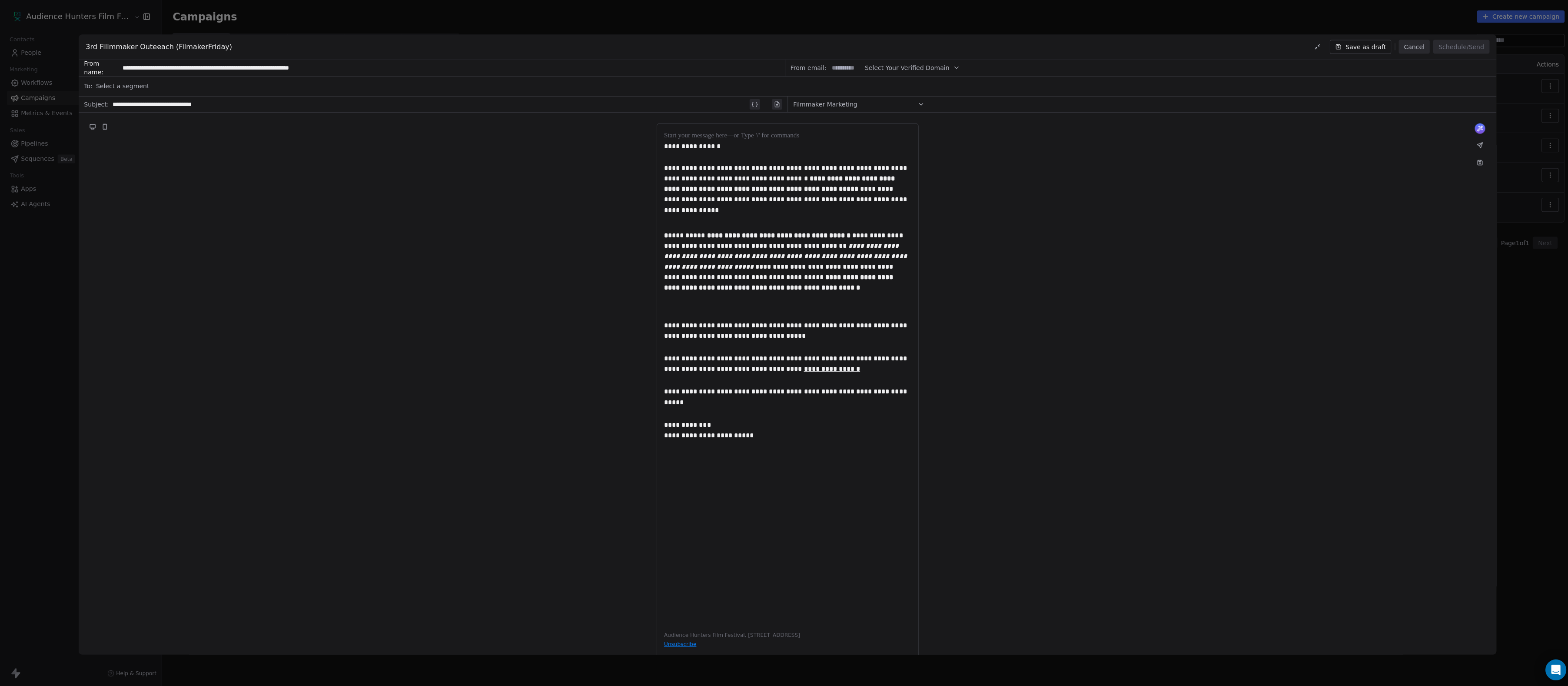
type input "**********"
click at [474, 208] on div "**********" at bounding box center [784, 391] width 1411 height 558
click at [149, 84] on span "Select a segment" at bounding box center [122, 86] width 53 height 9
click at [97, 212] on button "Suggestions" at bounding box center [97, 211] width 7 height 7
click at [407, 231] on div "**********" at bounding box center [784, 391] width 1411 height 558
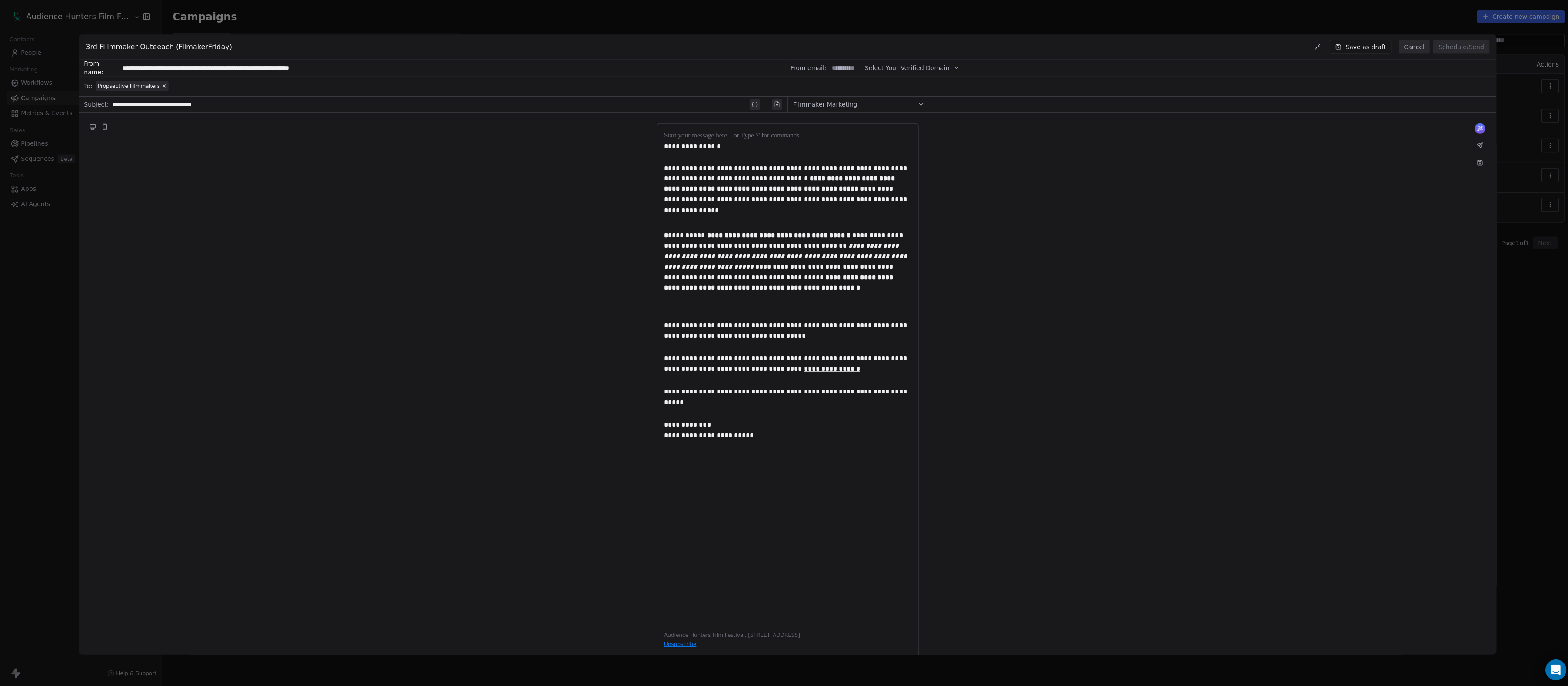
click at [285, 104] on div "**********" at bounding box center [428, 103] width 633 height 10
click at [296, 66] on input "**********" at bounding box center [449, 68] width 662 height 16
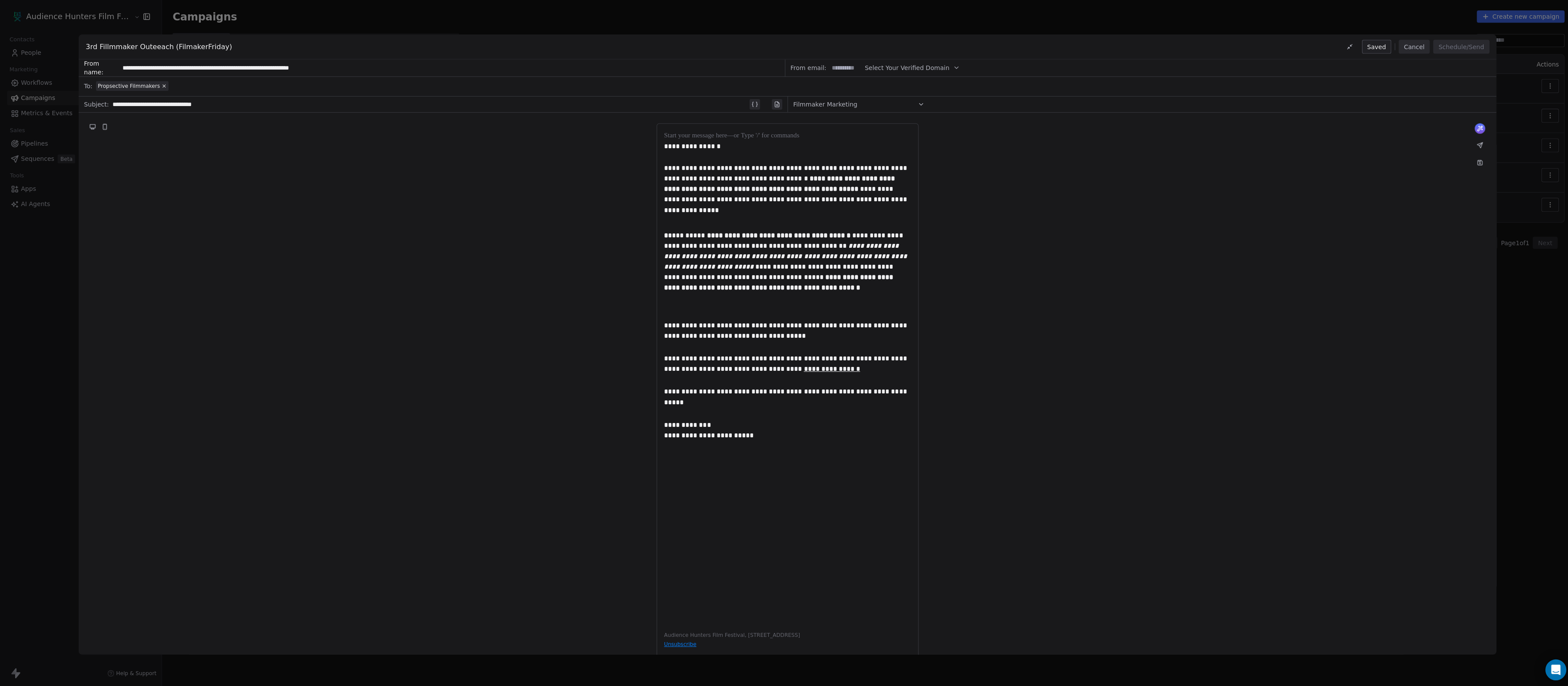
click at [296, 66] on input "**********" at bounding box center [449, 68] width 662 height 16
click at [310, 103] on div "**********" at bounding box center [428, 103] width 633 height 10
paste div
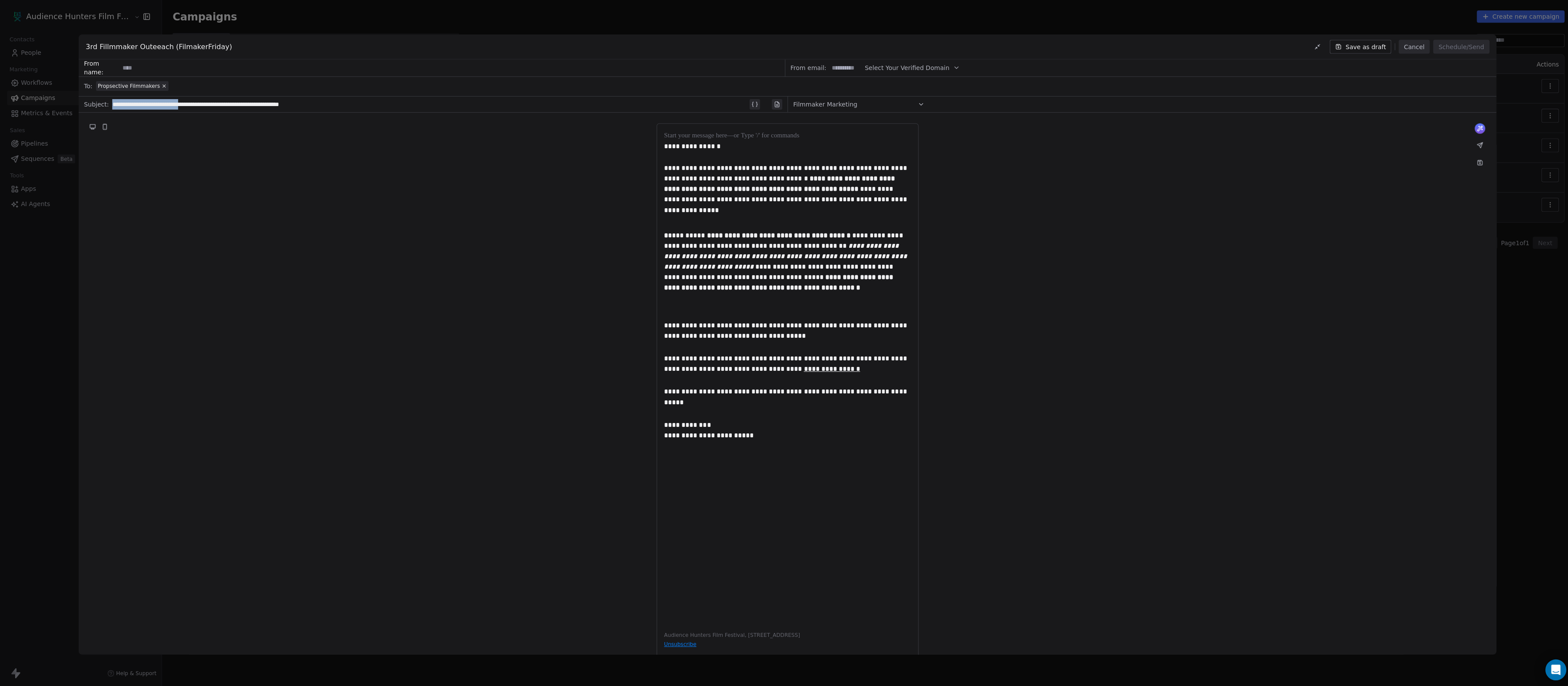
drag, startPoint x: 236, startPoint y: 103, endPoint x: 116, endPoint y: 101, distance: 120.0
click at [116, 101] on div "**********" at bounding box center [436, 103] width 657 height 14
click at [195, 68] on input at bounding box center [449, 68] width 662 height 16
type input "**********"
click at [954, 295] on div "**********" at bounding box center [784, 391] width 1411 height 558
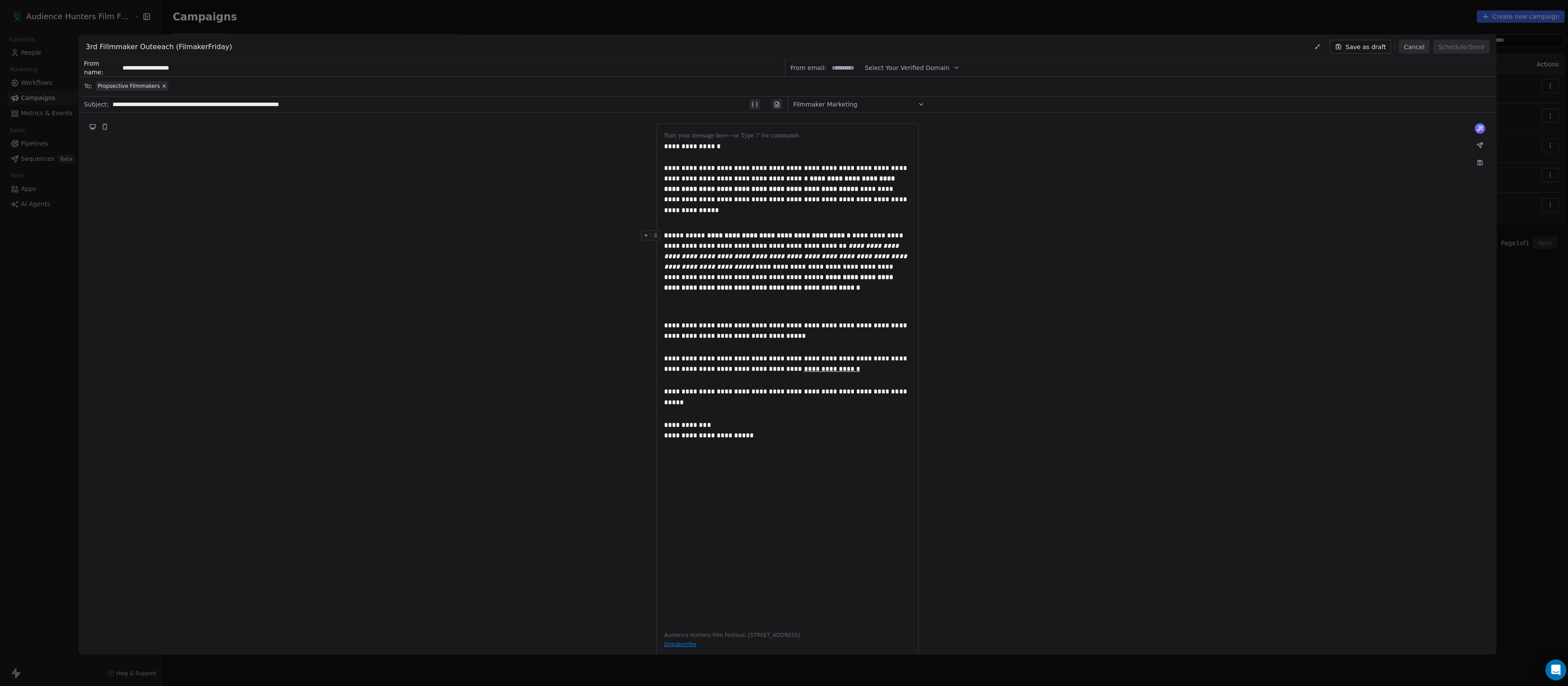
click at [898, 68] on span "Select Your Verified Domain" at bounding box center [903, 68] width 85 height 9
click at [961, 185] on div "**********" at bounding box center [784, 391] width 1411 height 558
click at [836, 63] on input at bounding box center [842, 68] width 34 height 16
click at [894, 65] on span "Select Your Verified Domain" at bounding box center [903, 68] width 85 height 9
click at [898, 84] on div "@audiencehunters.com" at bounding box center [929, 88] width 109 height 14
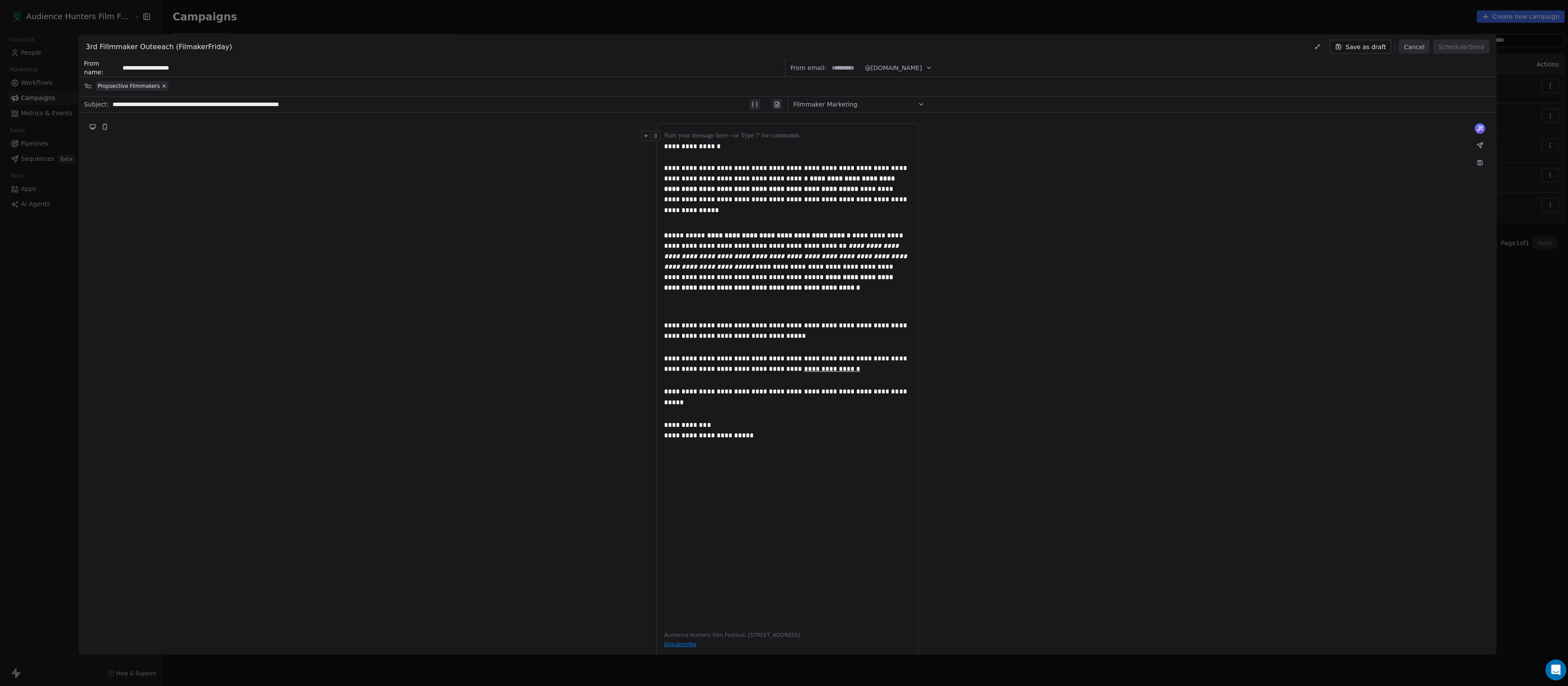
click at [853, 62] on input at bounding box center [842, 68] width 34 height 16
click at [896, 407] on div "**********" at bounding box center [783, 396] width 245 height 23
click at [838, 68] on input "********" at bounding box center [842, 68] width 34 height 16
type input "**********"
click at [1060, 183] on div "**********" at bounding box center [784, 391] width 1411 height 558
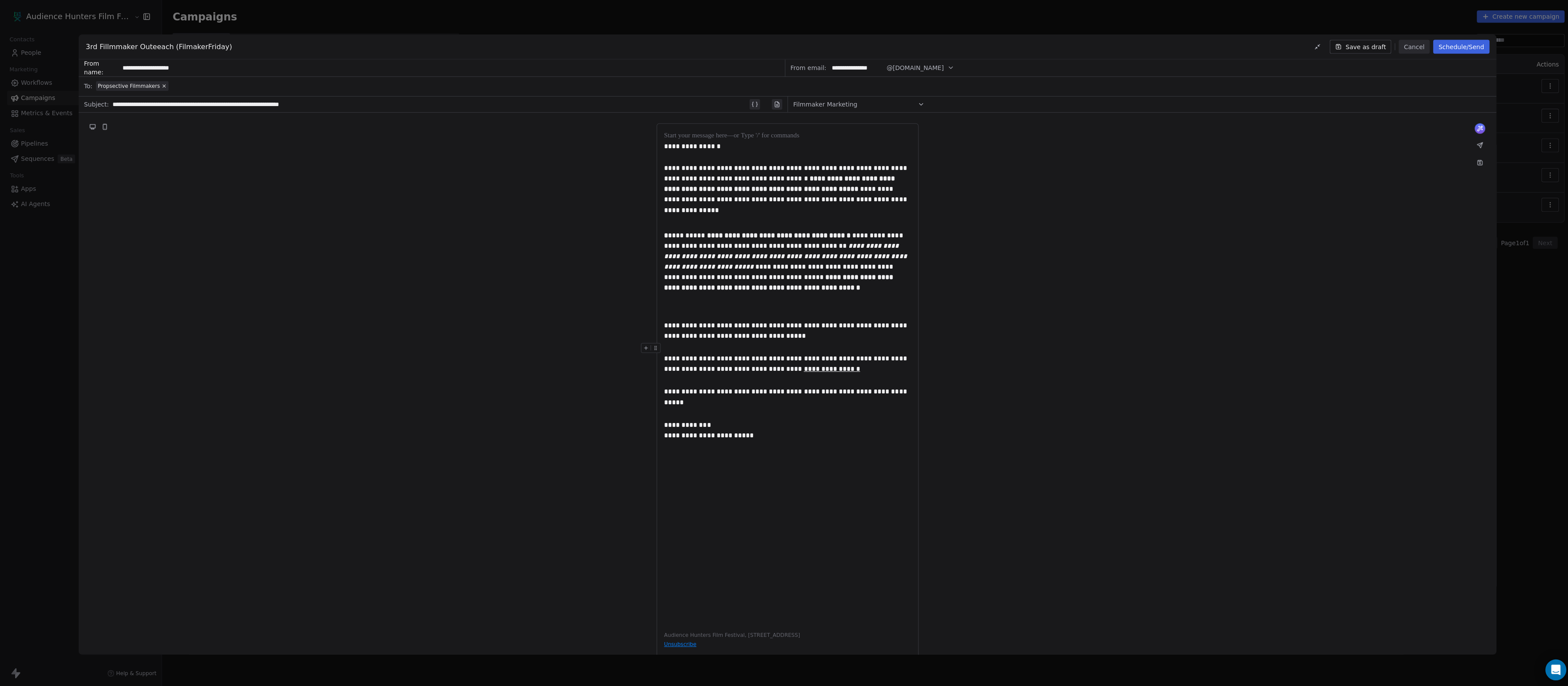
click at [1435, 49] on button "Schedule/Send" at bounding box center [1454, 46] width 55 height 14
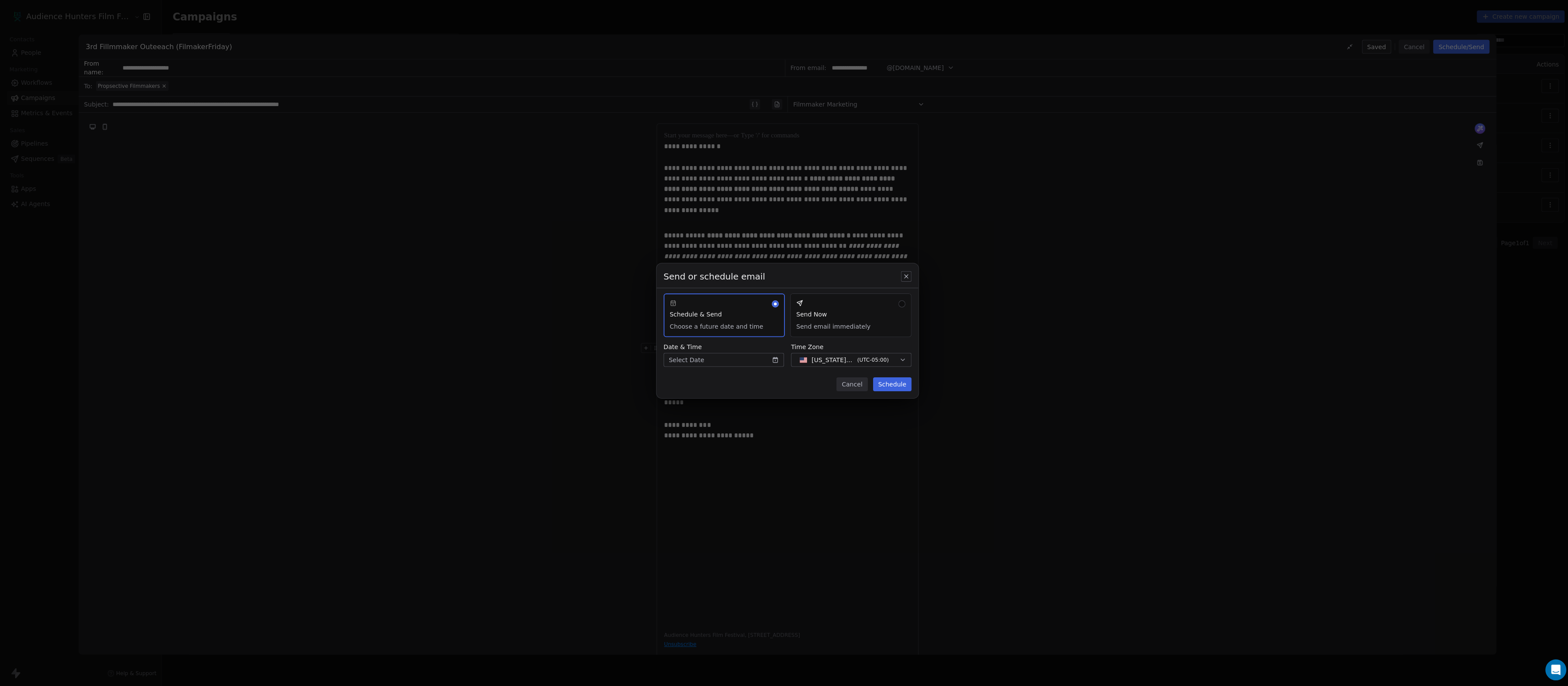
click at [771, 360] on body "Audience Hunters Film Festival Contacts People Marketing Workflows Campaigns Me…" at bounding box center [784, 343] width 1568 height 686
click at [724, 424] on button "8" at bounding box center [719, 416] width 14 height 14
type input "**********"
click at [789, 380] on div "Send or schedule email Schedule & Send Choose a future date and time Send Now S…" at bounding box center [784, 343] width 1568 height 189
click at [765, 362] on body "Audience Hunters Film Festival Contacts People Marketing Workflows Campaigns Me…" at bounding box center [784, 343] width 1568 height 686
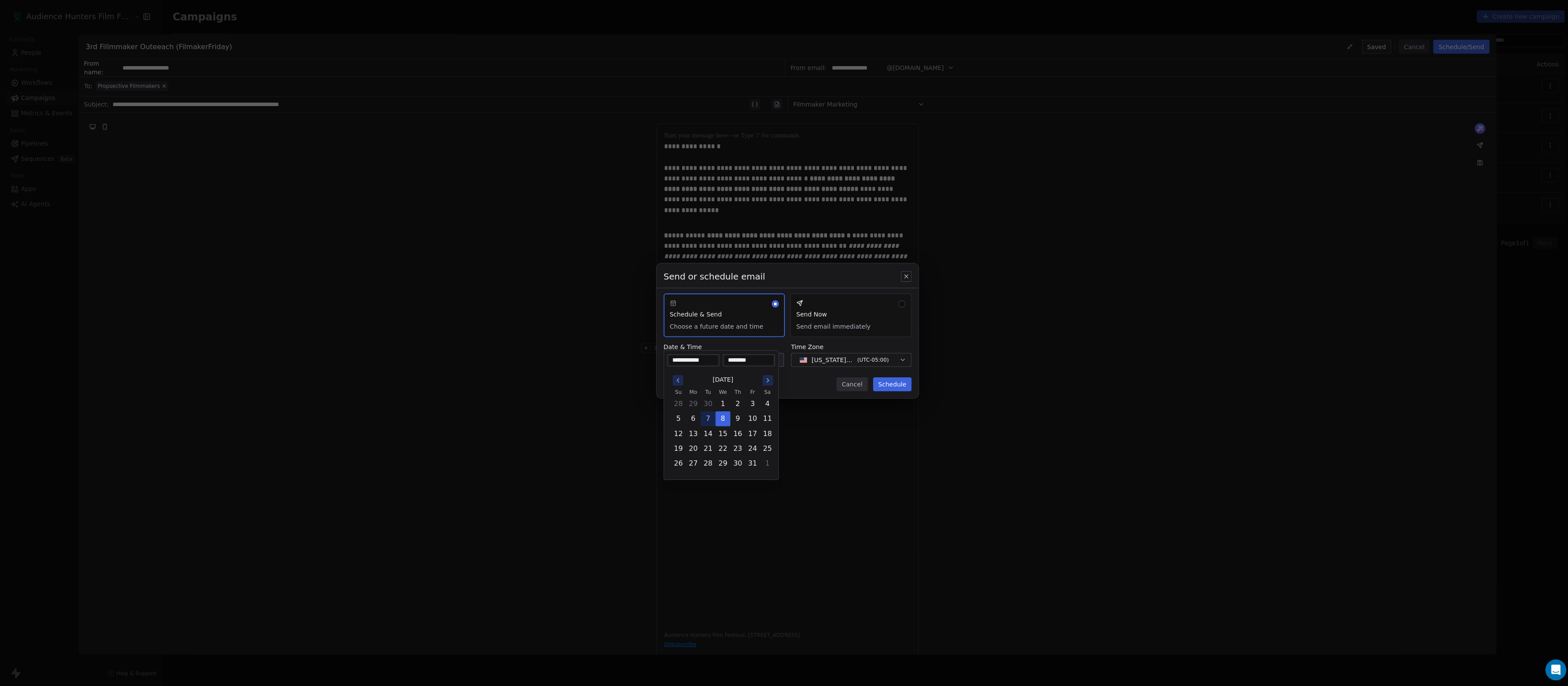
click at [750, 360] on input "********" at bounding box center [745, 359] width 48 height 9
click at [733, 362] on input "********" at bounding box center [745, 359] width 48 height 9
click at [726, 424] on button "8" at bounding box center [719, 416] width 14 height 14
click at [739, 357] on input "********" at bounding box center [745, 359] width 48 height 9
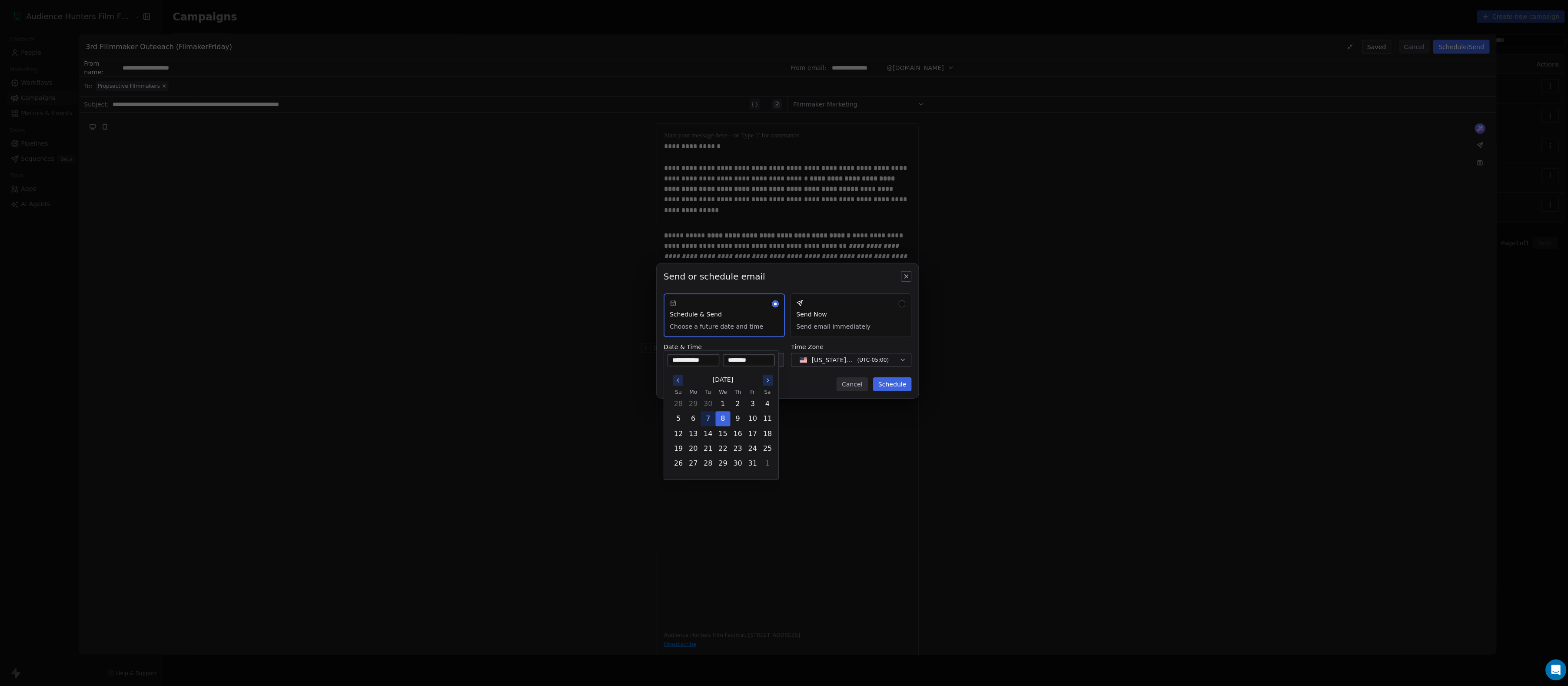
click at [733, 358] on input "********" at bounding box center [745, 359] width 48 height 9
type input "********"
click at [822, 261] on div "Send or schedule email Schedule & Send Choose a future date and time Send Now S…" at bounding box center [784, 343] width 1568 height 189
click at [890, 385] on button "Schedule" at bounding box center [888, 382] width 38 height 14
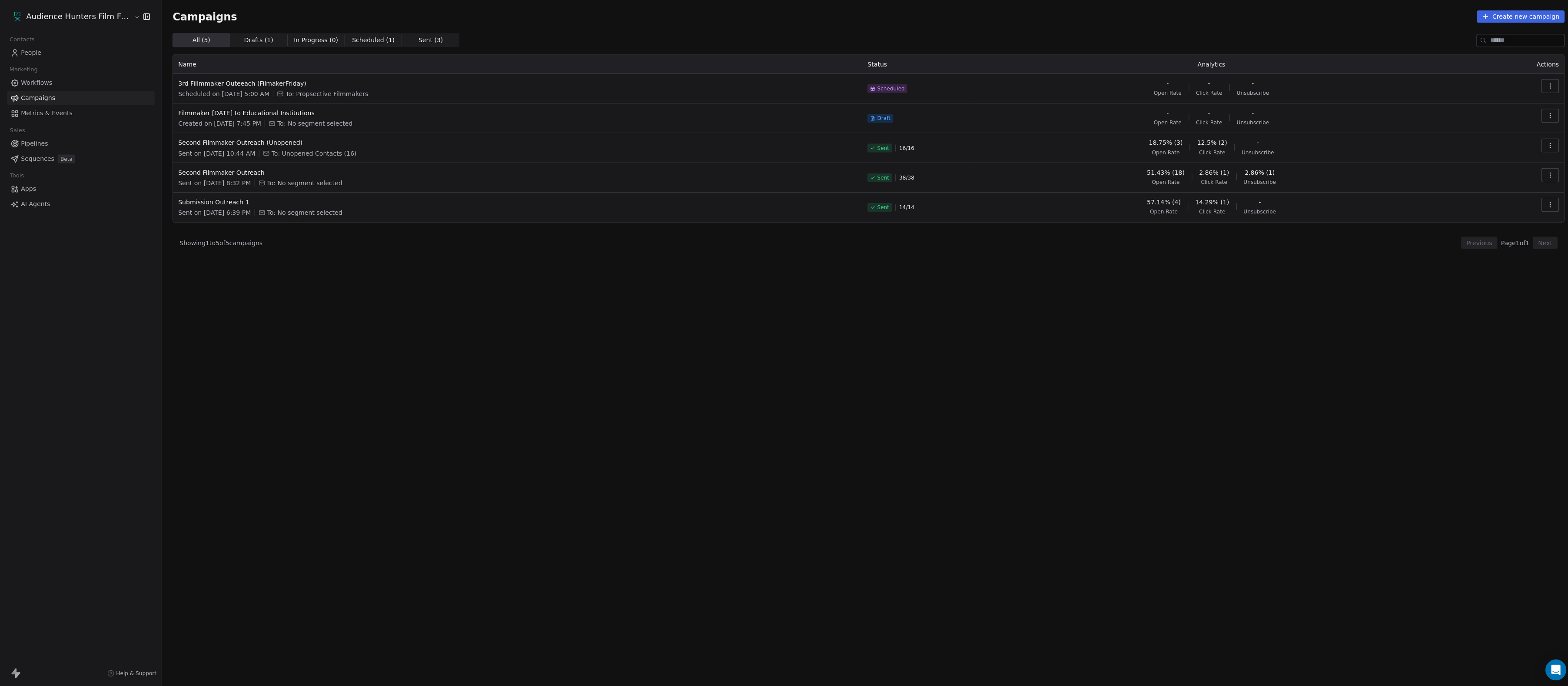
click at [41, 56] on span "People" at bounding box center [31, 52] width 21 height 9
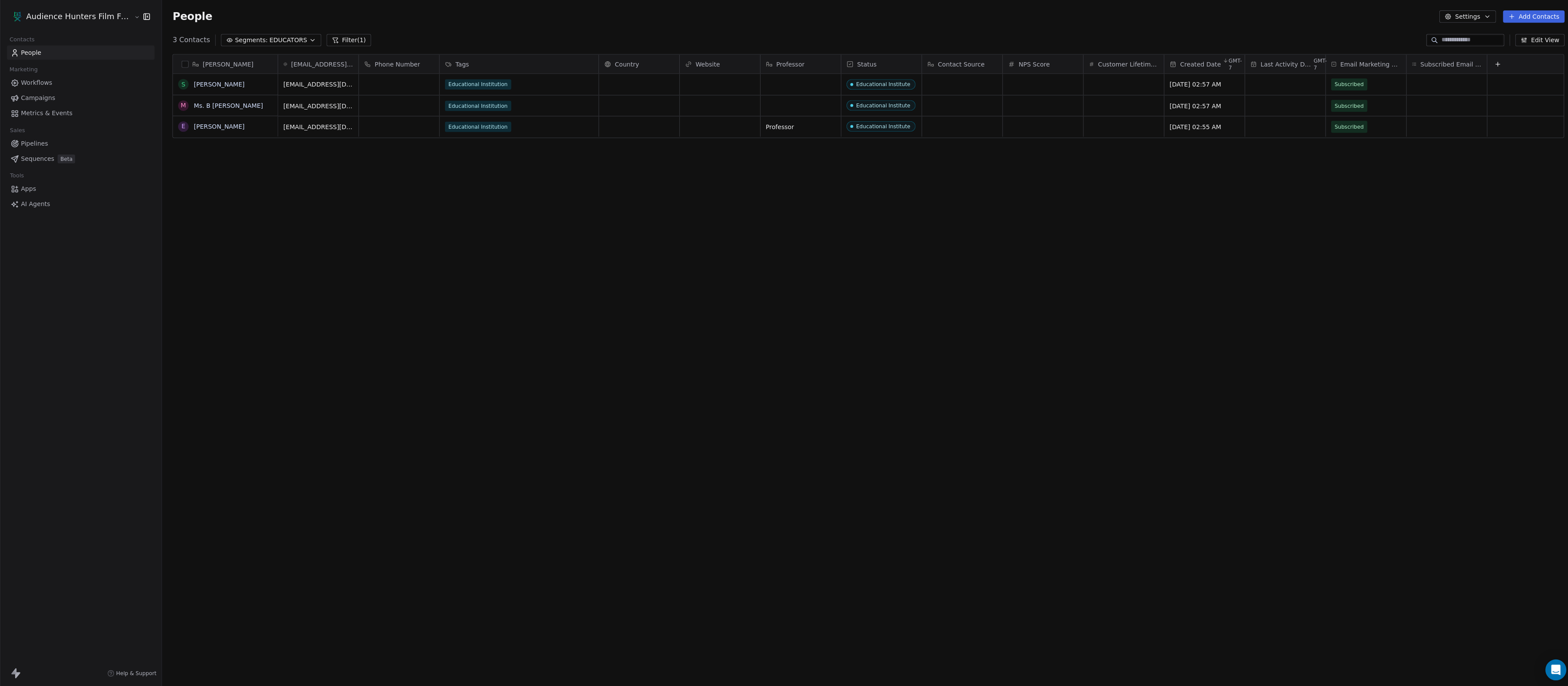
scroll to position [604, 1406]
click at [41, 56] on span "People" at bounding box center [31, 52] width 21 height 9
click at [303, 45] on span "EDUCATORS" at bounding box center [287, 40] width 37 height 9
click at [291, 72] on div "All People" at bounding box center [275, 76] width 92 height 14
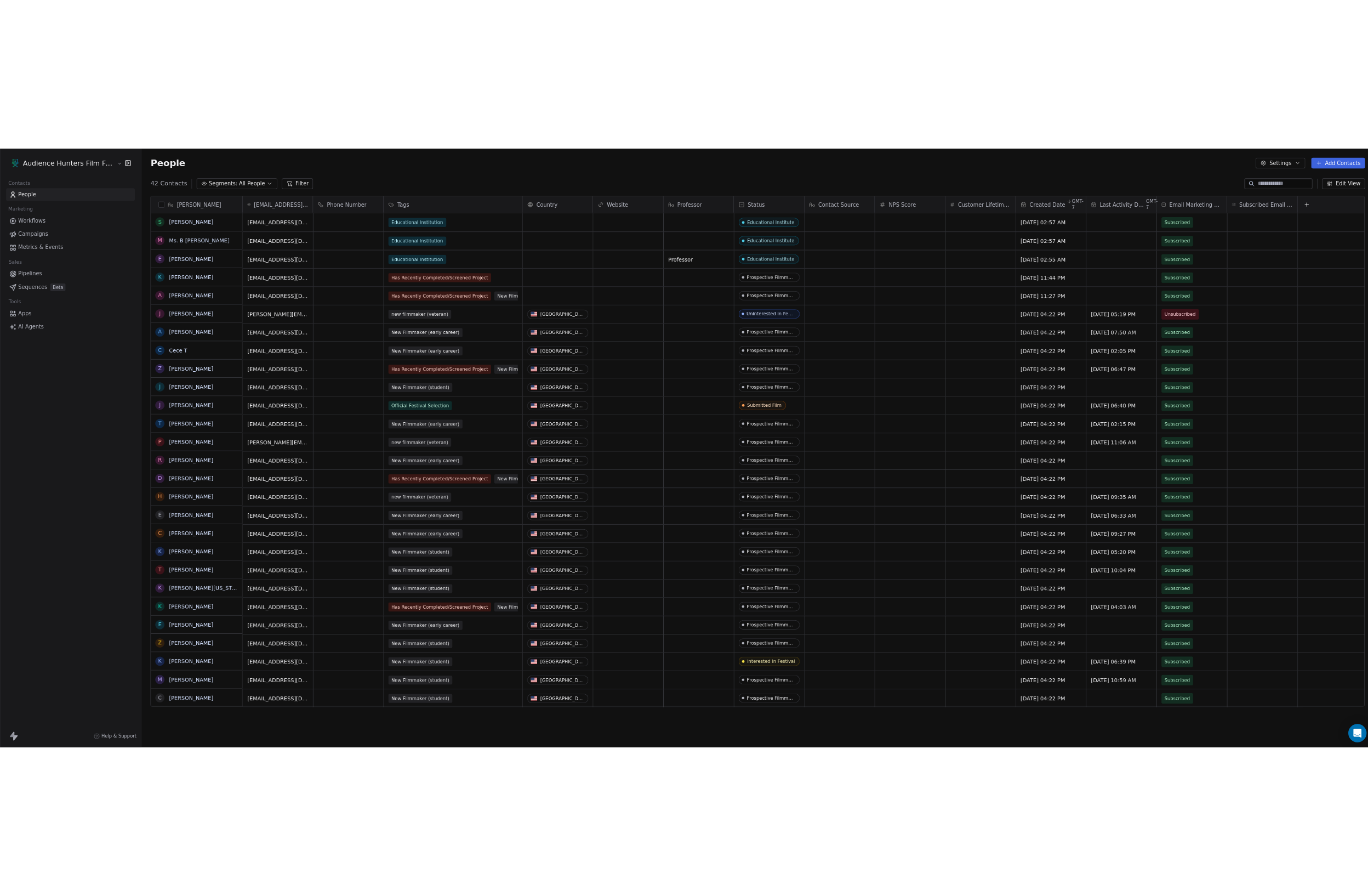
scroll to position [0, 0]
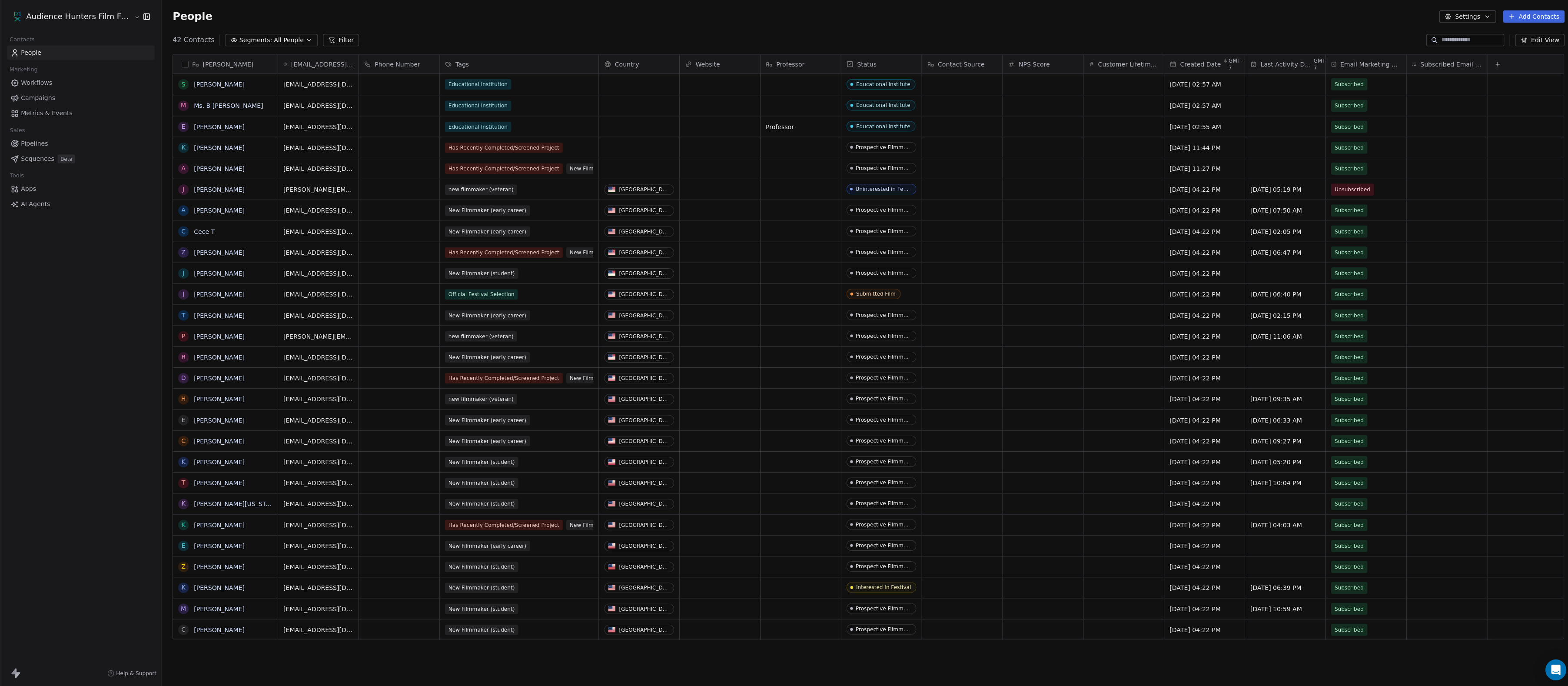
click at [68, 96] on link "Campaigns" at bounding box center [80, 98] width 147 height 15
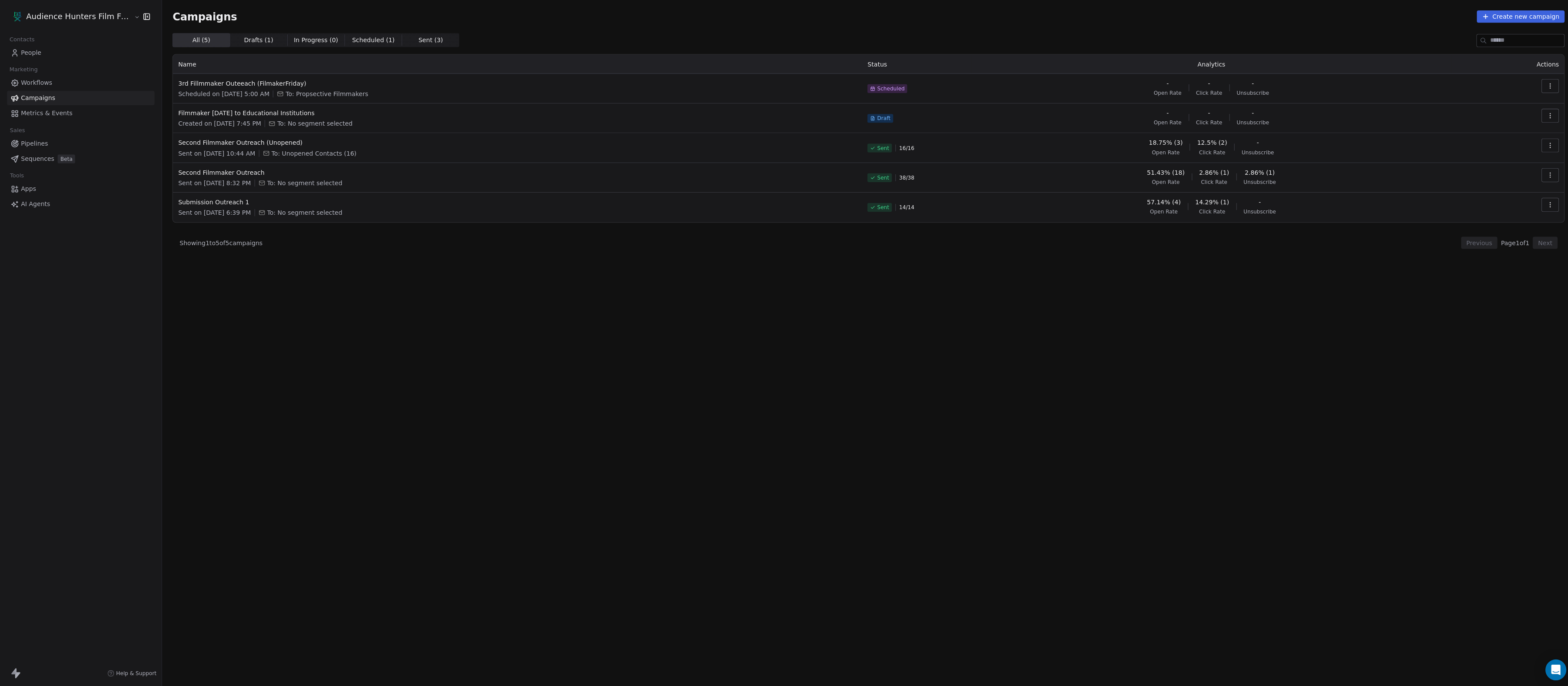
click at [1542, 114] on icon "button" at bounding box center [1543, 114] width 7 height 7
click at [1483, 136] on span "Edit" at bounding box center [1480, 135] width 13 height 10
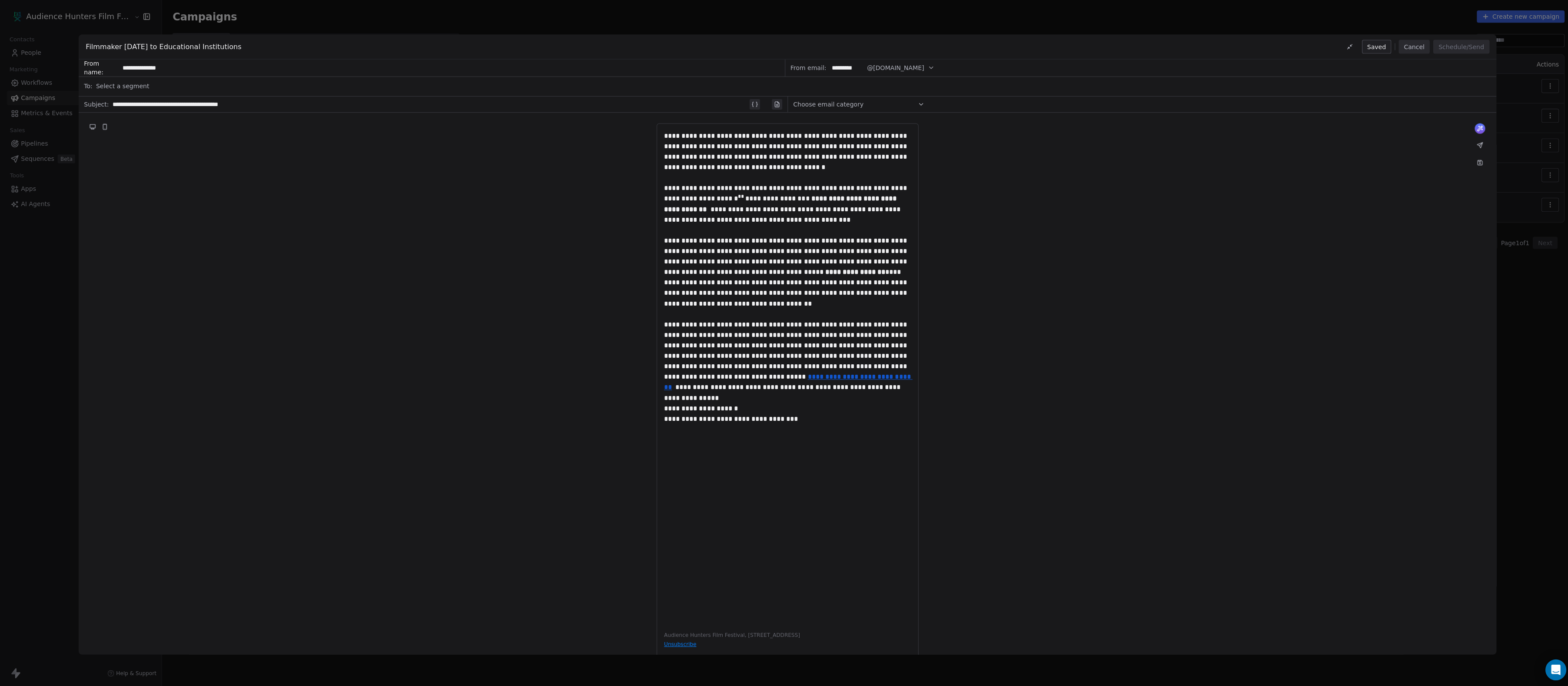
click at [844, 105] on span "Choose email category" at bounding box center [824, 103] width 70 height 9
click at [845, 124] on span "Filmmaker Marketing" at bounding box center [856, 124] width 113 height 9
click at [346, 102] on div "**********" at bounding box center [428, 103] width 633 height 10
click at [181, 86] on div "Select a segment" at bounding box center [790, 85] width 1389 height 19
click at [141, 226] on span "EDUCATORS" at bounding box center [122, 225] width 37 height 9
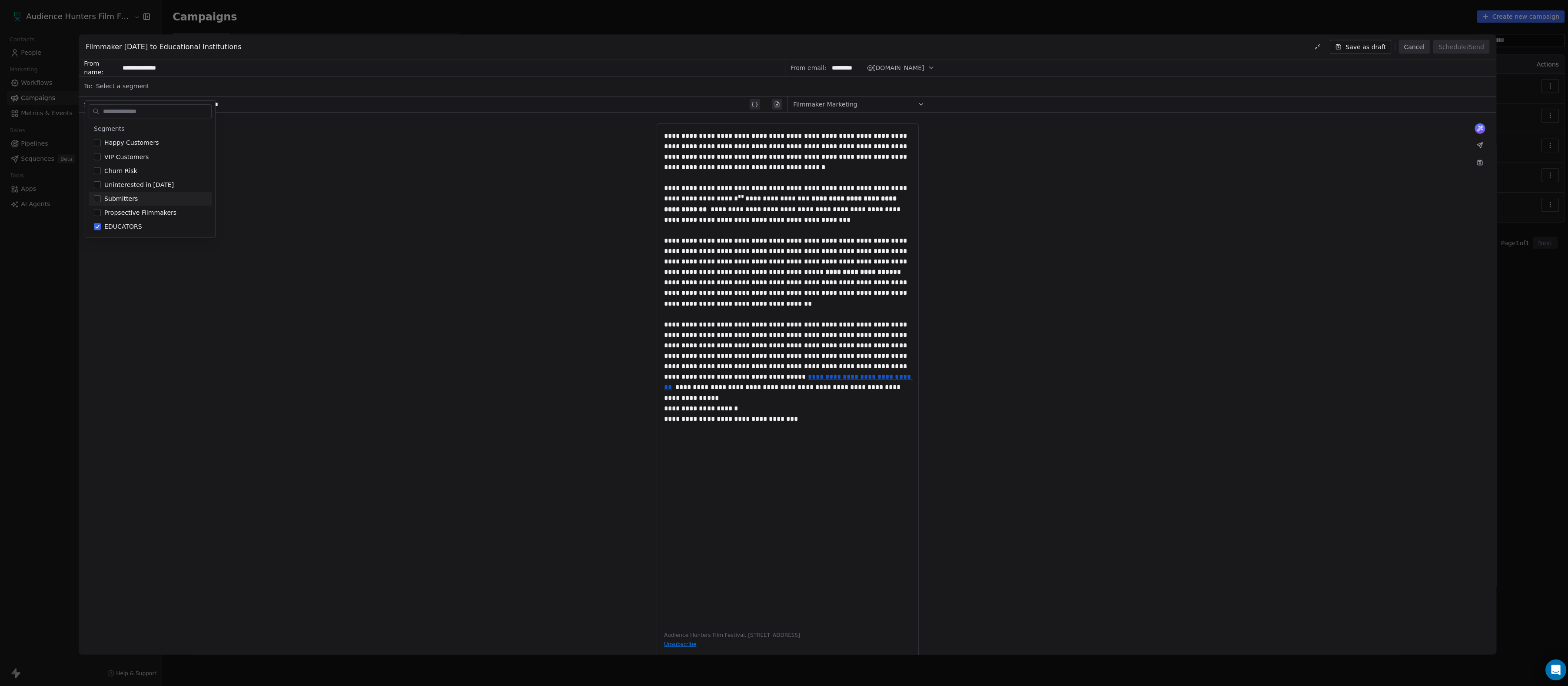
click at [446, 234] on div "**********" at bounding box center [784, 391] width 1411 height 558
click at [1338, 51] on button "Save as draft" at bounding box center [1354, 46] width 61 height 14
click at [1511, 335] on div "**********" at bounding box center [784, 343] width 1568 height 686
click at [39, 185] on div "**********" at bounding box center [784, 343] width 1568 height 686
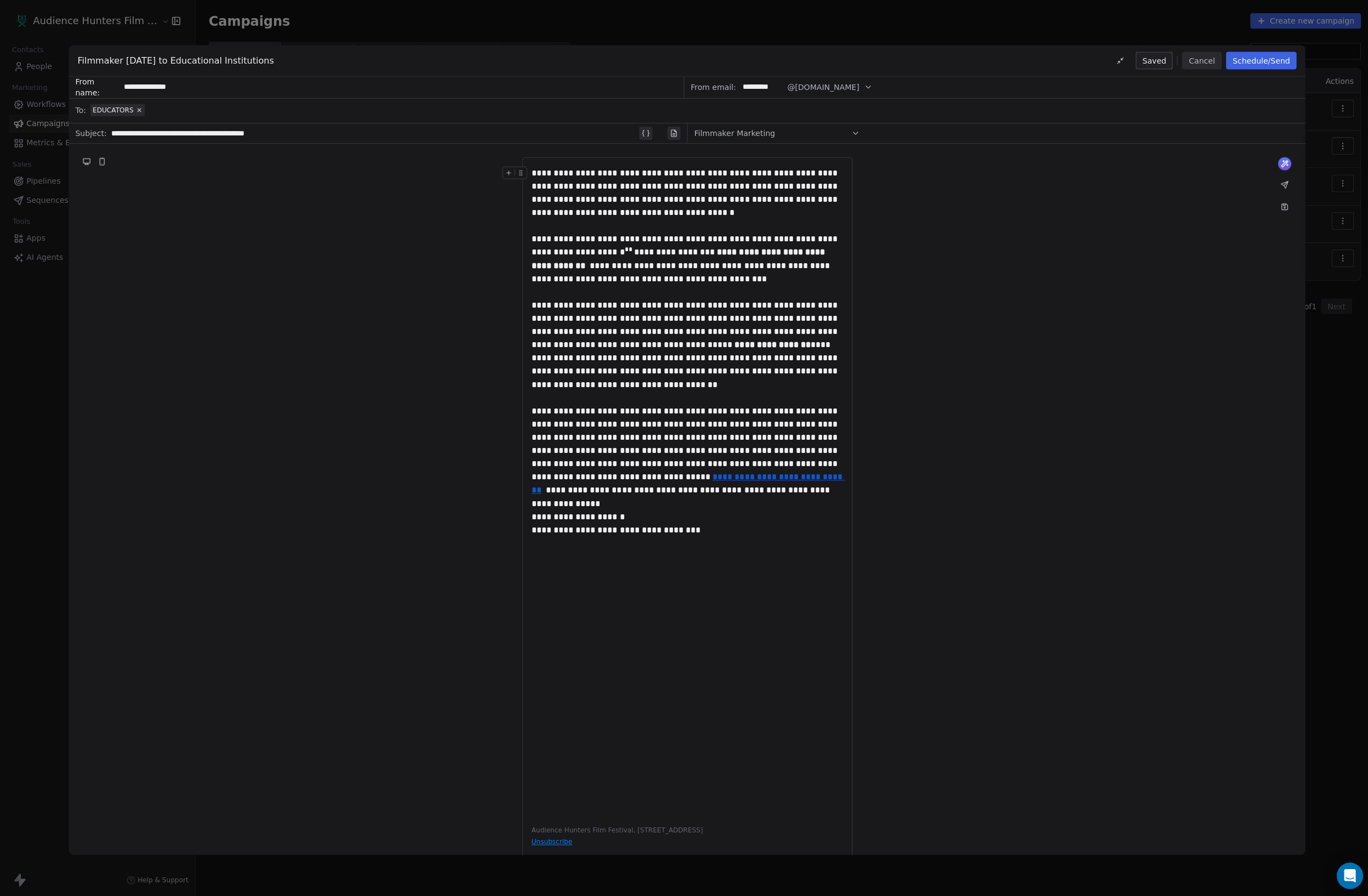
click at [1177, 62] on button "Cancel" at bounding box center [1196, 60] width 39 height 18
